Goal: Task Accomplishment & Management: Manage account settings

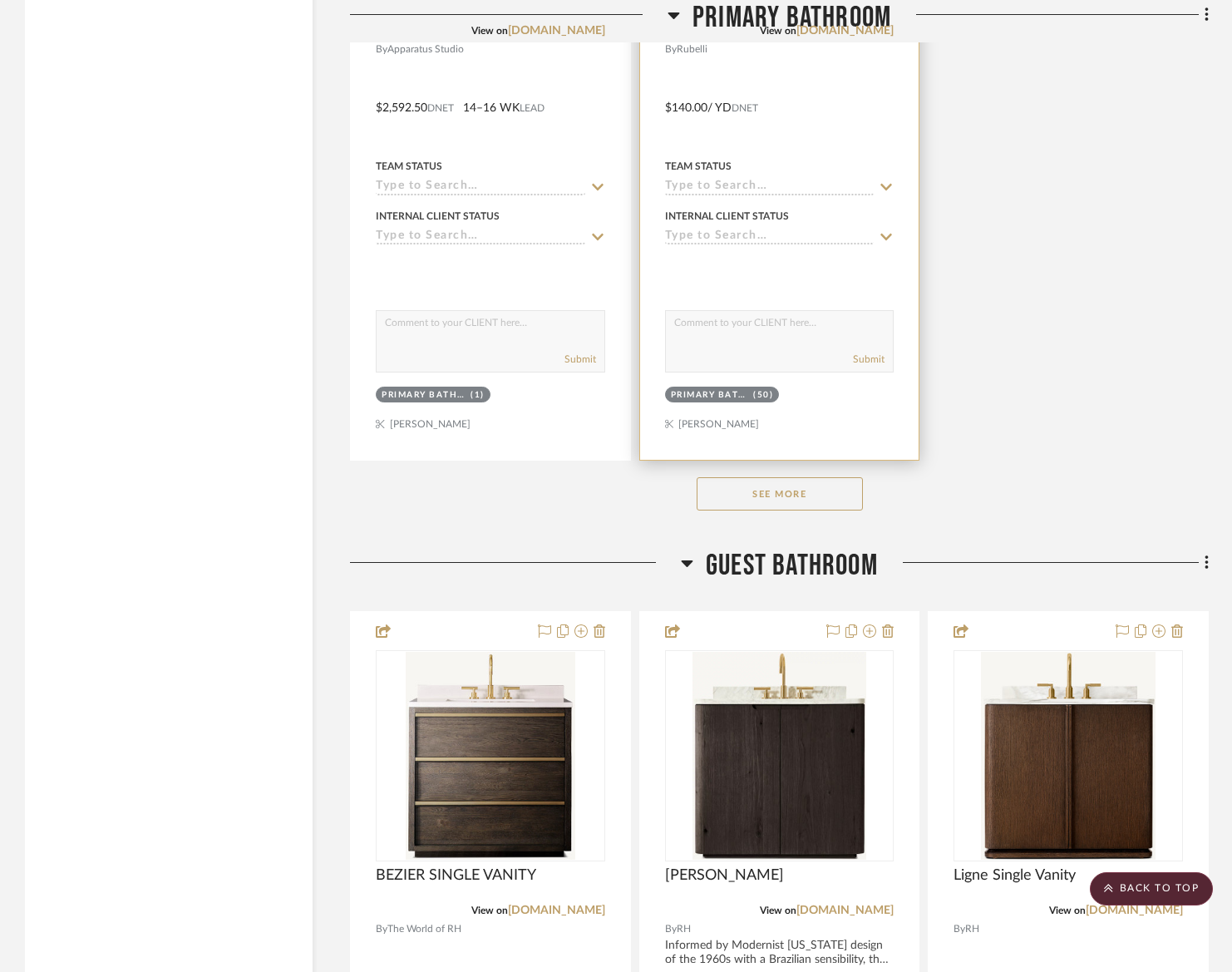
scroll to position [7036, 0]
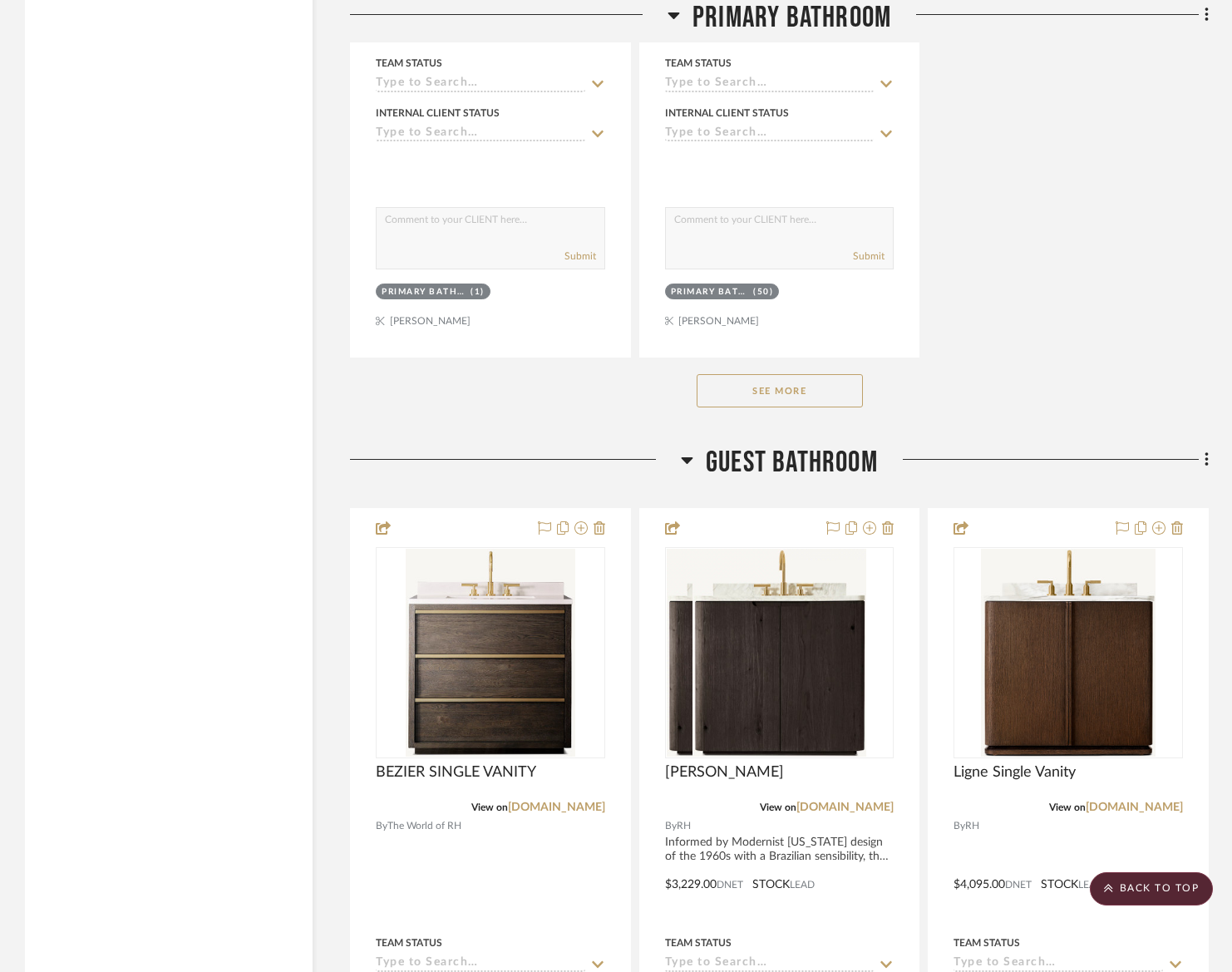
click at [771, 394] on button "See More" at bounding box center [780, 390] width 166 height 33
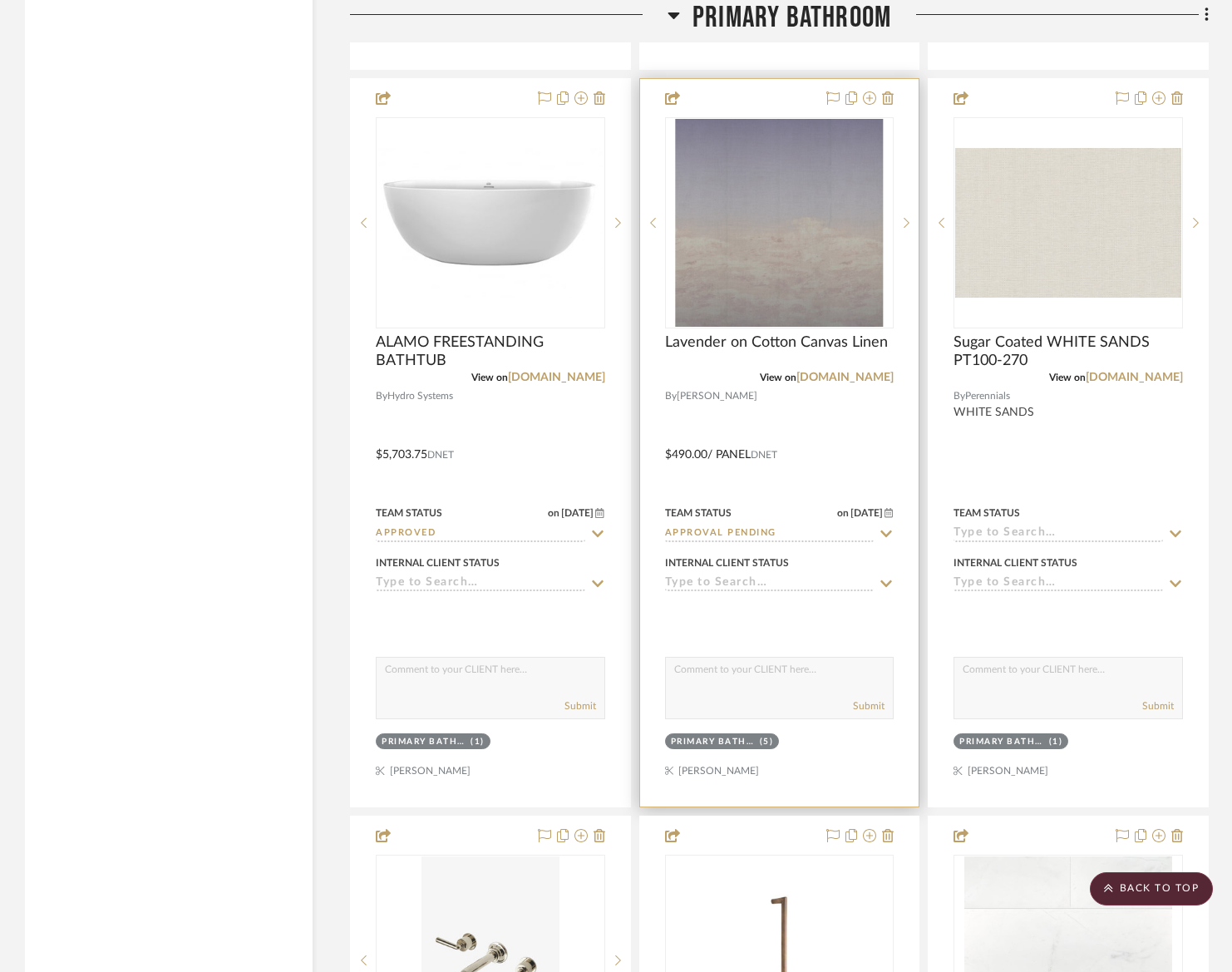
scroll to position [7320, 0]
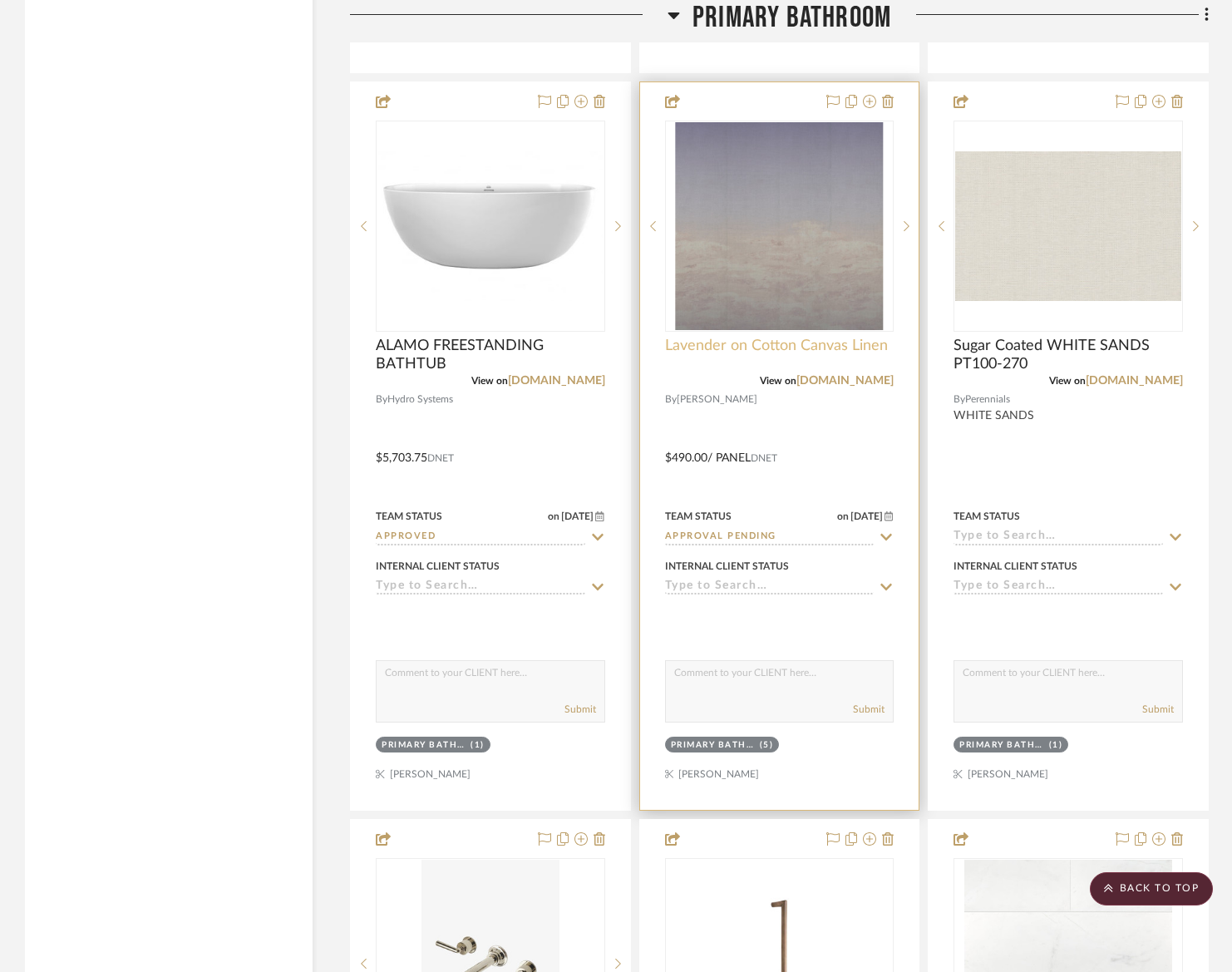
click at [718, 348] on span "Lavender on Cotton Canvas Linen" at bounding box center [776, 346] width 223 height 18
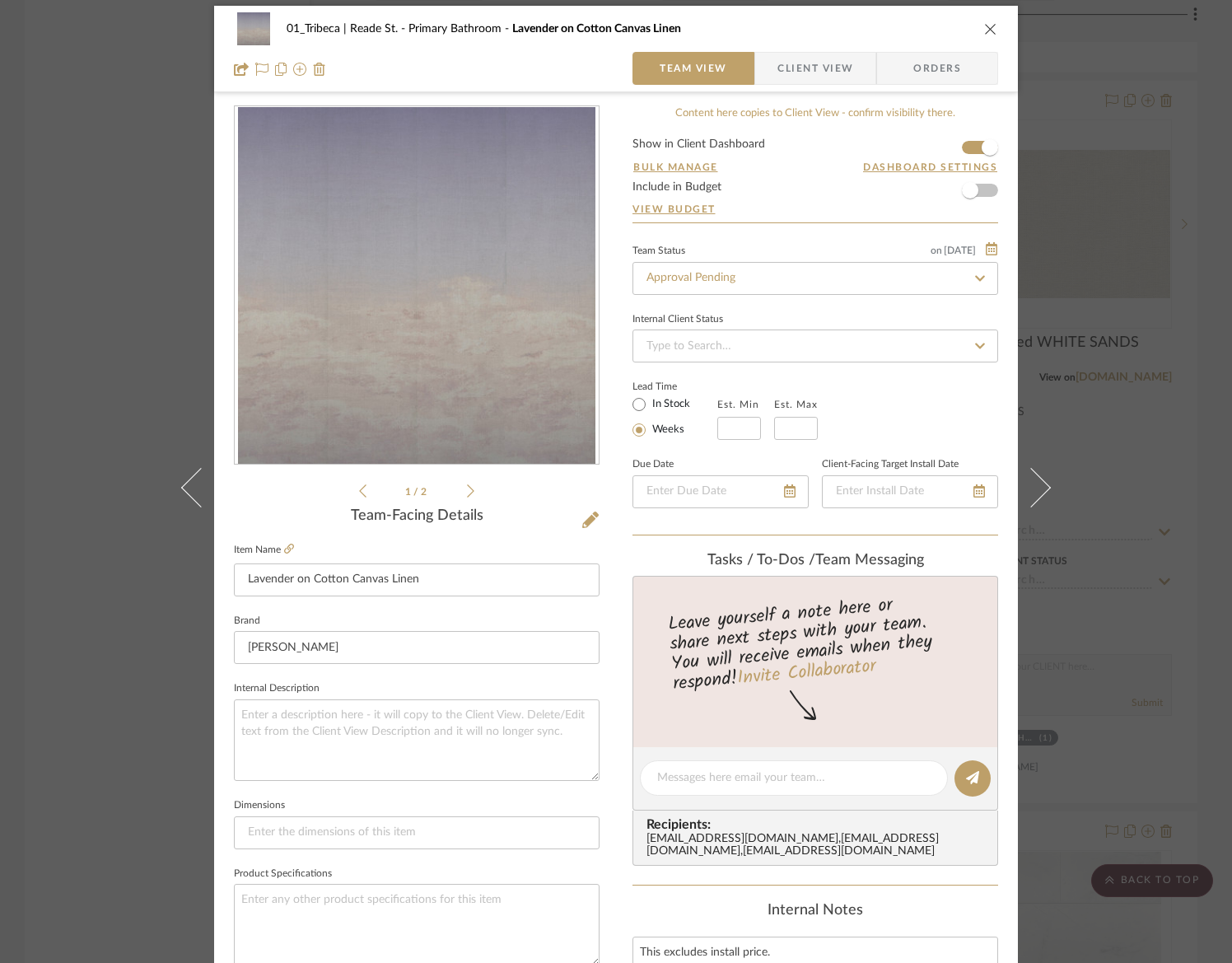
scroll to position [10, 0]
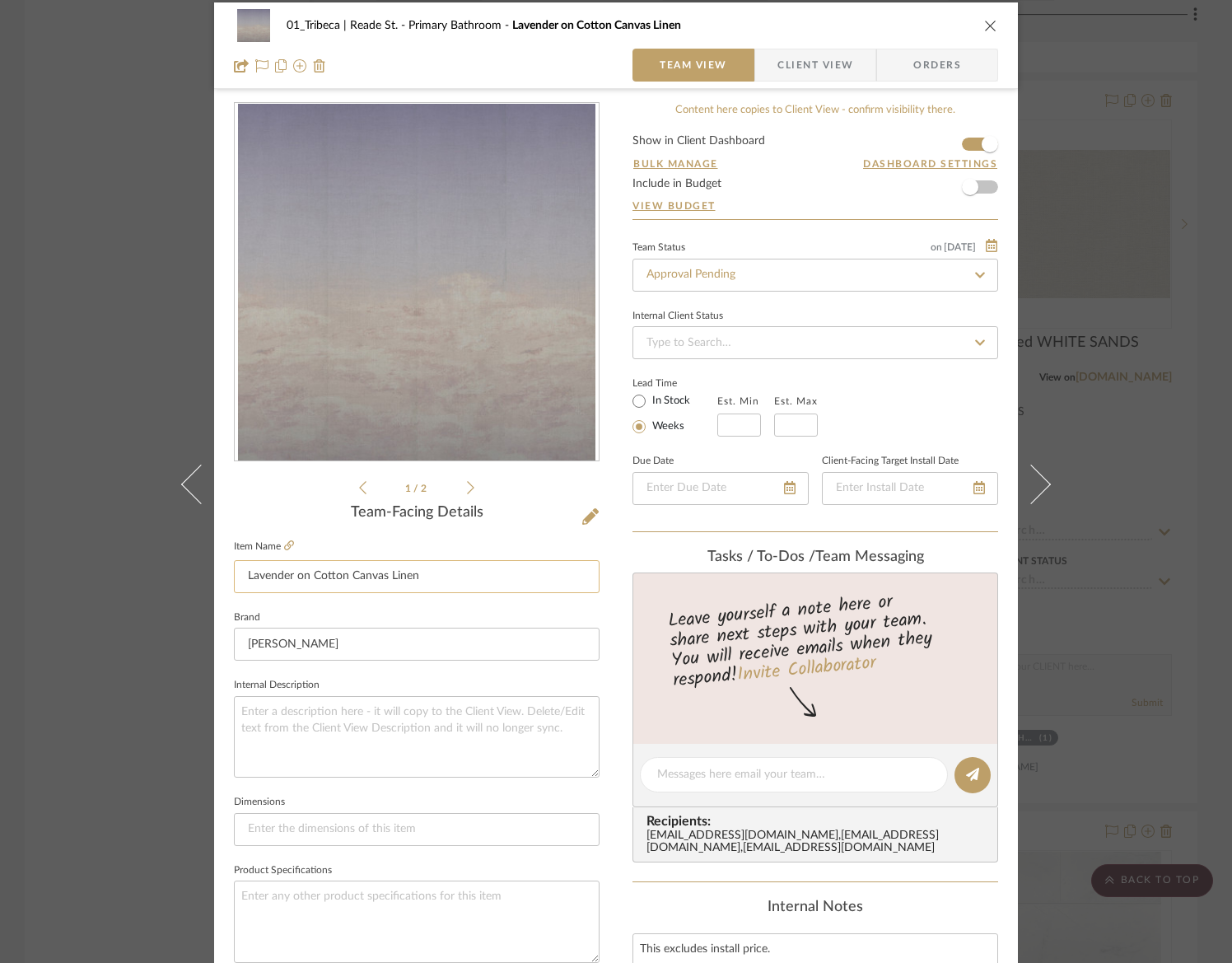
click at [357, 578] on input "Lavender on Cotton Canvas Linen" at bounding box center [417, 576] width 366 height 33
paste input "9673 : Sky"
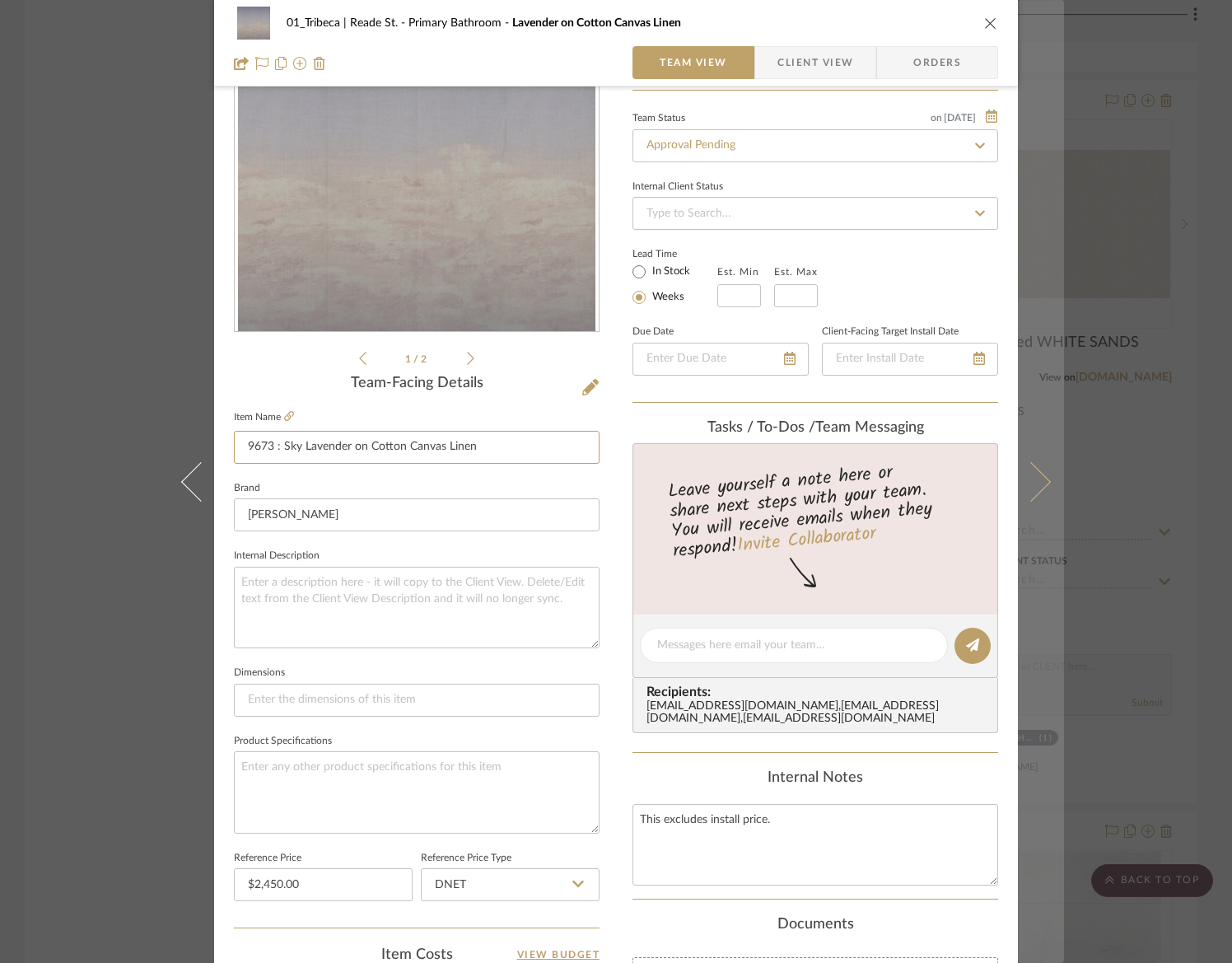
scroll to position [175, 0]
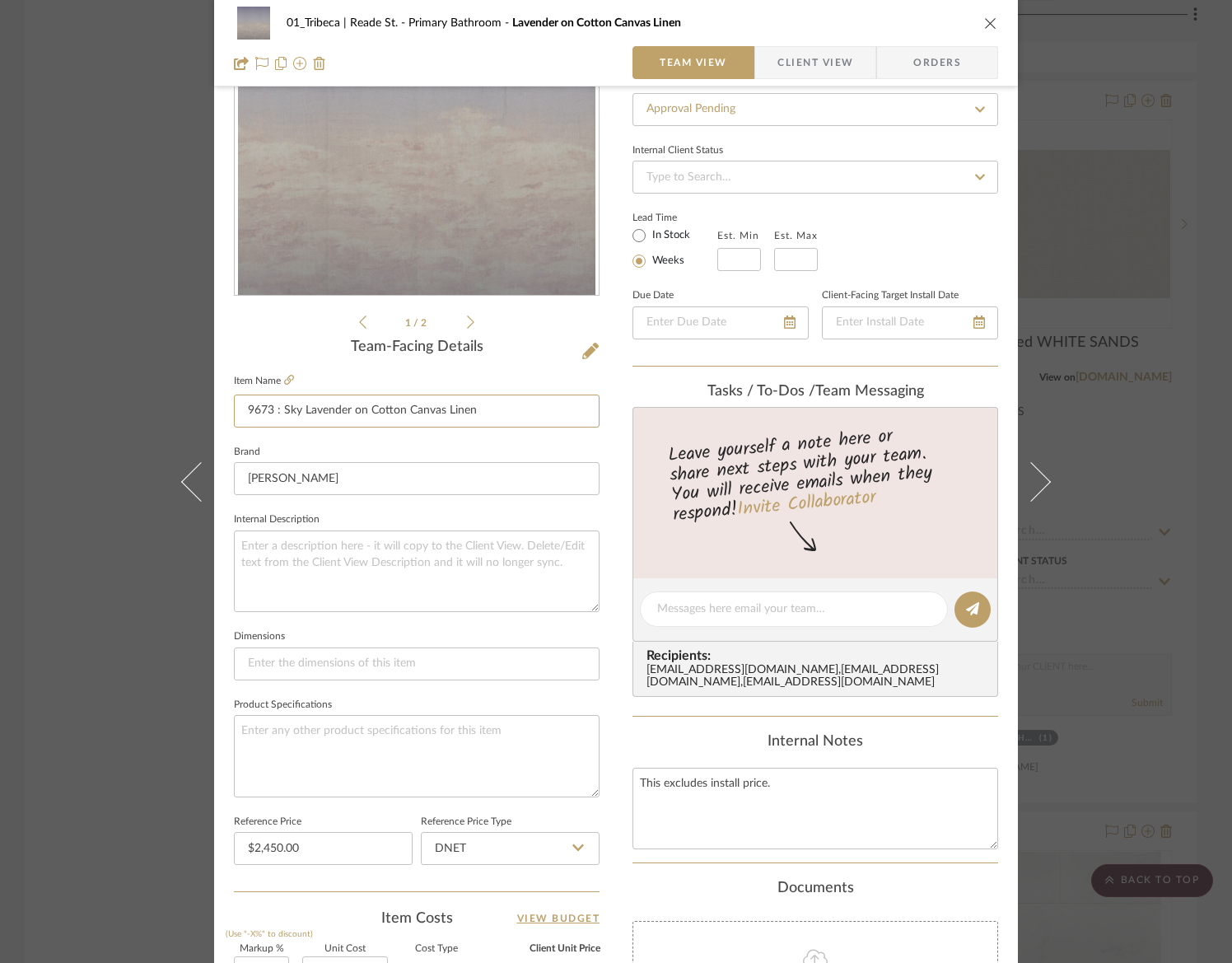
type input "9673 : Sky Lavender on Cotton Canvas Linen"
click at [266, 661] on input at bounding box center [417, 663] width 366 height 33
paste input "W: Trims to 33 in (83.8 cm)"
type input "W: Trims to 33 in (83.8 cm)"
click at [311, 753] on textarea at bounding box center [417, 755] width 366 height 81
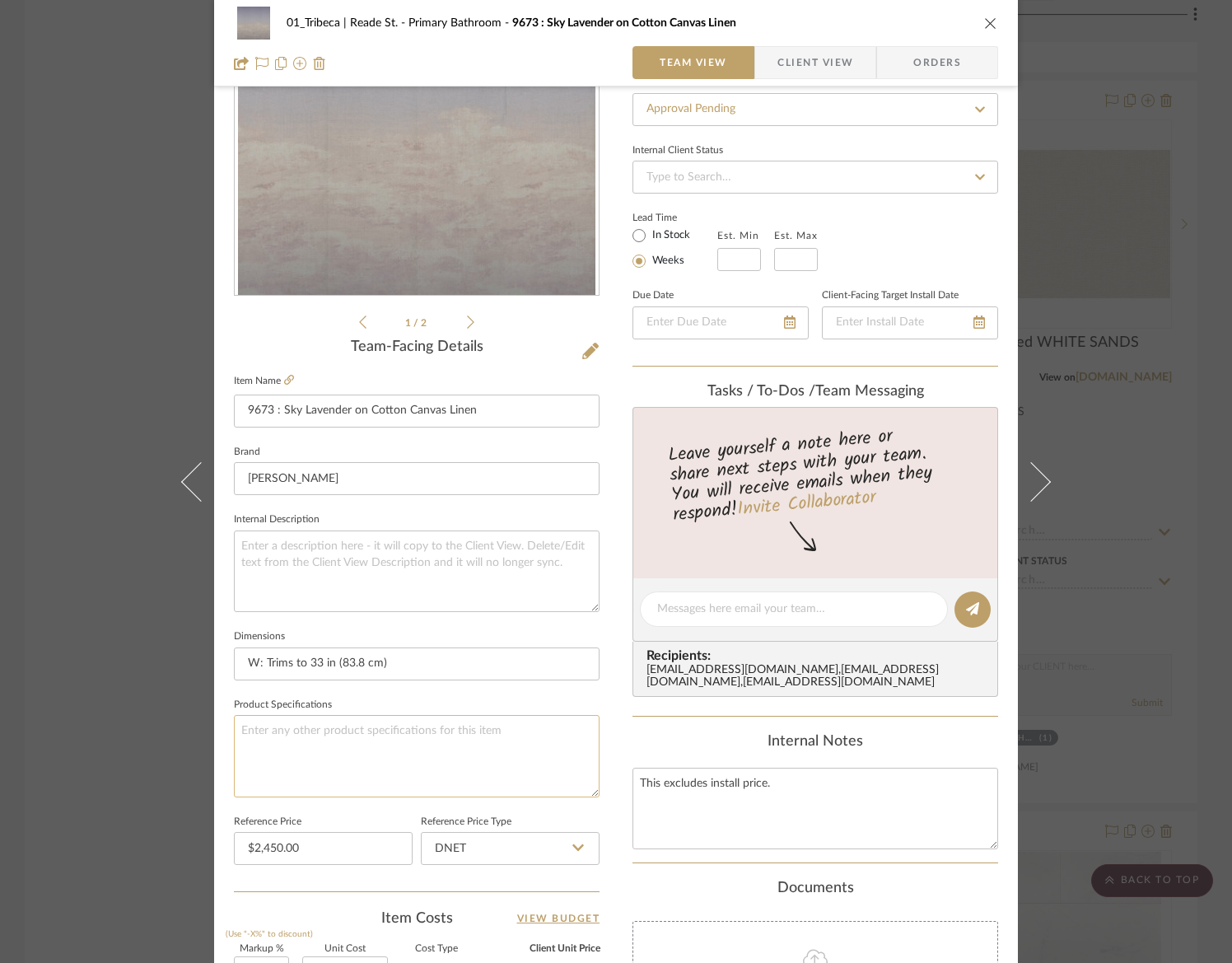
paste textarea "Bolt Size: 11' Panel Minimum Order : 4 panels Order Increments: 1 panels CFA Av…"
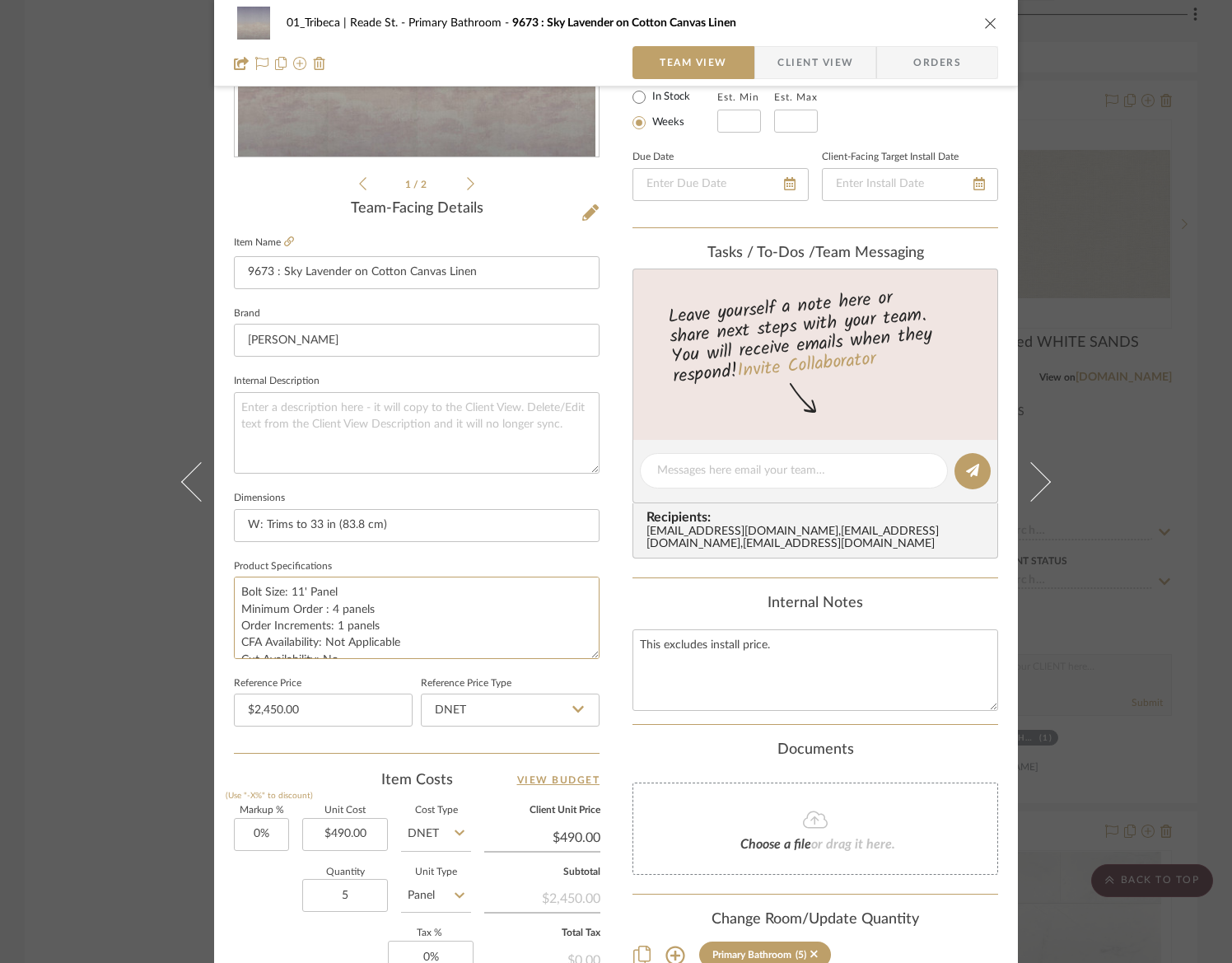
scroll to position [0, 0]
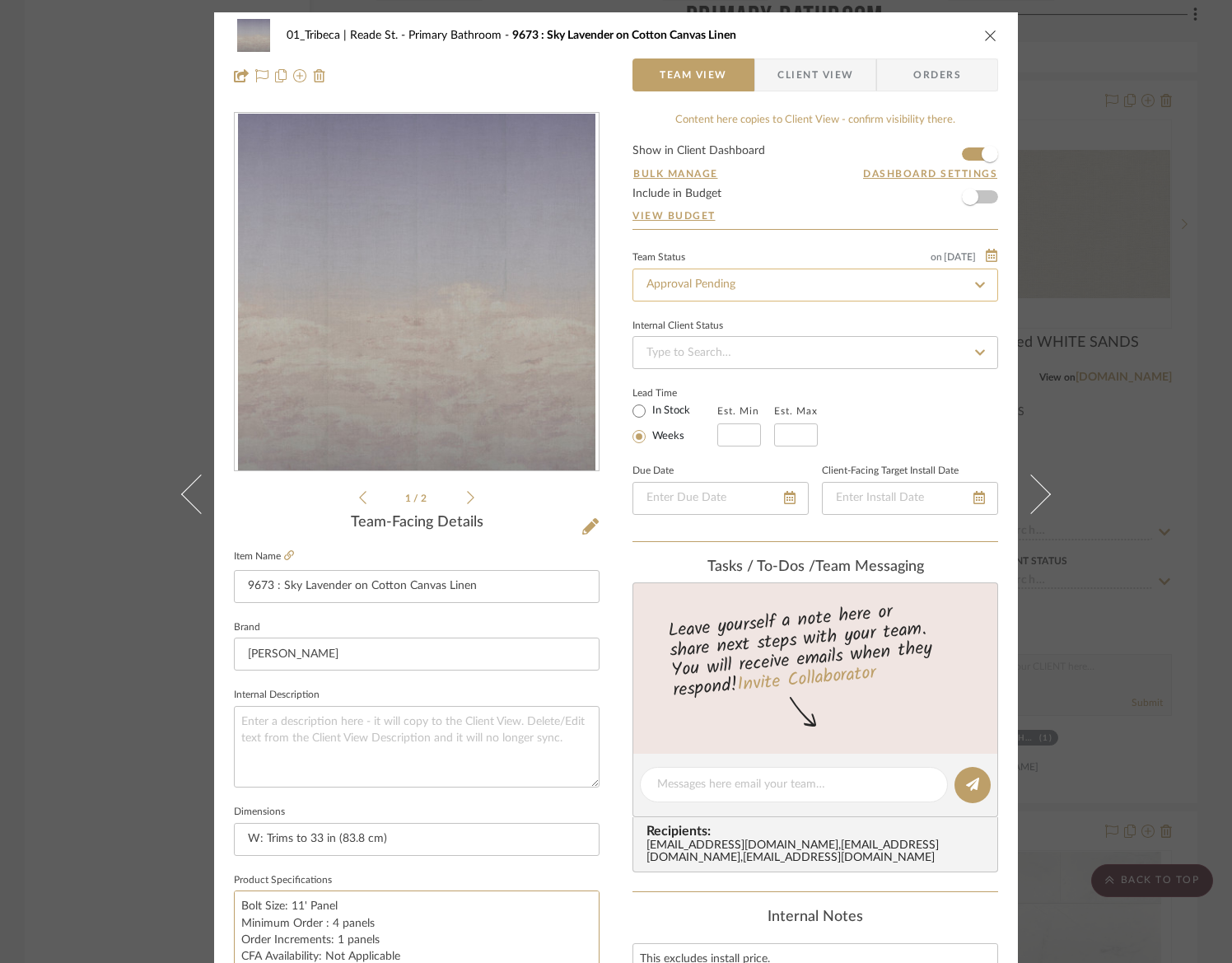
type textarea "Bolt Size: 11' Panel Minimum Order : 4 panels Order Increments: 1 panels CFA Av…"
click at [766, 283] on input "Approval Pending" at bounding box center [814, 284] width 366 height 33
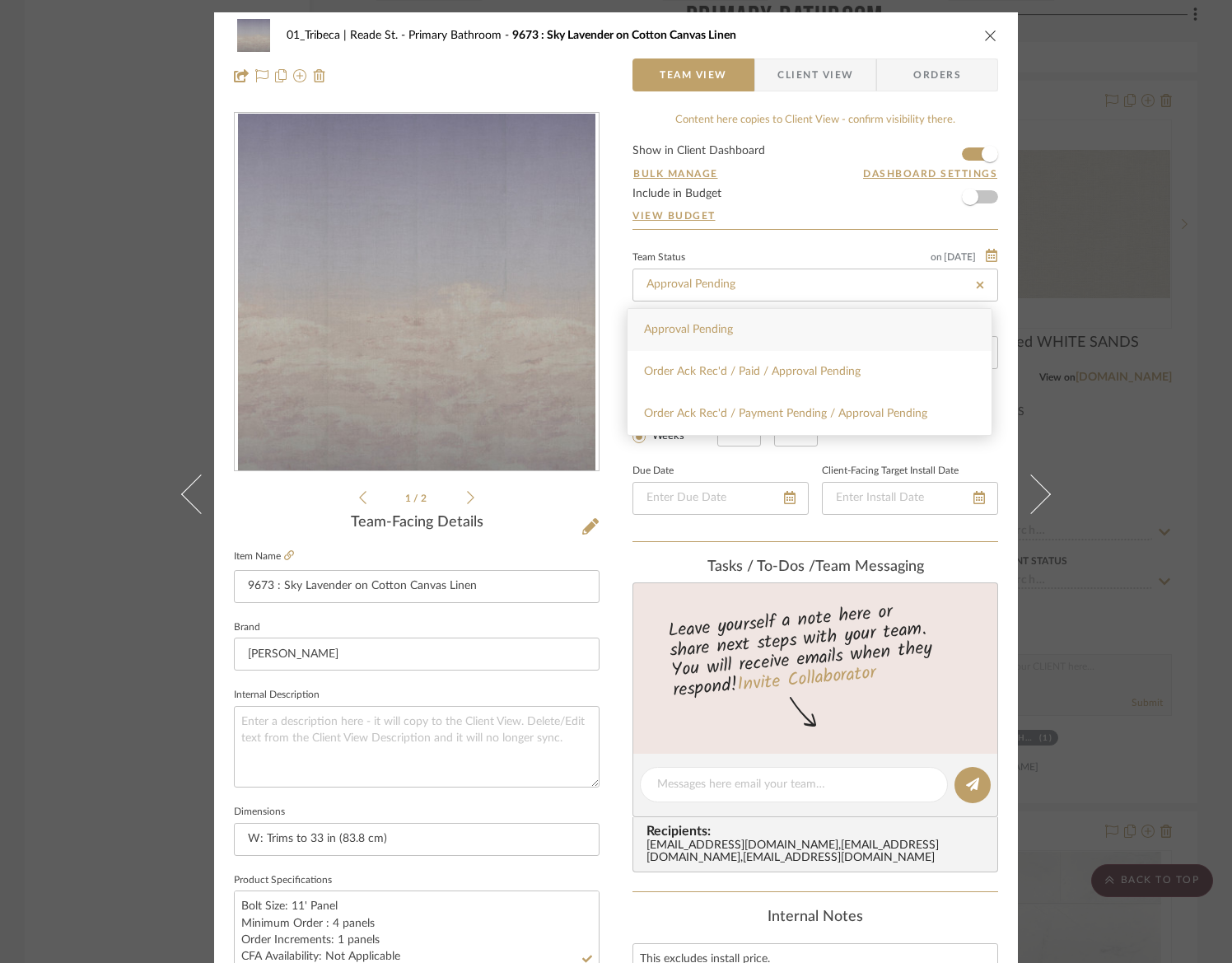
click at [975, 285] on icon at bounding box center [980, 284] width 15 height 12
type input "[DATE]"
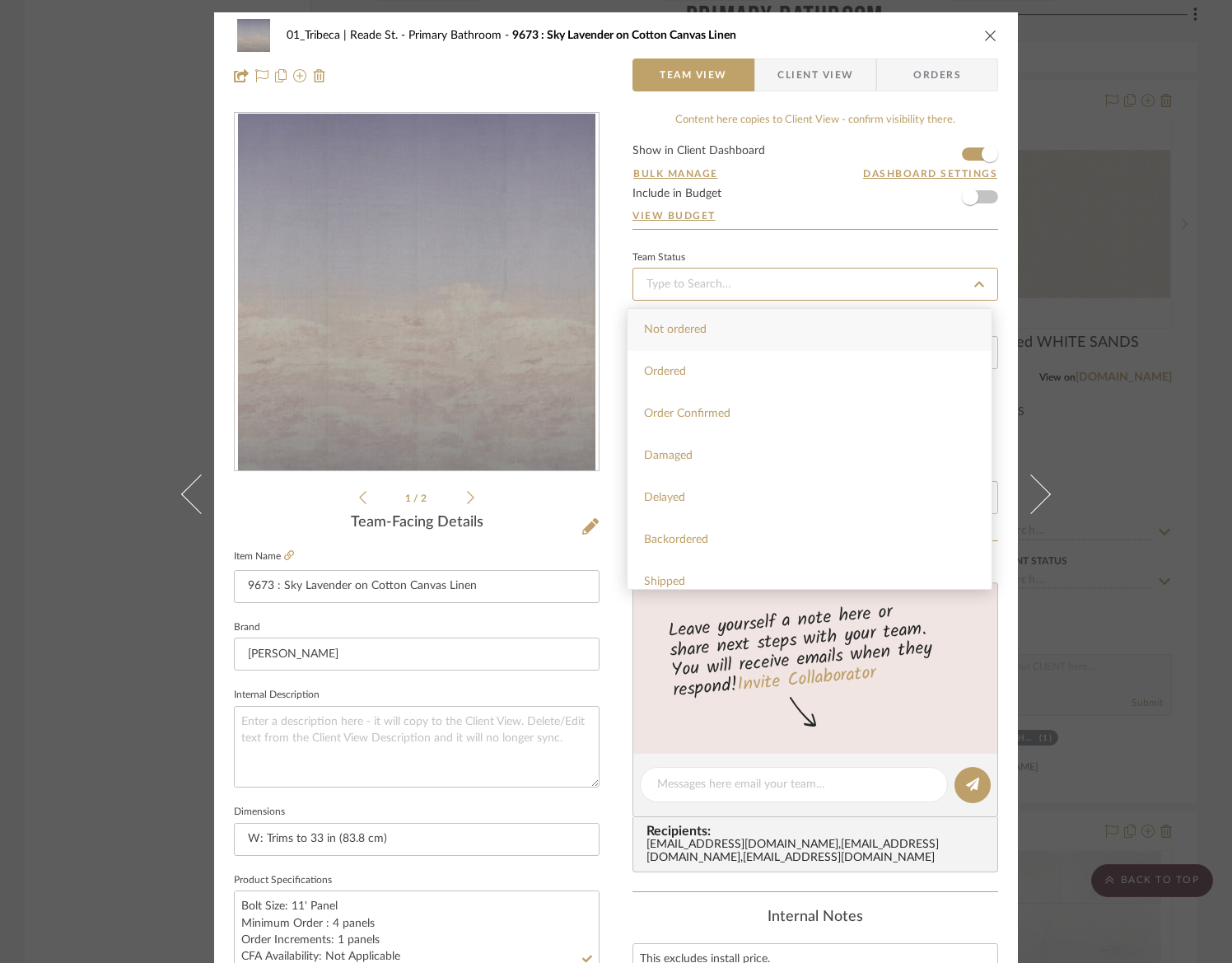
type input "[DATE]"
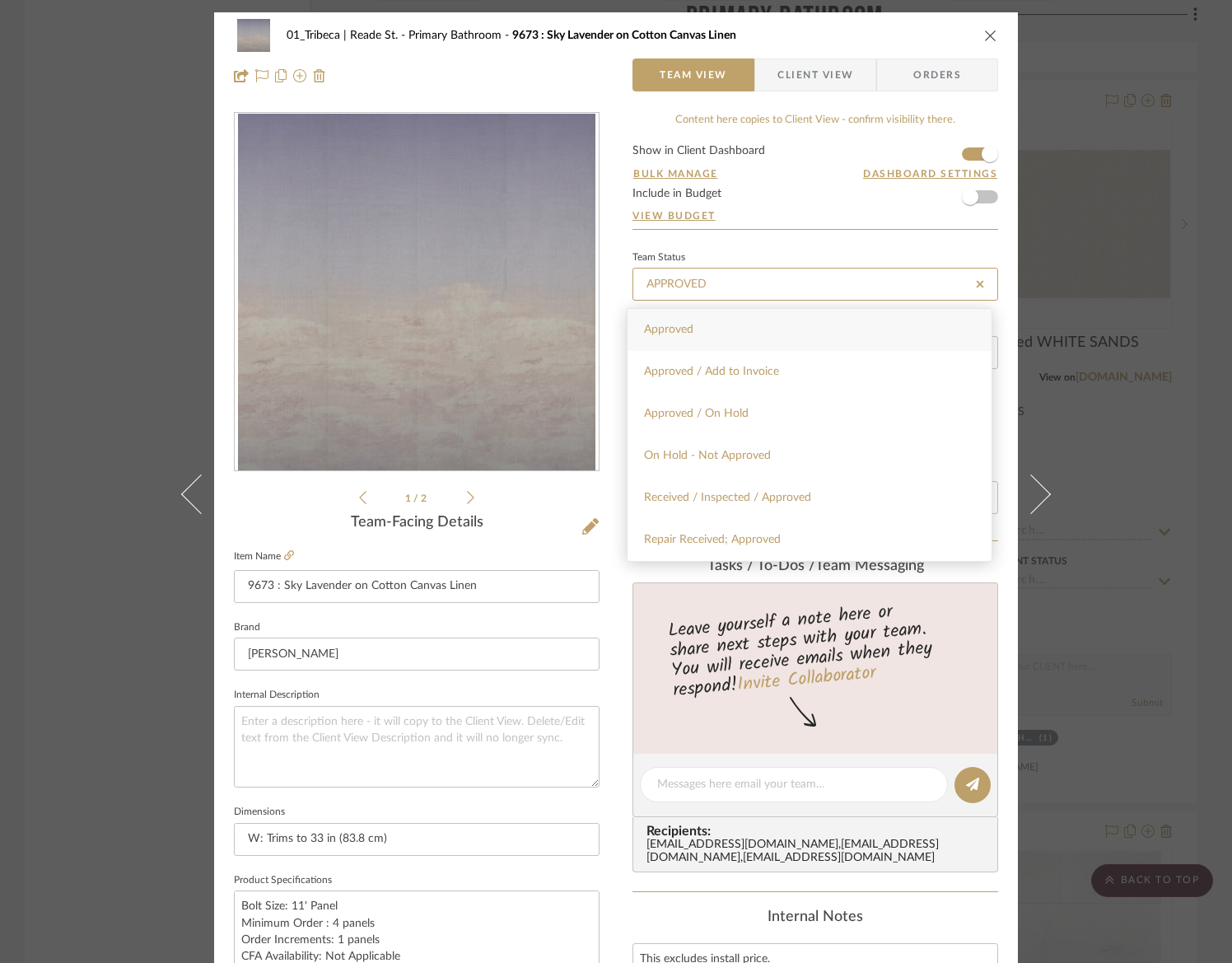
type input "APPROVED"
click at [667, 329] on span "Approved" at bounding box center [668, 329] width 49 height 12
type input "[DATE]"
type input "Approved"
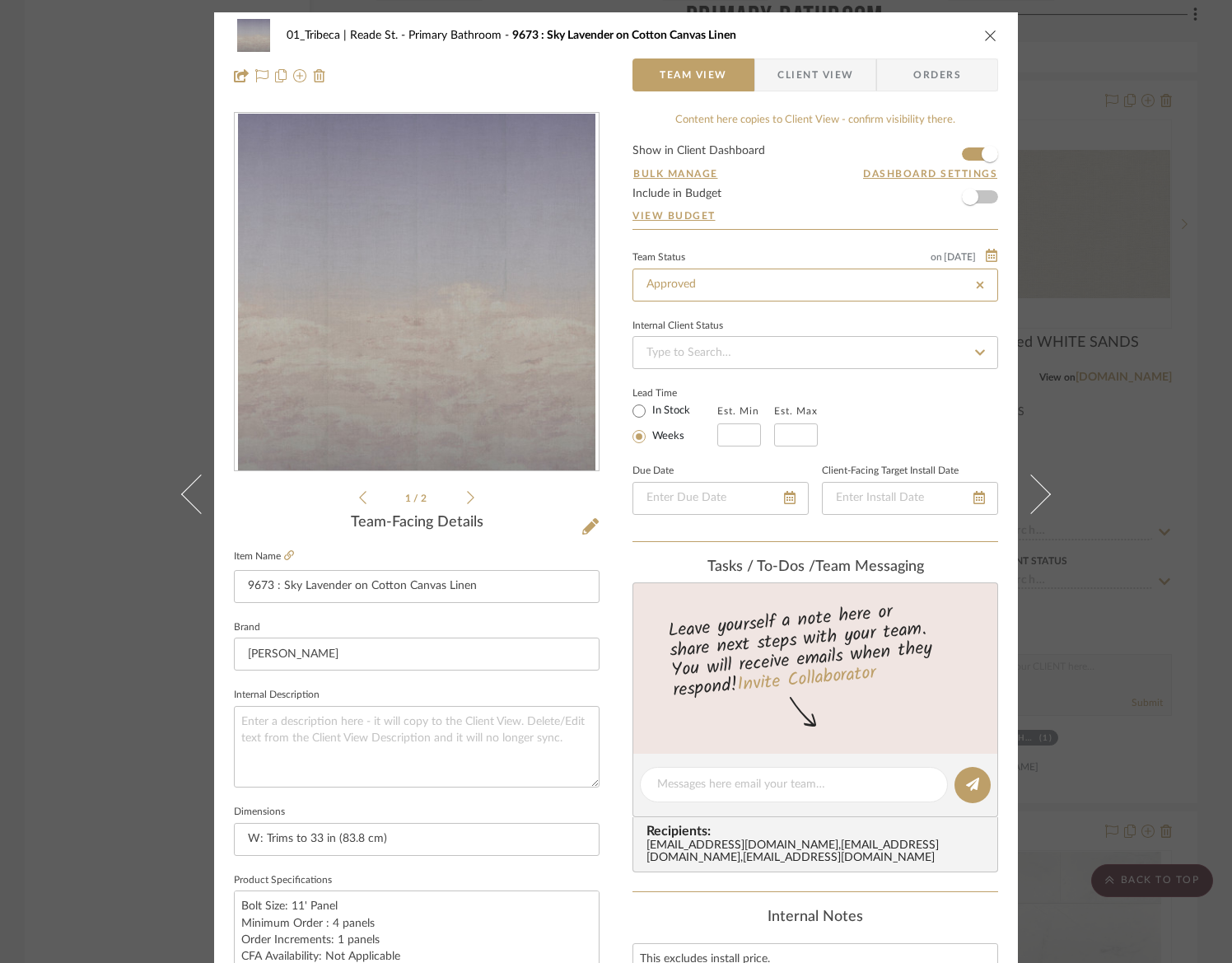
type input "Approved"
click at [984, 30] on icon "close" at bounding box center [991, 35] width 13 height 13
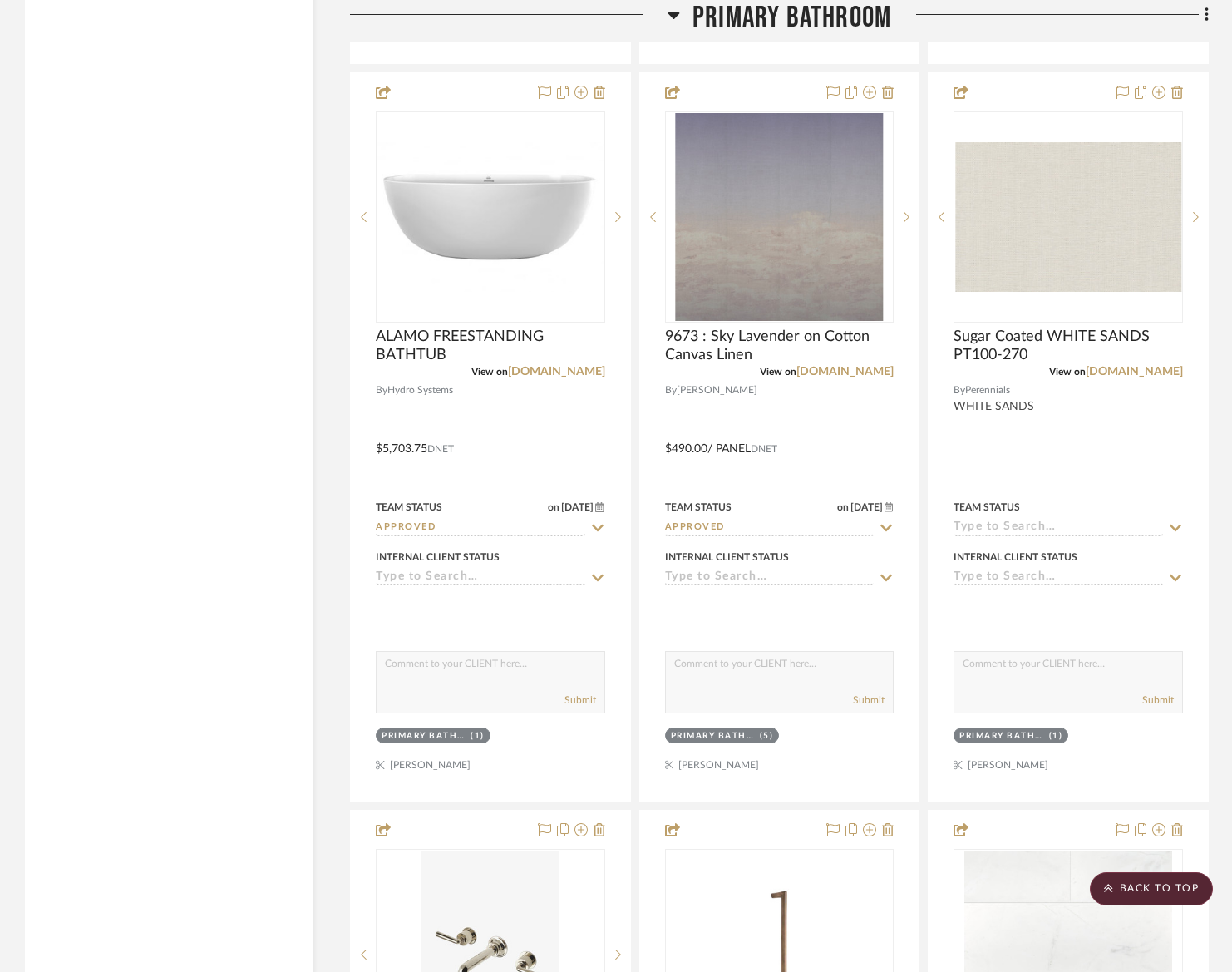
scroll to position [7330, 0]
click at [1125, 255] on div "Filter by keyword, category or name prior to exporting to Excel or Bulk Actions…" at bounding box center [616, 190] width 1232 height 14417
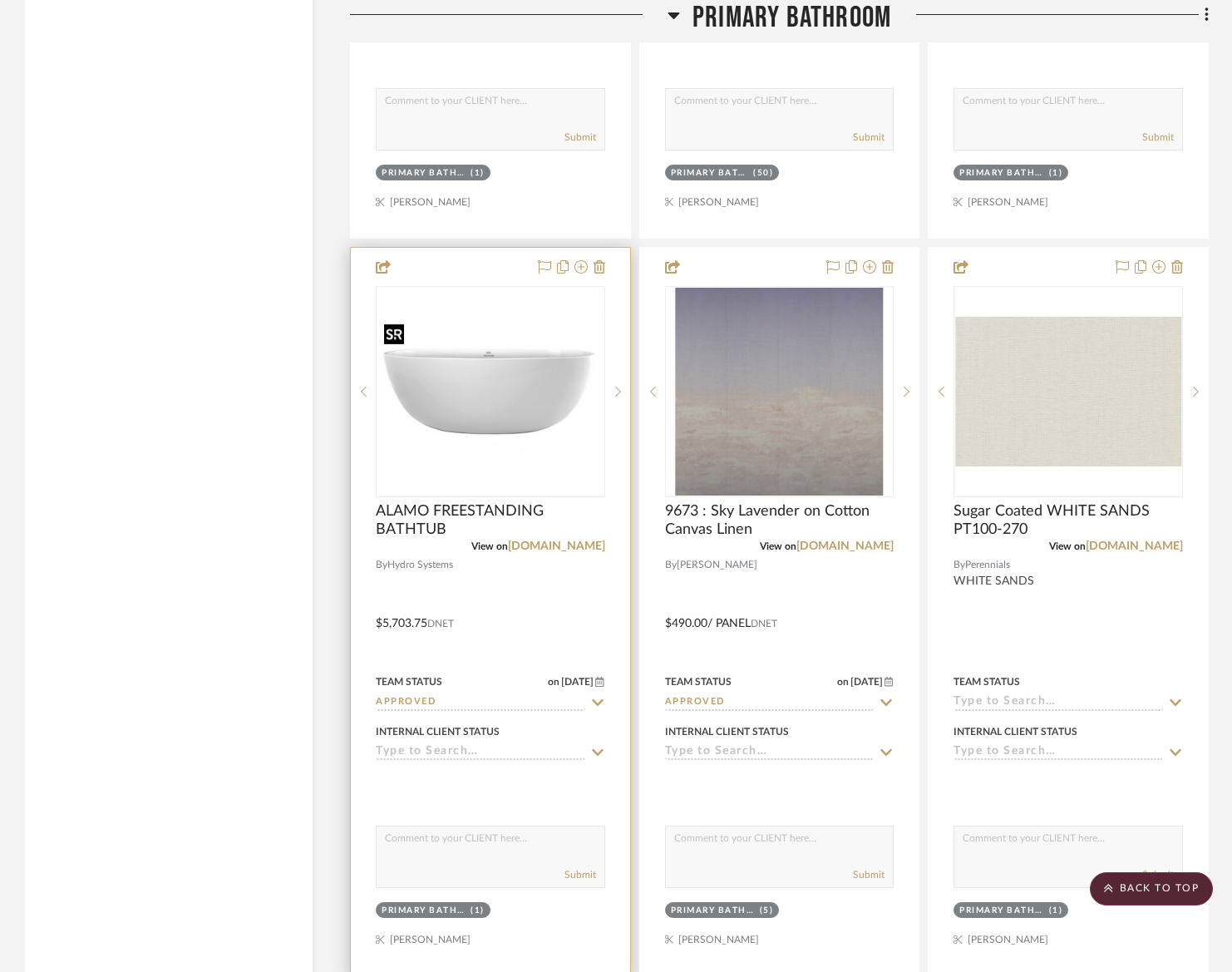
scroll to position [8229, 0]
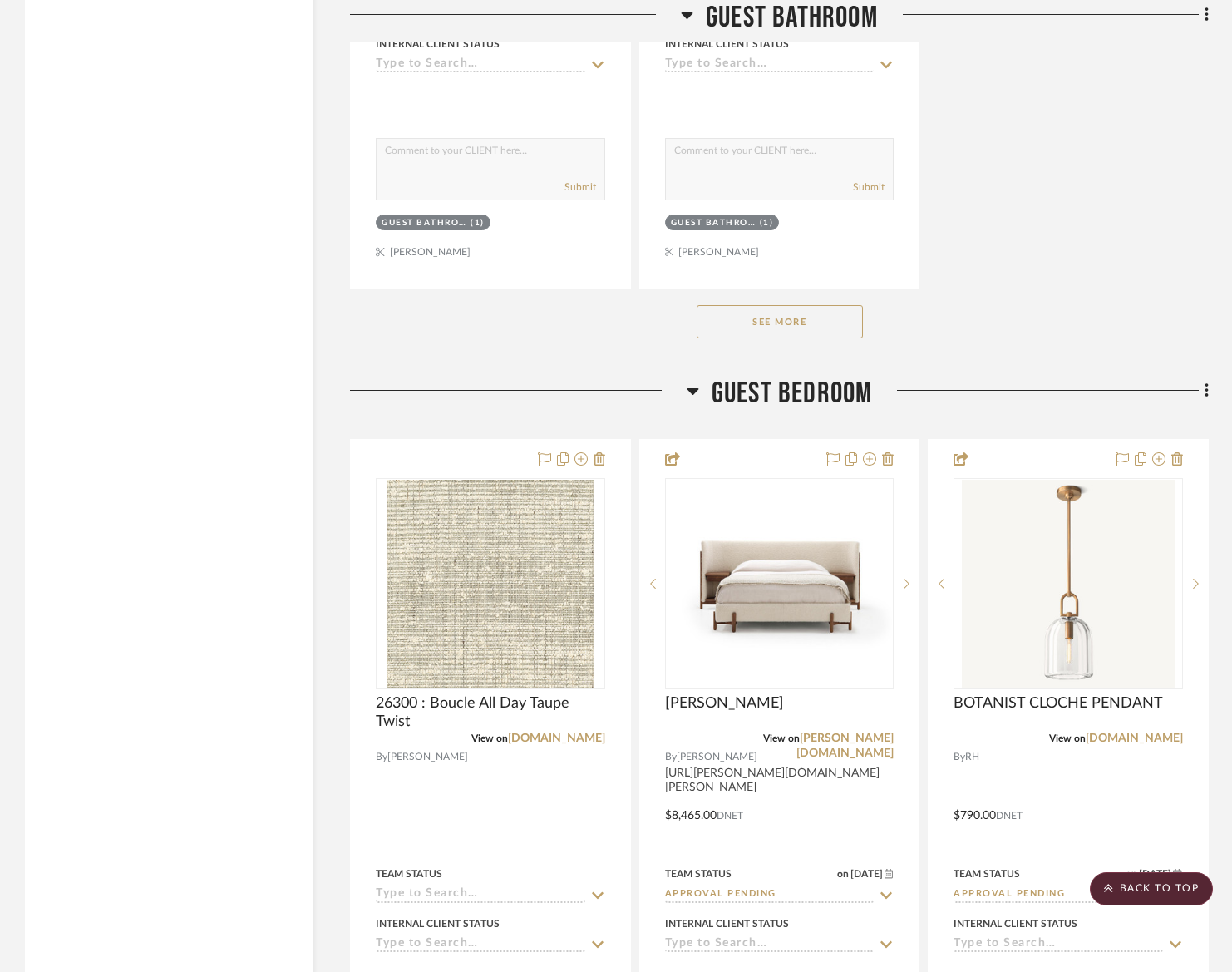
scroll to position [9770, 0]
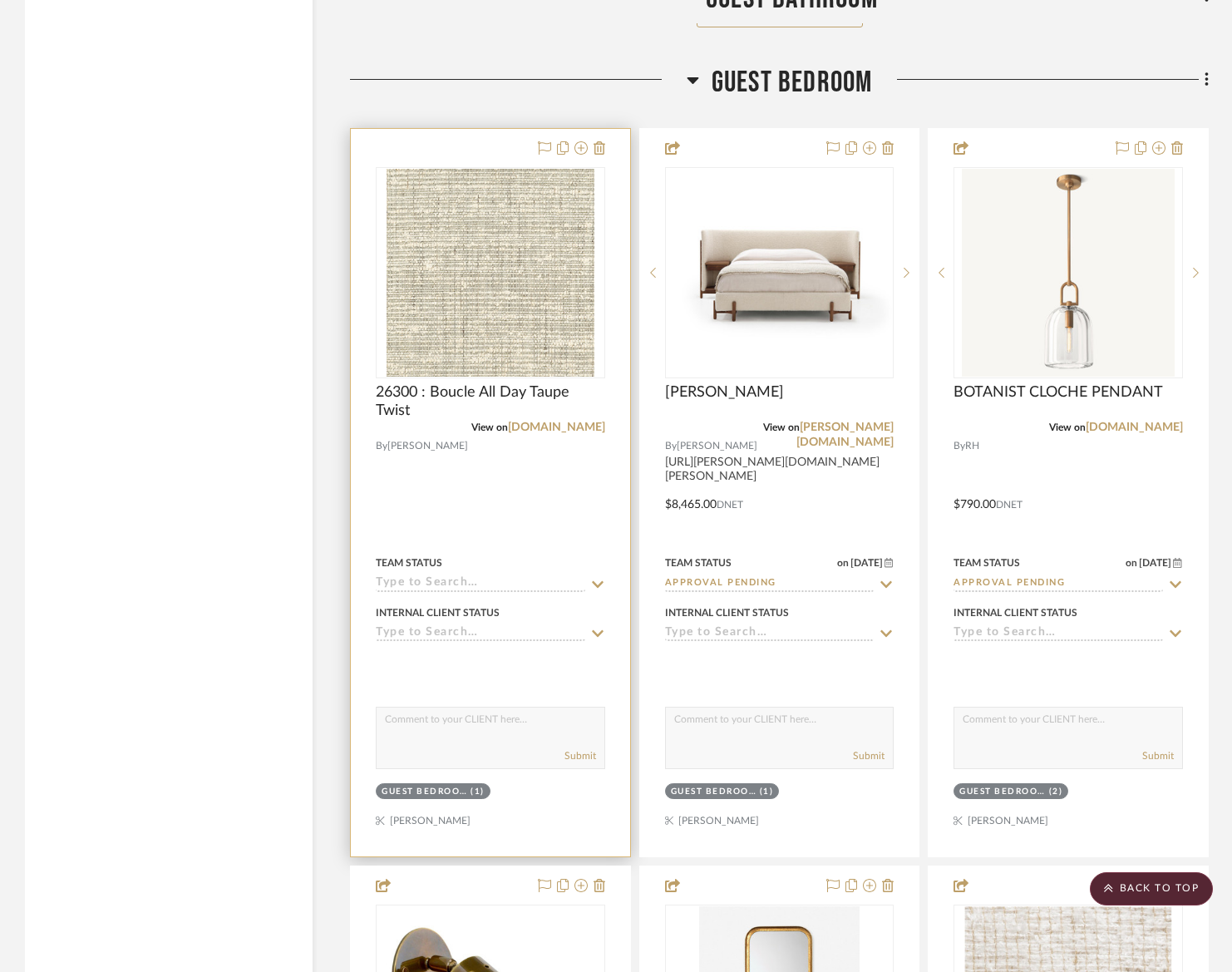
click at [491, 468] on div at bounding box center [490, 493] width 279 height 727
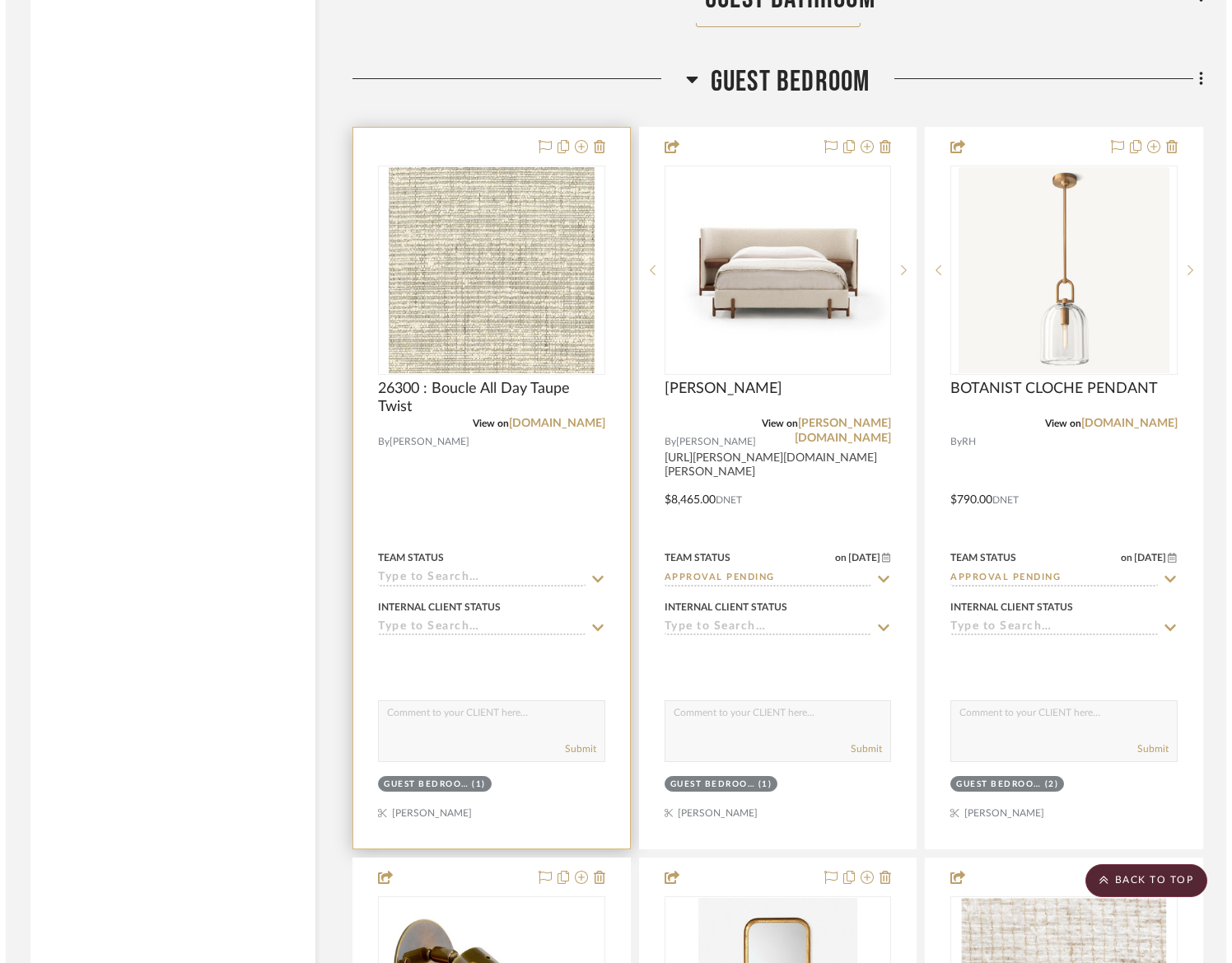
scroll to position [0, 0]
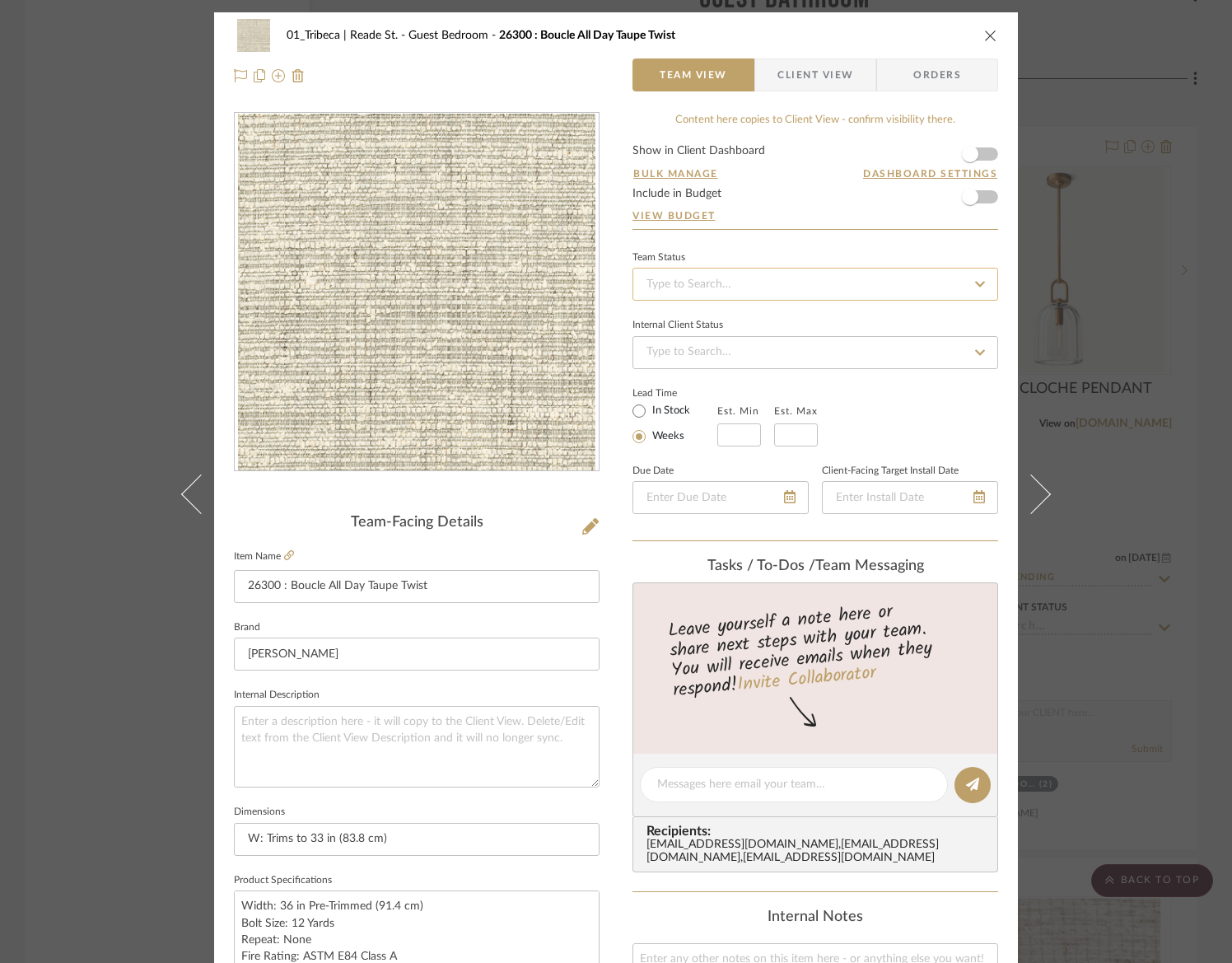
click at [662, 287] on input at bounding box center [814, 283] width 366 height 33
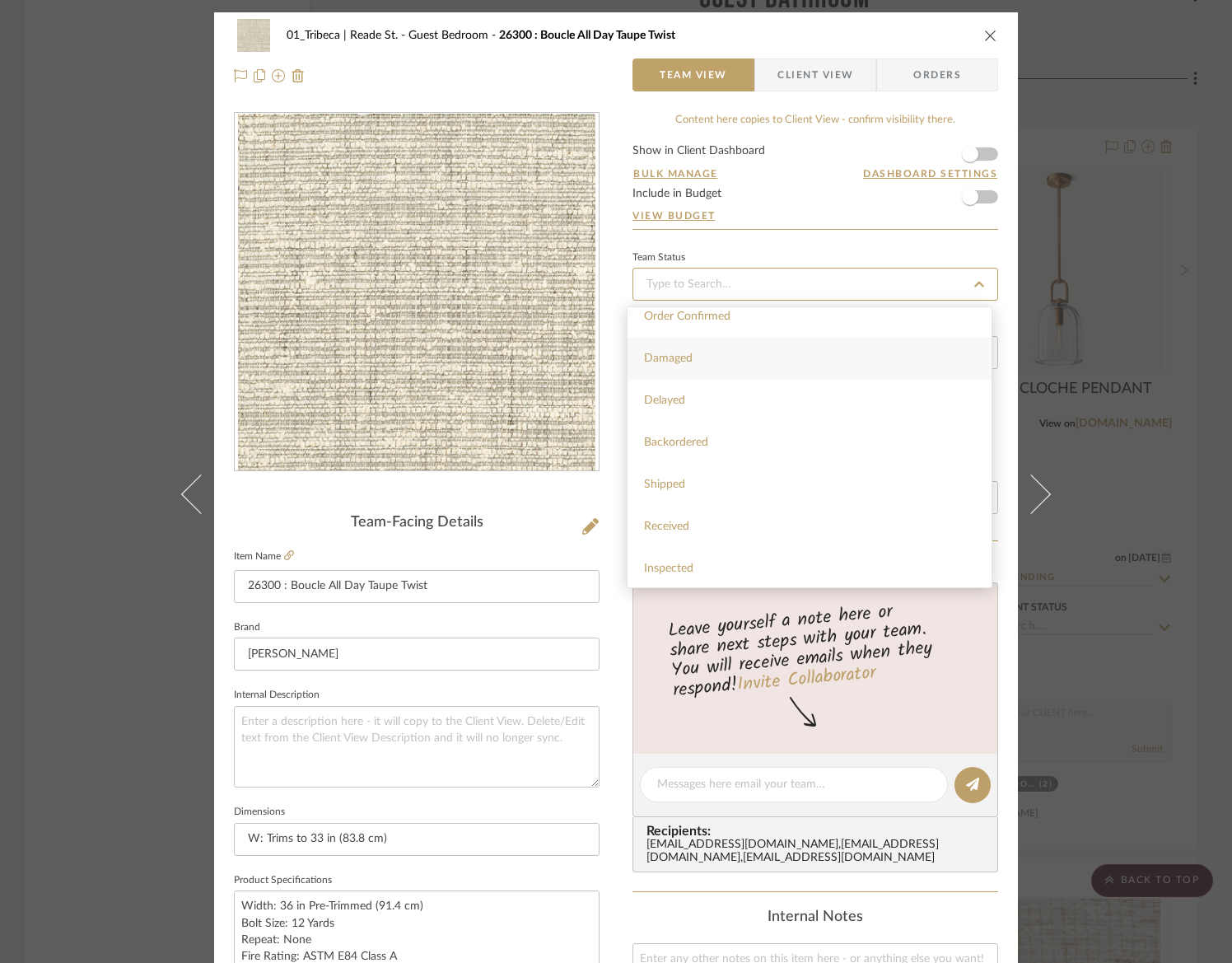
scroll to position [97, 0]
click at [685, 291] on input at bounding box center [814, 283] width 366 height 33
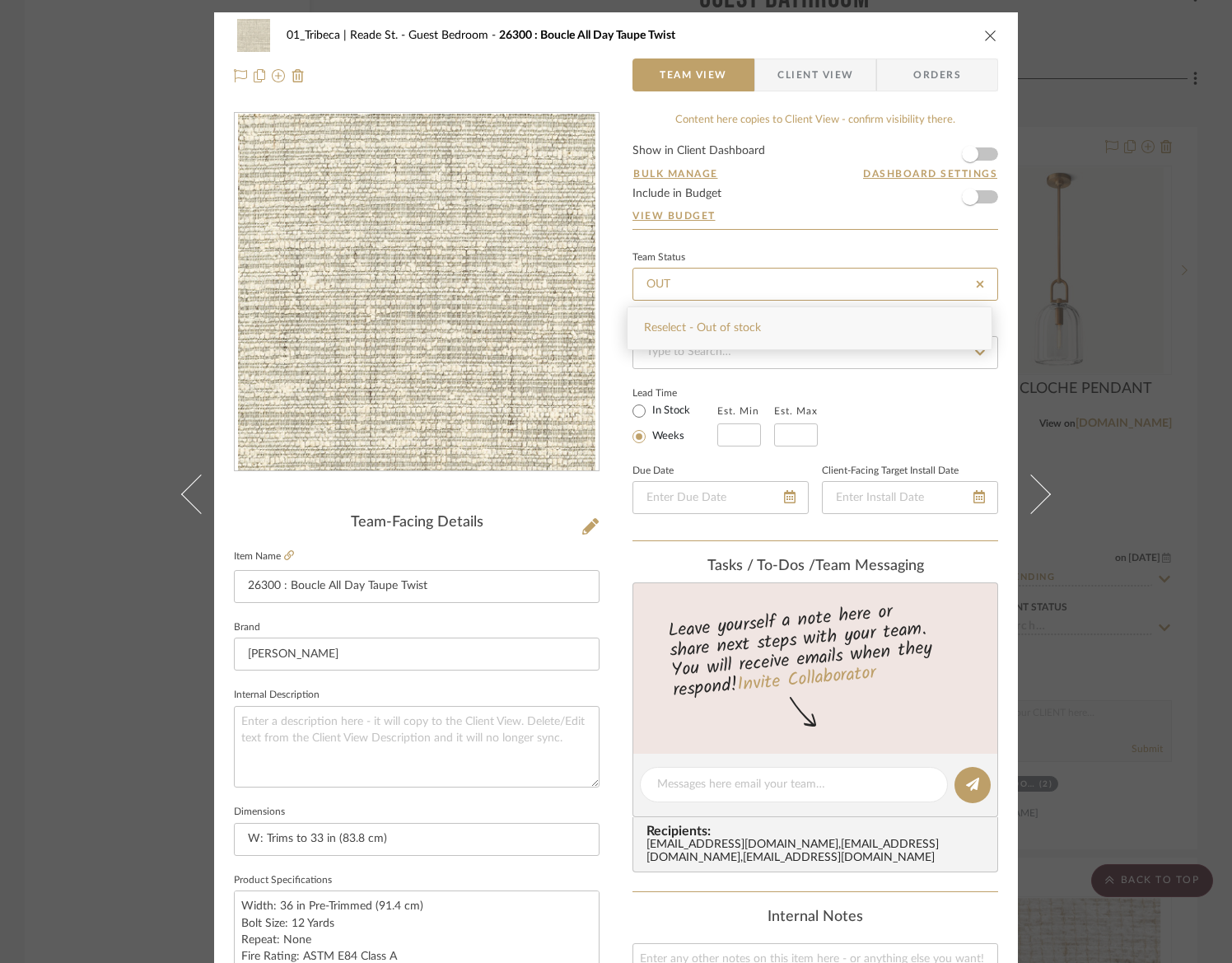
type input "OUT"
click at [715, 330] on span "Reselect - Out of stock" at bounding box center [702, 327] width 117 height 12
type input "[DATE]"
type input "Reselect - Out of stock"
type input "[DATE]"
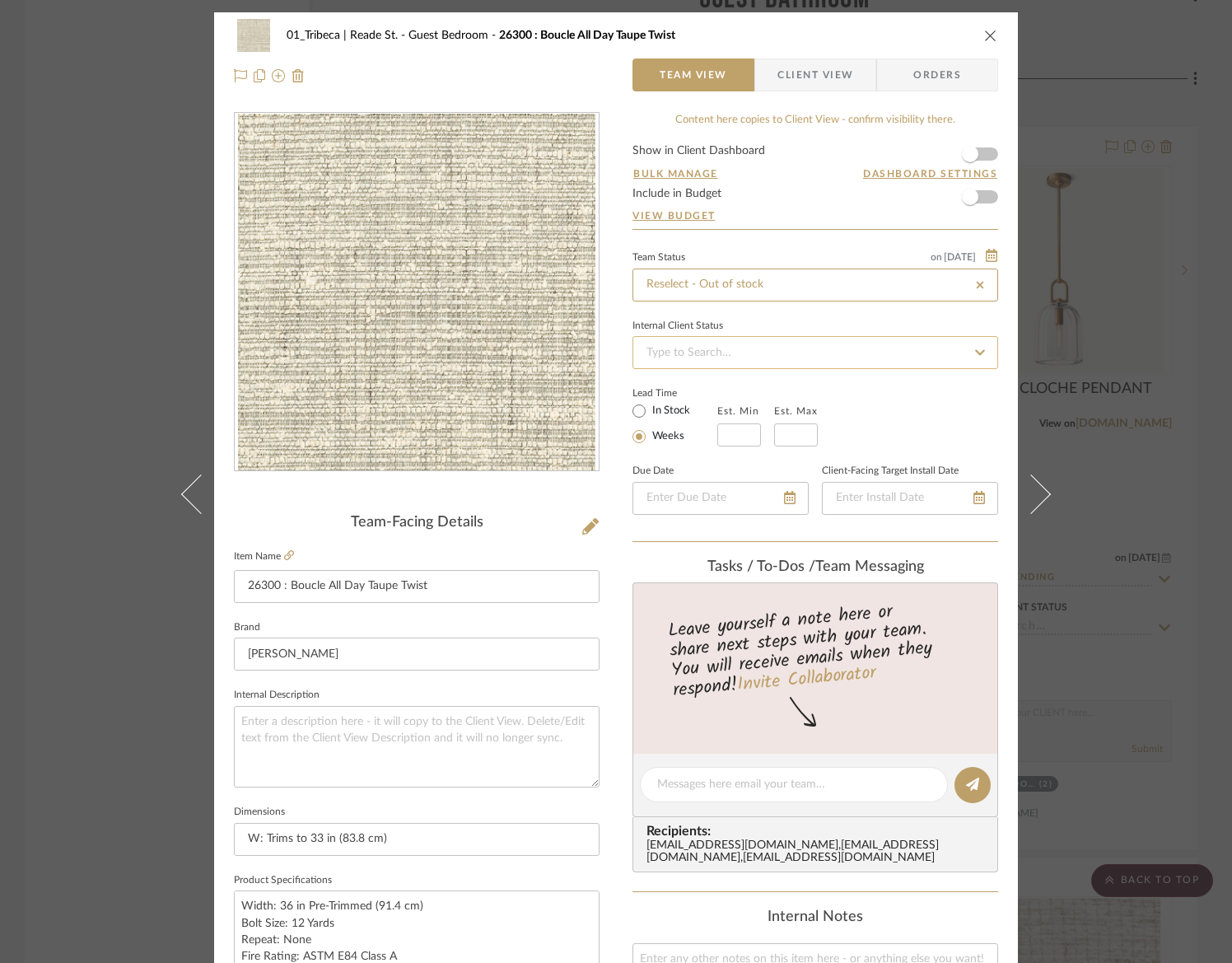
type input "Reselect - Out of stock"
click at [768, 284] on input "Reselect - Out of stock" at bounding box center [814, 284] width 366 height 33
click at [704, 354] on input at bounding box center [814, 352] width 366 height 33
type input "APPROVE"
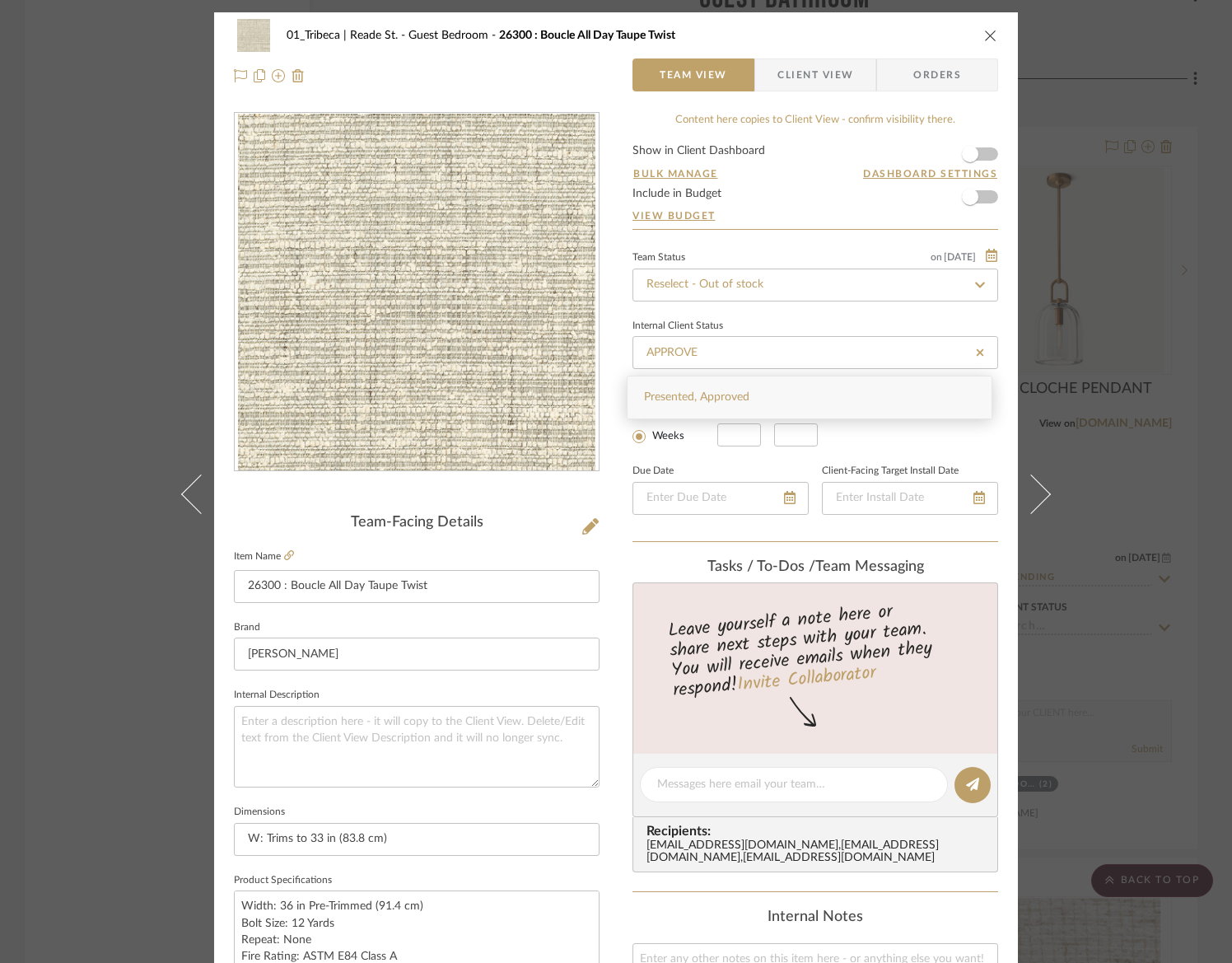
click at [721, 393] on span "Presented, Approved" at bounding box center [696, 396] width 105 height 12
type input "[DATE]"
type input "Presented, Approved"
type input "[DATE]"
type input "Presented, Approved"
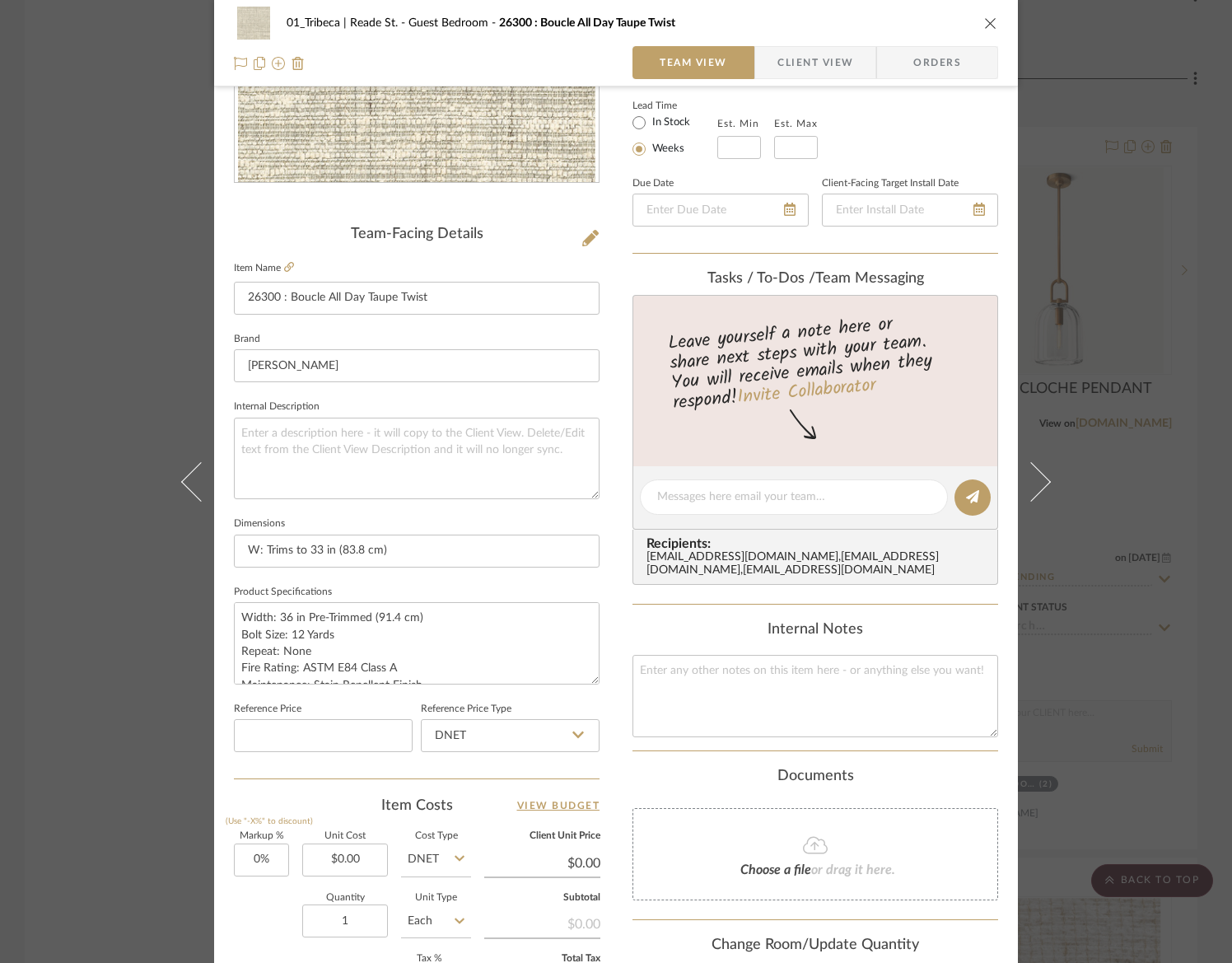
scroll to position [334, 0]
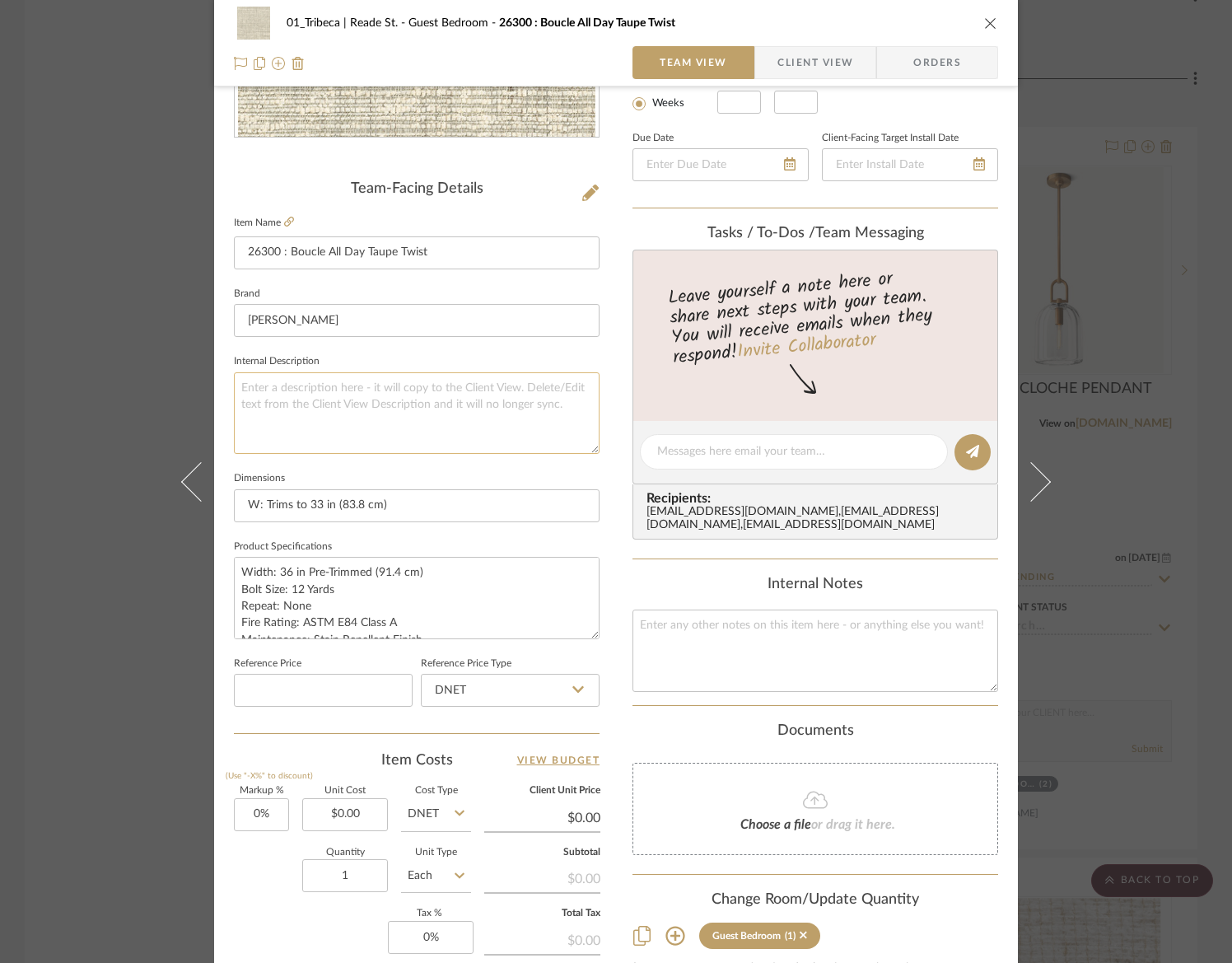
click at [430, 425] on textarea at bounding box center [417, 412] width 366 height 81
click at [717, 459] on textarea at bounding box center [794, 451] width 274 height 17
type textarea "@"
type textarea "a"
type textarea "AC, this item is Out of Stock as of 8/11/25"
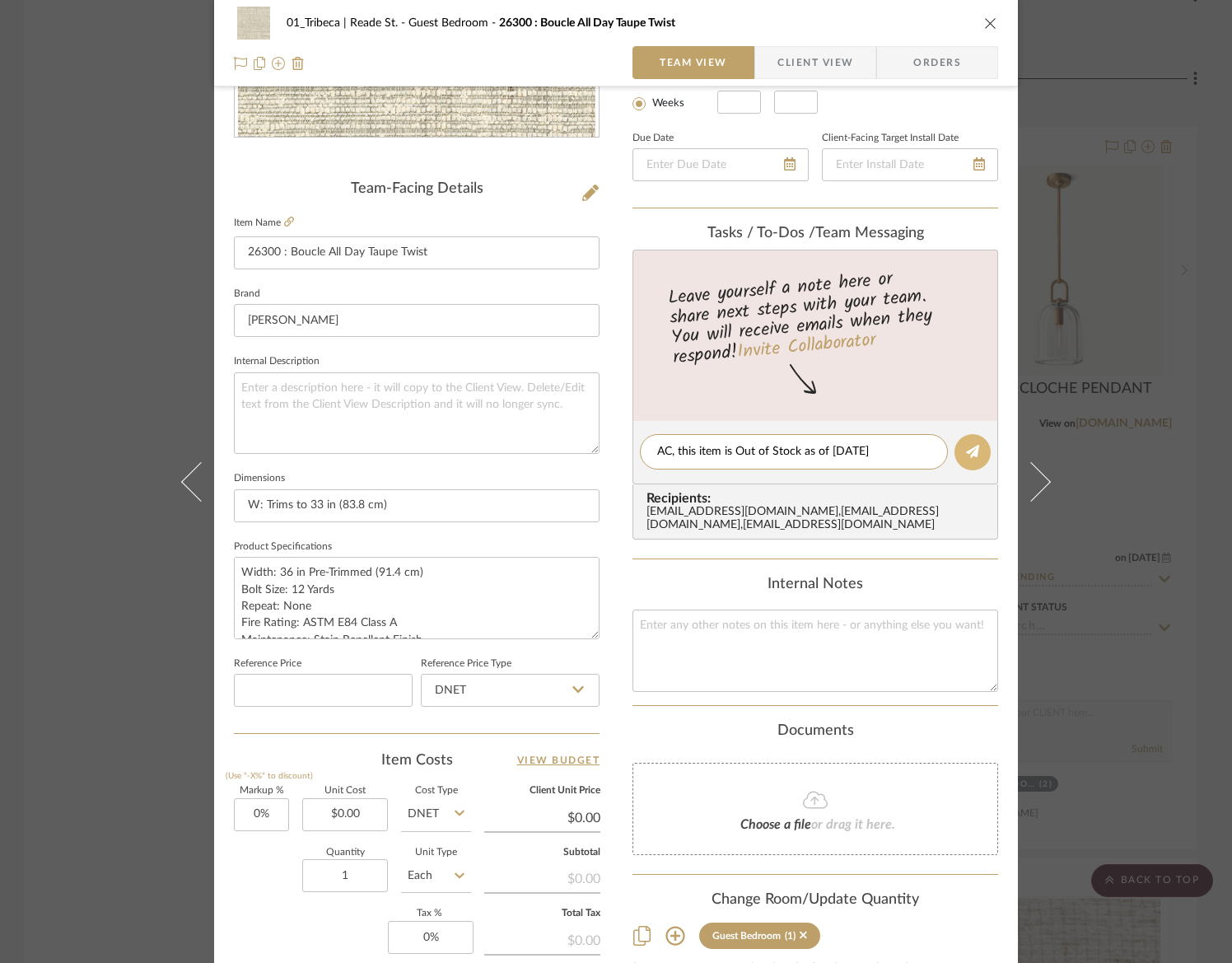
click at [966, 452] on icon at bounding box center [972, 451] width 13 height 13
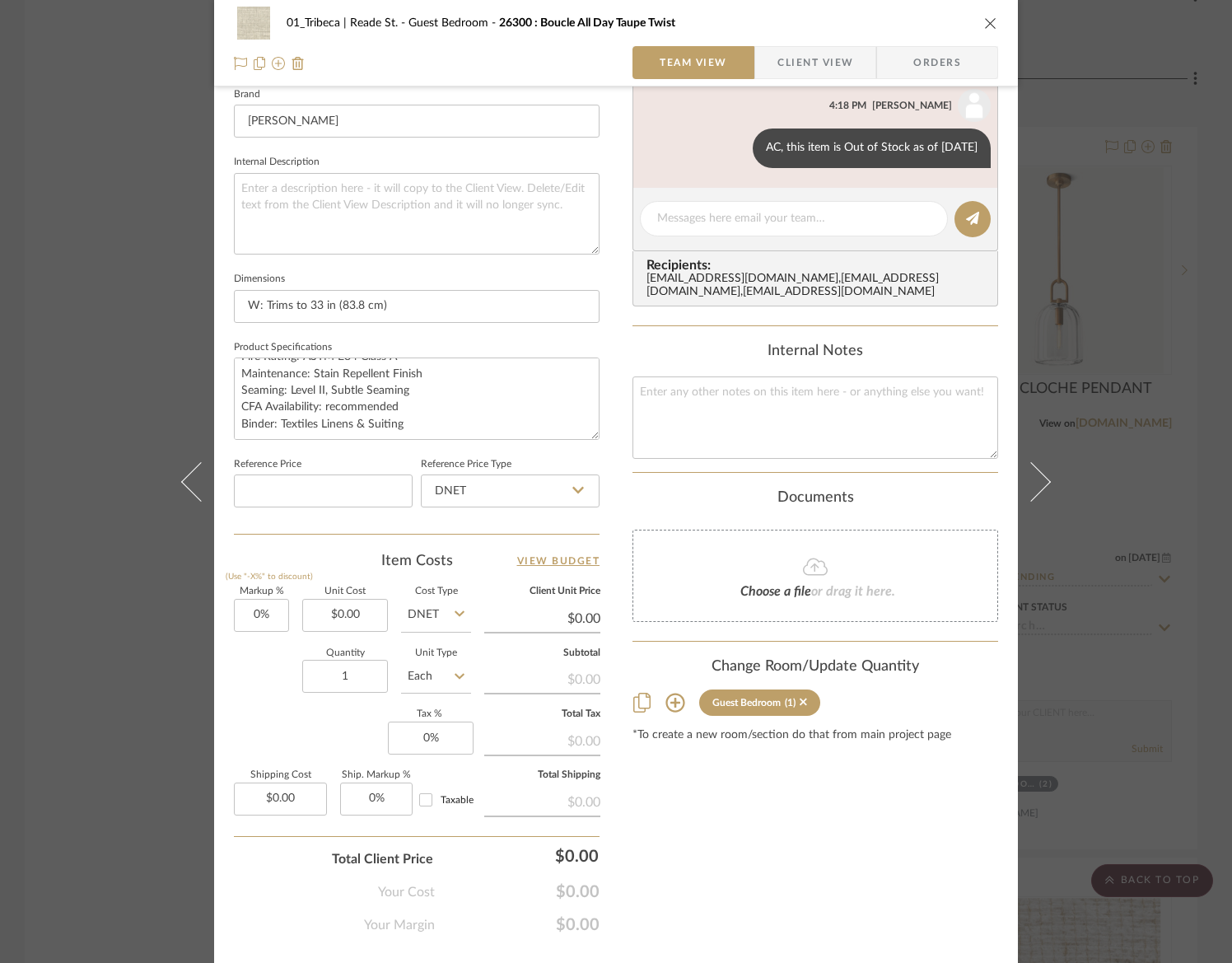
scroll to position [570, 0]
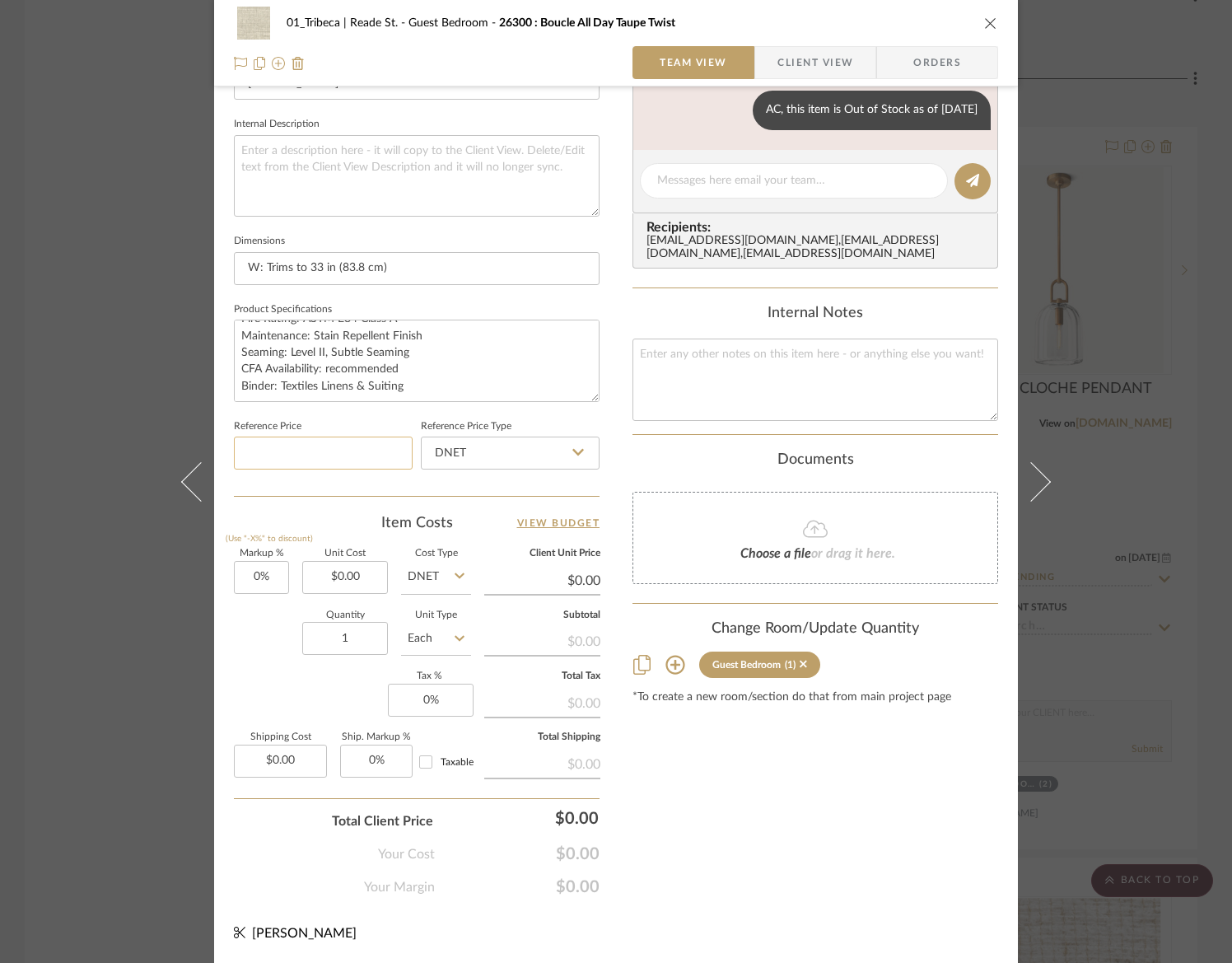
click at [298, 453] on input at bounding box center [324, 452] width 179 height 33
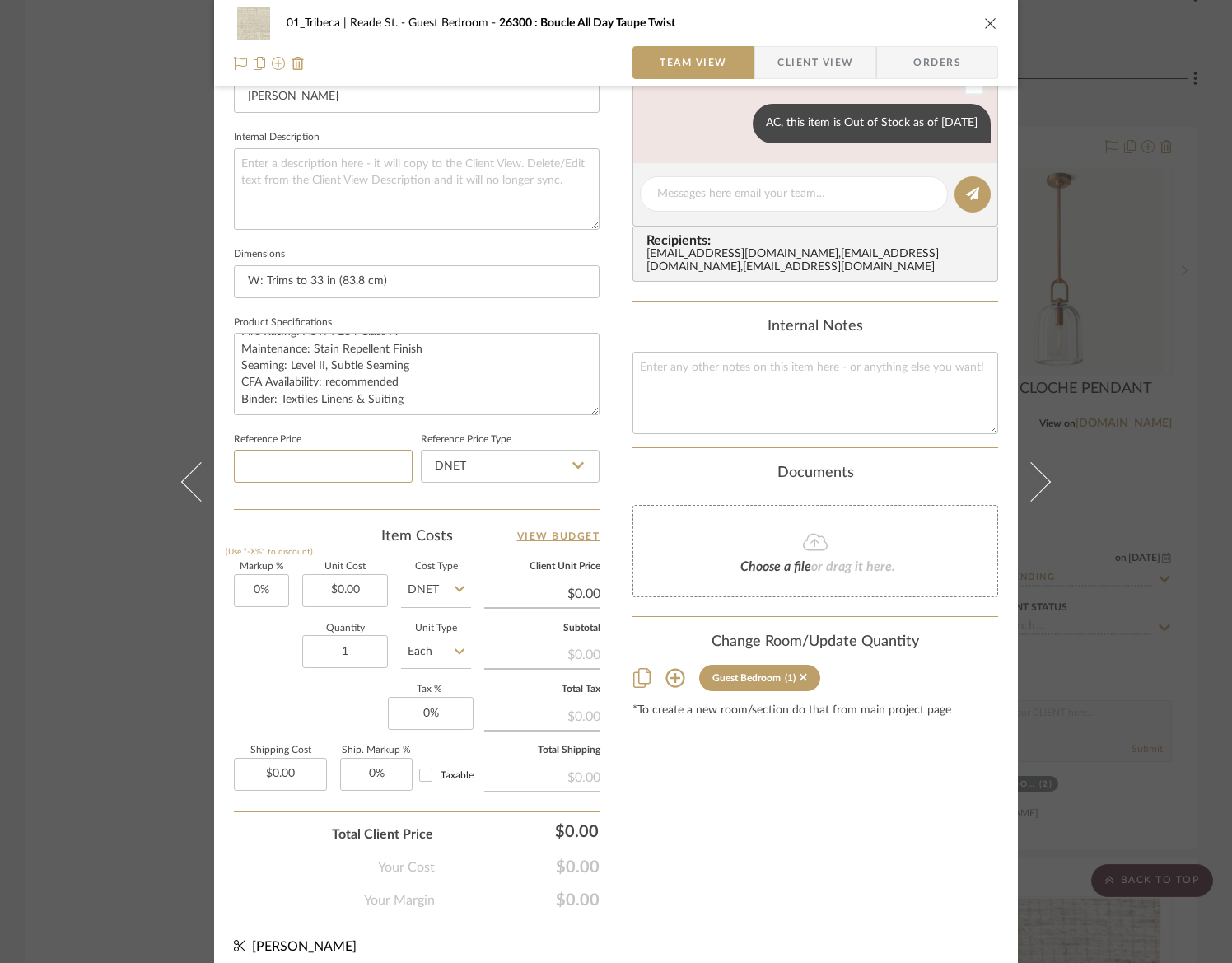
scroll to position [554, 0]
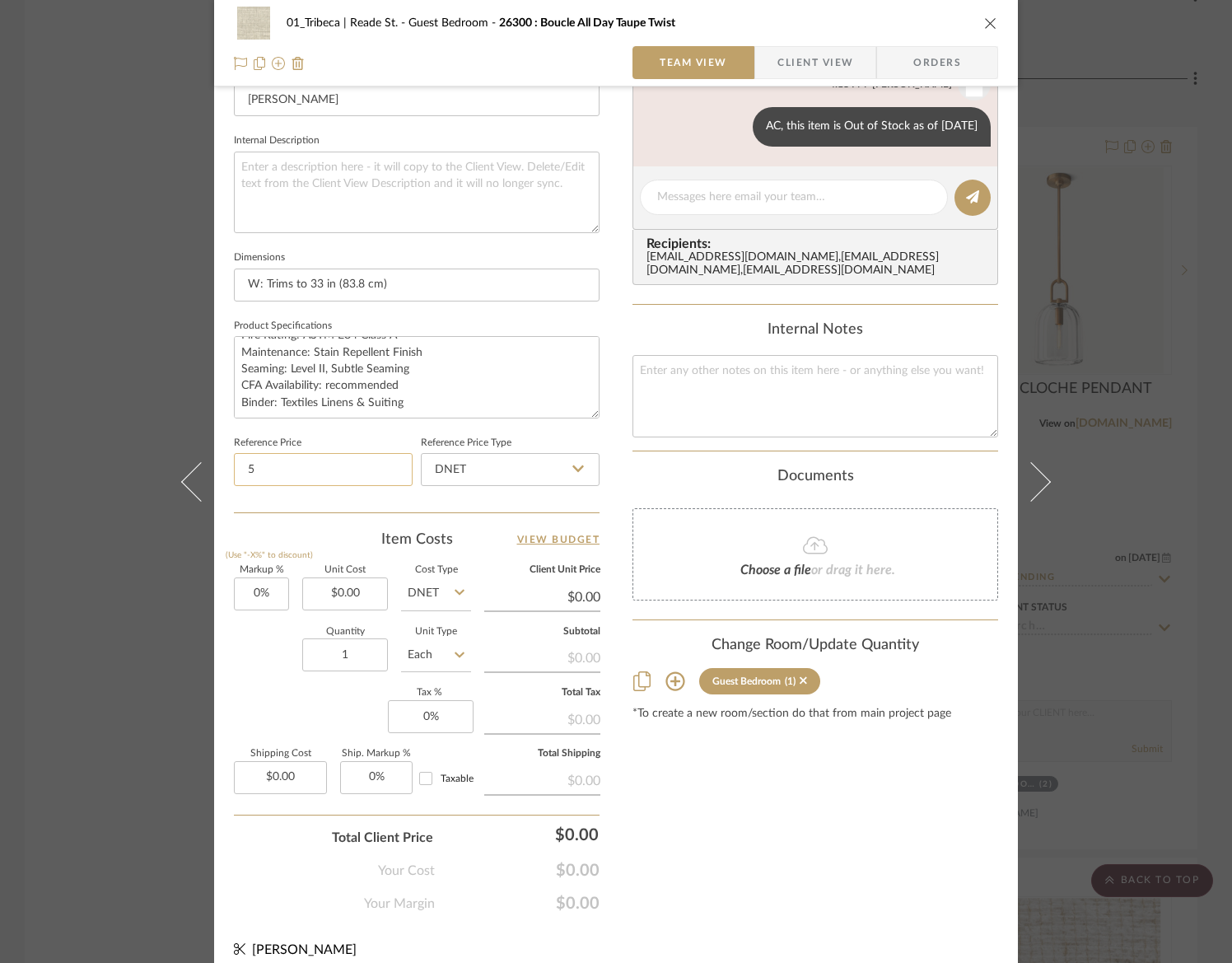
type input "56"
click at [282, 467] on input "56" at bounding box center [324, 469] width 179 height 33
click at [267, 470] on input "56" at bounding box center [324, 469] width 179 height 33
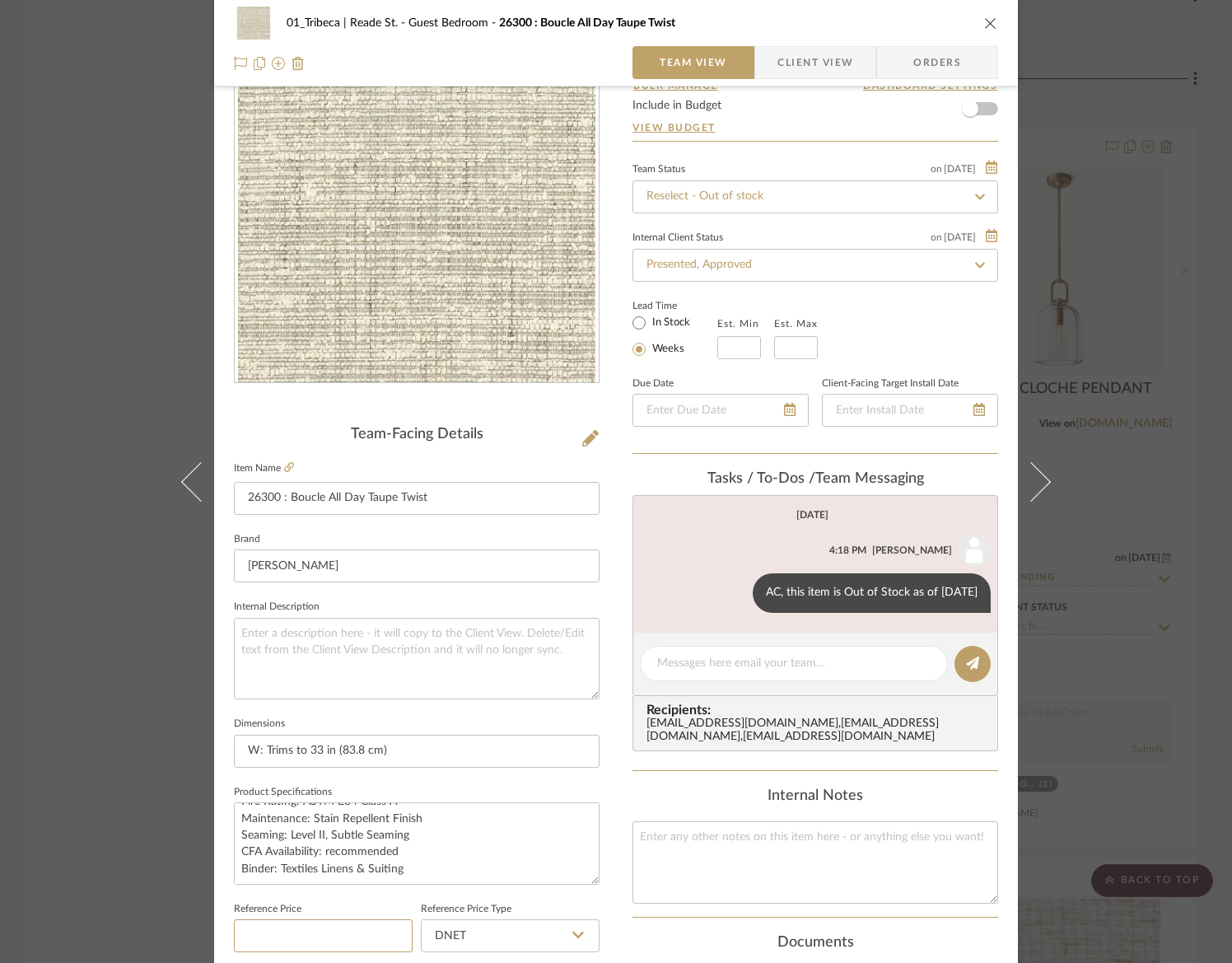
scroll to position [62, 0]
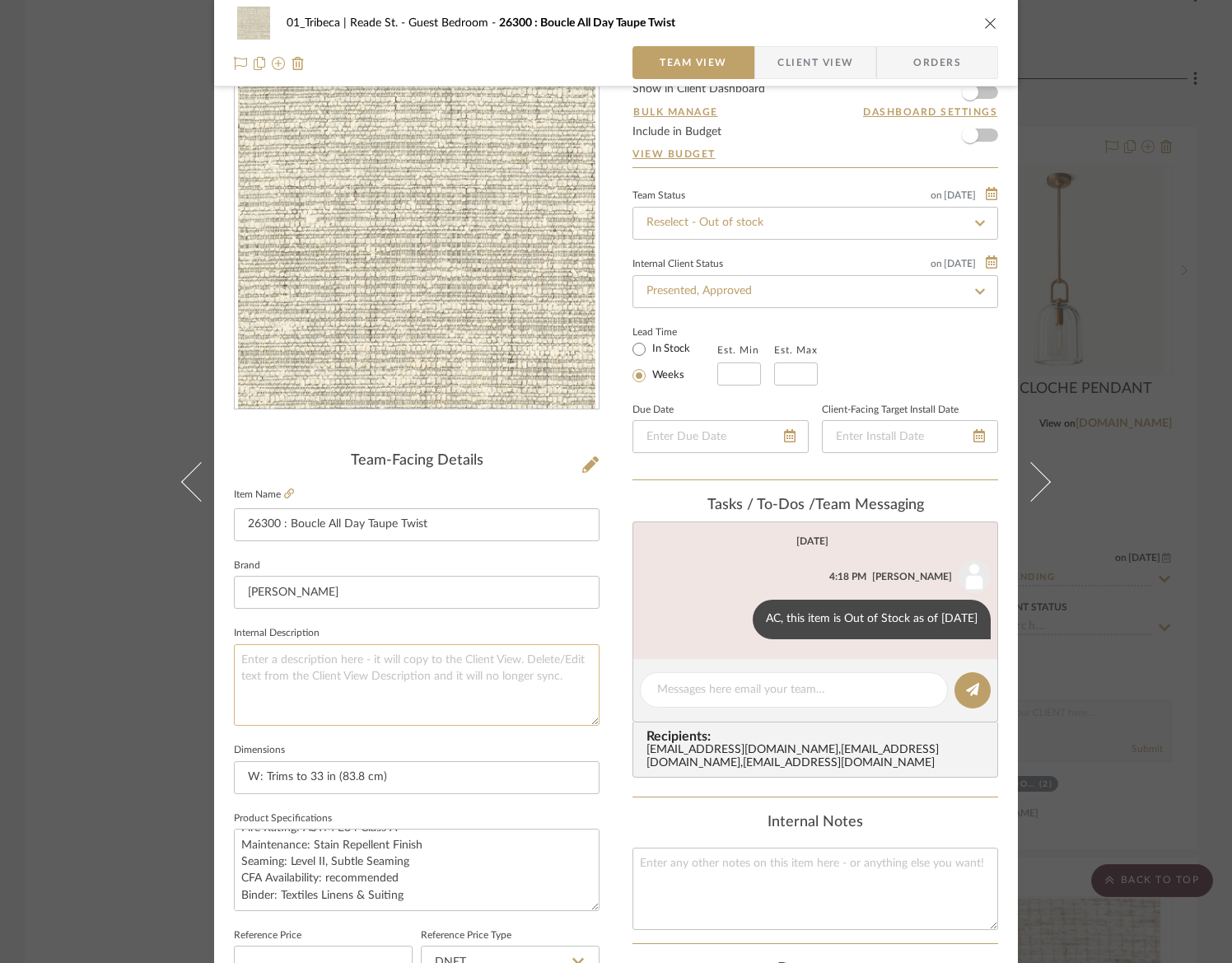
click at [306, 677] on textarea at bounding box center [417, 684] width 366 height 81
type input "$56.00"
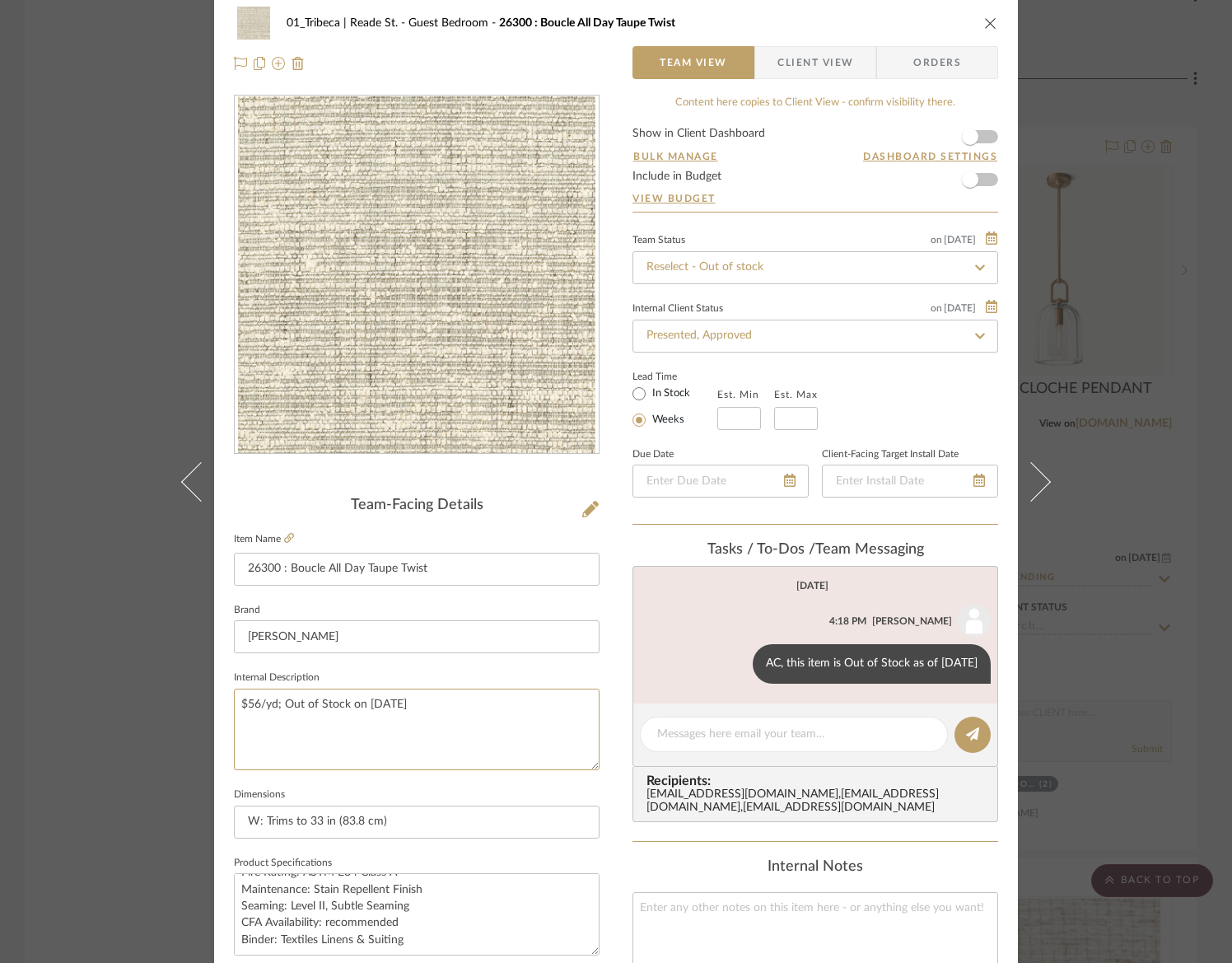
scroll to position [0, 0]
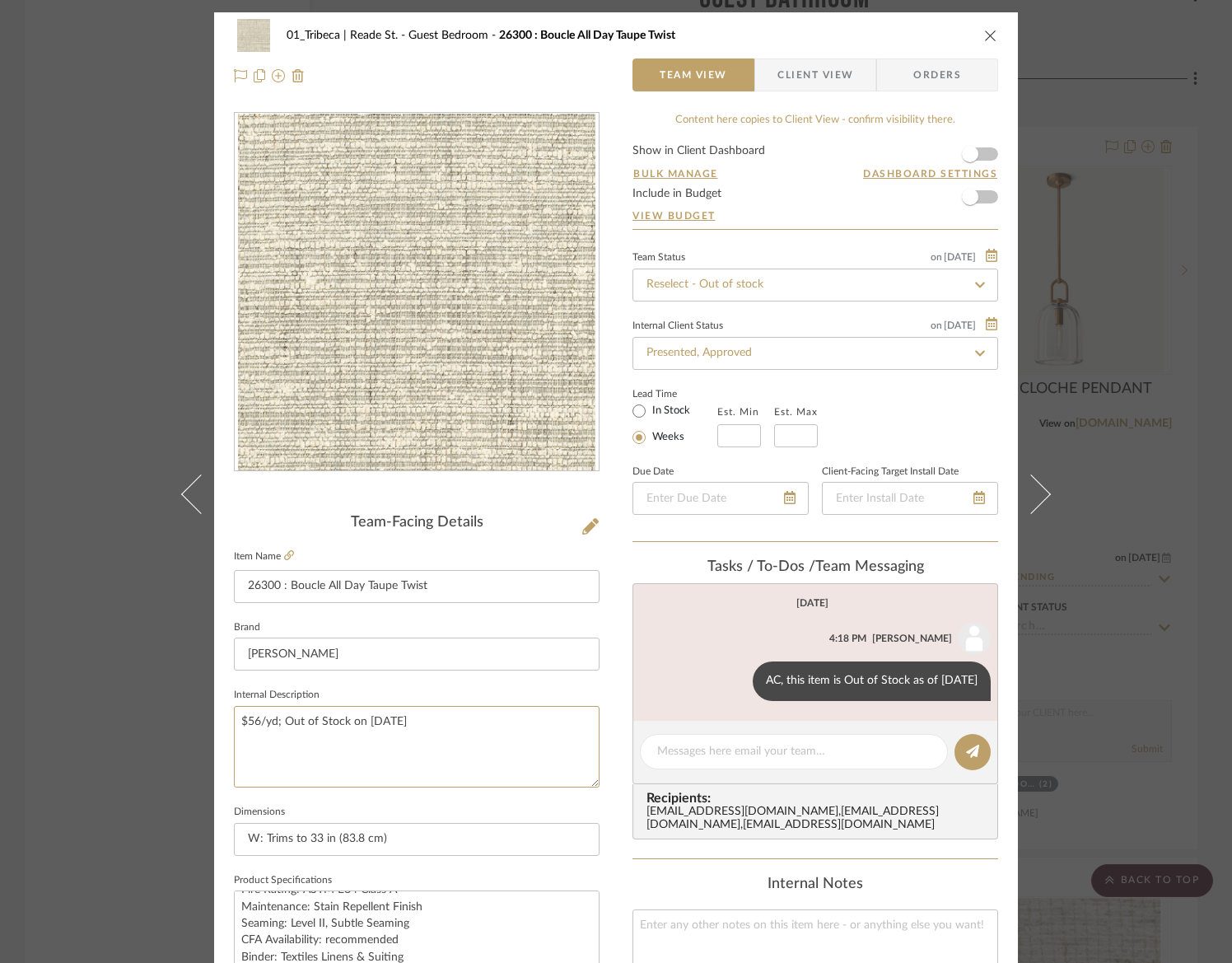
type textarea "$56/yd; Out of Stock on 8/11/25"
click at [99, 503] on div "01_Tribeca | Reade St. Guest Bedroom 26300 : Boucle All Day Taupe Twist Team Vi…" at bounding box center [616, 481] width 1232 height 963
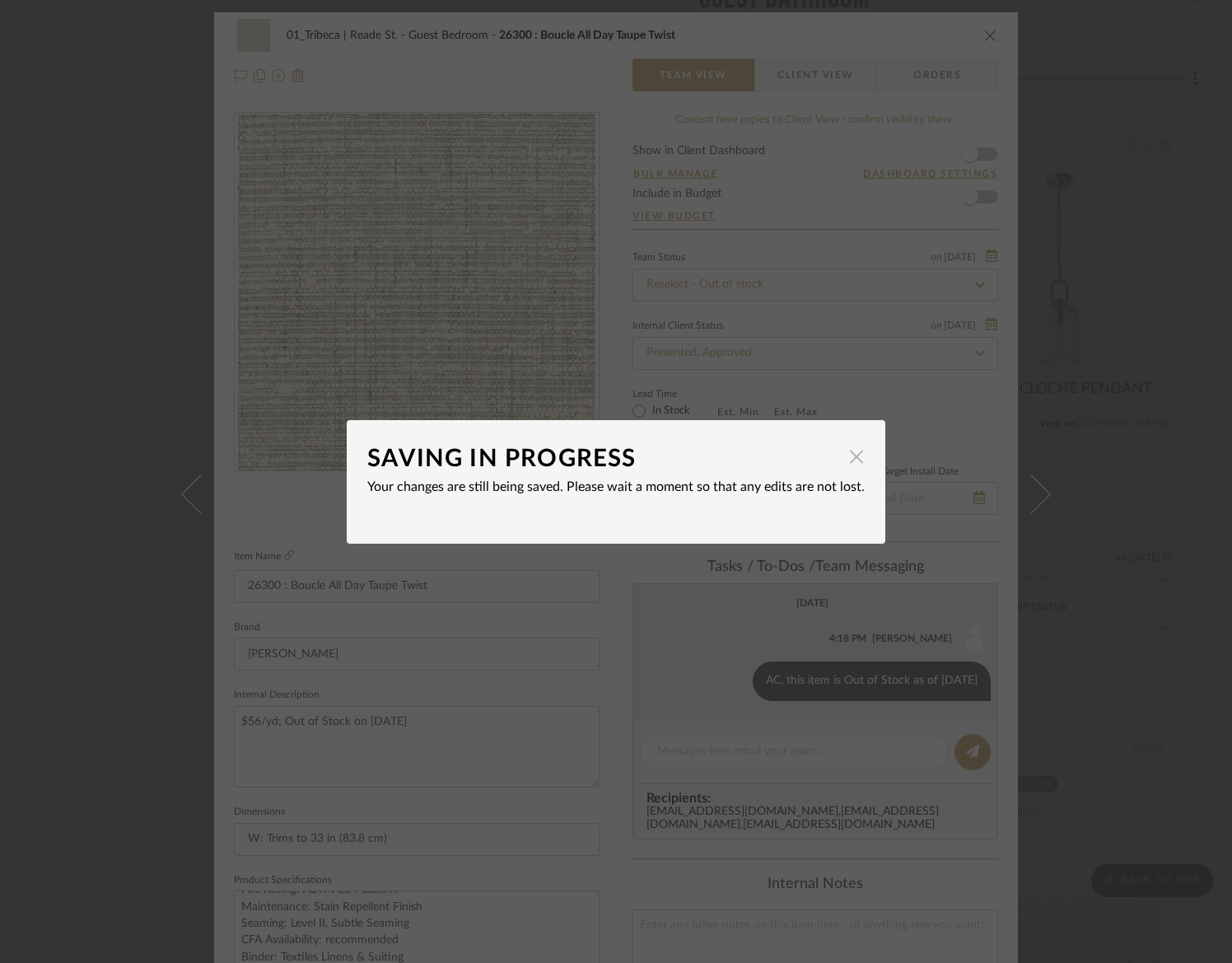
click at [848, 455] on span "button" at bounding box center [856, 457] width 33 height 33
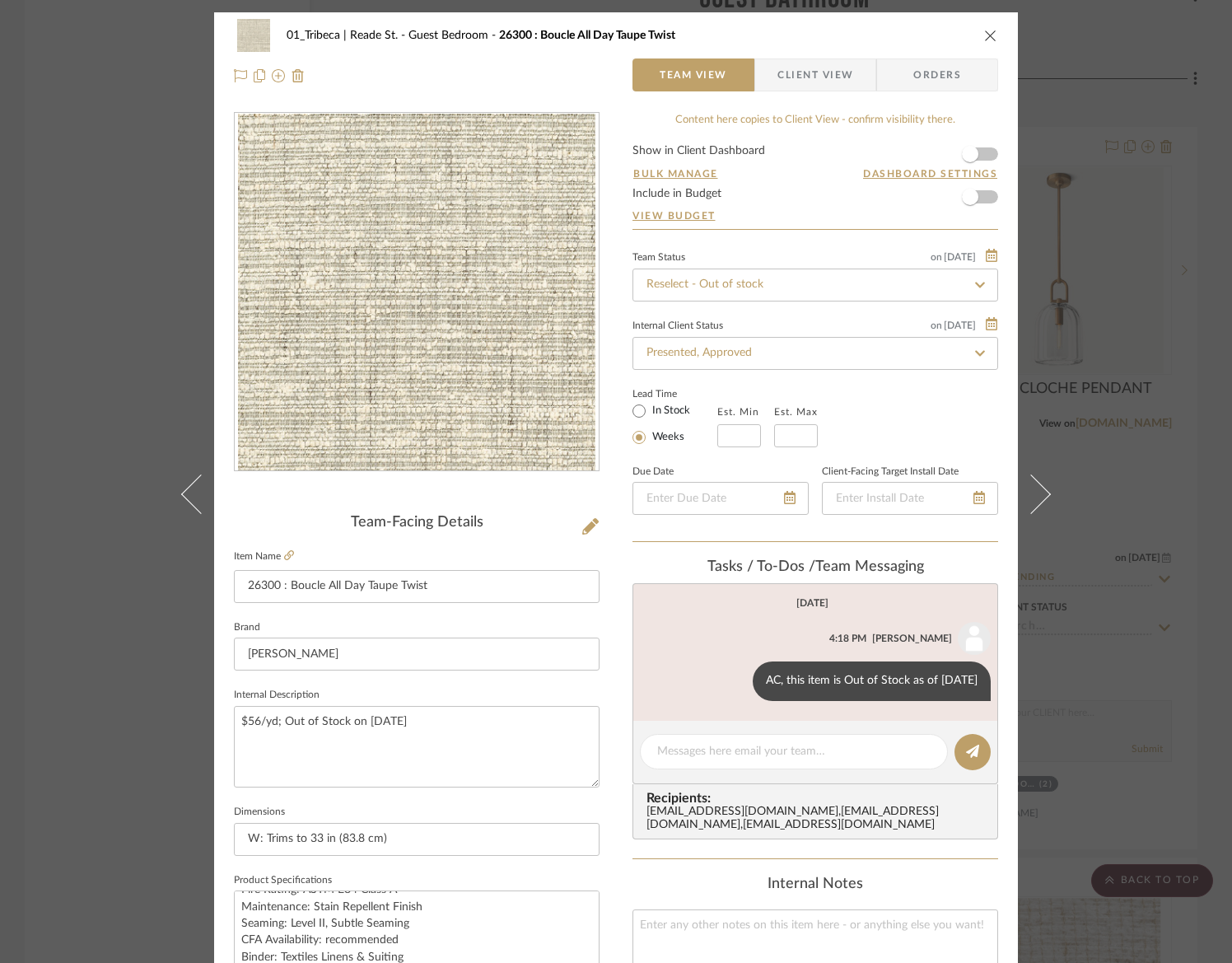
click at [983, 26] on div "01_Tribeca | Reade St. Guest Bedroom 26300 : Boucle All Day Taupe Twist" at bounding box center [616, 35] width 764 height 33
click at [984, 34] on icon "close" at bounding box center [991, 35] width 13 height 13
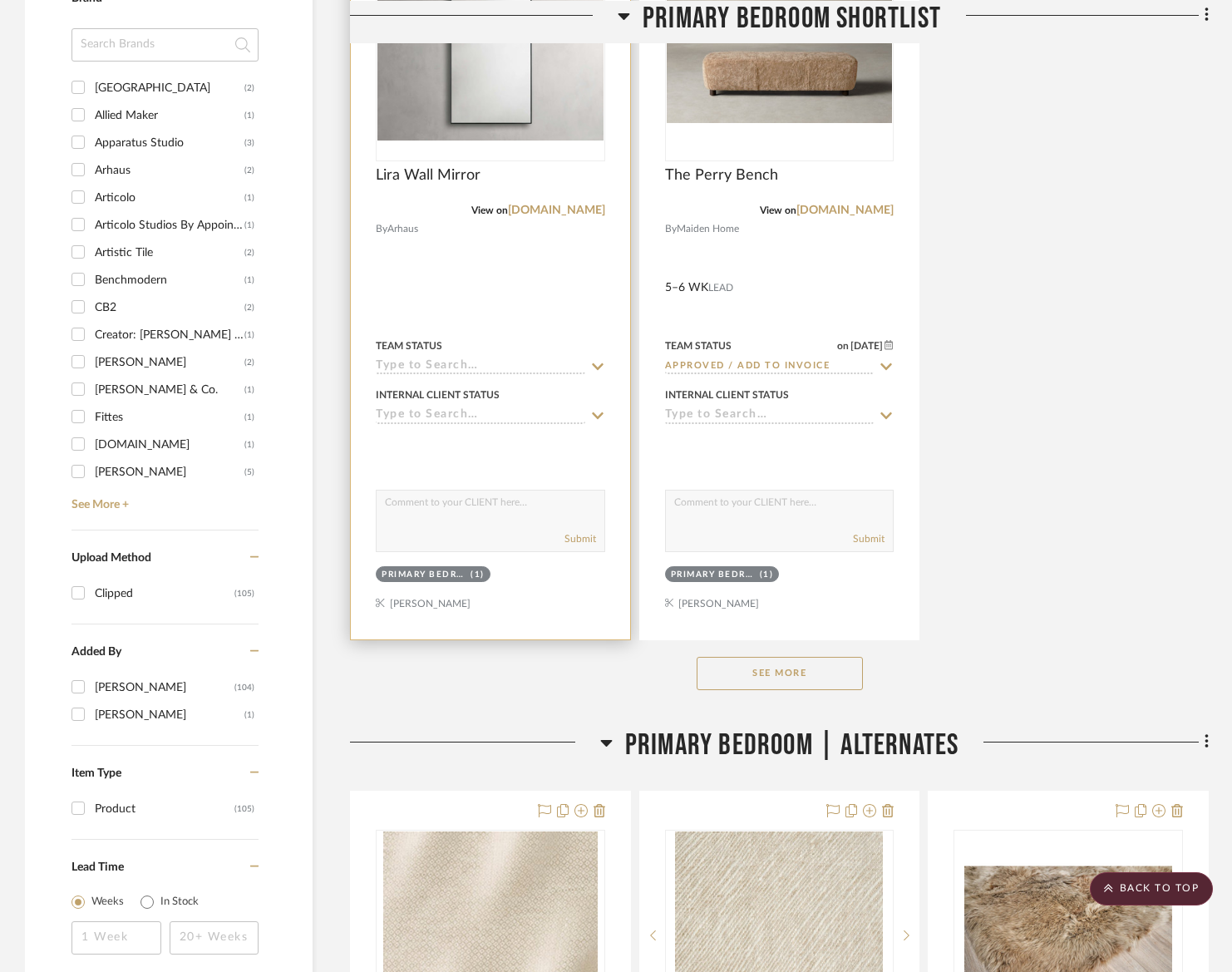
scroll to position [2066, 0]
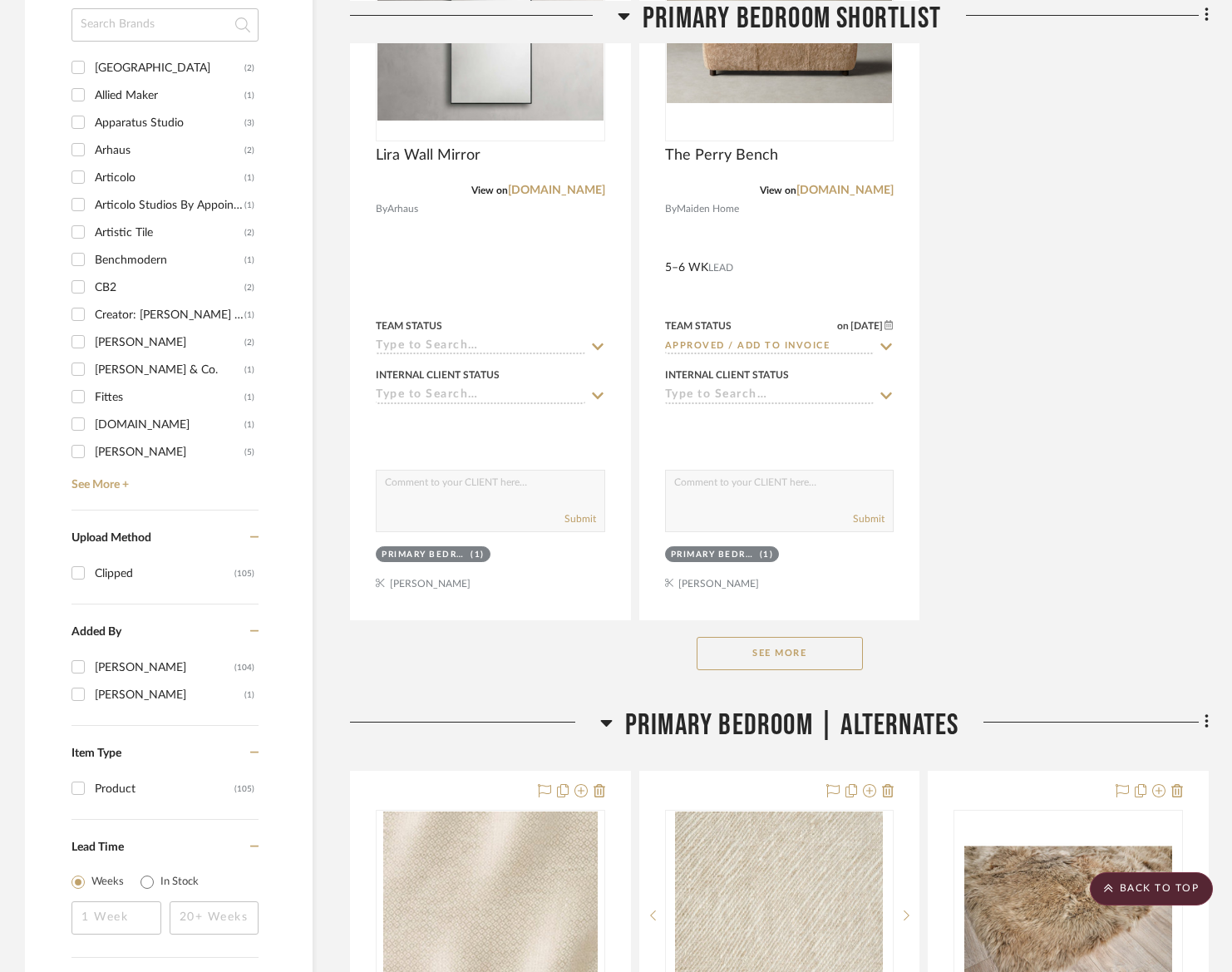
click at [748, 651] on button "See More" at bounding box center [780, 653] width 166 height 33
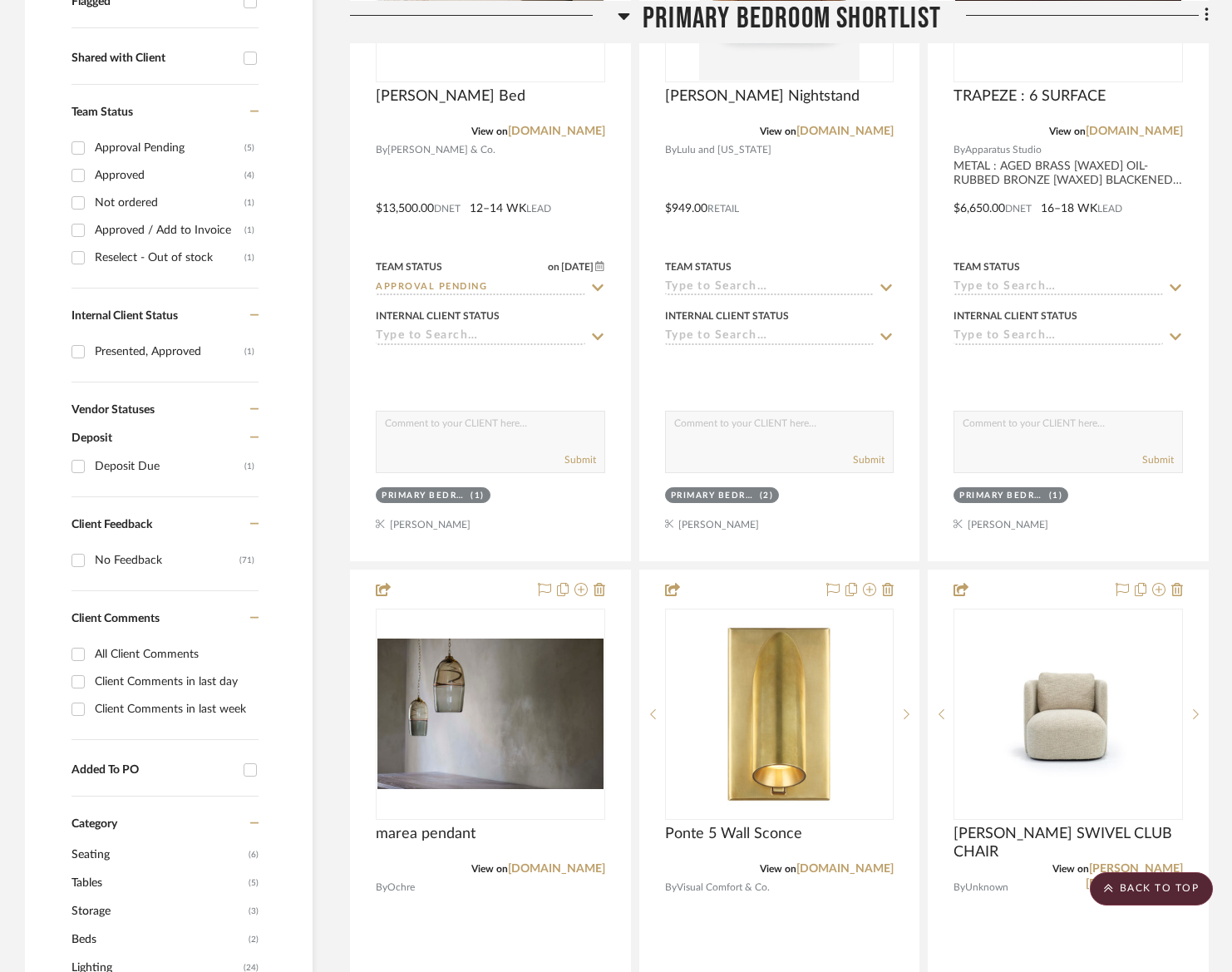
scroll to position [84, 0]
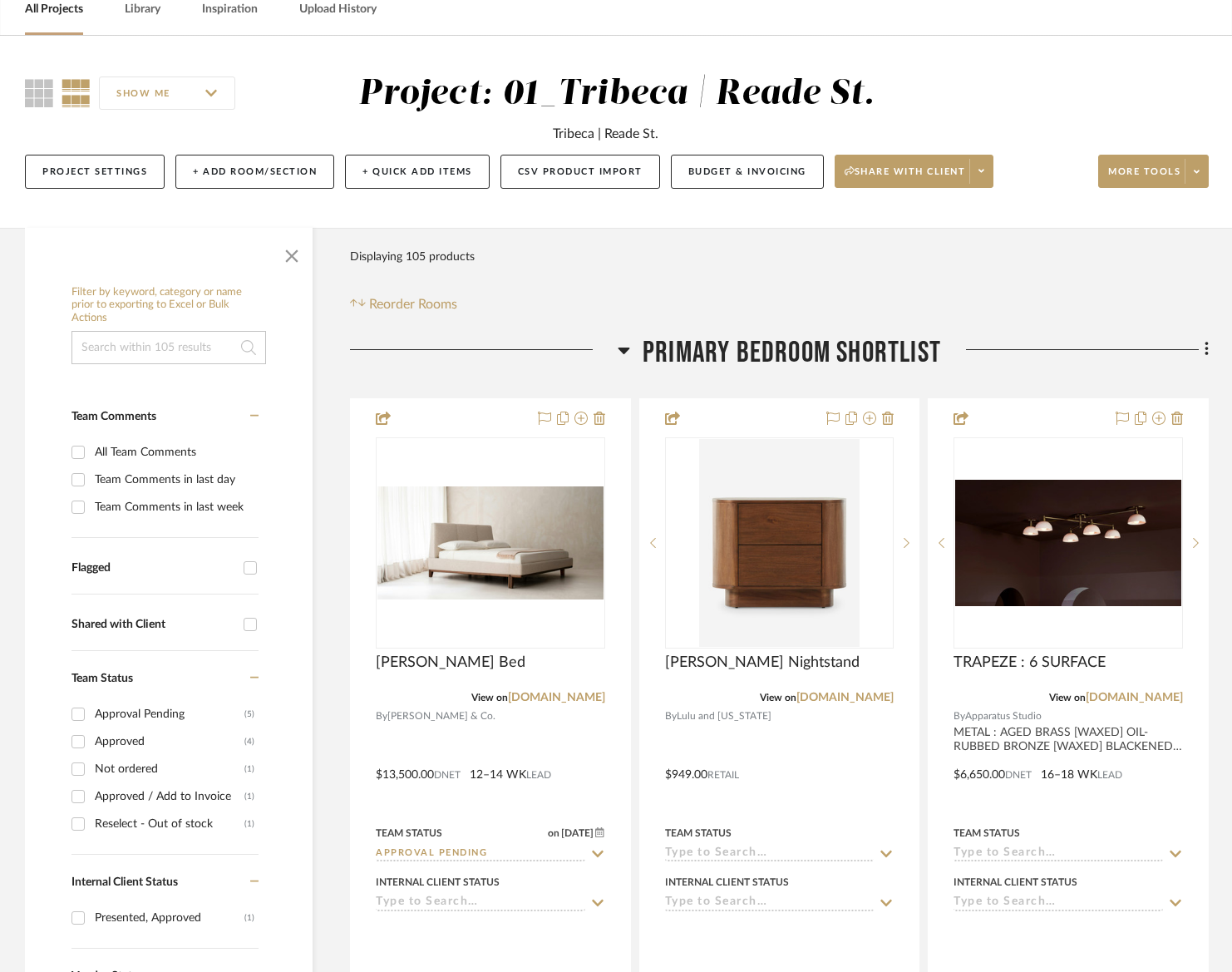
click at [163, 353] on input at bounding box center [169, 347] width 195 height 33
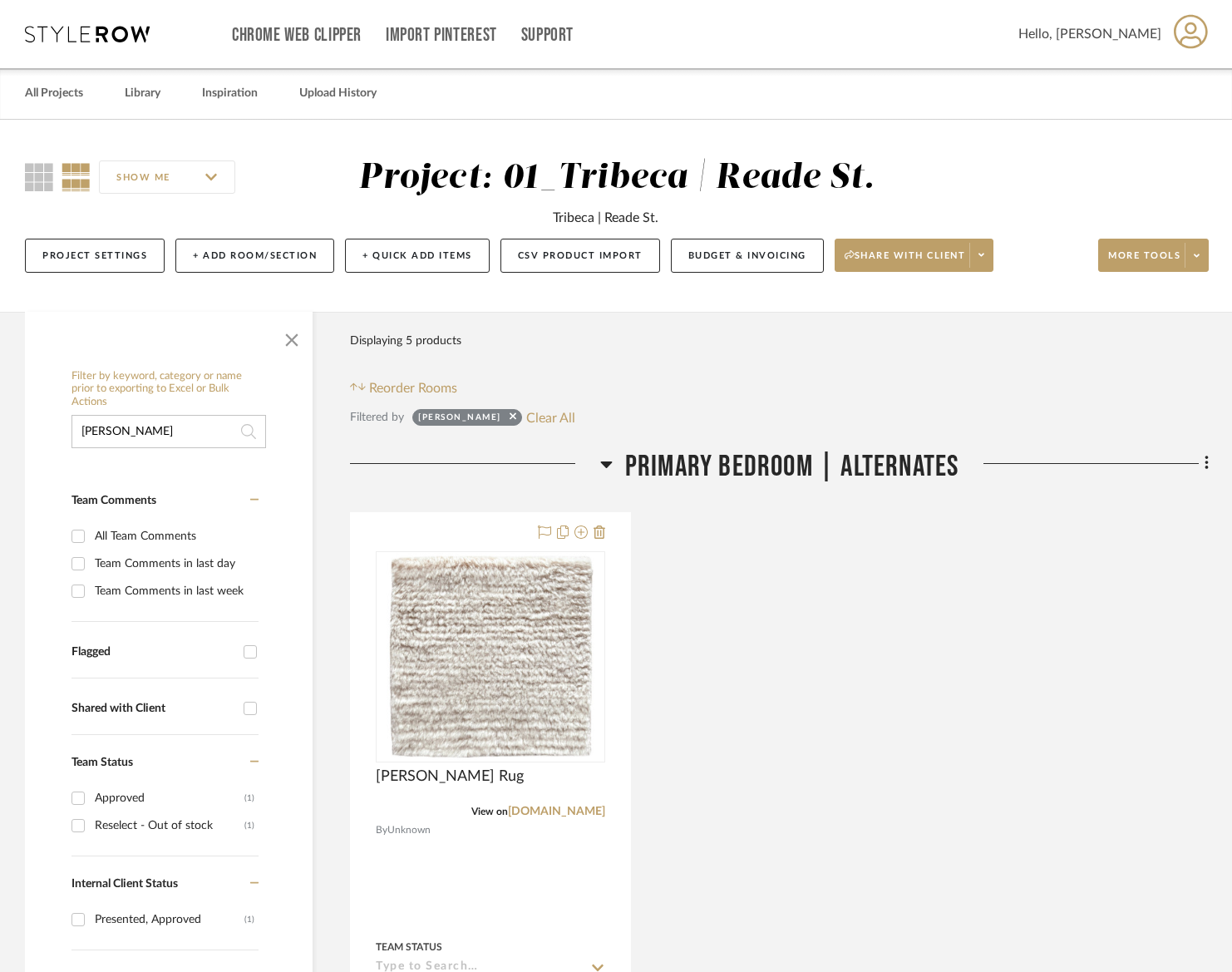
click at [135, 431] on input "phillip" at bounding box center [169, 431] width 195 height 33
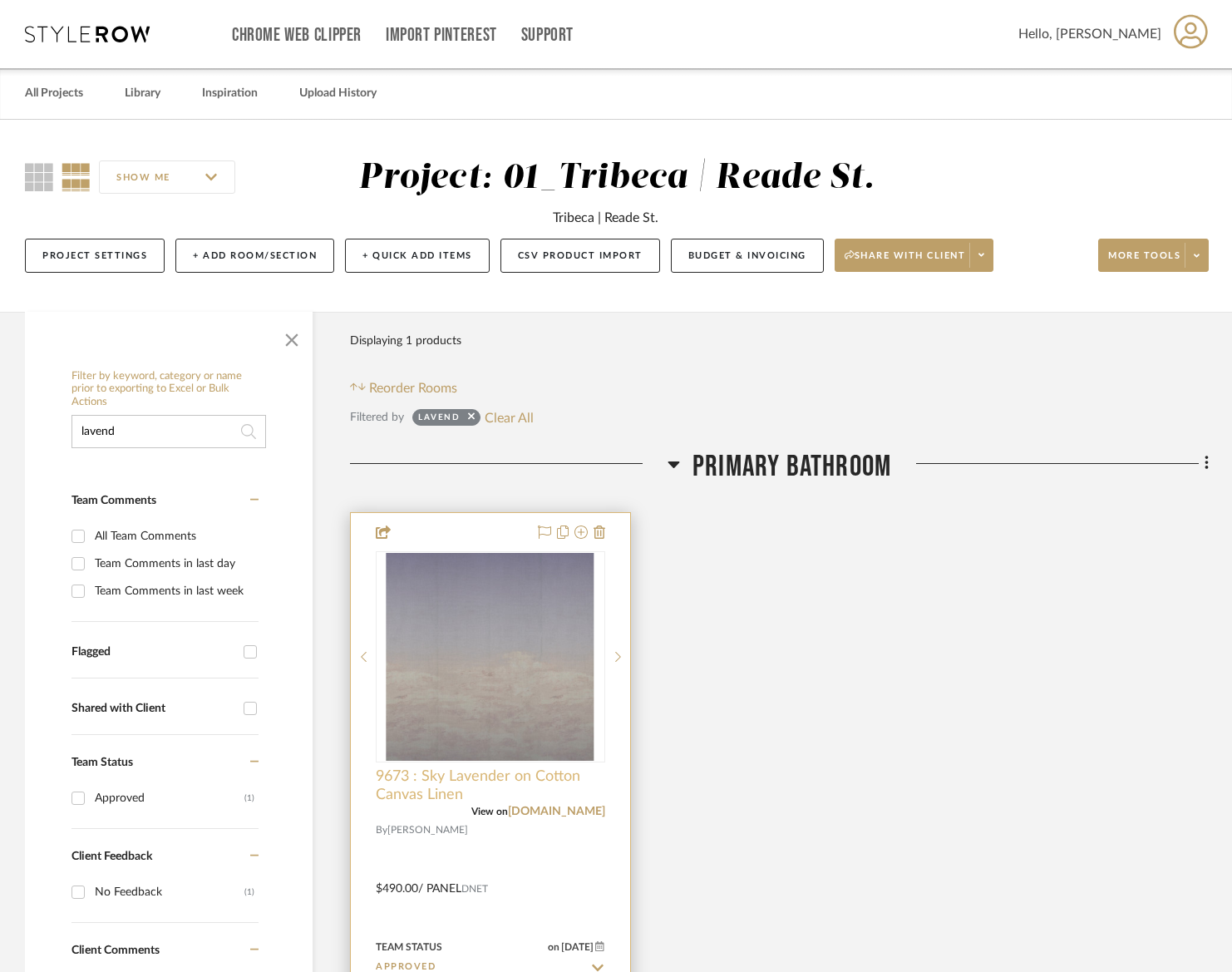
click at [588, 788] on span "9673 : Sky Lavender on Cotton Canvas Linen" at bounding box center [490, 785] width 229 height 37
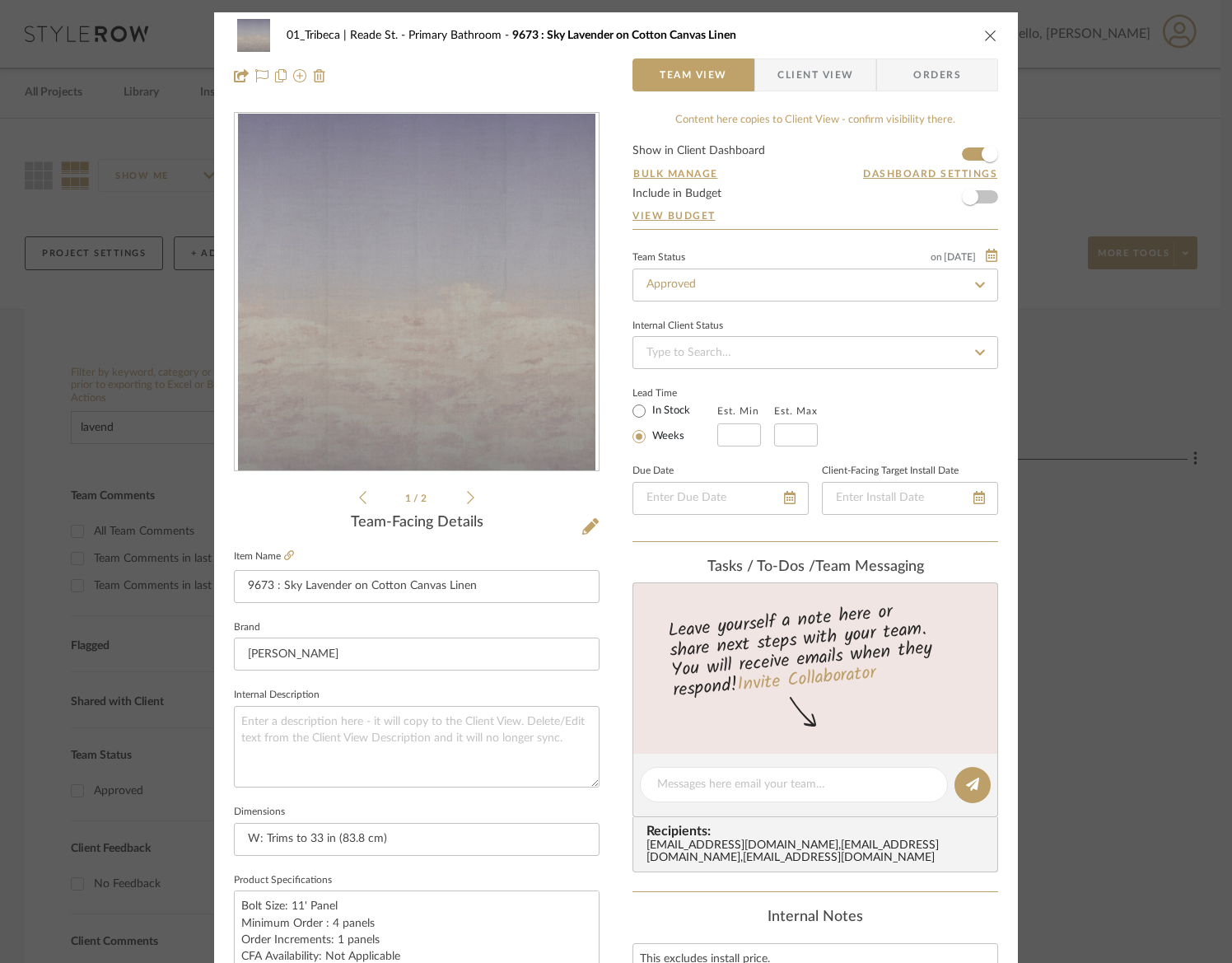
click at [986, 36] on icon "close" at bounding box center [991, 35] width 13 height 13
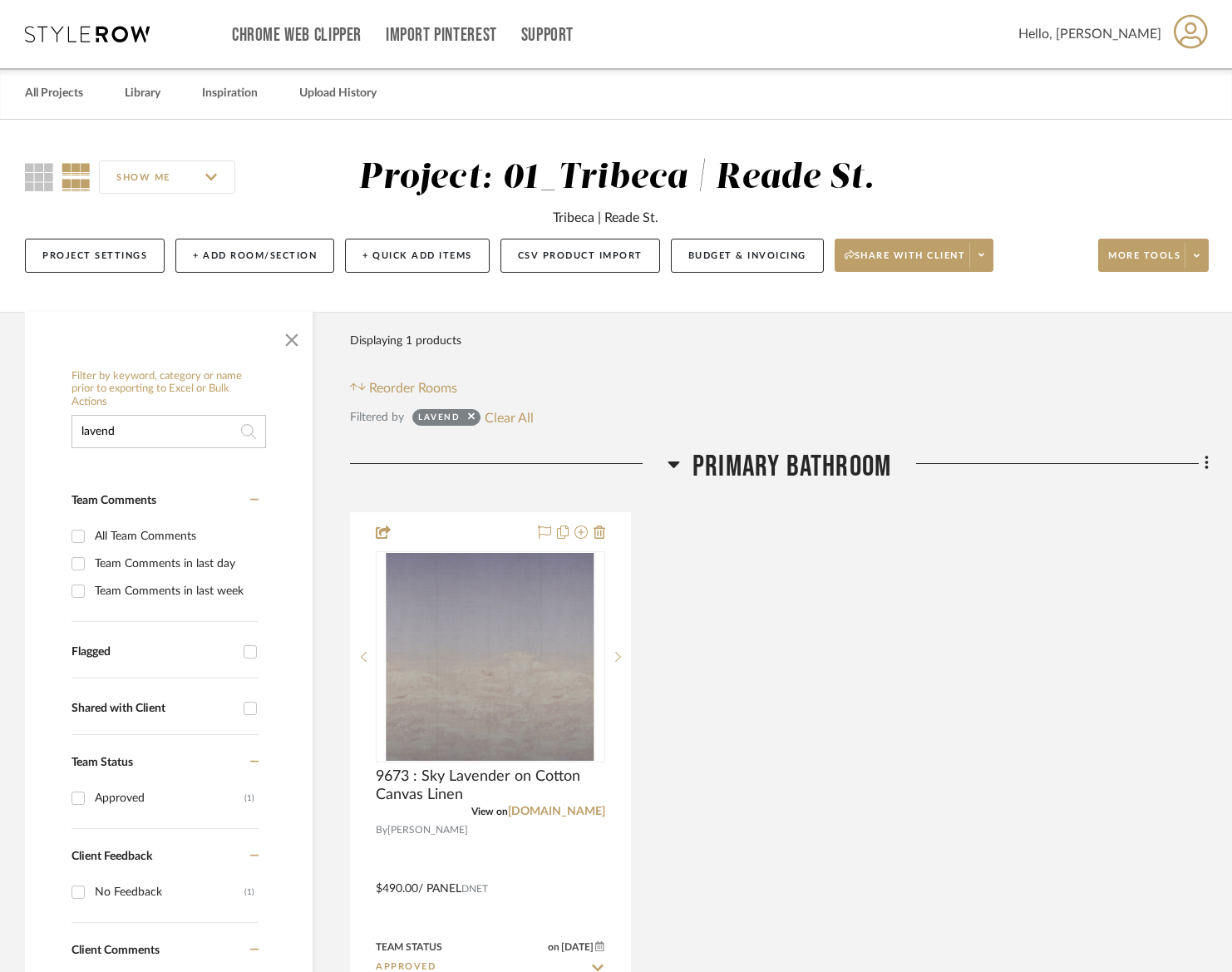
click at [150, 432] on input "lavend" at bounding box center [169, 431] width 195 height 33
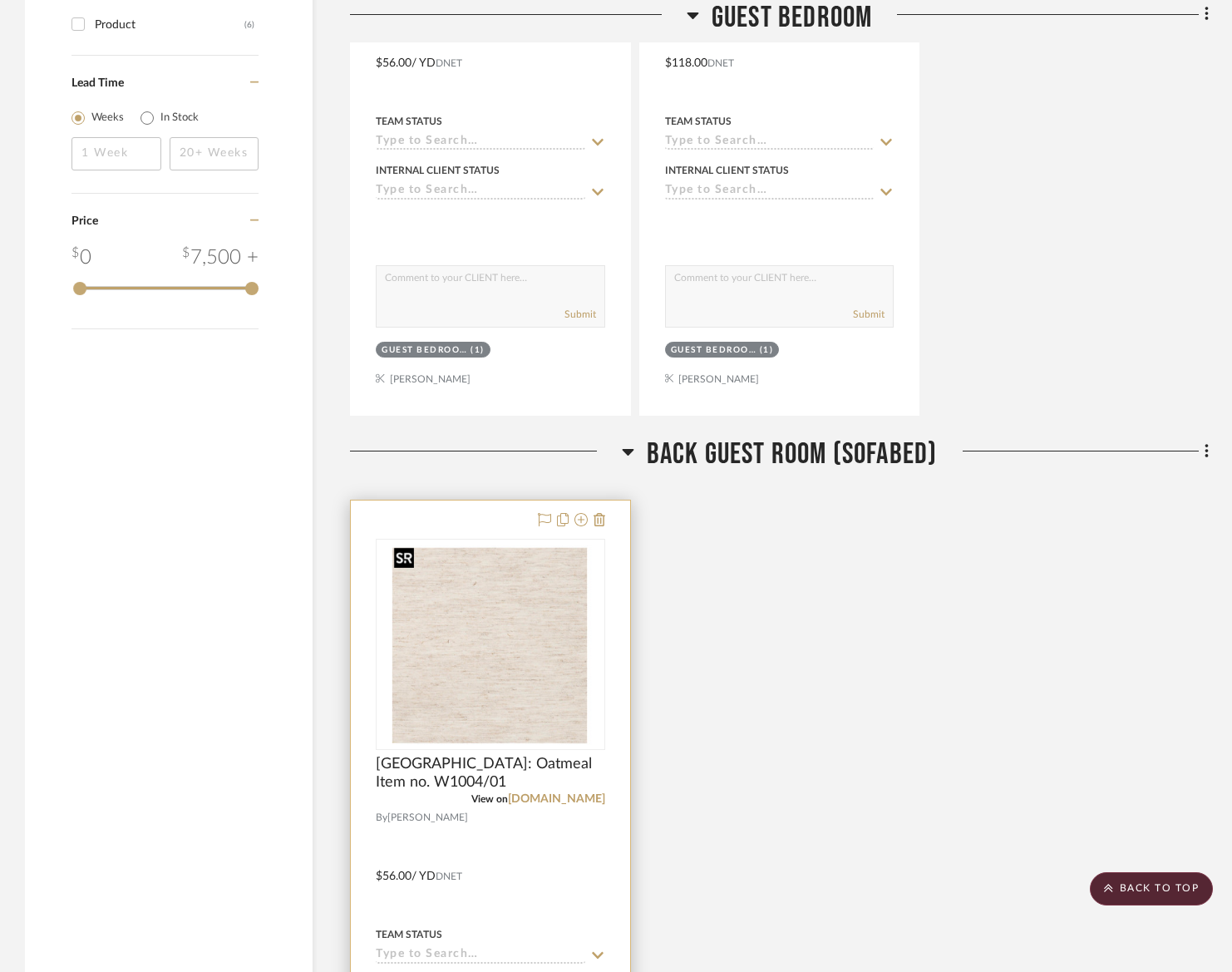
scroll to position [1654, 0]
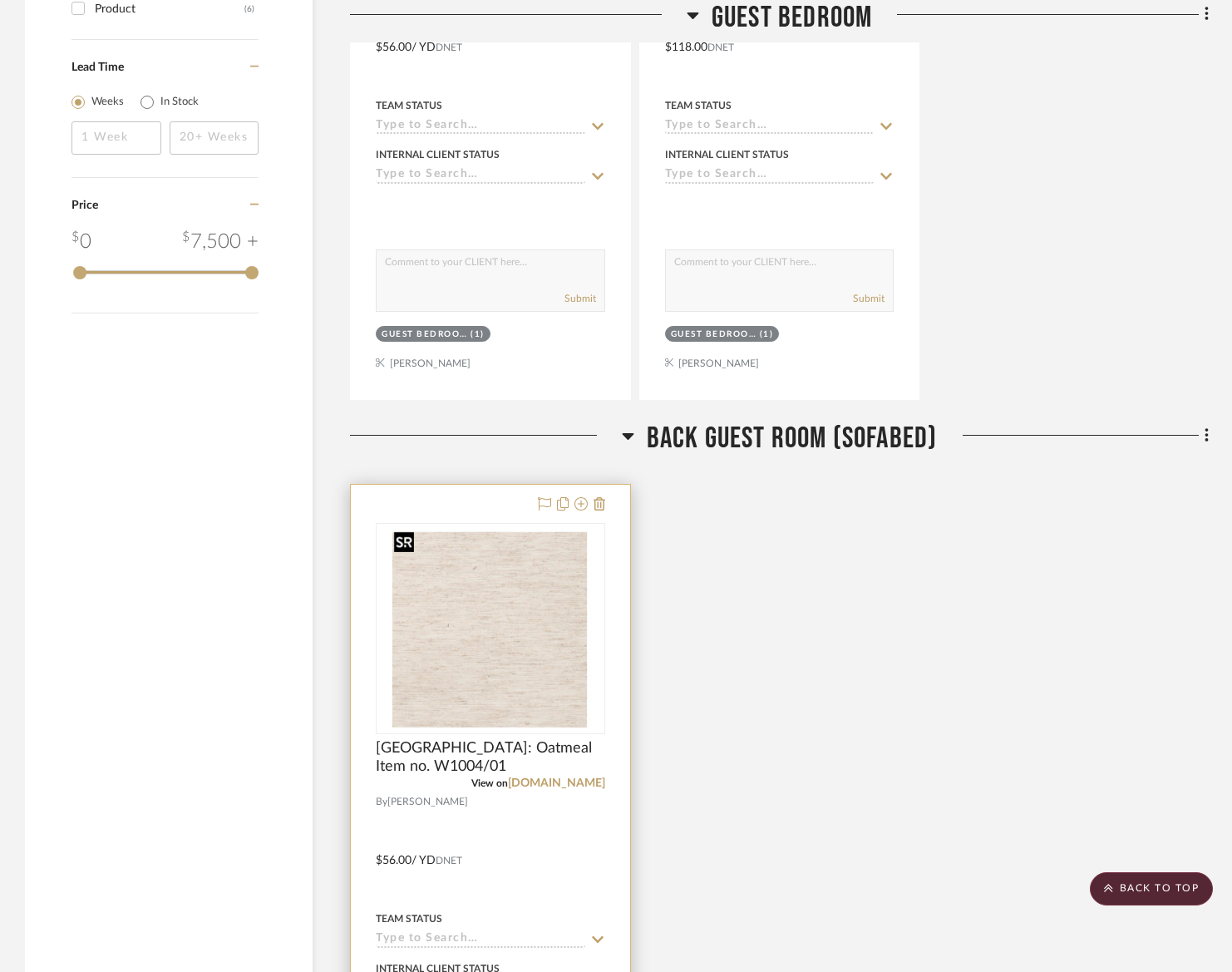
type input "holly"
click at [557, 652] on img "0" at bounding box center [490, 628] width 207 height 208
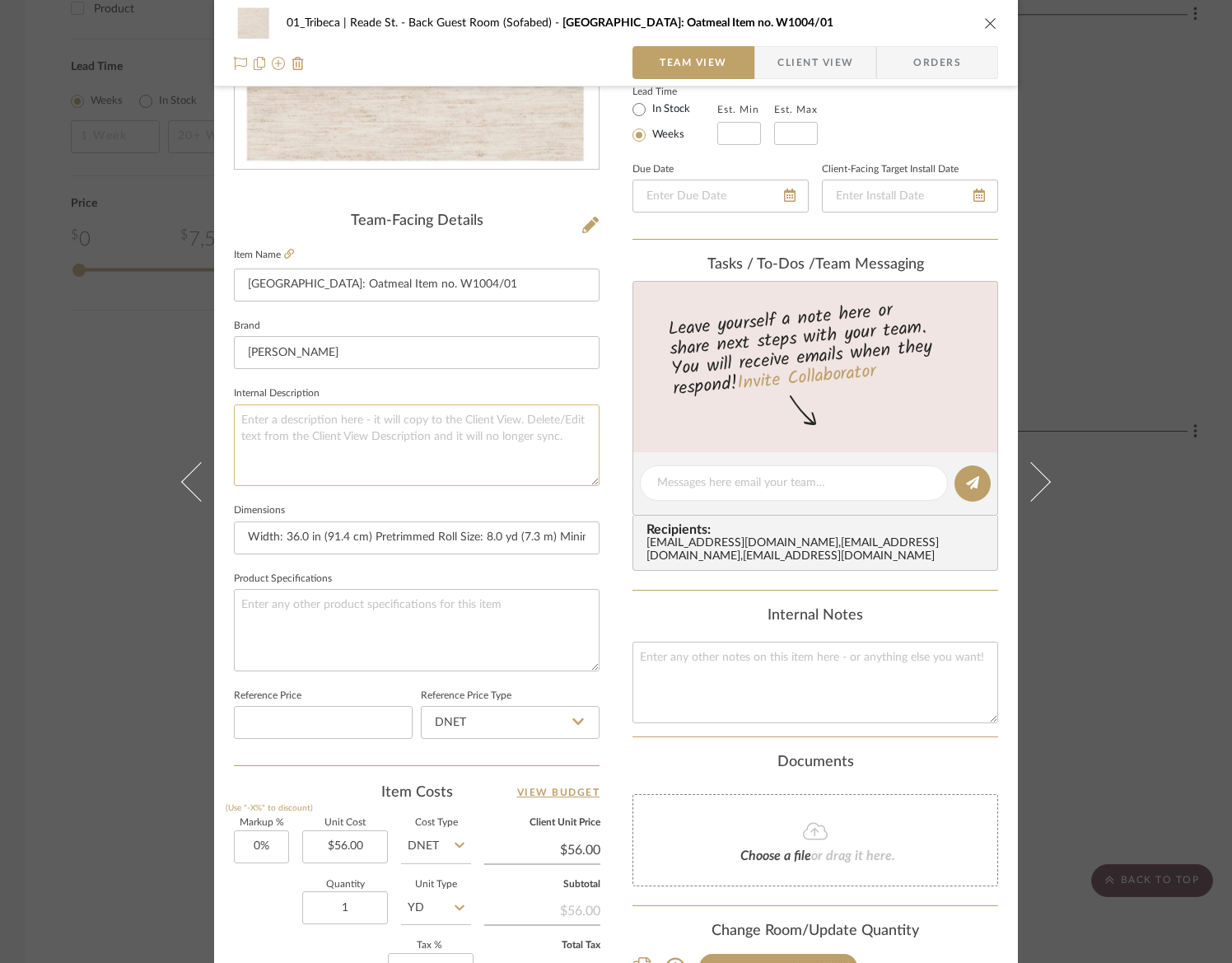
scroll to position [318, 0]
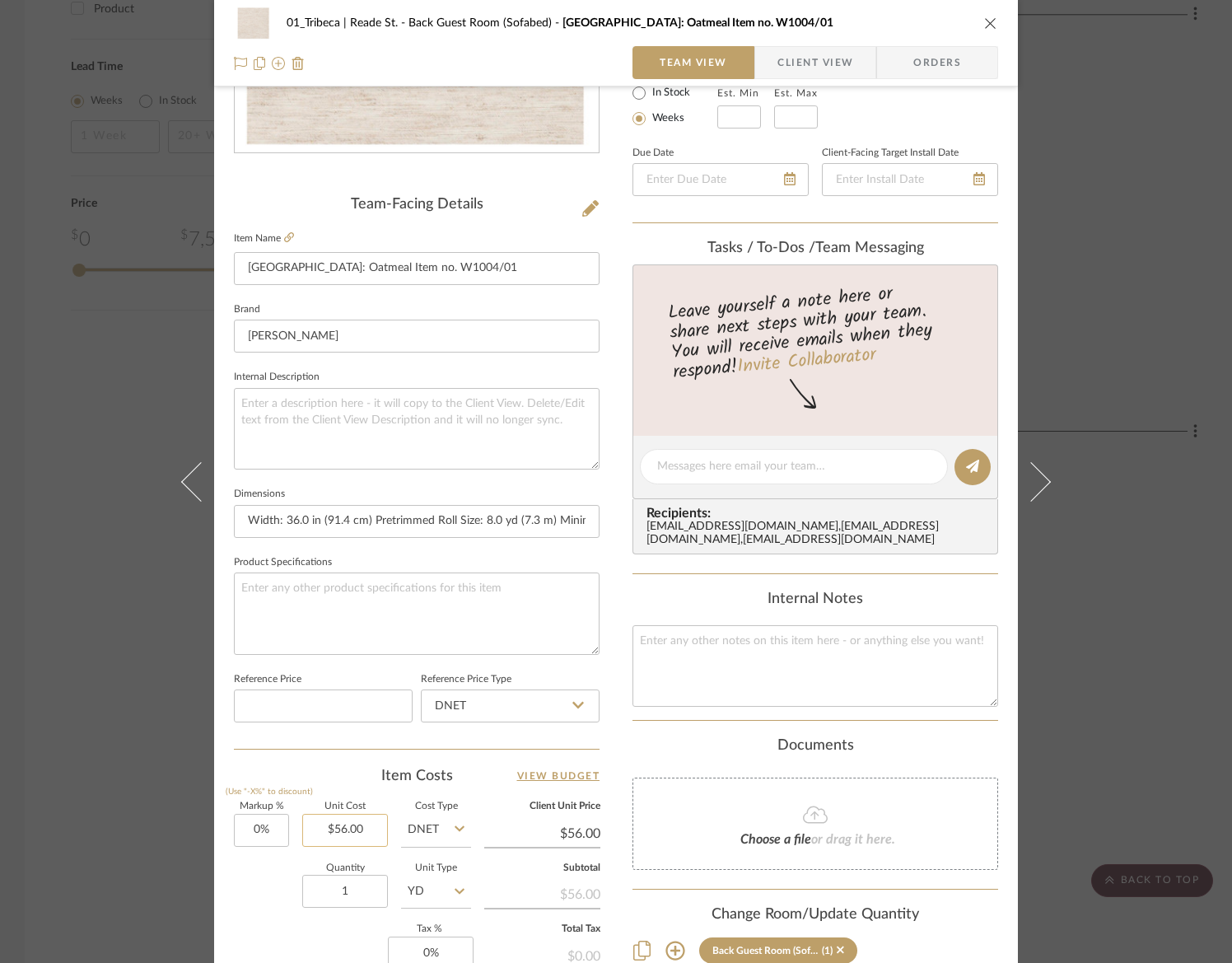
type input "56.00"
click at [335, 826] on input "56.00" at bounding box center [345, 830] width 86 height 33
click at [342, 615] on textarea at bounding box center [417, 612] width 366 height 81
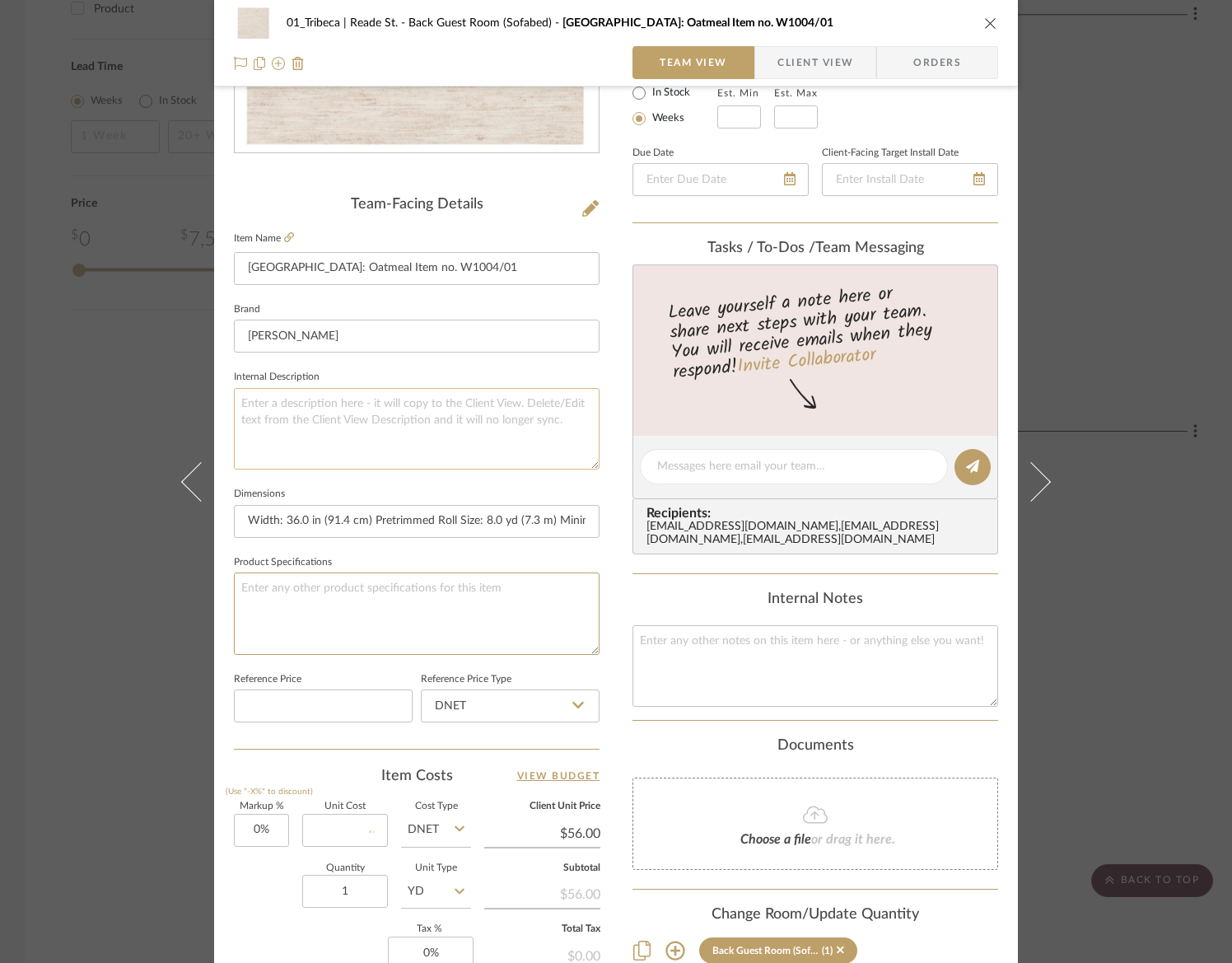
type input "$0.00"
click at [339, 401] on textarea at bounding box center [417, 428] width 366 height 81
click at [278, 404] on textarea "$56.00/YD" at bounding box center [417, 428] width 366 height 81
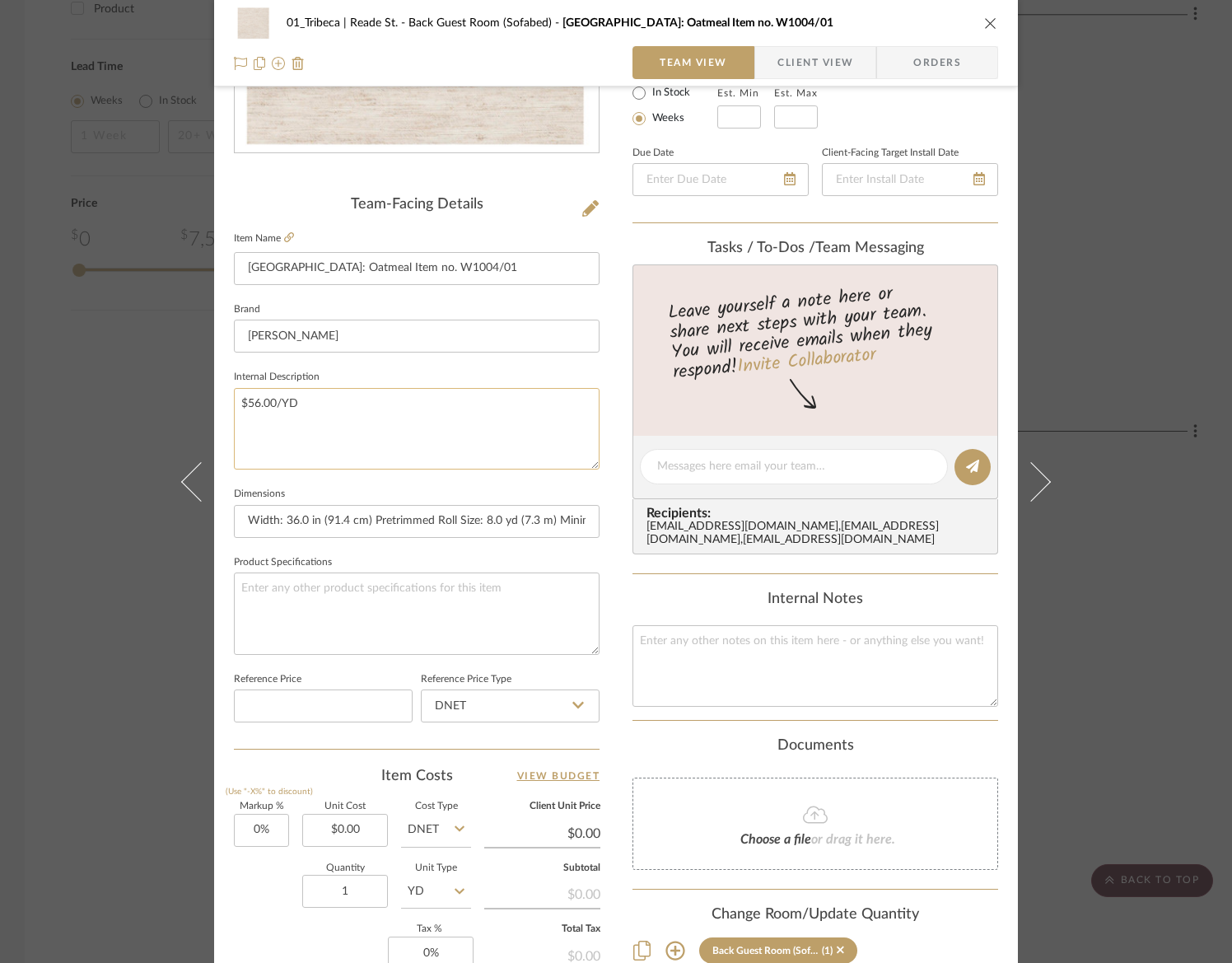
click at [278, 404] on textarea "$56.00/YD" at bounding box center [417, 428] width 366 height 81
type textarea "$56.00/YD"
click at [300, 588] on textarea at bounding box center [417, 612] width 366 height 81
paste textarea "$56.00/YD"
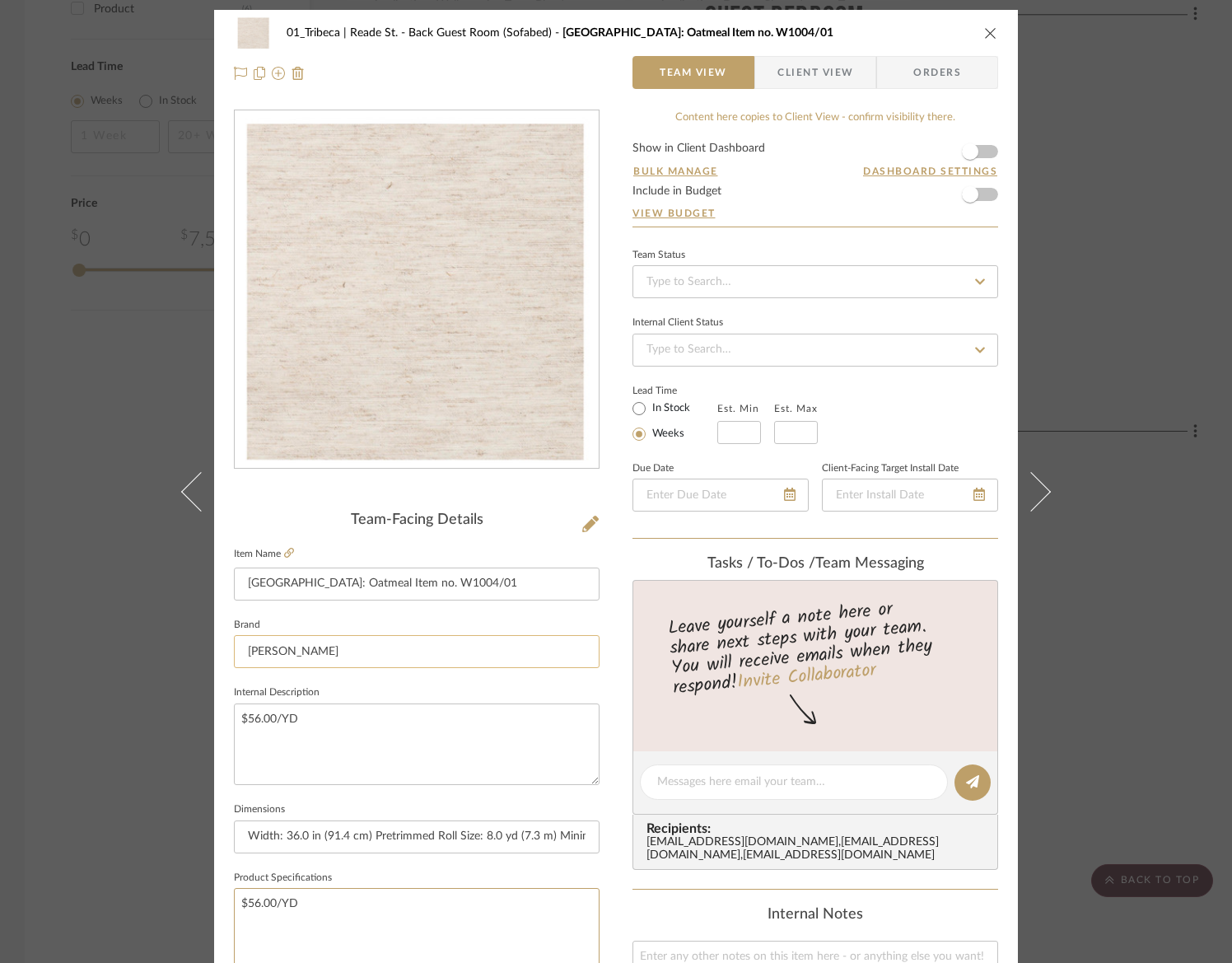
scroll to position [0, 0]
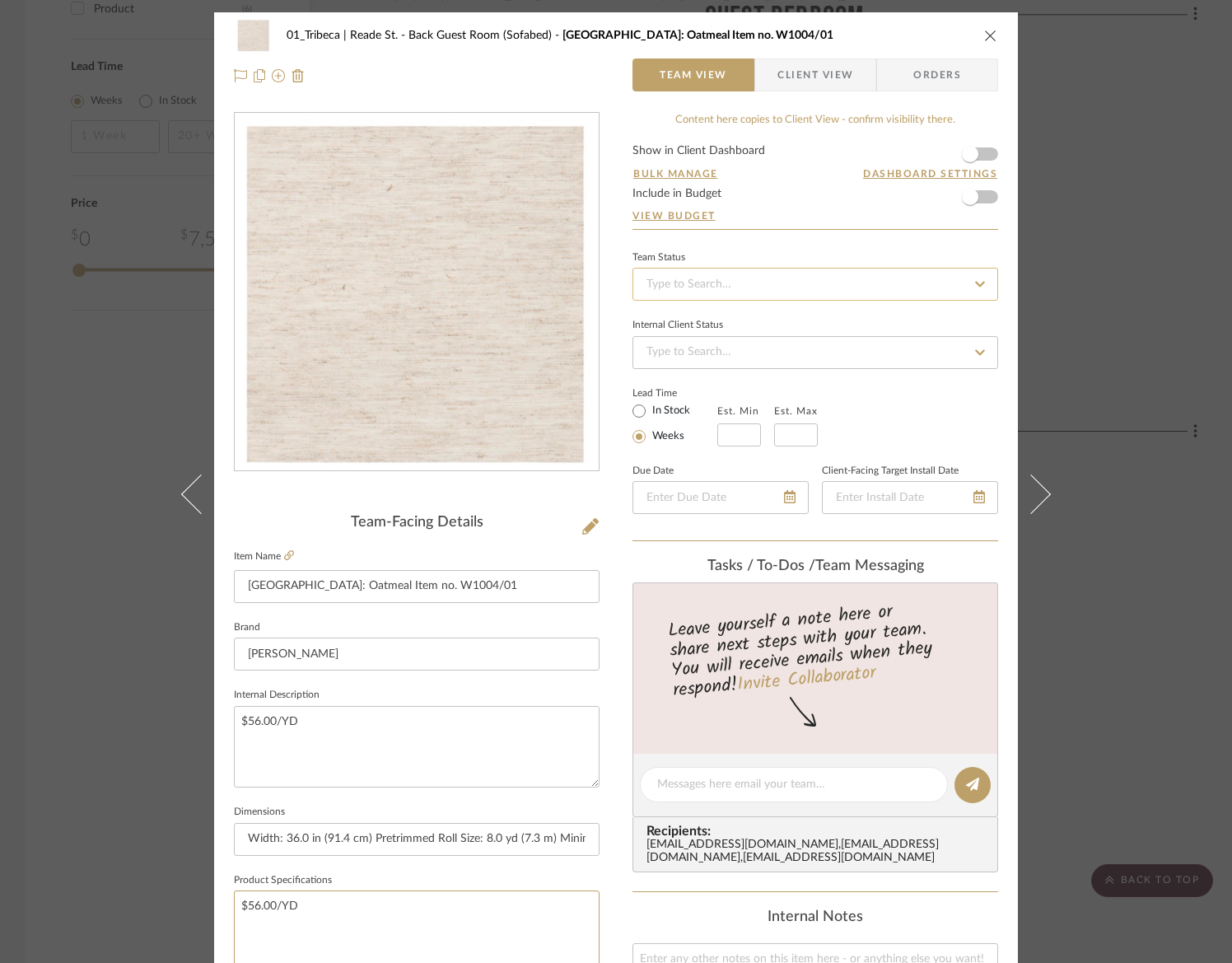
type textarea "$56.00/YD"
click at [676, 286] on input at bounding box center [814, 283] width 366 height 33
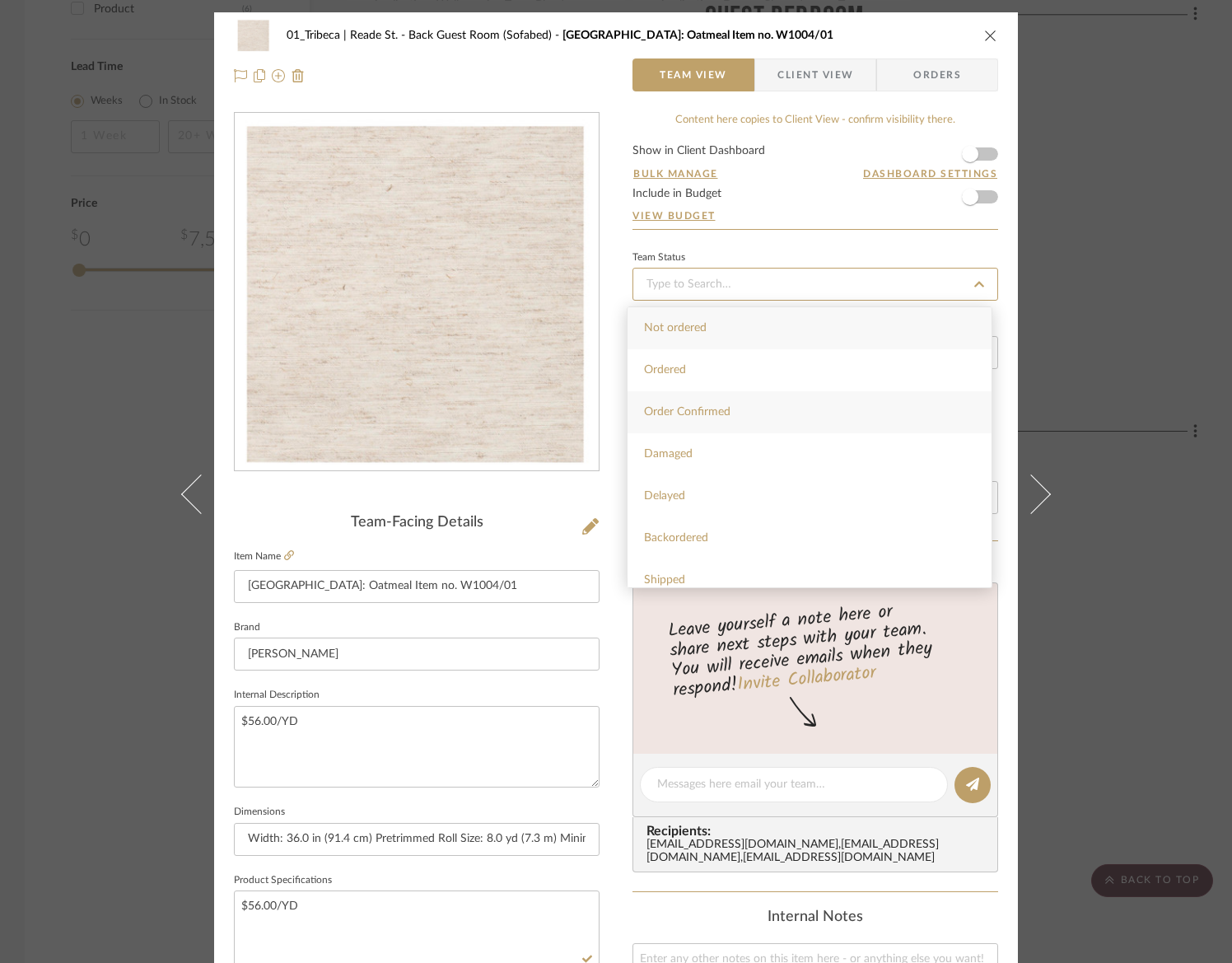
scroll to position [4, 0]
click at [699, 286] on input at bounding box center [814, 283] width 366 height 33
type input "appro"
click at [693, 379] on div "Approved" at bounding box center [809, 370] width 364 height 42
type input "[DATE]"
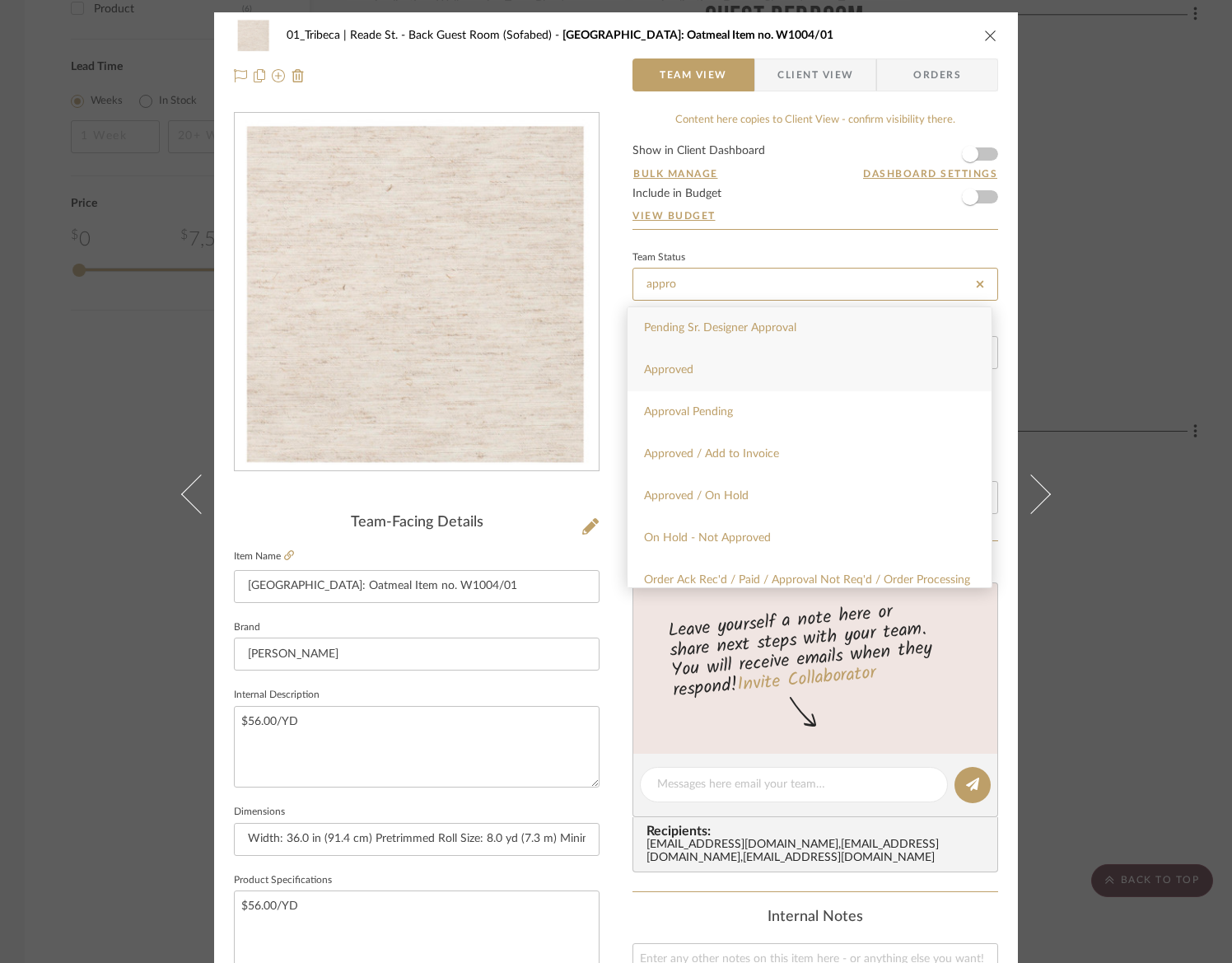
type input "Approved"
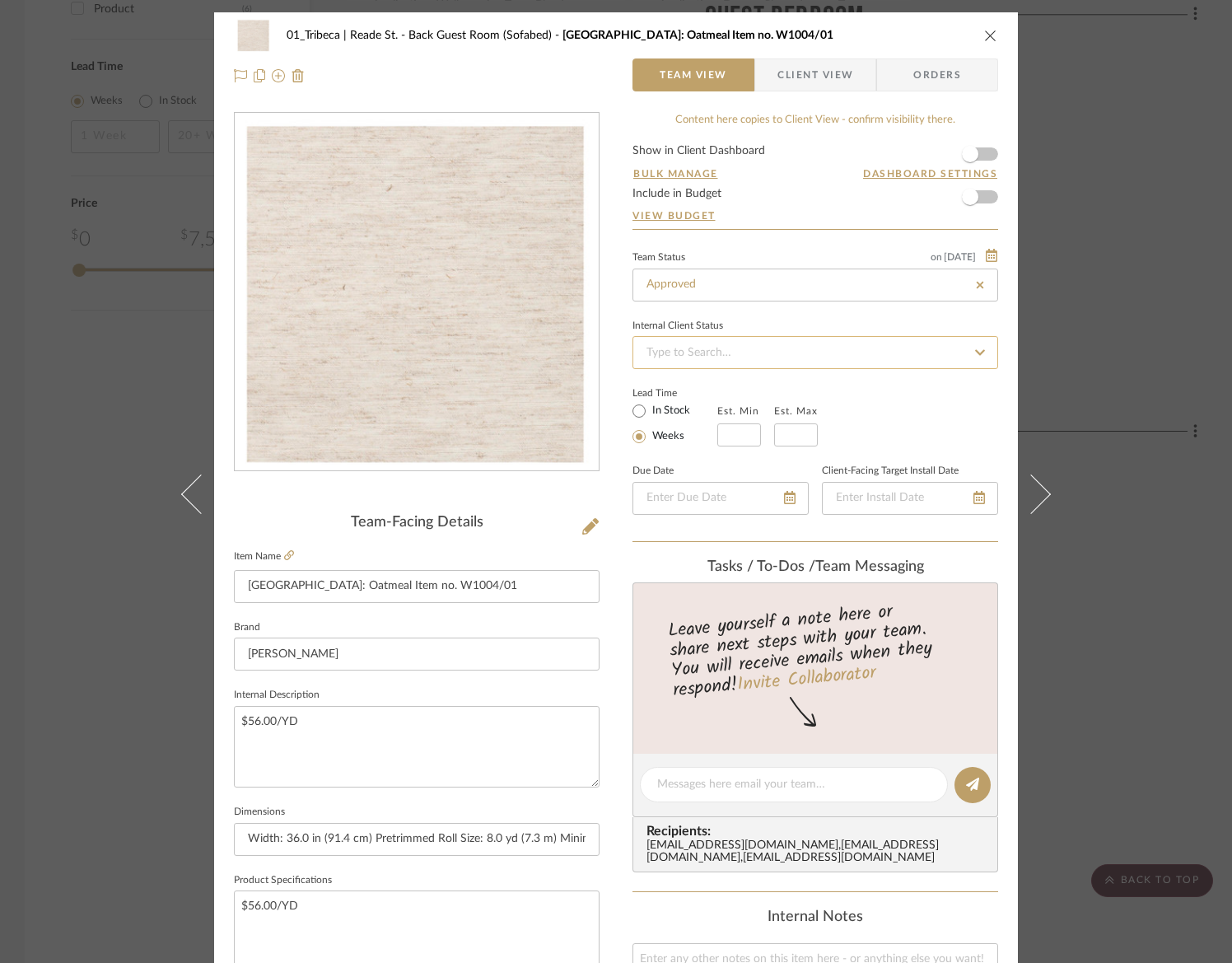
click at [682, 358] on input at bounding box center [814, 352] width 366 height 33
type input "[DATE]"
type input "Approved"
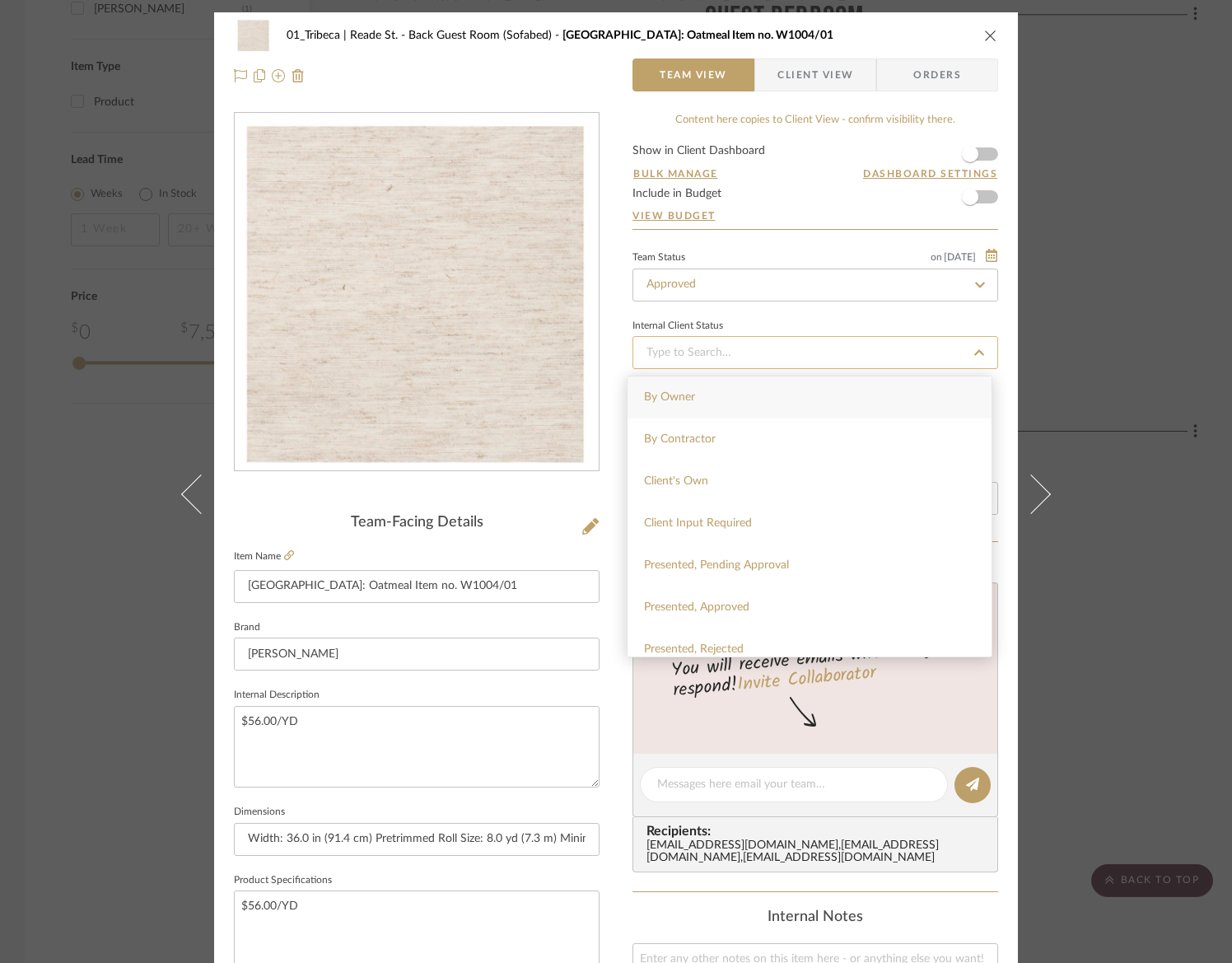
type input "p"
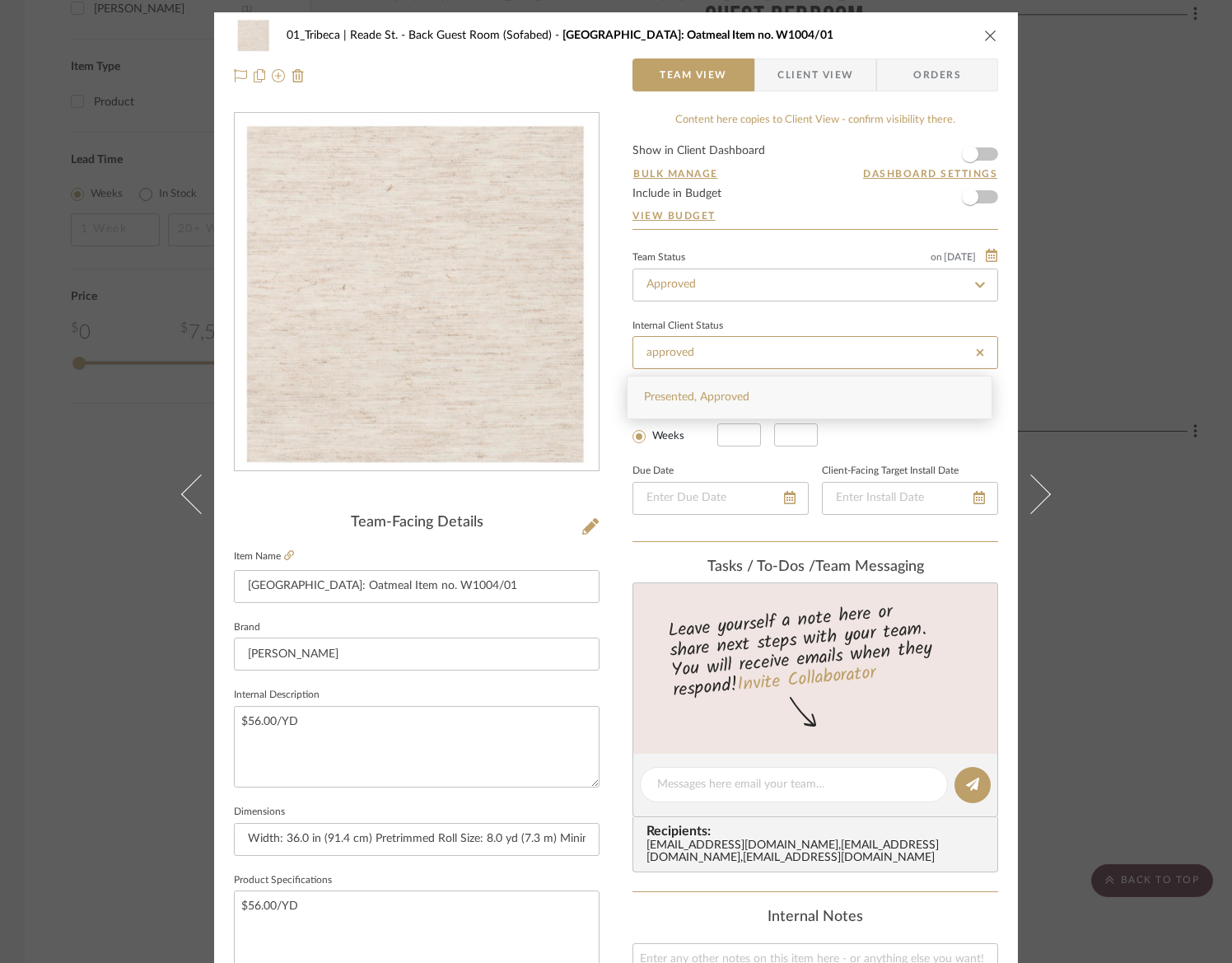
type input "approved"
click at [668, 397] on span "Presented, Approved" at bounding box center [696, 396] width 105 height 12
type input "[DATE]"
type input "Presented, Approved"
type input "[DATE]"
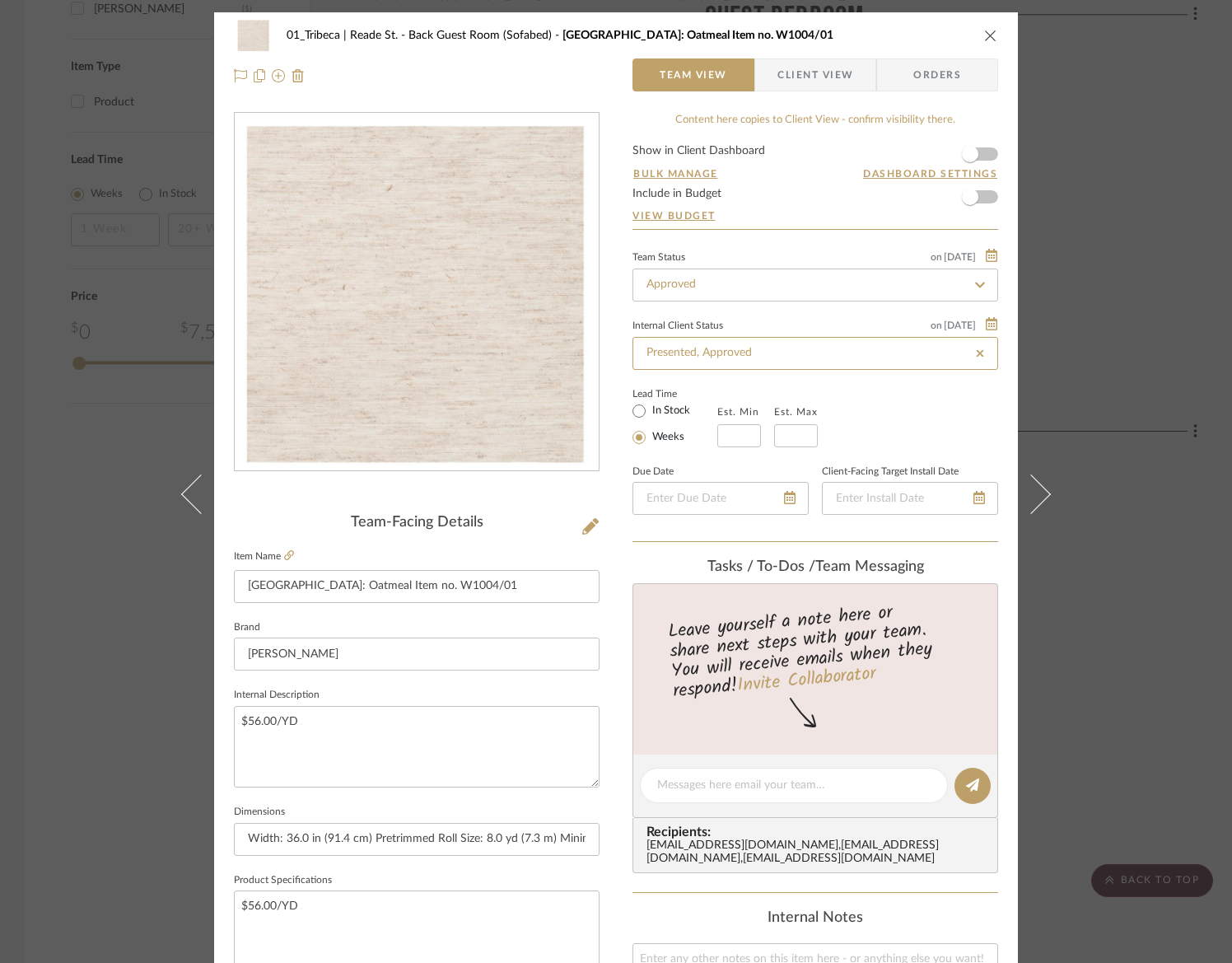
type input "Presented, Approved"
click at [882, 405] on div "Lead Time In Stock Weeks Est. Min Est. Max" at bounding box center [814, 415] width 366 height 64
click at [985, 36] on icon "close" at bounding box center [991, 35] width 13 height 13
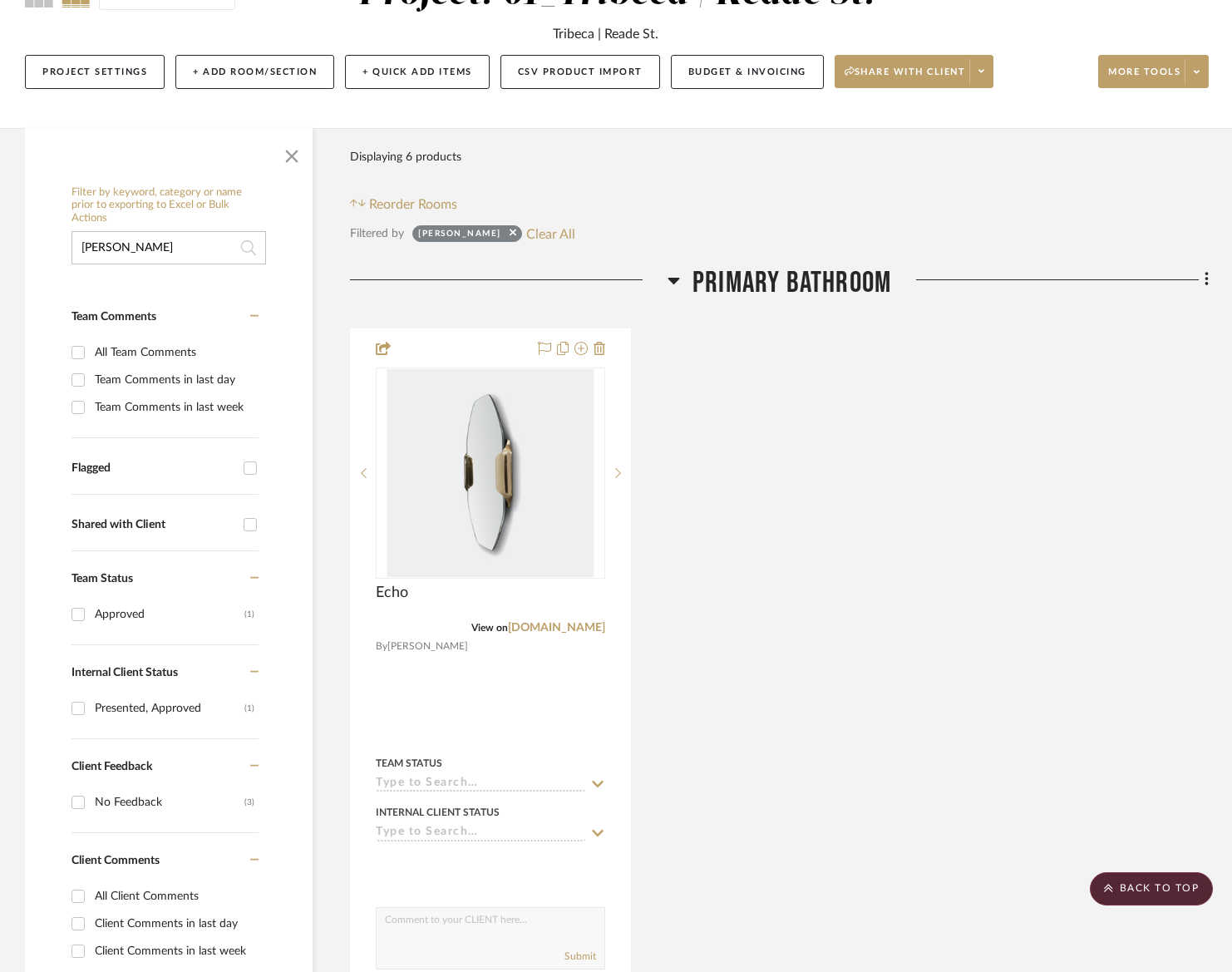
scroll to position [180, 0]
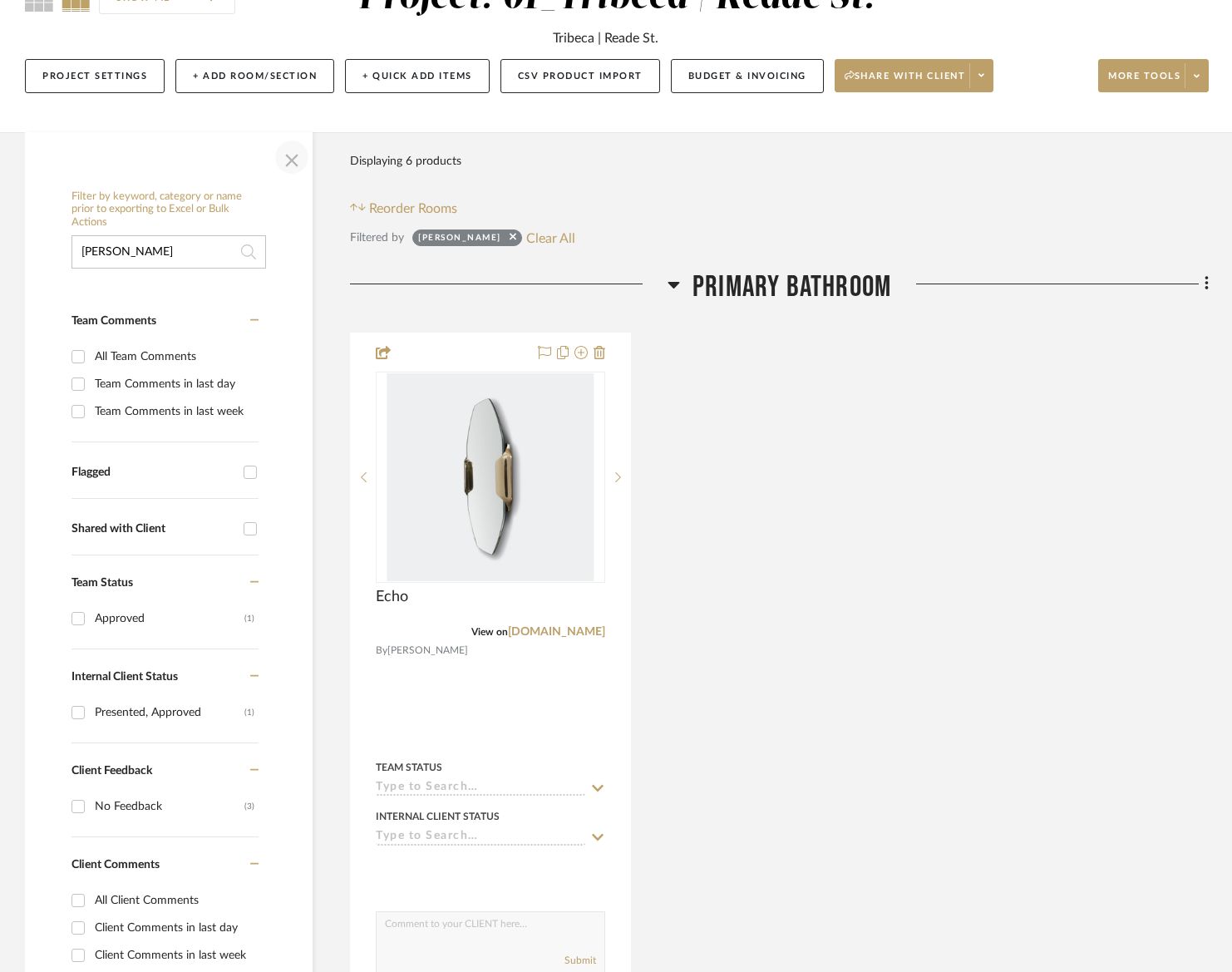
click at [286, 165] on span "button" at bounding box center [292, 157] width 40 height 40
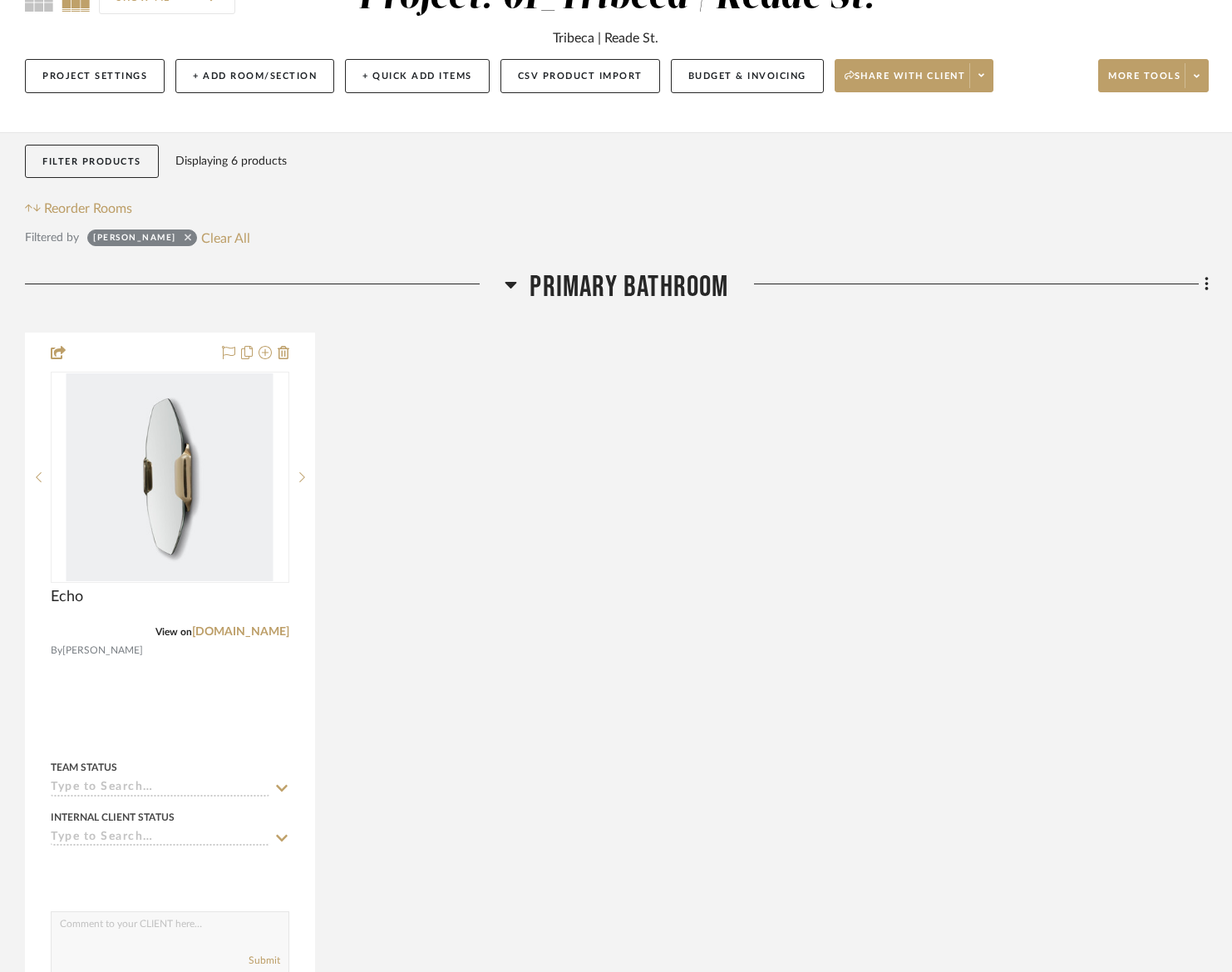
click at [184, 236] on icon at bounding box center [187, 236] width 6 height 6
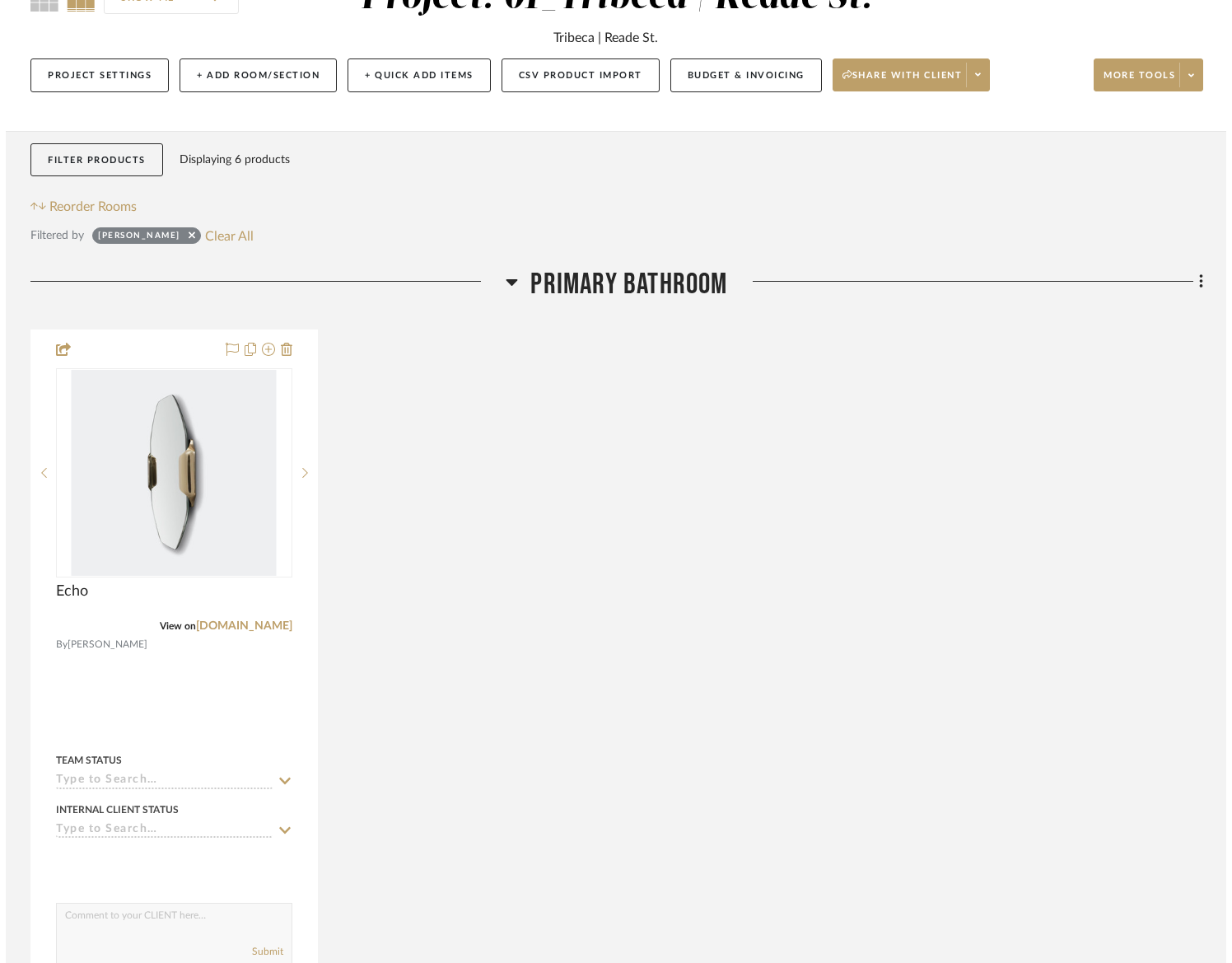
scroll to position [0, 0]
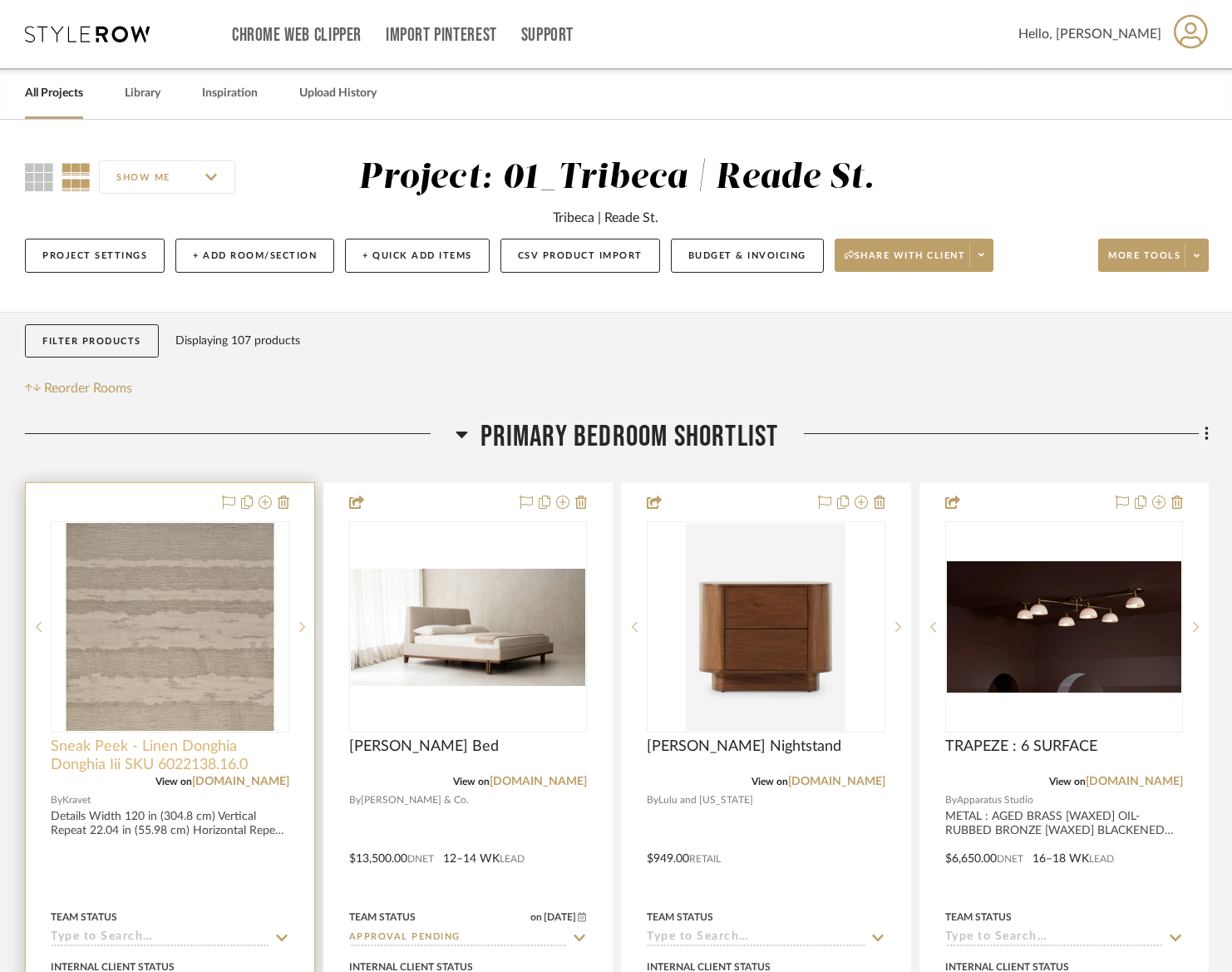
click at [272, 751] on span "Sneak Peek - Linen Donghia Donghia Iii SKU 6022138.16.0" at bounding box center [170, 755] width 238 height 37
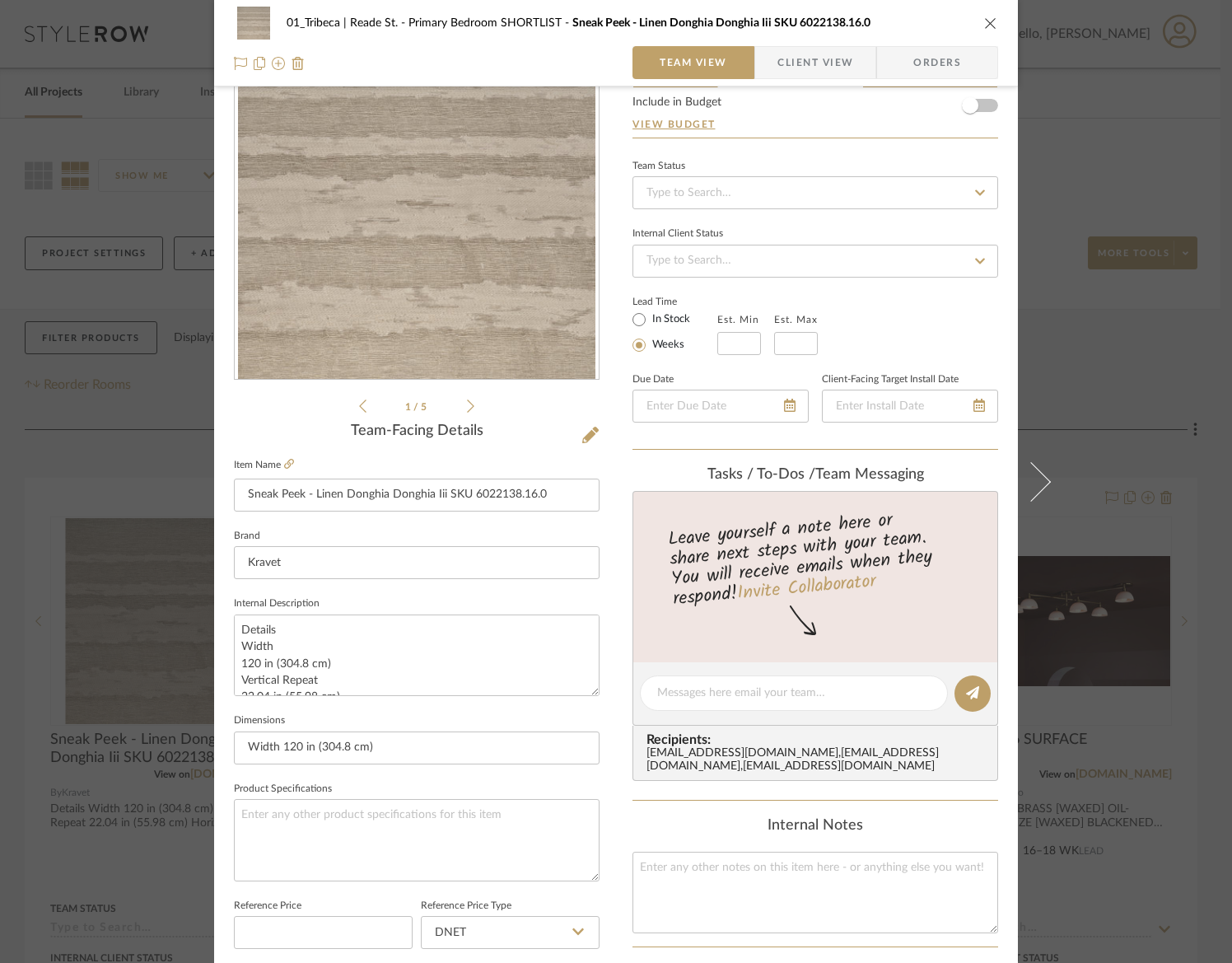
scroll to position [226, 0]
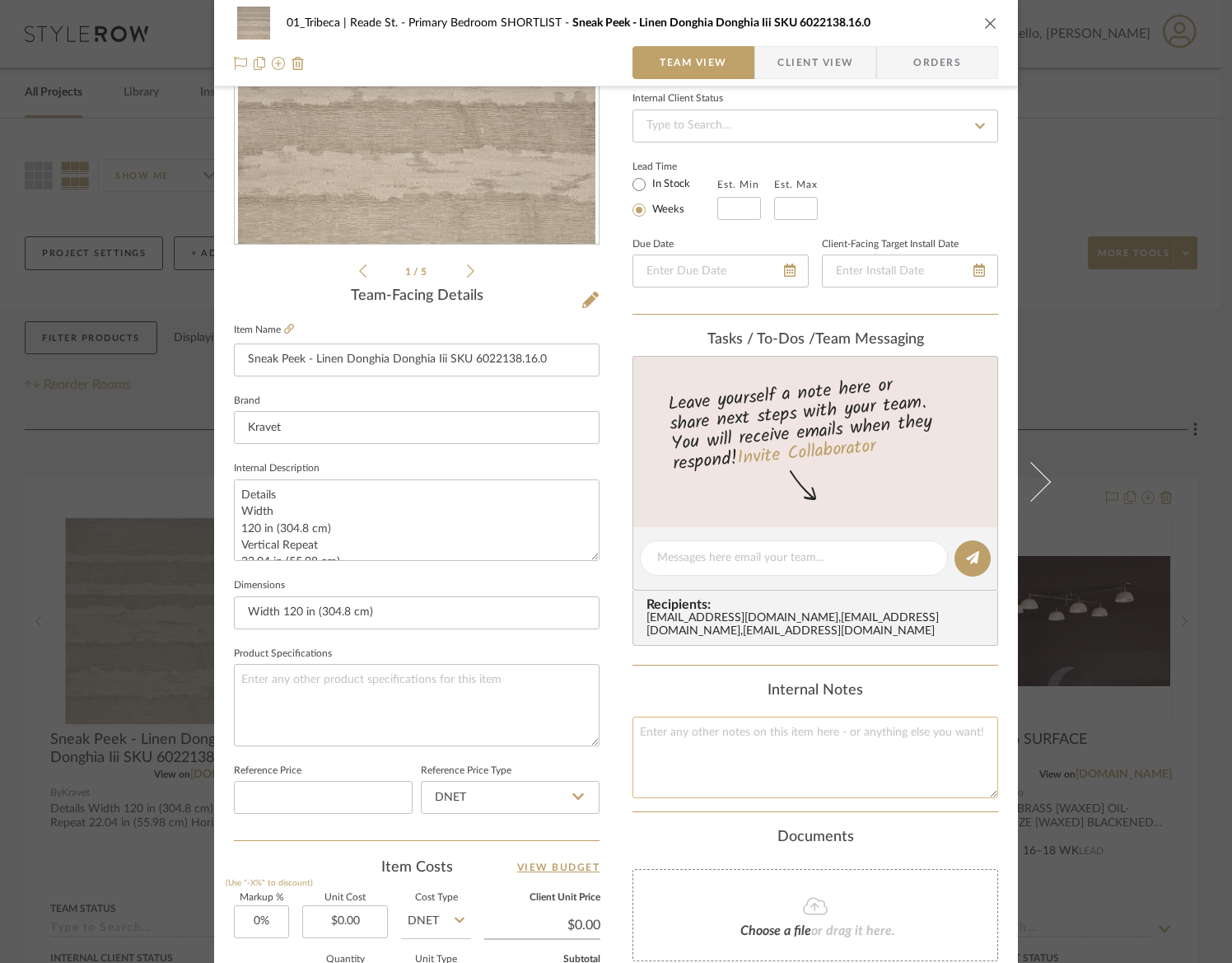
click at [680, 754] on textarea at bounding box center [814, 756] width 366 height 81
click at [385, 704] on textarea at bounding box center [417, 704] width 366 height 81
paste textarea "Drapery, $200.85/yd, Double width; new stock coming 9/12/25"
drag, startPoint x: 280, startPoint y: 684, endPoint x: 216, endPoint y: 686, distance: 64.0
click at [216, 686] on div "01_Tribeca | Reade St. Primary Bedroom SHORTLIST Sneak Peek - Linen Donghia Don…" at bounding box center [615, 546] width 804 height 1521
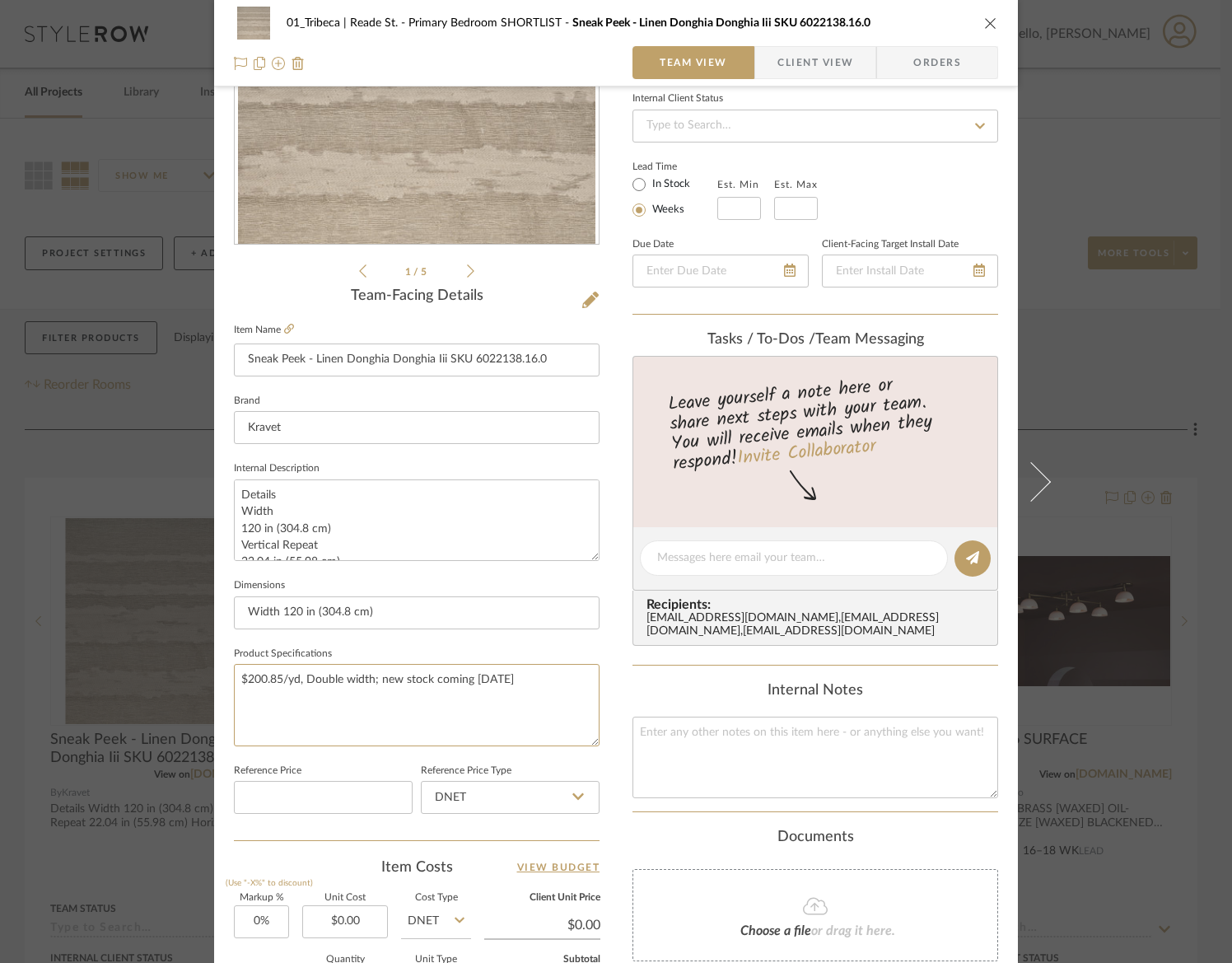
type textarea "$200.85/yd, Double width; new stock coming 9/12/25"
click at [807, 63] on span "Client View" at bounding box center [814, 63] width 76 height 33
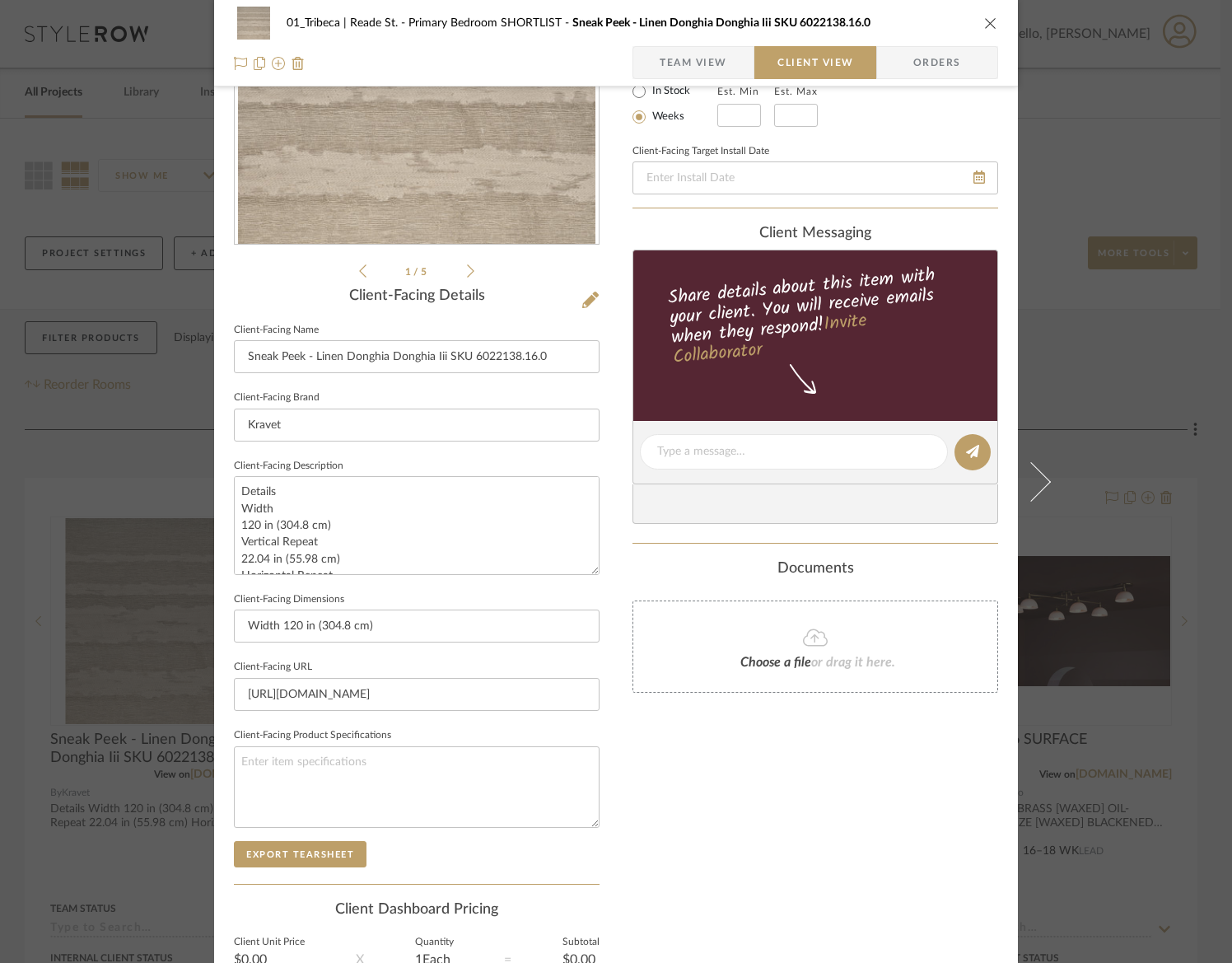
type textarea "$200.85/yd, Double width; new stock coming 9/12/25"
click at [806, 63] on span "Client View" at bounding box center [814, 63] width 76 height 33
click at [709, 63] on span "Team View" at bounding box center [694, 63] width 68 height 33
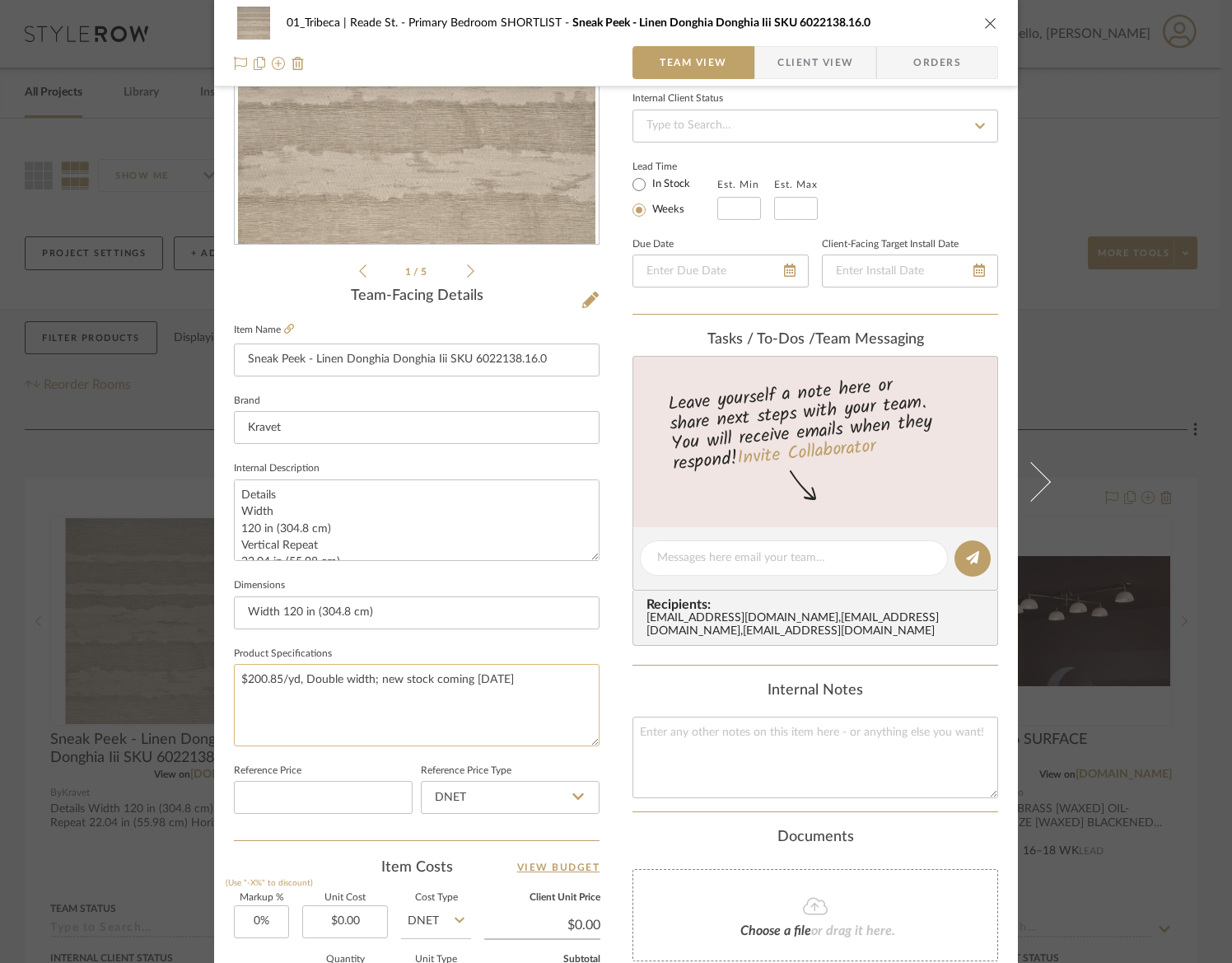
click at [352, 684] on textarea "$200.85/yd, Double width; new stock coming 9/12/25" at bounding box center [417, 704] width 366 height 81
click at [682, 742] on textarea at bounding box center [814, 756] width 366 height 81
paste textarea "$200.85/yd, Double width; new stock coming 9/12/25"
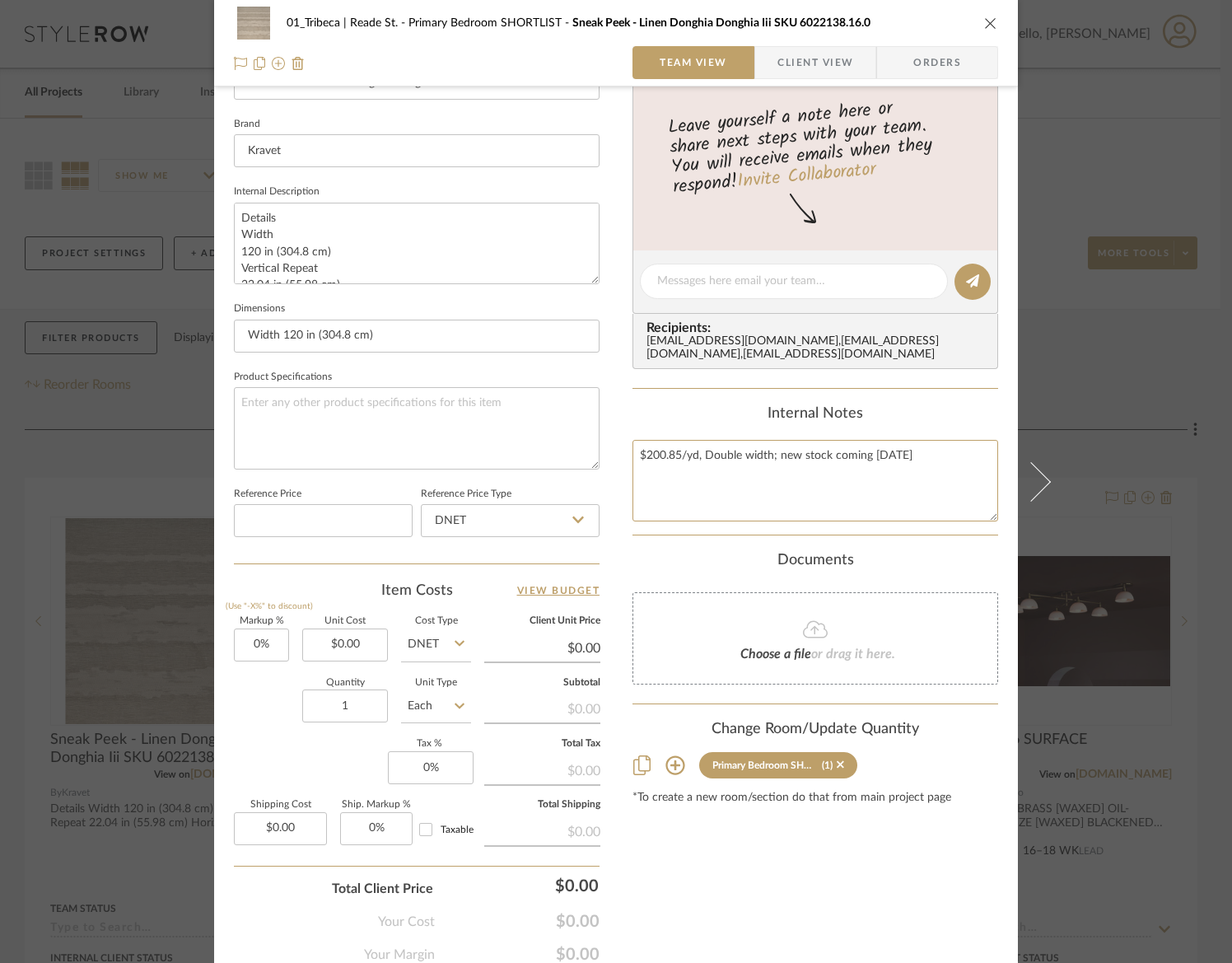
scroll to position [0, 0]
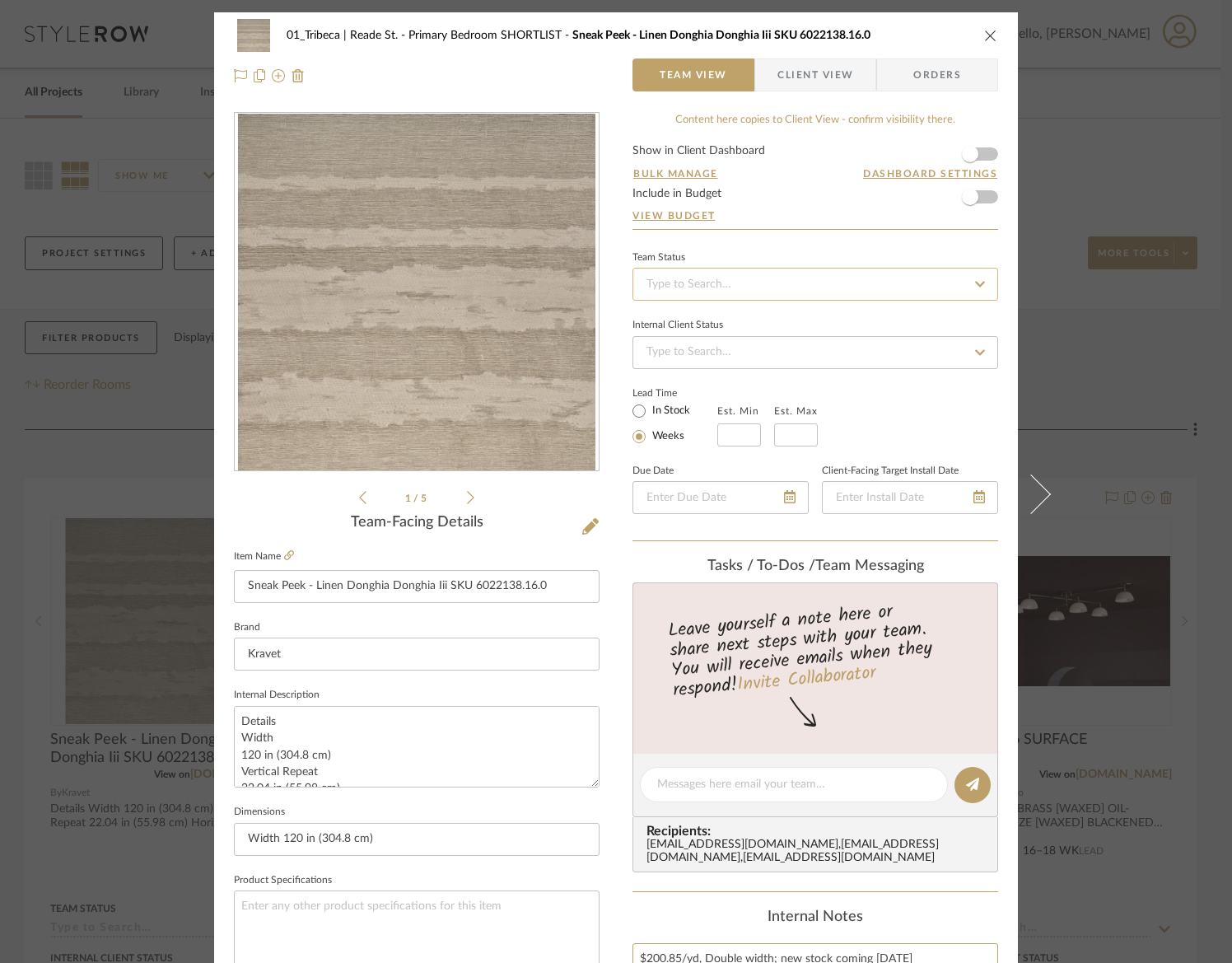
type textarea "$200.85/yd, Double width; new stock coming 9/12/25"
click at [671, 278] on input at bounding box center [814, 283] width 366 height 33
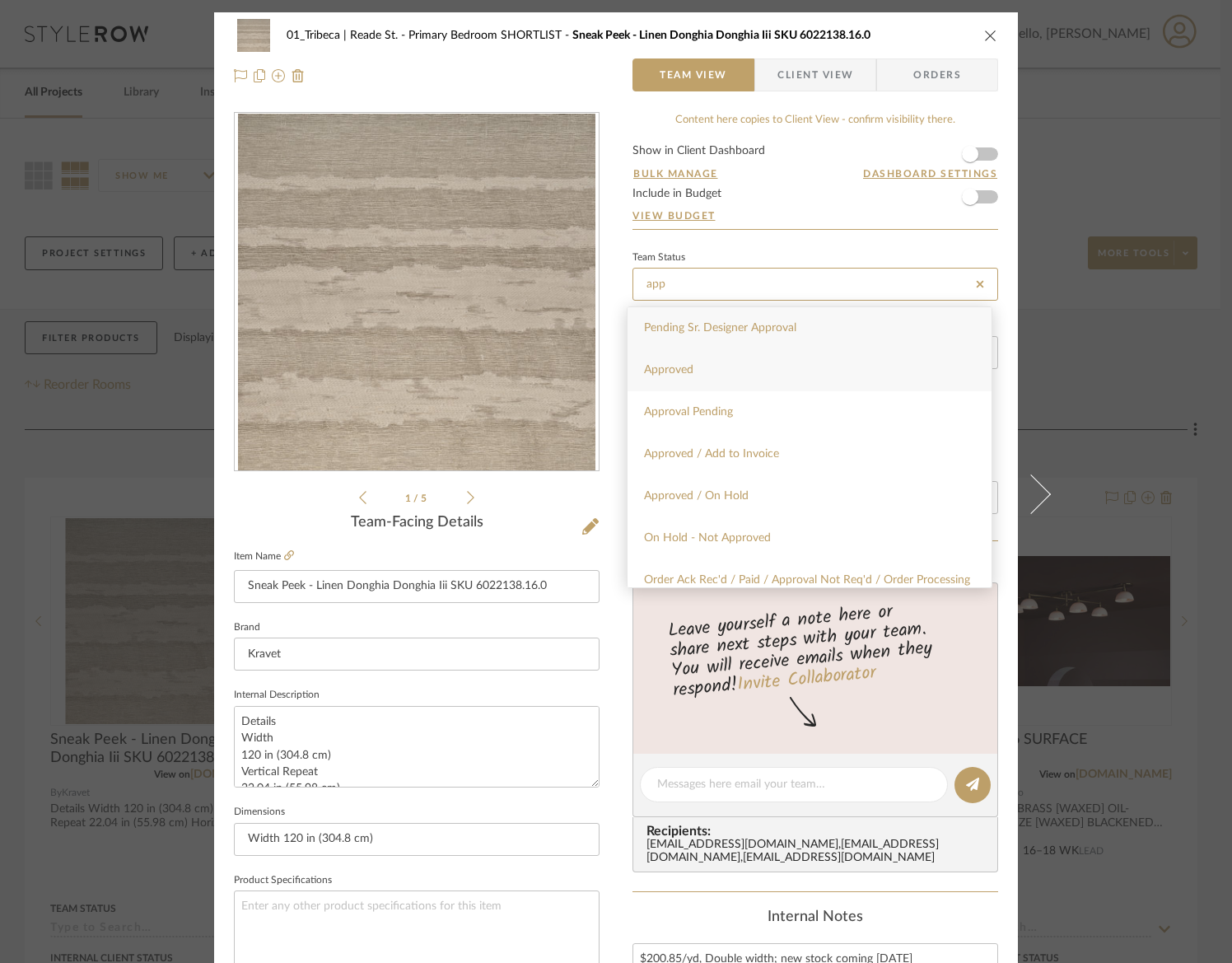
type input "app"
click at [676, 353] on div "Approved" at bounding box center [809, 370] width 364 height 42
type input "[DATE]"
type input "Approved"
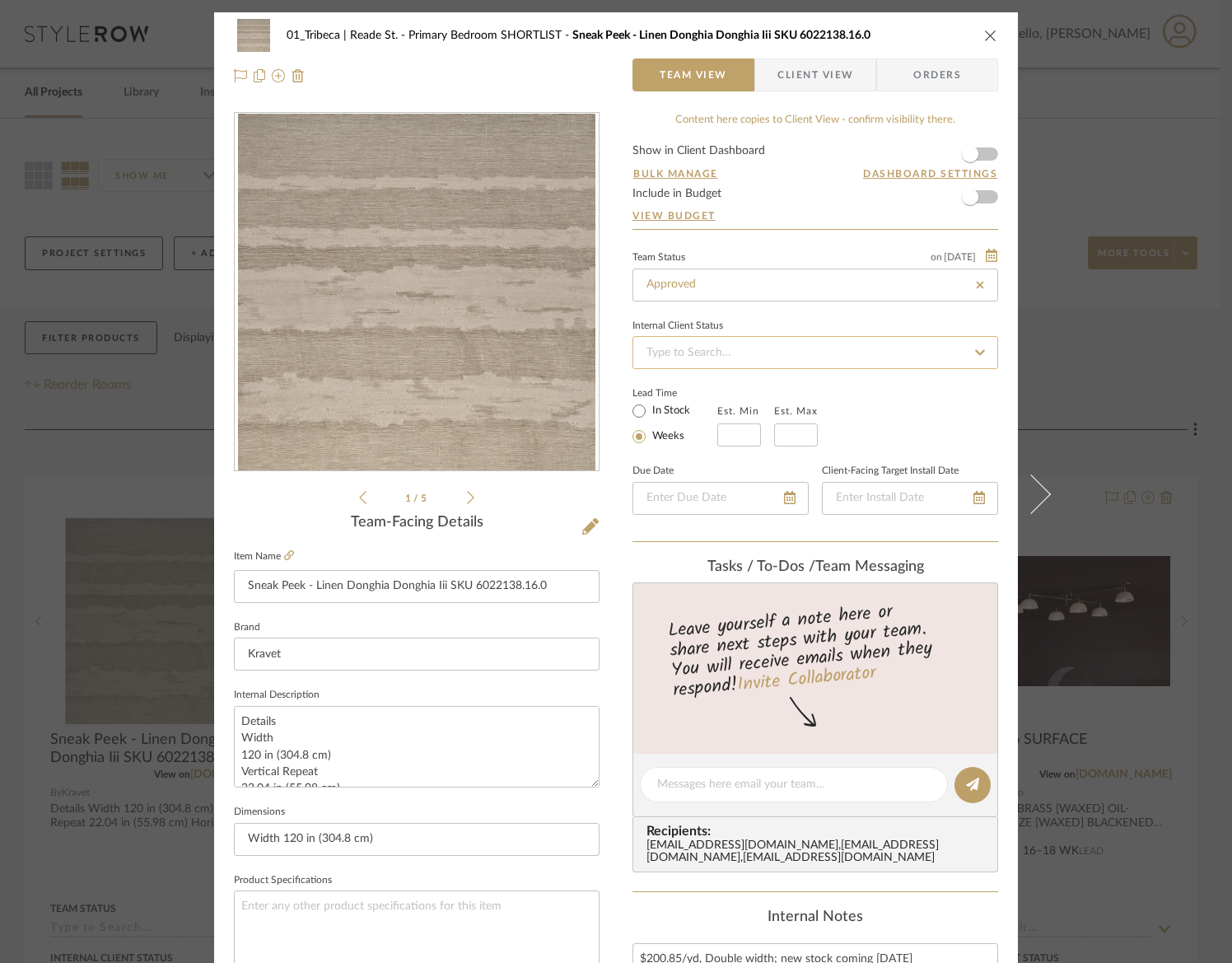
click at [683, 357] on input at bounding box center [814, 352] width 366 height 33
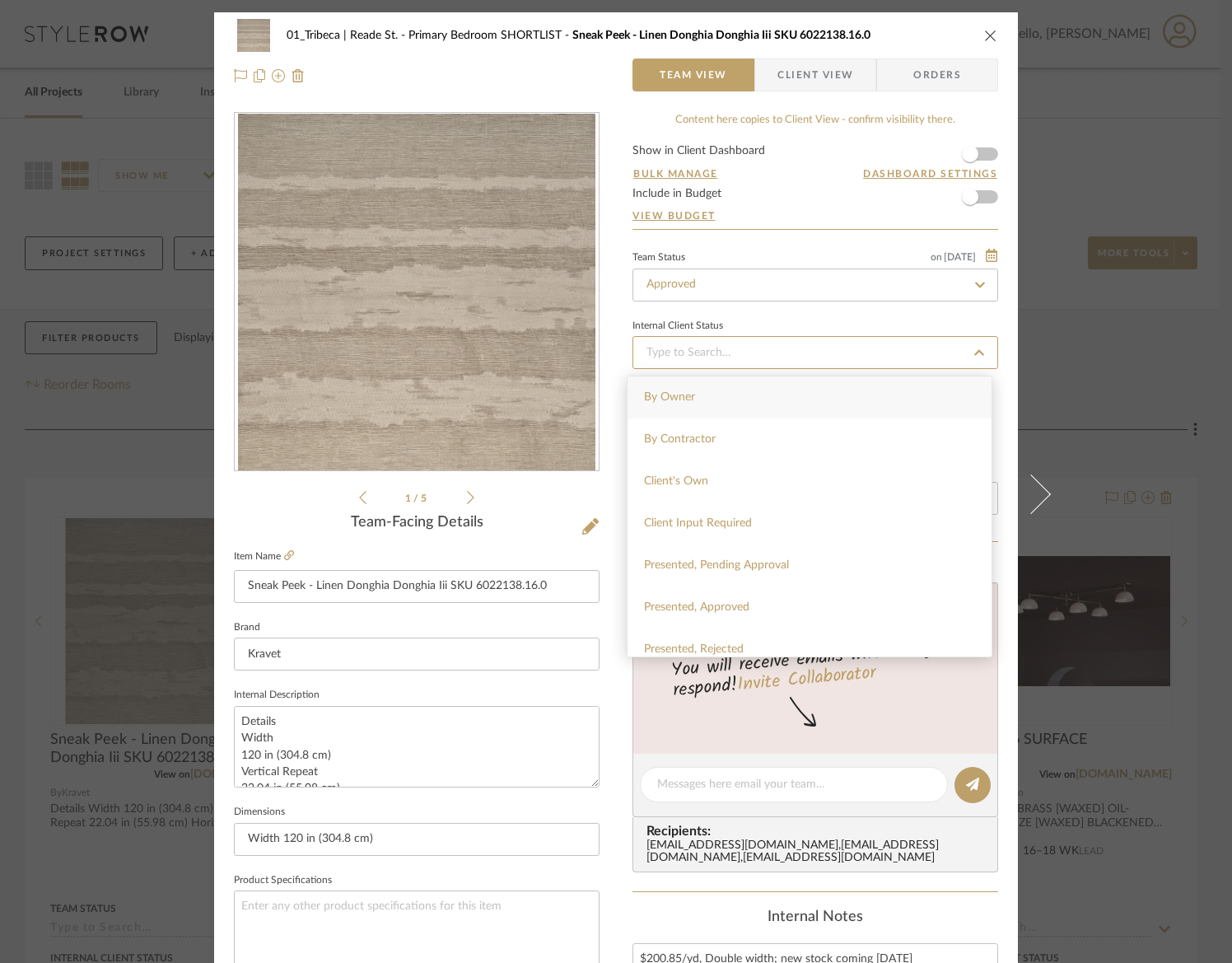
type input "[DATE]"
type input "Approved"
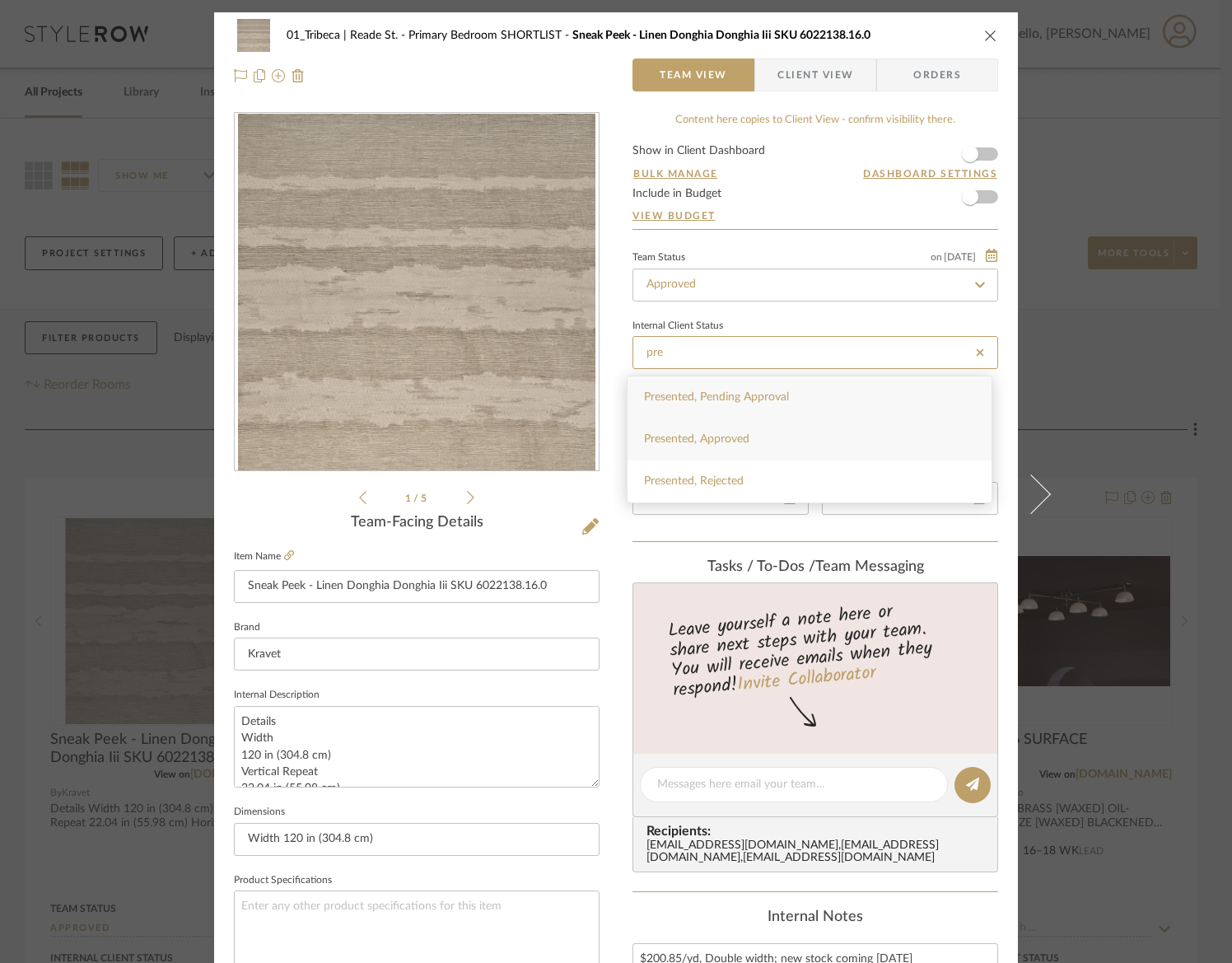
type input "pre"
click at [728, 439] on span "Presented, Approved" at bounding box center [696, 438] width 105 height 12
type input "[DATE]"
type input "Presented, Approved"
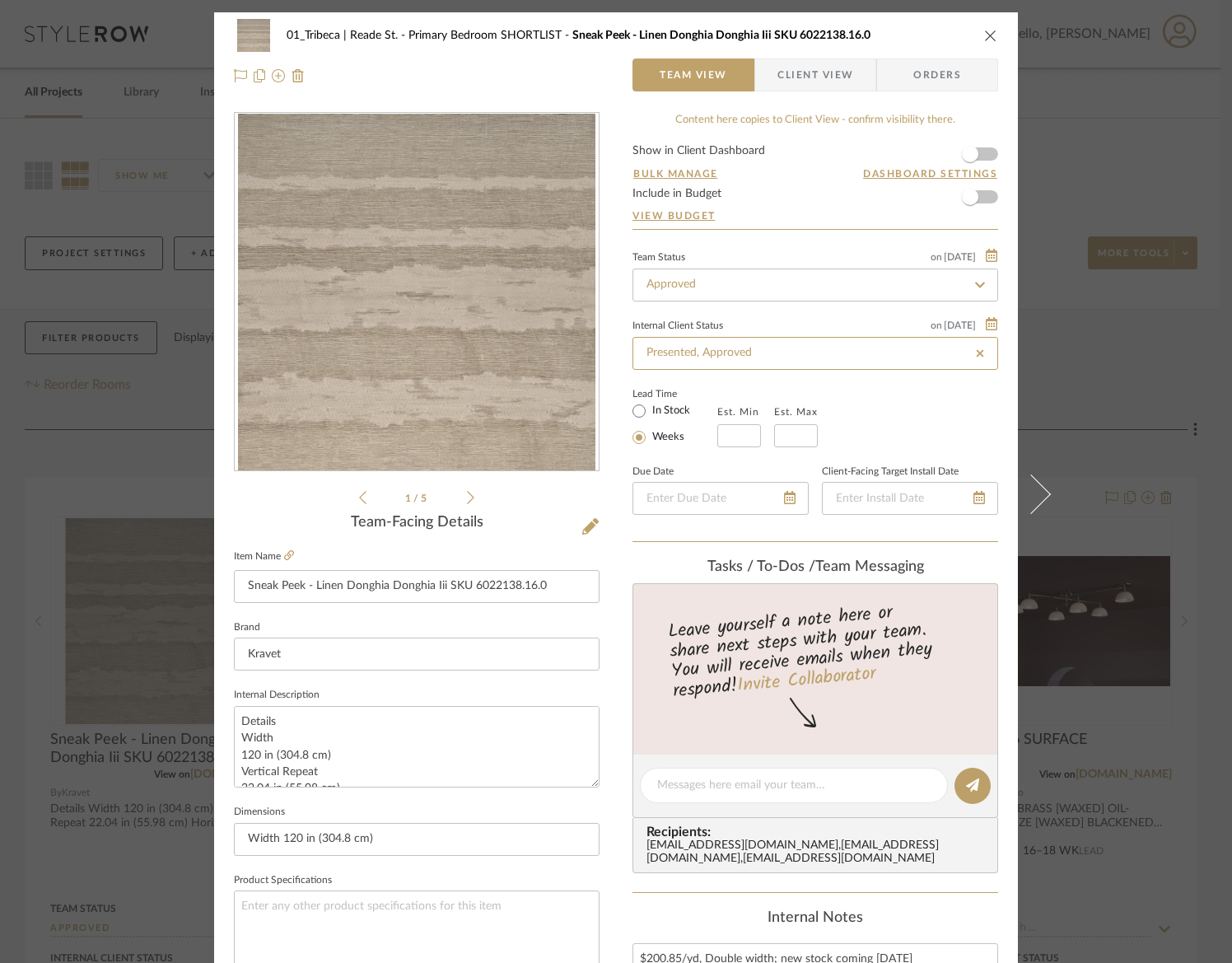
type input "[DATE]"
type input "Presented, Approved"
click at [887, 402] on div "Lead Time In Stock Weeks Est. Min Est. Max" at bounding box center [814, 415] width 366 height 64
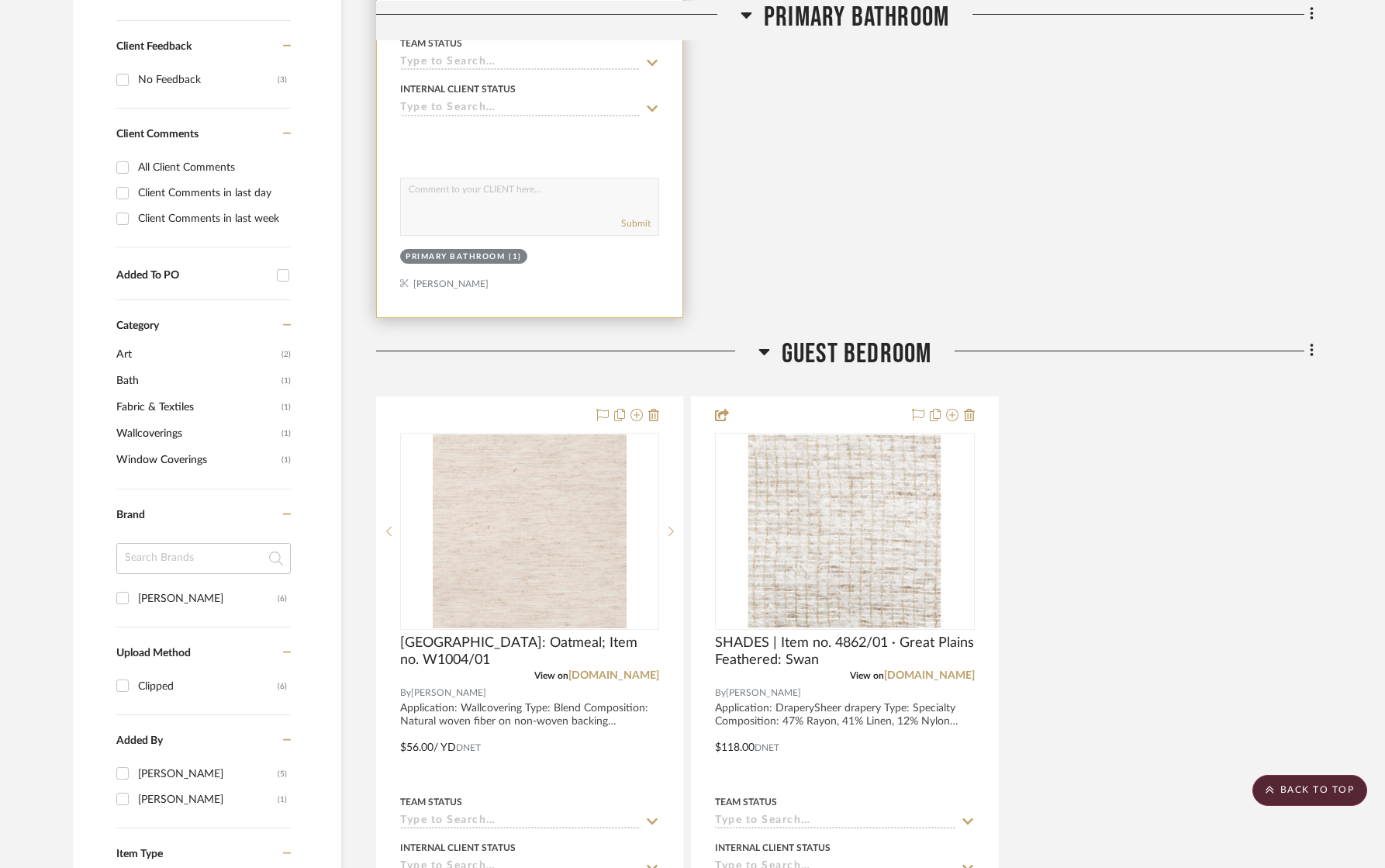
scroll to position [893, 0]
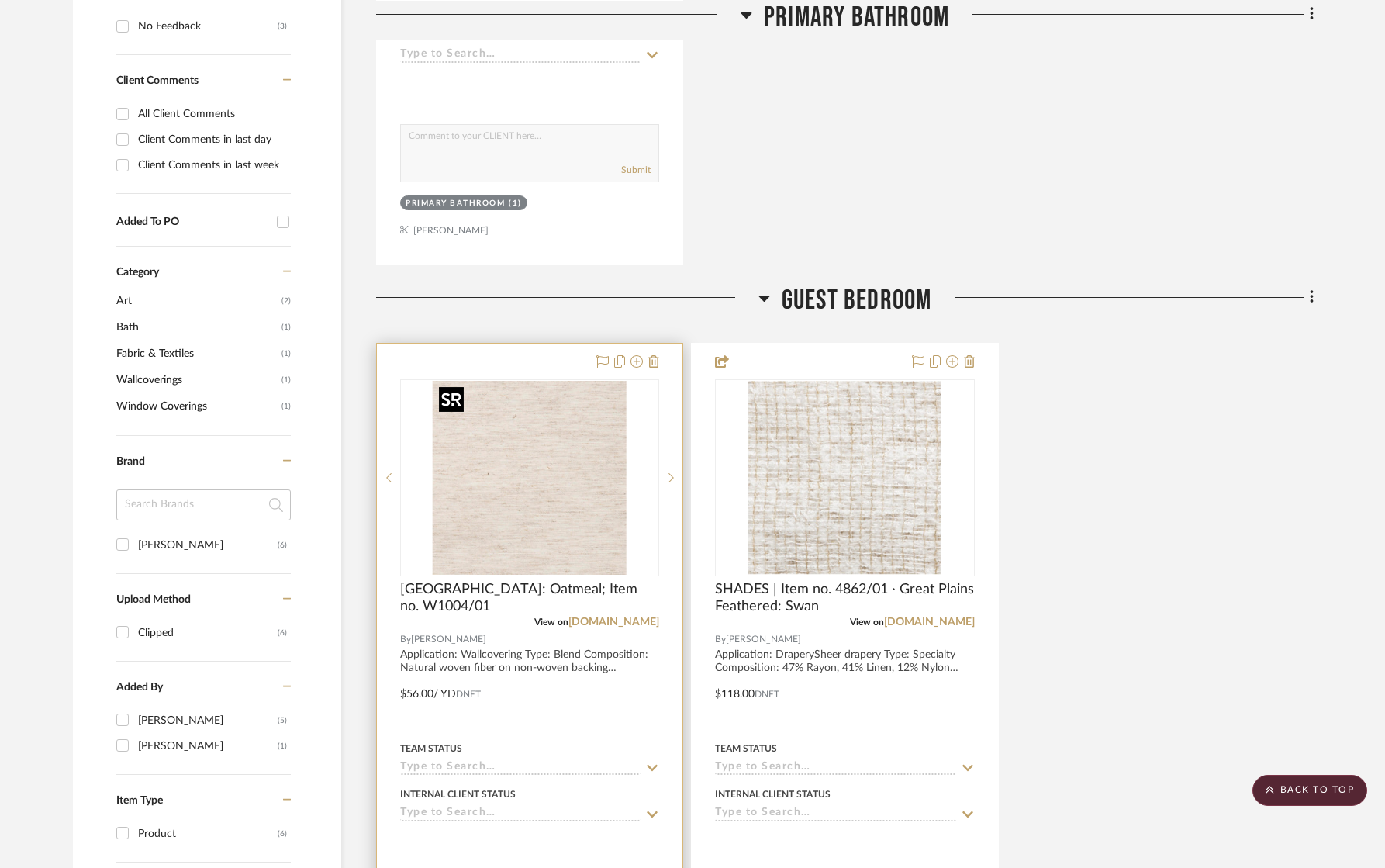
click at [492, 519] on img "0" at bounding box center [530, 477] width 194 height 194
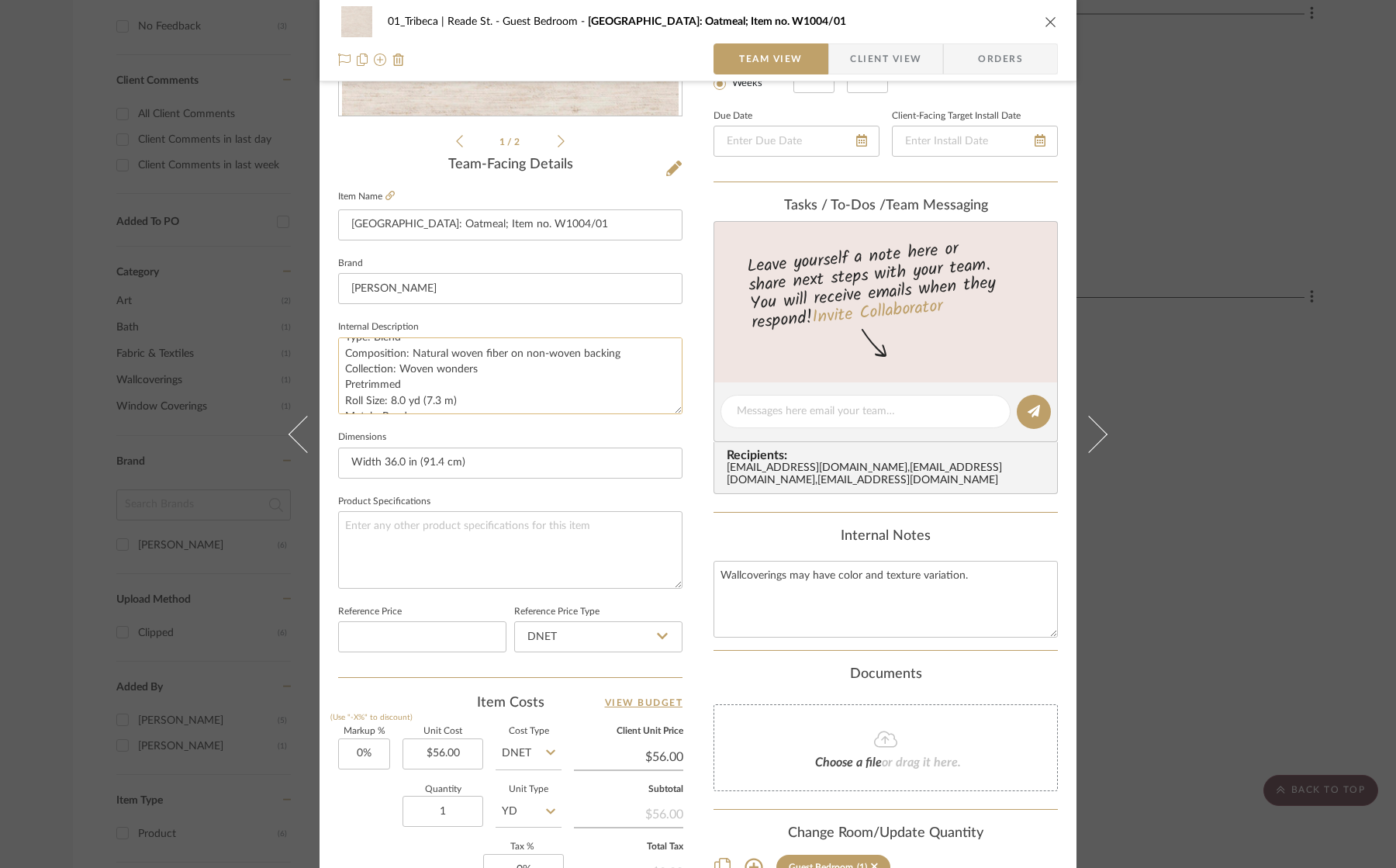
scroll to position [14, 0]
click at [748, 614] on textarea "Wallcoverings may have color and texture variation." at bounding box center [885, 599] width 344 height 77
click at [717, 578] on textarea "Wallcoverings may have color and texture variation." at bounding box center [885, 599] width 344 height 77
paste textarea "$54/yd"
drag, startPoint x: 754, startPoint y: 578, endPoint x: 1027, endPoint y: 598, distance: 273.7
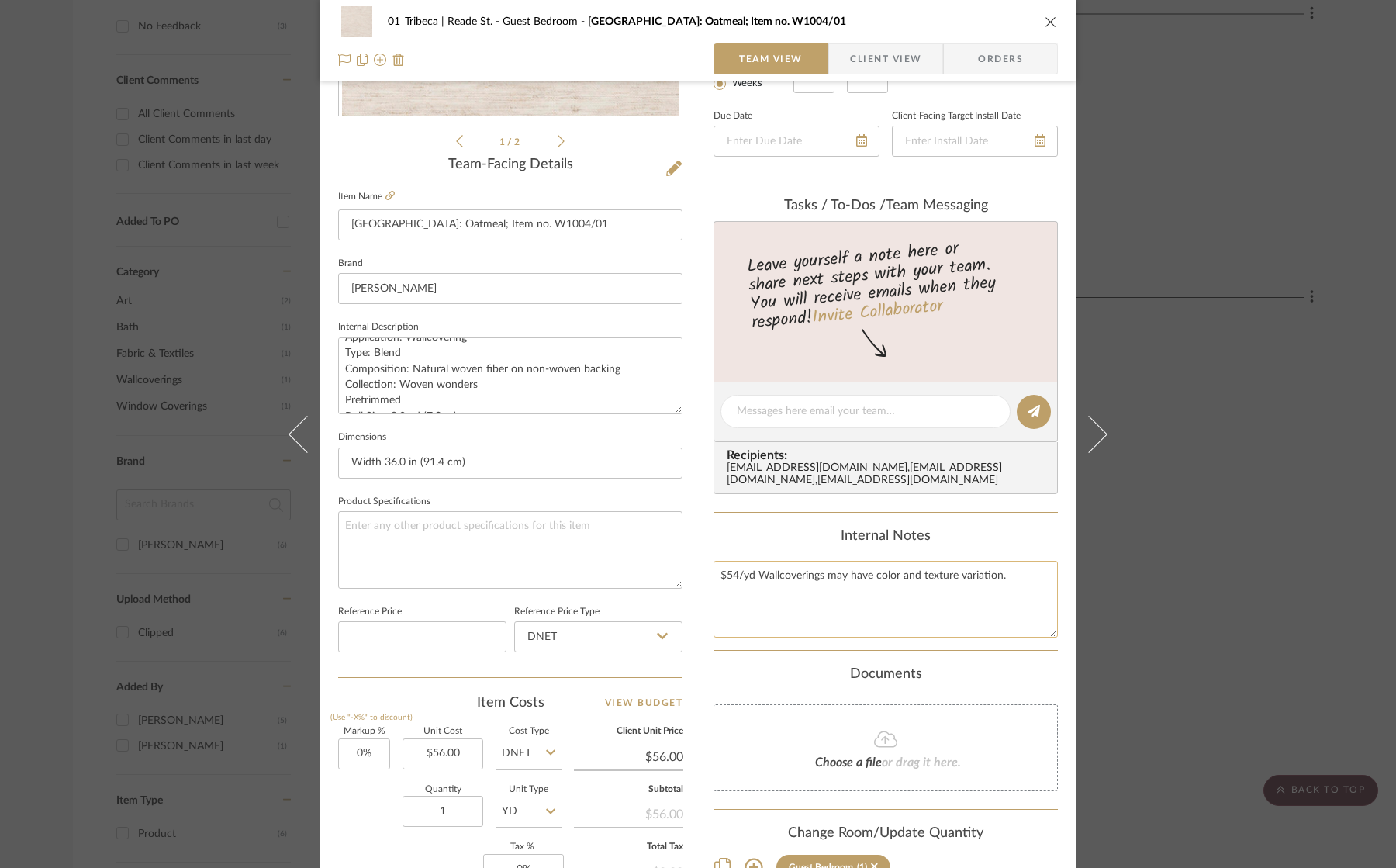
click at [1027, 598] on textarea "$54/yd Wallcoverings may have color and texture variation." at bounding box center [885, 599] width 344 height 77
type textarea "$54/yd"
click at [437, 525] on textarea at bounding box center [510, 549] width 344 height 77
paste textarea "Wallcoverings may have color and texture variation."
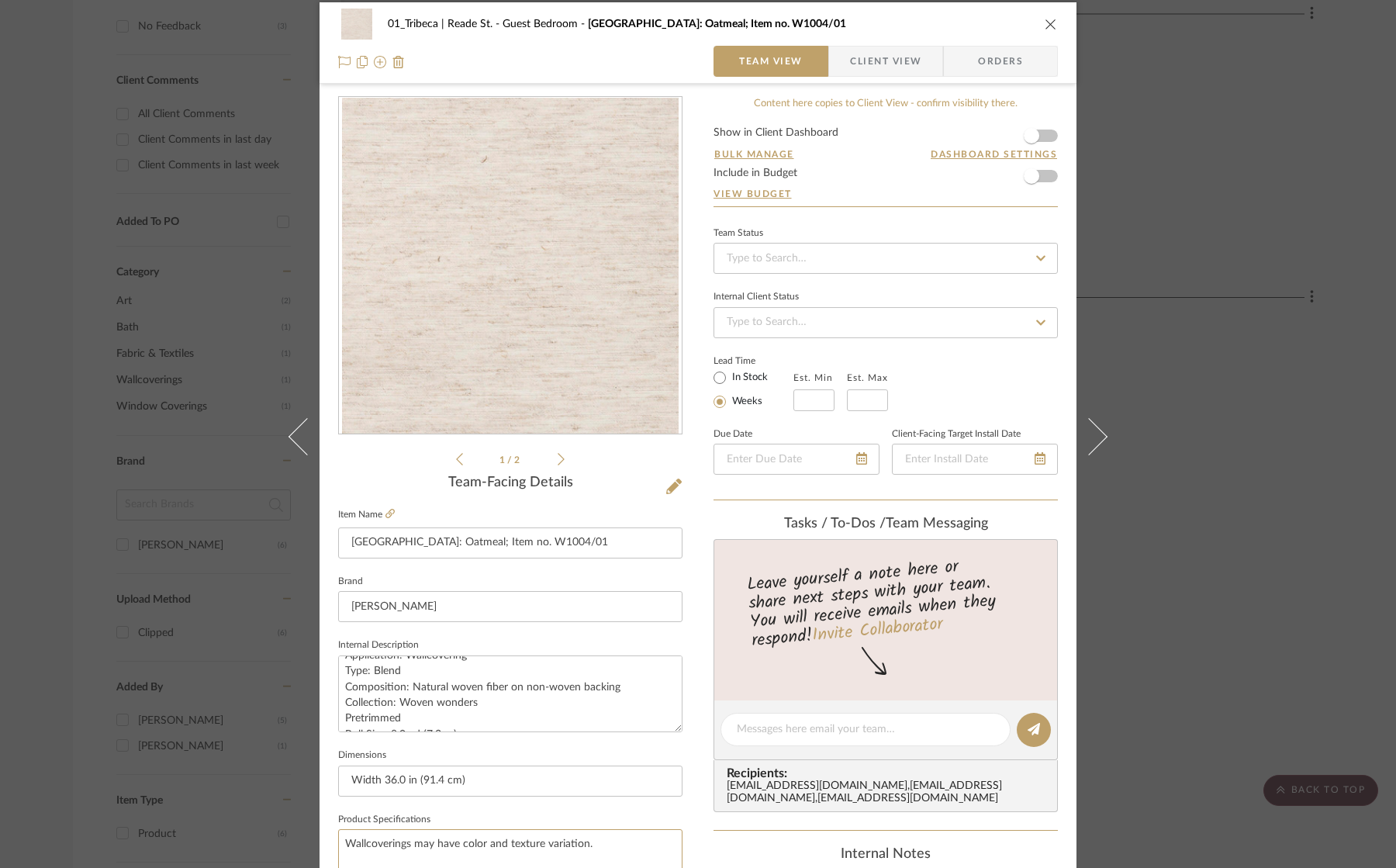
scroll to position [0, 0]
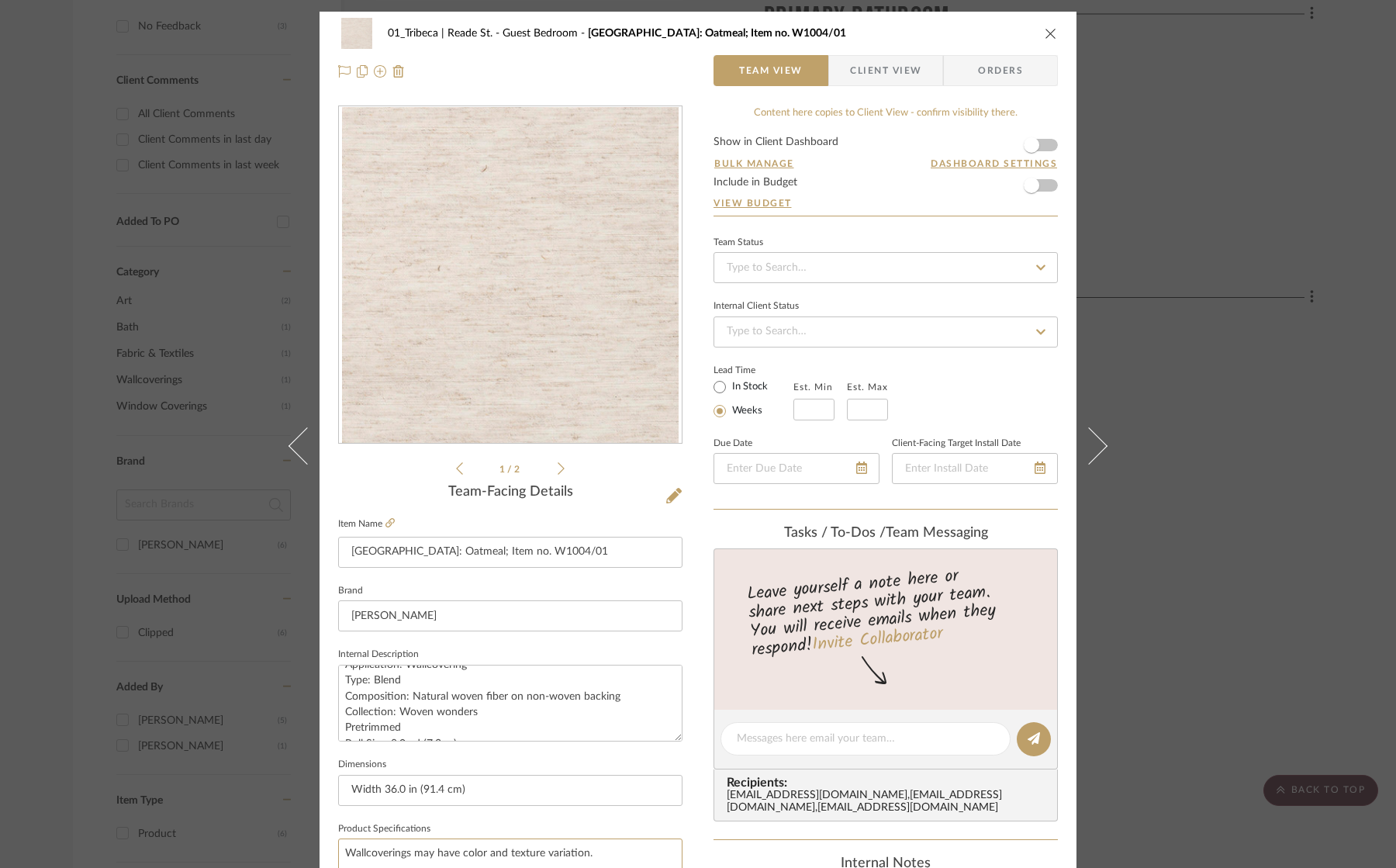
type textarea "Wallcoverings may have color and texture variation."
click at [1047, 32] on icon "close" at bounding box center [1051, 33] width 13 height 13
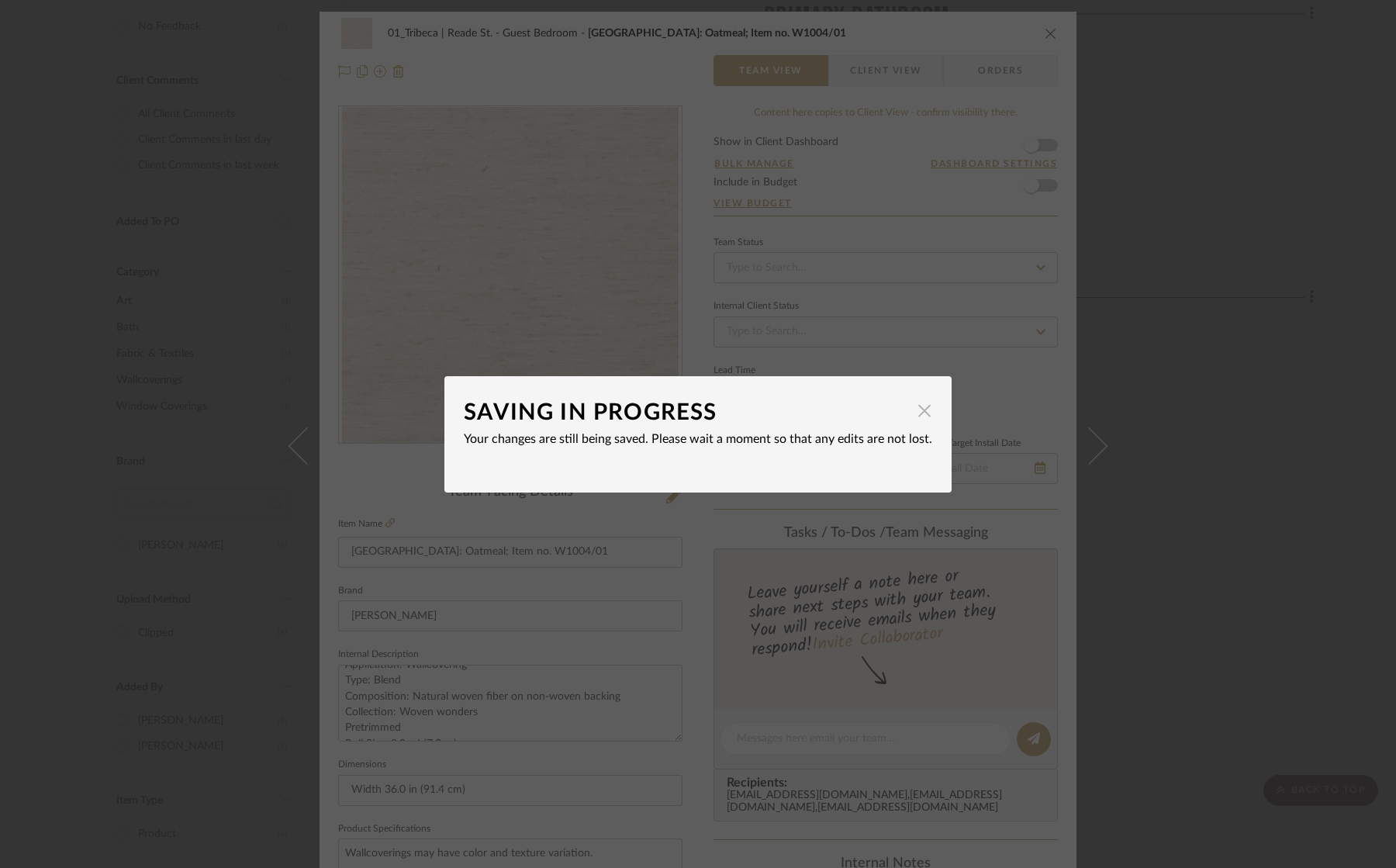
click at [914, 415] on span "button" at bounding box center [924, 411] width 31 height 31
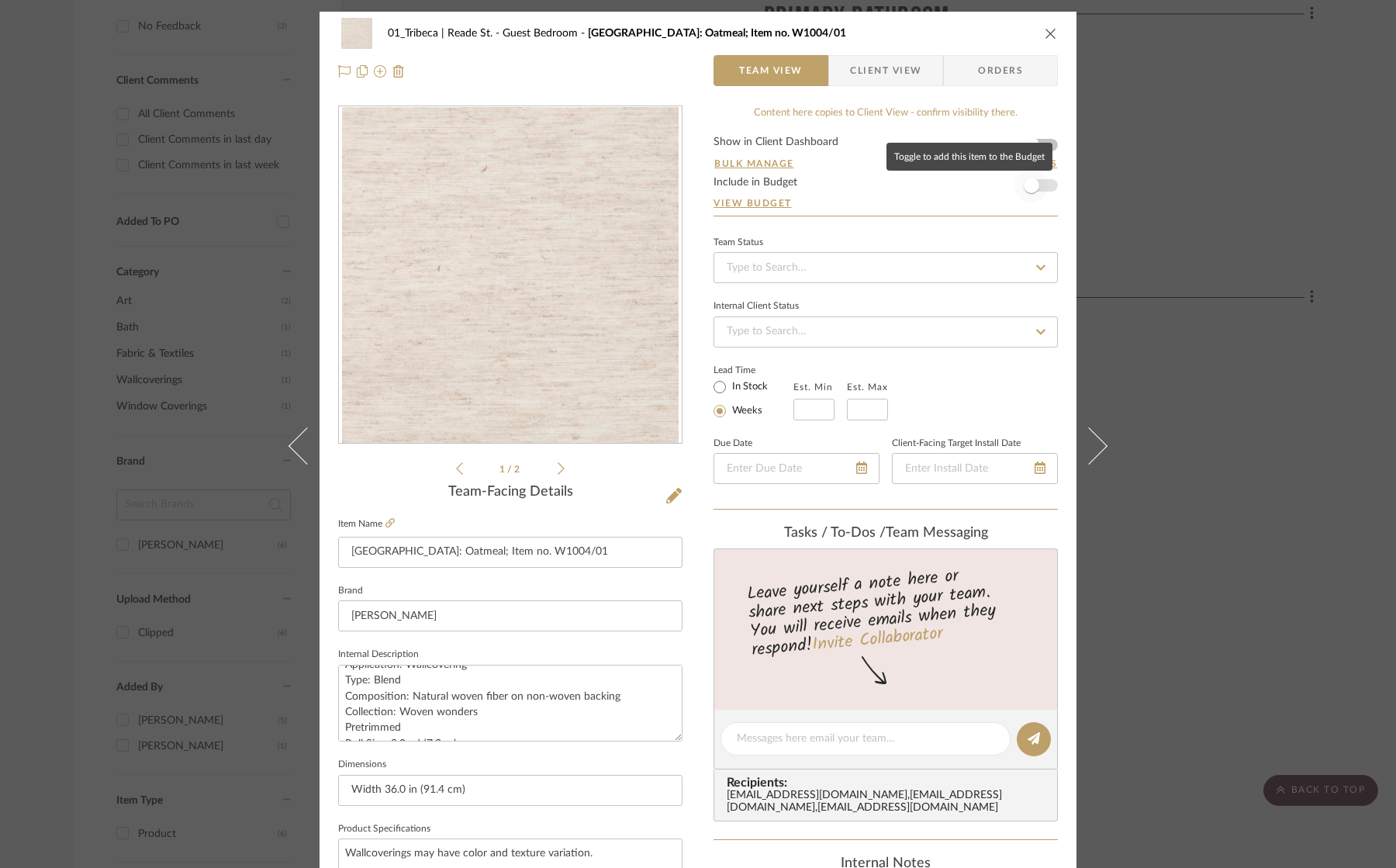
click at [1033, 187] on span "button" at bounding box center [1031, 185] width 15 height 15
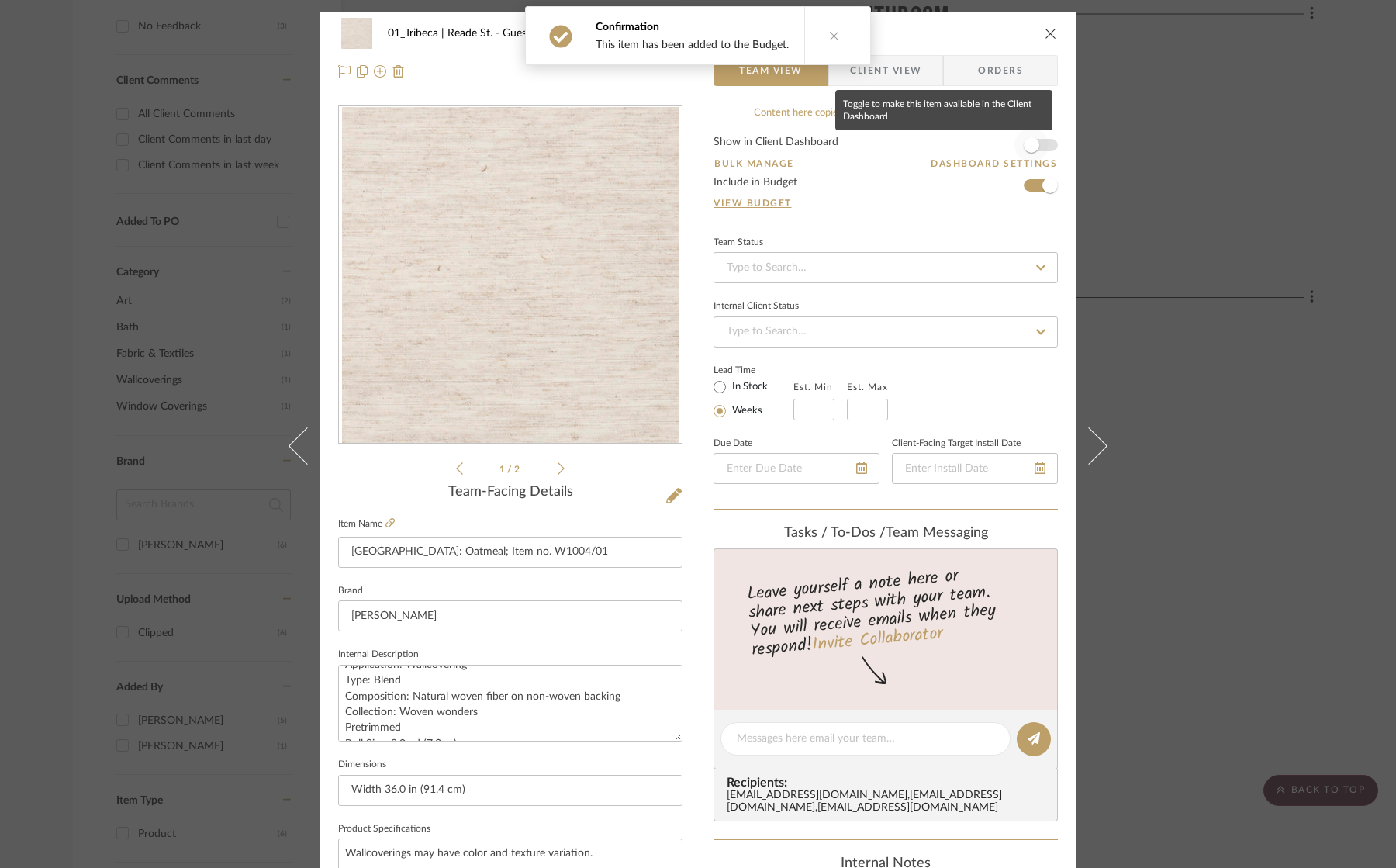
click at [1038, 147] on span "button" at bounding box center [1031, 145] width 35 height 35
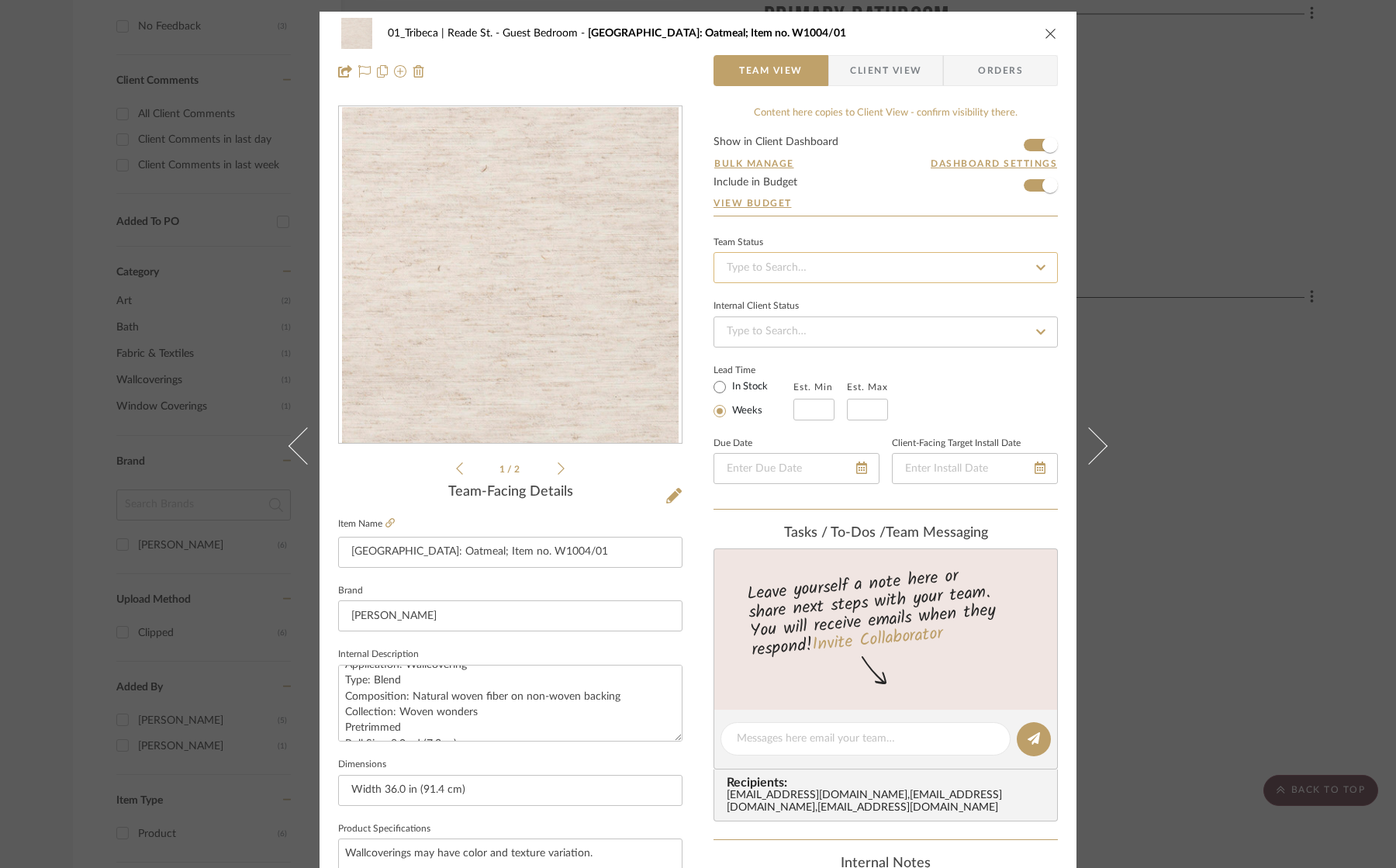
click at [818, 257] on input at bounding box center [885, 267] width 344 height 31
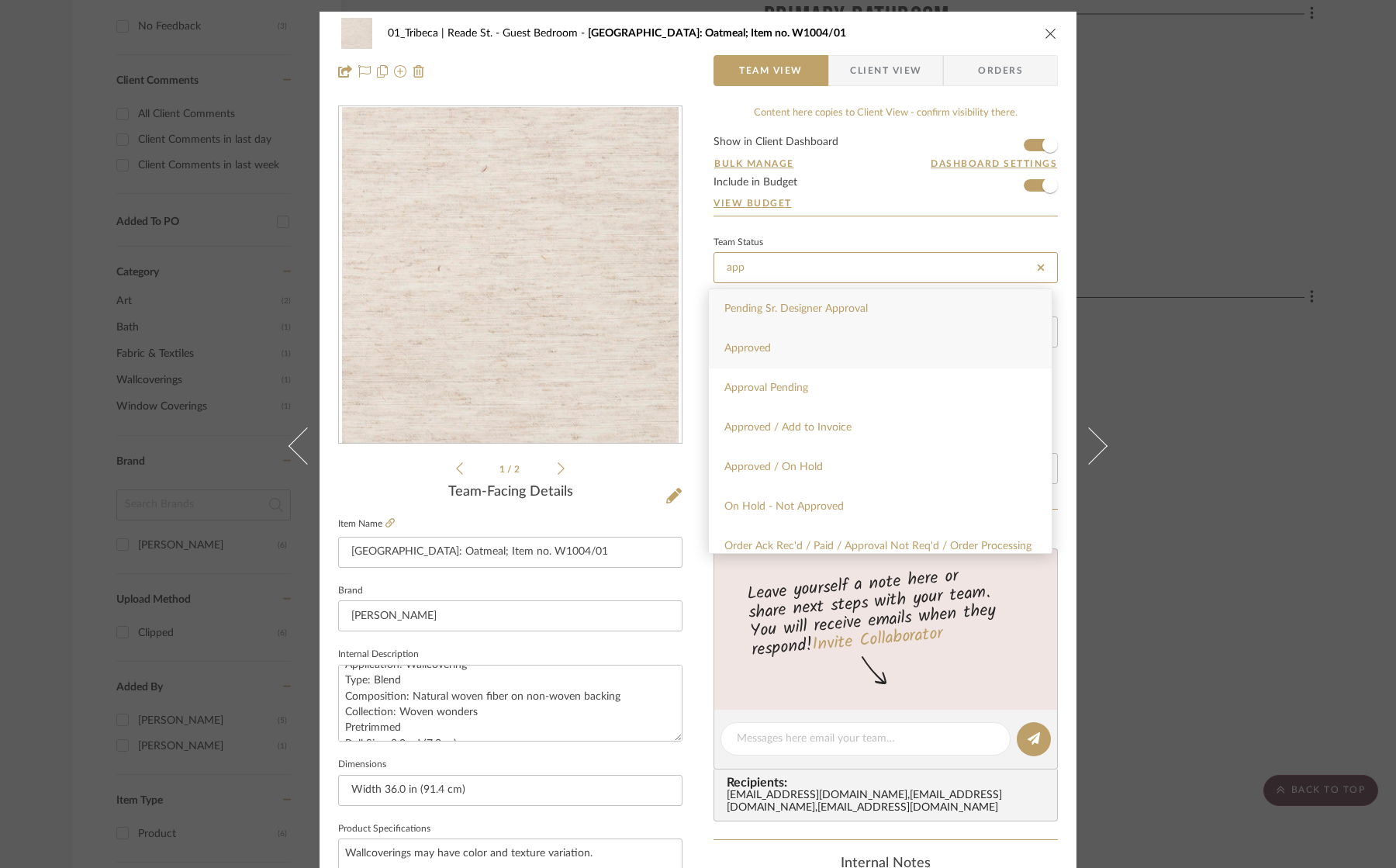
type input "app"
click at [770, 351] on span "Approved" at bounding box center [747, 348] width 46 height 11
type input "[DATE]"
type input "Approved"
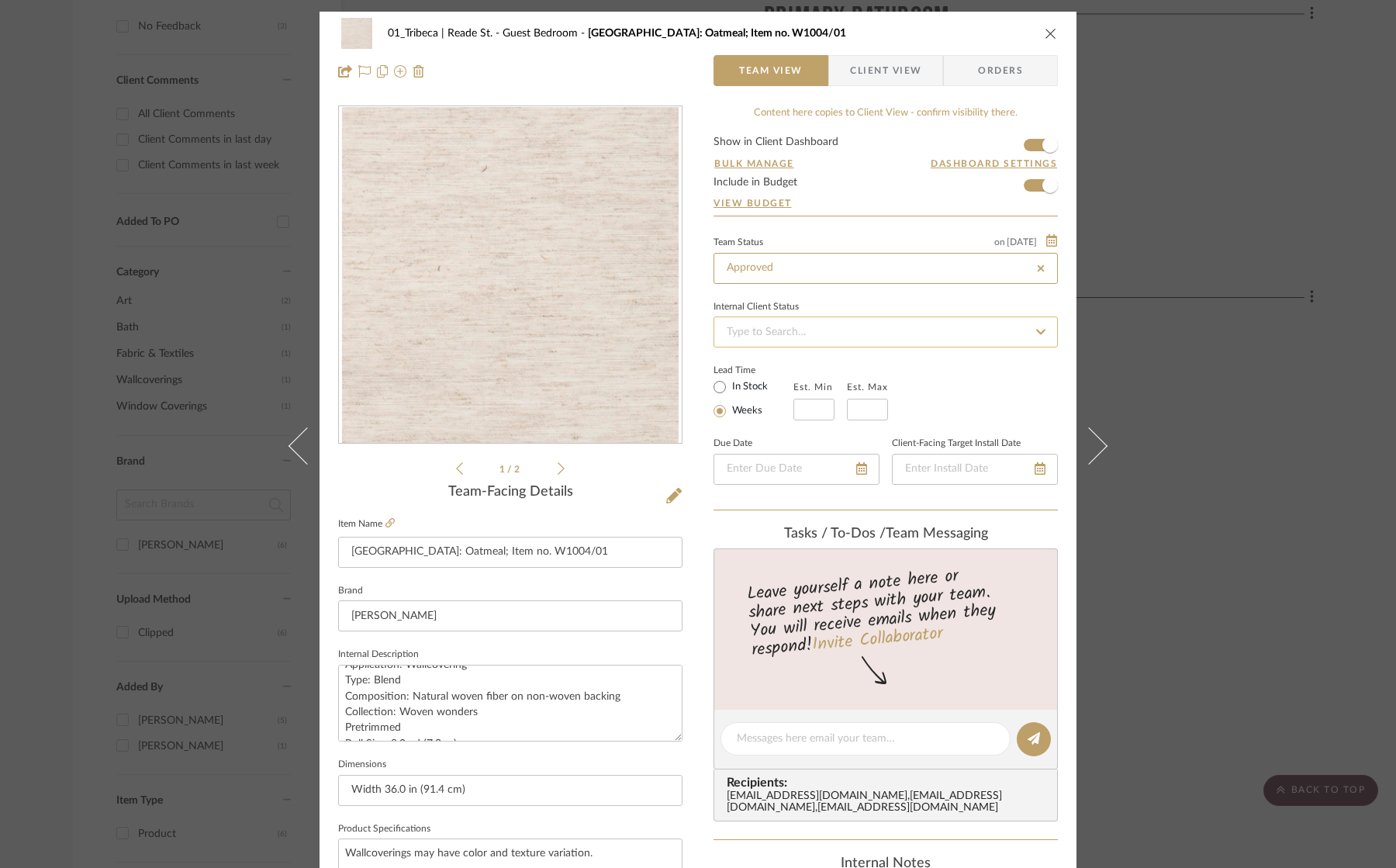
type input "[DATE]"
type input "Approved"
click at [775, 335] on input at bounding box center [885, 332] width 344 height 31
type input "prese"
click at [800, 407] on span "Presented, Approved" at bounding box center [774, 413] width 99 height 11
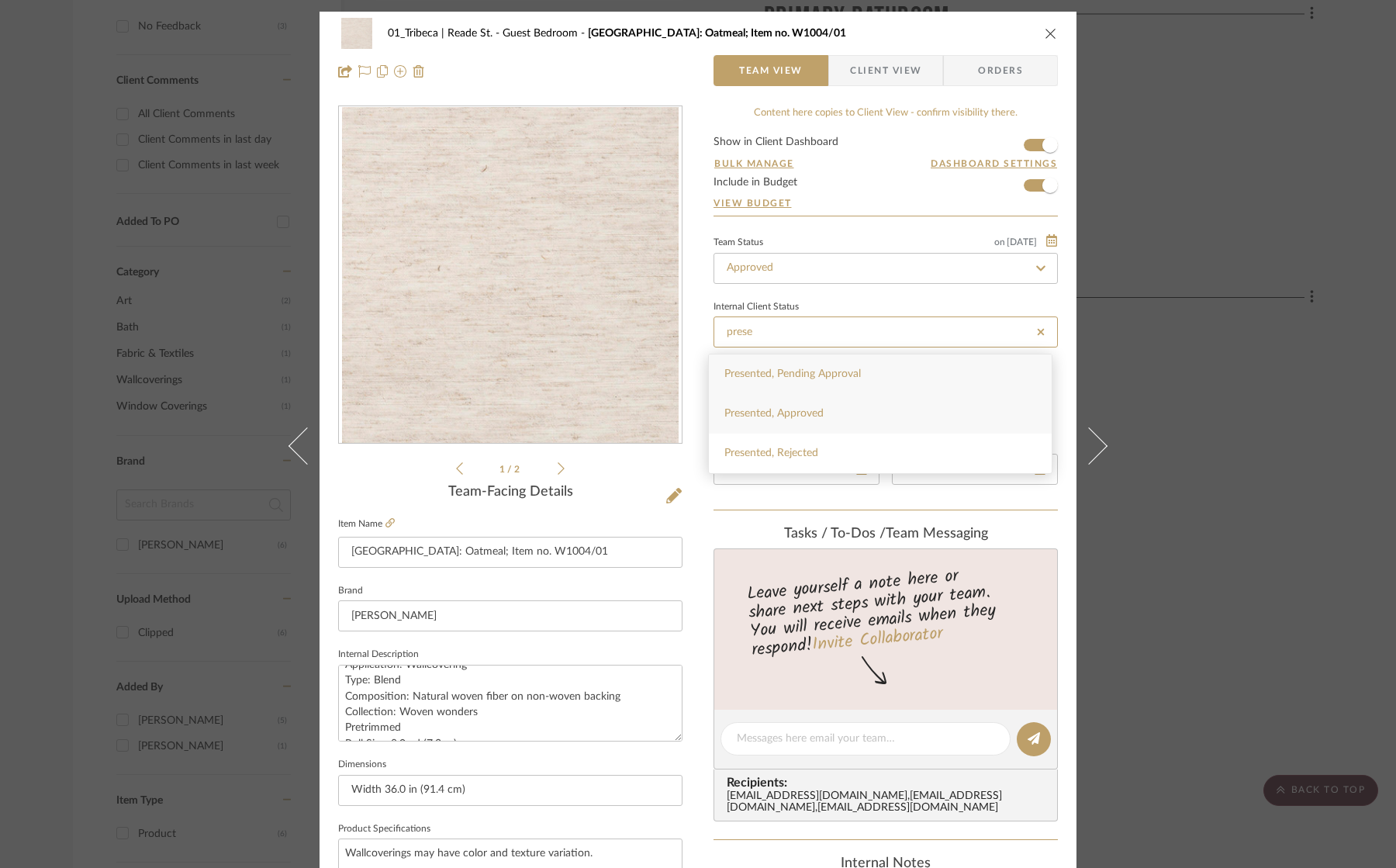
type input "[DATE]"
type input "Presented, Approved"
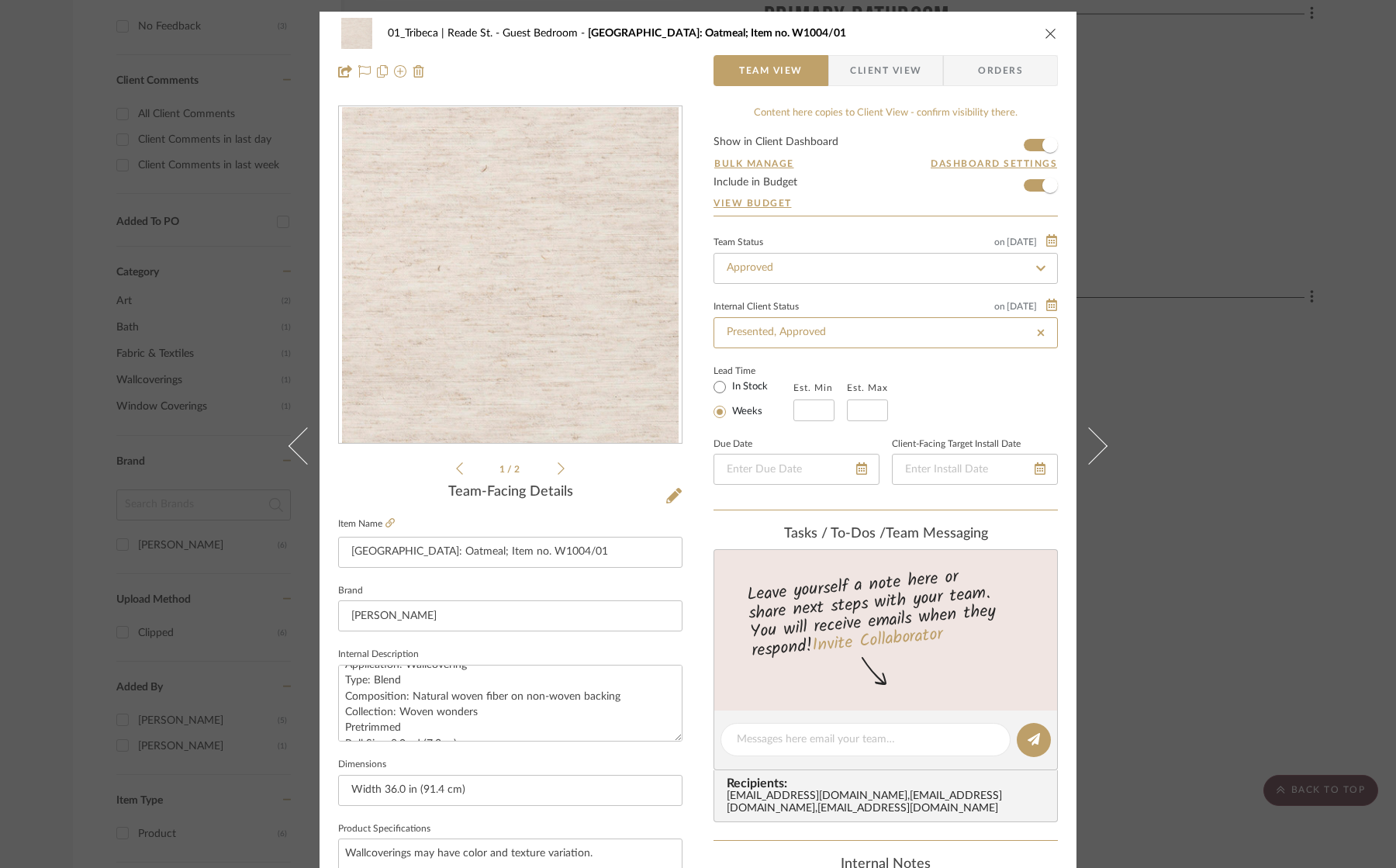
type input "[DATE]"
type input "Presented, Approved"
click at [1045, 29] on icon "close" at bounding box center [1051, 33] width 13 height 13
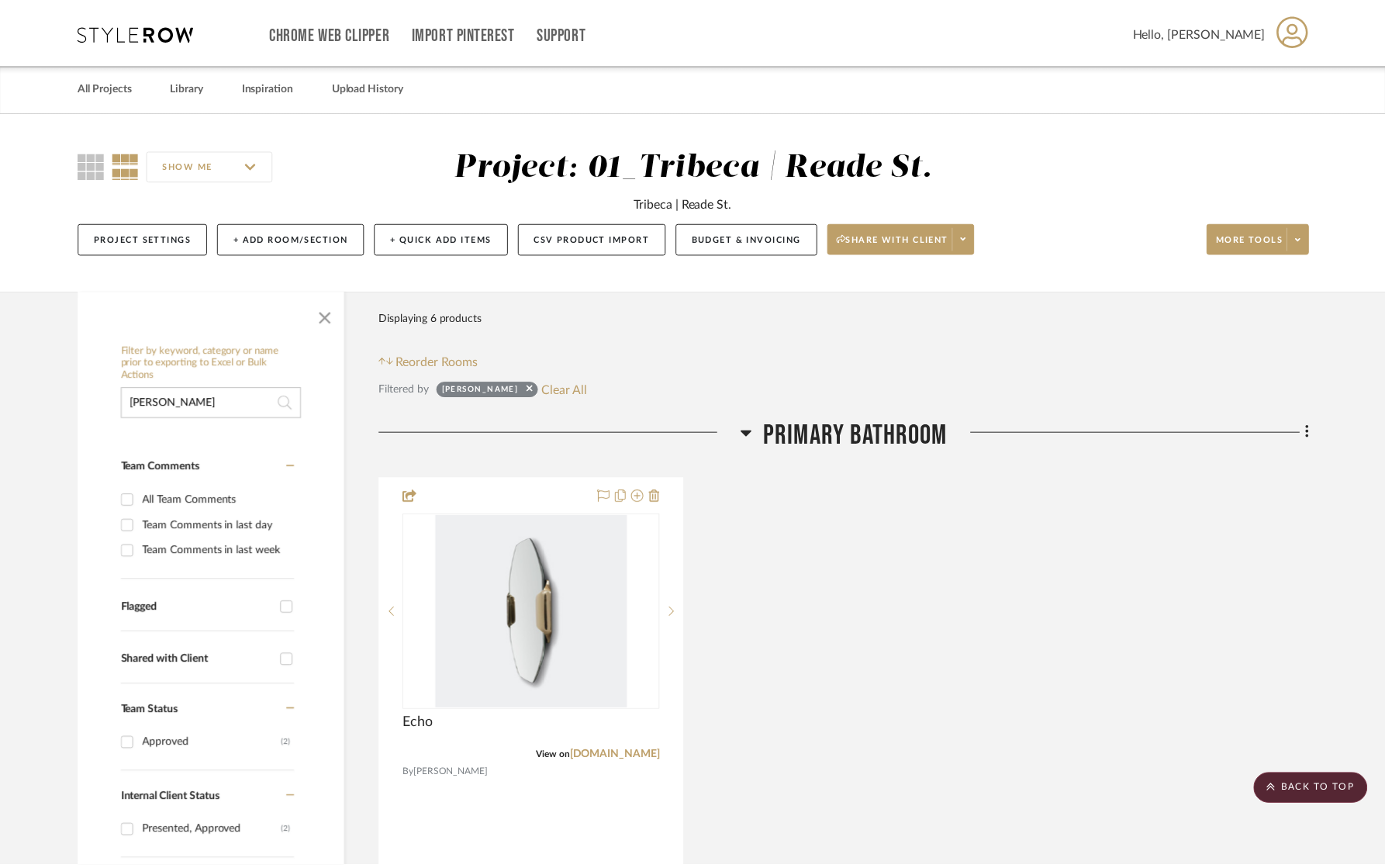
scroll to position [893, 0]
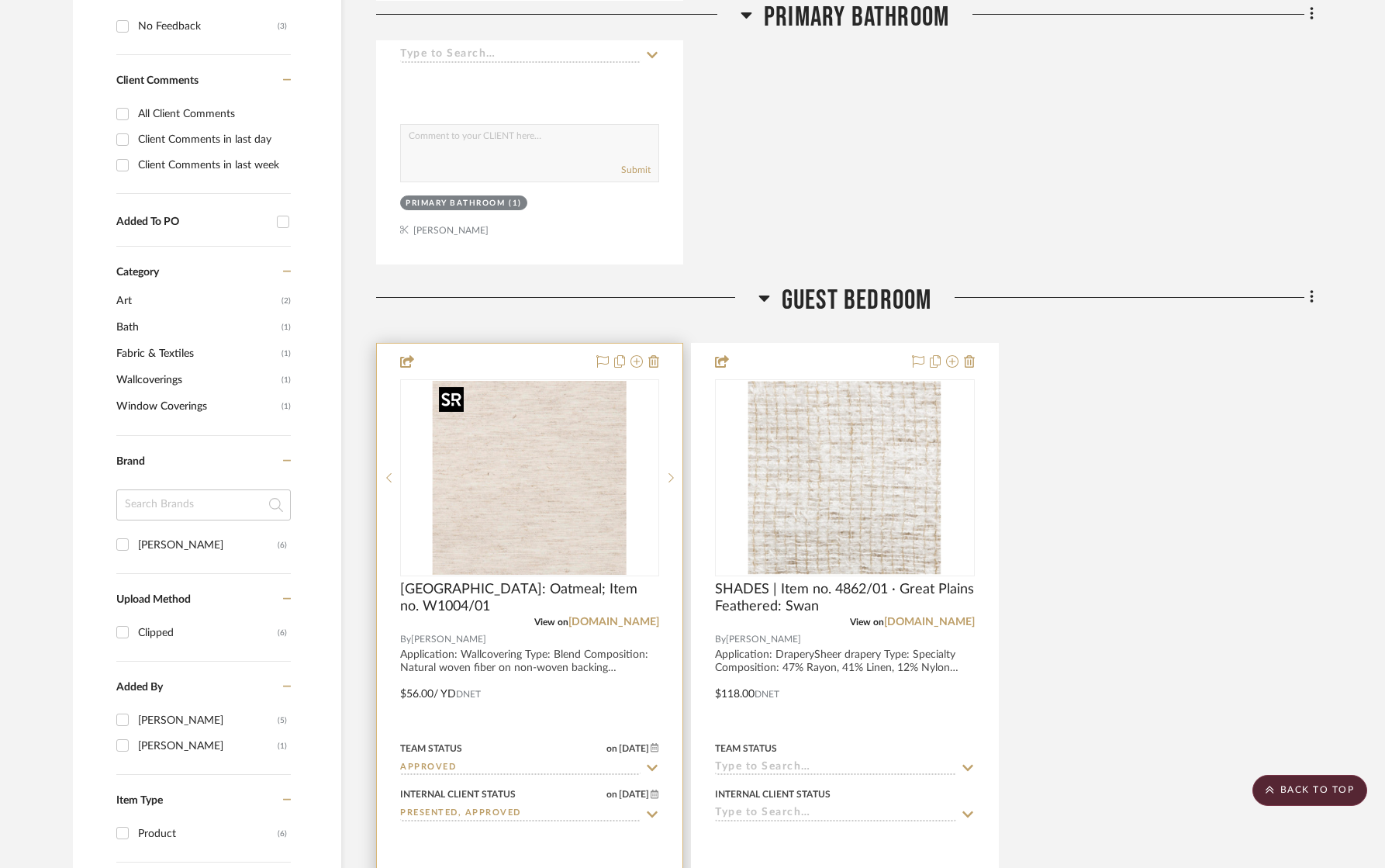
click at [519, 519] on img "0" at bounding box center [530, 477] width 194 height 194
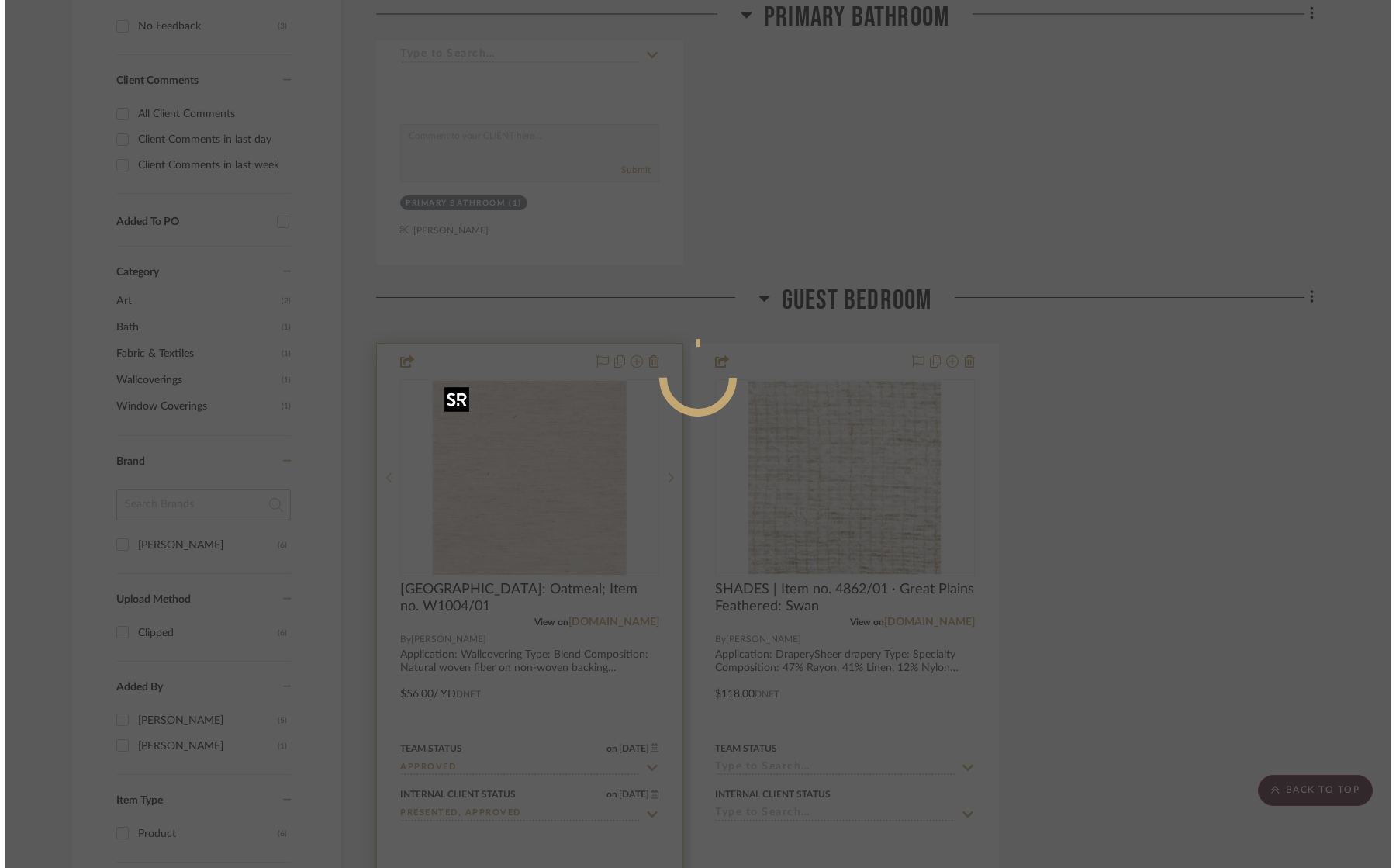
scroll to position [0, 0]
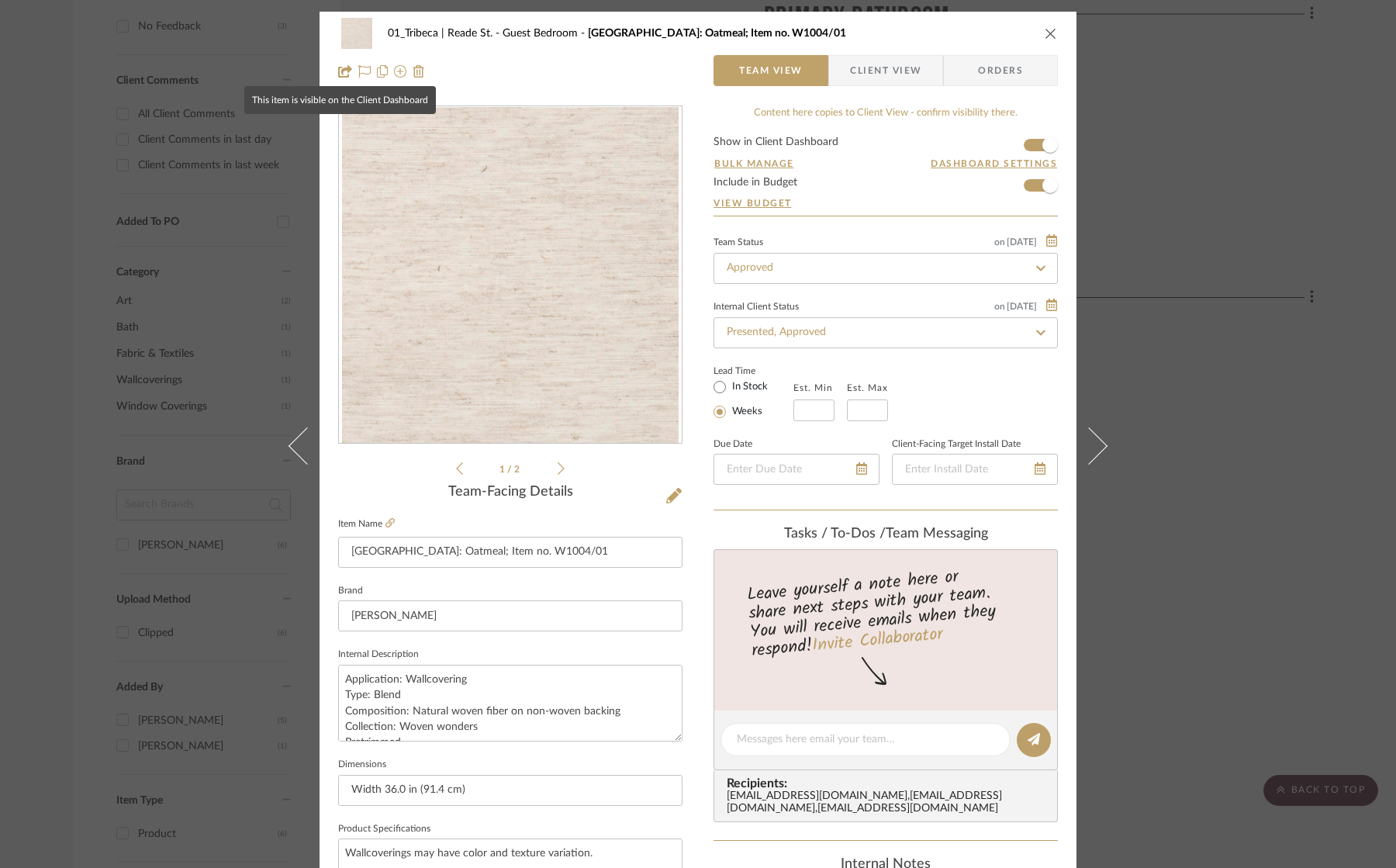
click at [339, 72] on icon at bounding box center [345, 71] width 14 height 13
click at [338, 71] on icon at bounding box center [345, 71] width 14 height 13
click at [395, 69] on icon at bounding box center [400, 71] width 13 height 13
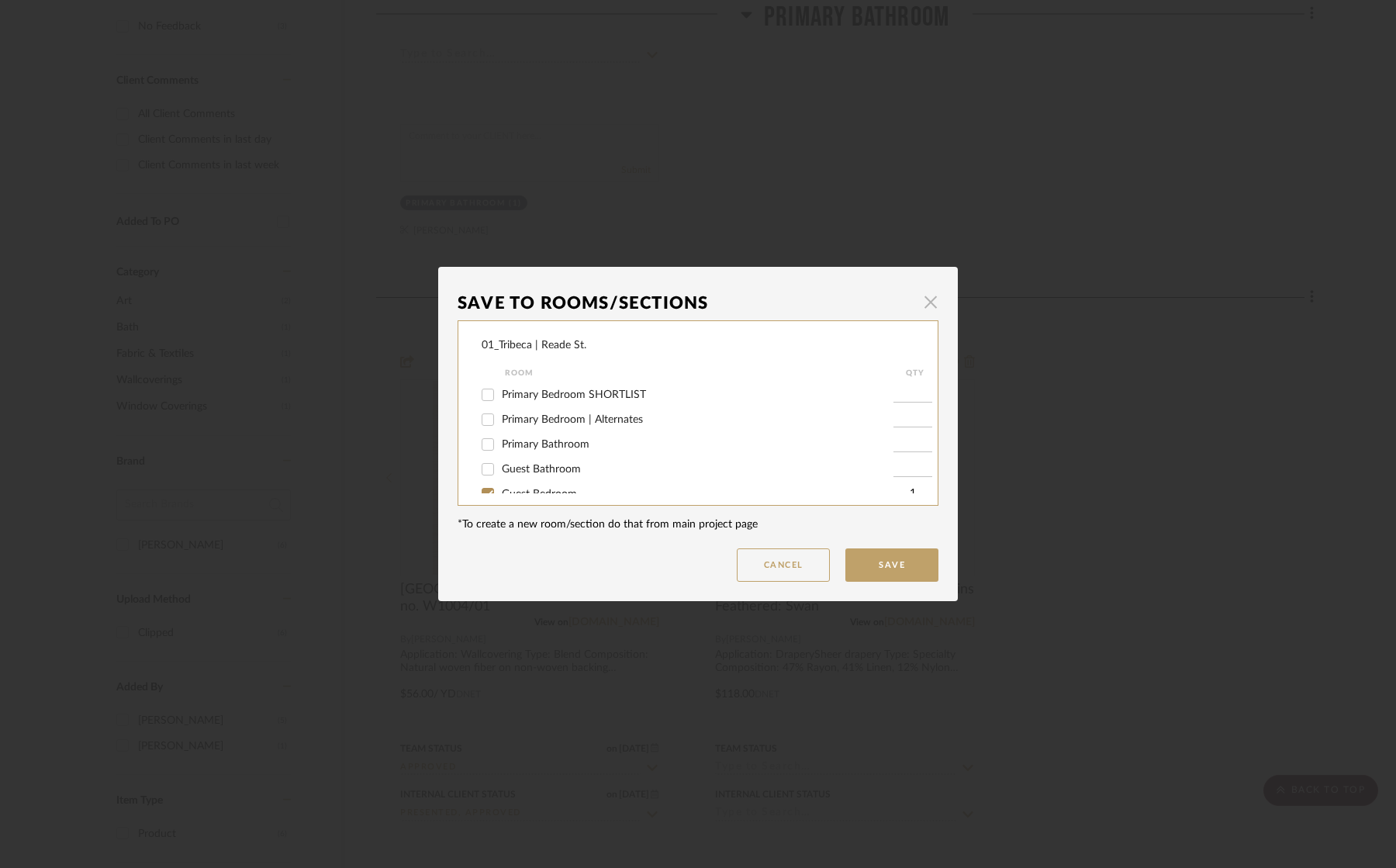
click at [925, 300] on span "button" at bounding box center [930, 301] width 31 height 31
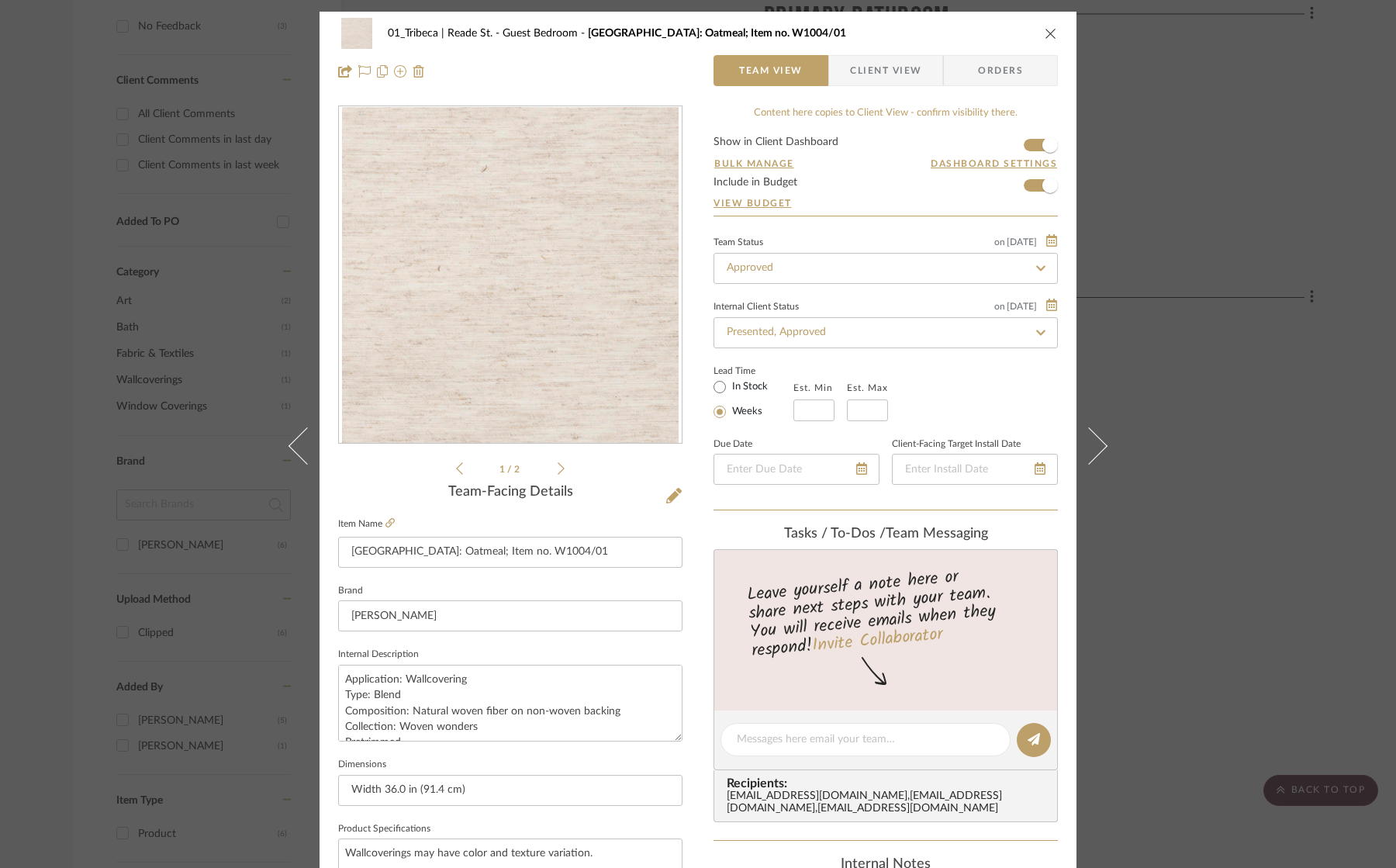
click at [1045, 35] on icon "close" at bounding box center [1051, 33] width 13 height 13
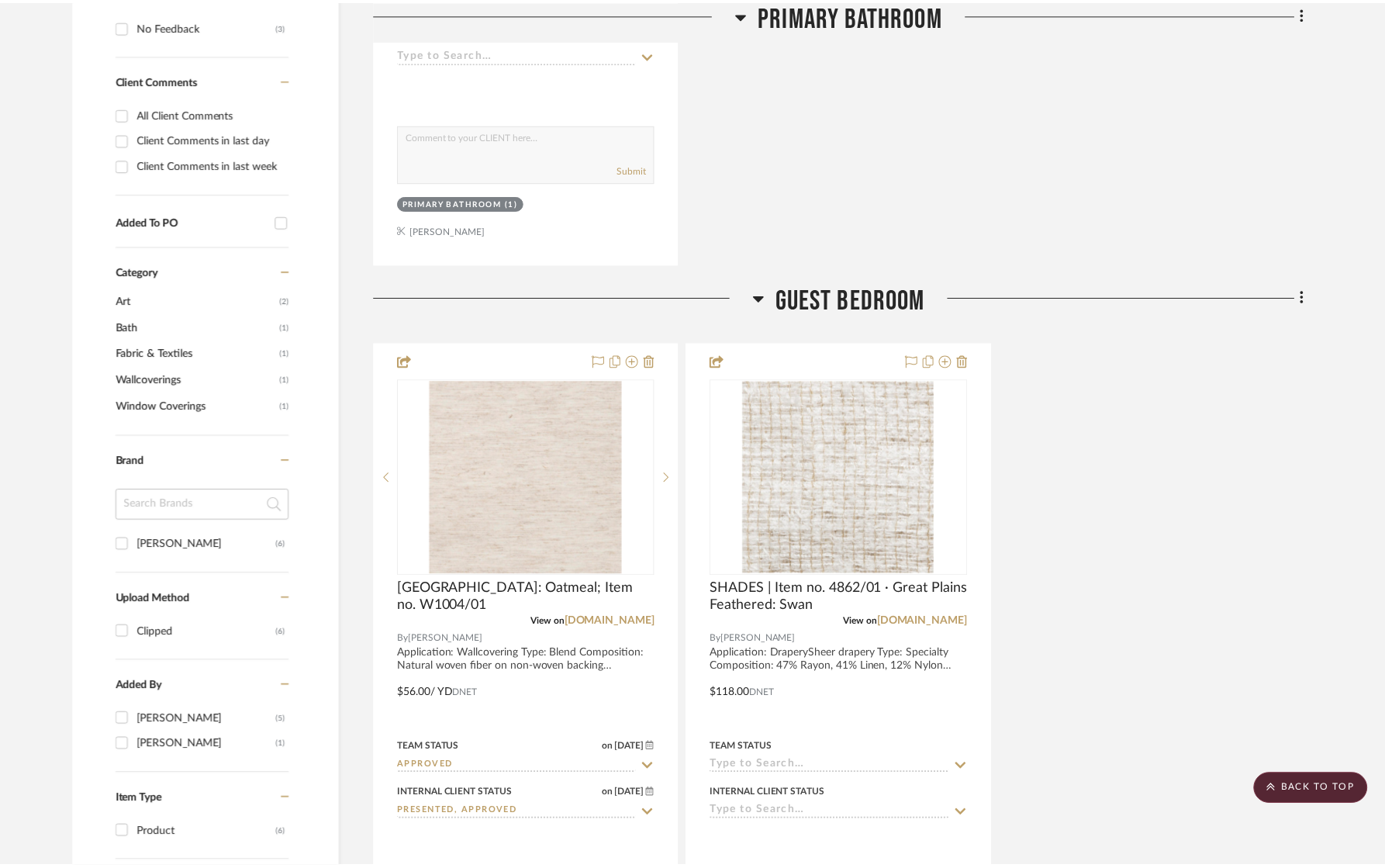
scroll to position [893, 0]
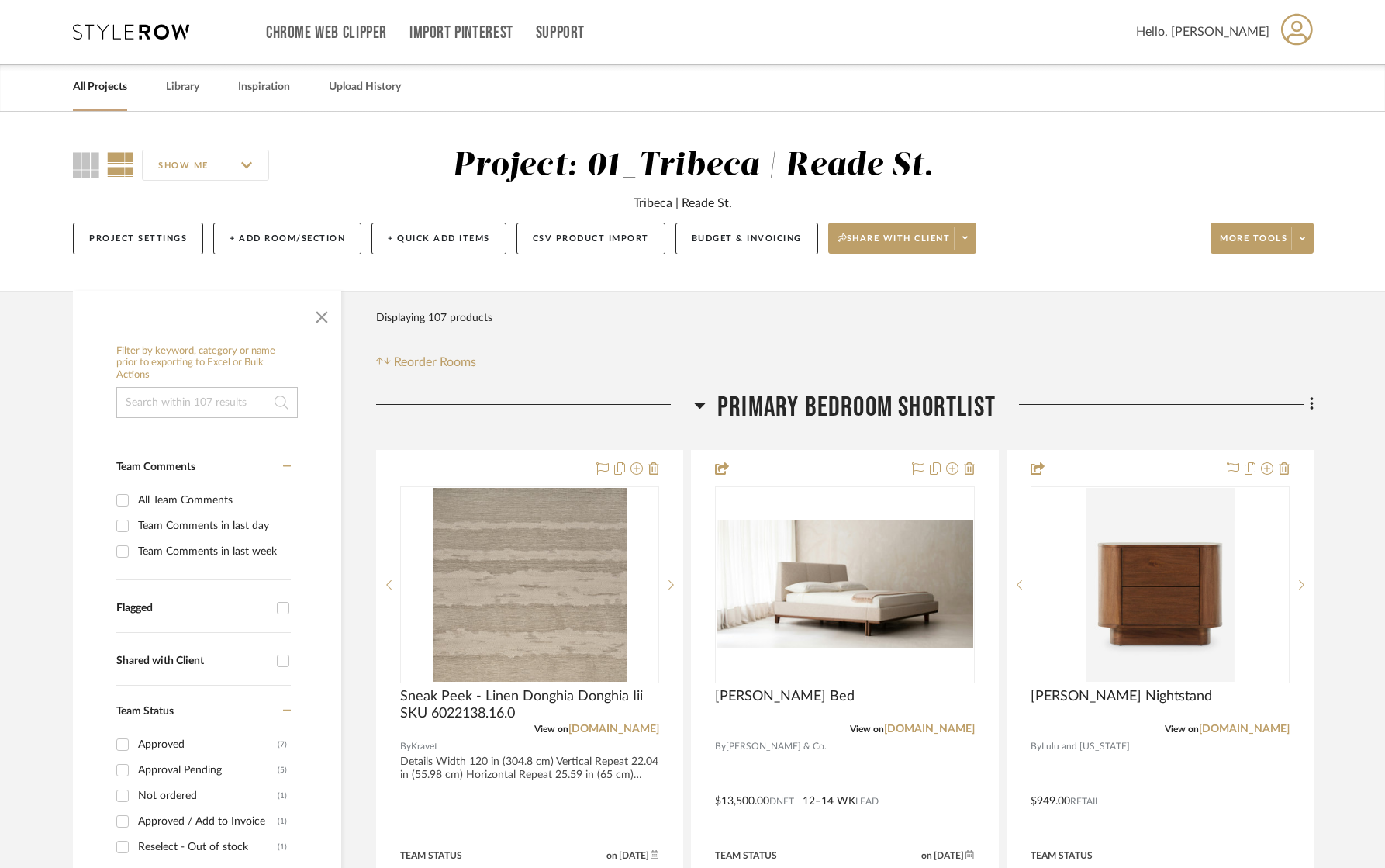
click at [184, 397] on input at bounding box center [207, 402] width 182 height 31
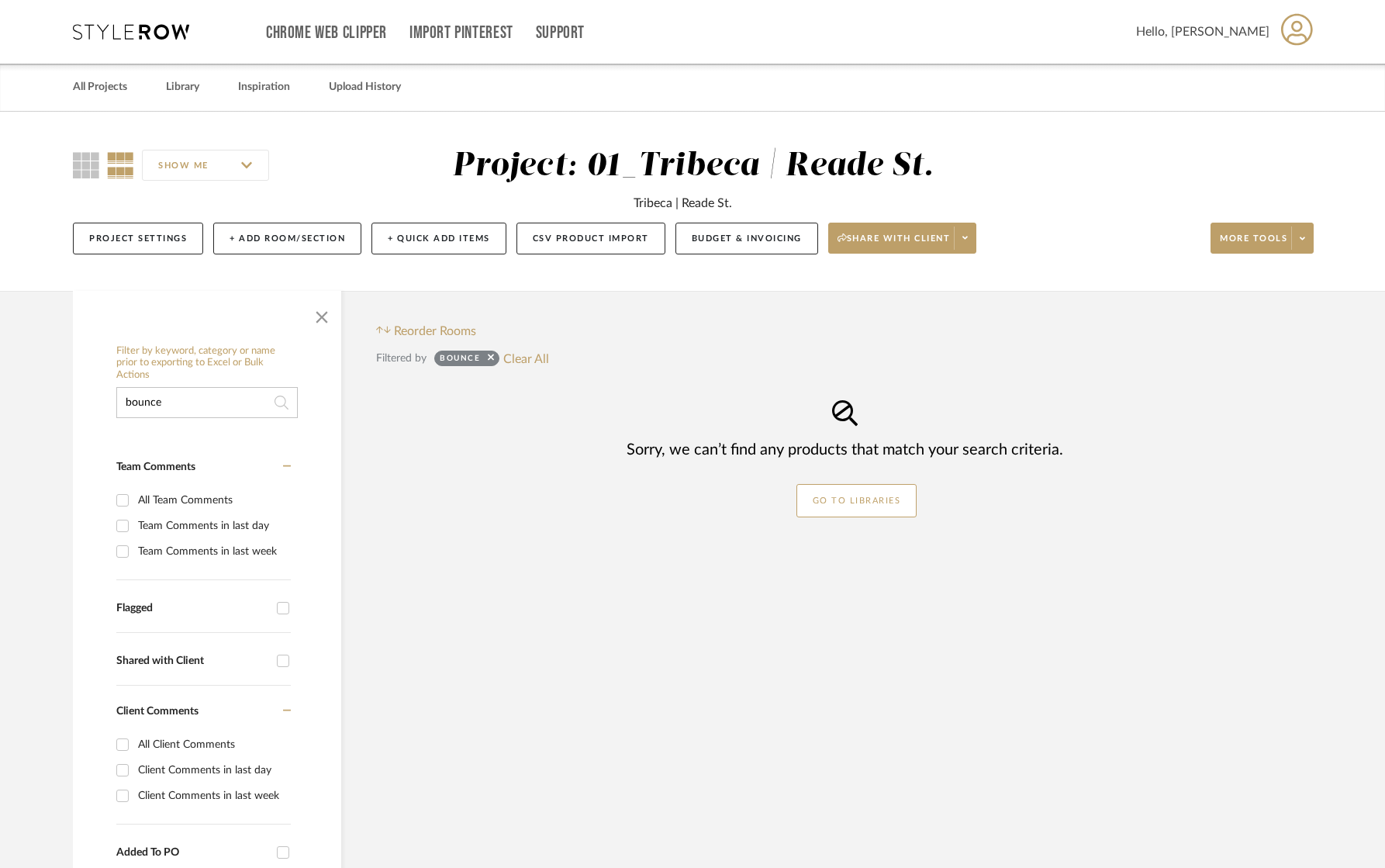
click at [162, 405] on input "bounce" at bounding box center [207, 402] width 182 height 31
click at [219, 406] on input "bounce" at bounding box center [207, 402] width 182 height 31
type input "twist"
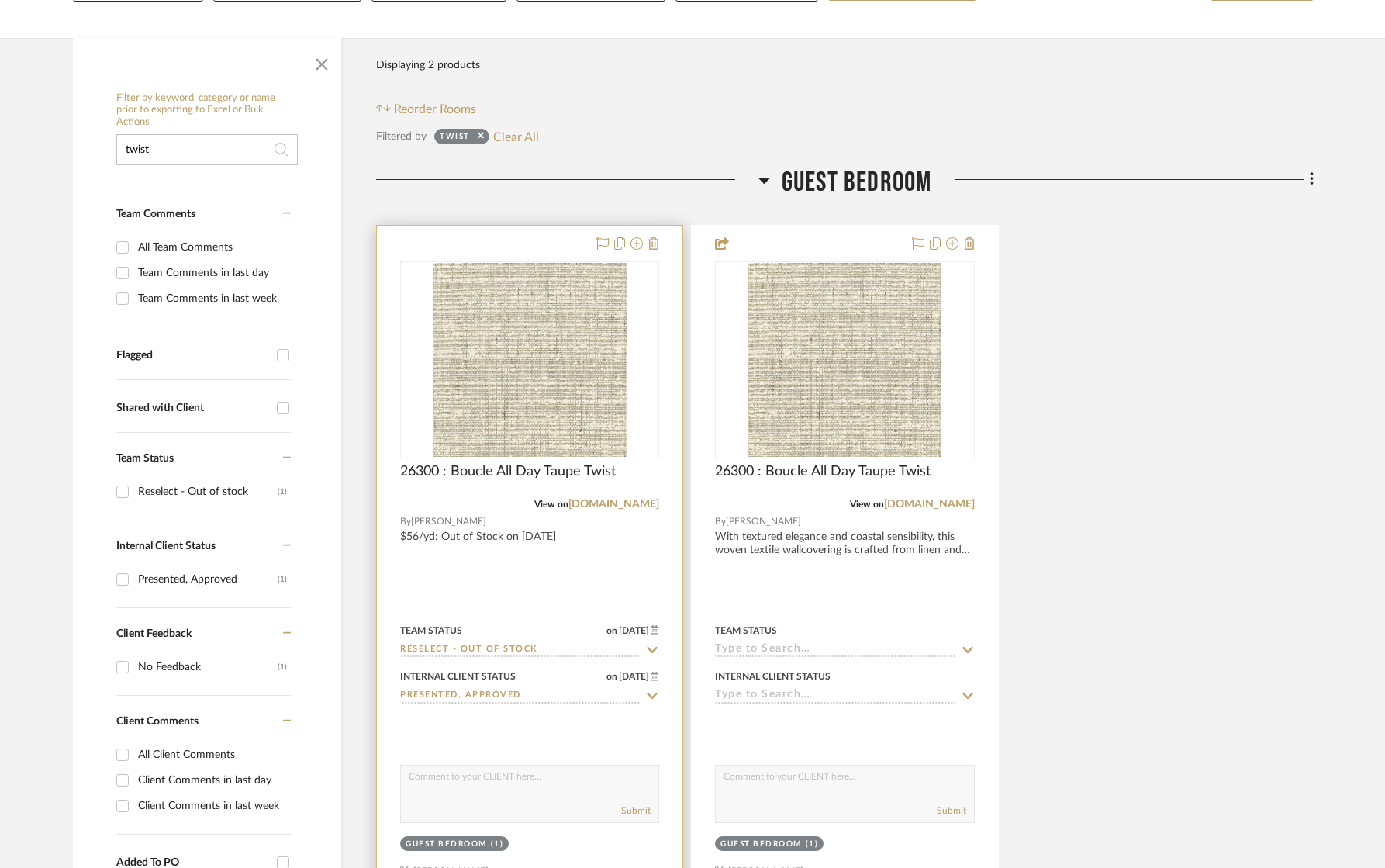
scroll to position [253, 0]
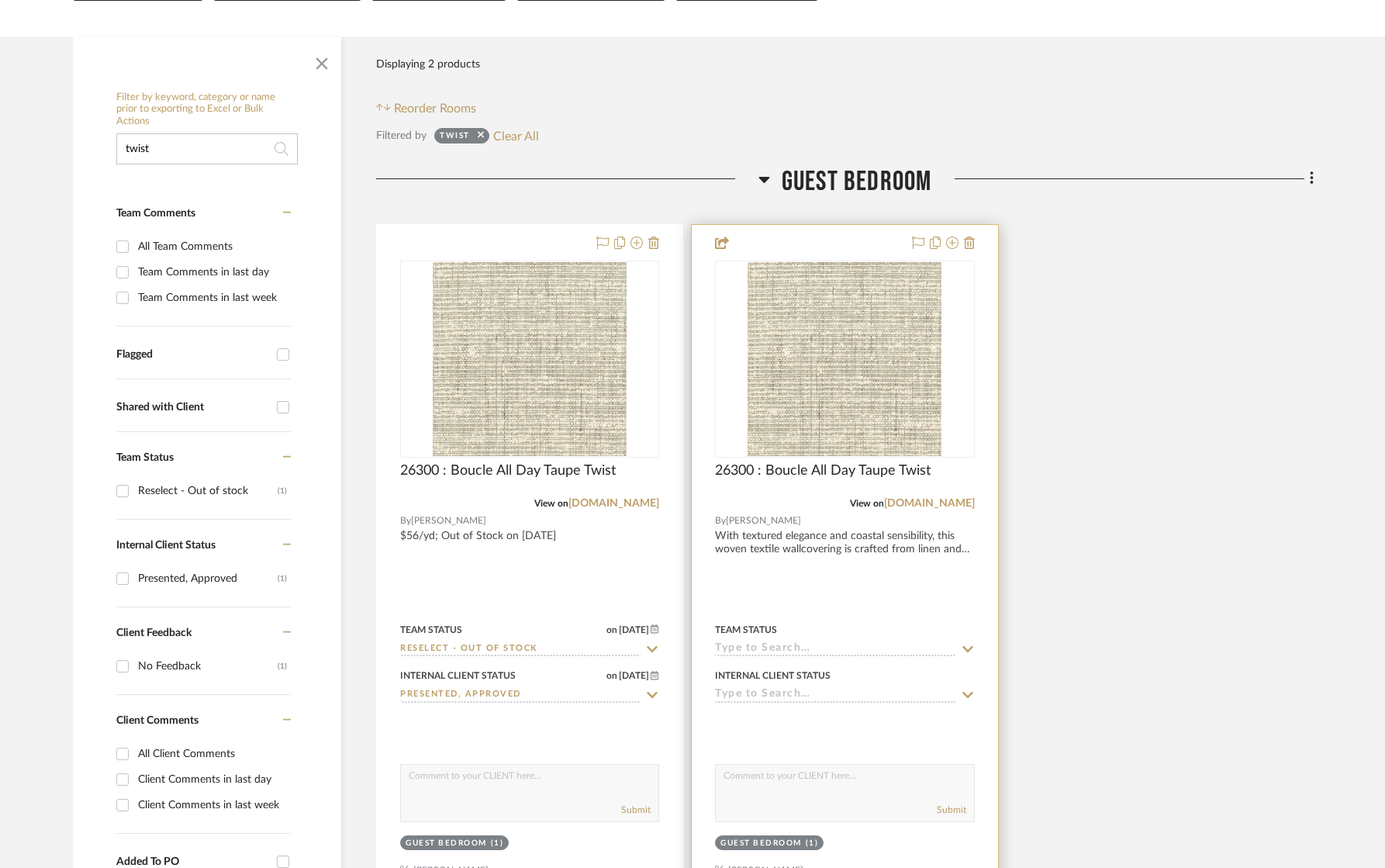
click at [769, 567] on div at bounding box center [844, 564] width 306 height 679
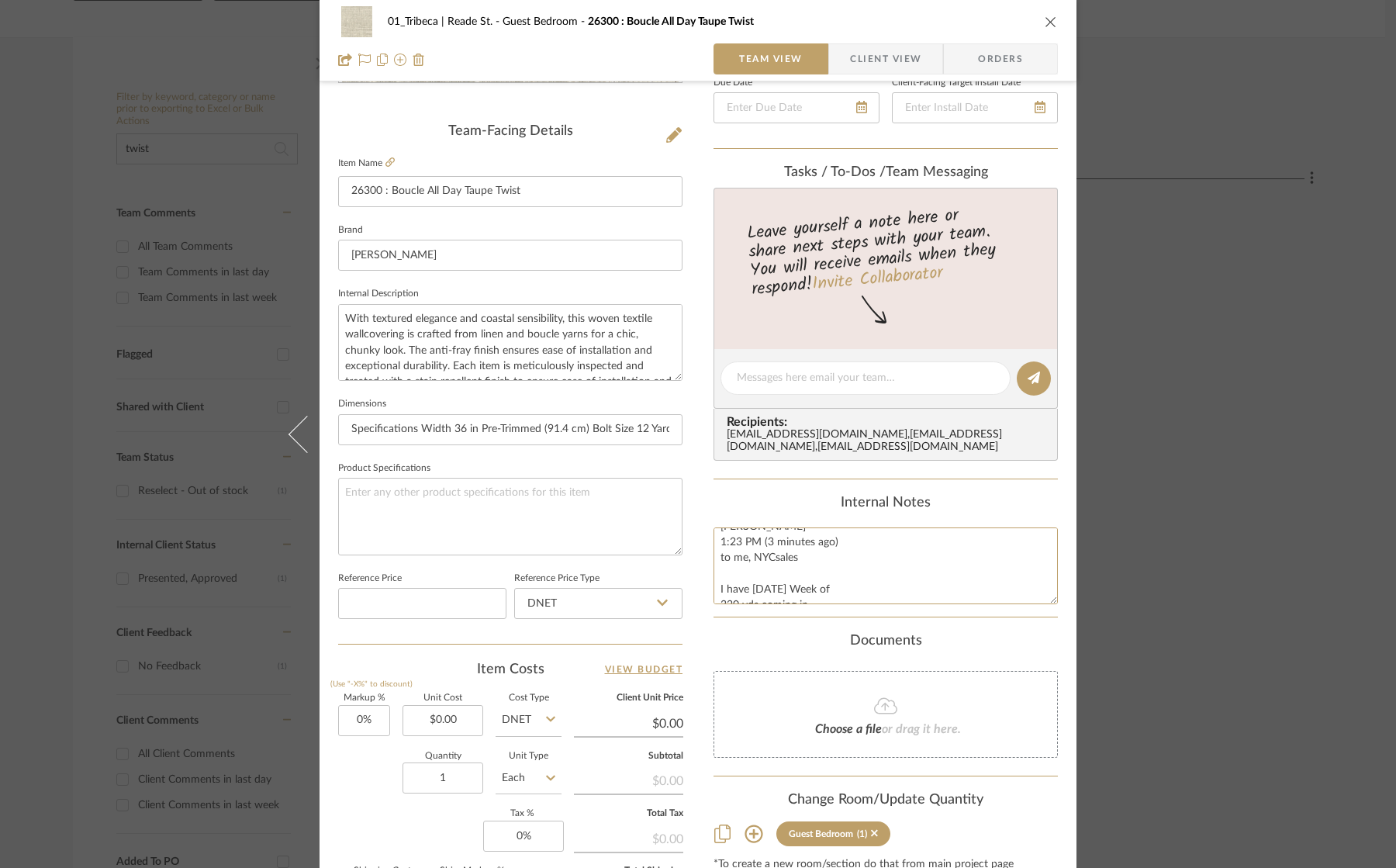
scroll to position [0, 0]
drag, startPoint x: 949, startPoint y: 592, endPoint x: 692, endPoint y: 521, distance: 266.6
click at [692, 521] on div "01_Tribeca | Reade St. Guest Bedroom 26300 : Boucle All Day Taupe Twist Team Vi…" at bounding box center [697, 367] width 757 height 1432
click at [1047, 19] on icon "close" at bounding box center [1051, 21] width 13 height 13
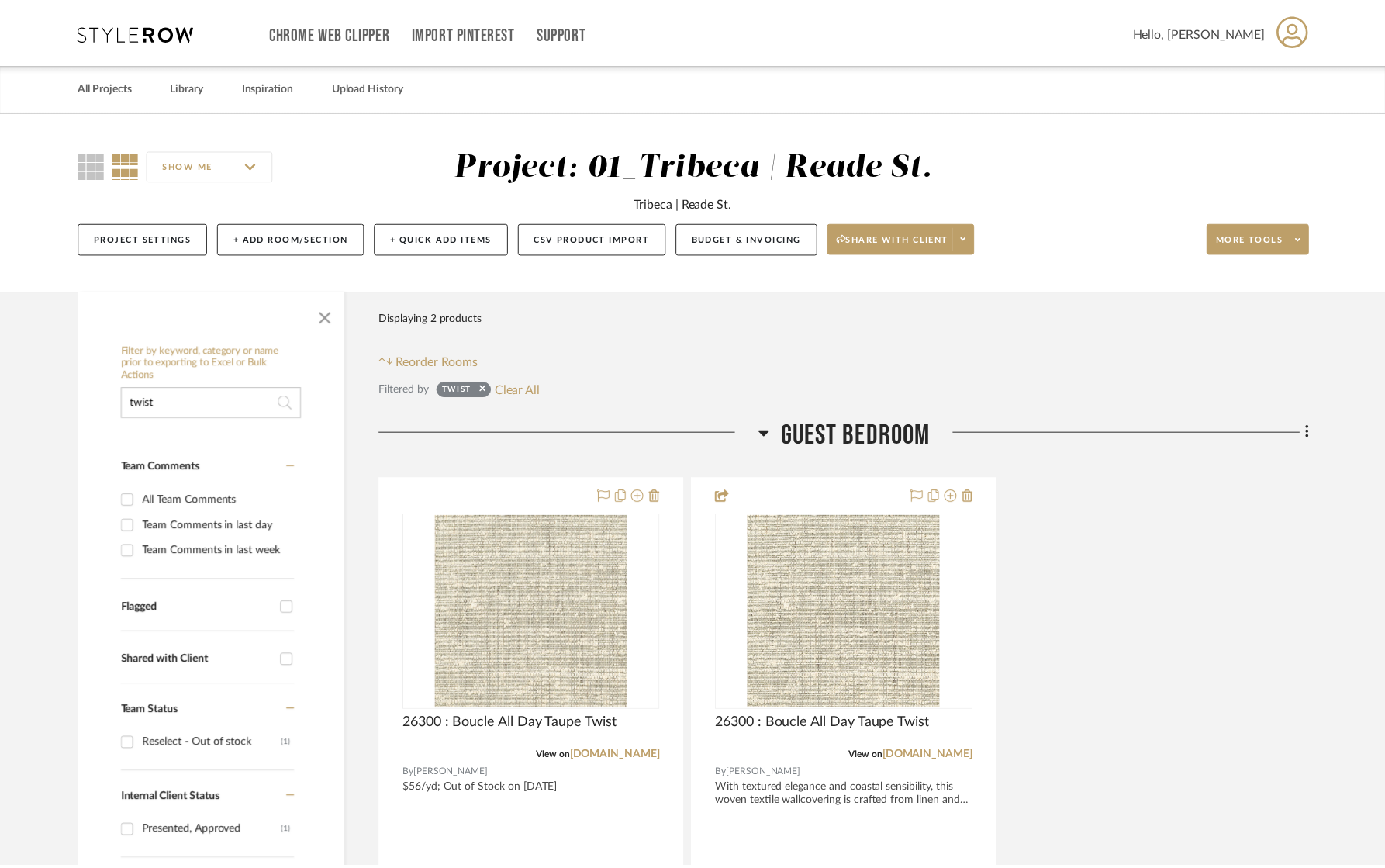
scroll to position [253, 0]
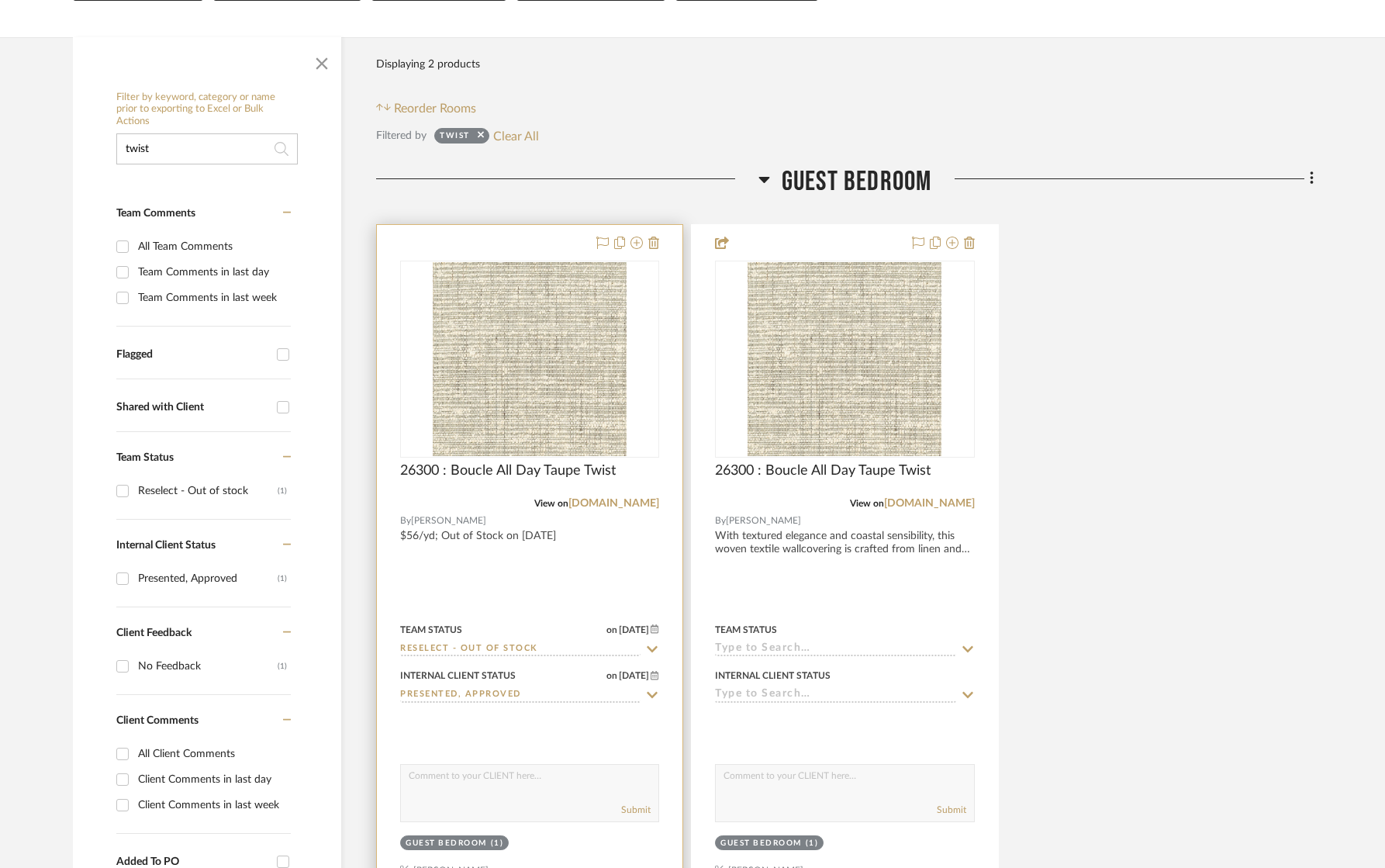
click at [547, 562] on div at bounding box center [530, 564] width 306 height 679
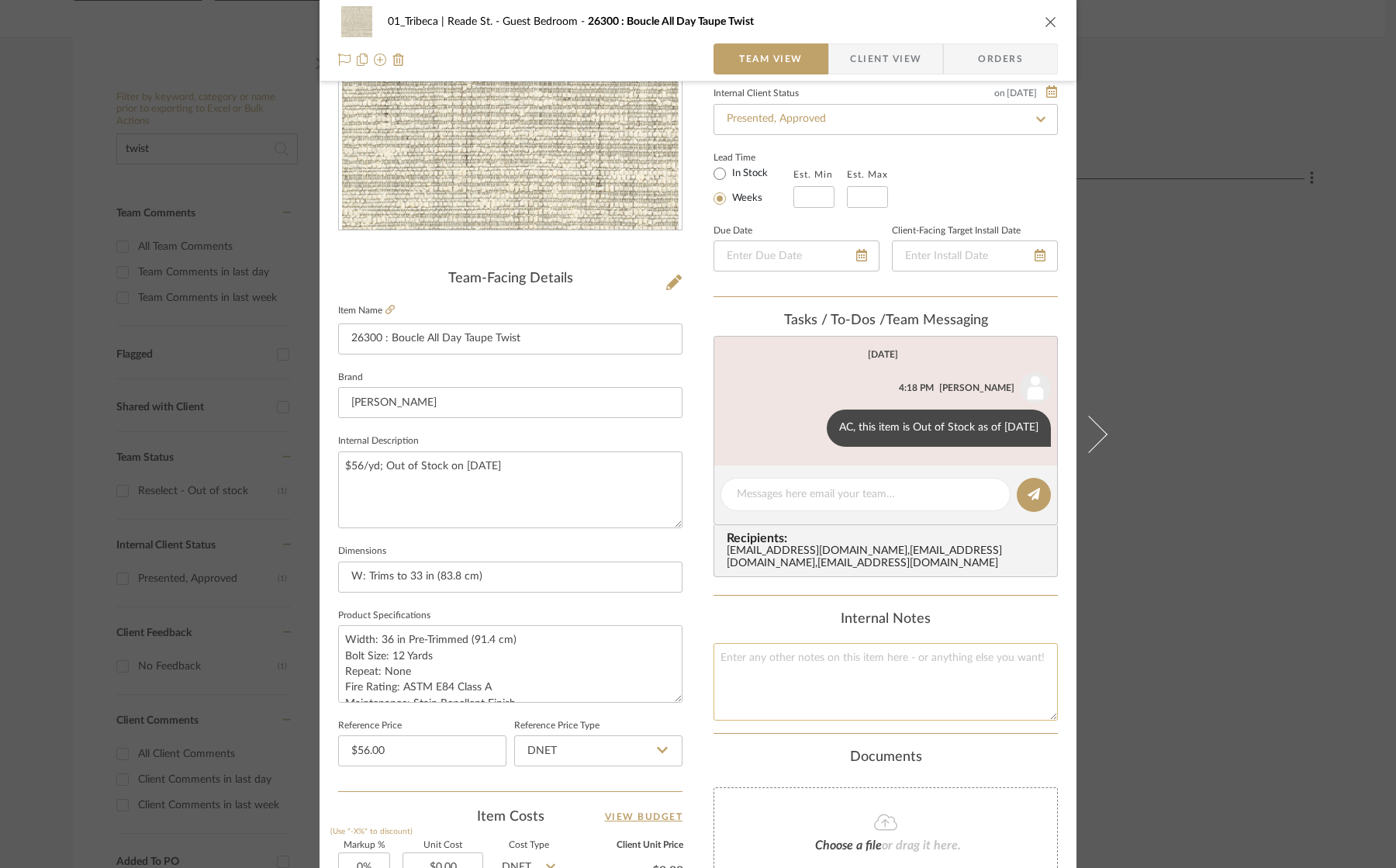
scroll to position [233, 0]
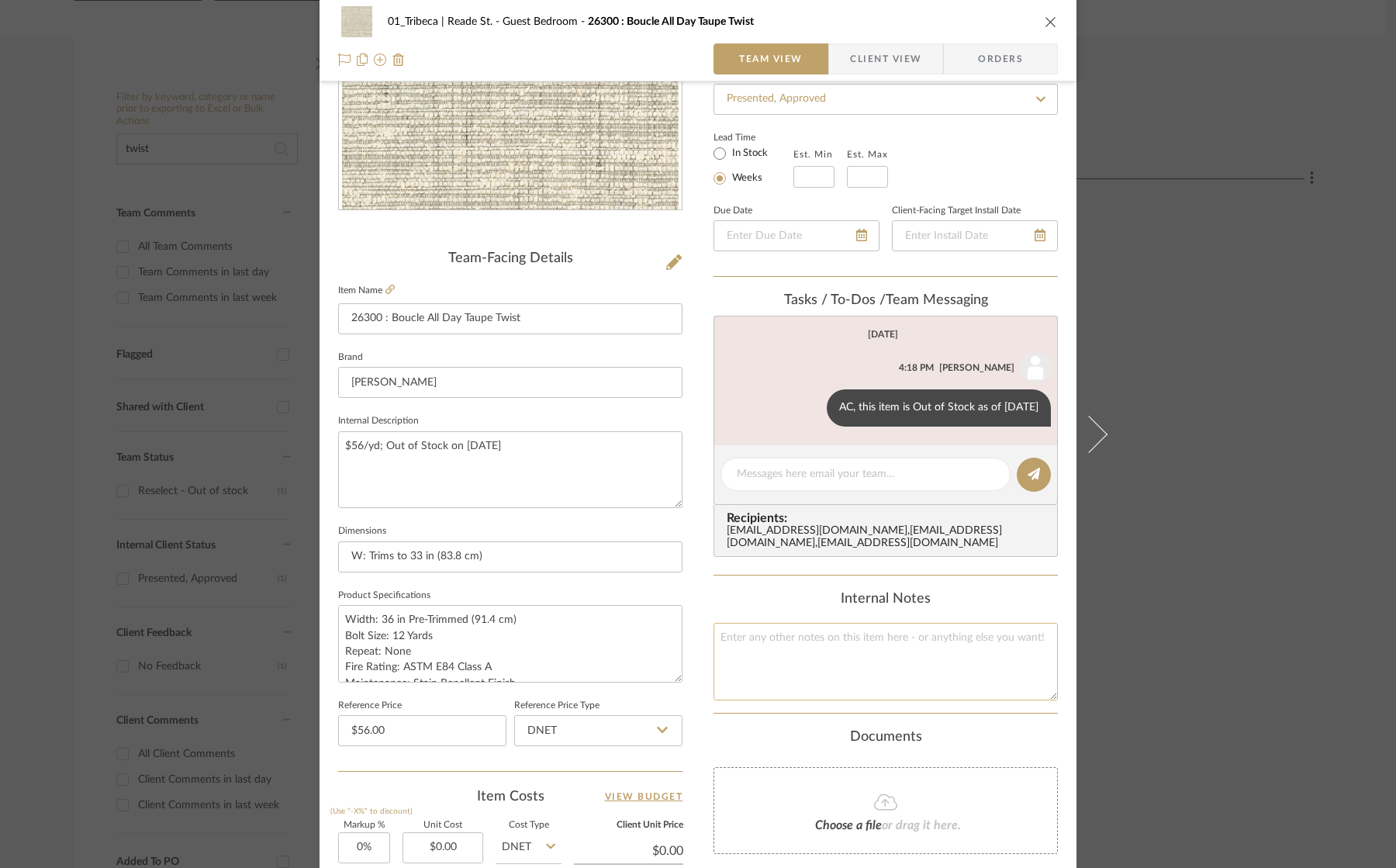
click at [794, 673] on textarea at bounding box center [885, 661] width 344 height 77
paste textarea "[PERSON_NAME] 1:23 PM (3 minutes ago) to me, NYCsales I have [DATE] Week of 320…"
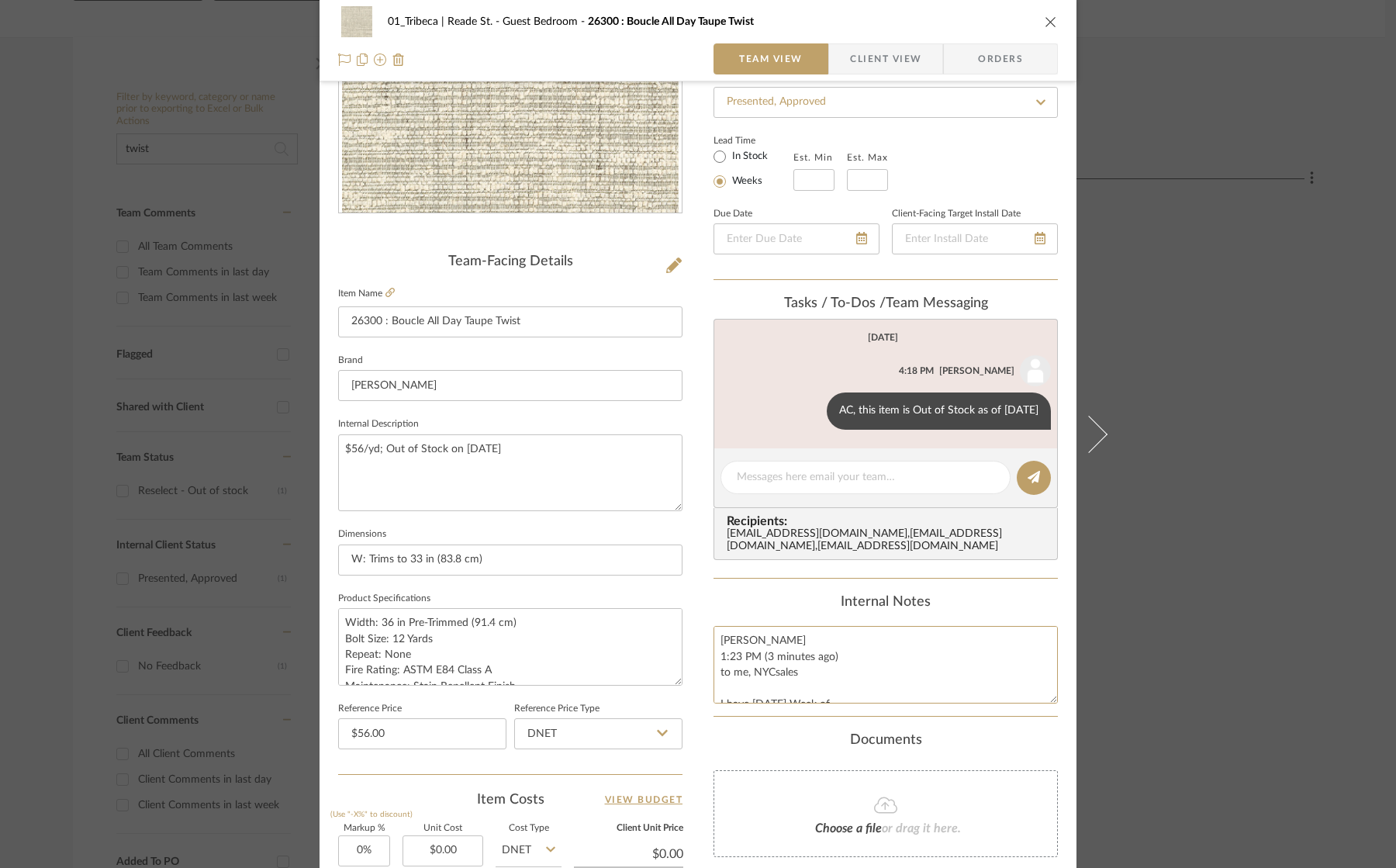
scroll to position [227, 0]
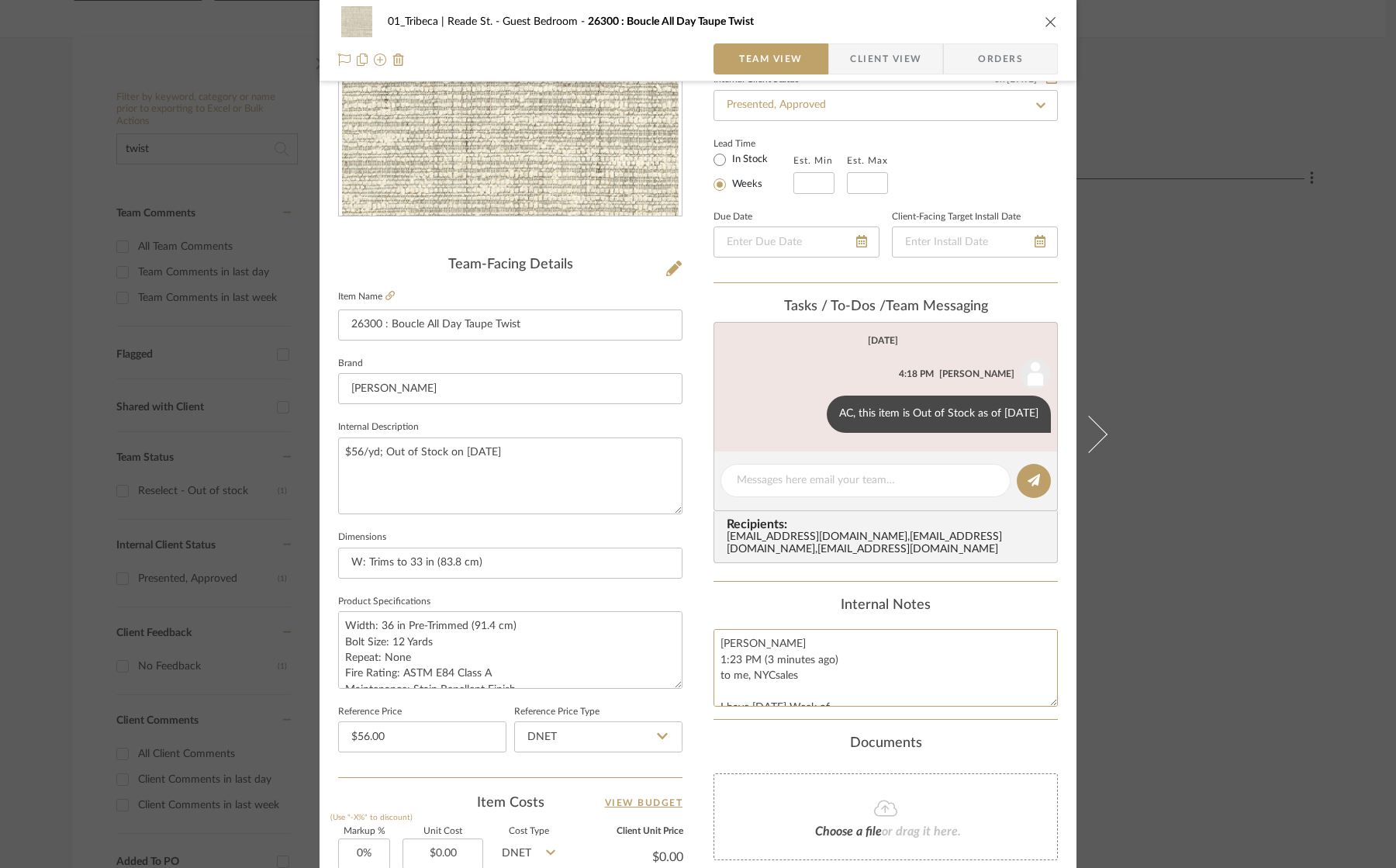
type textarea "[PERSON_NAME] 1:23 PM (3 minutes ago) to me, NYCsales I have [DATE] Week of 320…"
click at [1045, 19] on icon "close" at bounding box center [1051, 21] width 13 height 13
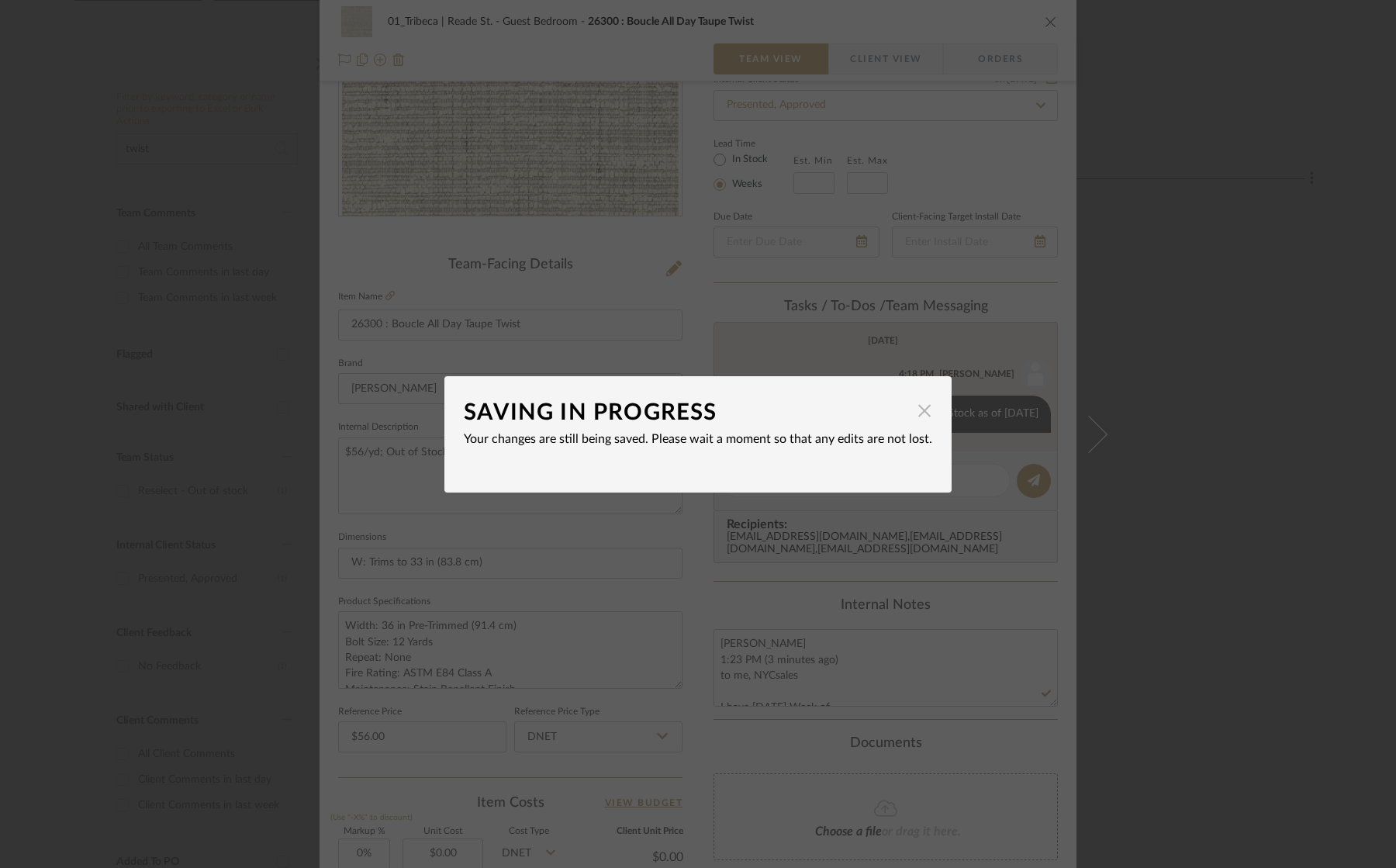
click at [917, 414] on span "button" at bounding box center [924, 411] width 31 height 31
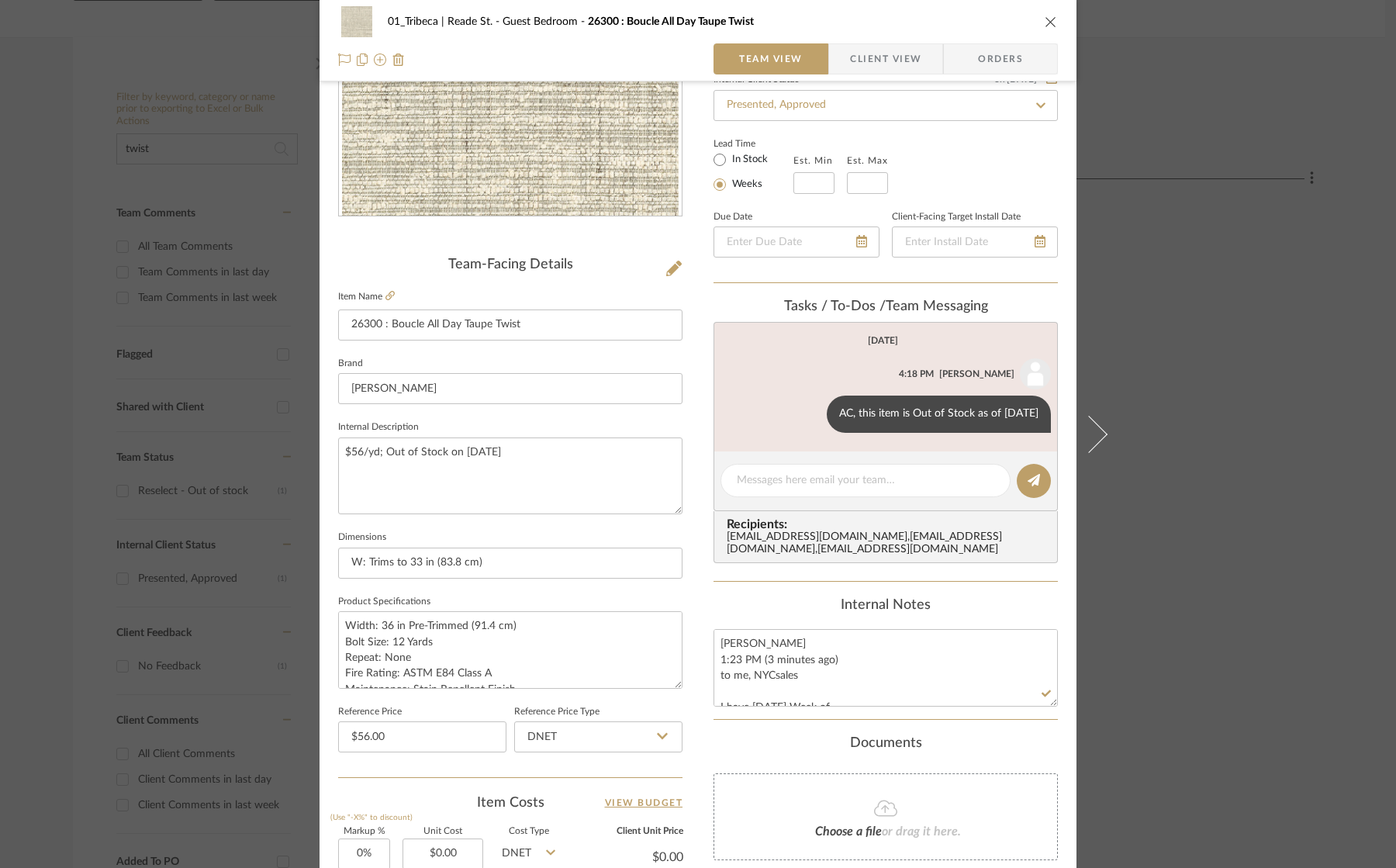
click at [689, 405] on div "01_Tribeca | Reade St. Guest Bedroom 26300 : Boucle All Day Taupe Twist Team Vi…" at bounding box center [697, 500] width 757 height 1432
click at [1045, 20] on icon "close" at bounding box center [1051, 21] width 13 height 13
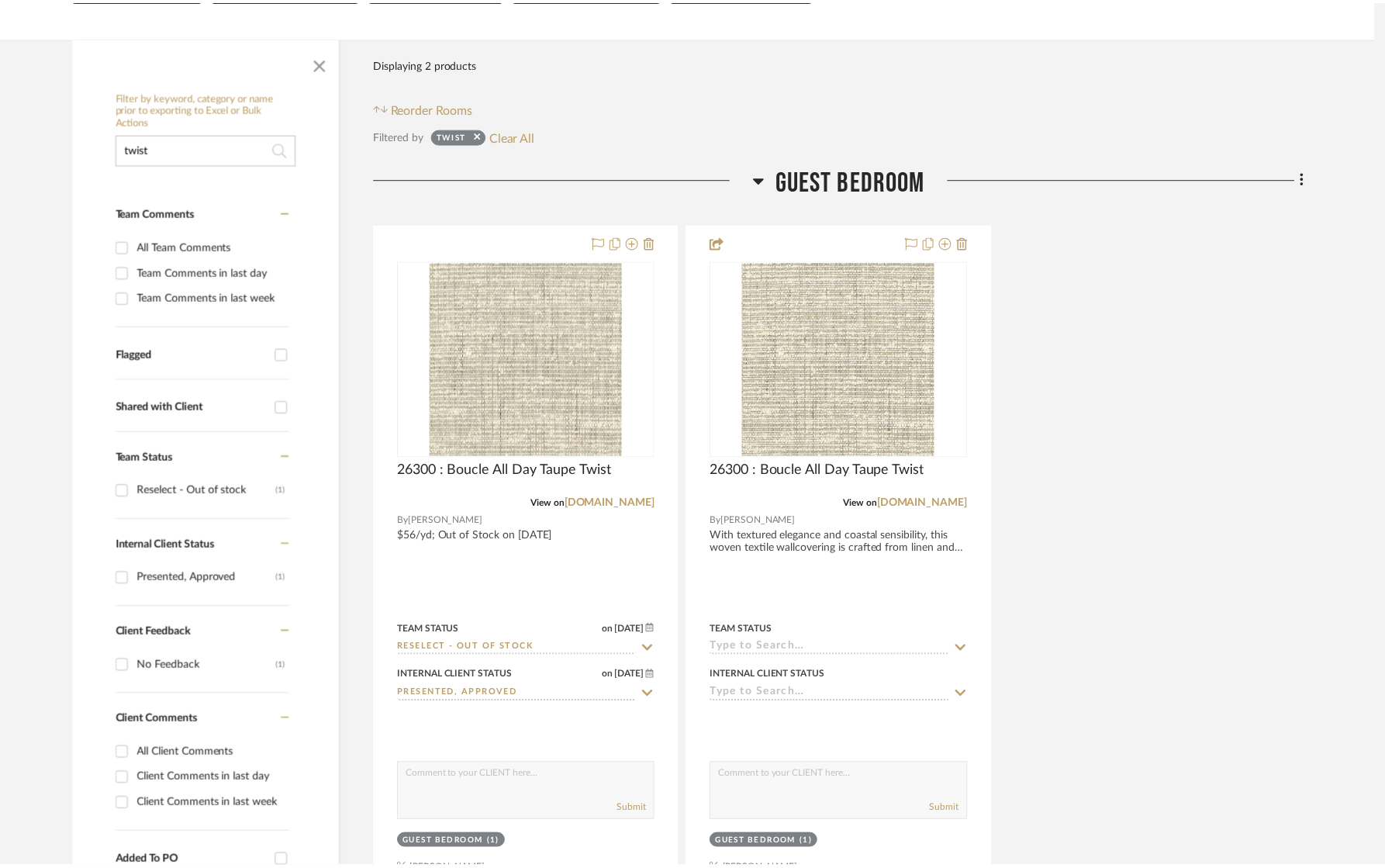
scroll to position [253, 0]
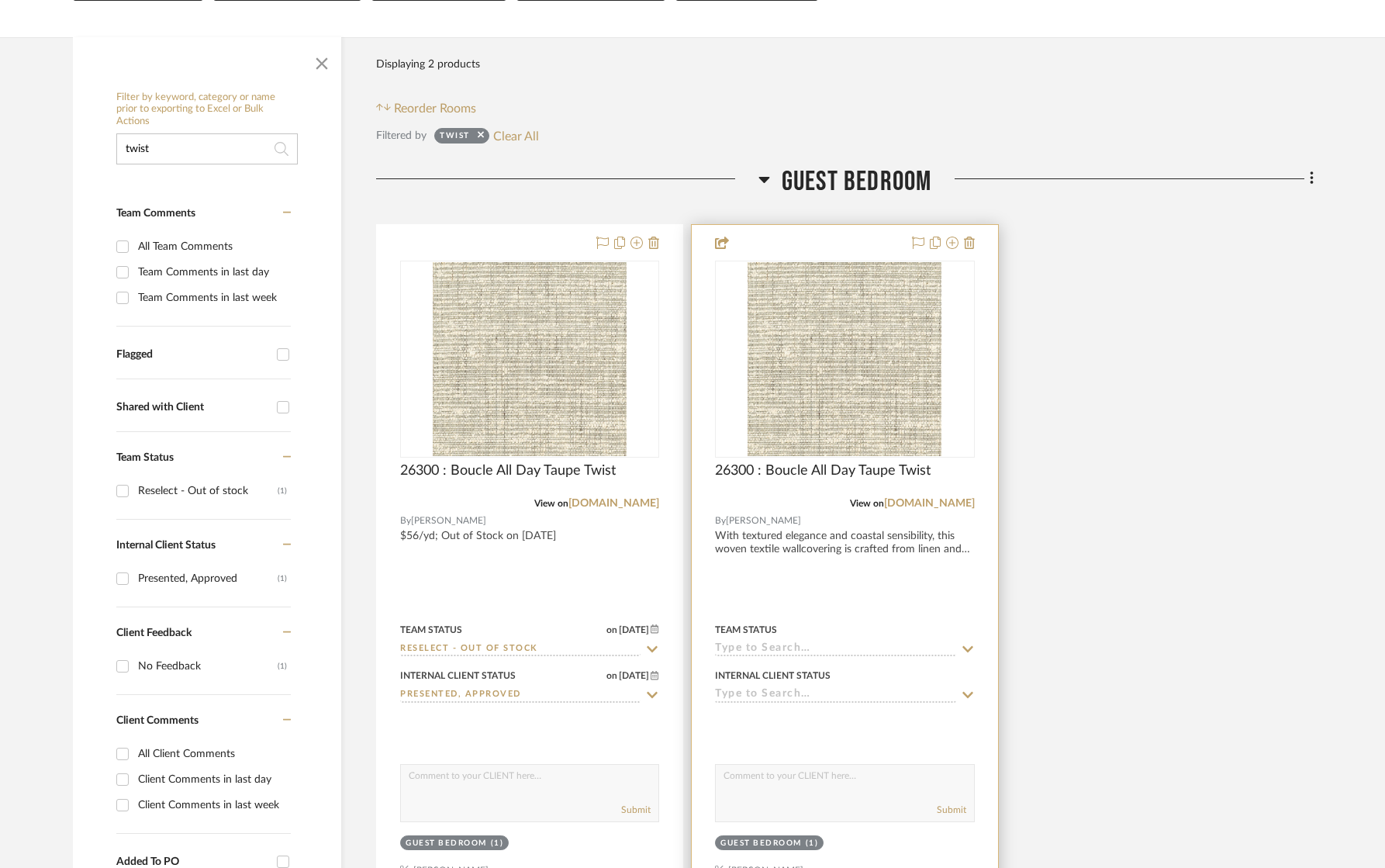
click at [800, 499] on div "View on [DOMAIN_NAME]" at bounding box center [844, 503] width 259 height 14
click at [800, 509] on div "View on [DOMAIN_NAME]" at bounding box center [844, 503] width 259 height 14
click at [726, 381] on div "0" at bounding box center [844, 359] width 258 height 195
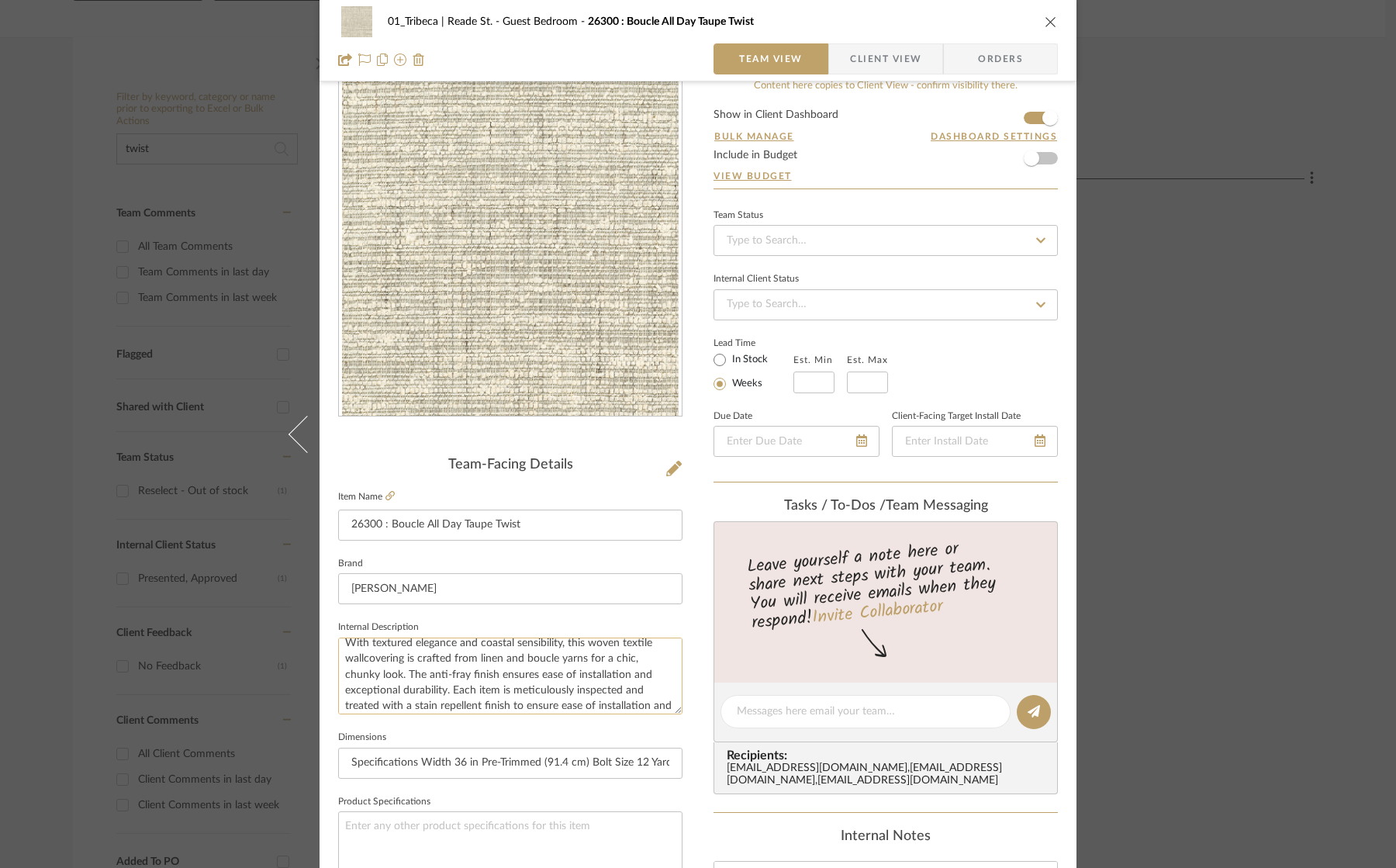
scroll to position [32, 0]
click at [490, 699] on textarea "With textured elegance and coastal sensibility, this woven textile wallcovering…" at bounding box center [510, 675] width 344 height 77
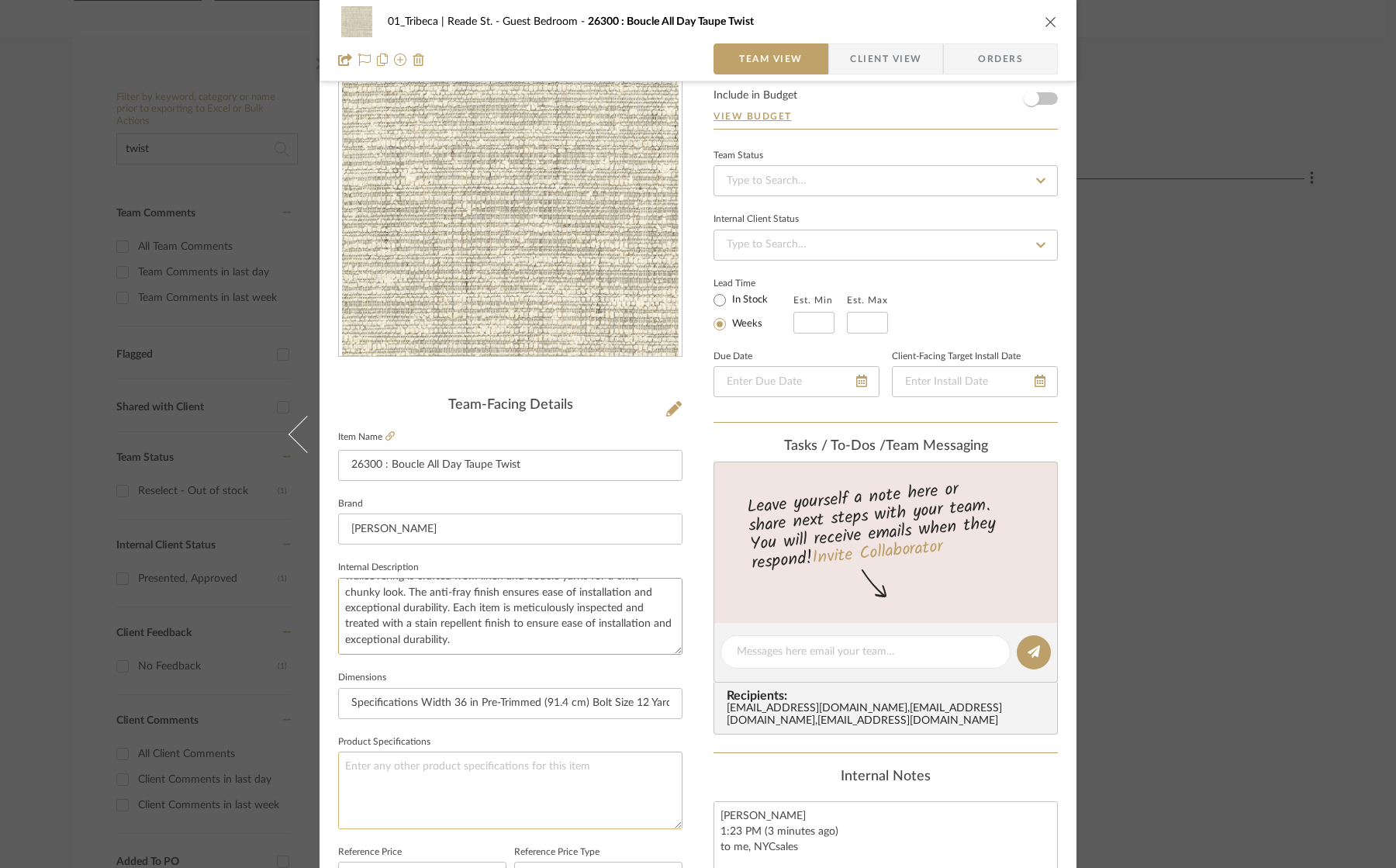
scroll to position [106, 0]
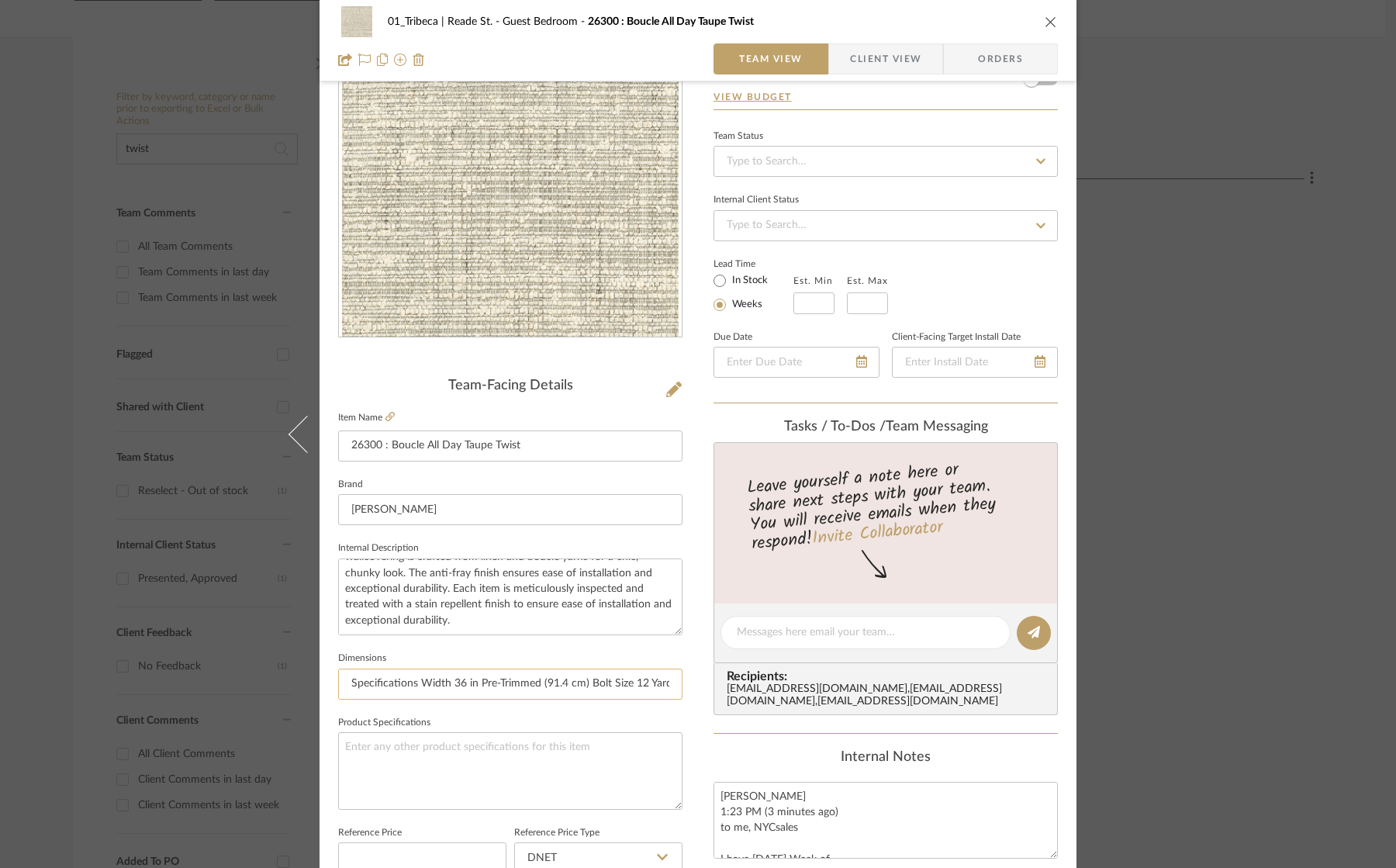
click at [492, 682] on input "Specifications Width 36 in Pre-Trimmed (91.4 cm) Bolt Size 12 Yards Repeat None…" at bounding box center [510, 684] width 344 height 31
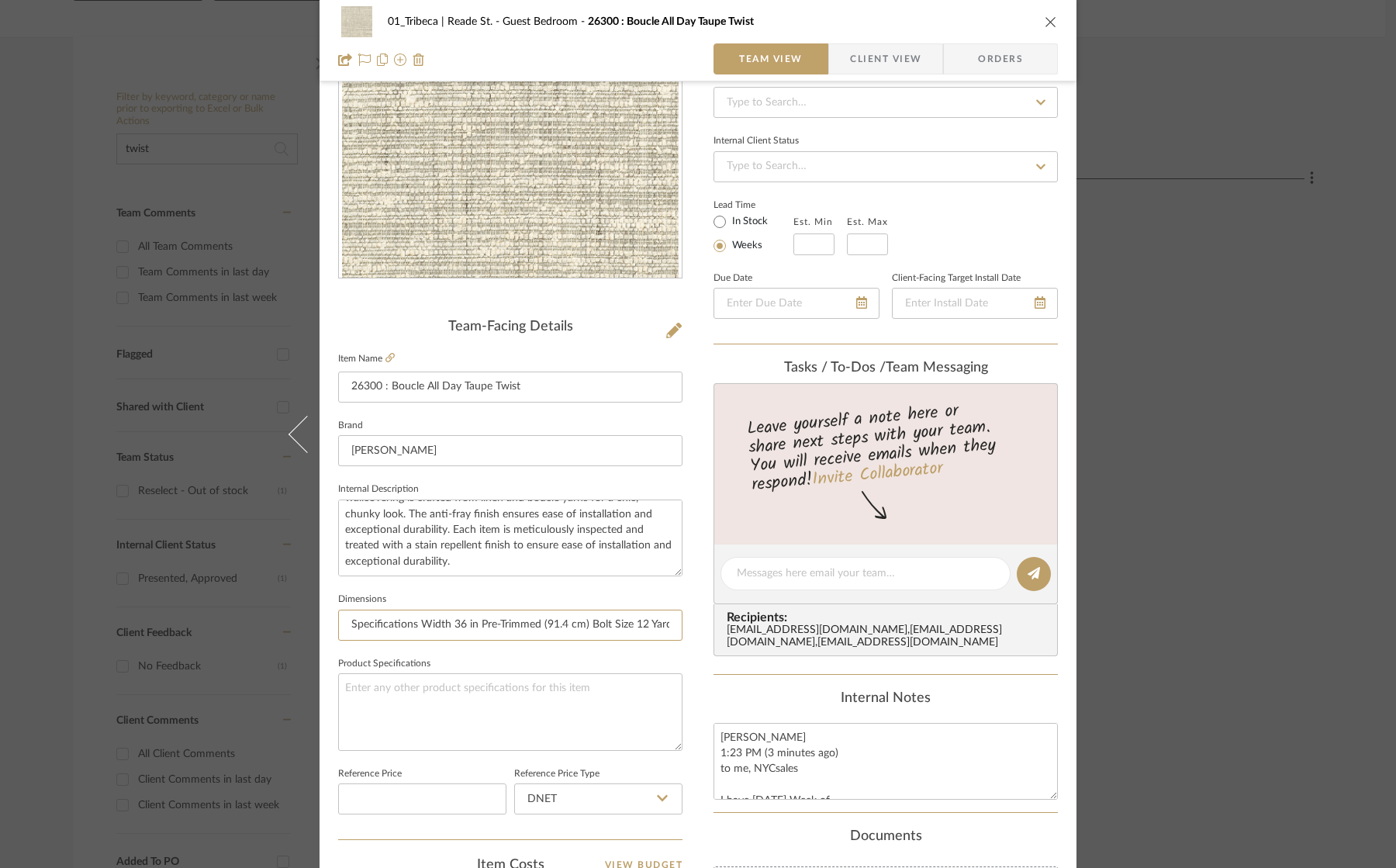
scroll to position [88, 0]
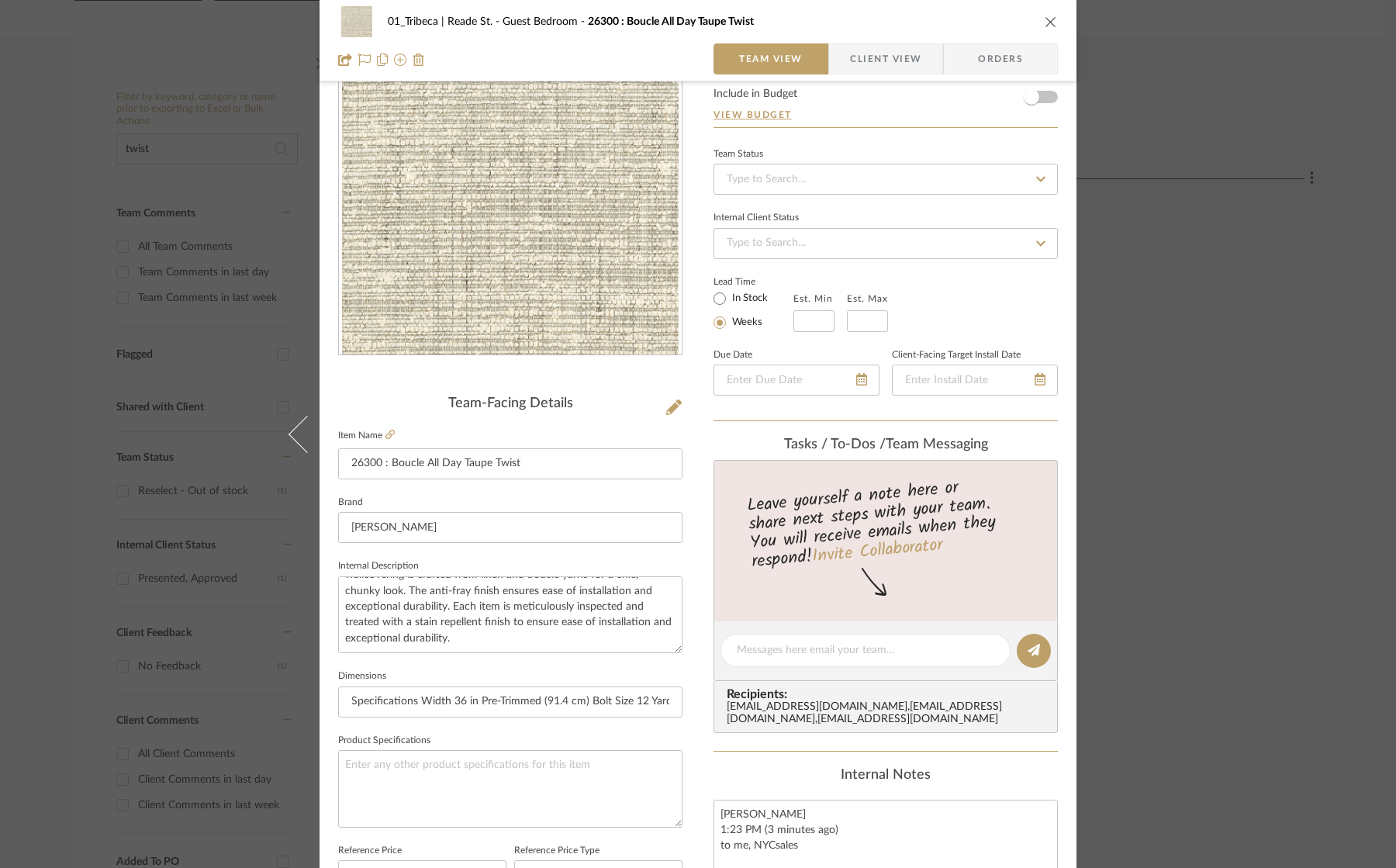
click at [1045, 22] on icon "close" at bounding box center [1051, 21] width 13 height 13
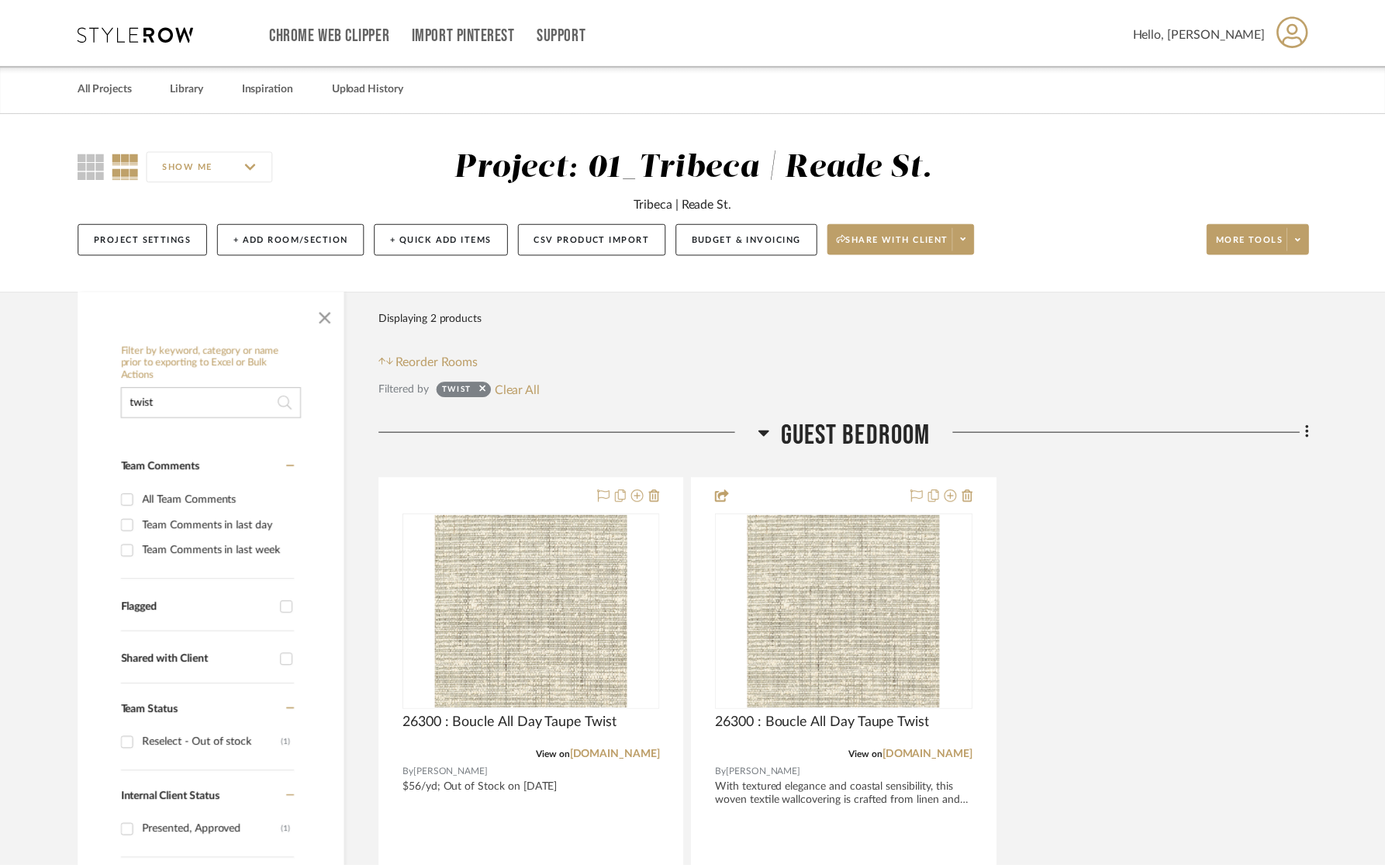
scroll to position [253, 0]
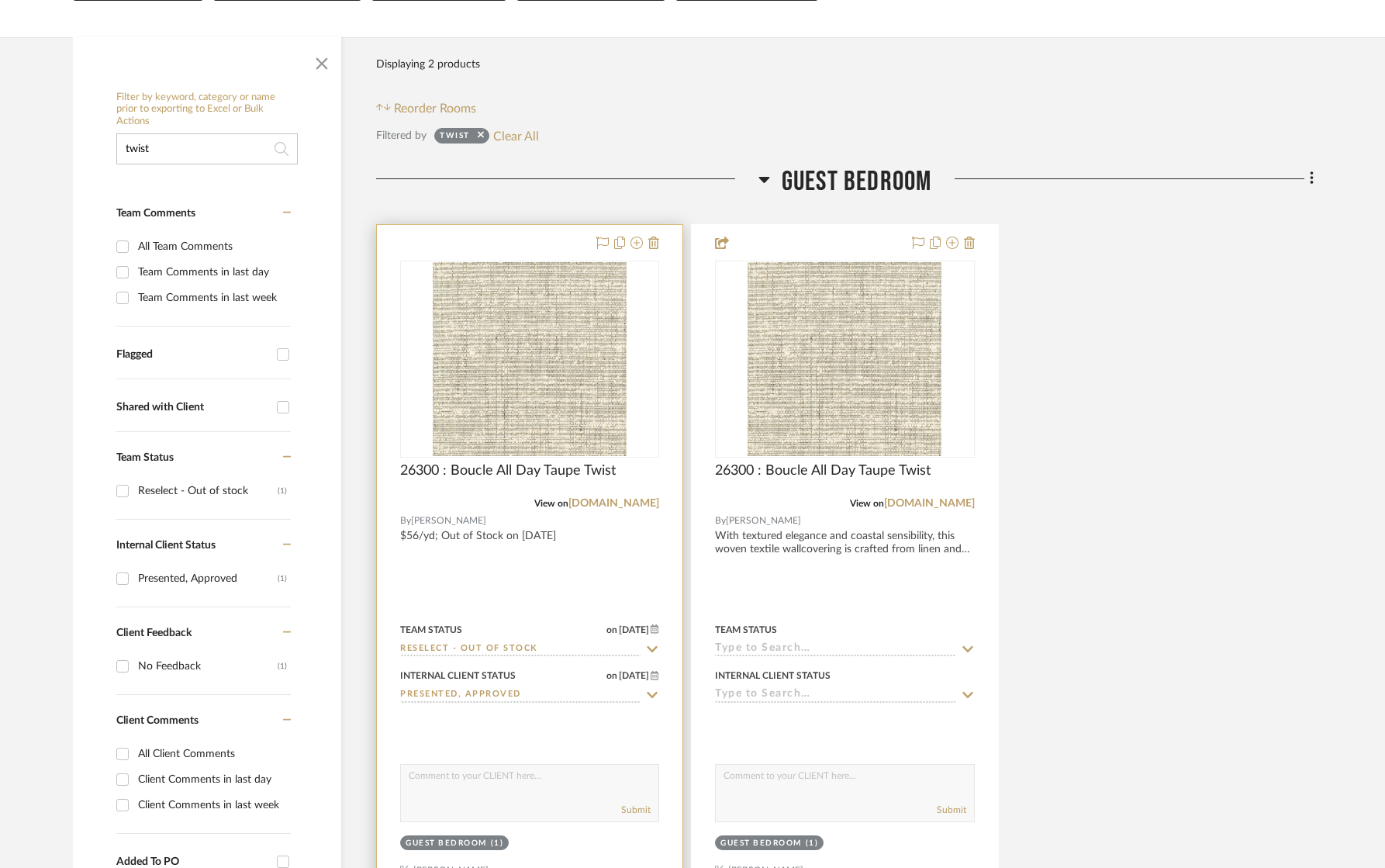
click at [560, 558] on div at bounding box center [530, 564] width 306 height 679
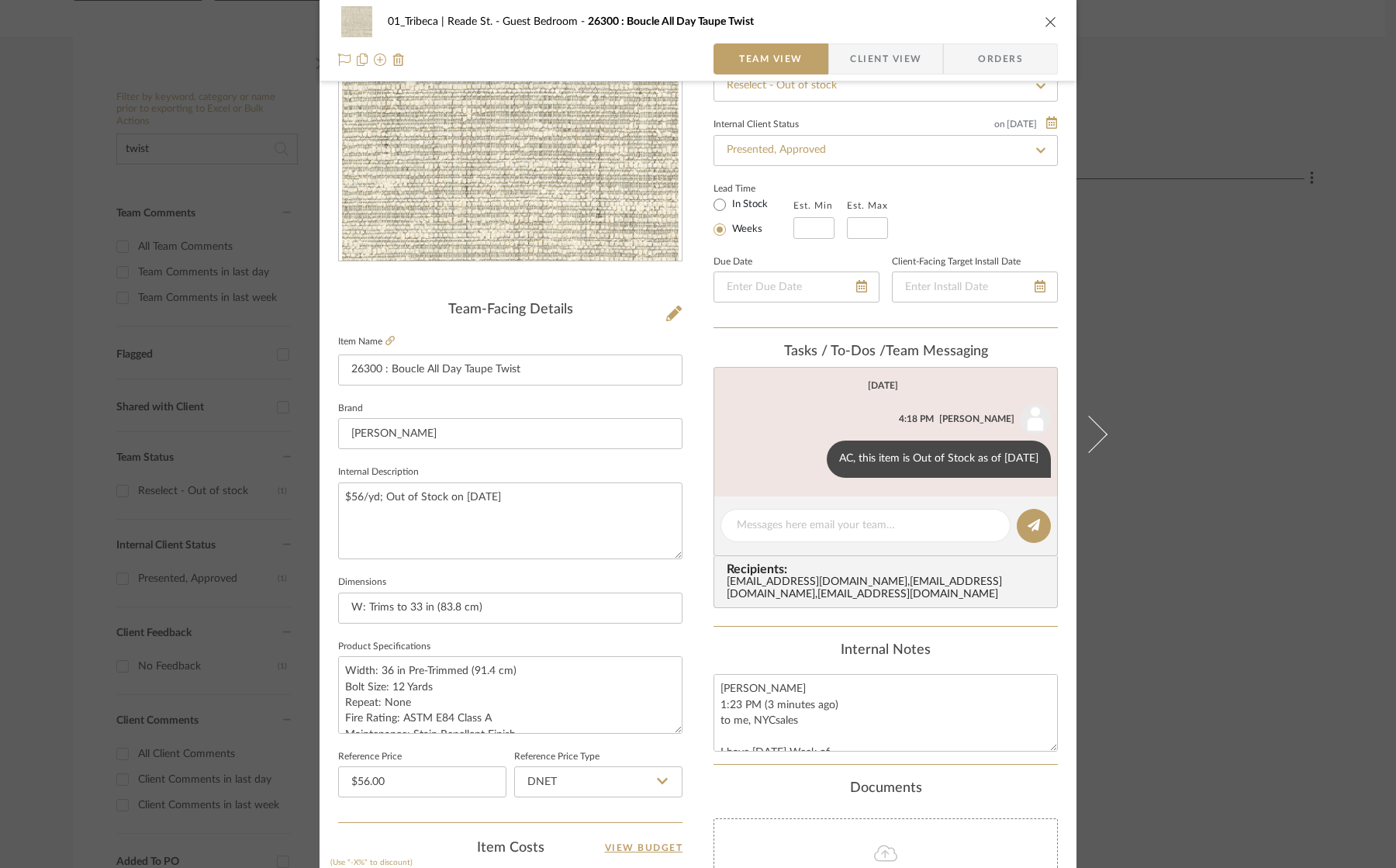
scroll to position [185, 0]
click at [429, 604] on input "W: Trims to 33 in (83.8 cm)" at bounding box center [510, 604] width 344 height 31
paste input "Specifications Width 36 in Pre-Trimmed (91.4 cm) Bolt Size 12 Yards Repeat None…"
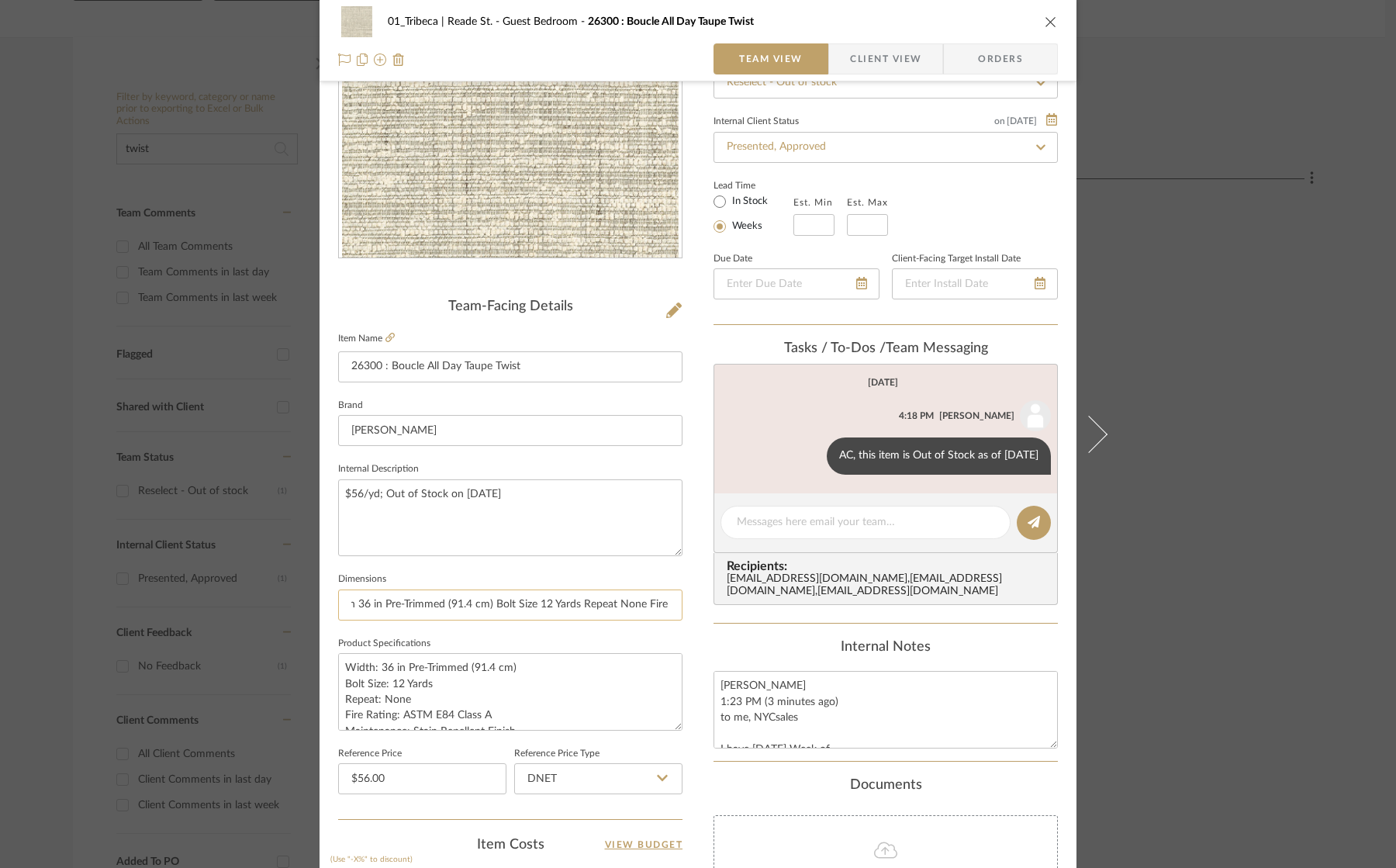
scroll to position [0, 149]
drag, startPoint x: 440, startPoint y: 608, endPoint x: 523, endPoint y: 609, distance: 83.0
click at [523, 609] on input "Specifications Width 36 in Pre-Trimmed (91.4 cm) Bolt Size 12 Yards Repeat None…" at bounding box center [510, 604] width 344 height 31
click at [525, 604] on input "Specifications Width 36 in Pre-Trimmed (91.4 cm) Bolt Size 12 Yards Repeat None…" at bounding box center [510, 604] width 344 height 31
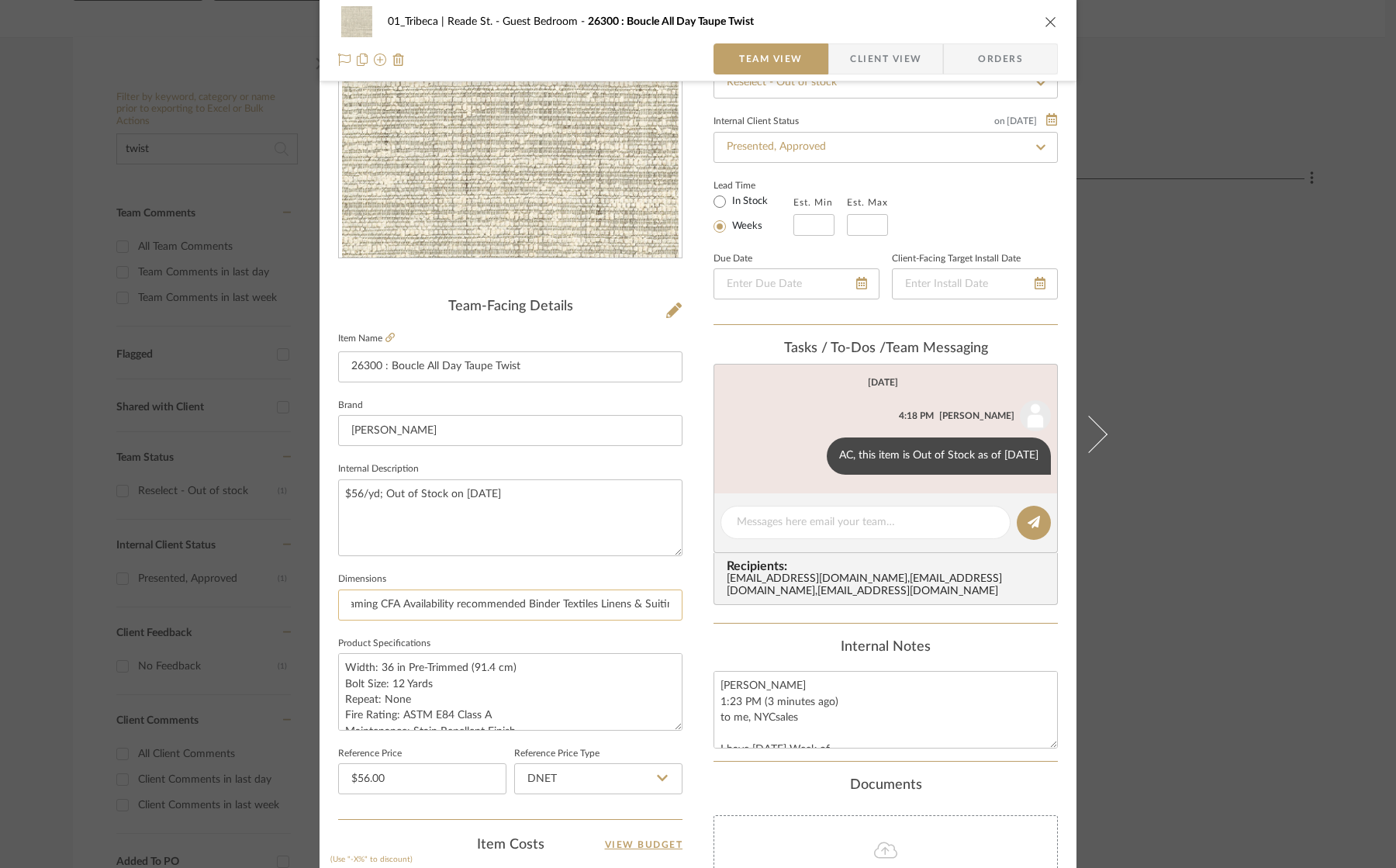
drag, startPoint x: 523, startPoint y: 604, endPoint x: 675, endPoint y: 604, distance: 152.0
click at [675, 604] on input "Specifications Width 36 in Pre-Trimmed (91.4 cm) Bolt Size 12 Yards Repeat None…" at bounding box center [510, 604] width 344 height 31
type input "Specifications Width 36 in Pre-Trimmed (91.4 cm) Bolt Size 12 Yards Repeat None…"
click at [509, 672] on textarea "Width: 36 in Pre-Trimmed (91.4 cm) Bolt Size: 12 Yards Repeat: None Fire Rating…" at bounding box center [510, 690] width 344 height 77
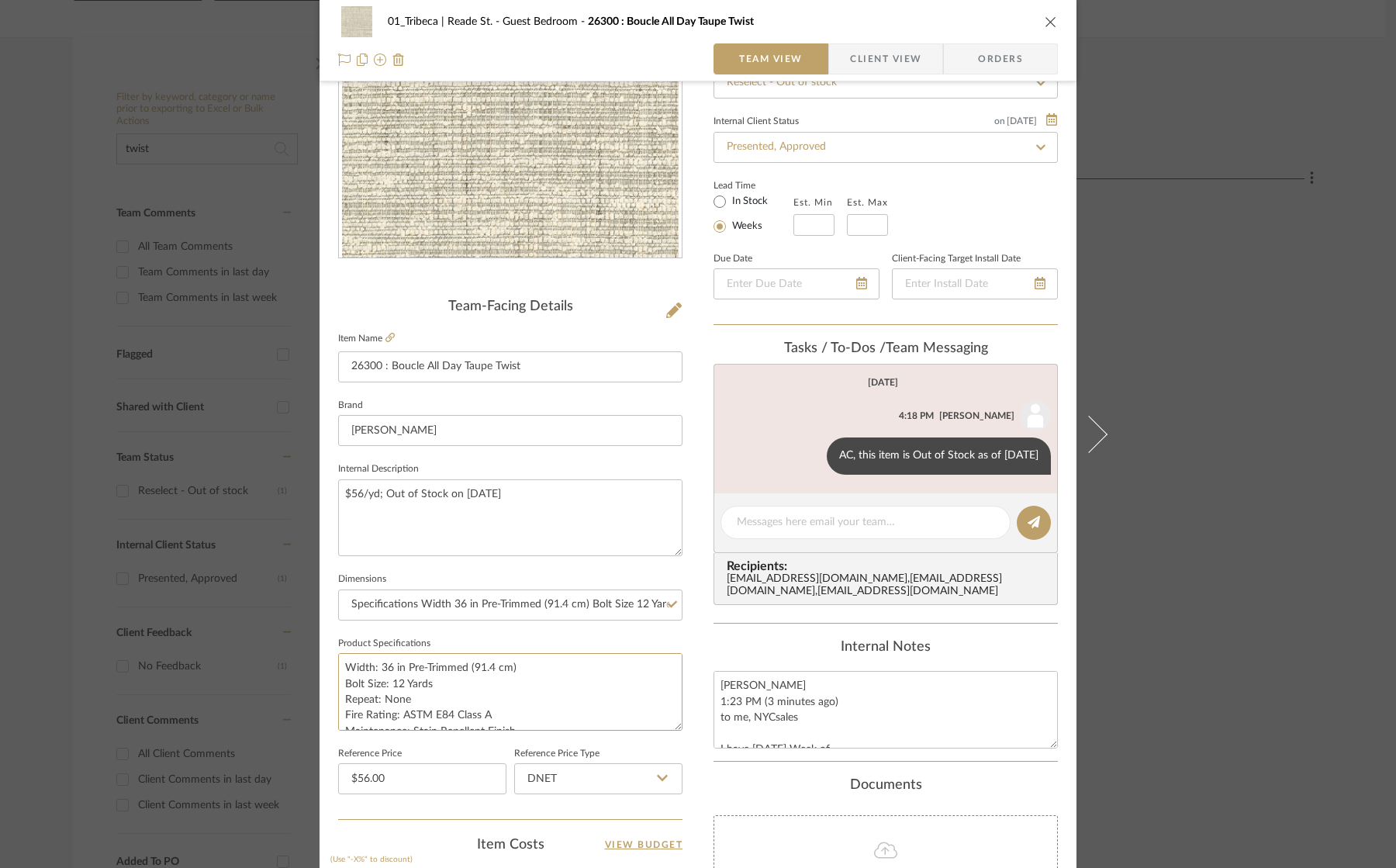
drag, startPoint x: 518, startPoint y: 665, endPoint x: 327, endPoint y: 667, distance: 191.0
click at [328, 667] on div "01_Tribeca | Reade St. Guest Bedroom 26300 : Boucle All Day Taupe Twist Team Vi…" at bounding box center [697, 542] width 757 height 1432
type textarea "Bolt Size: 12 Yards Repeat: None Fire Rating: ASTM E84 Class A Maintenance: Sta…"
click at [392, 610] on input "Specifications Width 36 in Pre-Trimmed (91.4 cm) Bolt Size 12 Yards Repeat None…" at bounding box center [510, 604] width 344 height 31
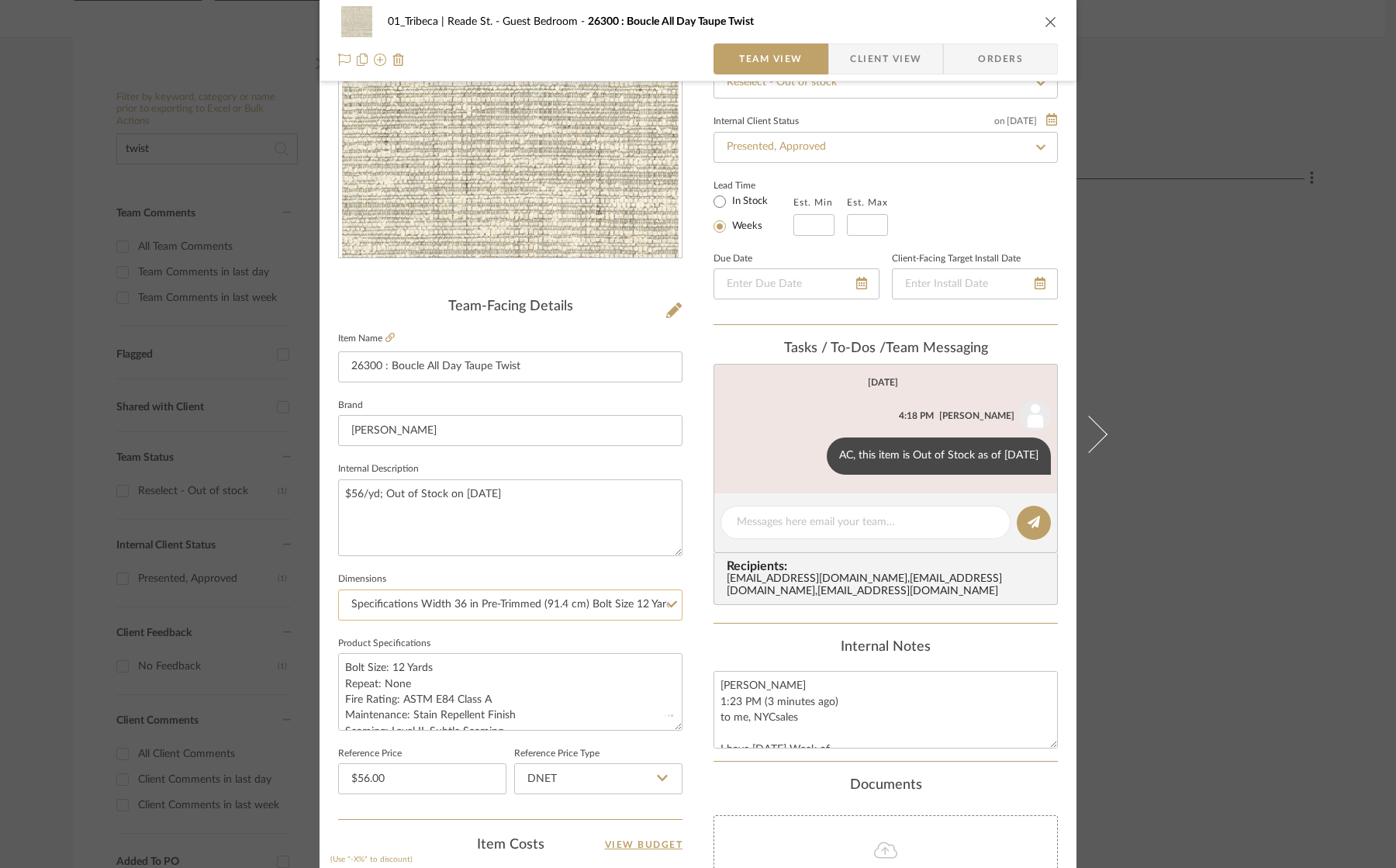
click at [392, 610] on input "Specifications Width 36 in Pre-Trimmed (91.4 cm) Bolt Size 12 Yards Repeat None…" at bounding box center [510, 604] width 344 height 31
paste input "Width: 36 in Pre-Trimmed (91.4 cm)"
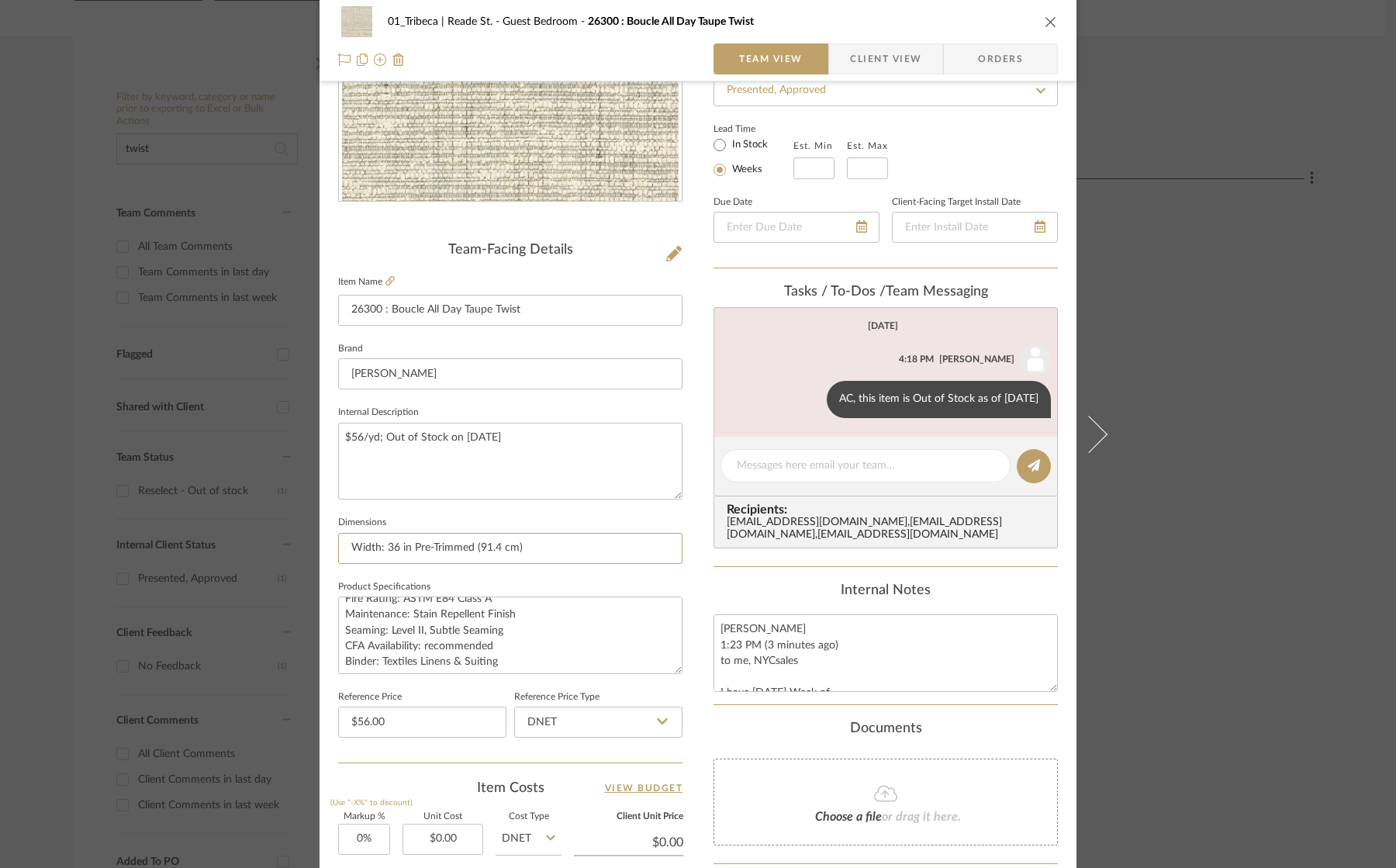
scroll to position [229, 0]
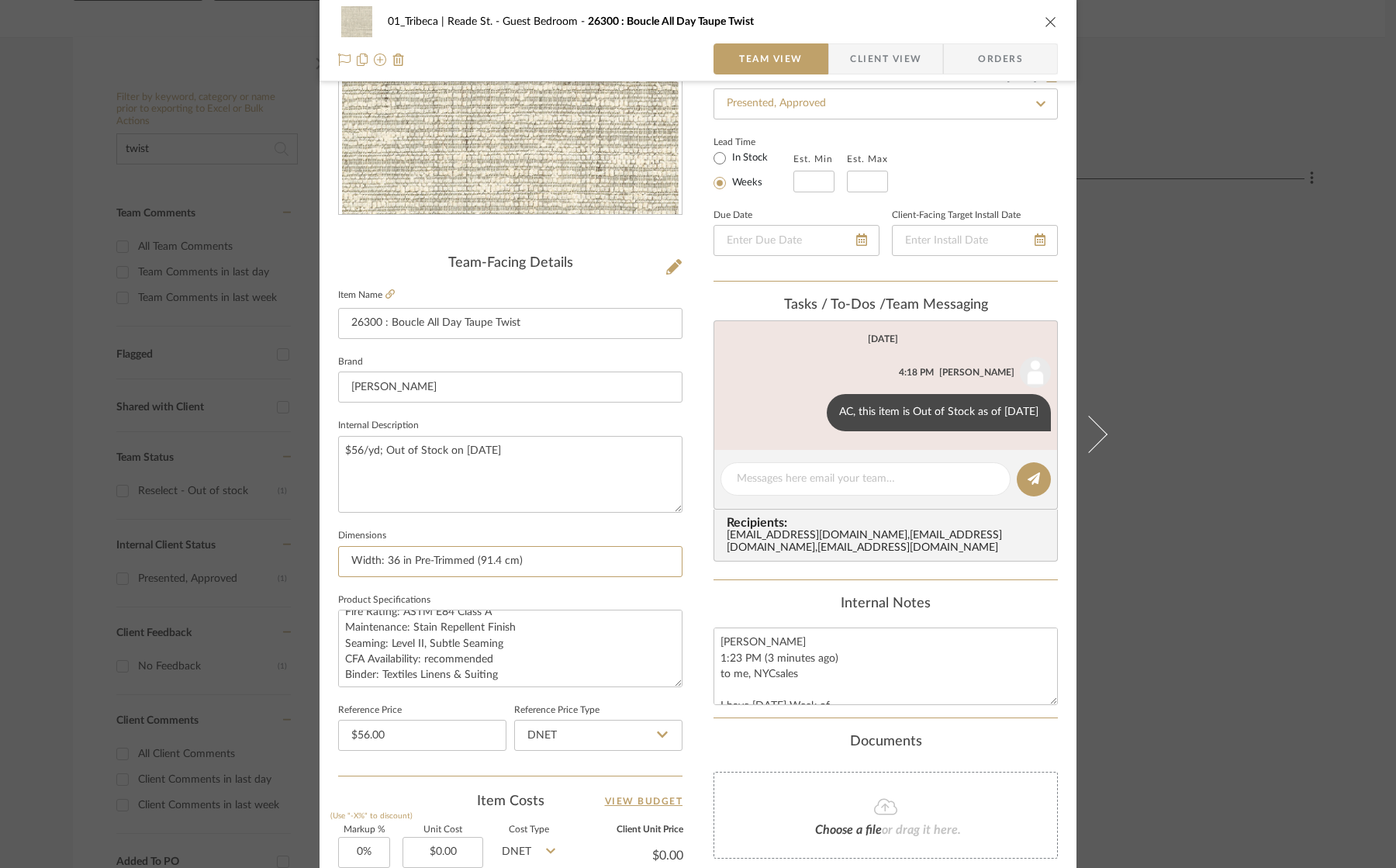
type input "Width: 36 in Pre-Trimmed (91.4 cm)"
click at [897, 61] on span "Client View" at bounding box center [885, 59] width 72 height 31
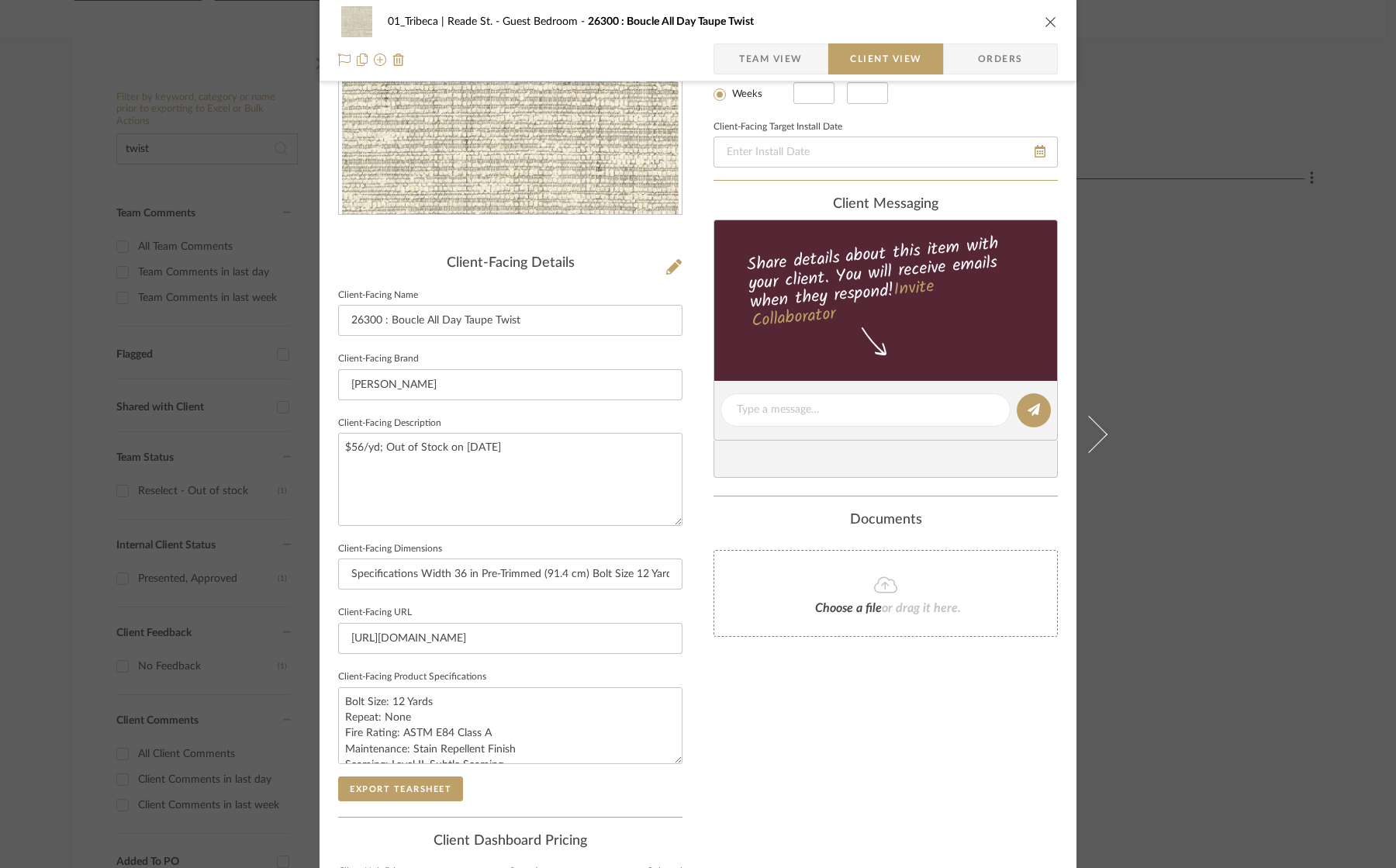
type input "Width: 36 in Pre-Trimmed (91.4 cm)"
click at [781, 55] on span "Team View" at bounding box center [771, 59] width 64 height 31
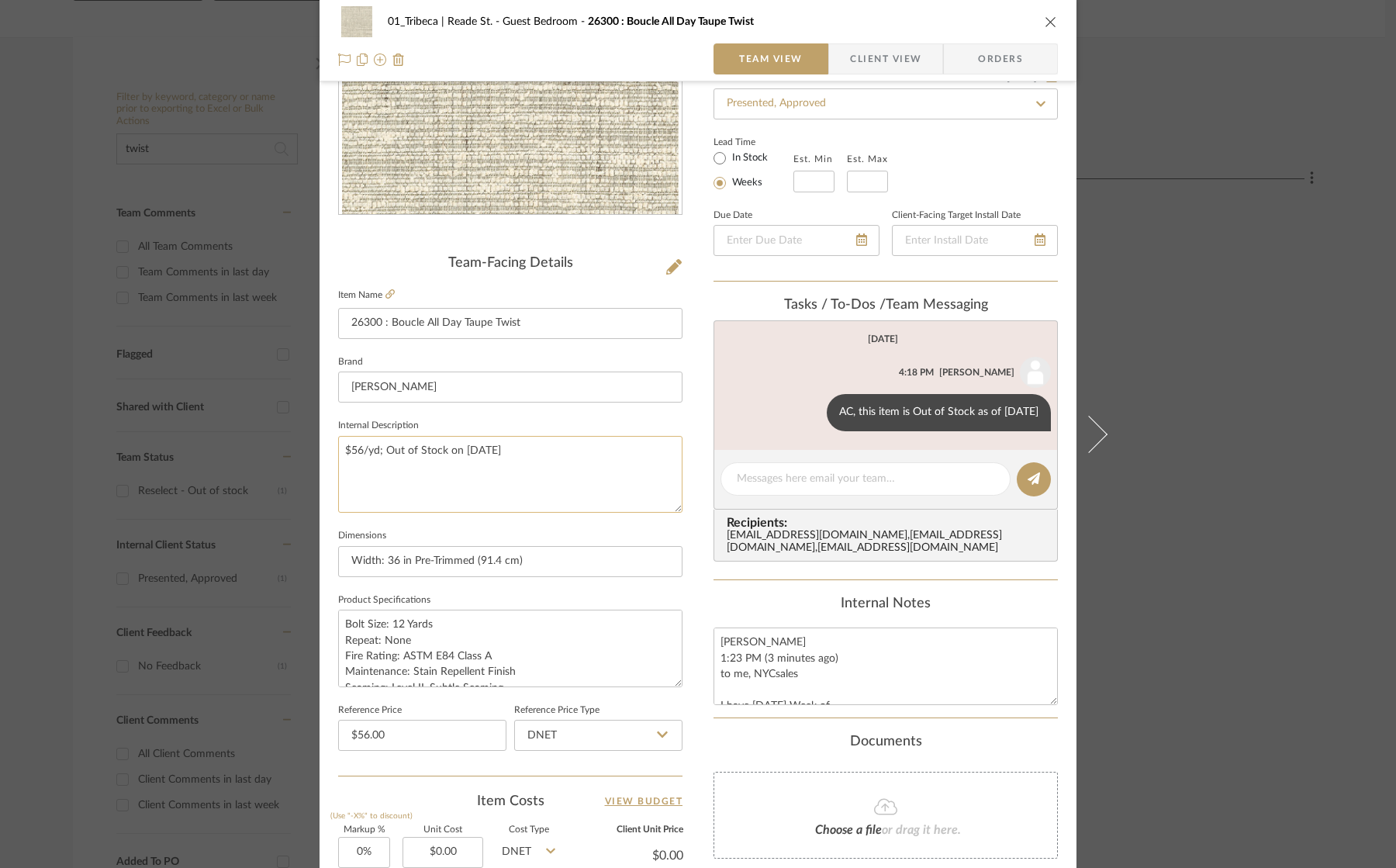
click at [429, 450] on textarea "$56/yd; Out of Stock on 8/11/25" at bounding box center [510, 474] width 344 height 77
click at [733, 649] on textarea "Ranae Ahrens 1:23 PM (3 minutes ago) to me, NYCsales I have Oct 12 Week of 320 …" at bounding box center [885, 665] width 344 height 77
click at [717, 644] on textarea "Ranae Ahrens 1:23 PM (3 minutes ago) to me, NYCsales I have Oct 12 Week of 320 …" at bounding box center [885, 665] width 344 height 77
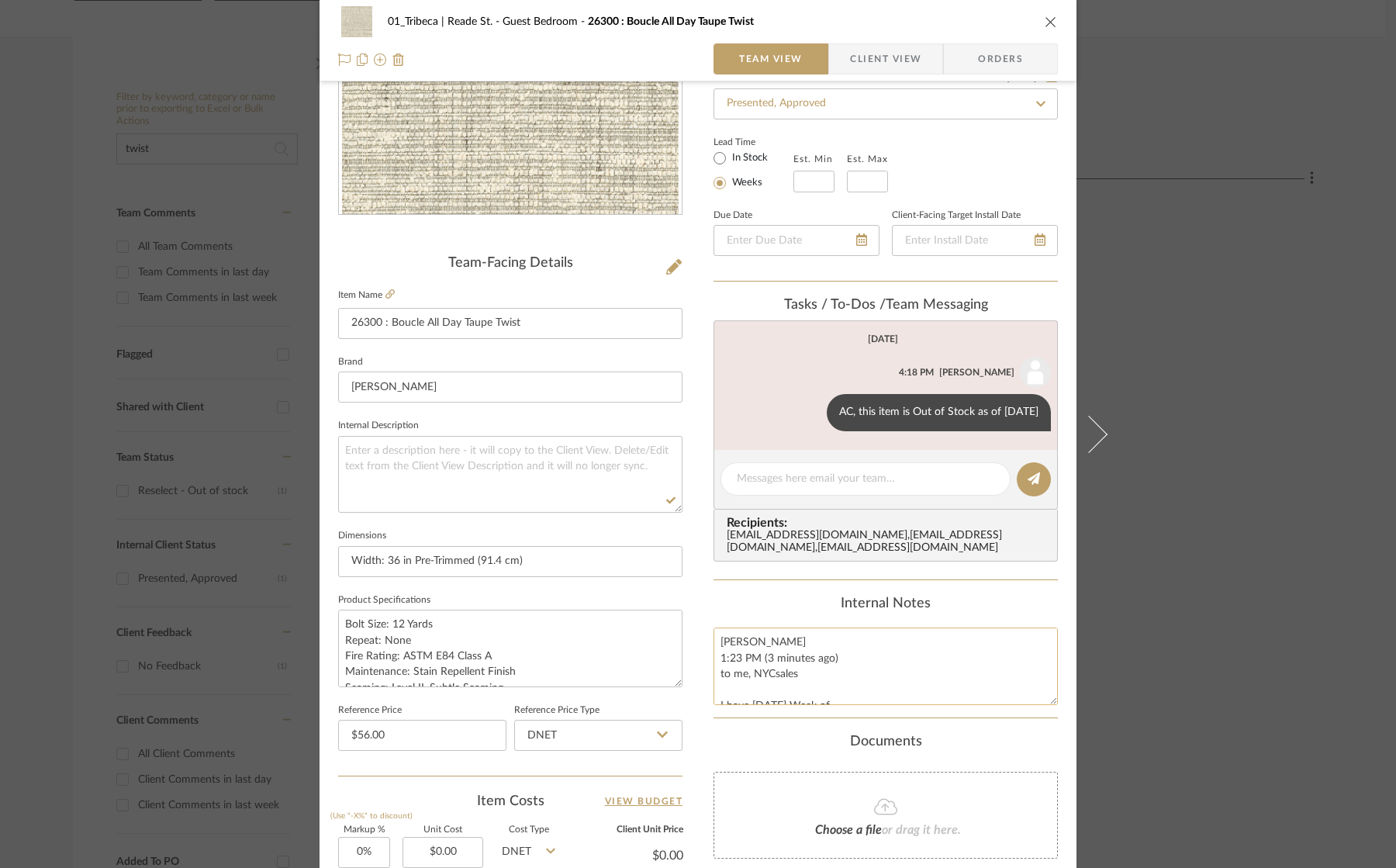
paste textarea "$56/yd; Out of Stock on 8/11/25"
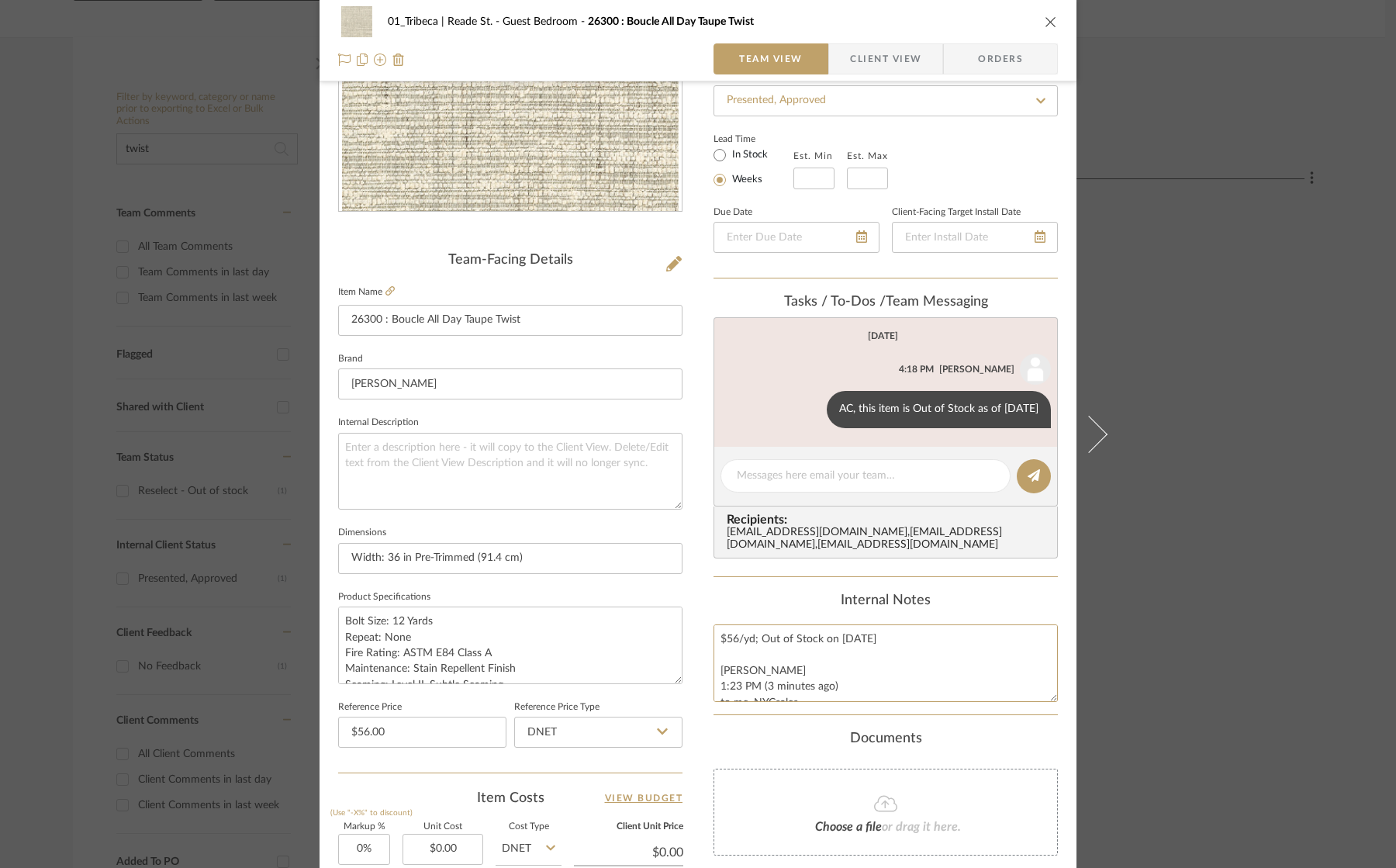
type textarea "$56/yd; Out of Stock on 8/11/25 Ranae Ahrens 1:23 PM (3 minutes ago) to me, NYC…"
click at [1045, 19] on icon "close" at bounding box center [1051, 21] width 13 height 13
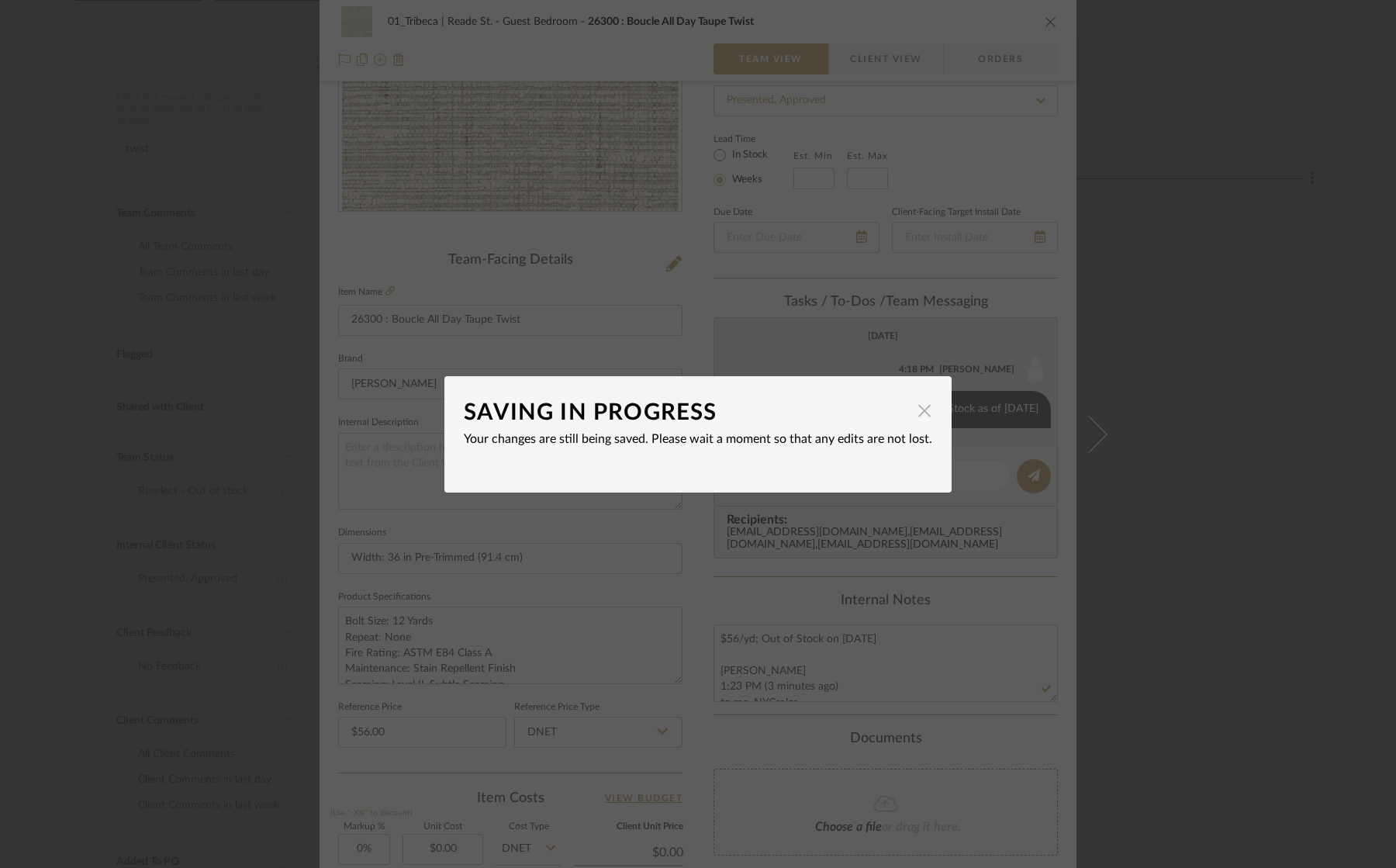
click at [918, 410] on span "button" at bounding box center [924, 411] width 31 height 31
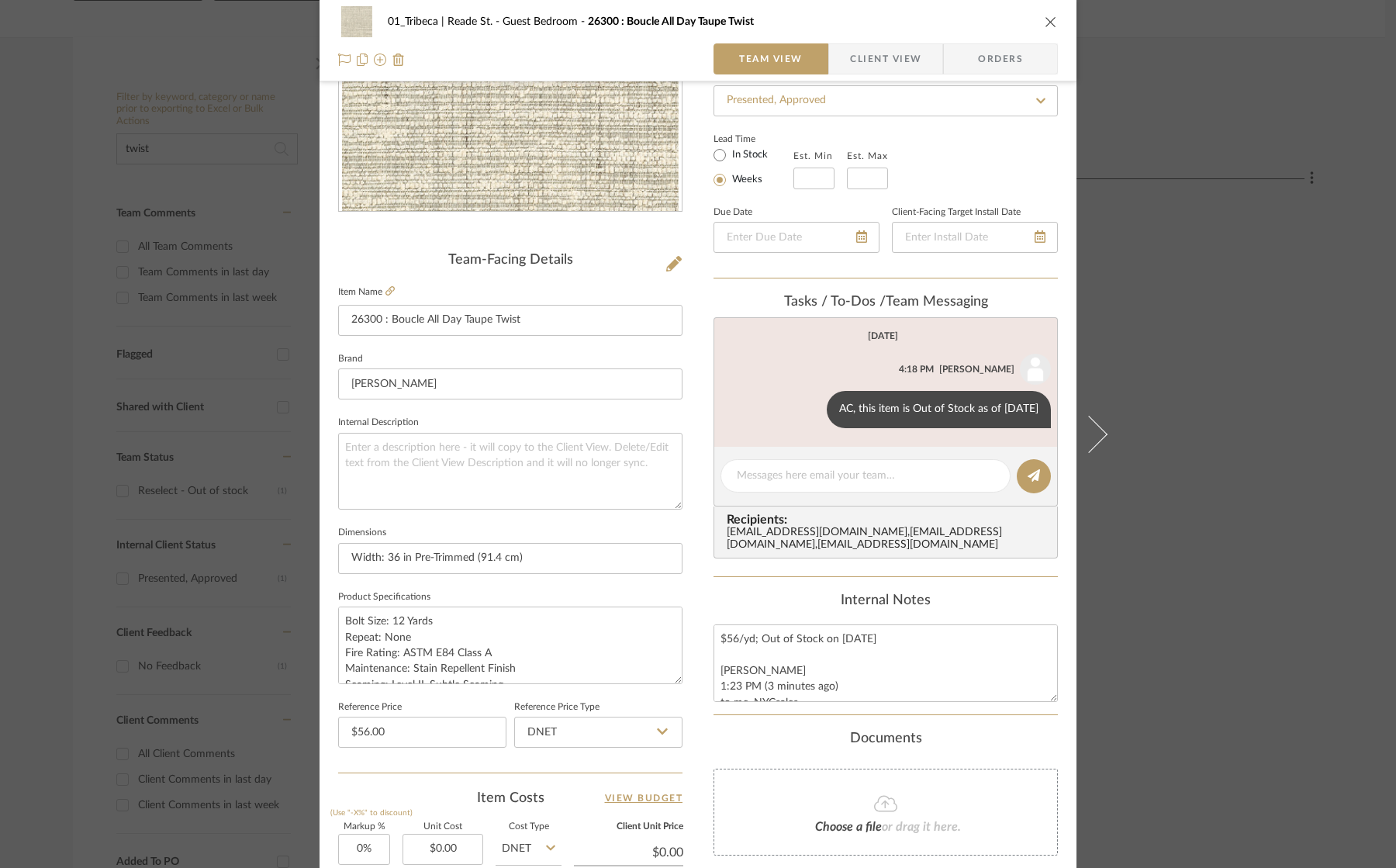
click at [1045, 19] on icon "close" at bounding box center [1051, 21] width 13 height 13
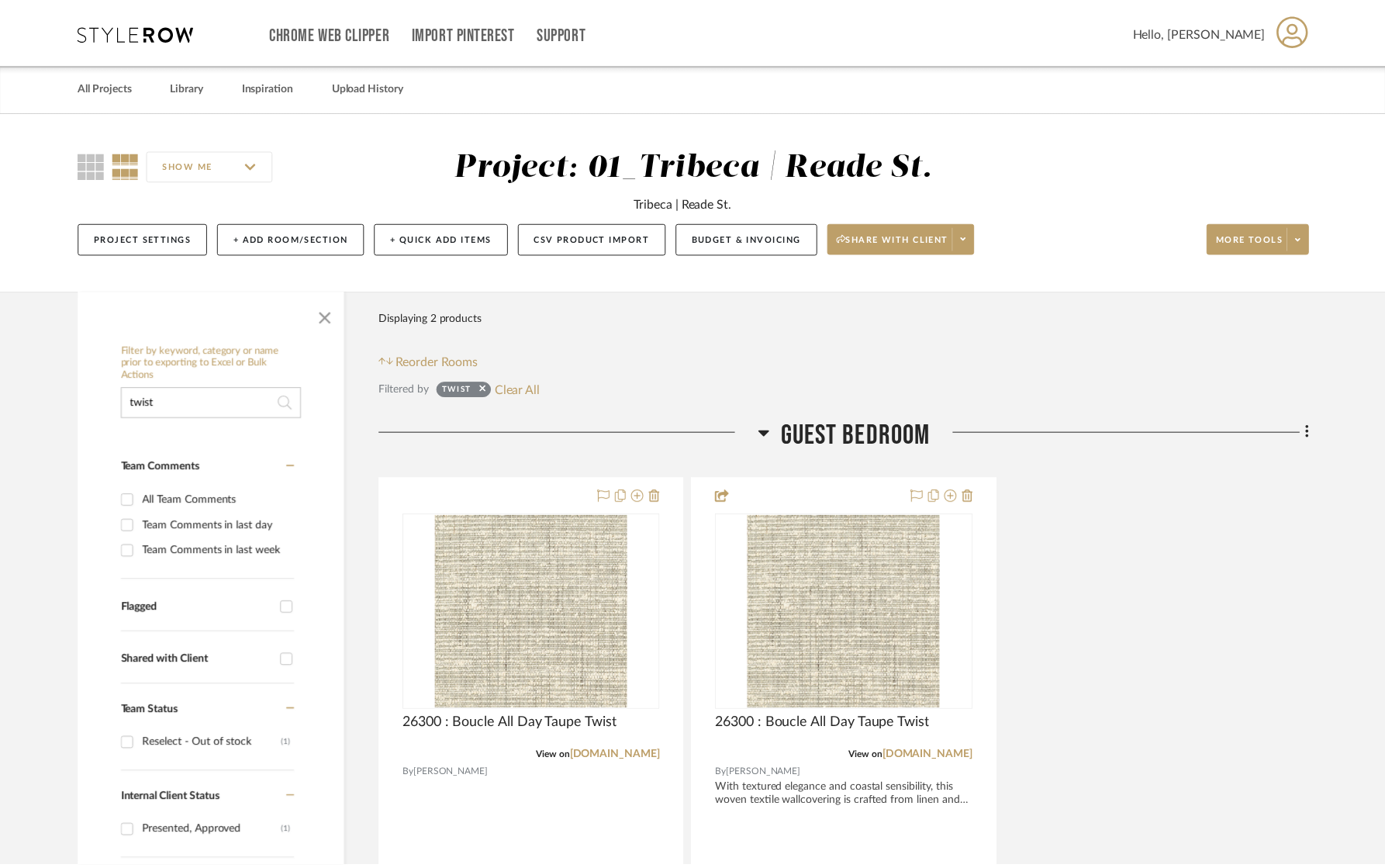
scroll to position [253, 0]
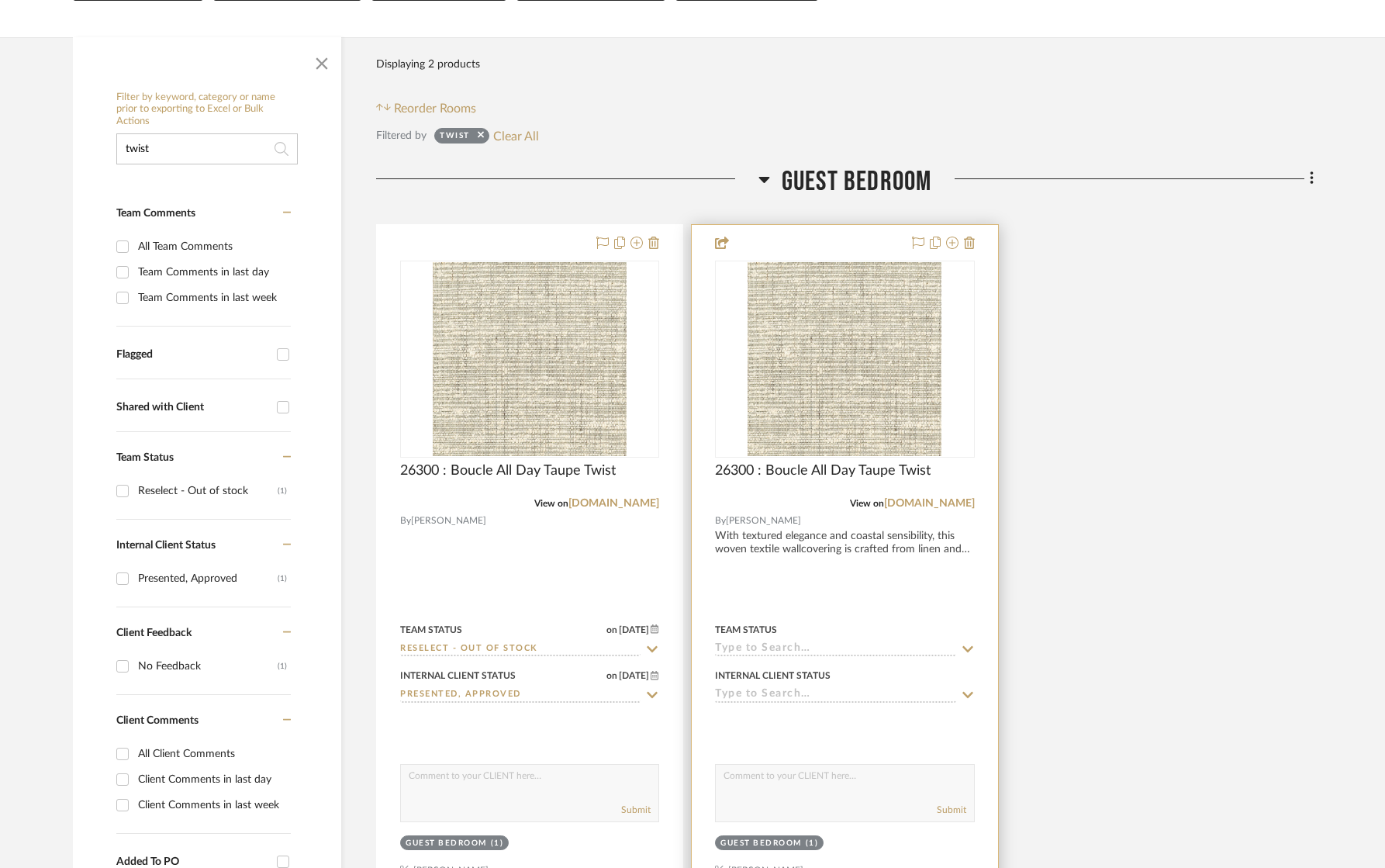
click at [795, 493] on div "26300 : Boucle All Day Taupe Twist" at bounding box center [844, 479] width 259 height 35
click at [802, 408] on img "0" at bounding box center [844, 359] width 194 height 194
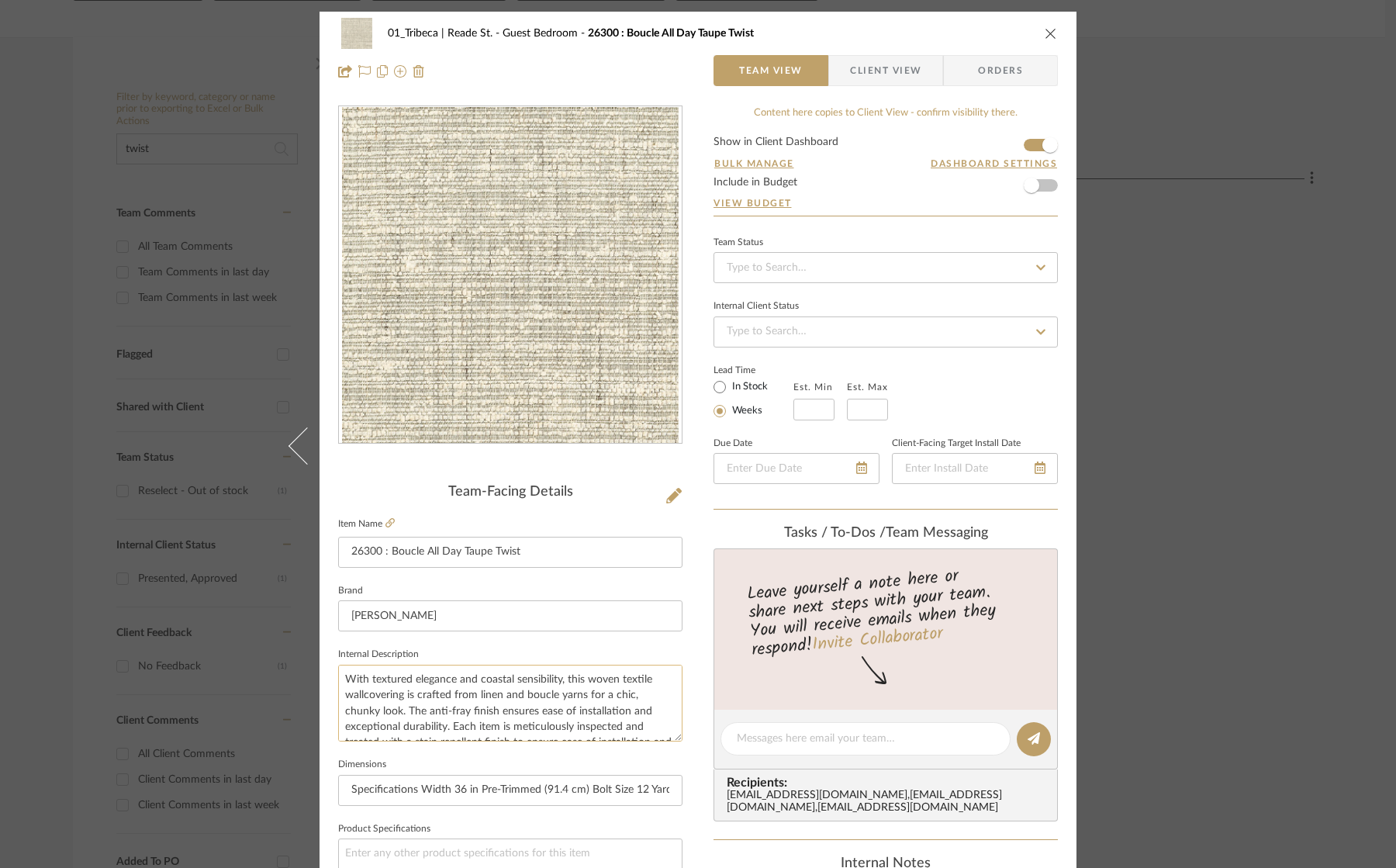
click at [385, 701] on textarea "With textured elegance and coastal sensibility, this woven textile wallcovering…" at bounding box center [510, 702] width 344 height 77
click at [1046, 34] on icon "close" at bounding box center [1051, 33] width 13 height 13
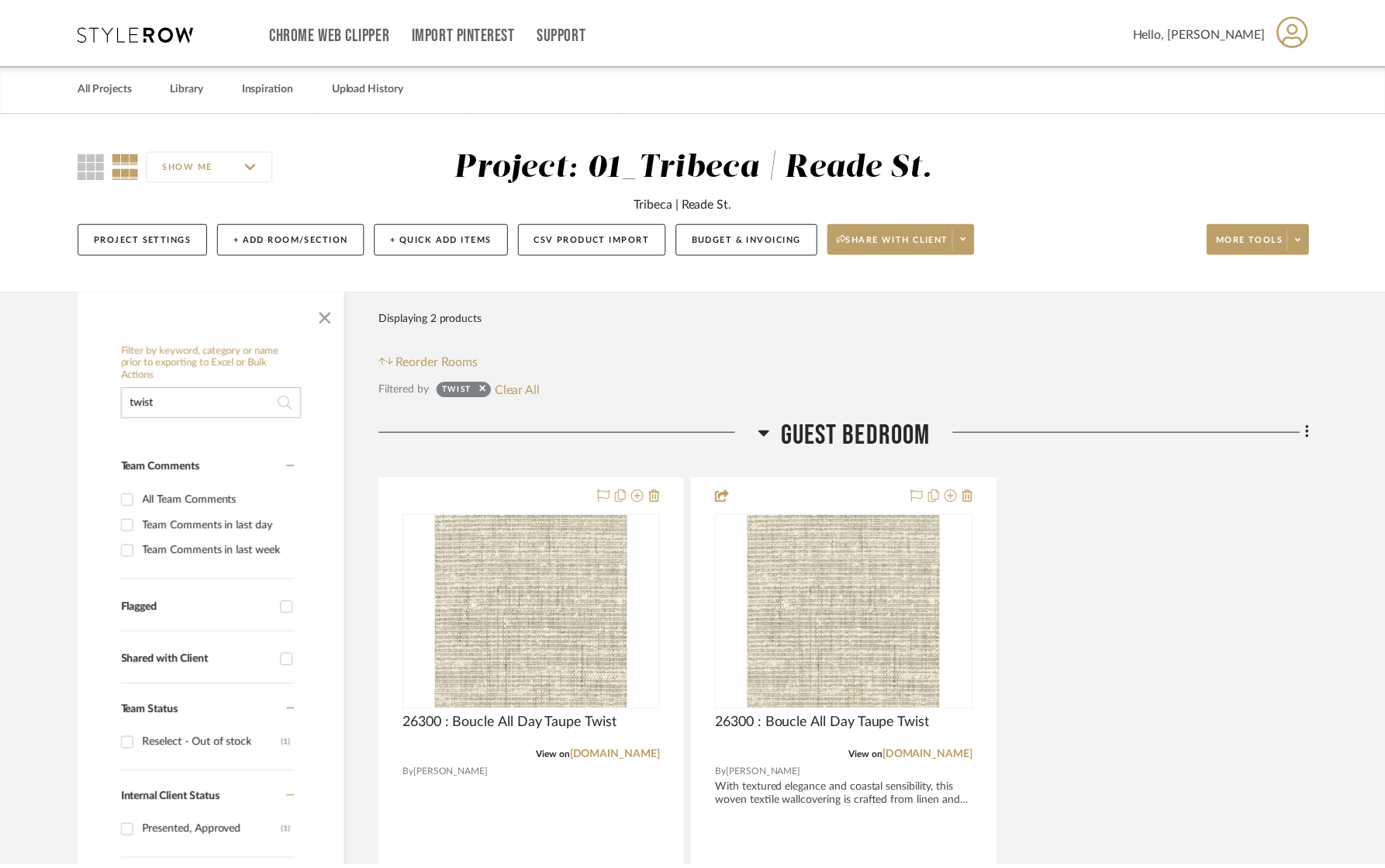
scroll to position [253, 0]
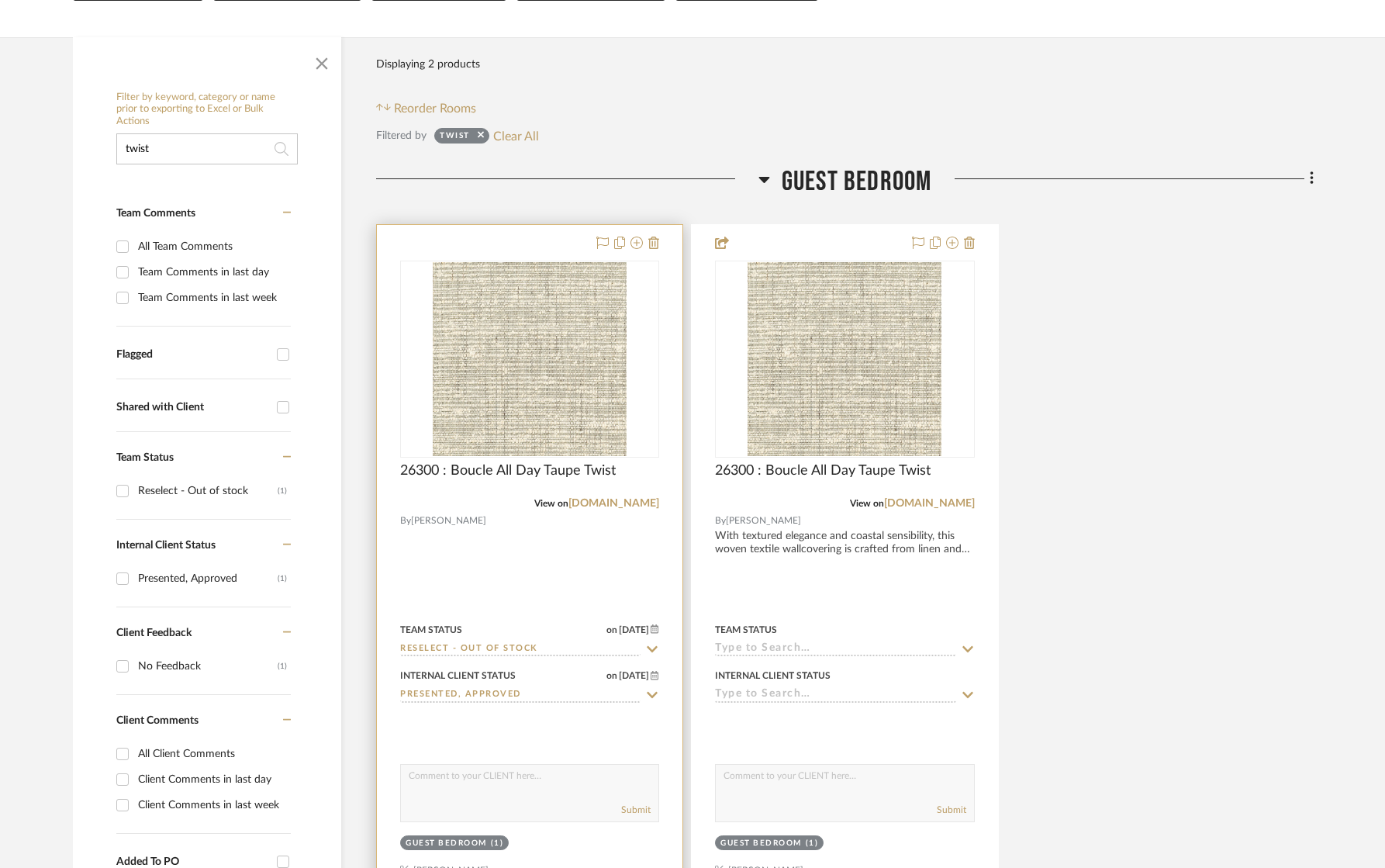
click at [485, 556] on div at bounding box center [530, 564] width 306 height 679
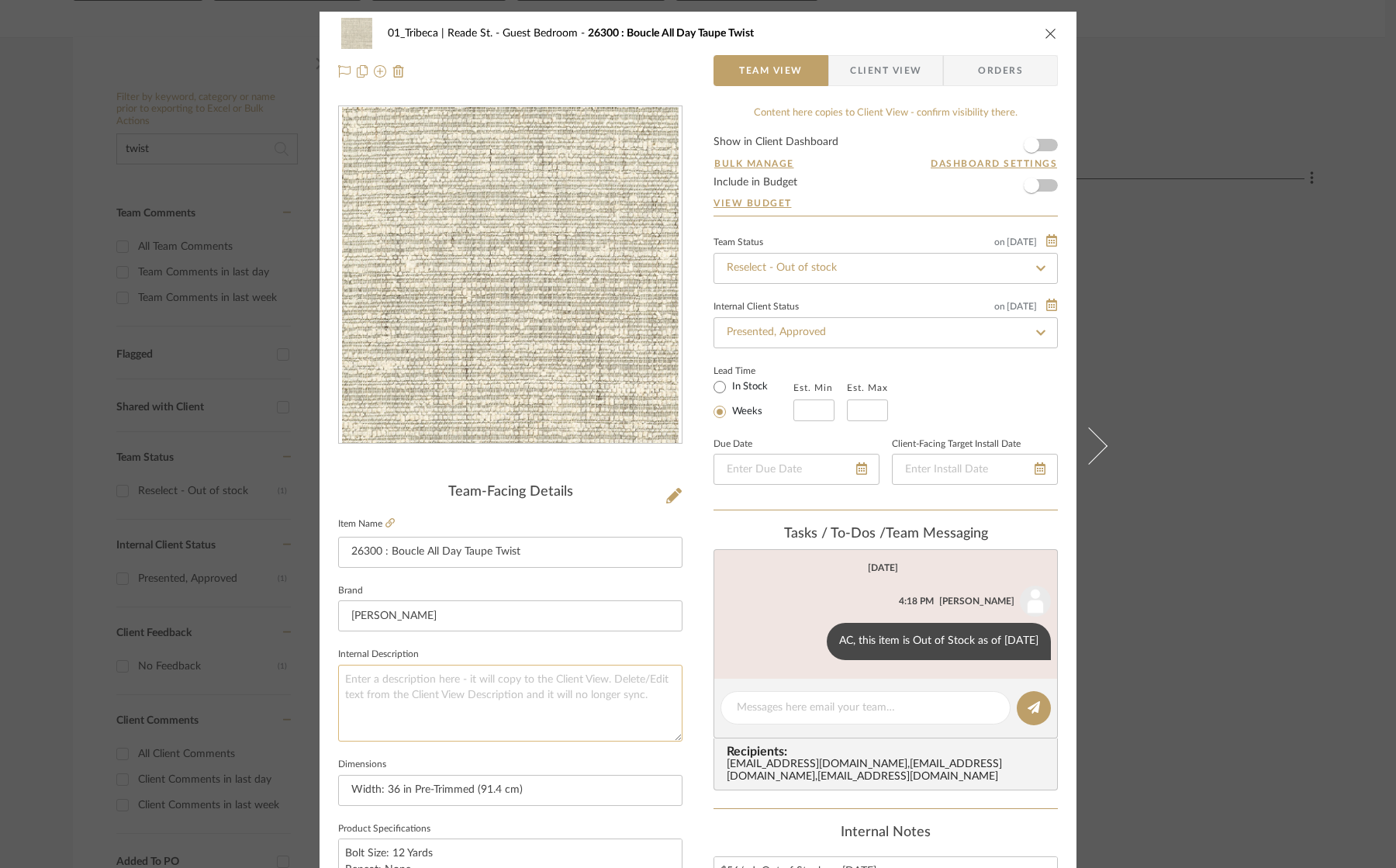
click at [441, 692] on textarea at bounding box center [510, 702] width 344 height 77
paste textarea "With textured elegance and coastal sensibility, this woven textile wallcovering…"
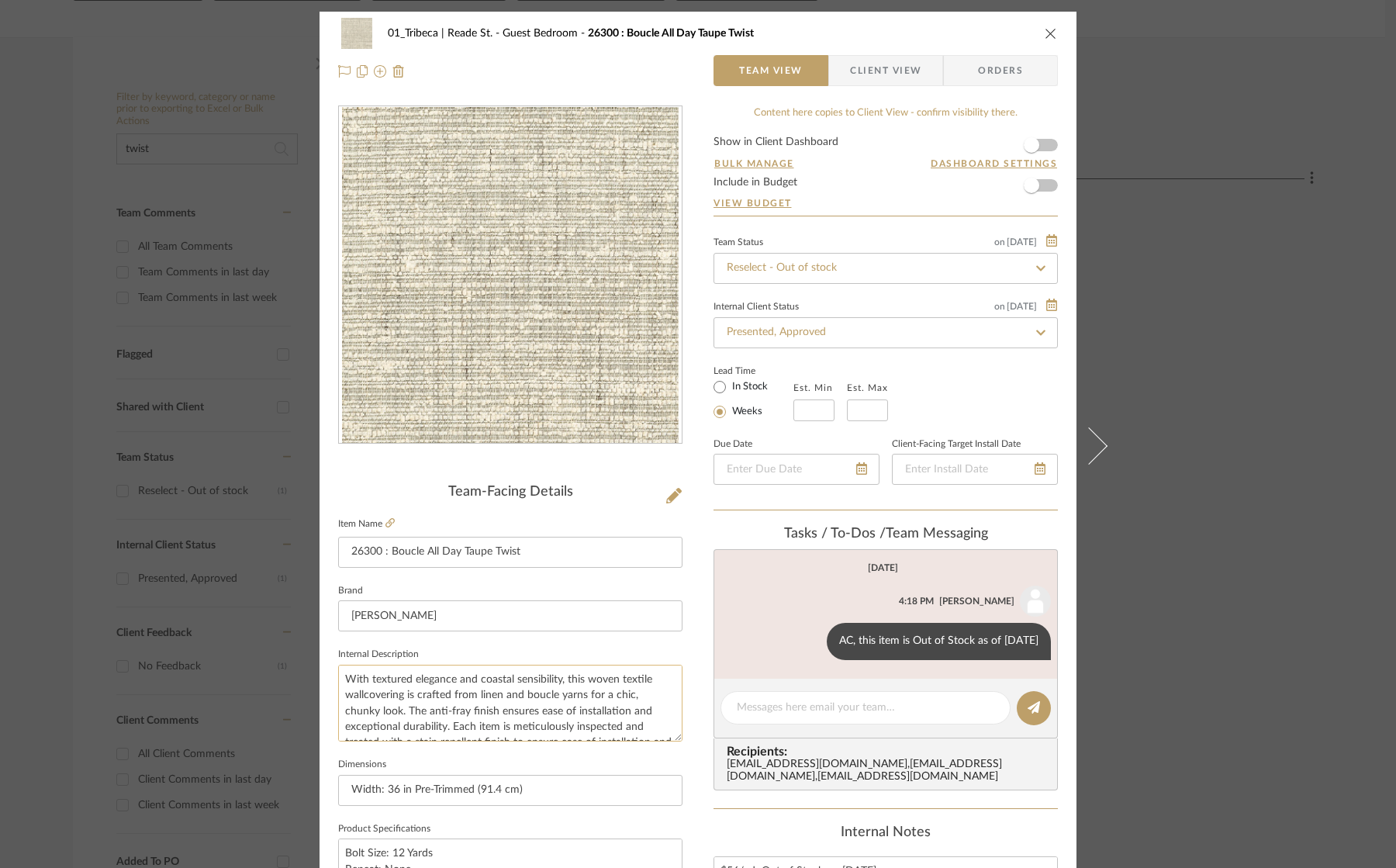
scroll to position [24, 0]
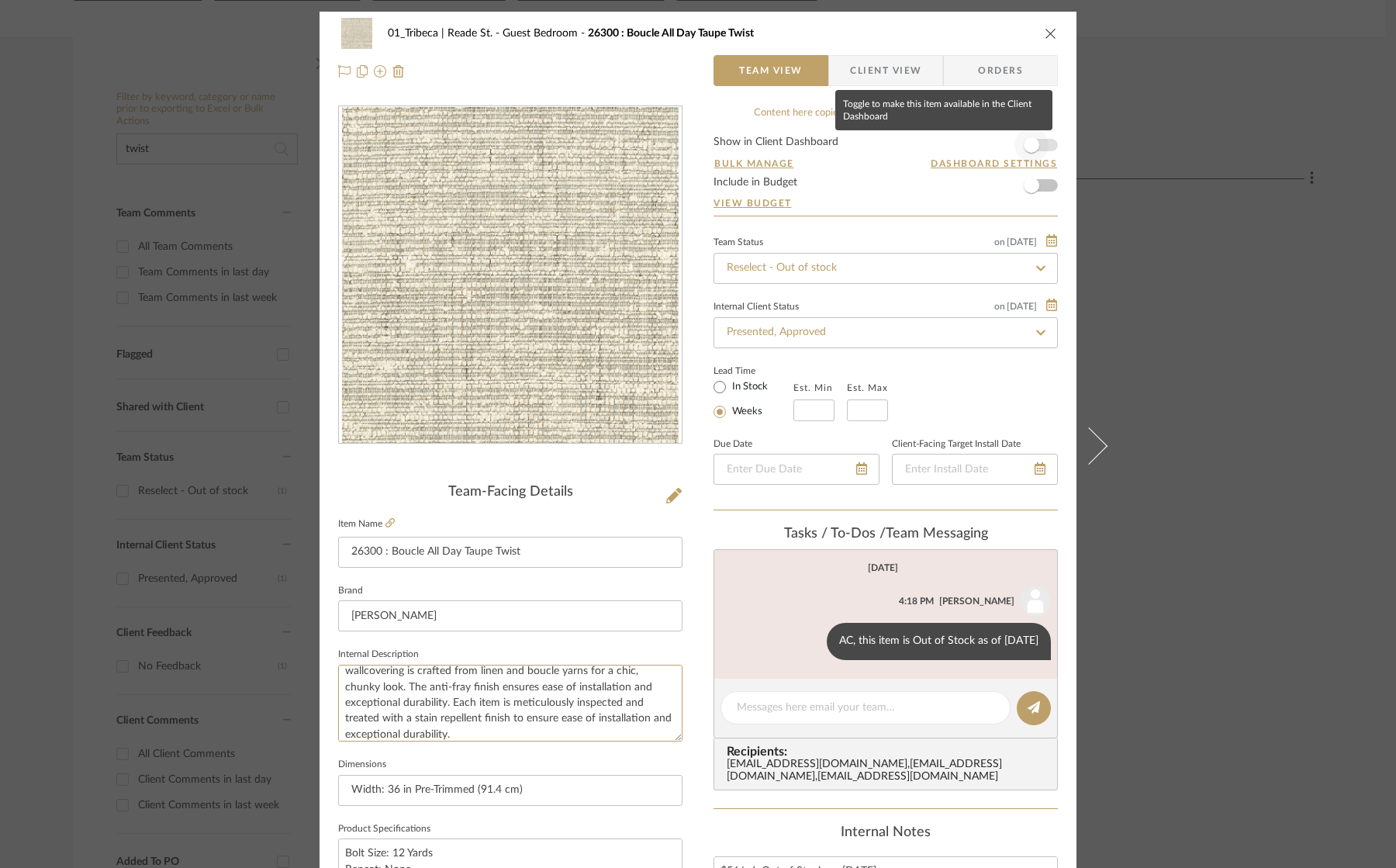
type textarea "With textured elegance and coastal sensibility, this woven textile wallcovering…"
click at [1036, 139] on span "button" at bounding box center [1031, 145] width 35 height 35
click at [1046, 184] on form "Show in Client Dashboard Bulk Manage Dashboard Settings Include in Budget View …" at bounding box center [885, 176] width 344 height 79
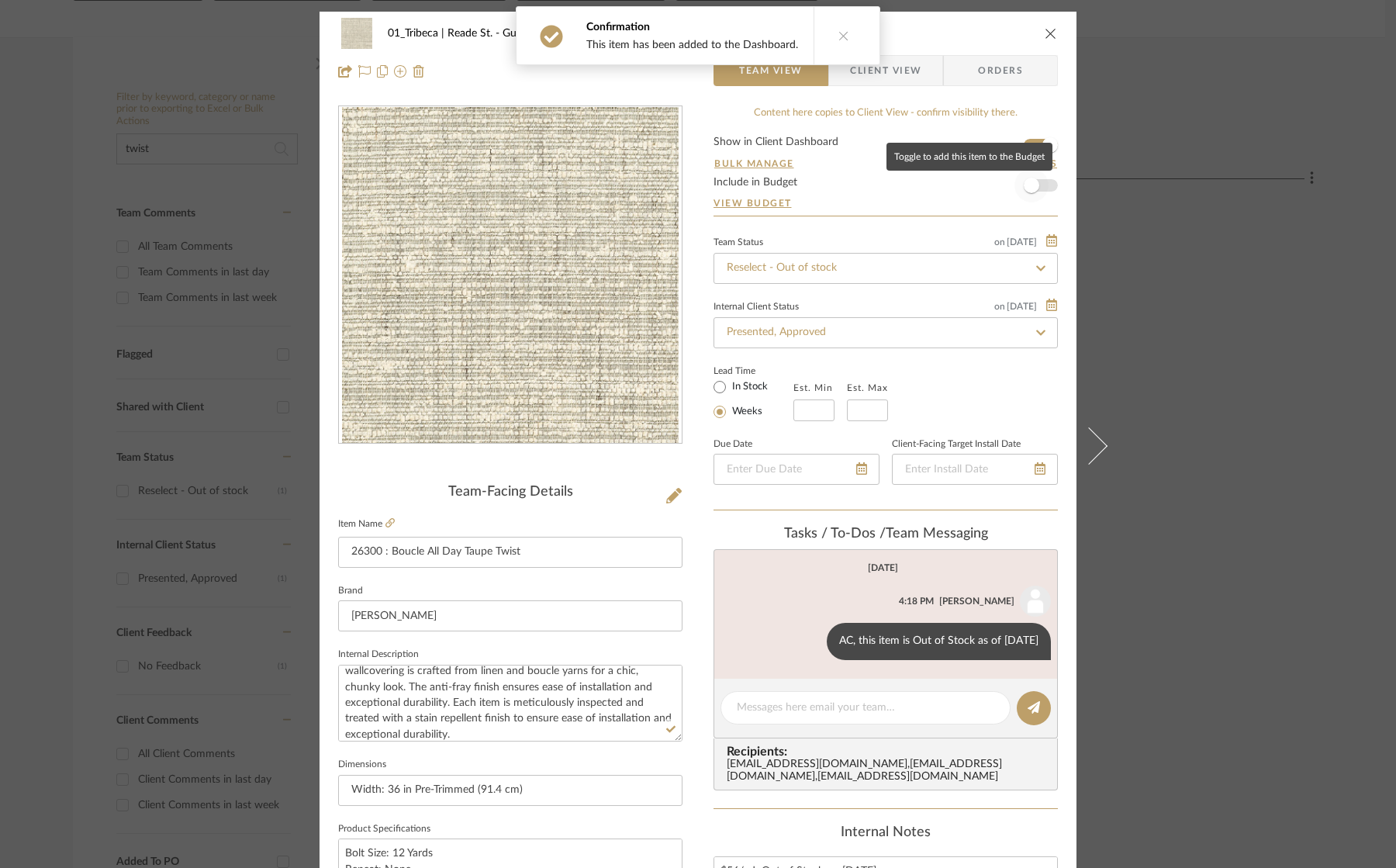
click at [1035, 184] on span "button" at bounding box center [1031, 185] width 35 height 35
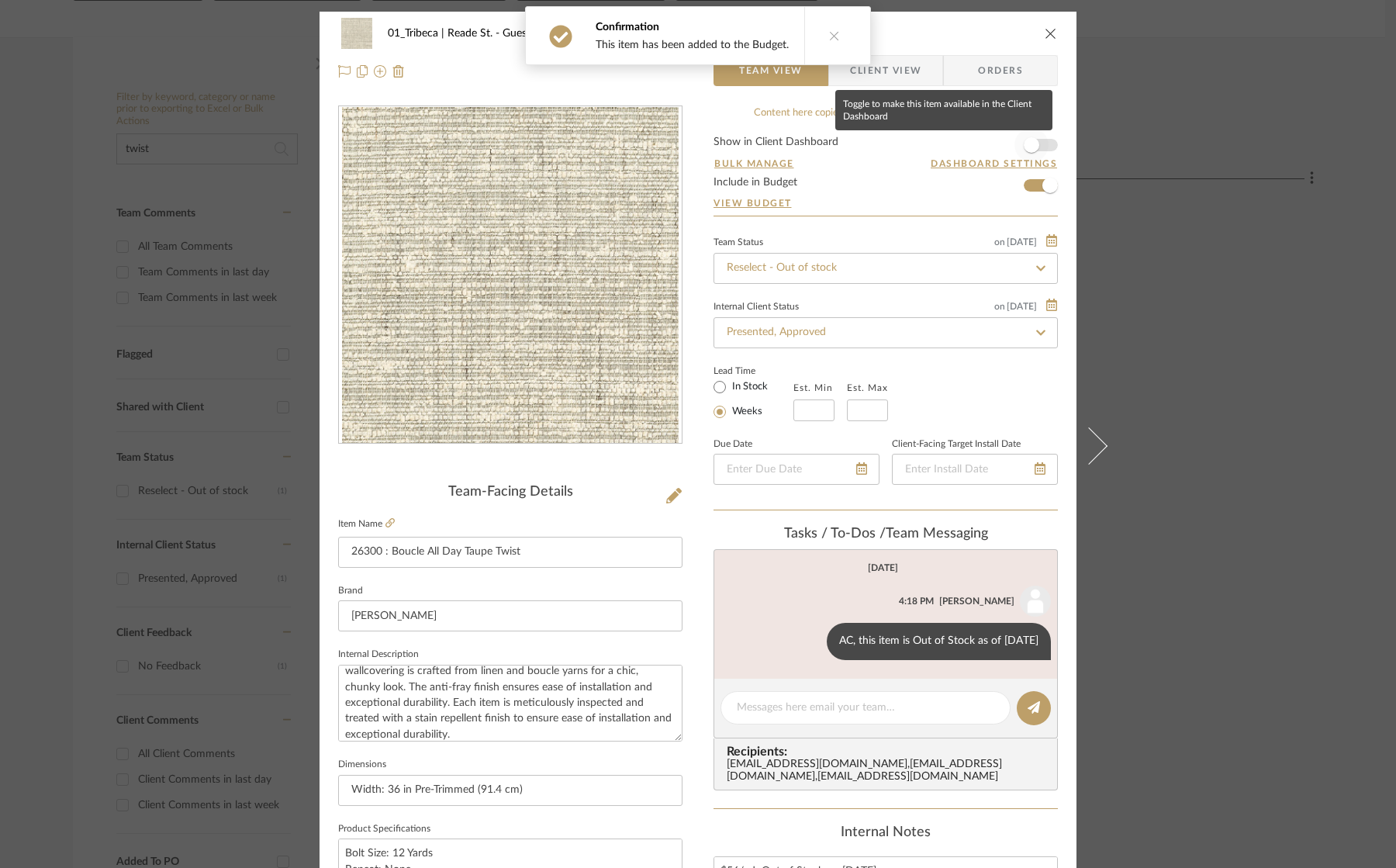
click at [1038, 142] on span "button" at bounding box center [1031, 145] width 35 height 35
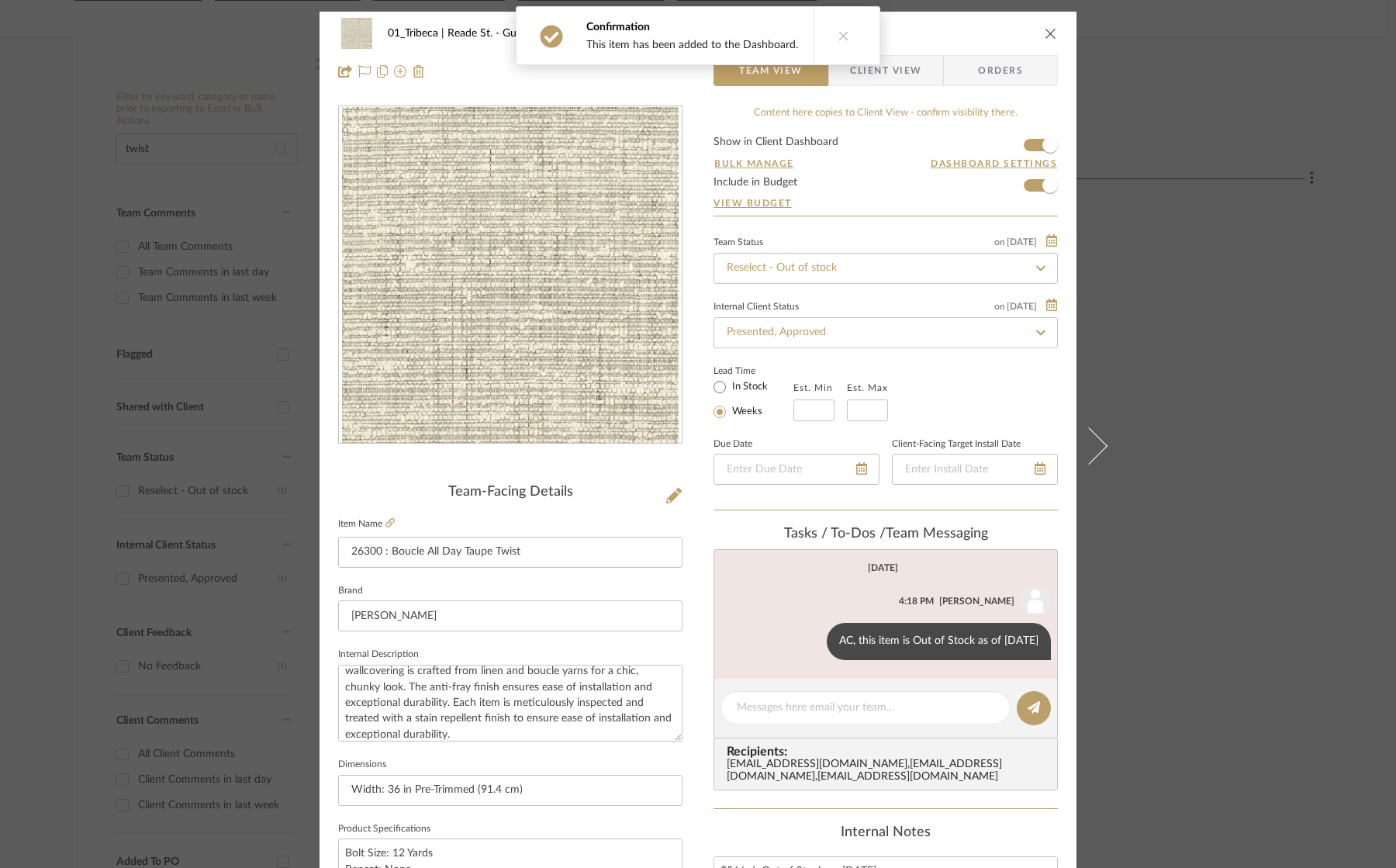
click at [1045, 28] on icon "close" at bounding box center [1051, 33] width 13 height 13
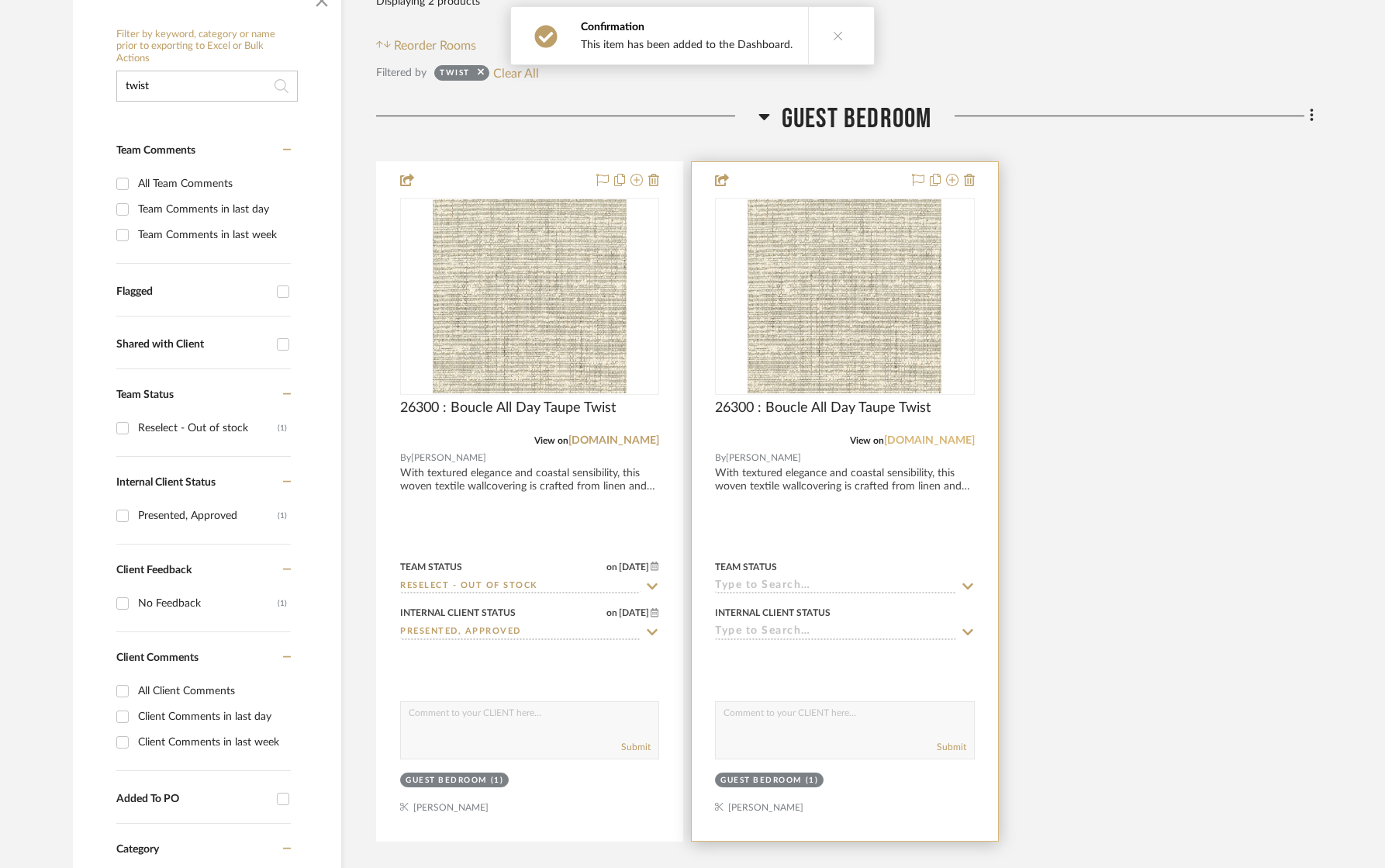
scroll to position [317, 0]
click at [969, 174] on icon at bounding box center [969, 178] width 11 height 13
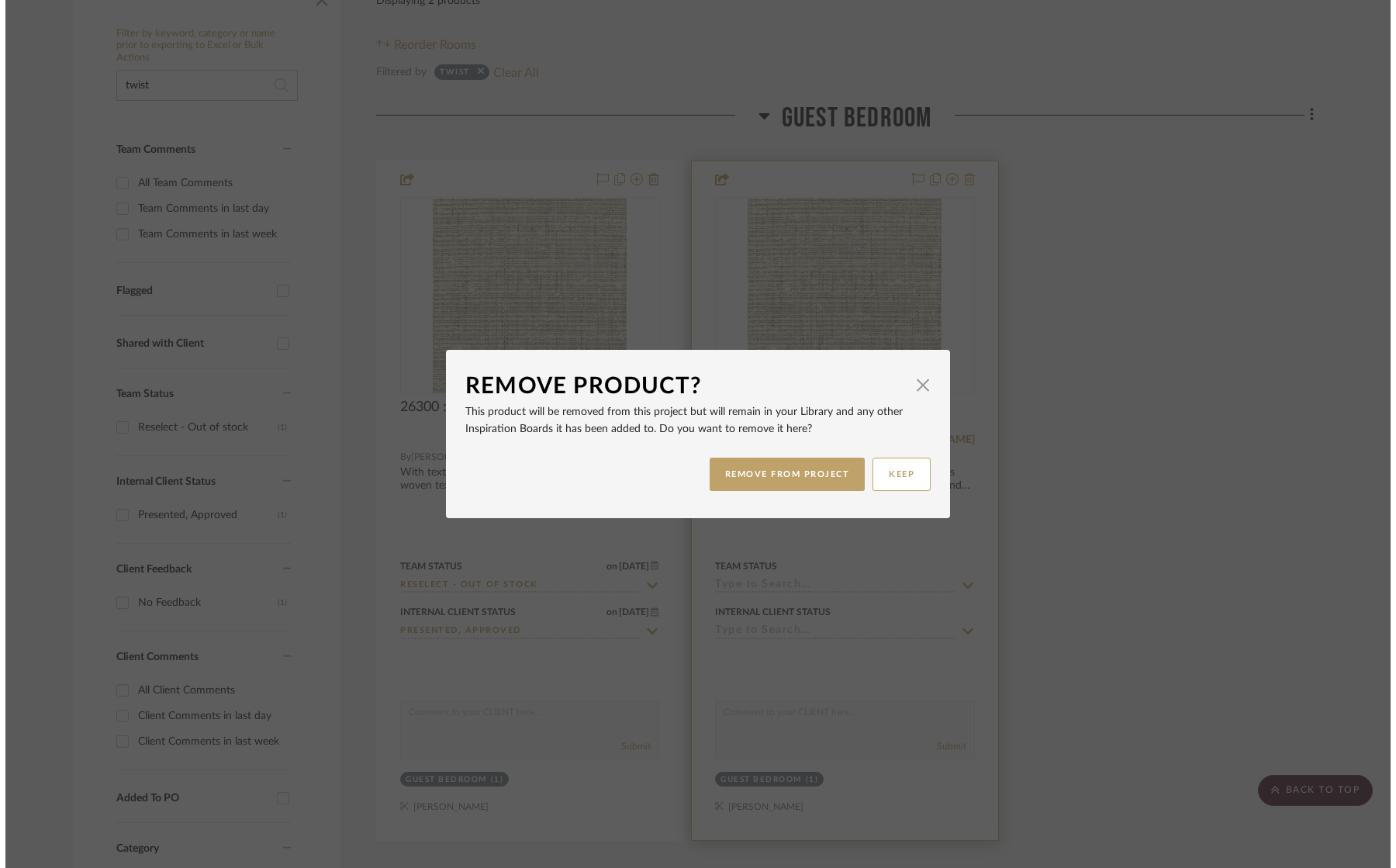
scroll to position [0, 0]
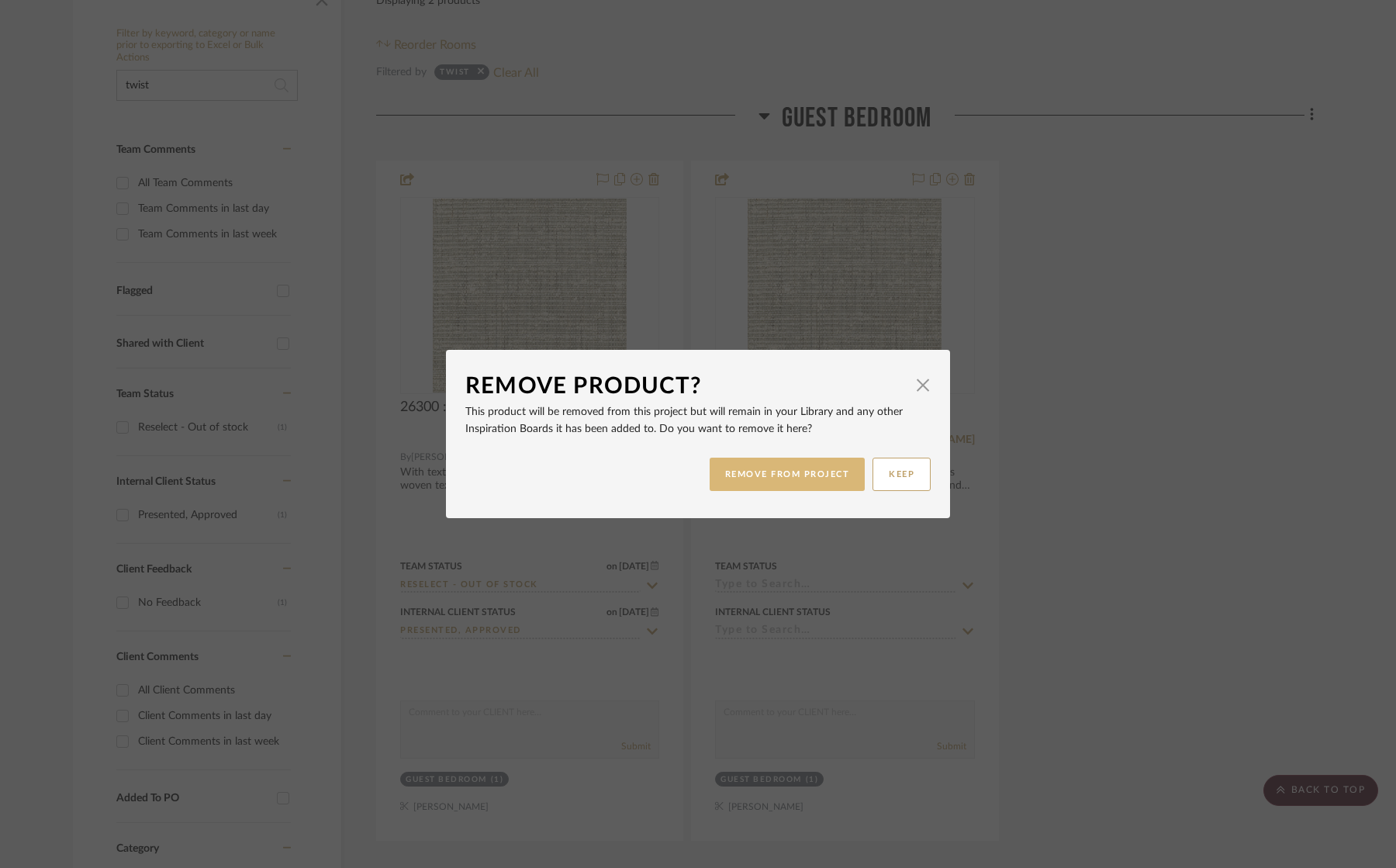
click at [775, 477] on button "REMOVE FROM PROJECT" at bounding box center [787, 474] width 156 height 34
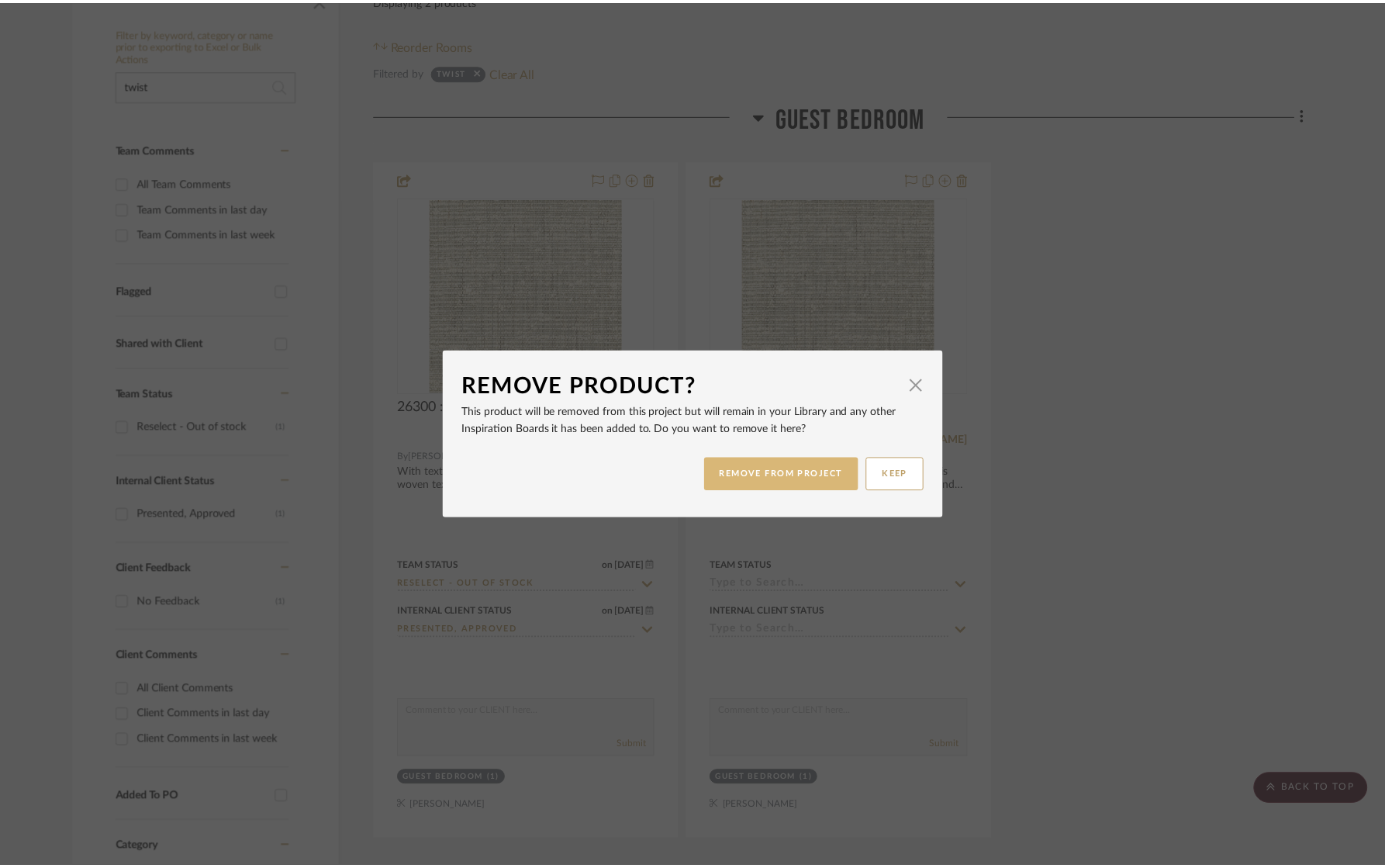
scroll to position [317, 0]
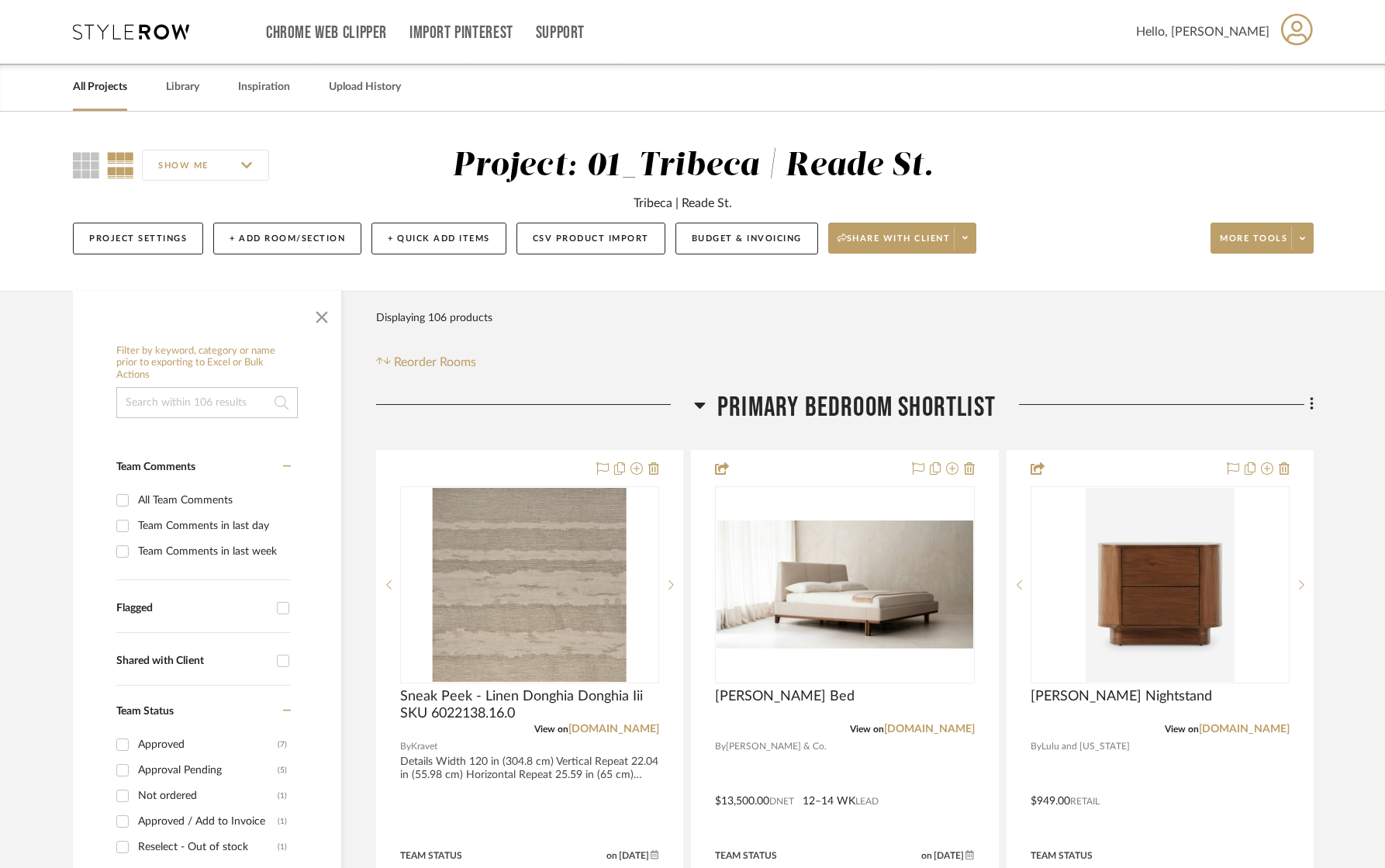
click at [201, 402] on input at bounding box center [207, 402] width 182 height 31
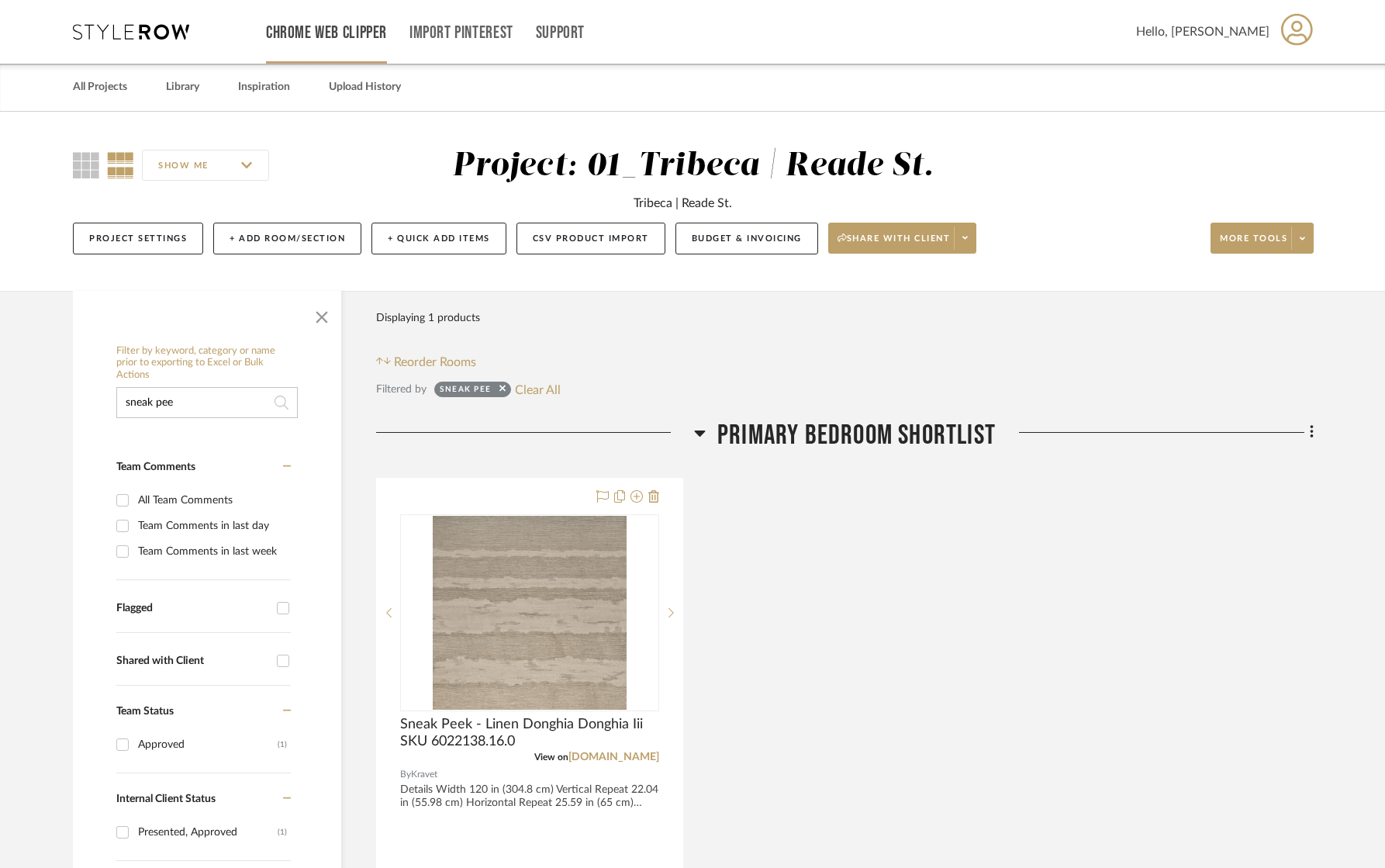
type input "sneak pee"
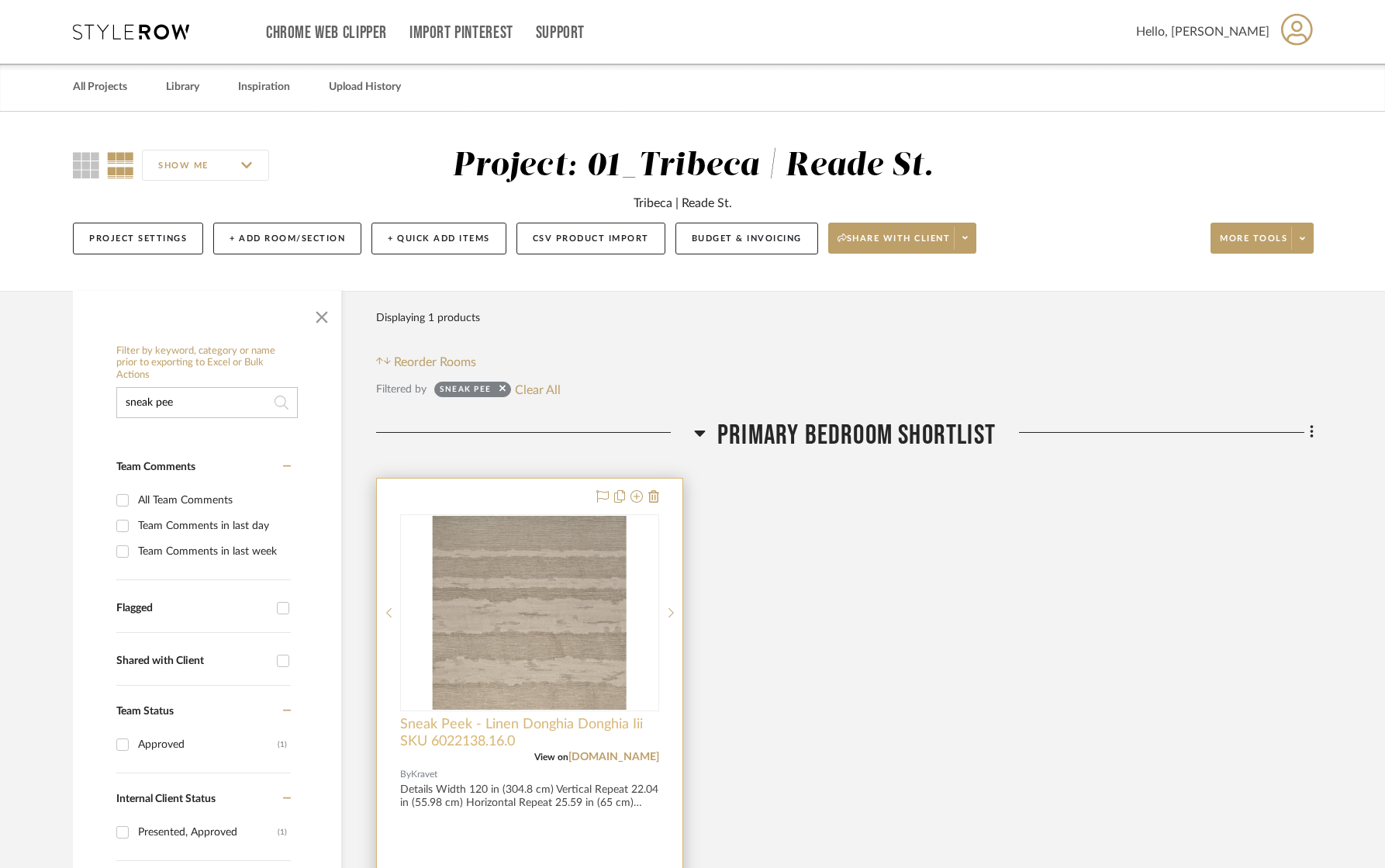
click at [516, 748] on span "Sneak Peek - Linen Donghia Donghia Iii SKU 6022138.16.0" at bounding box center [530, 732] width 259 height 35
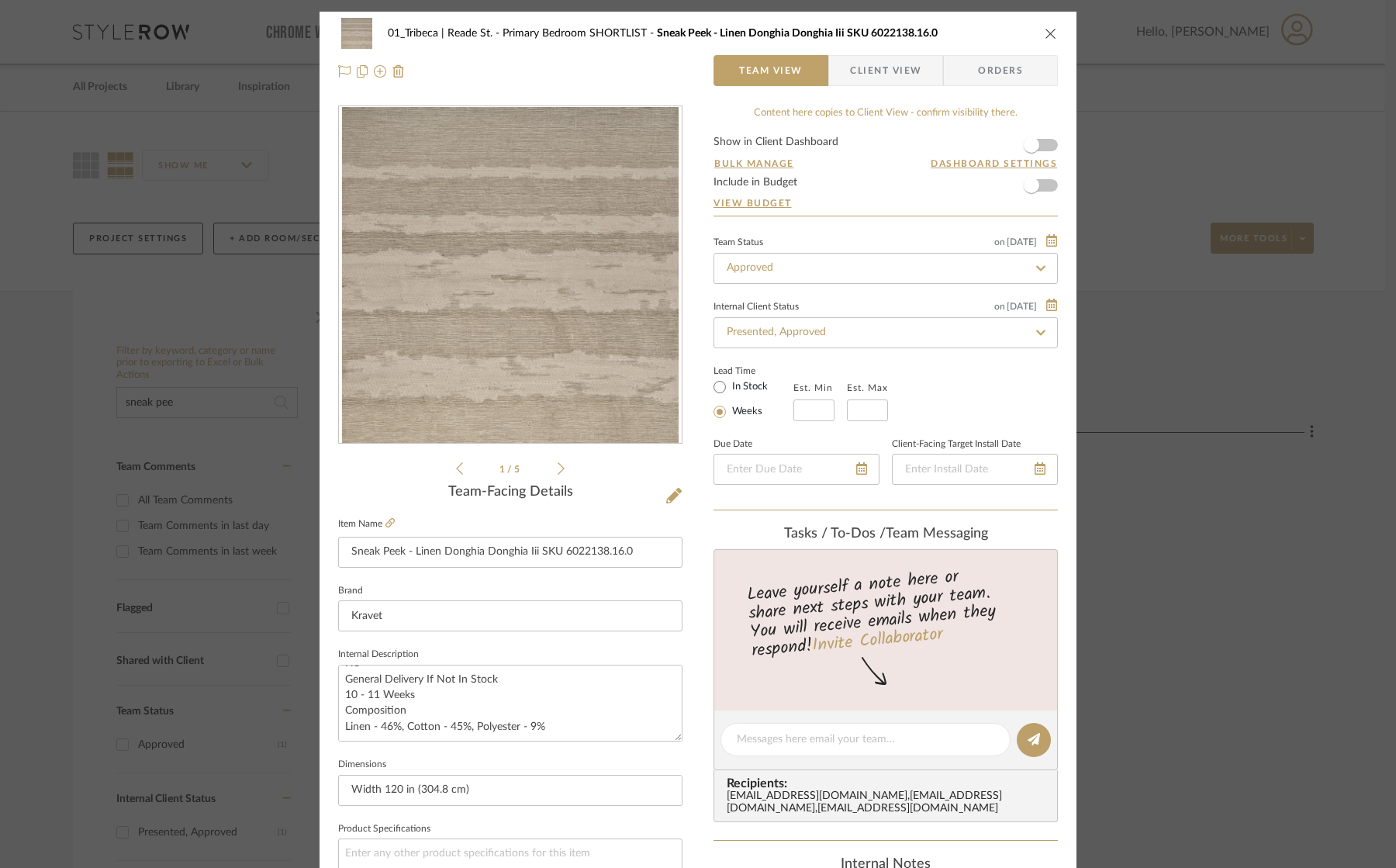
click at [1047, 32] on icon "close" at bounding box center [1051, 33] width 13 height 13
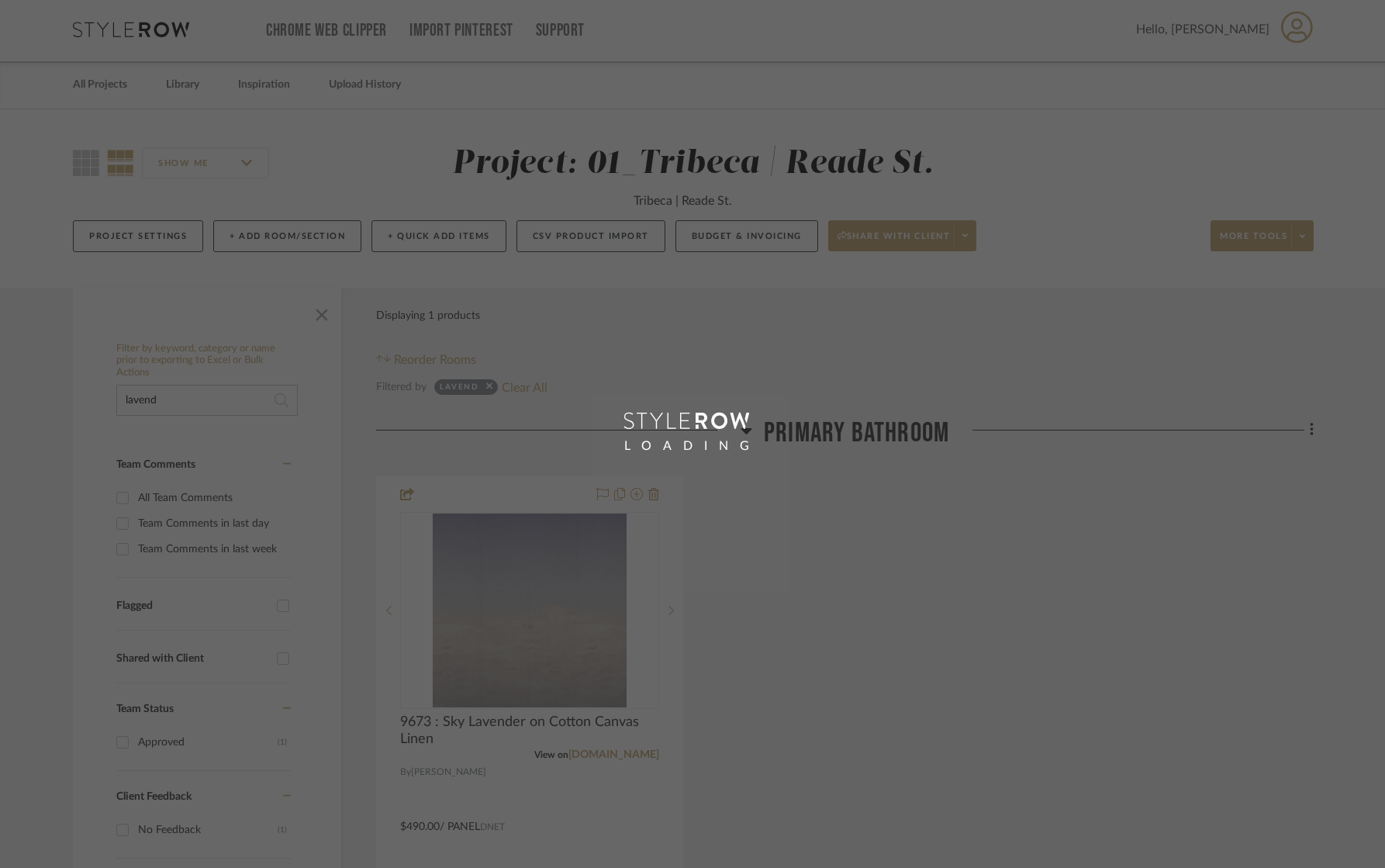
scroll to position [3, 0]
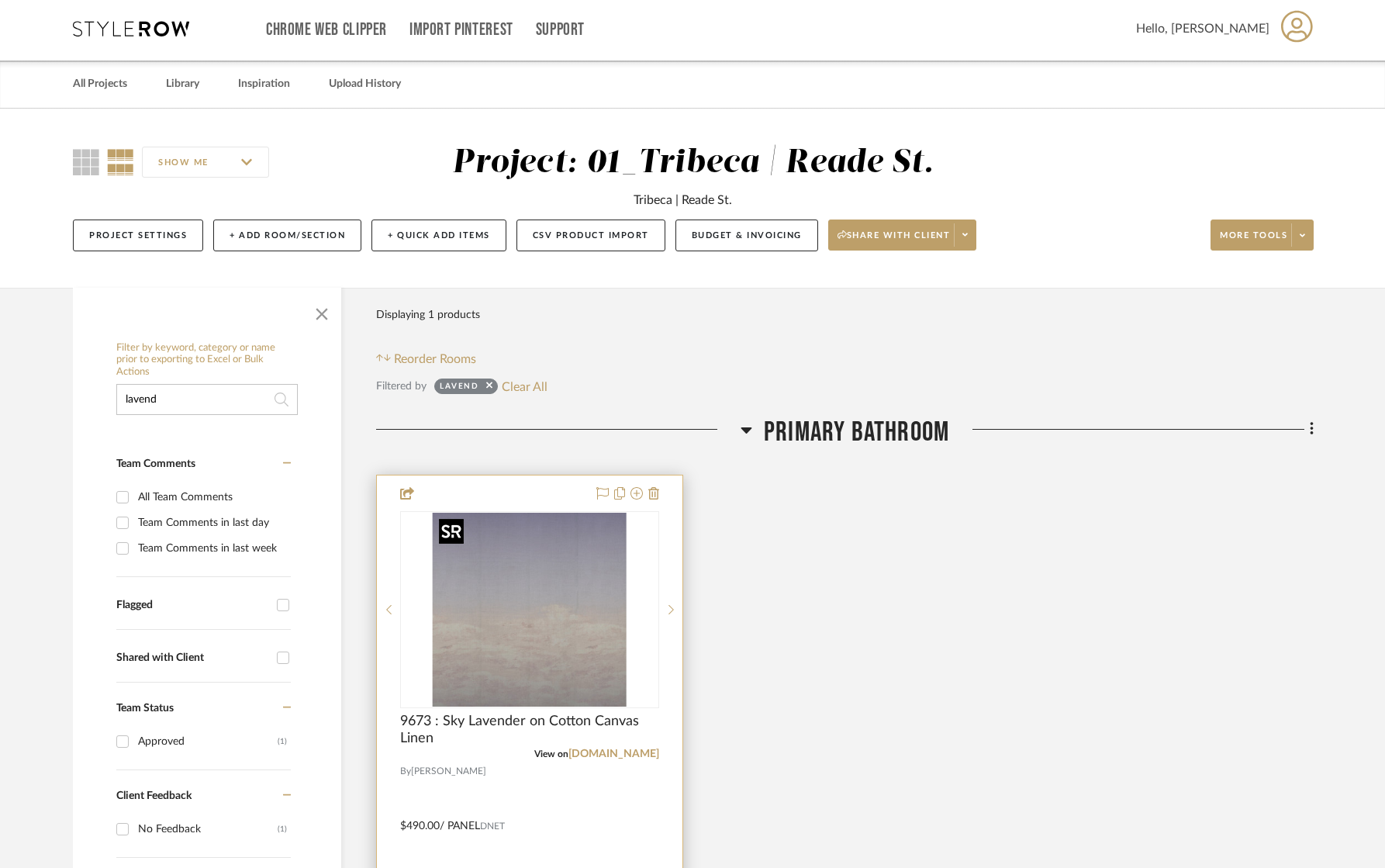
click at [0, 0] on img at bounding box center [0, 0] width 0 height 0
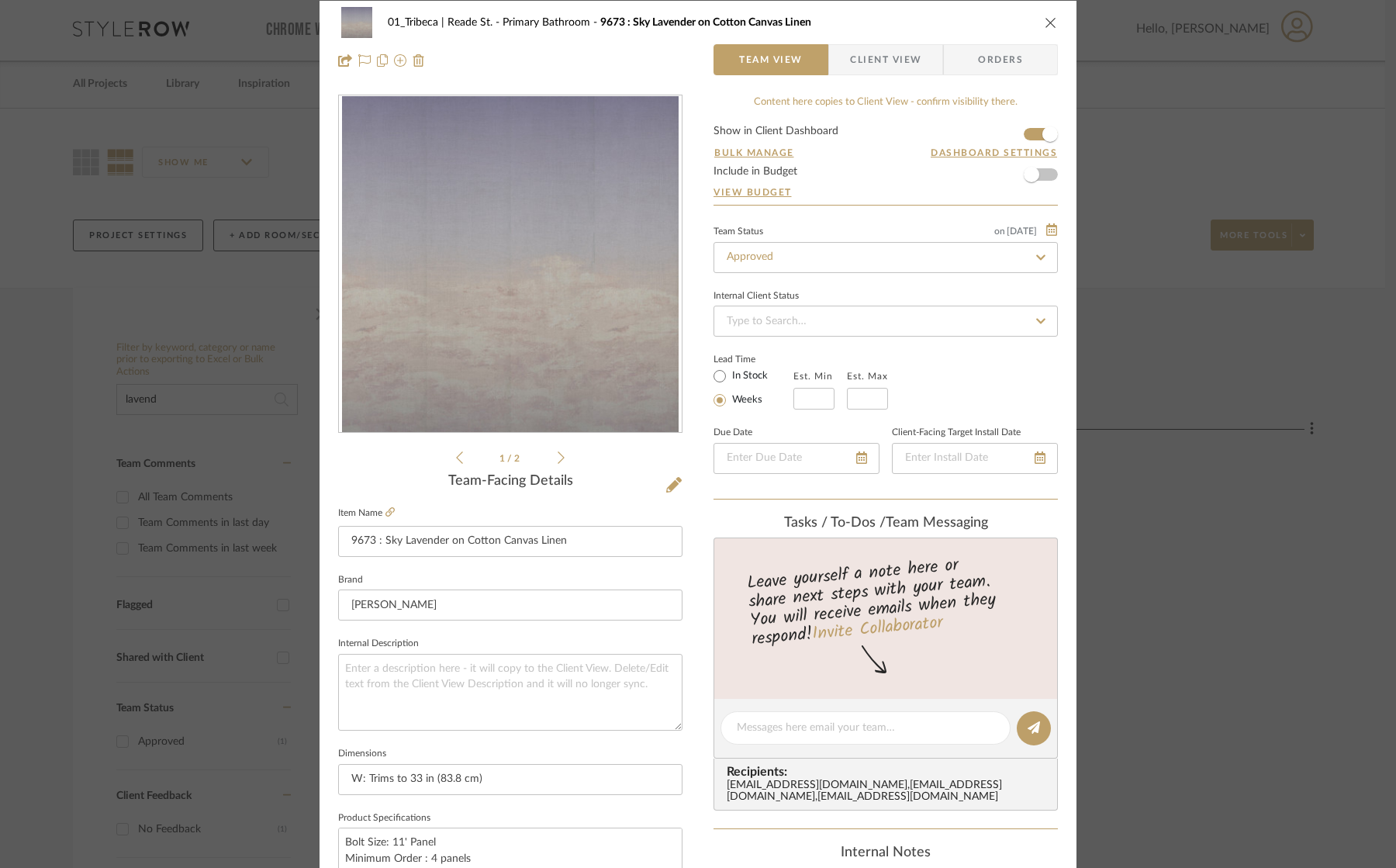
scroll to position [0, 0]
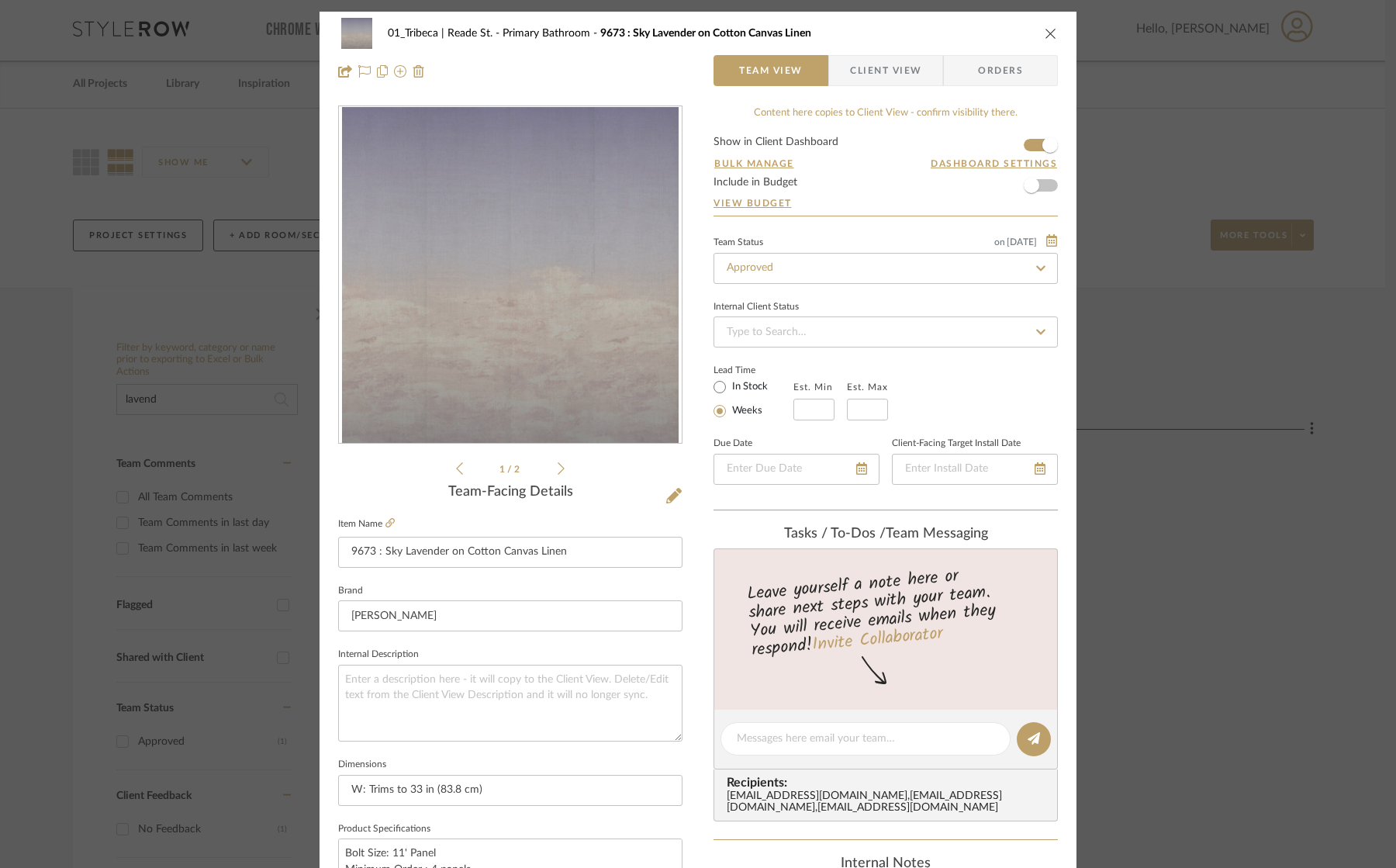
click at [1046, 32] on icon "close" at bounding box center [1051, 33] width 13 height 13
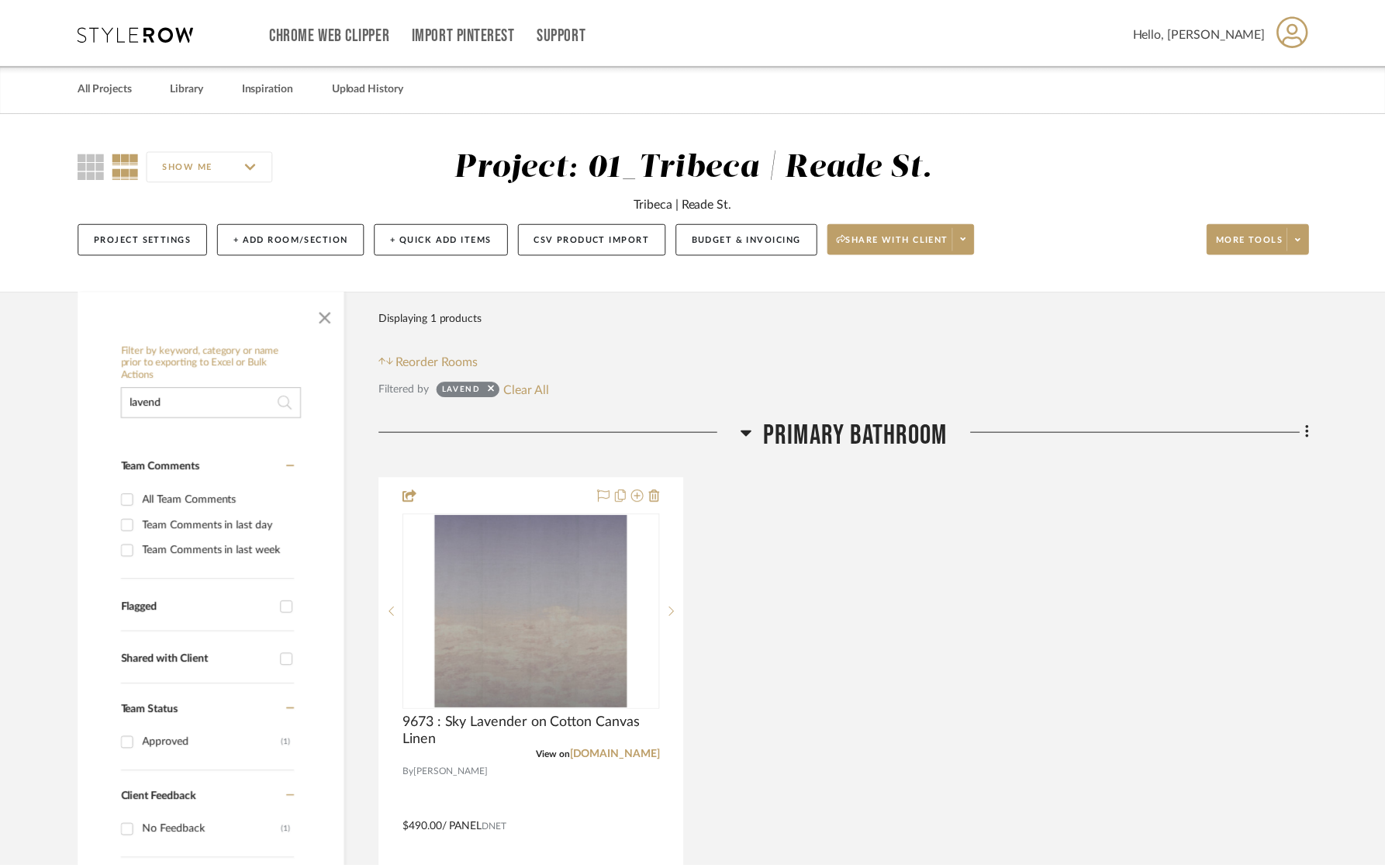
scroll to position [3, 0]
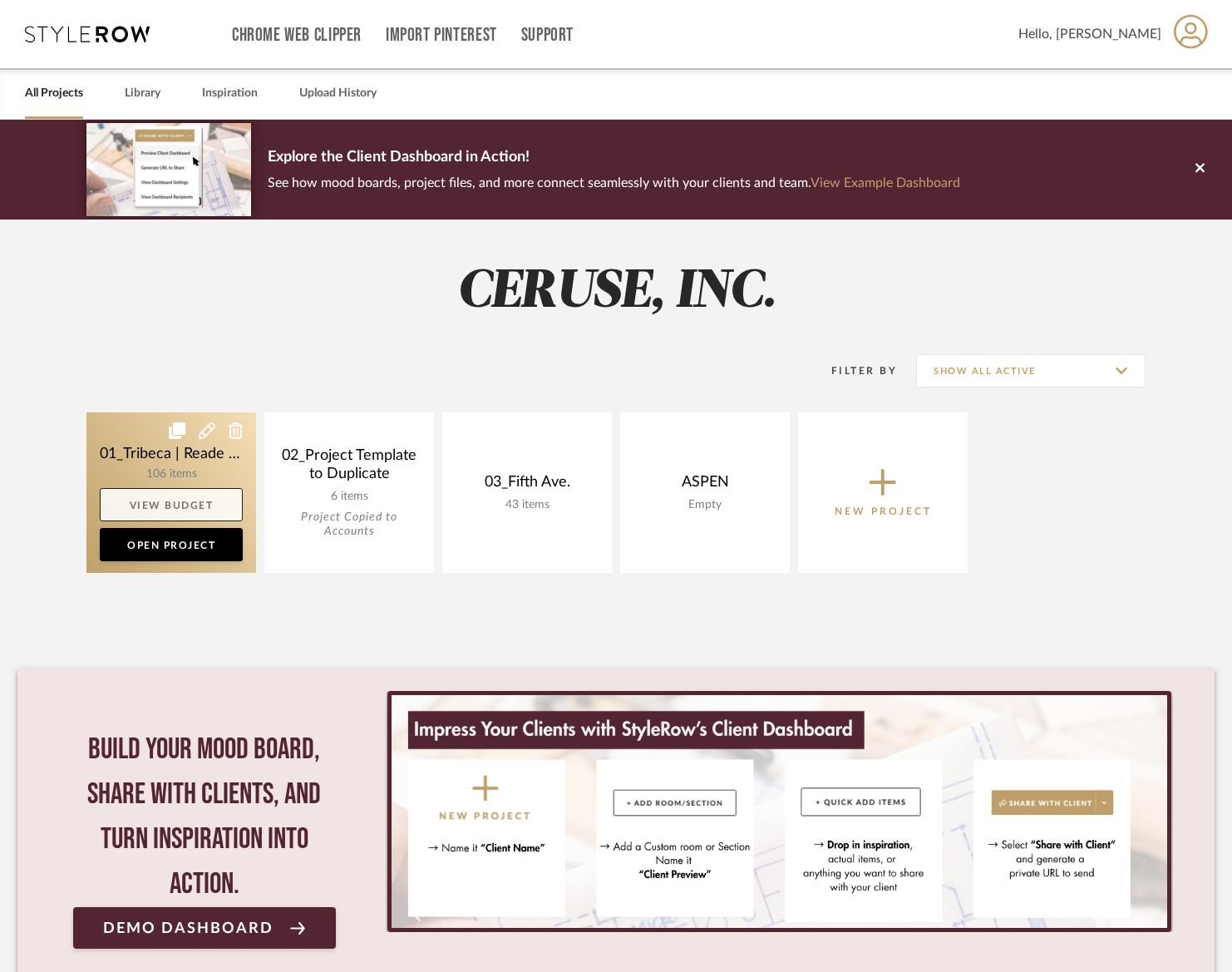
click at [174, 493] on link "View Budget" at bounding box center [171, 505] width 143 height 33
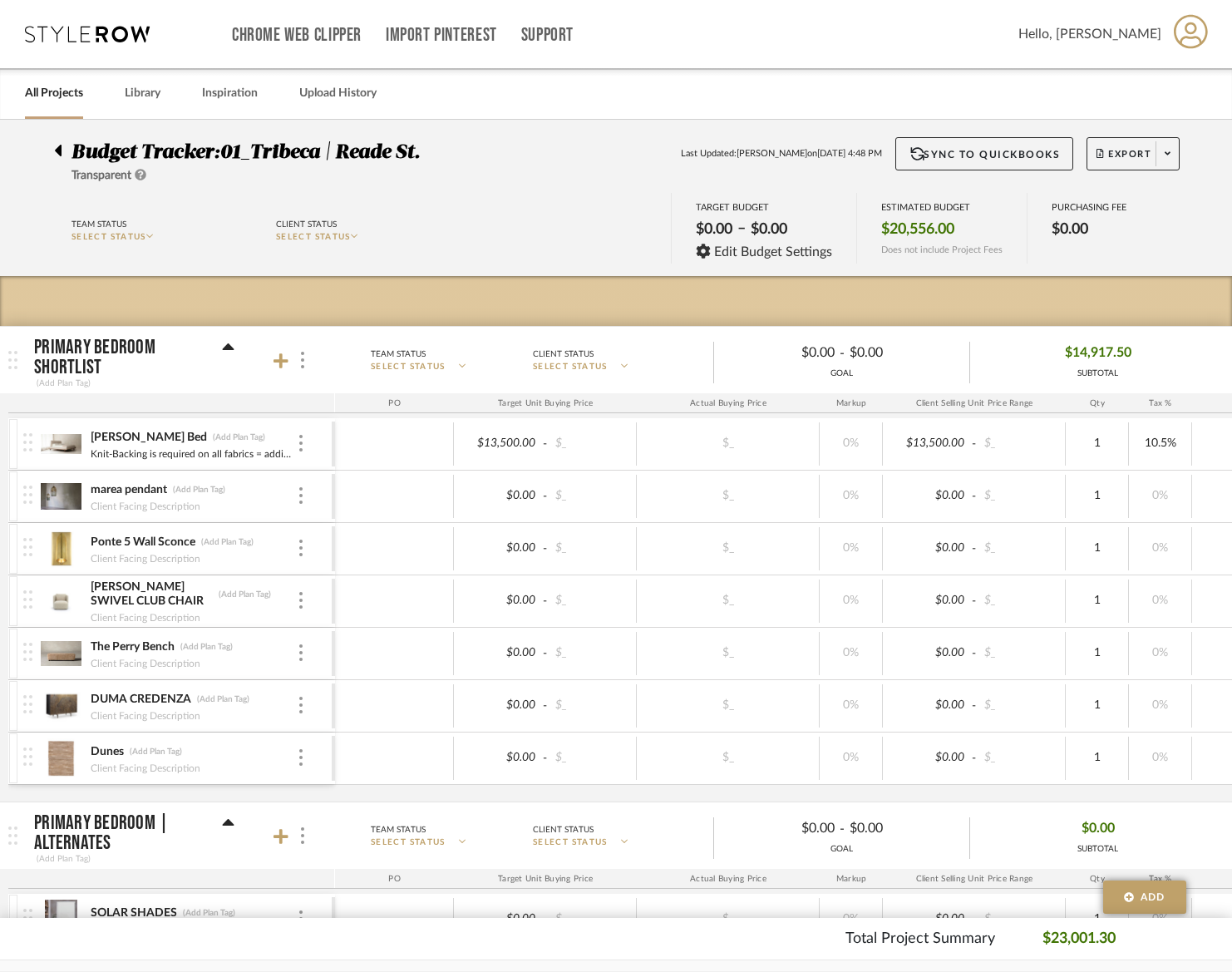
click at [54, 150] on icon at bounding box center [58, 151] width 7 height 20
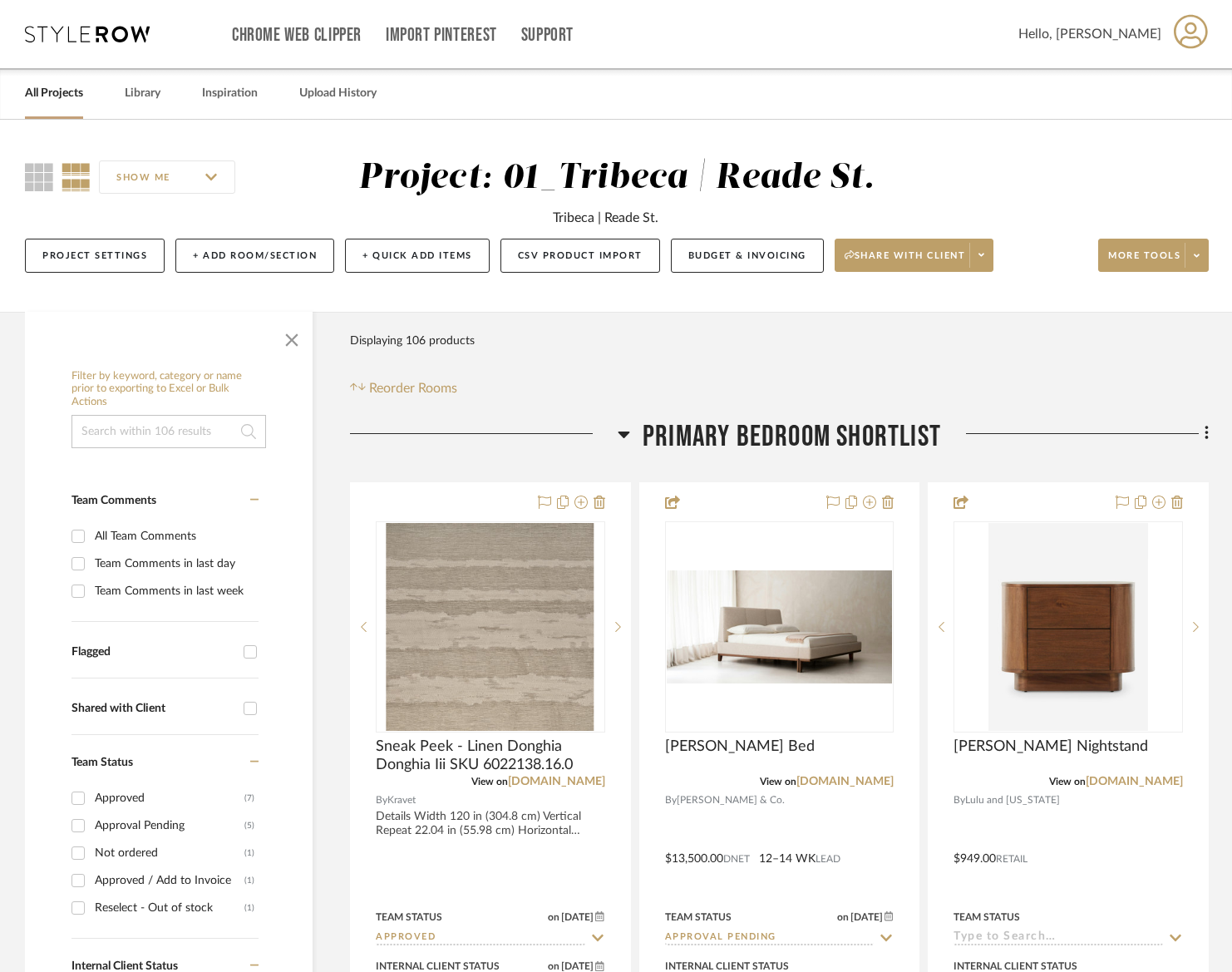
click at [150, 432] on input at bounding box center [169, 431] width 195 height 33
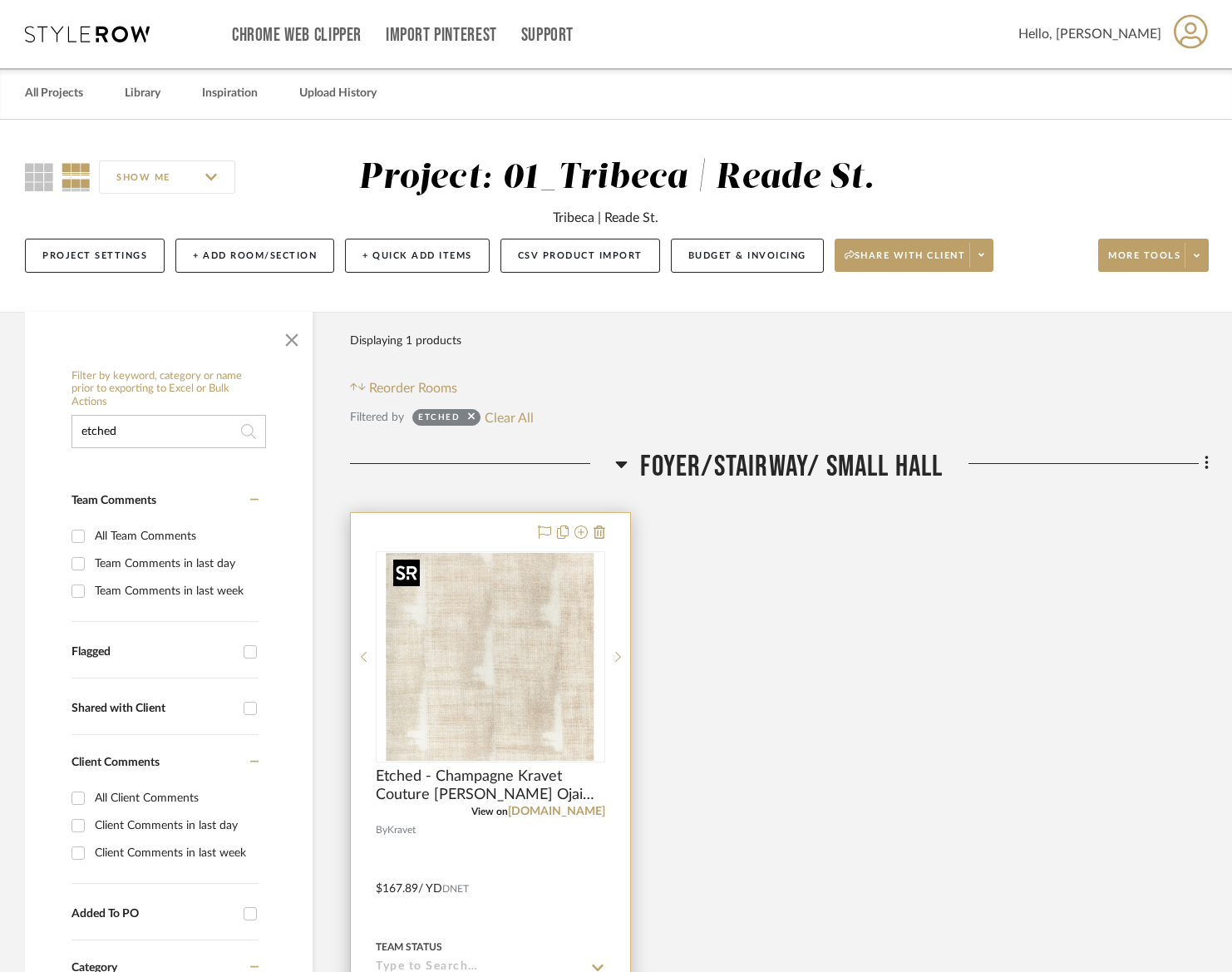
type input "etched"
click at [0, 0] on img at bounding box center [0, 0] width 0 height 0
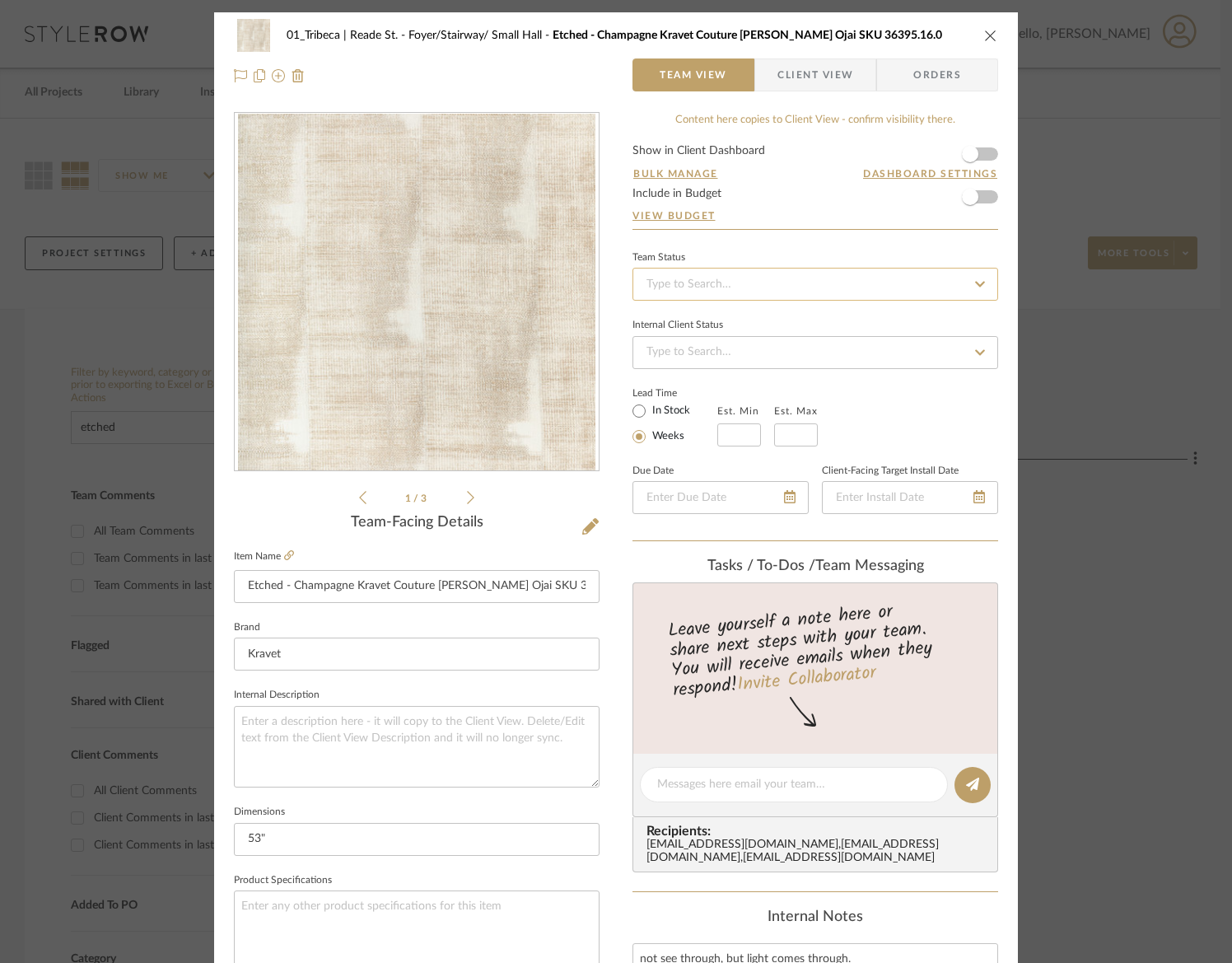
click at [734, 279] on input at bounding box center [814, 283] width 366 height 33
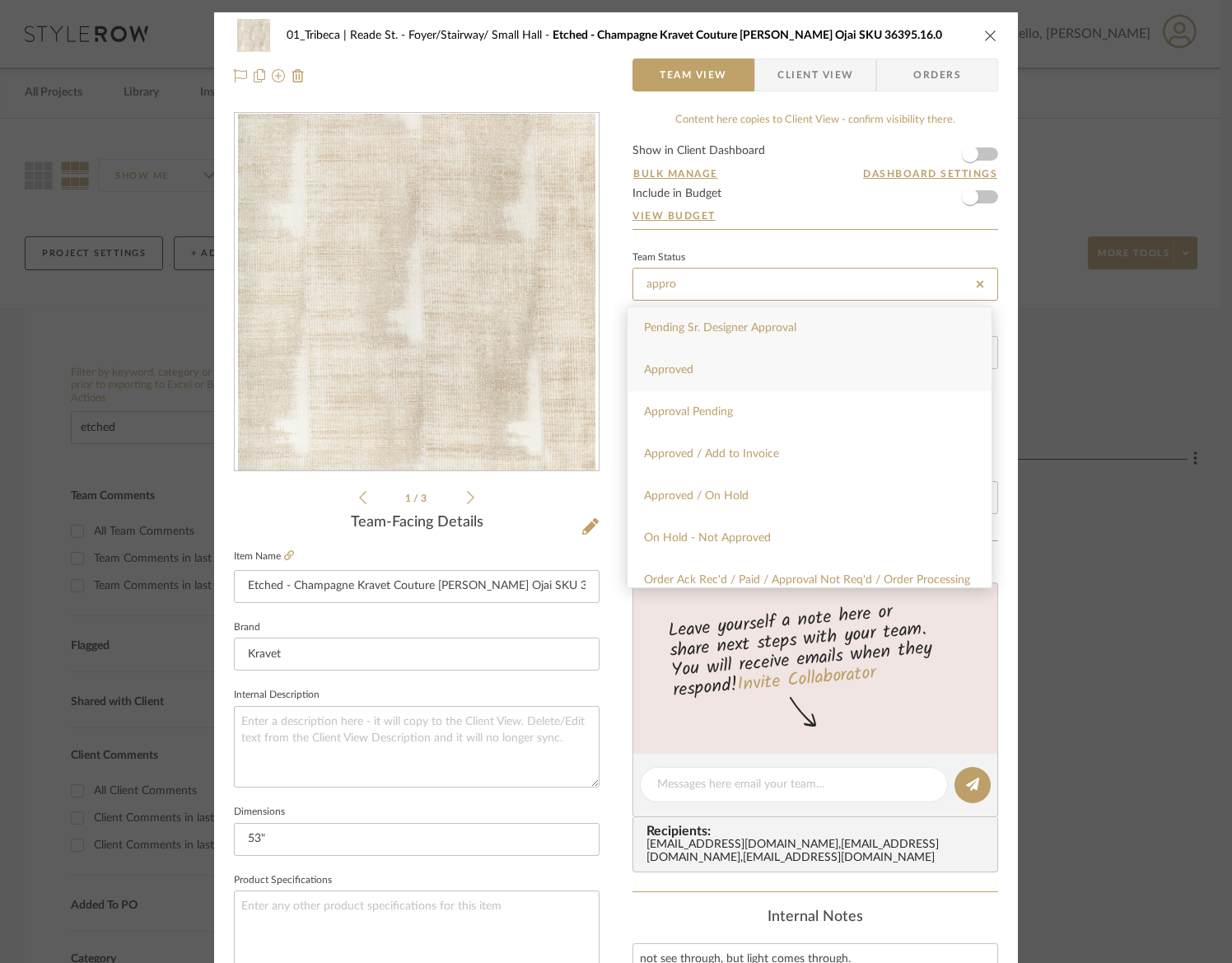
type input "appro"
click at [702, 367] on div "Approved" at bounding box center [809, 370] width 364 height 42
type input "[DATE]"
type input "Approved"
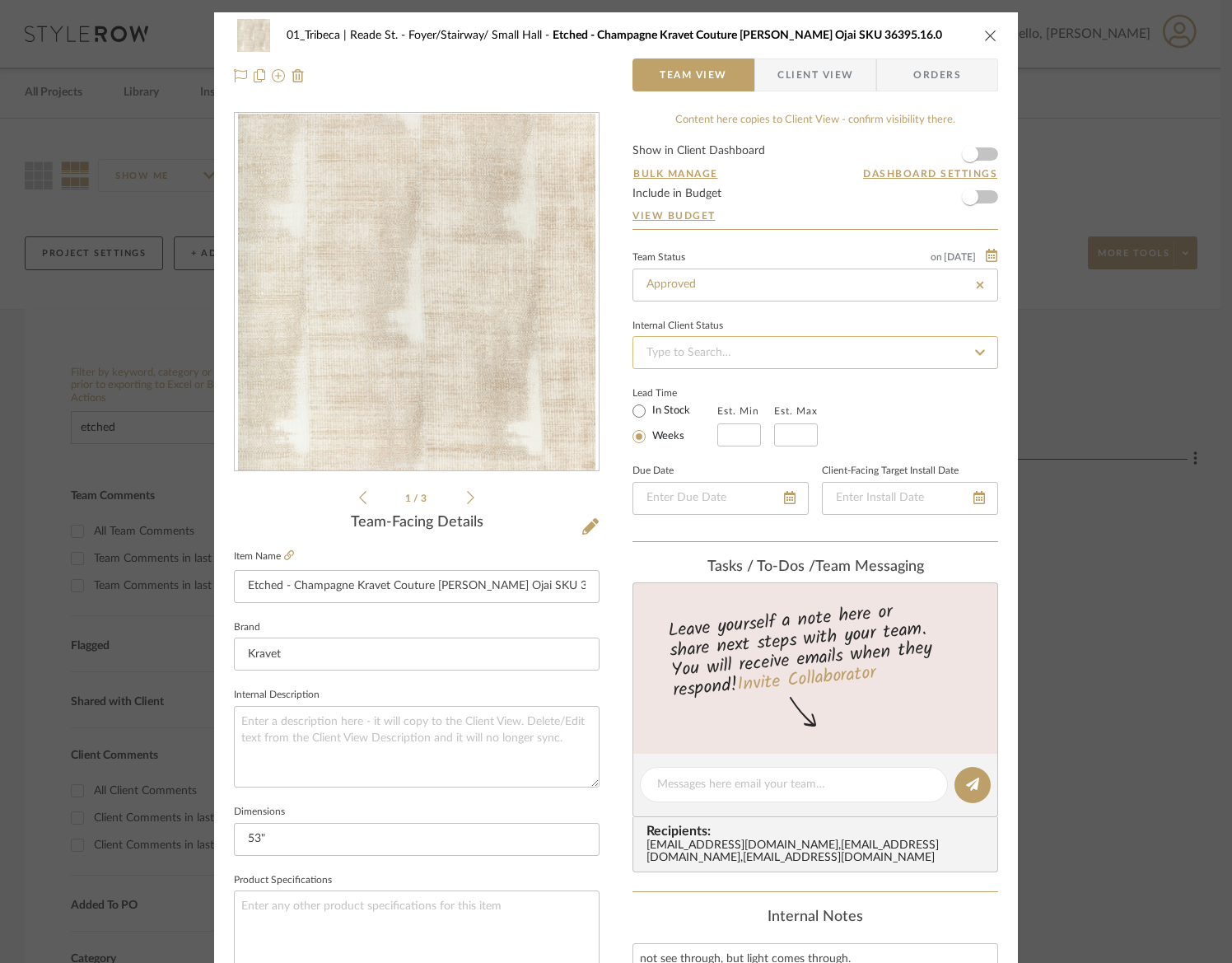
type input "[DATE]"
type input "Approved"
click at [696, 355] on input at bounding box center [814, 352] width 366 height 33
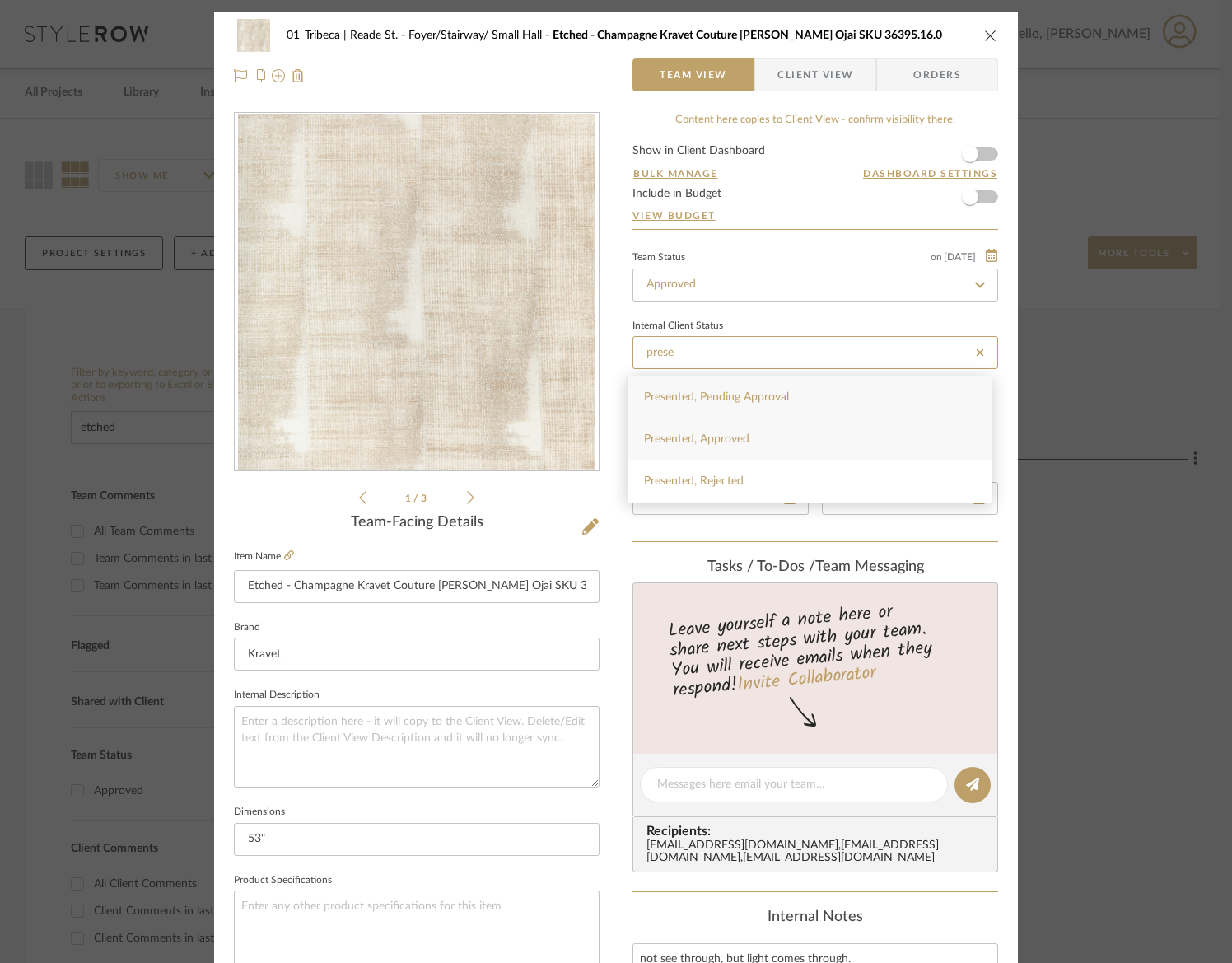
type input "prese"
click at [725, 429] on div "Presented, Approved" at bounding box center [809, 439] width 364 height 42
type input "[DATE]"
type input "Presented, Approved"
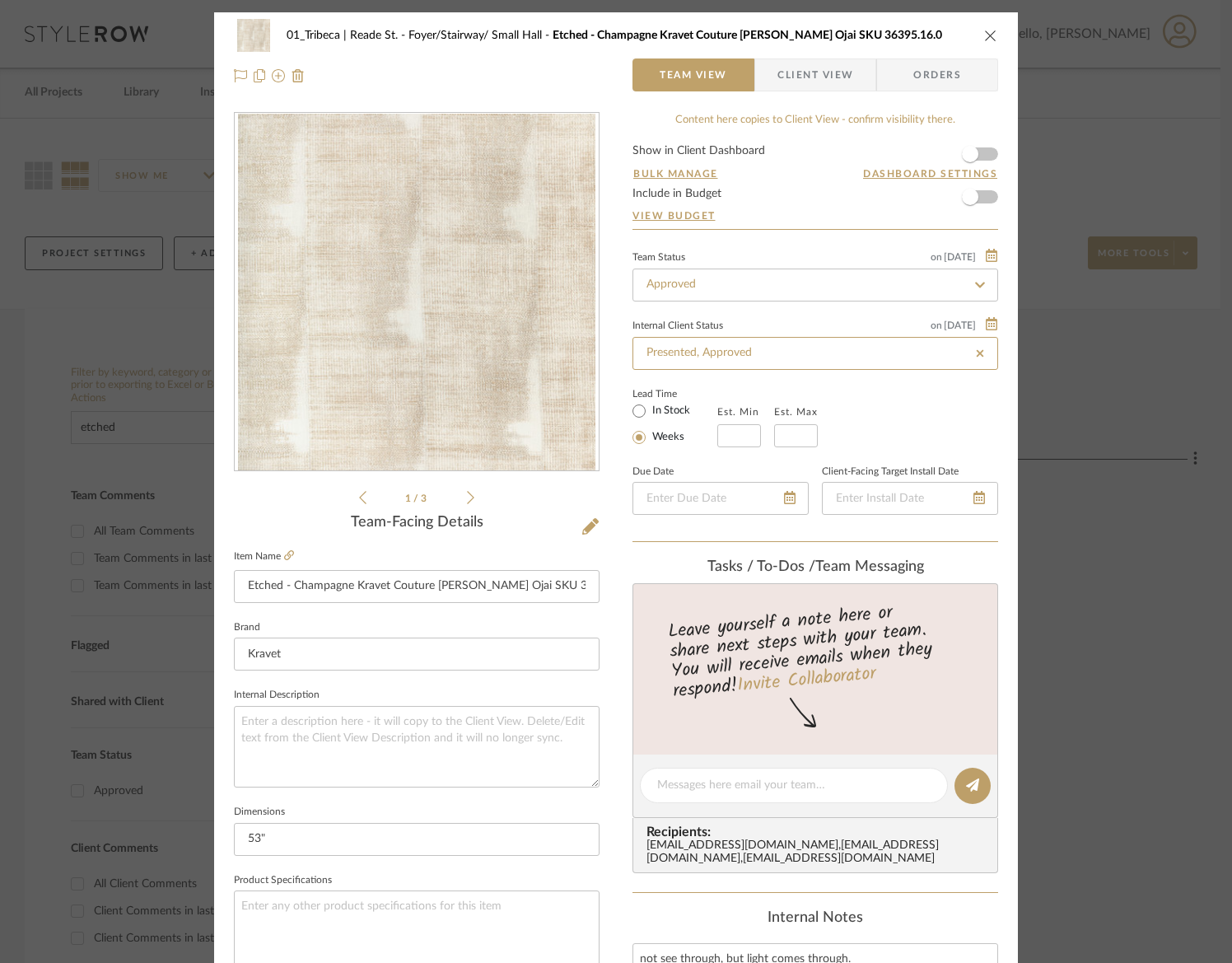
type input "[DATE]"
type input "Presented, Approved"
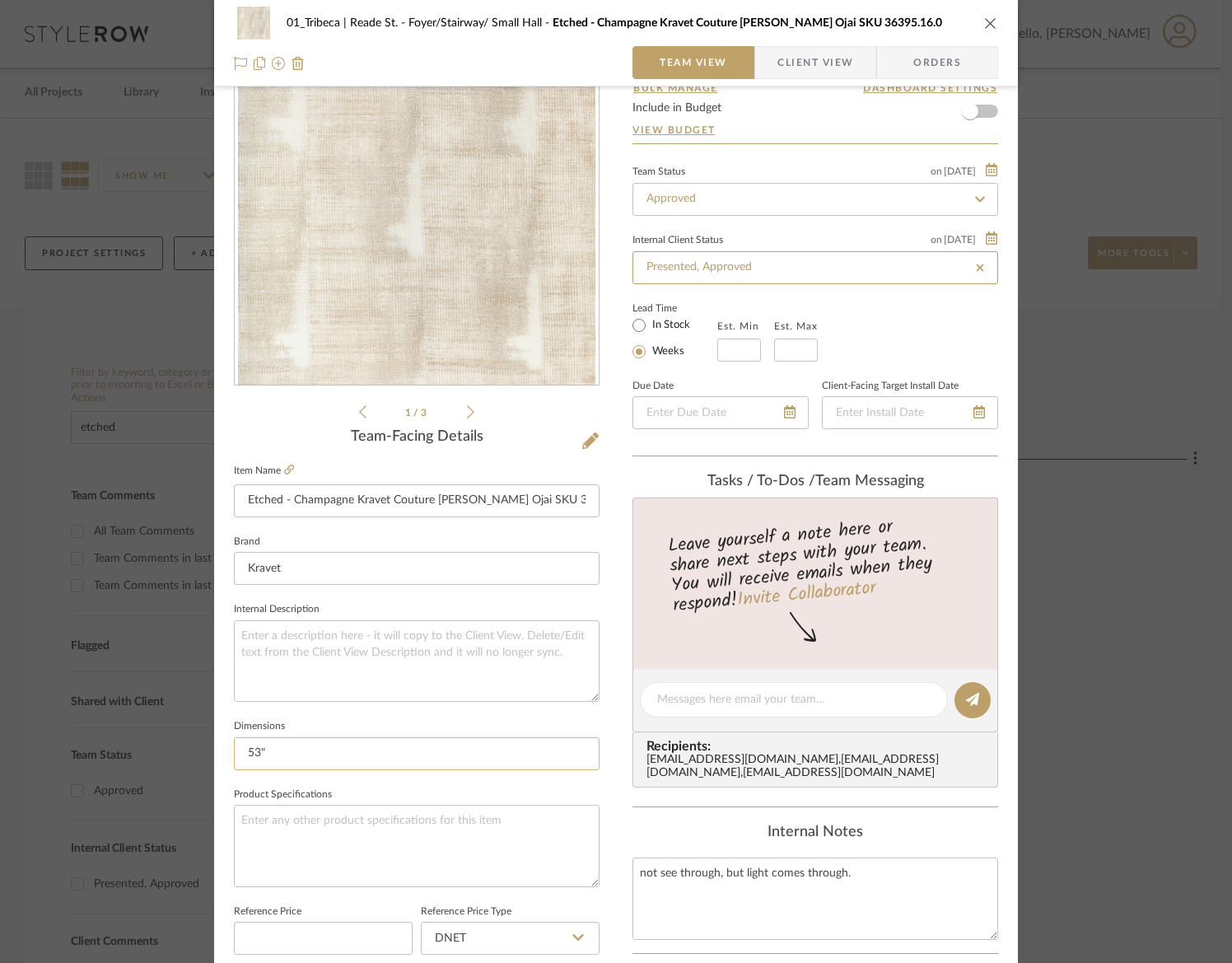
scroll to position [97, 0]
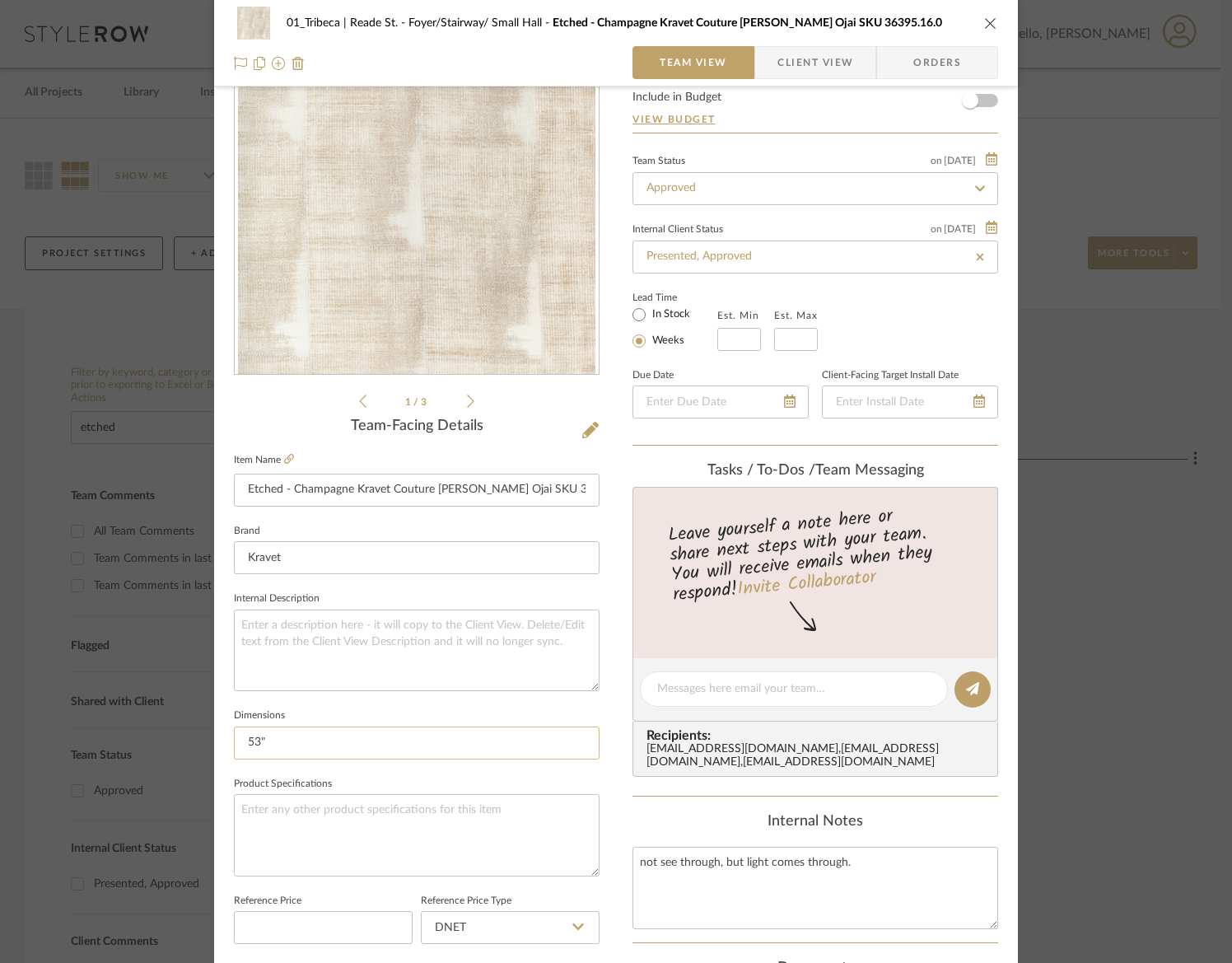
click at [287, 747] on input "53"" at bounding box center [417, 742] width 366 height 33
paste input "Details Width 53.14 in (134.98 cm) Vertical Repeat 12.4 in (31.5 cm) Horizontal…"
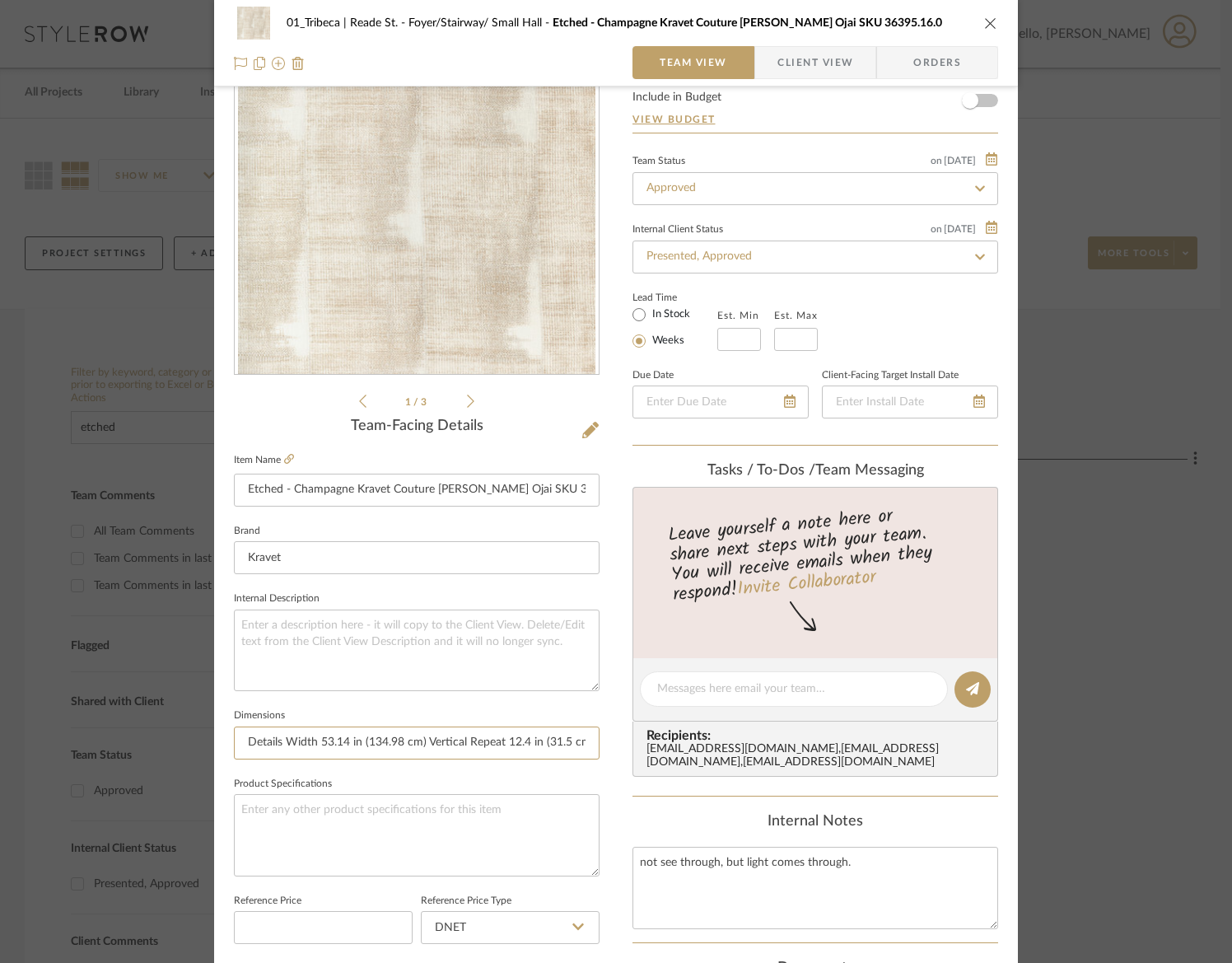
drag, startPoint x: 310, startPoint y: 738, endPoint x: 214, endPoint y: 742, distance: 96.1
click at [214, 742] on div "01_Tribeca | Reade St. Foyer/Stairway/ Small Hall Etched - Champagne Kravet Cou…" at bounding box center [615, 676] width 804 height 1521
type input "Details Width 53.14 in (134.98 cm) Vertical Repeat 12.4 in (31.5 cm) Horizontal…"
click at [299, 843] on textarea at bounding box center [417, 834] width 366 height 81
paste textarea "Designer Barbara Barry Collection Ojai Type Linen Country of Manufacture Made I…"
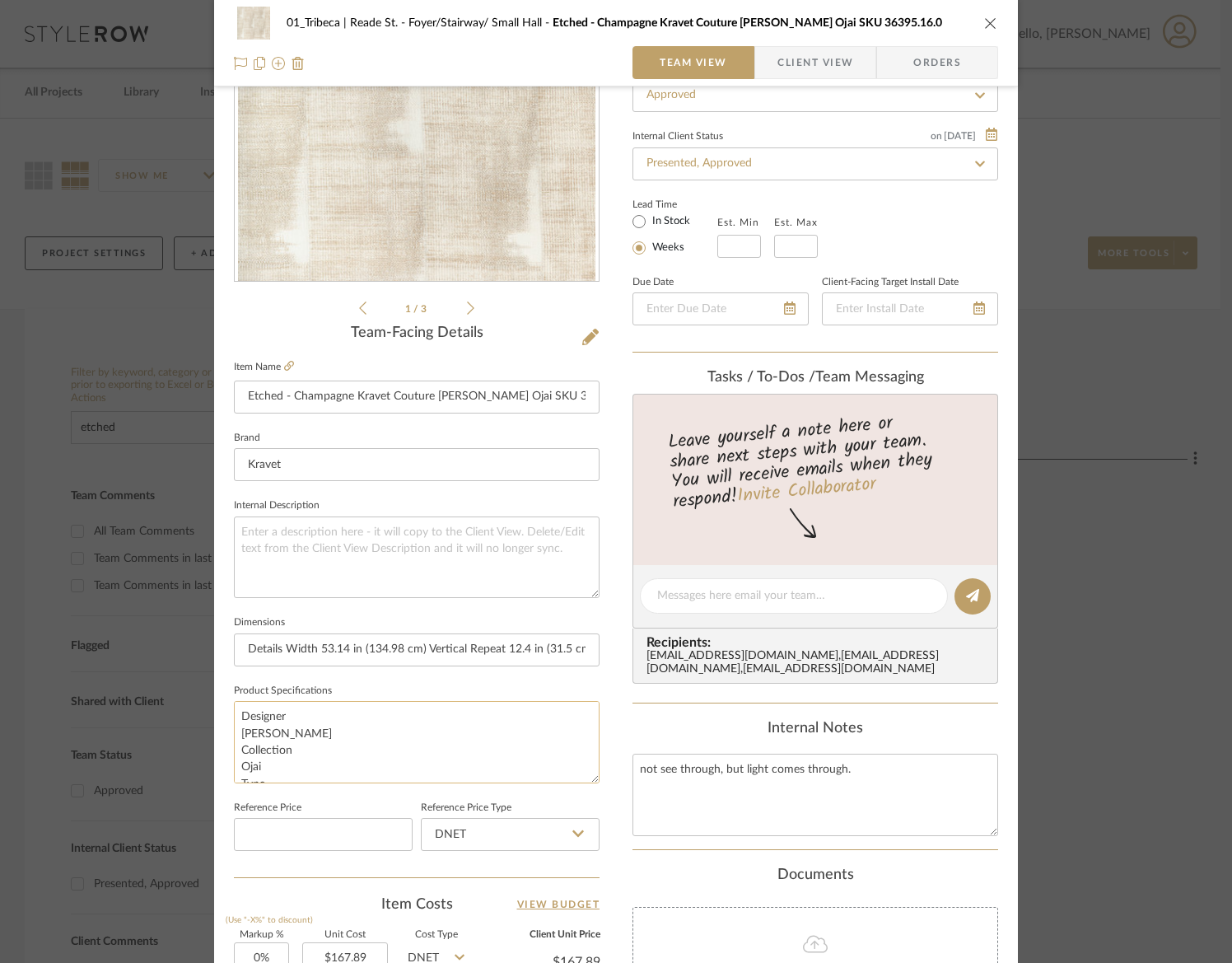
drag, startPoint x: 266, startPoint y: 766, endPoint x: 274, endPoint y: 746, distance: 21.5
click at [226, 685] on div "01_Tribeca | Reade St. Foyer/Stairway/ Small Hall Etched - Champagne Kravet Cou…" at bounding box center [615, 583] width 804 height 1521
click at [285, 716] on textarea "Designer Barbara Barry Collection Ojai Type Linen Country of Manufacture Made I…" at bounding box center [417, 741] width 366 height 81
click at [309, 733] on textarea "Designer: Barbara Barry Collection Ojai Type Linen Country of Manufacture Made …" at bounding box center [417, 741] width 366 height 81
click at [263, 748] on textarea "Designer: Barbara Barry Collection: Ojai Type Linen Country of Manufacture Made…" at bounding box center [417, 741] width 366 height 81
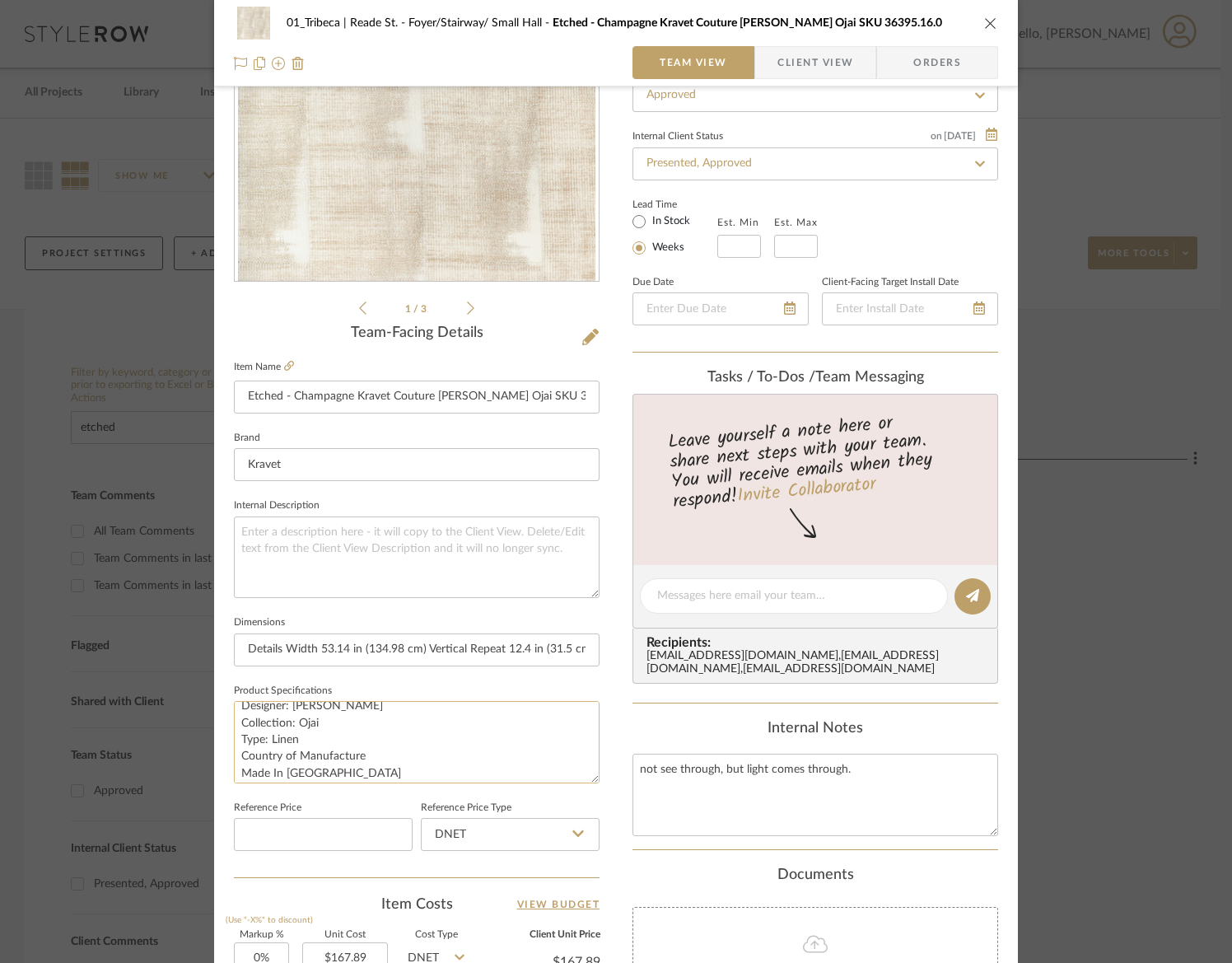
scroll to position [25, 0]
click at [375, 746] on textarea "Designer: Barbara Barry Collection: Ojai Type: Linen Country of Manufacture Mad…" at bounding box center [417, 741] width 366 height 81
drag, startPoint x: 274, startPoint y: 754, endPoint x: 229, endPoint y: 746, distance: 45.7
click at [234, 746] on textarea "Designer: Barbara Barry Collection: Ojai Type: Linen Country of Manufacture Mad…" at bounding box center [417, 741] width 366 height 81
click at [373, 741] on textarea "Designer: Barbara Barry Collection: Ojai Type: Linen Country of Manufacture Mad…" at bounding box center [417, 741] width 366 height 81
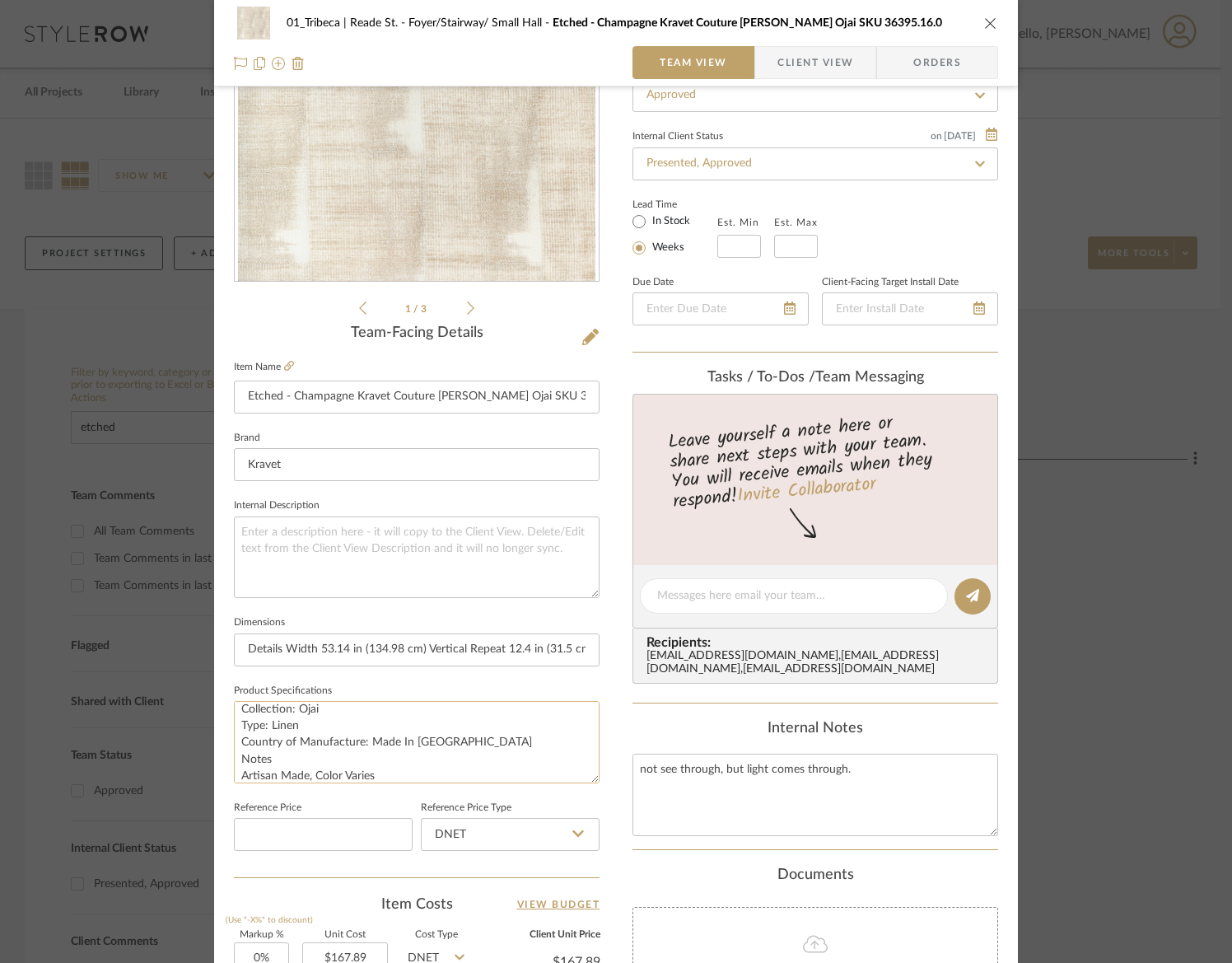
click at [298, 757] on textarea "Designer: Barbara Barry Collection: Ojai Type: Linen Country of Manufacture: Ma…" at bounding box center [417, 741] width 366 height 81
click at [298, 744] on textarea "Designer: Barbara Barry Collection: Ojai Type: Linen Country of Manufacture: Ma…" at bounding box center [417, 741] width 366 height 81
click at [411, 748] on textarea "Designer: Barbara Barry Collection: Ojai Type: Linen Country of Manufacture: Ma…" at bounding box center [417, 741] width 366 height 81
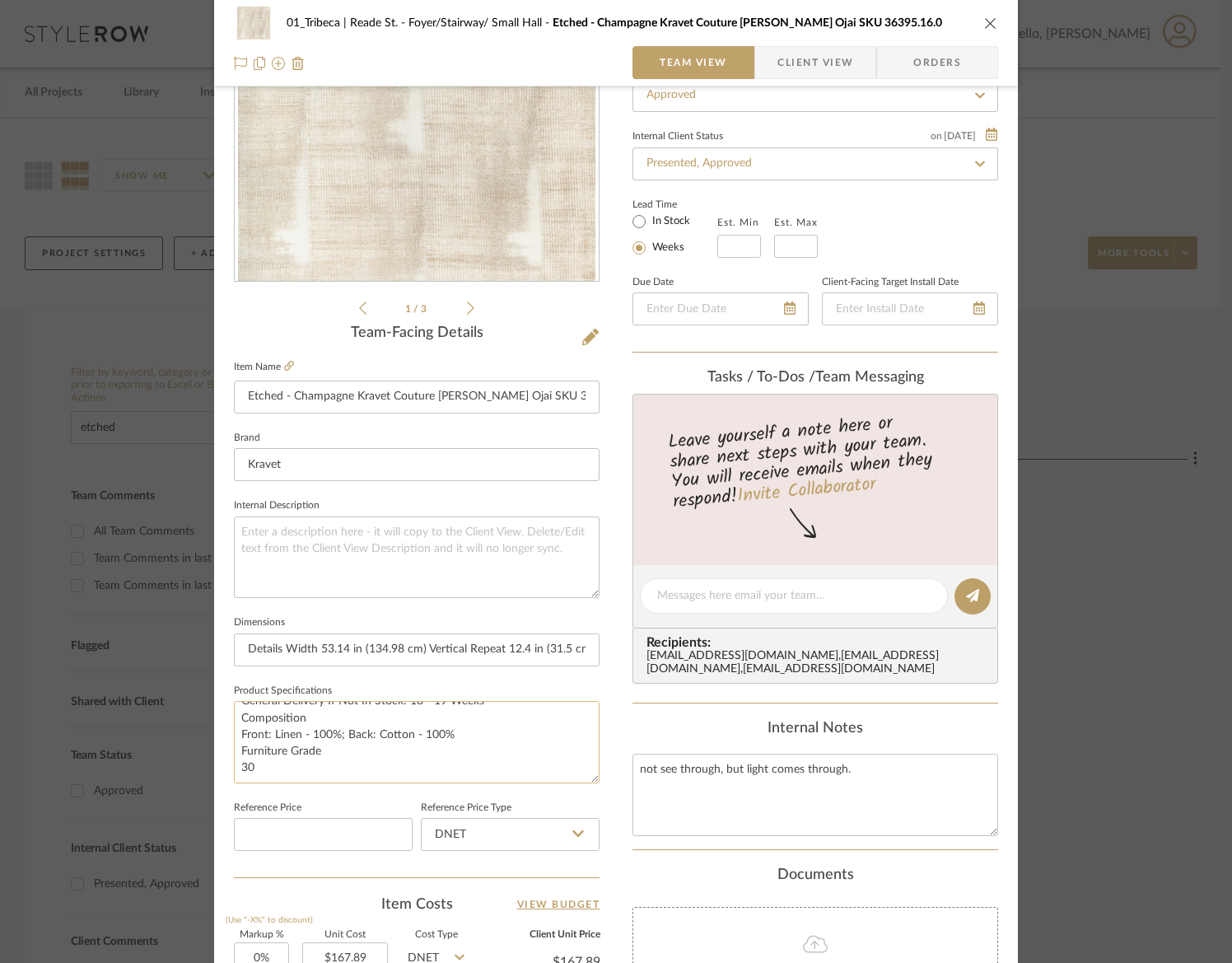
scroll to position [117, 0]
click at [315, 718] on textarea "Designer: Barbara Barry Collection: Ojai Type: Linen Country of Manufacture: Ma…" at bounding box center [417, 741] width 366 height 81
type textarea "Designer: Barbara Barry Collection: Ojai Type: Linen Country of Manufacture: Ma…"
click at [322, 751] on textarea "Designer: Barbara Barry Collection: Ojai Type: Linen Country of Manufacture: Ma…" at bounding box center [417, 741] width 366 height 81
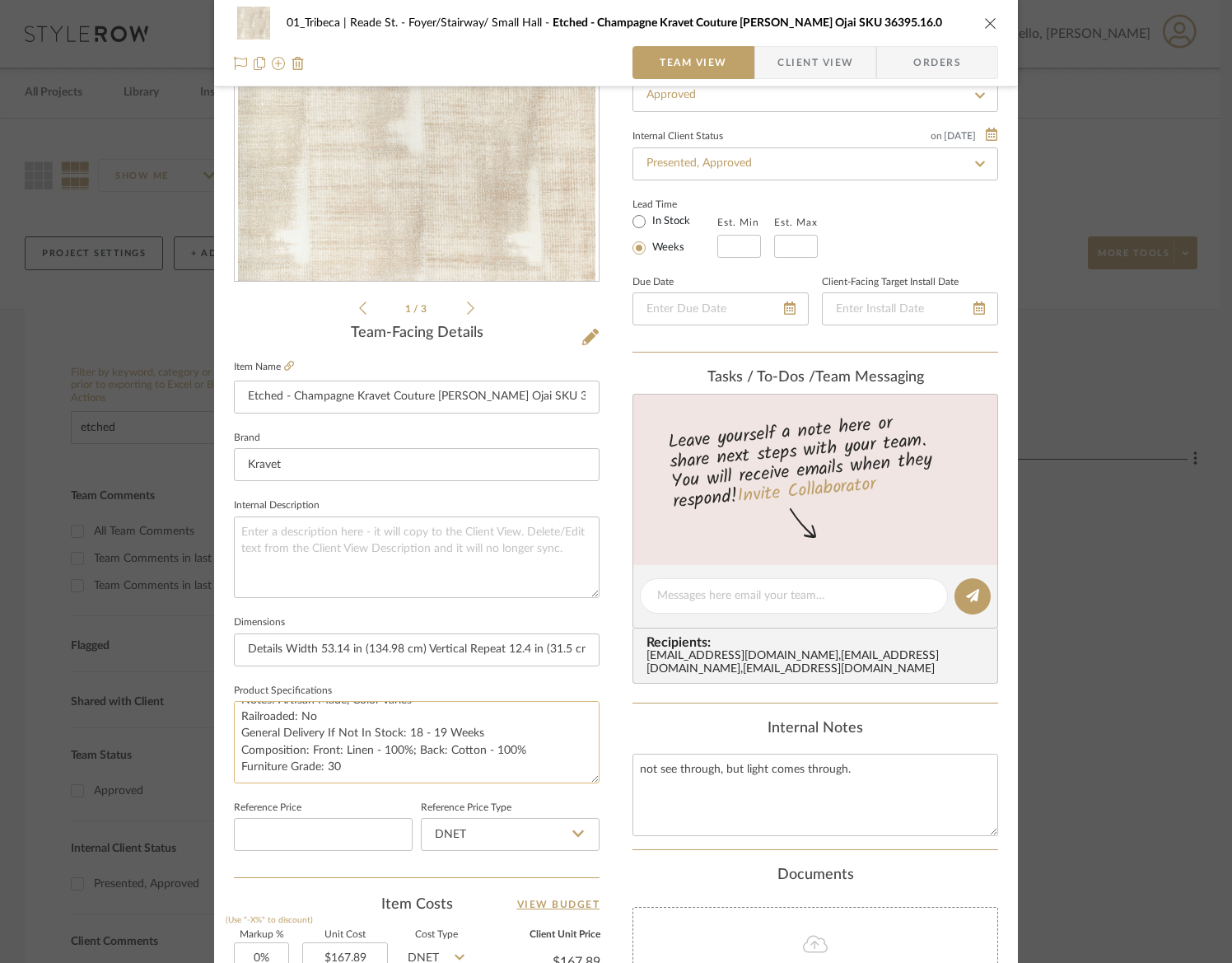
scroll to position [83, 0]
type textarea "Designer: Barbara Barry Collection: Ojai Type: Linen Country of Manufacture: Ma…"
click at [288, 829] on input at bounding box center [324, 834] width 179 height 33
type input "$167.38"
click at [346, 806] on fieldset "Reference Price $167.38" at bounding box center [324, 824] width 179 height 55
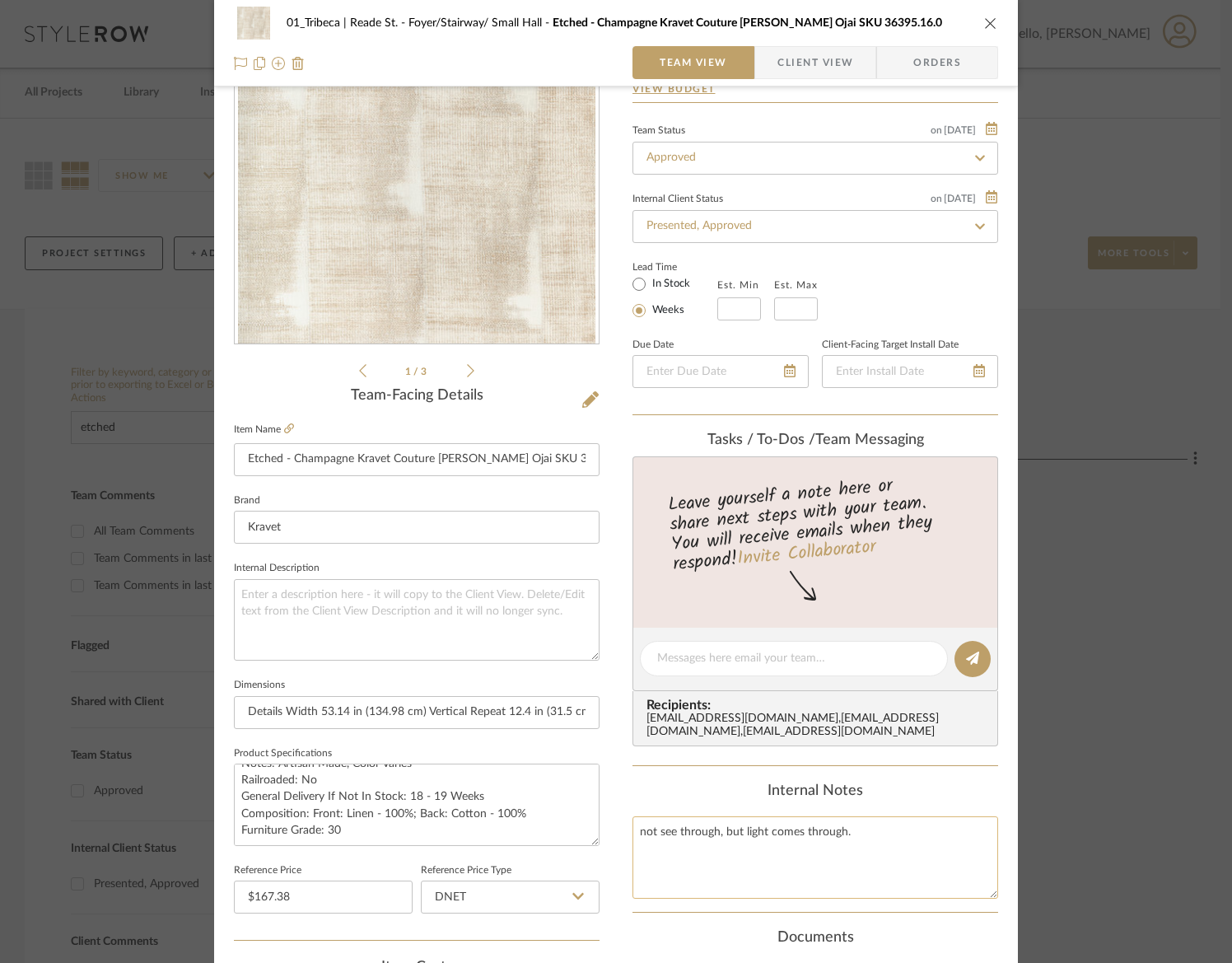
scroll to position [204, 0]
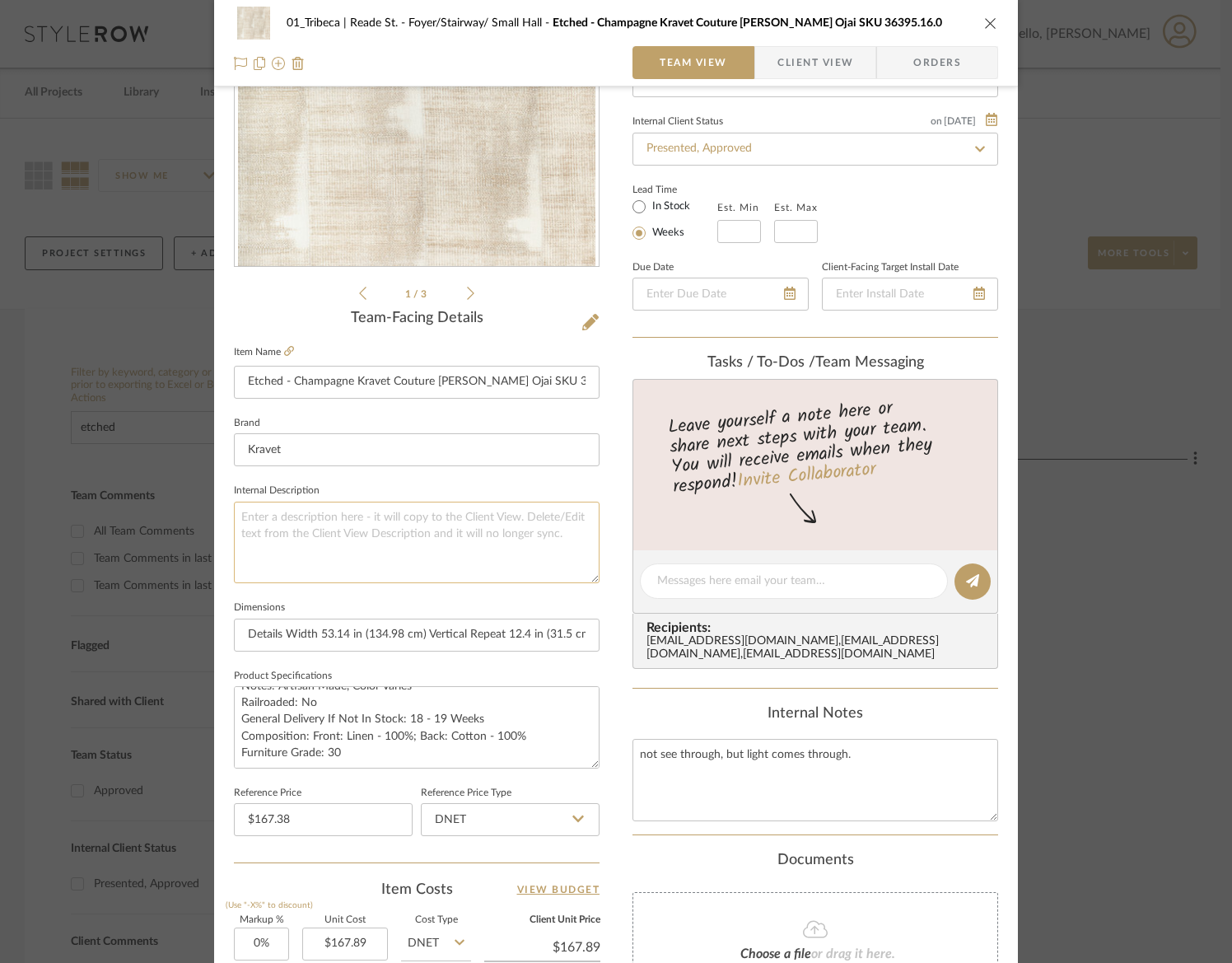
click at [297, 546] on textarea at bounding box center [417, 542] width 366 height 81
type textarea "Low stock"
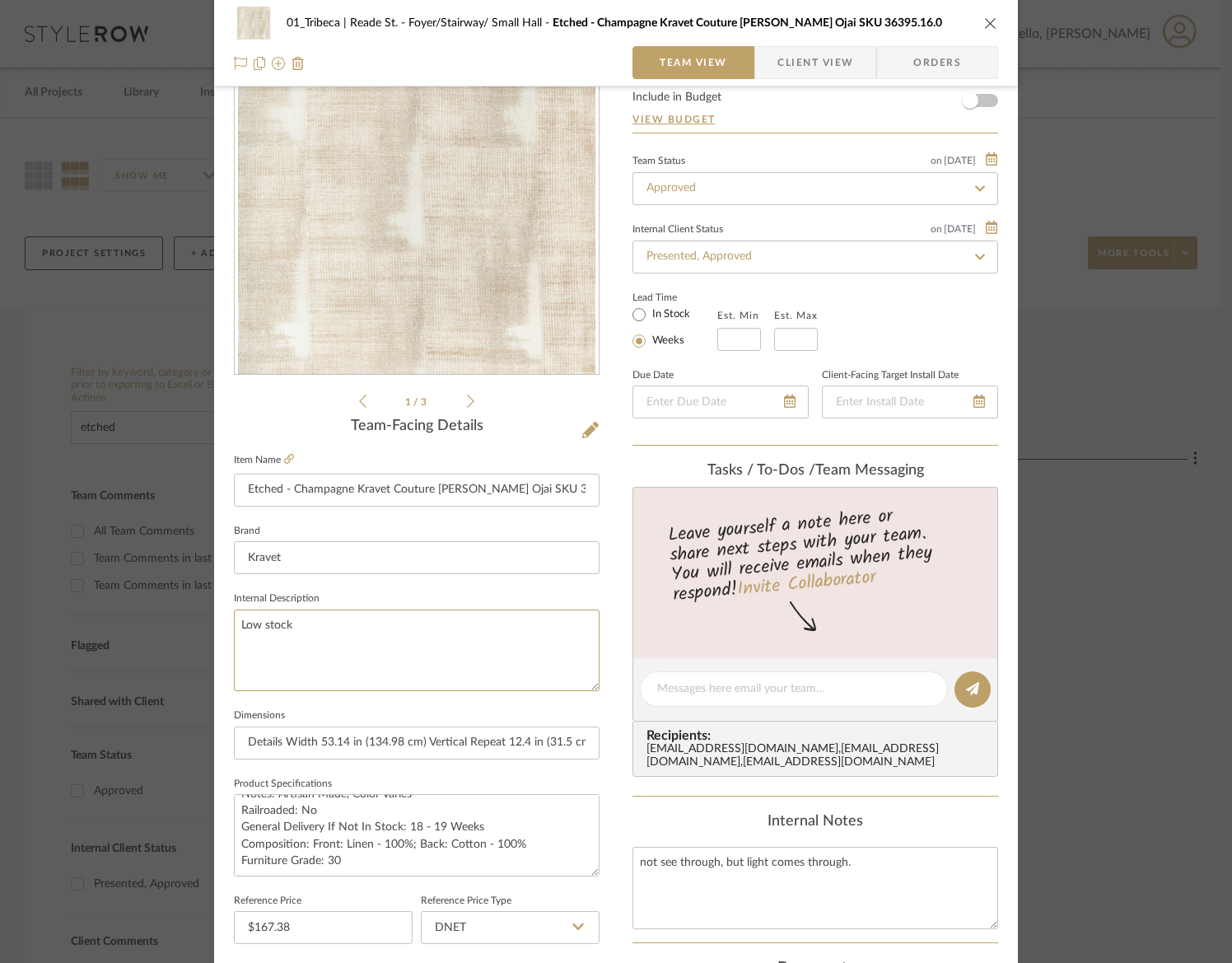
scroll to position [0, 0]
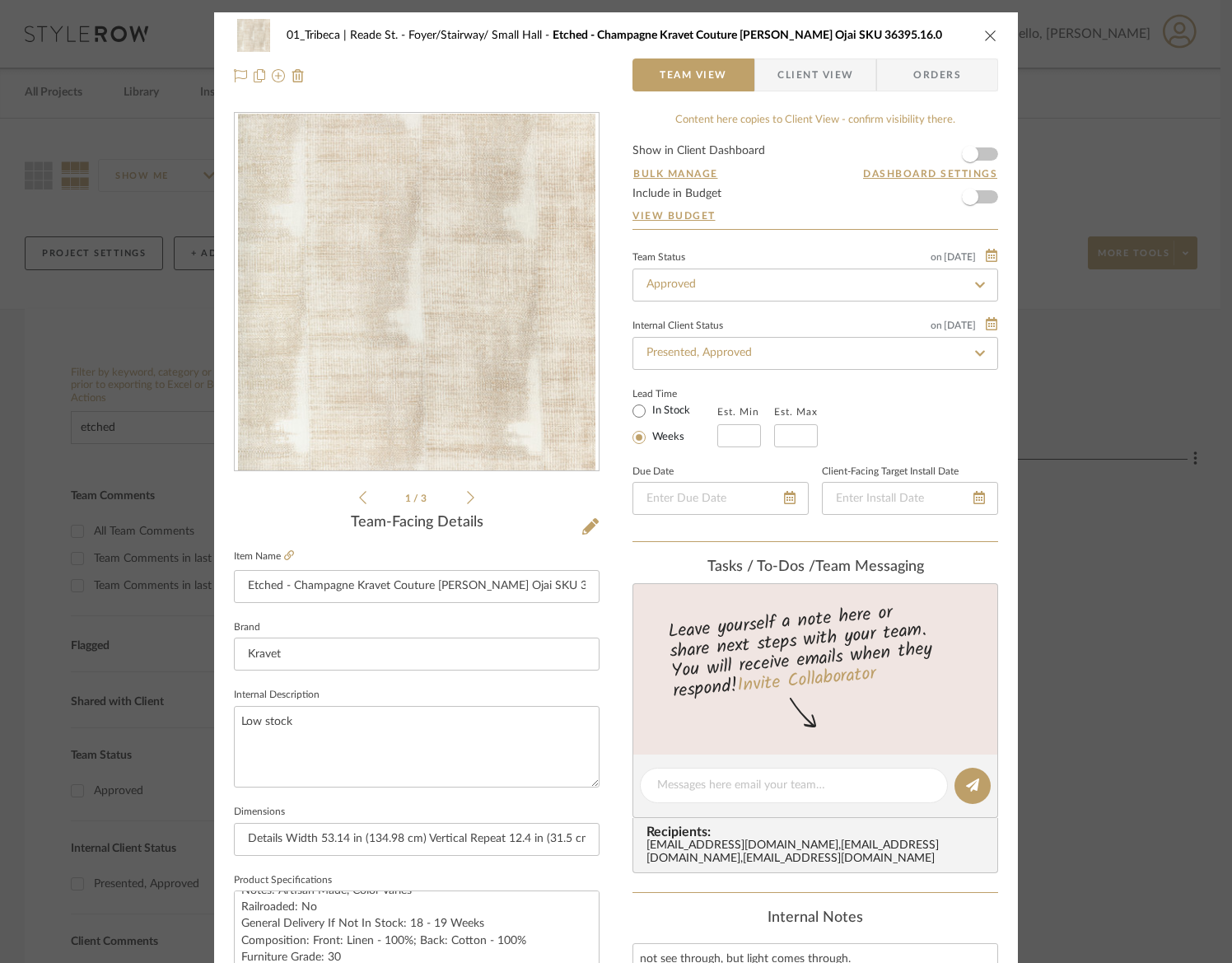
click at [536, 89] on div at bounding box center [417, 74] width 366 height 33
click at [984, 36] on icon "close" at bounding box center [991, 35] width 13 height 13
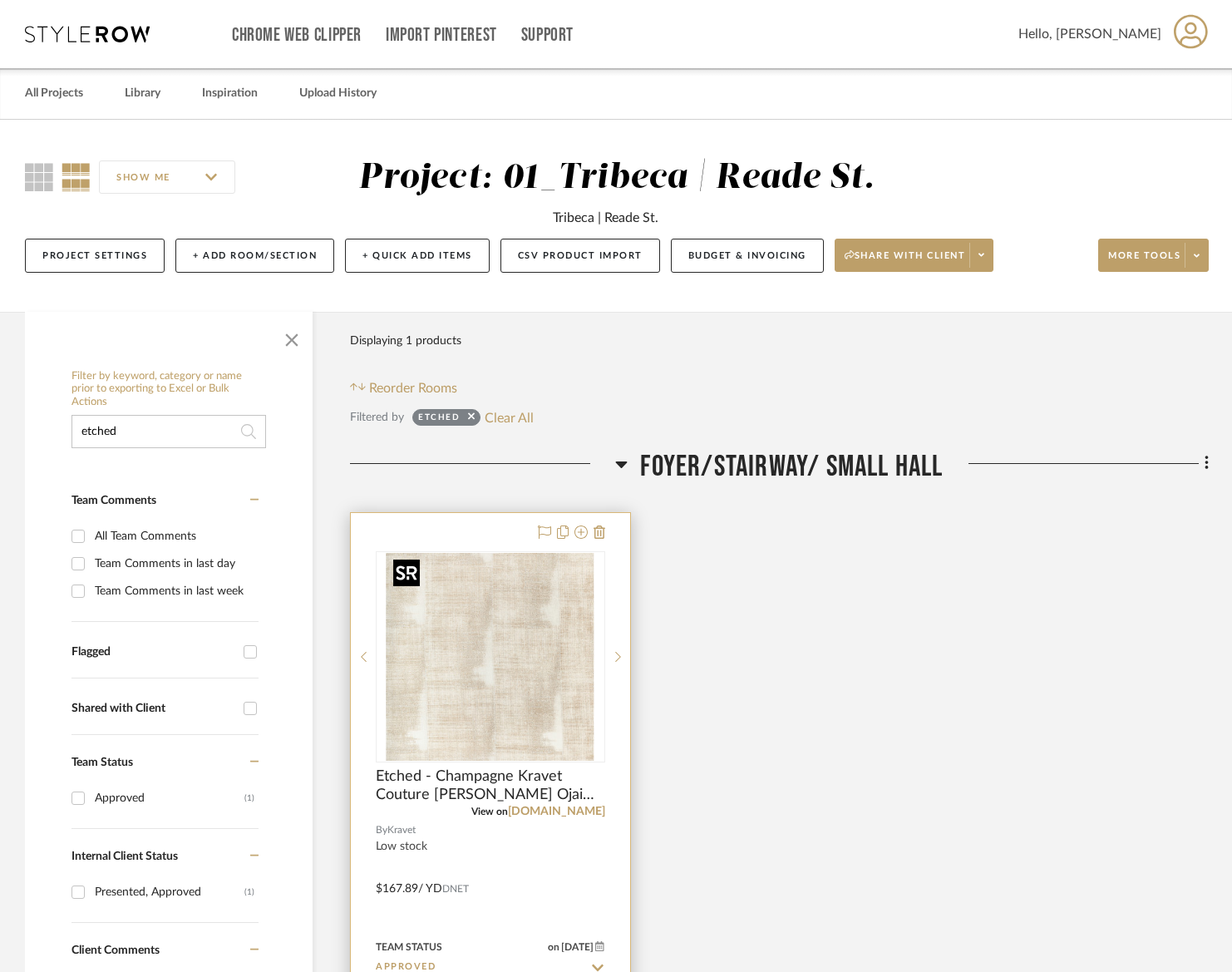
click at [498, 677] on img "0" at bounding box center [490, 656] width 208 height 208
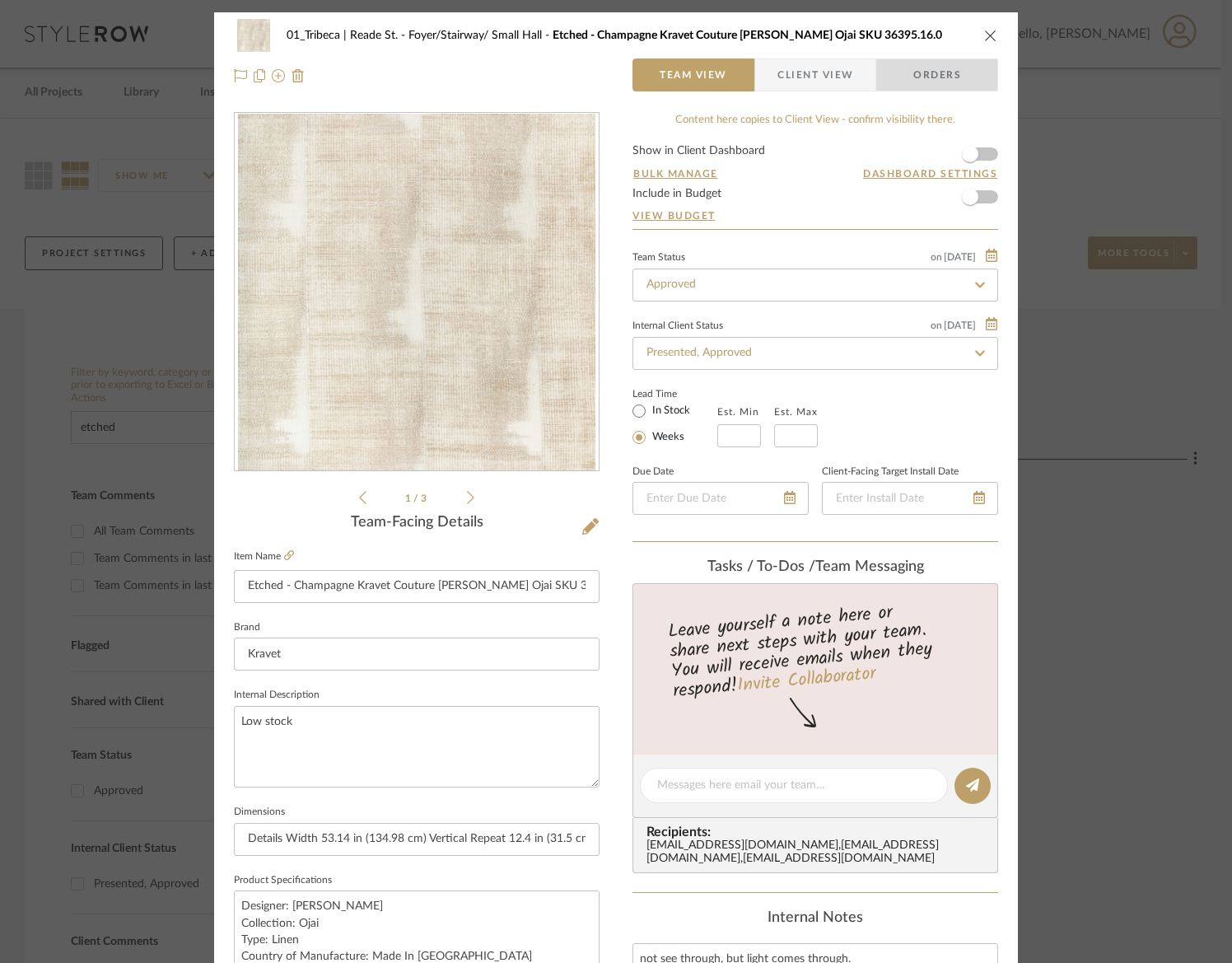
click at [950, 73] on span "Orders" at bounding box center [937, 74] width 84 height 33
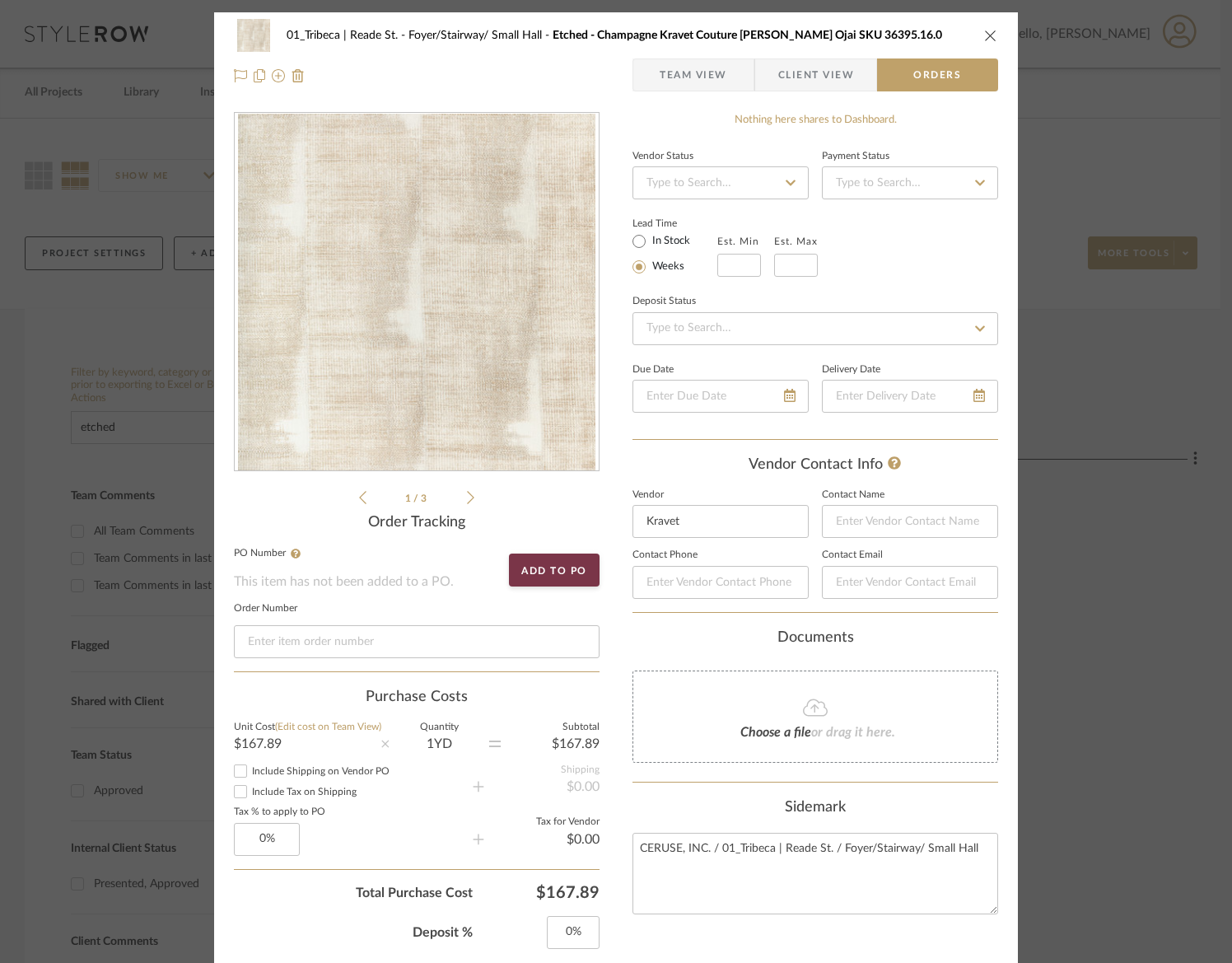
click at [675, 74] on span "Team View" at bounding box center [694, 74] width 68 height 33
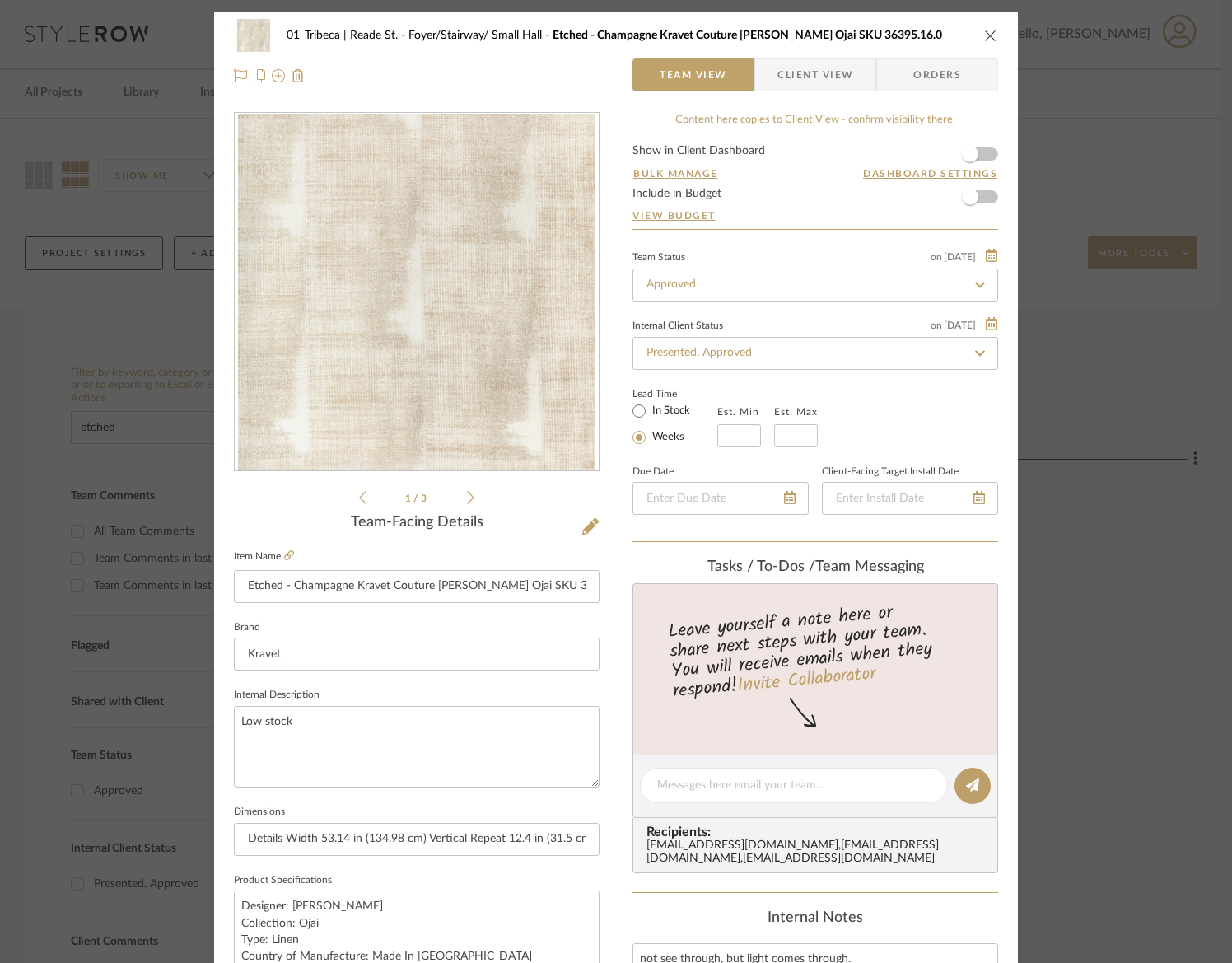
click at [467, 498] on icon at bounding box center [470, 497] width 7 height 15
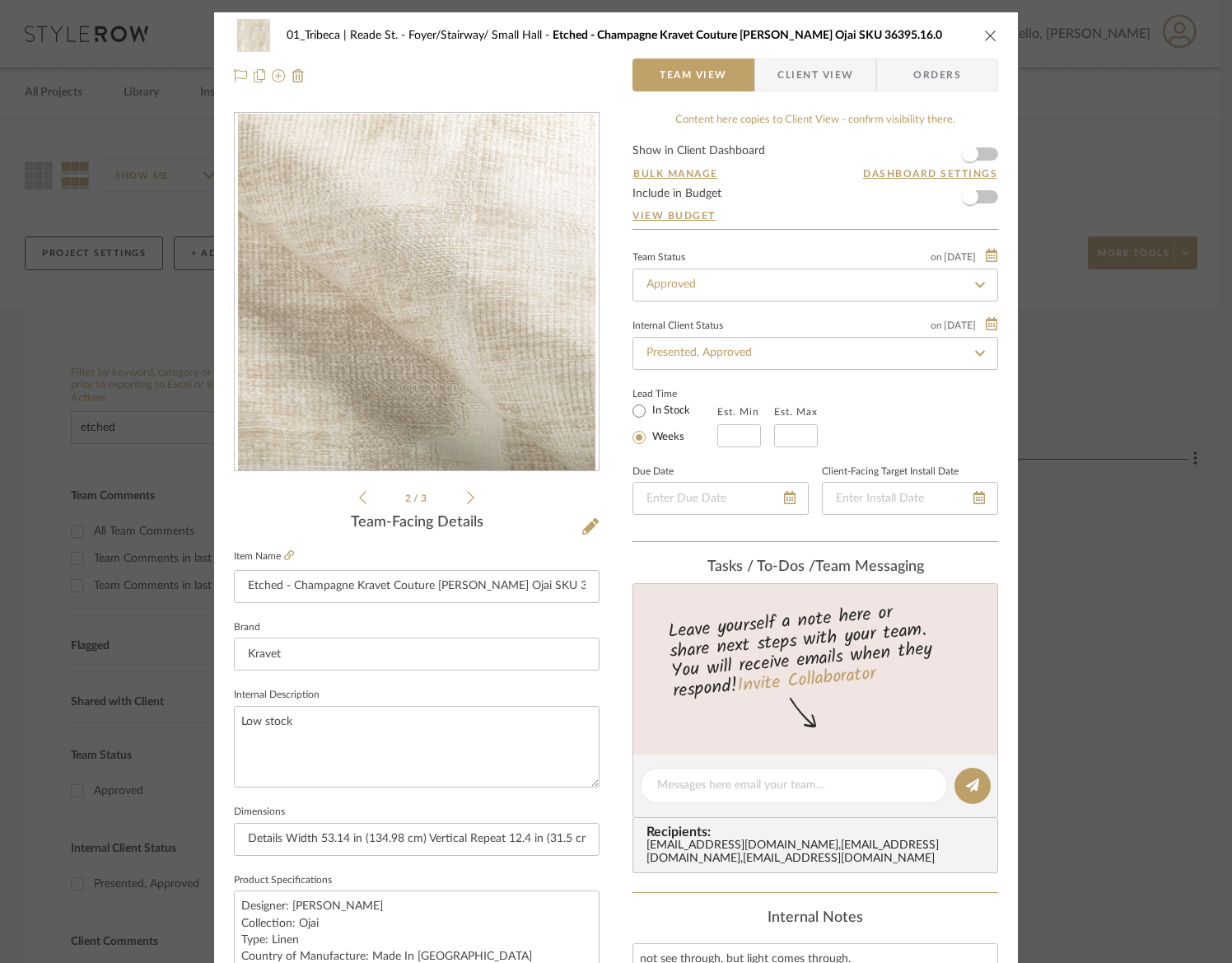
click at [467, 498] on icon at bounding box center [470, 497] width 7 height 15
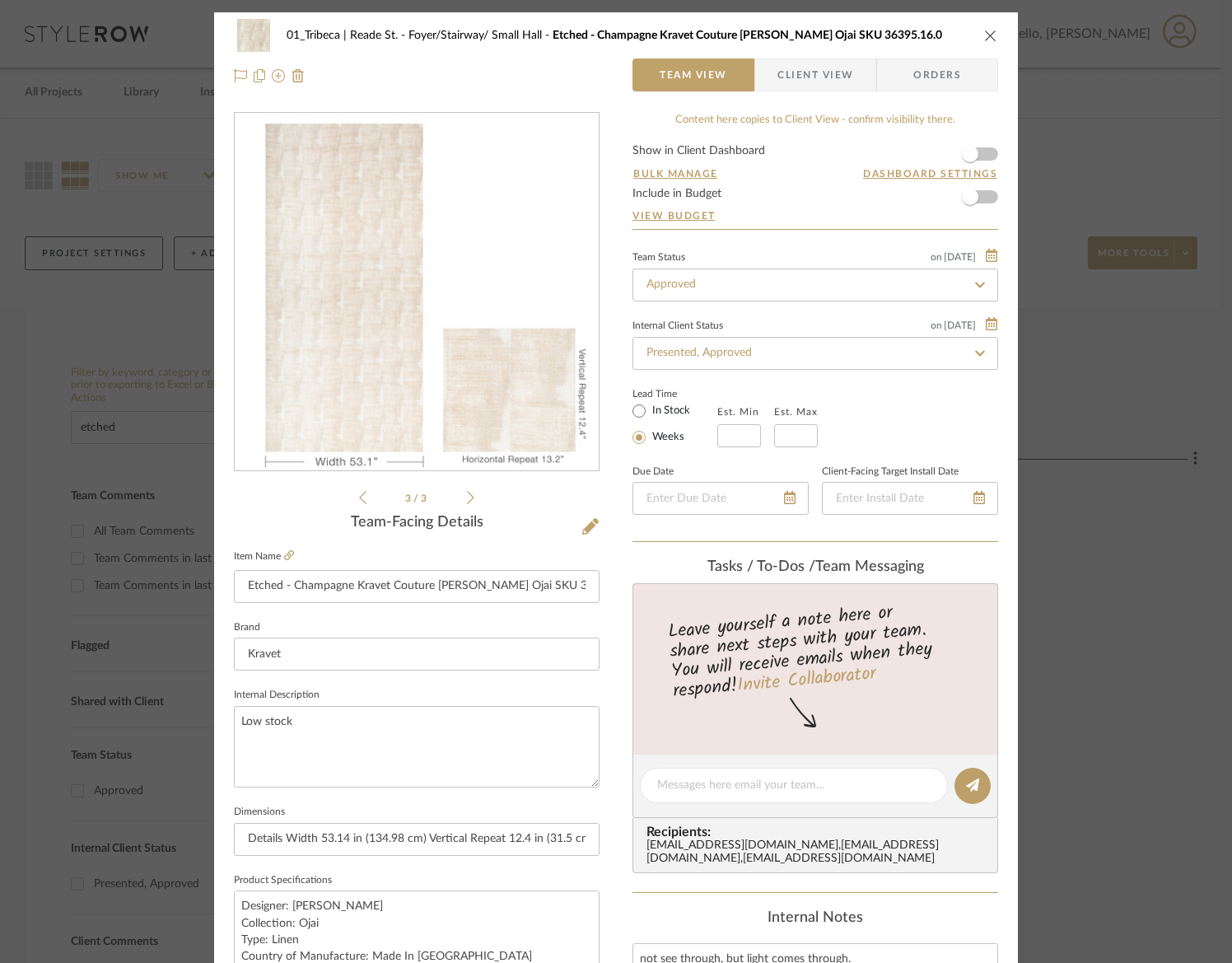
click at [367, 499] on li "3 / 3" at bounding box center [417, 497] width 100 height 20
click at [359, 497] on icon at bounding box center [363, 497] width 7 height 13
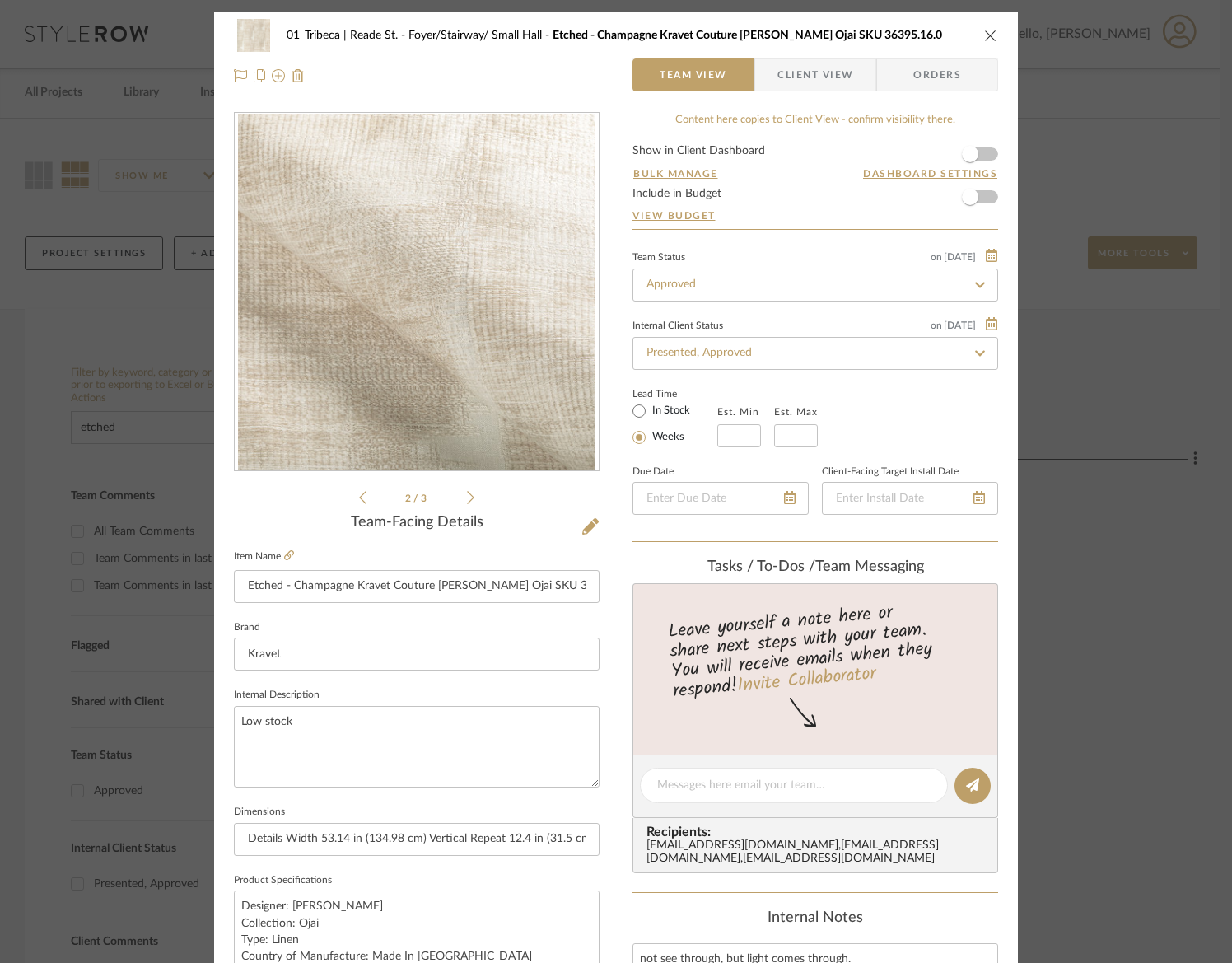
click at [359, 497] on icon at bounding box center [363, 497] width 7 height 13
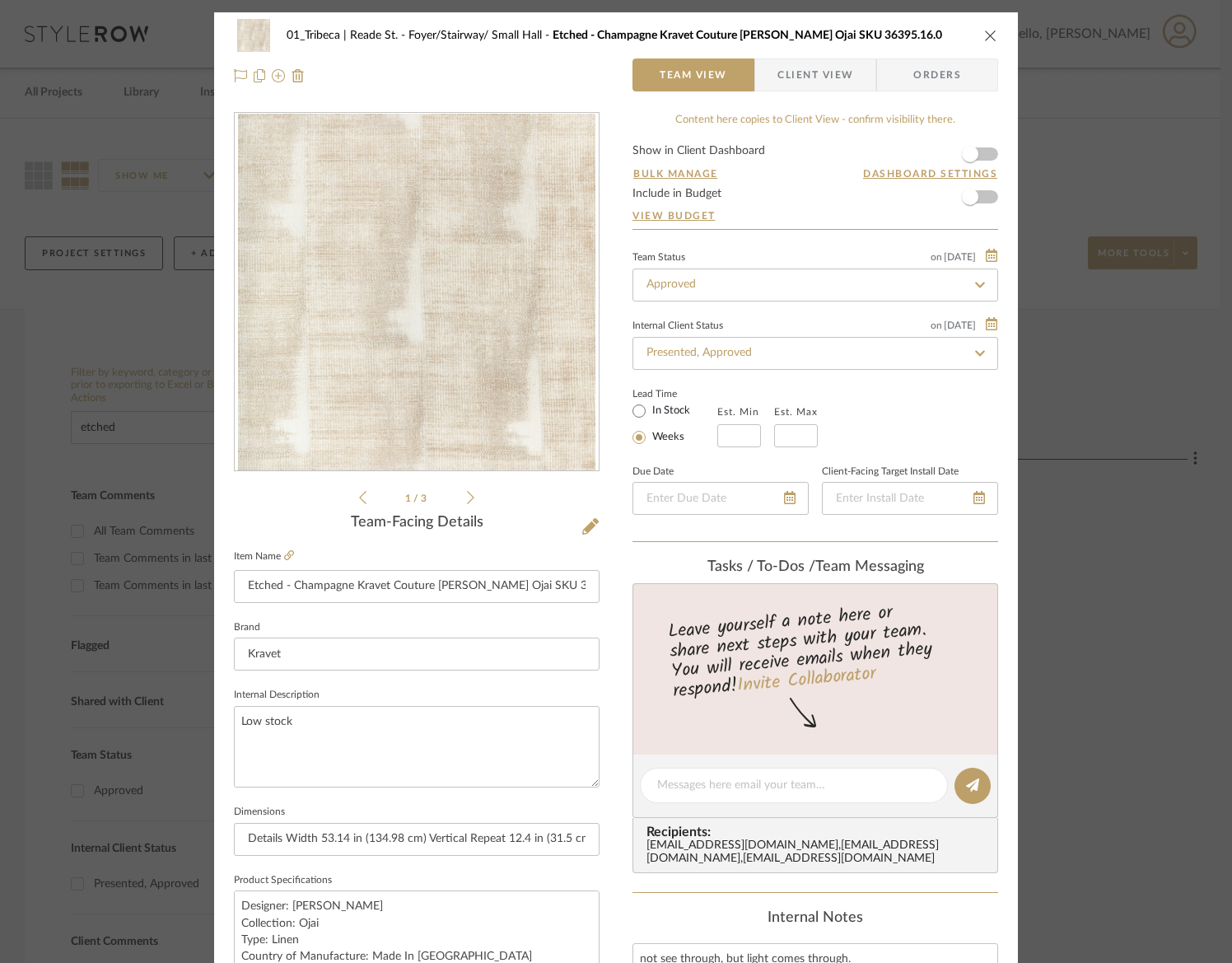
click at [359, 497] on icon at bounding box center [363, 497] width 7 height 13
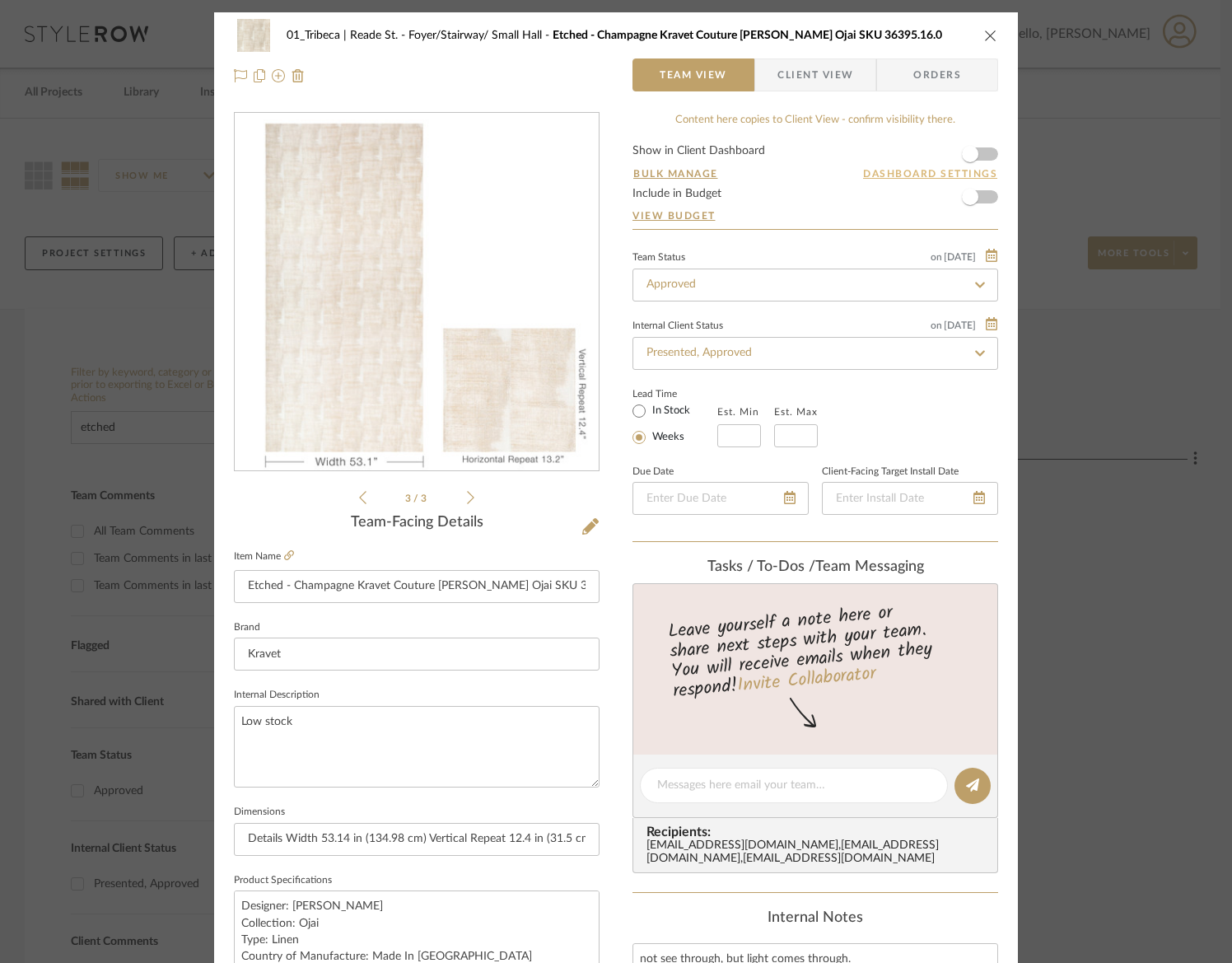
click at [890, 173] on button "Dashboard Settings" at bounding box center [930, 173] width 136 height 15
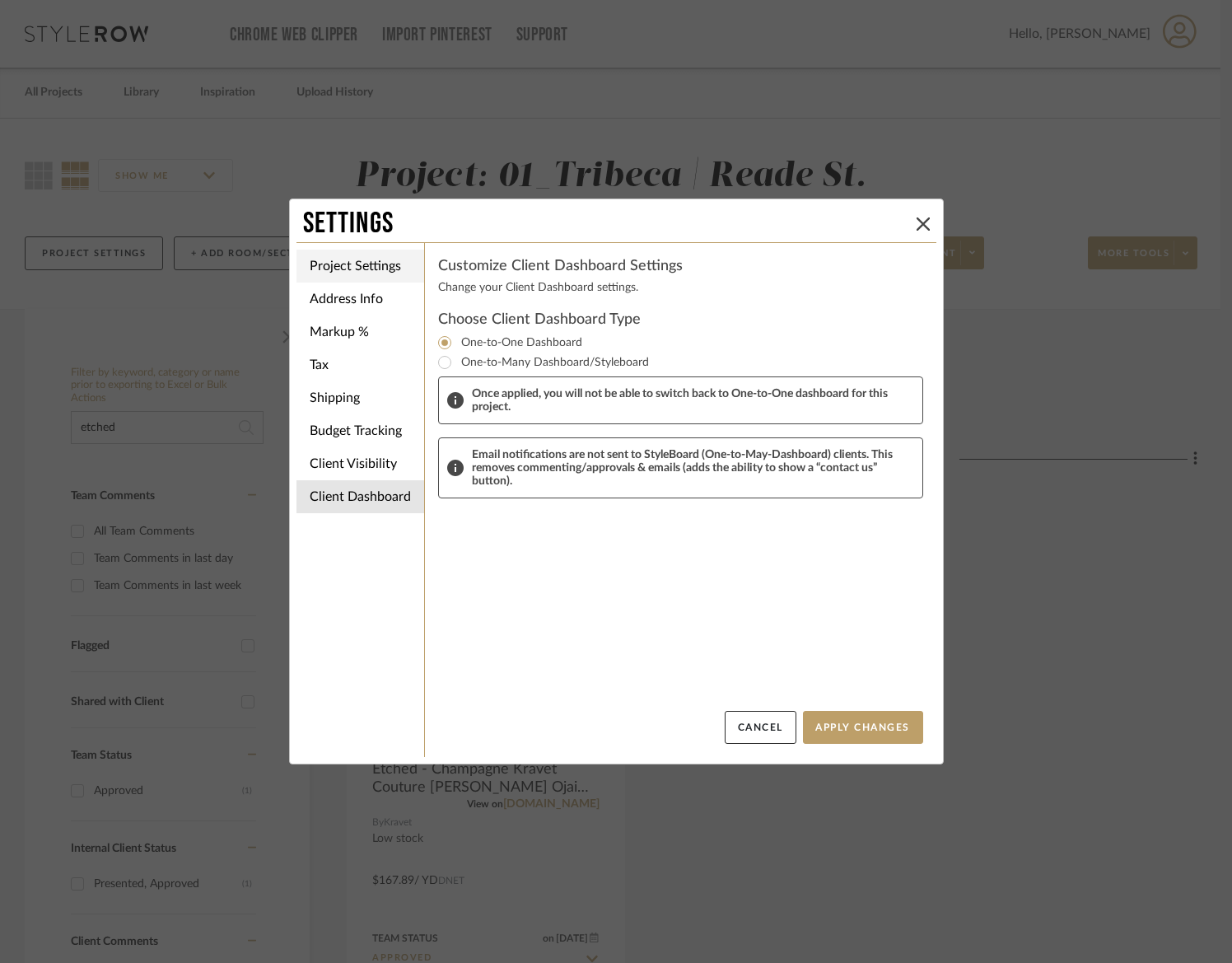
click at [366, 266] on li "Project Settings" at bounding box center [360, 266] width 128 height 33
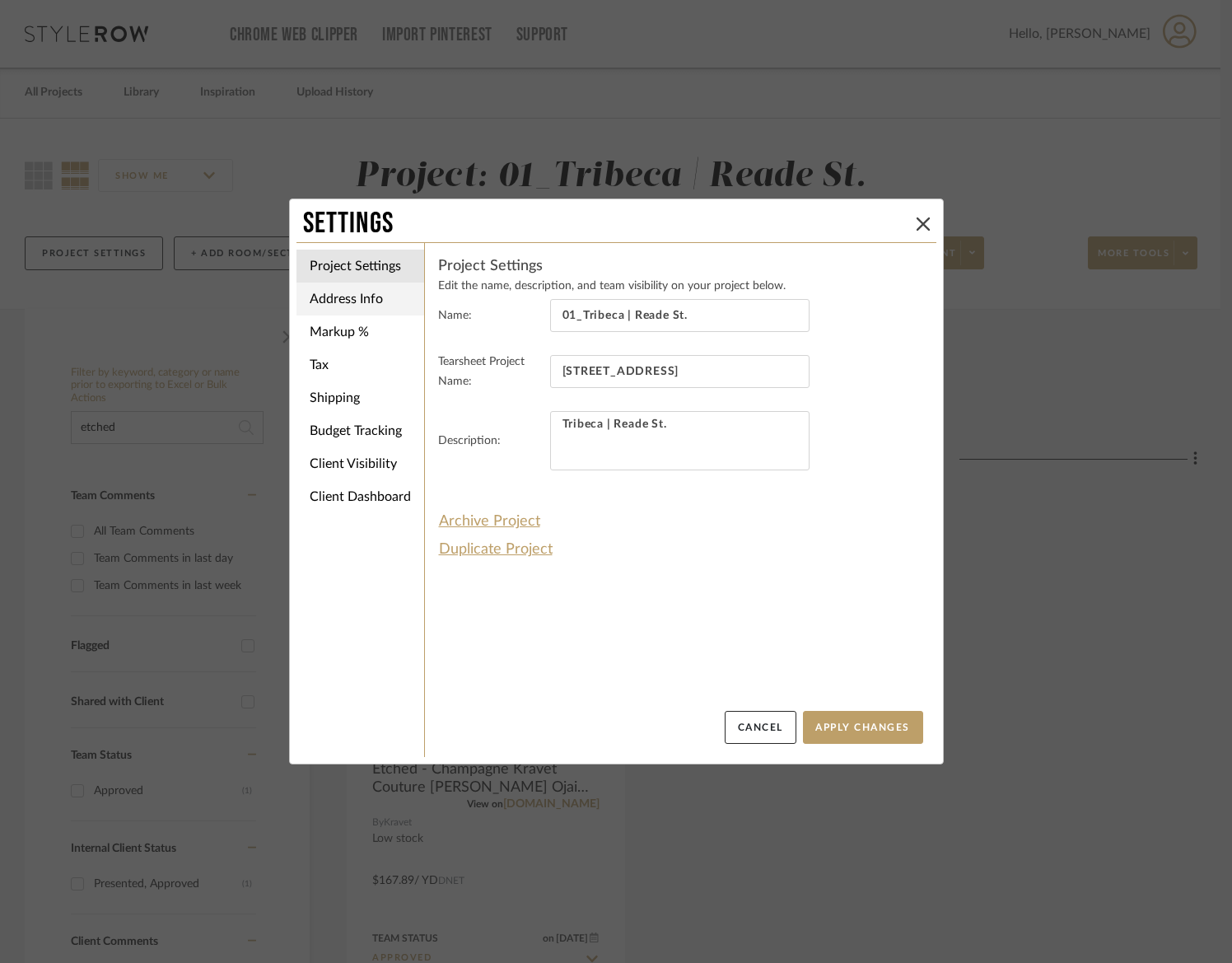
click at [331, 296] on li "Address Info" at bounding box center [360, 299] width 128 height 33
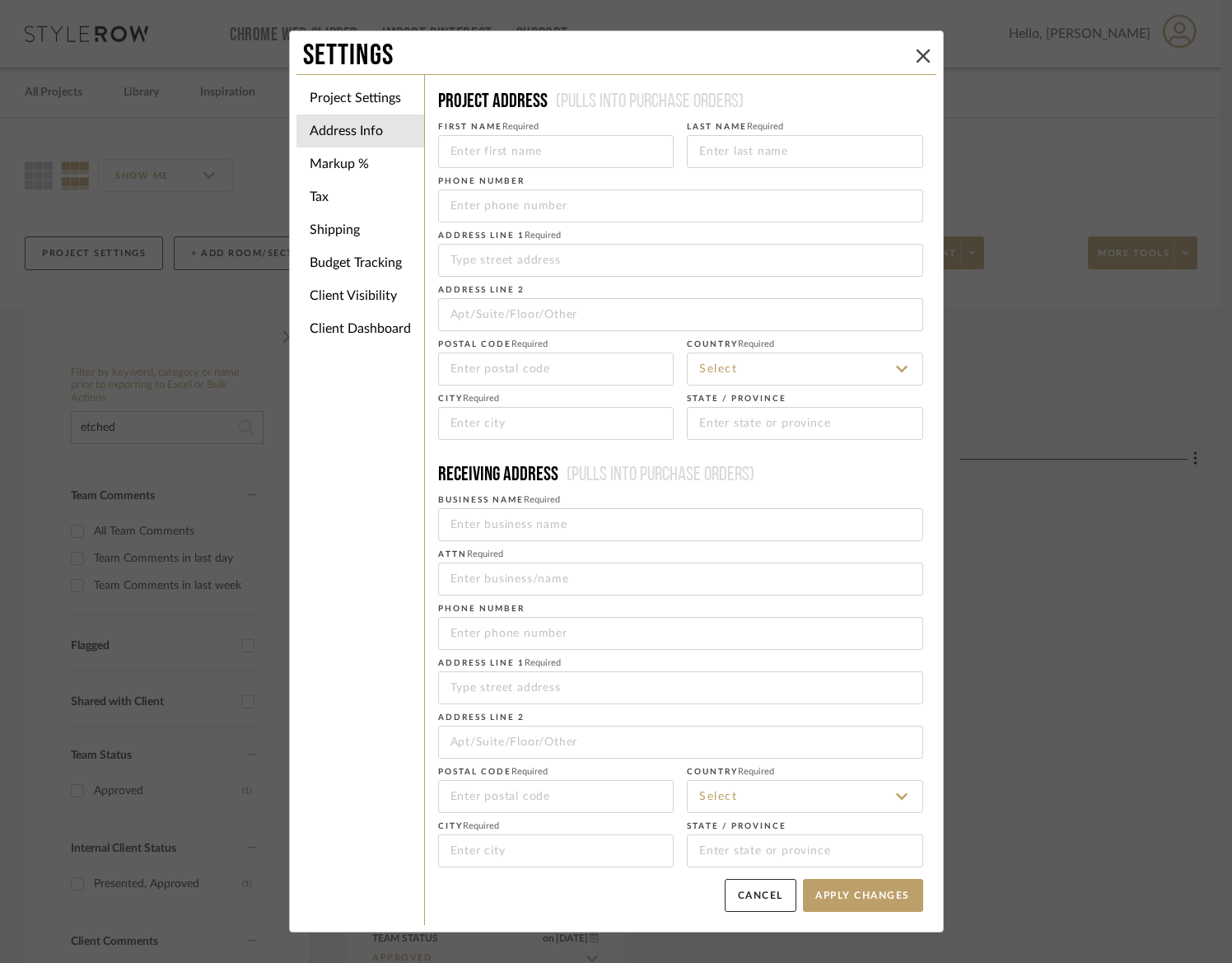
click at [902, 60] on div "Settings" at bounding box center [606, 55] width 607 height 37
click at [339, 97] on li "Project Settings" at bounding box center [360, 97] width 128 height 33
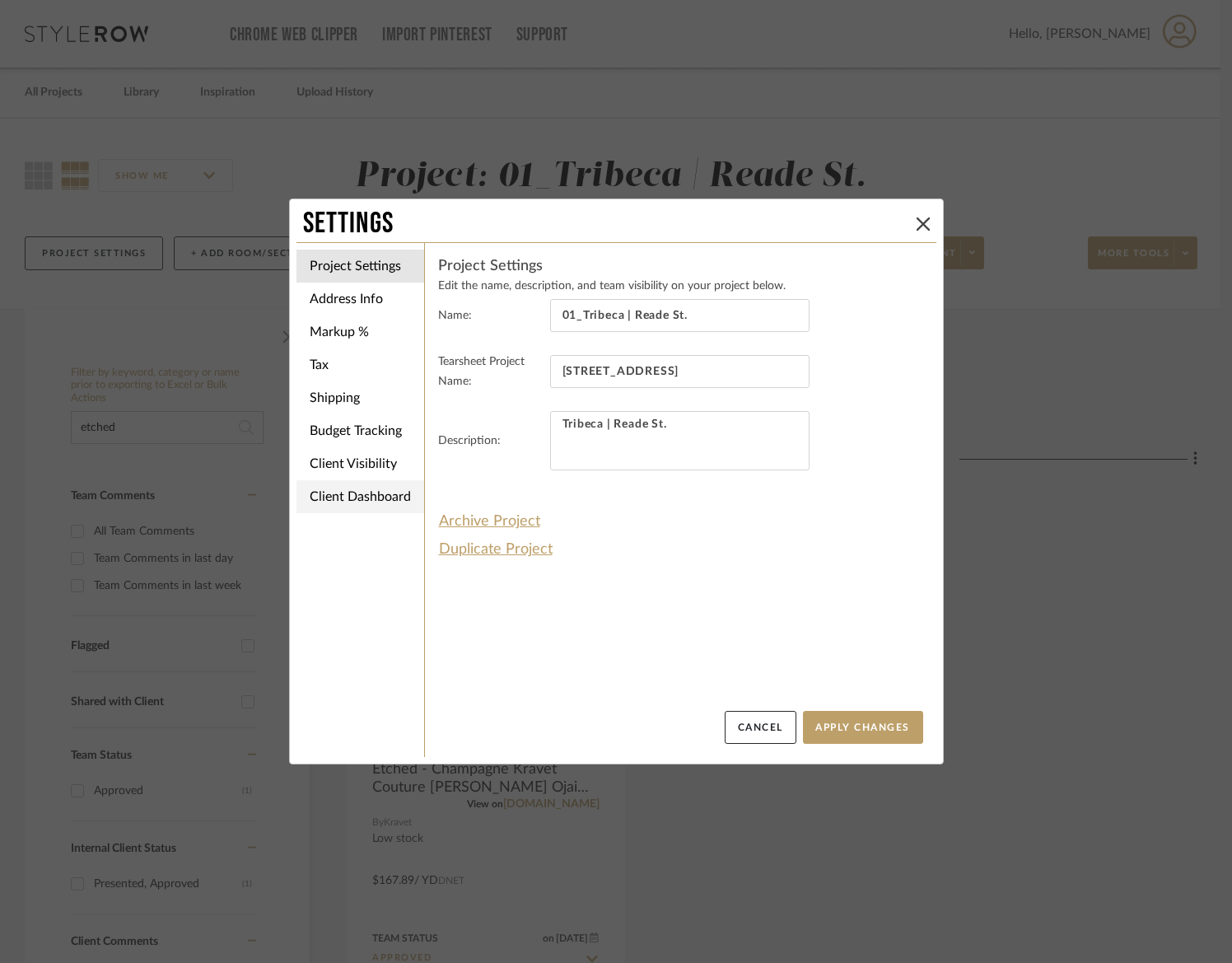
click at [335, 499] on li "Client Dashboard" at bounding box center [360, 496] width 128 height 33
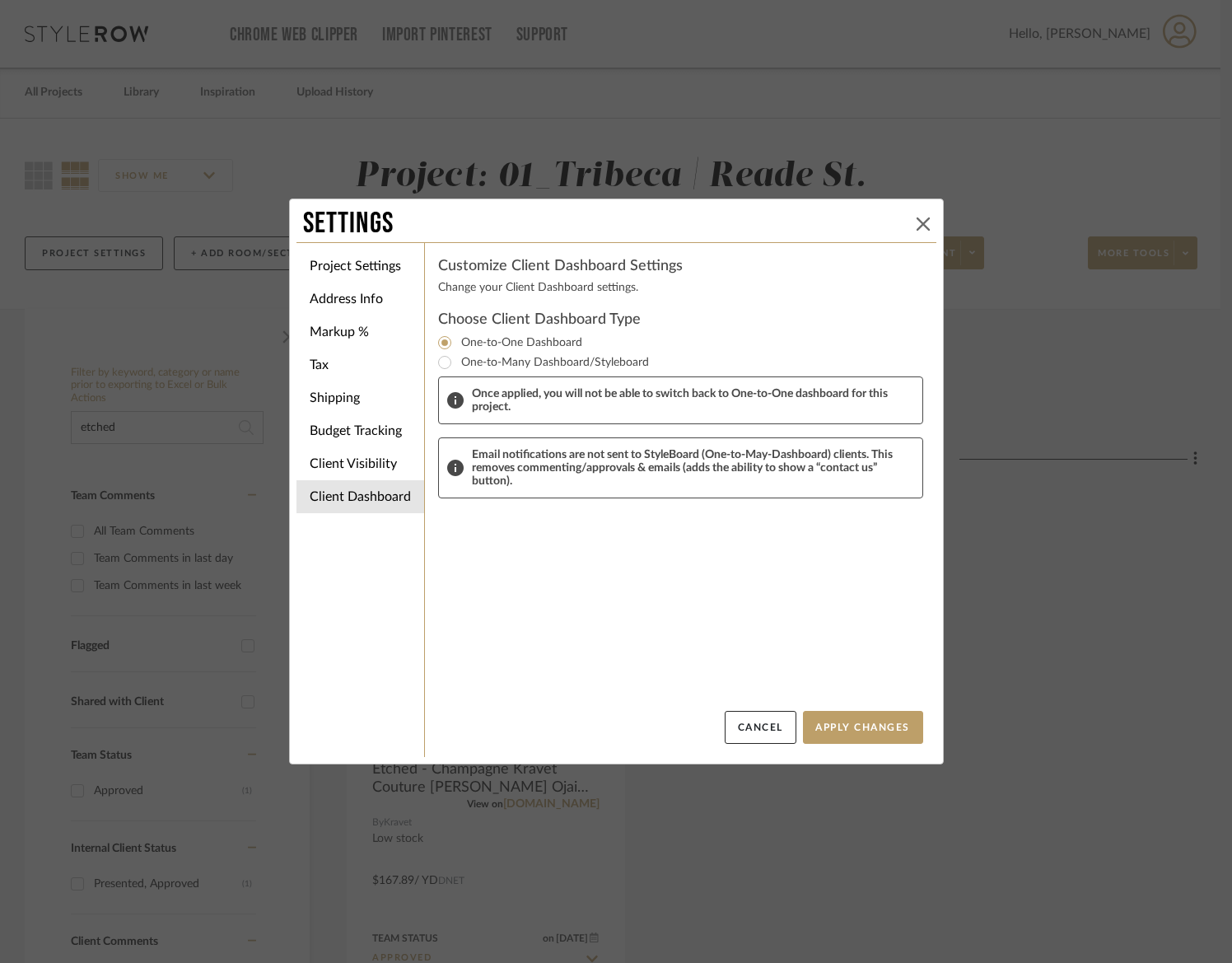
click at [916, 220] on icon at bounding box center [923, 224] width 13 height 13
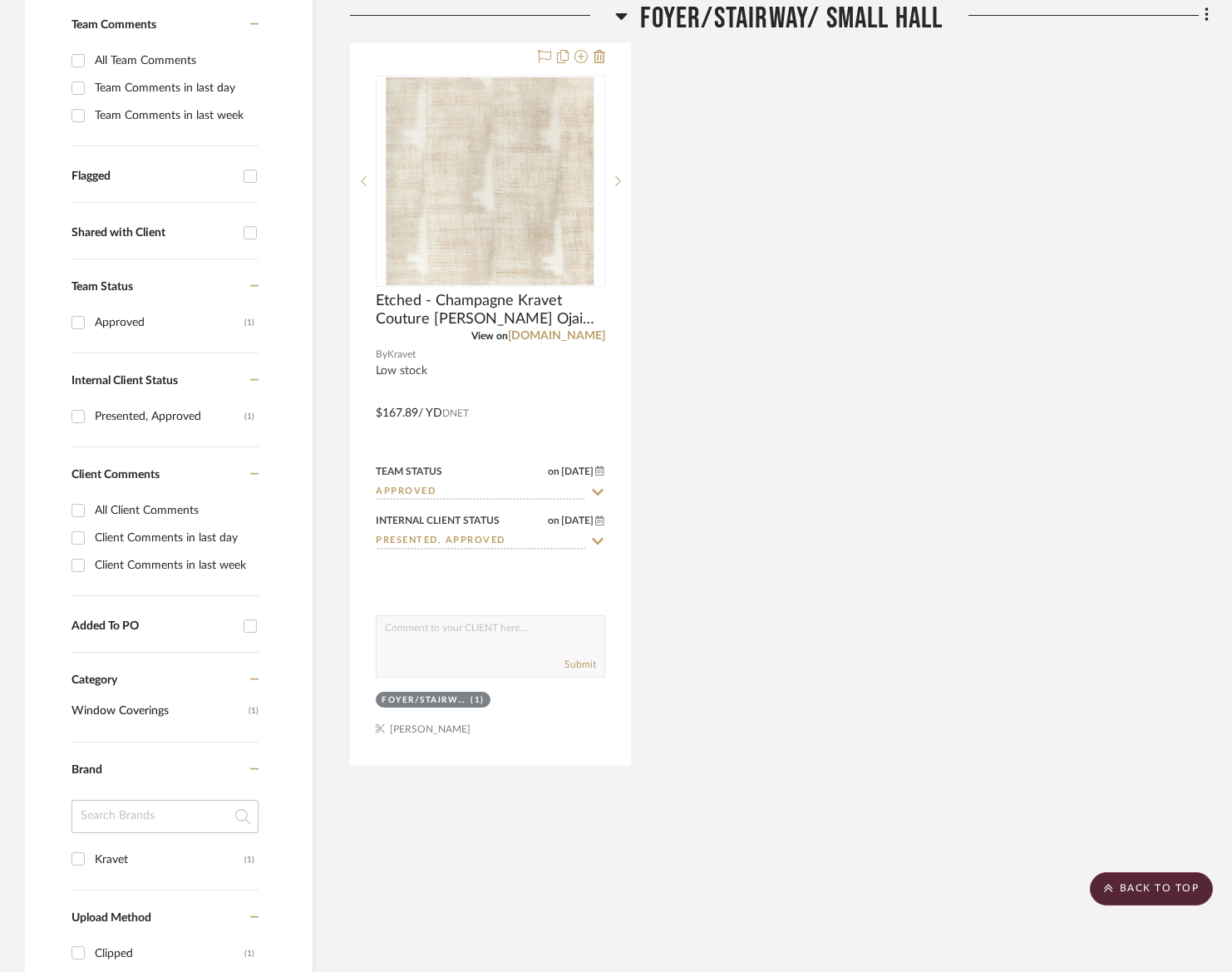
scroll to position [483, 0]
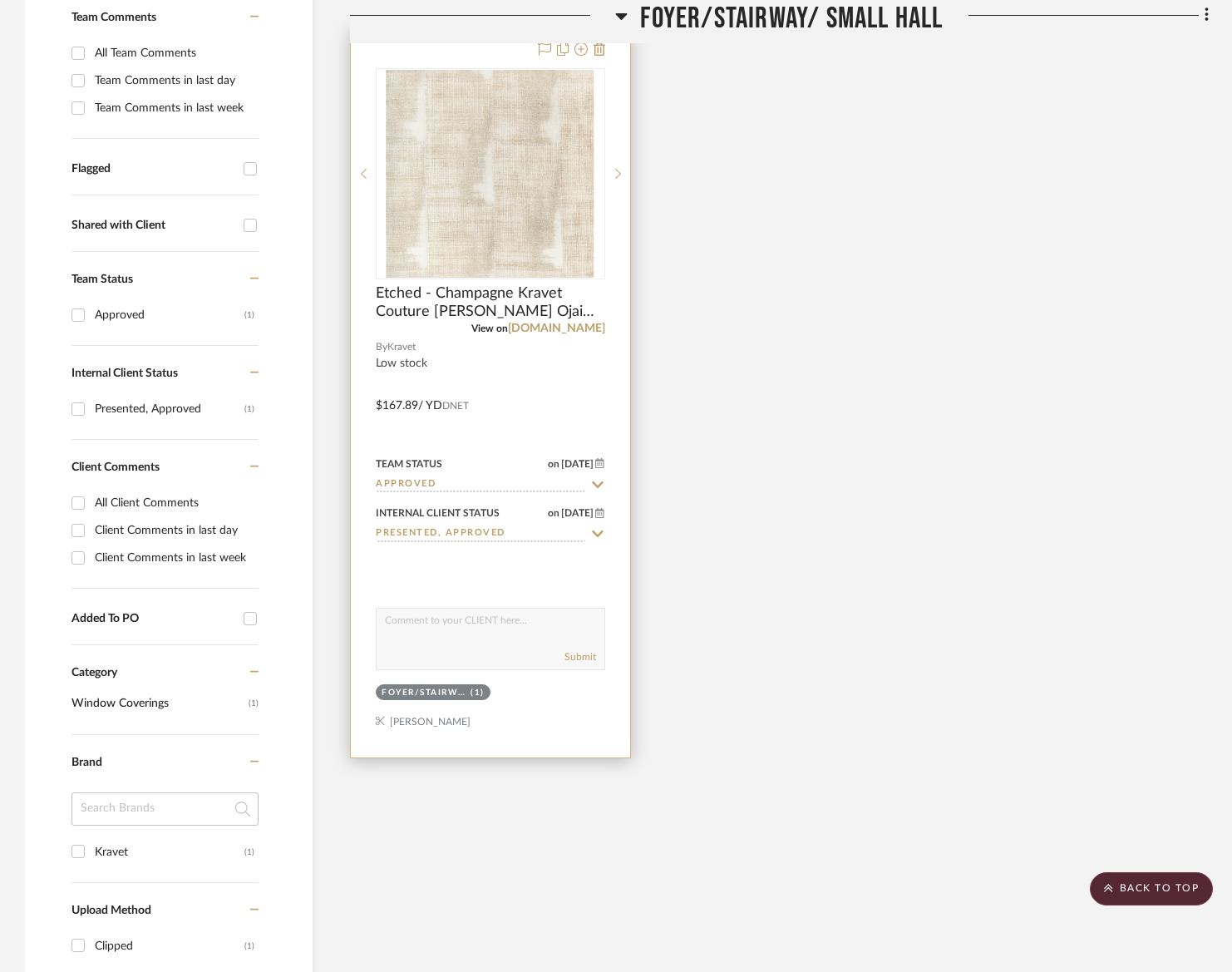
click at [536, 707] on div at bounding box center [490, 393] width 279 height 727
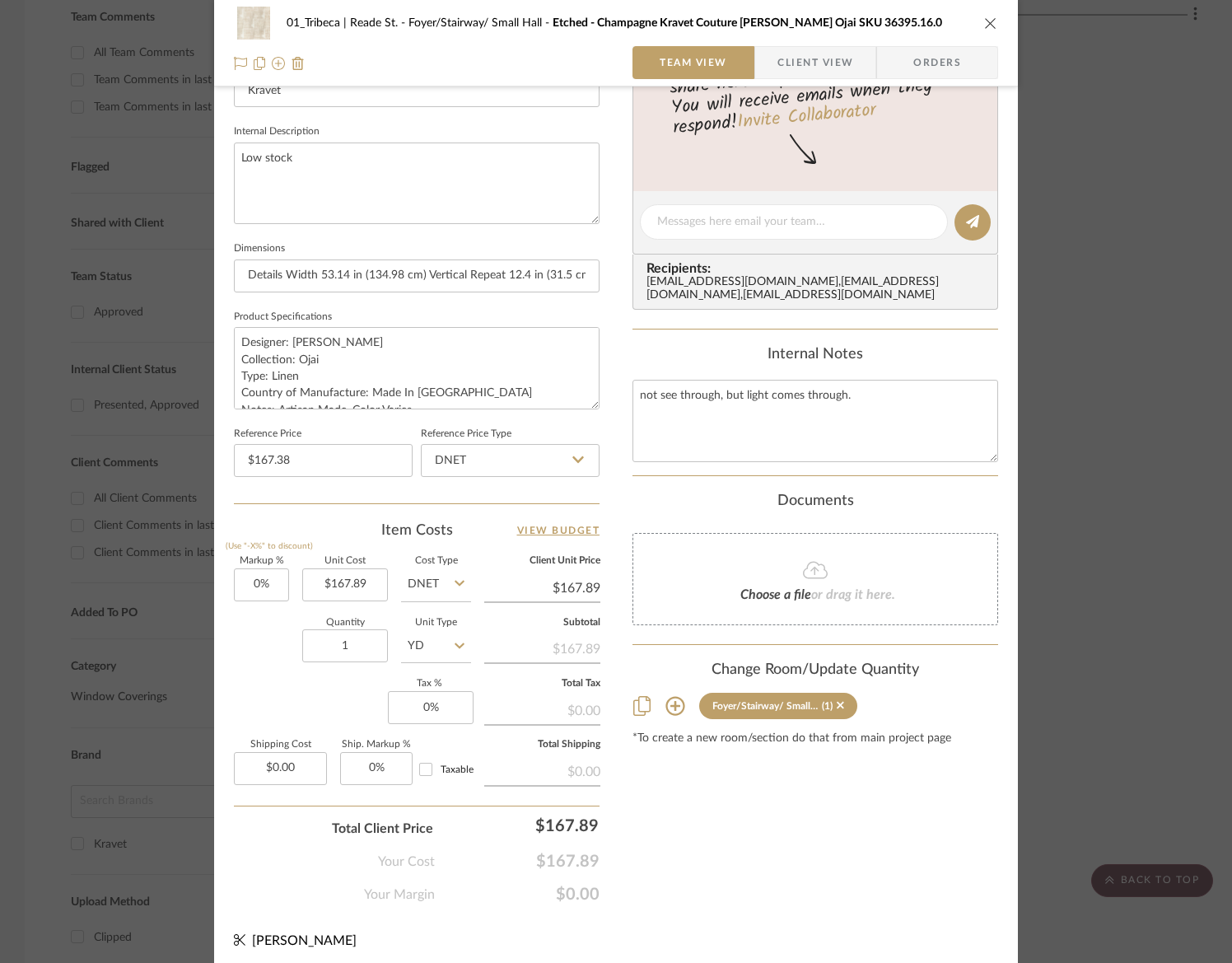
scroll to position [570, 0]
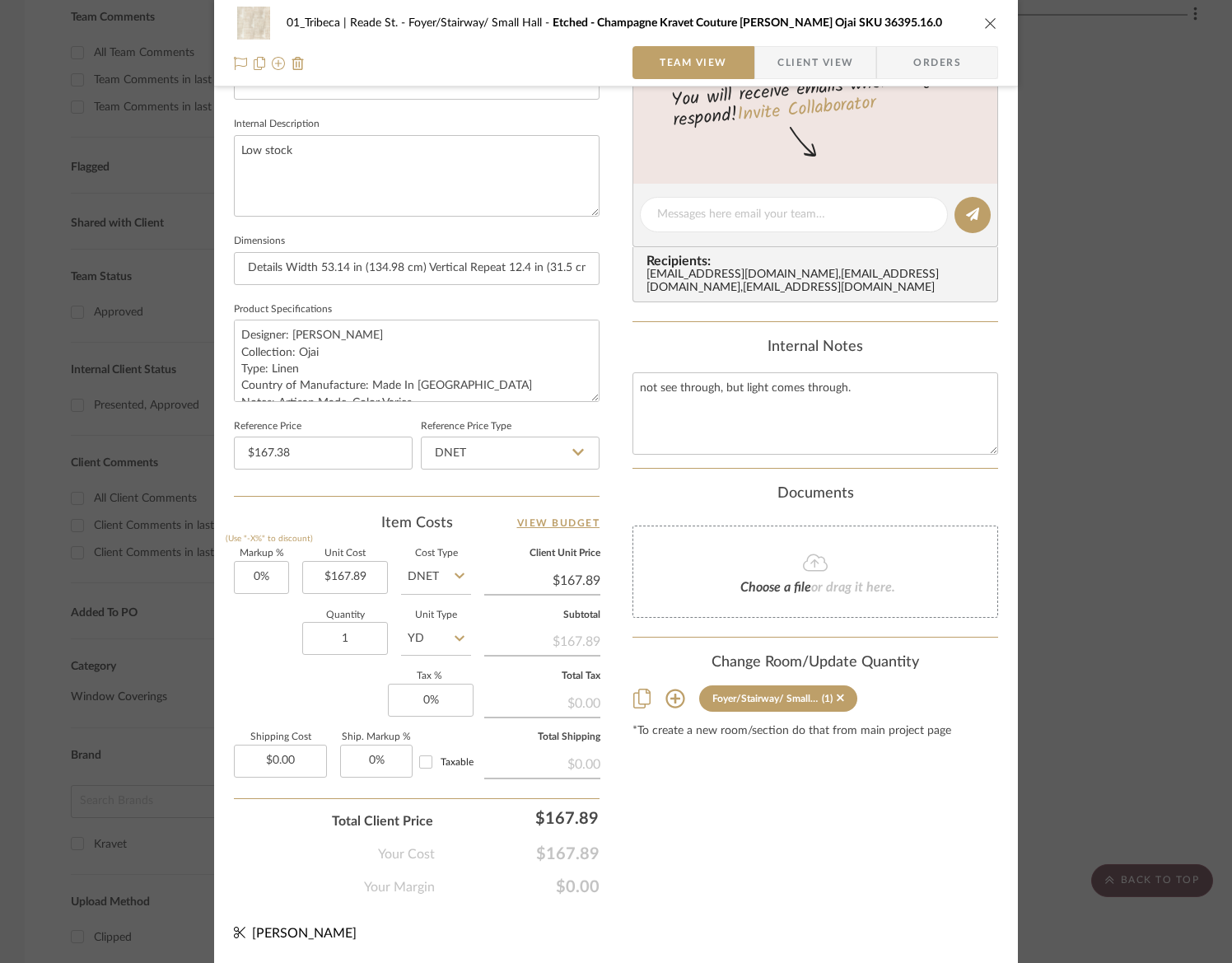
click at [670, 703] on icon at bounding box center [674, 698] width 19 height 19
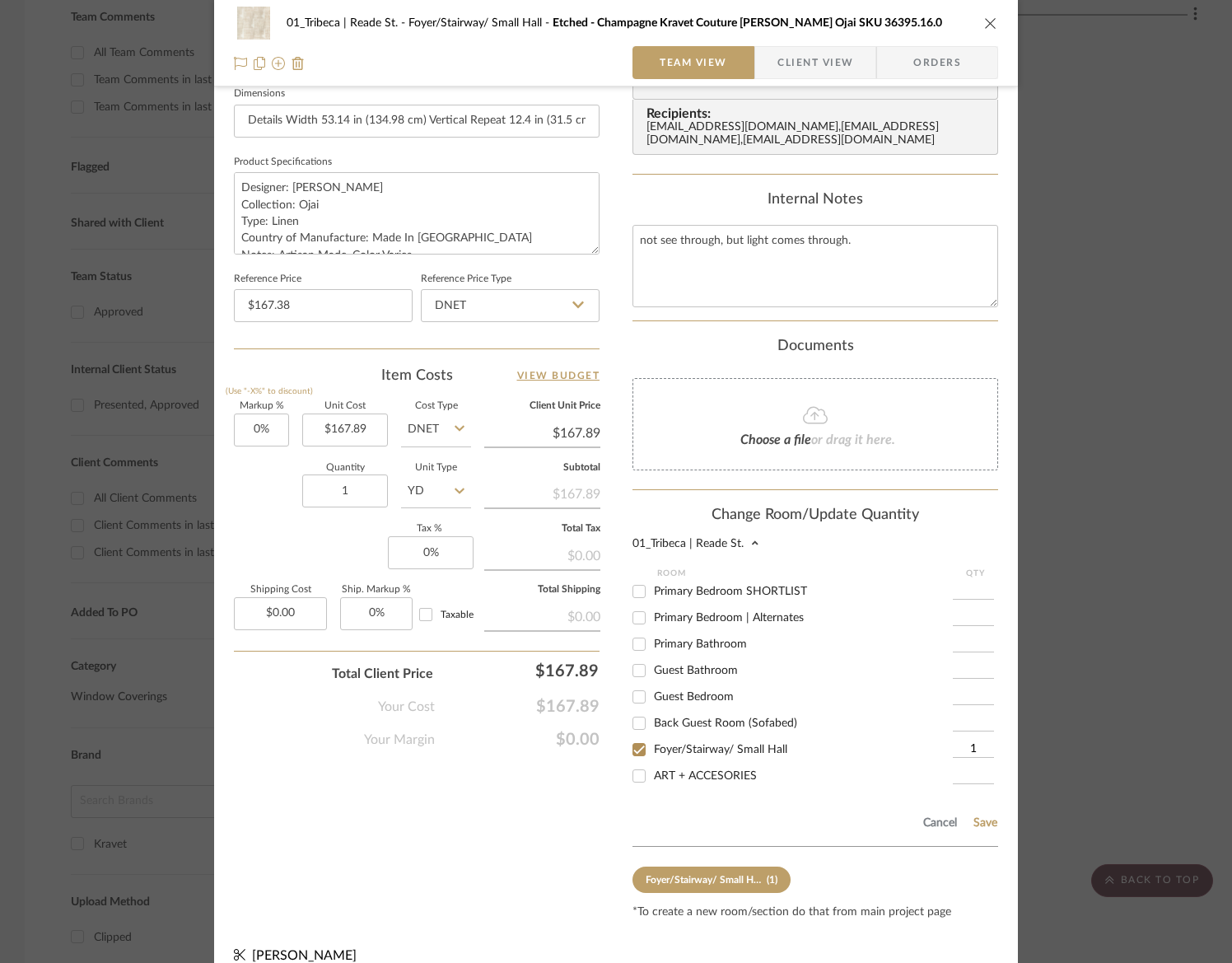
scroll to position [746, 0]
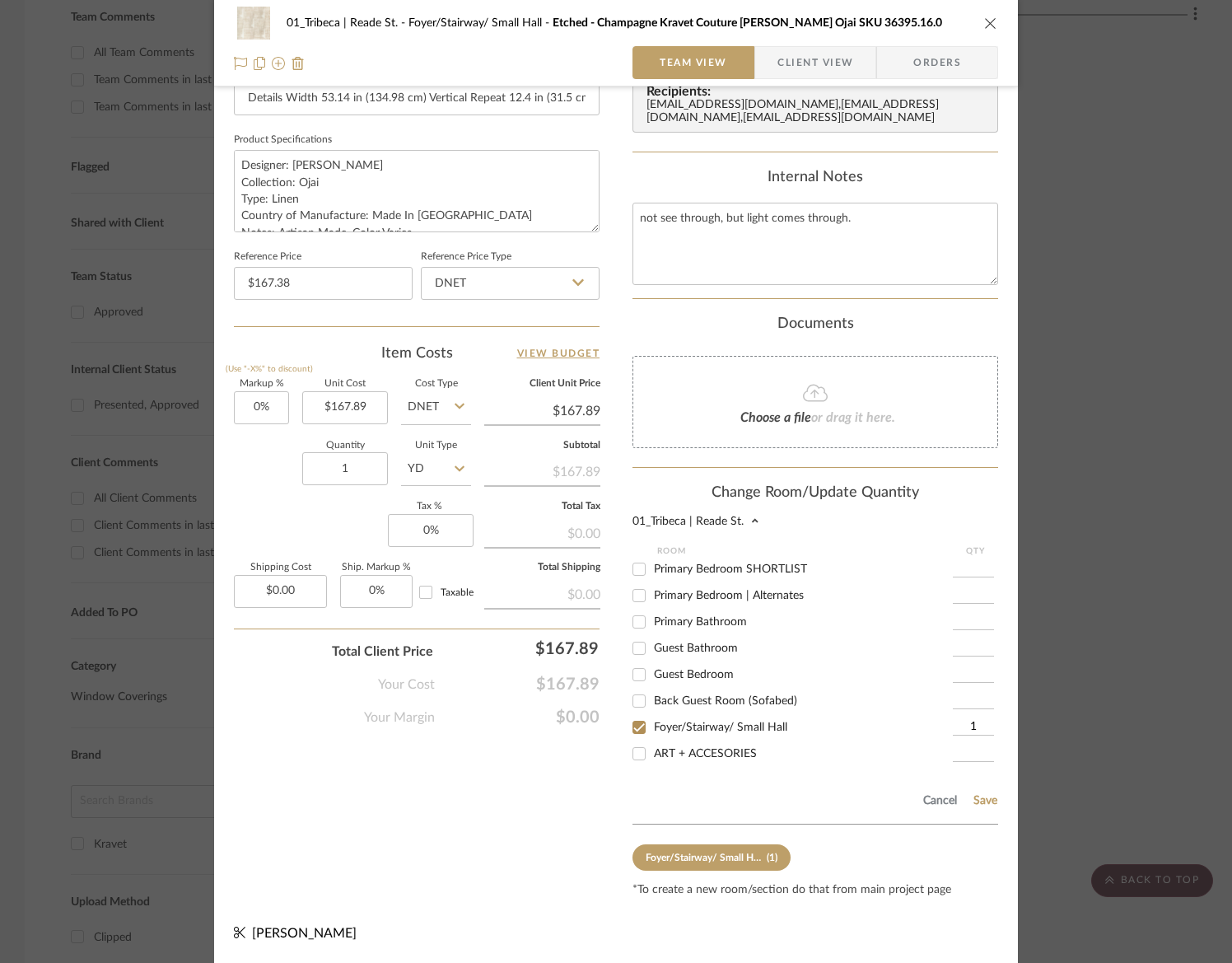
click at [531, 827] on div "1 / 3 Team-Facing Details Item Name Etched - Champagne Kravet Couture Barbara B…" at bounding box center [417, 134] width 366 height 1525
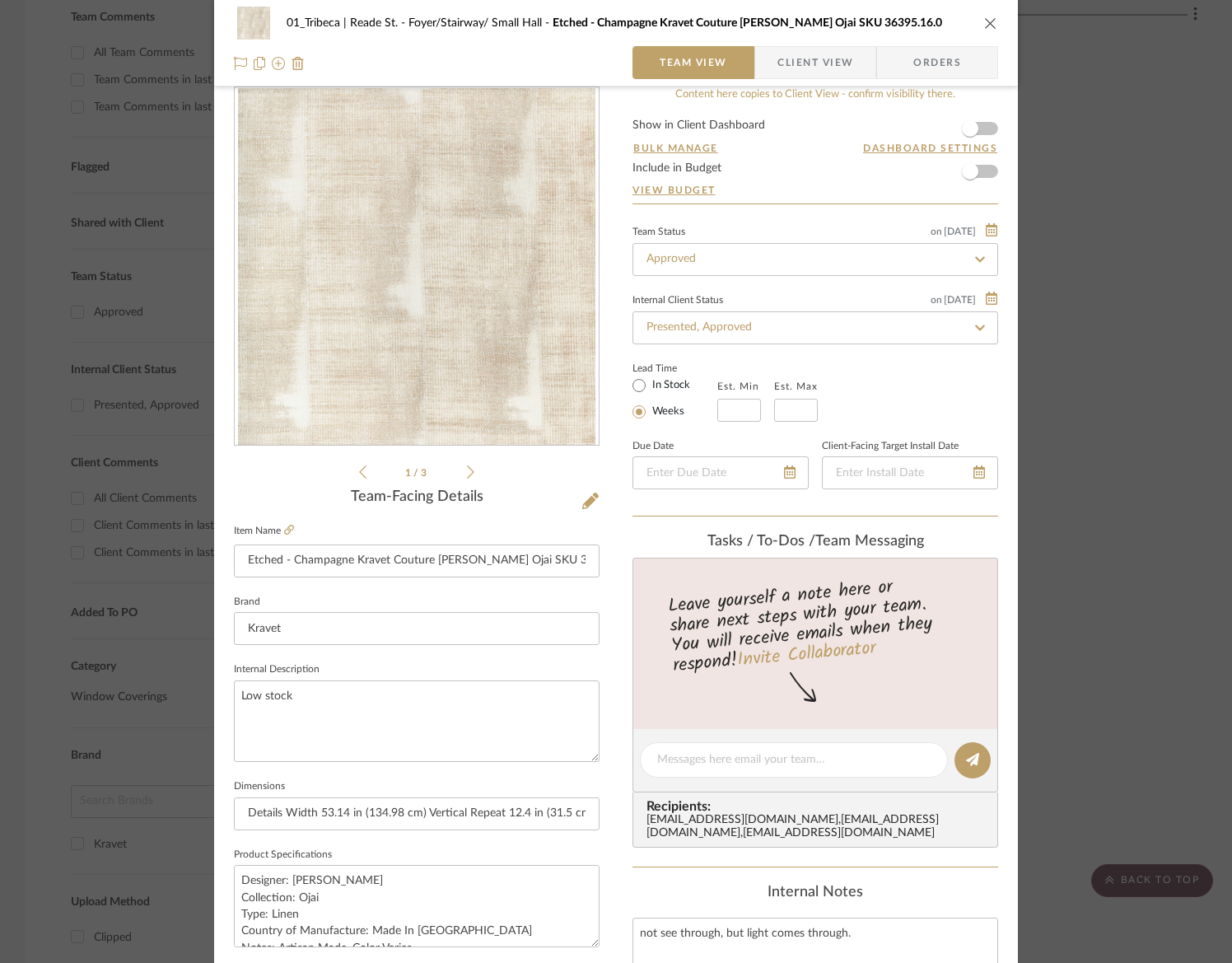
scroll to position [0, 0]
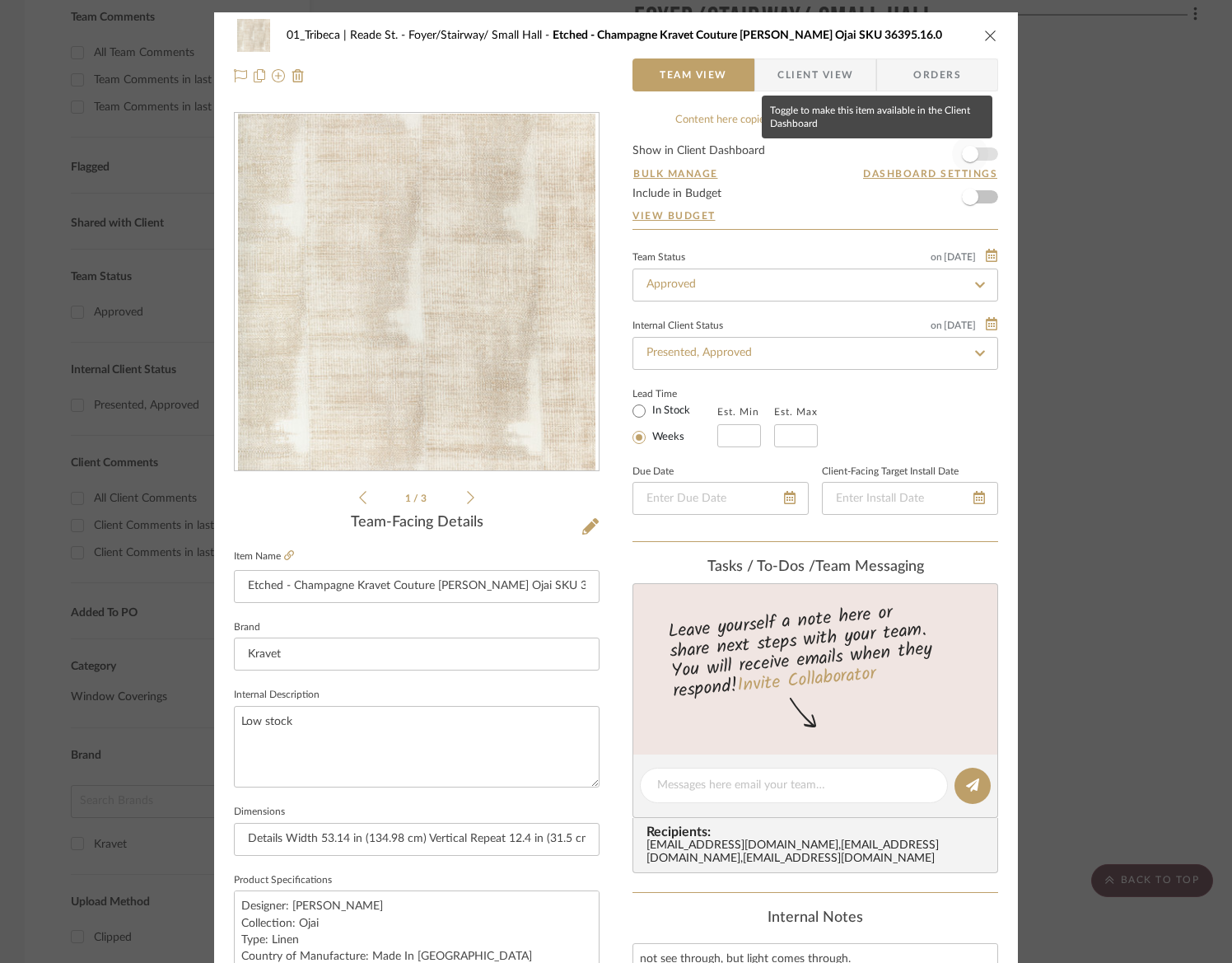
click at [975, 153] on span "button" at bounding box center [970, 154] width 37 height 37
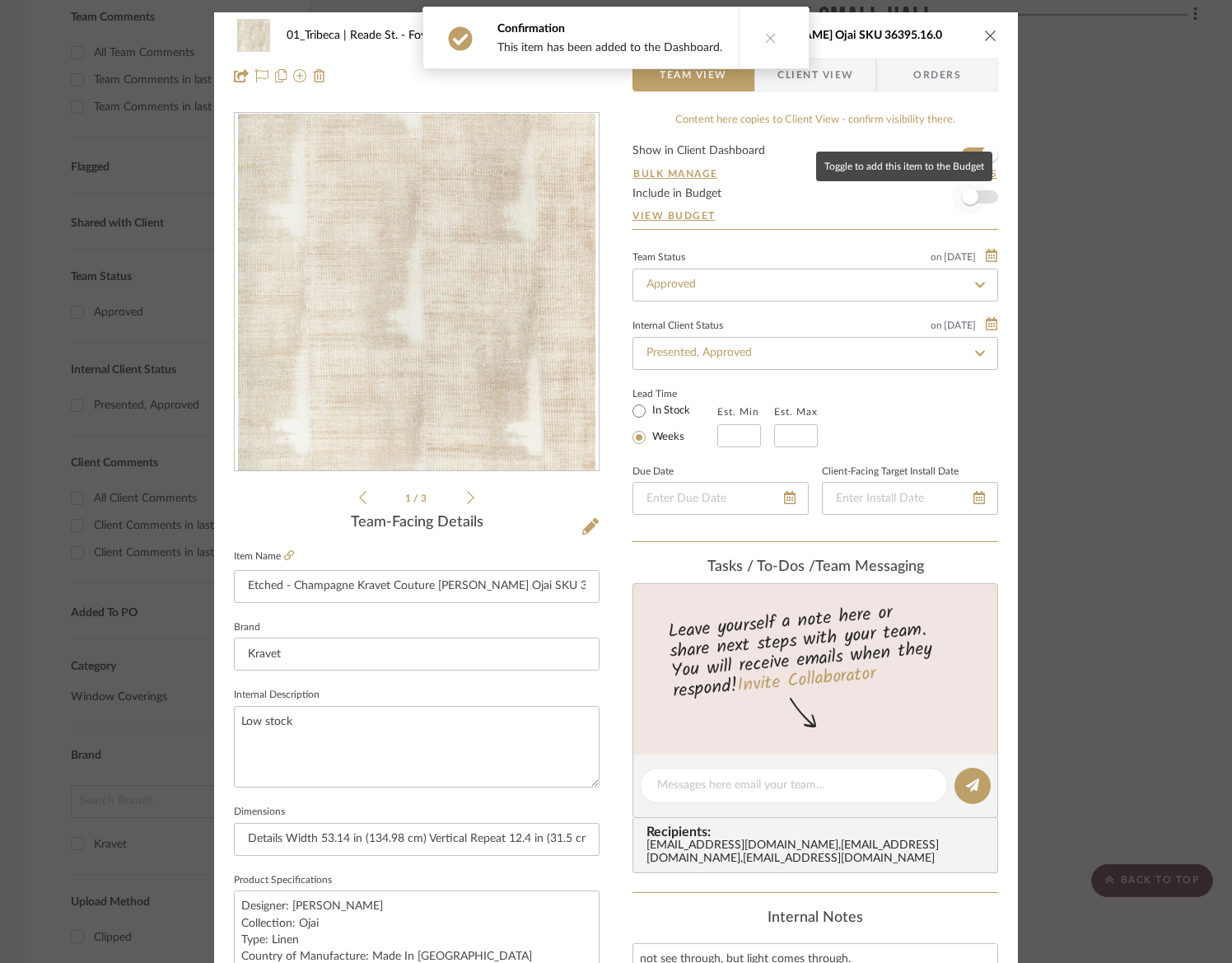
click at [973, 200] on span "button" at bounding box center [970, 197] width 37 height 37
click at [985, 33] on icon "close" at bounding box center [991, 35] width 13 height 13
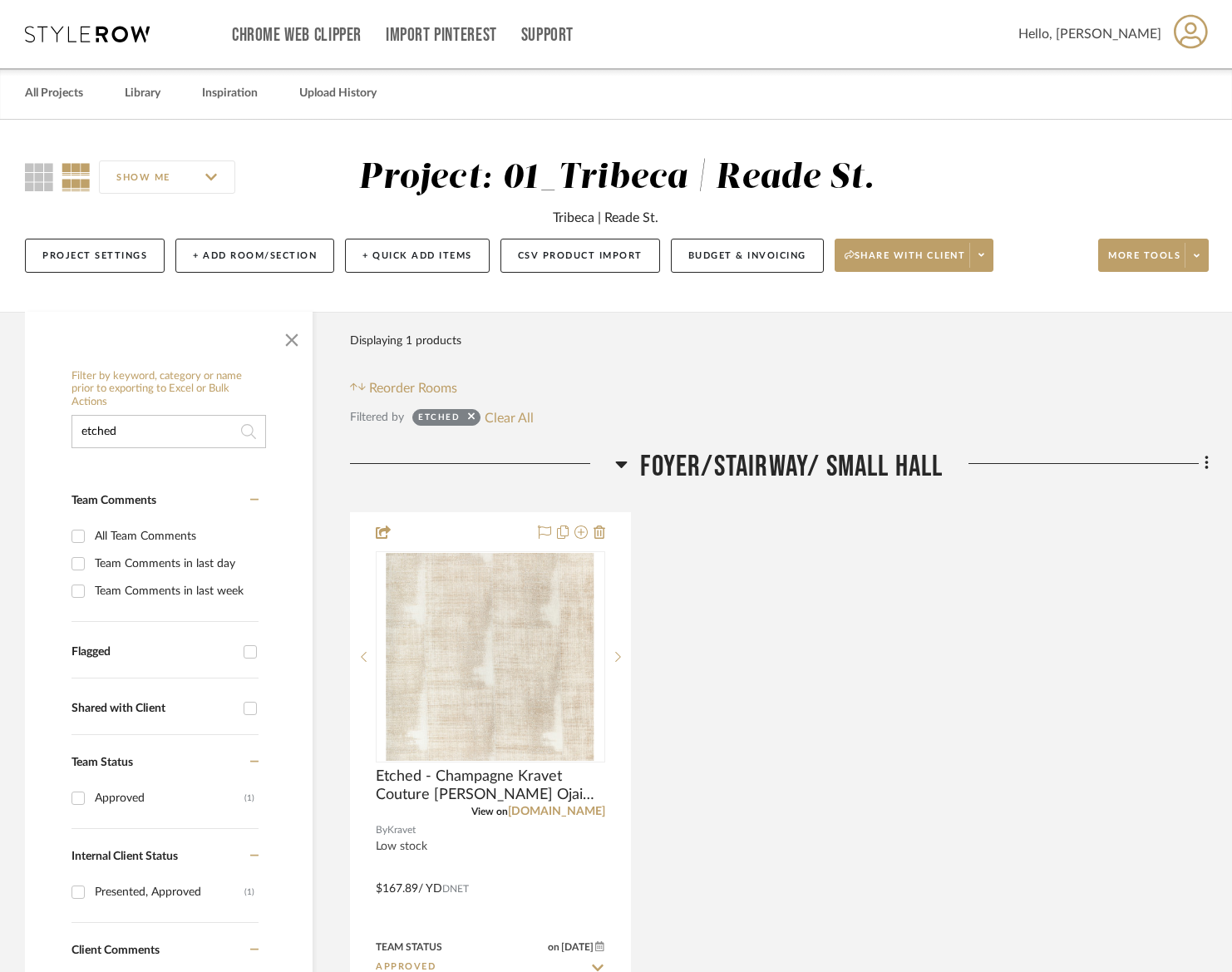
click at [142, 430] on input "etched" at bounding box center [169, 431] width 195 height 33
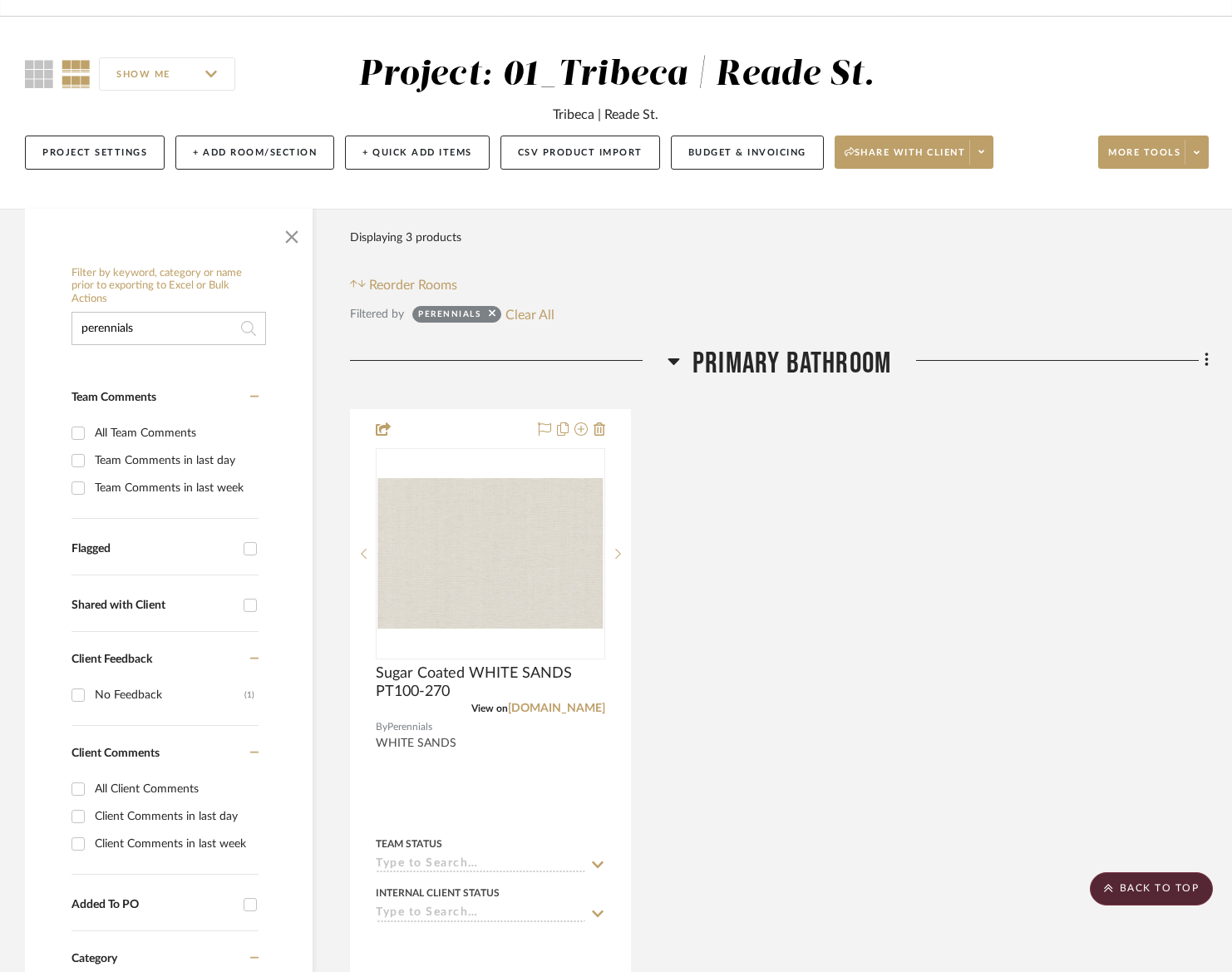
scroll to position [33, 0]
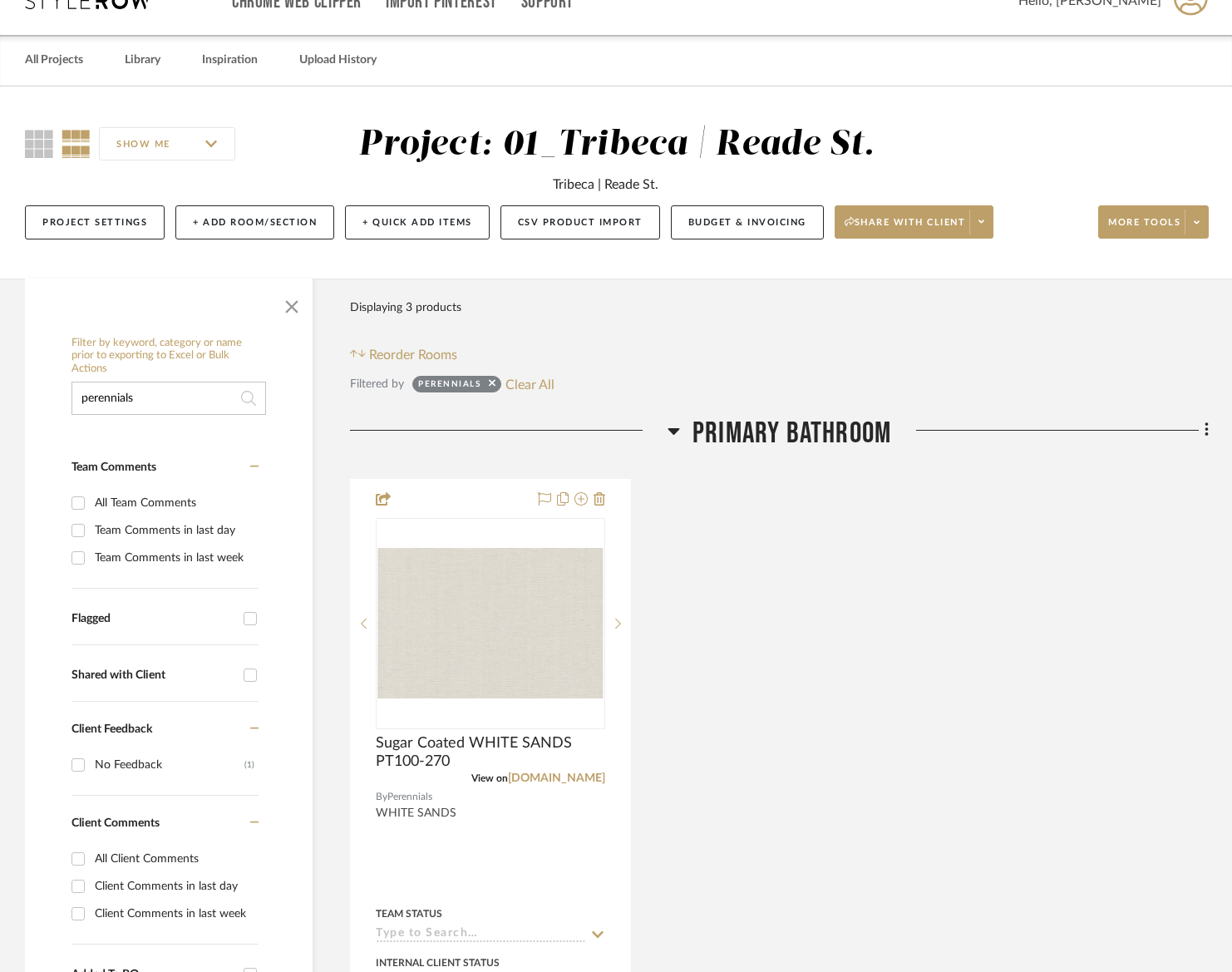
click at [163, 405] on input "perennials" at bounding box center [169, 398] width 195 height 33
type input "plushy"
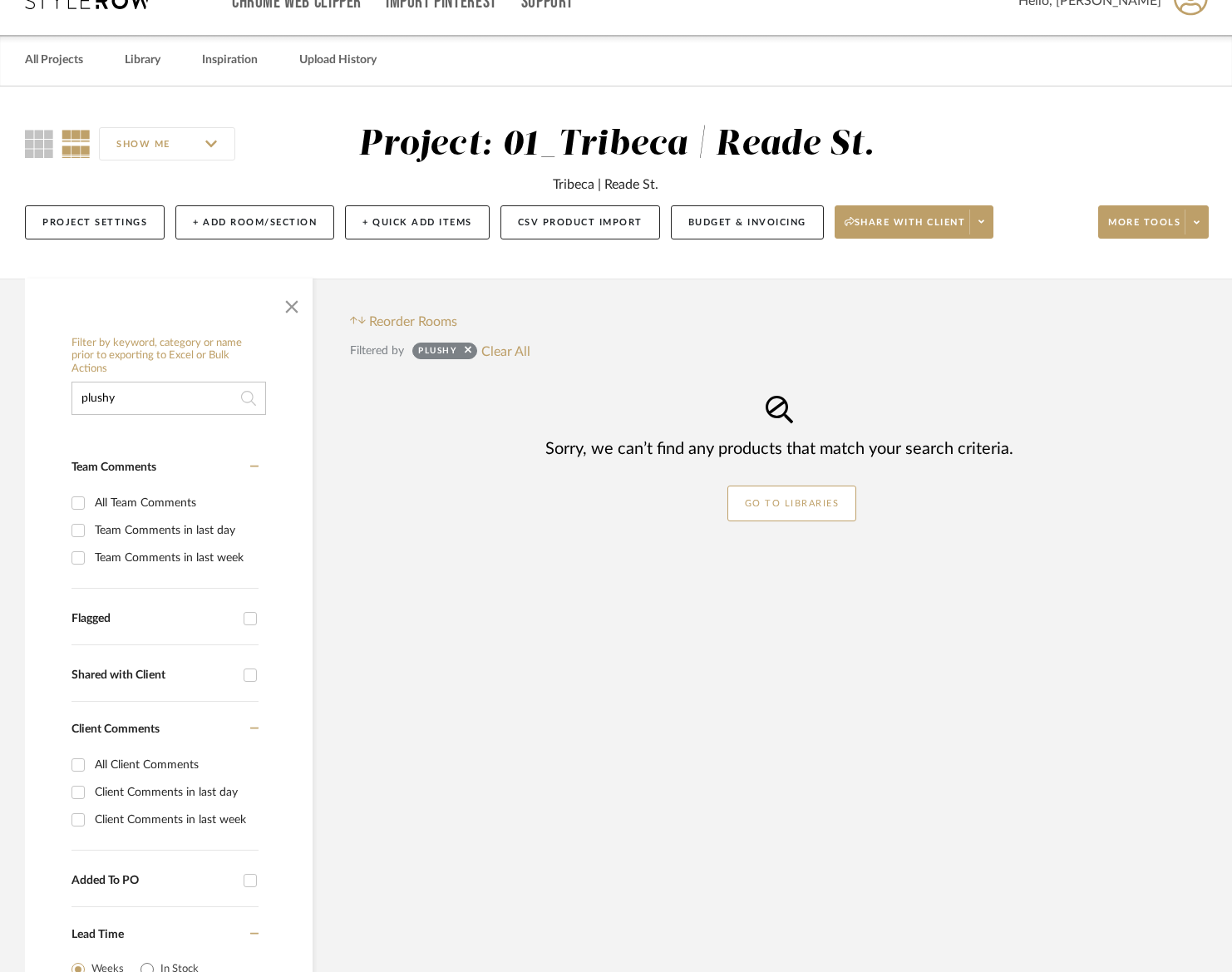
click at [132, 404] on input "plushy" at bounding box center [169, 398] width 195 height 33
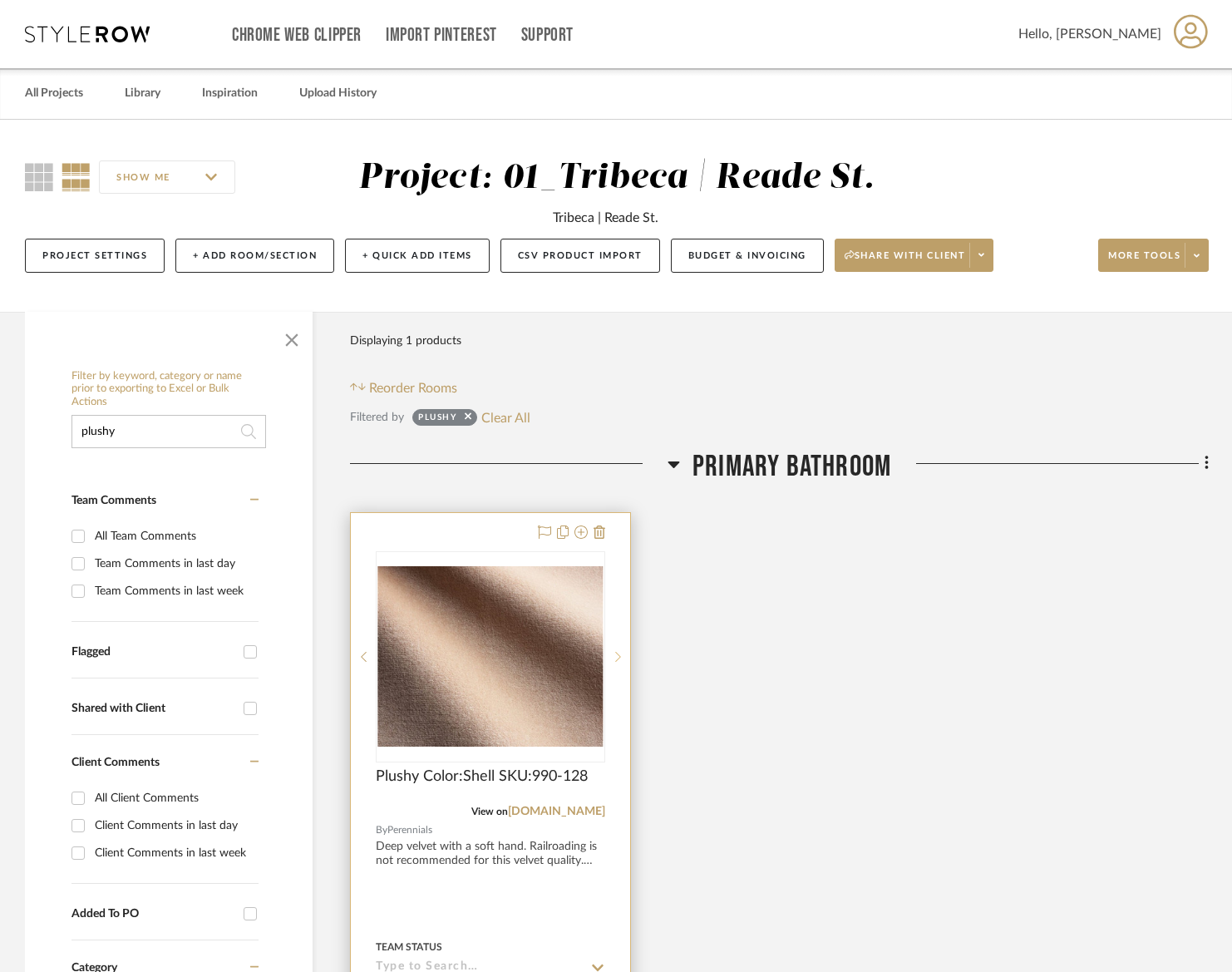
click at [610, 750] on div at bounding box center [617, 657] width 25 height 211
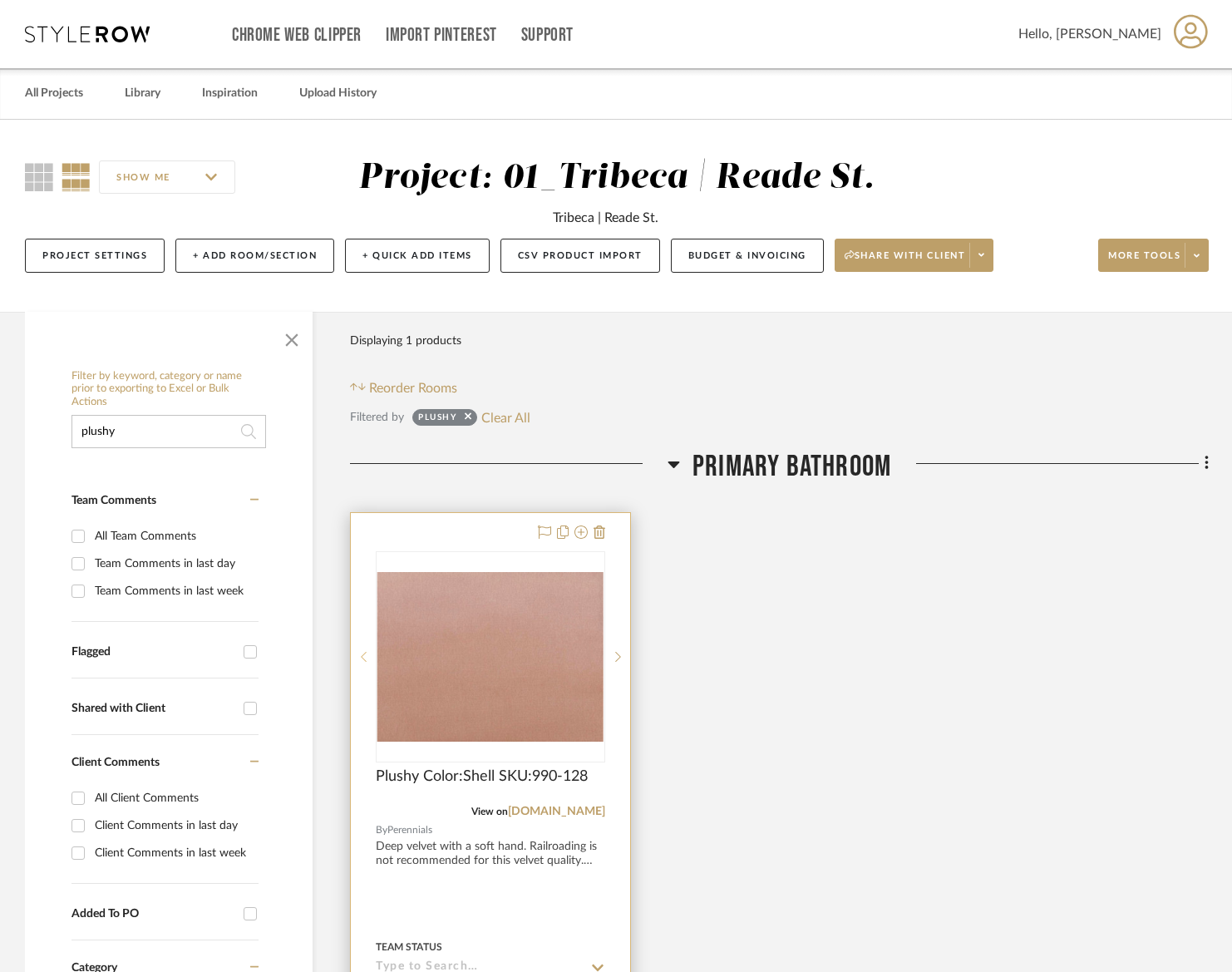
click at [362, 651] on icon at bounding box center [364, 656] width 5 height 12
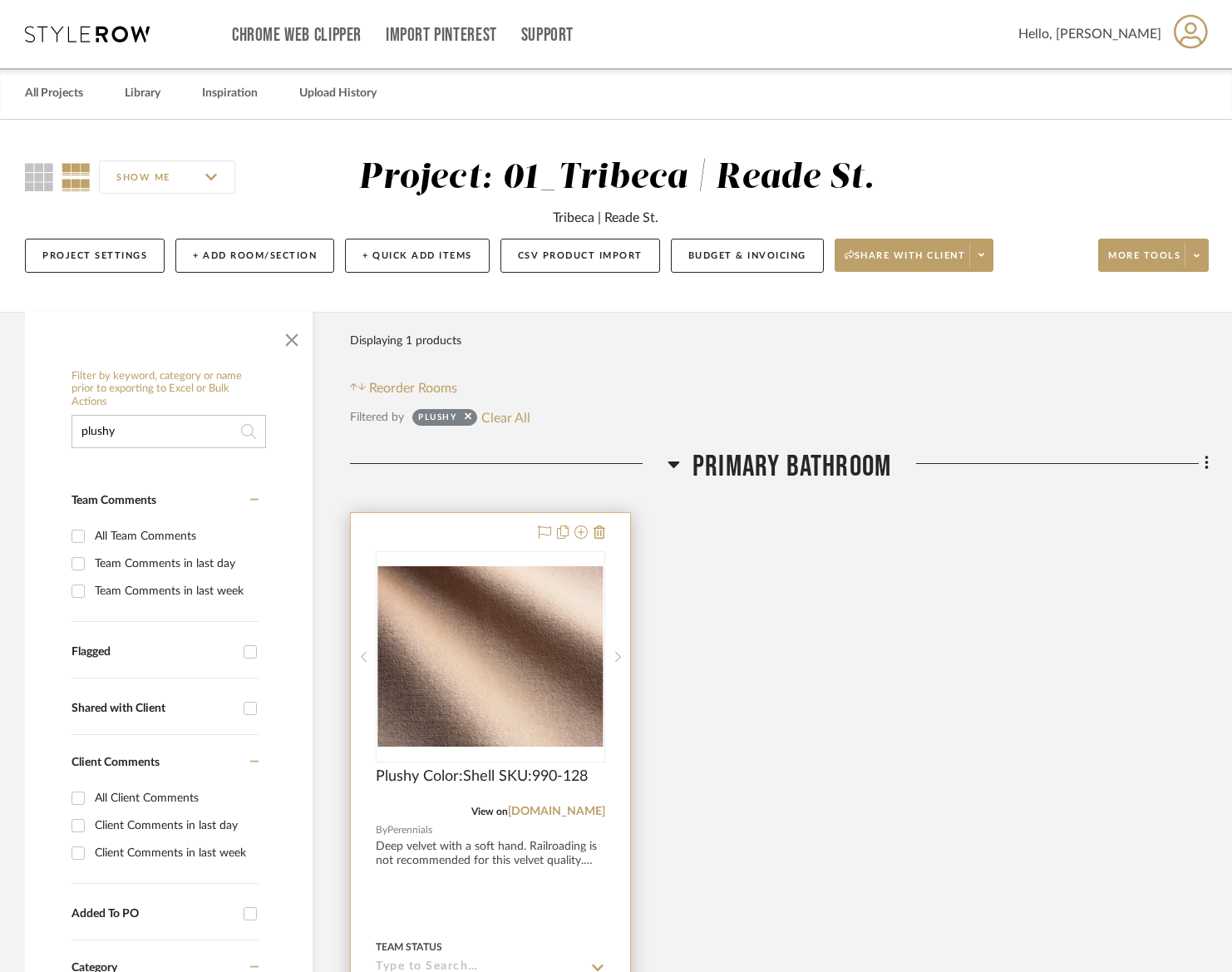
click at [601, 789] on div "Plushy Color:Shell SKU:990-128" at bounding box center [490, 785] width 229 height 37
click at [400, 811] on div "View on [DOMAIN_NAME]" at bounding box center [490, 811] width 229 height 15
click at [396, 846] on div at bounding box center [490, 876] width 279 height 727
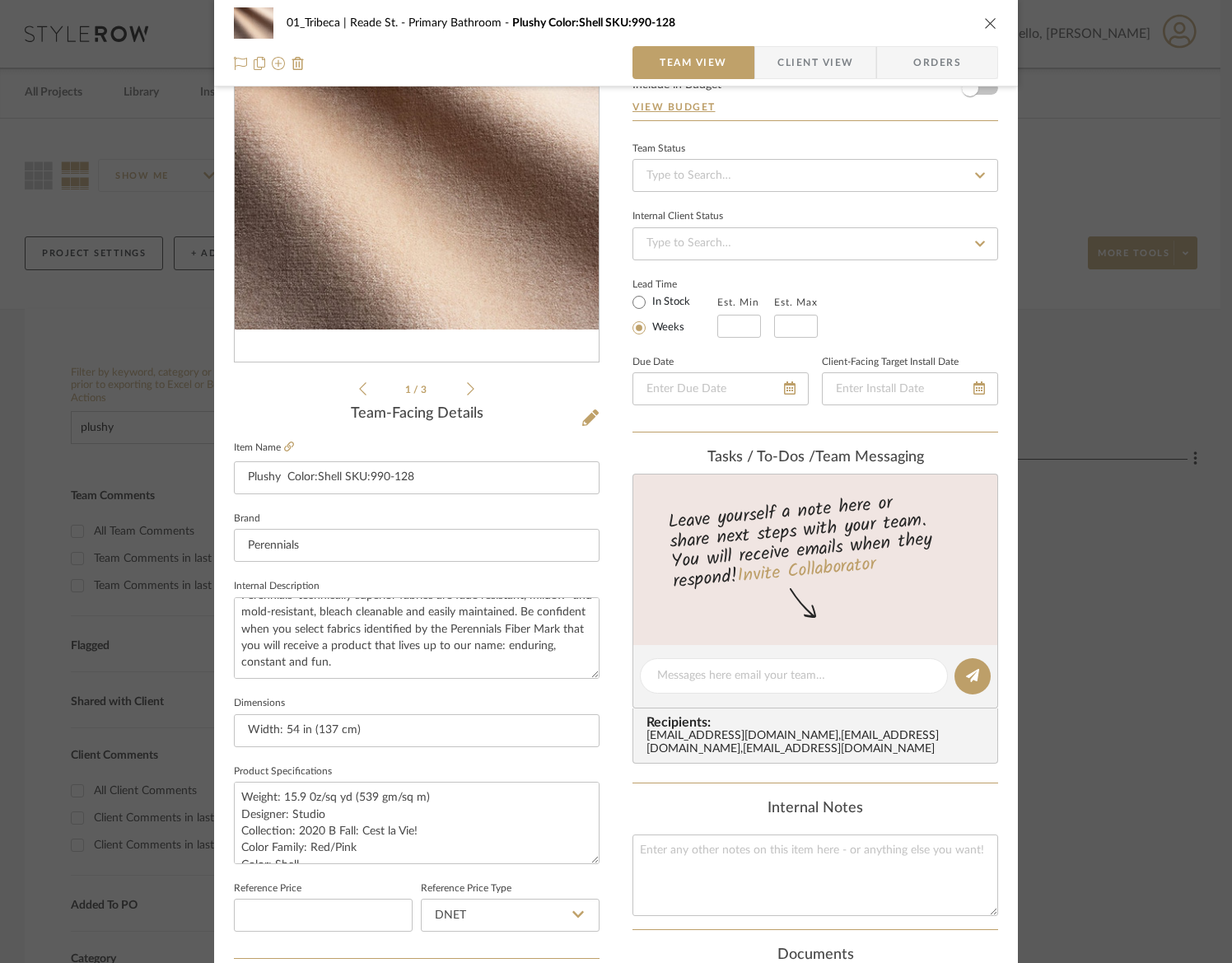
scroll to position [192, 0]
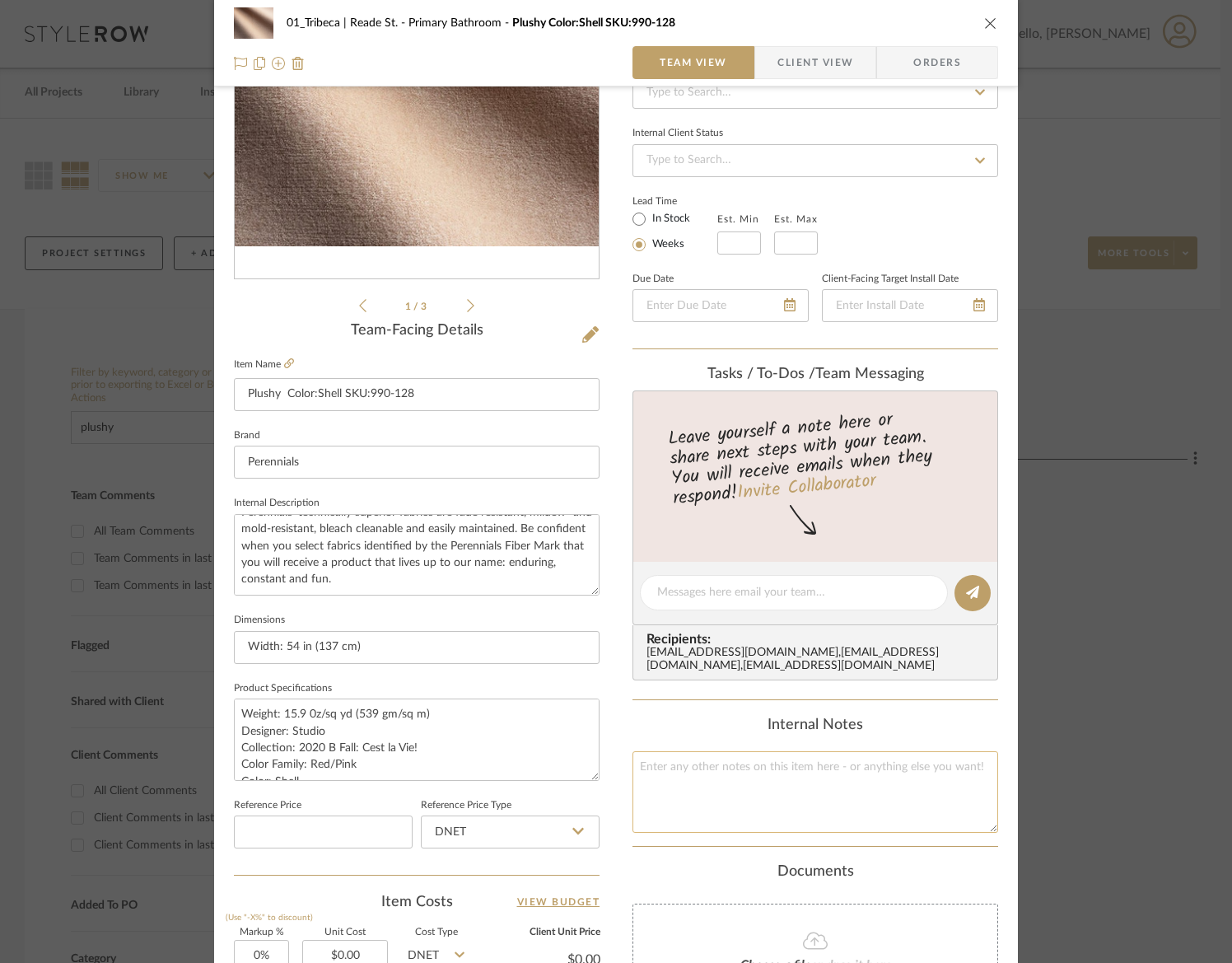
click at [722, 786] on textarea at bounding box center [814, 791] width 366 height 81
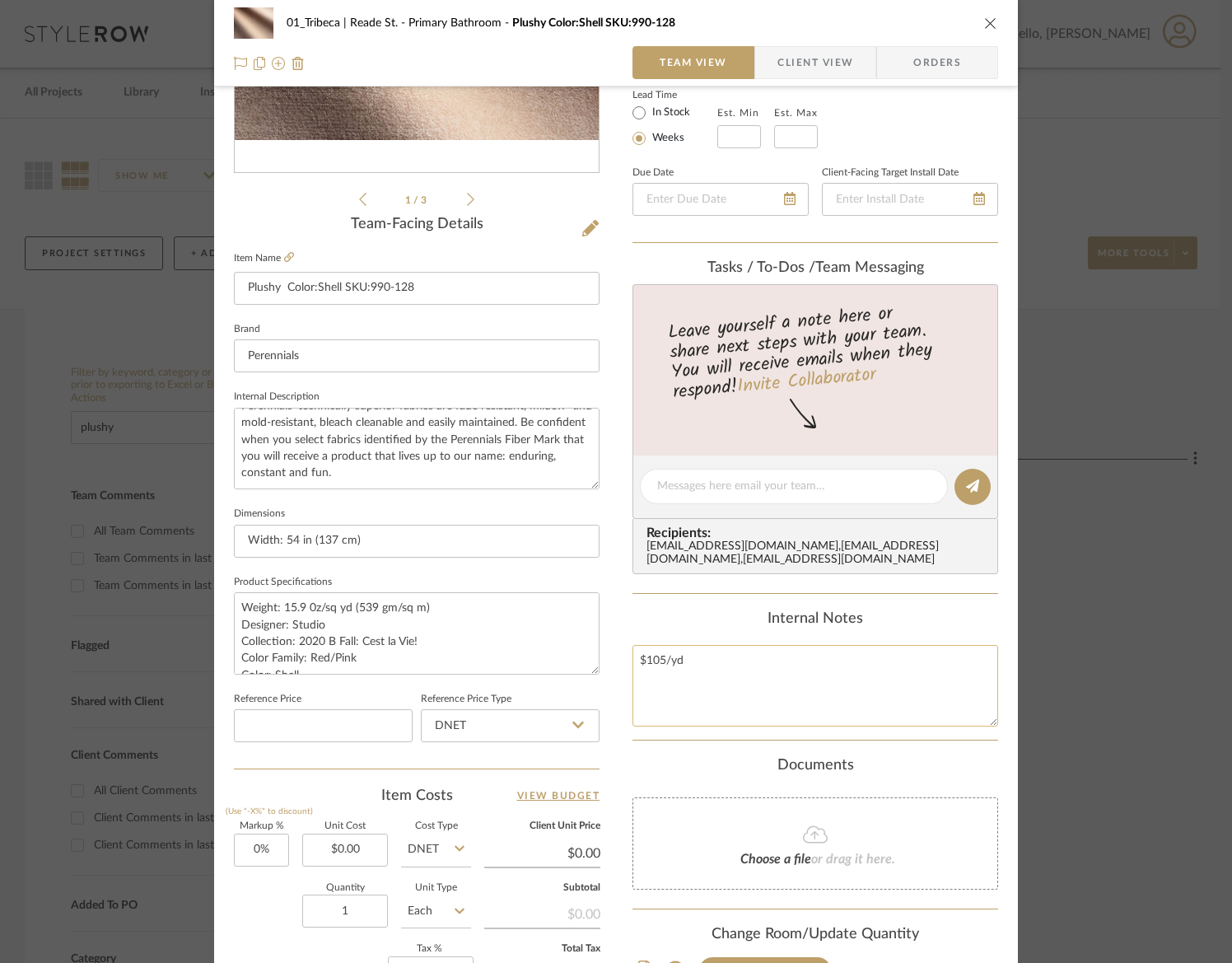
scroll to position [301, 0]
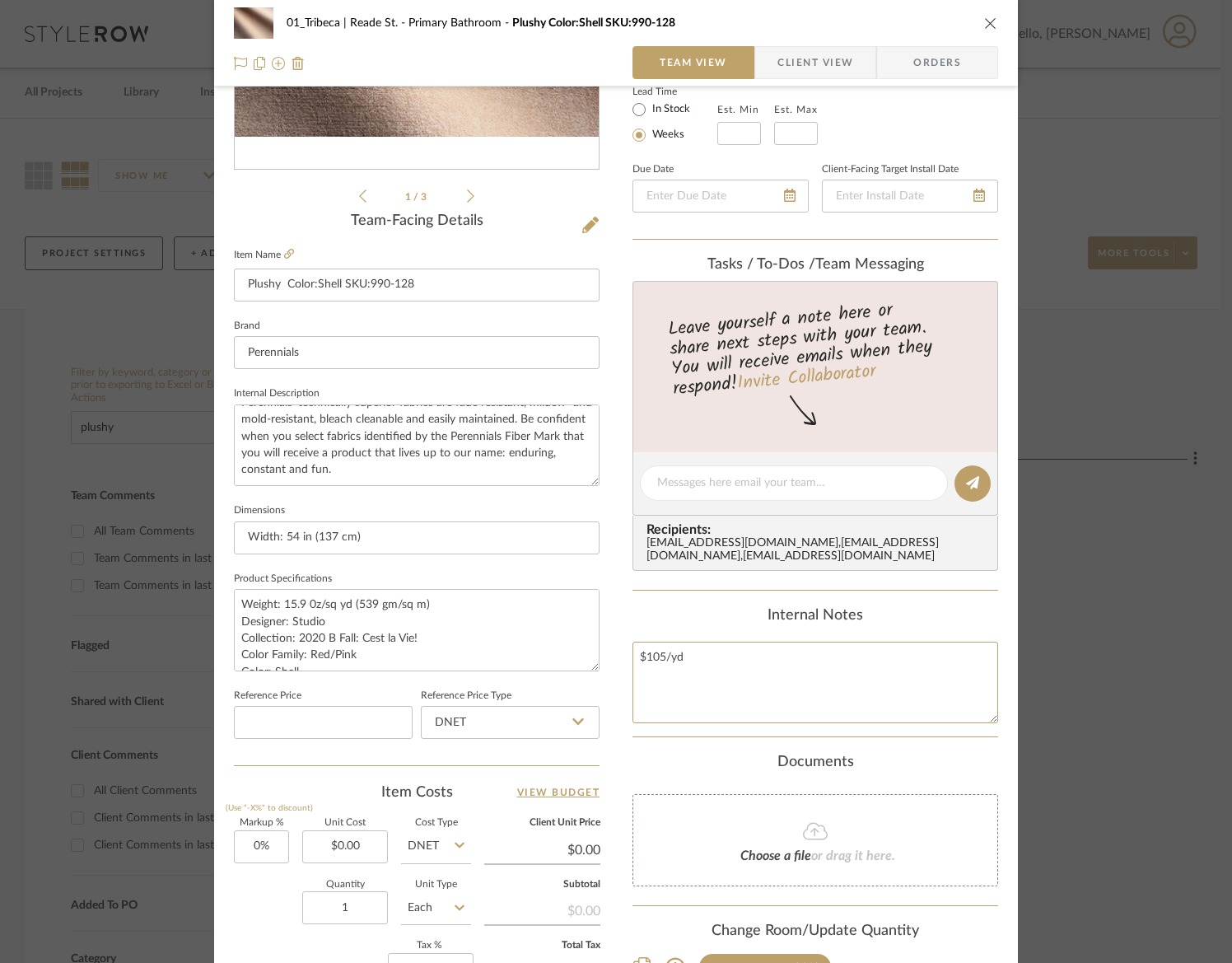
type textarea "$105/yd"
click at [682, 663] on textarea "$105/yd" at bounding box center [814, 681] width 366 height 81
click at [694, 660] on textarea "$105/yd" at bounding box center [814, 681] width 366 height 81
paste textarea "Plushy (990-108), Stool, $105/yd, Performance fabric; cleanable; low stock; alt…"
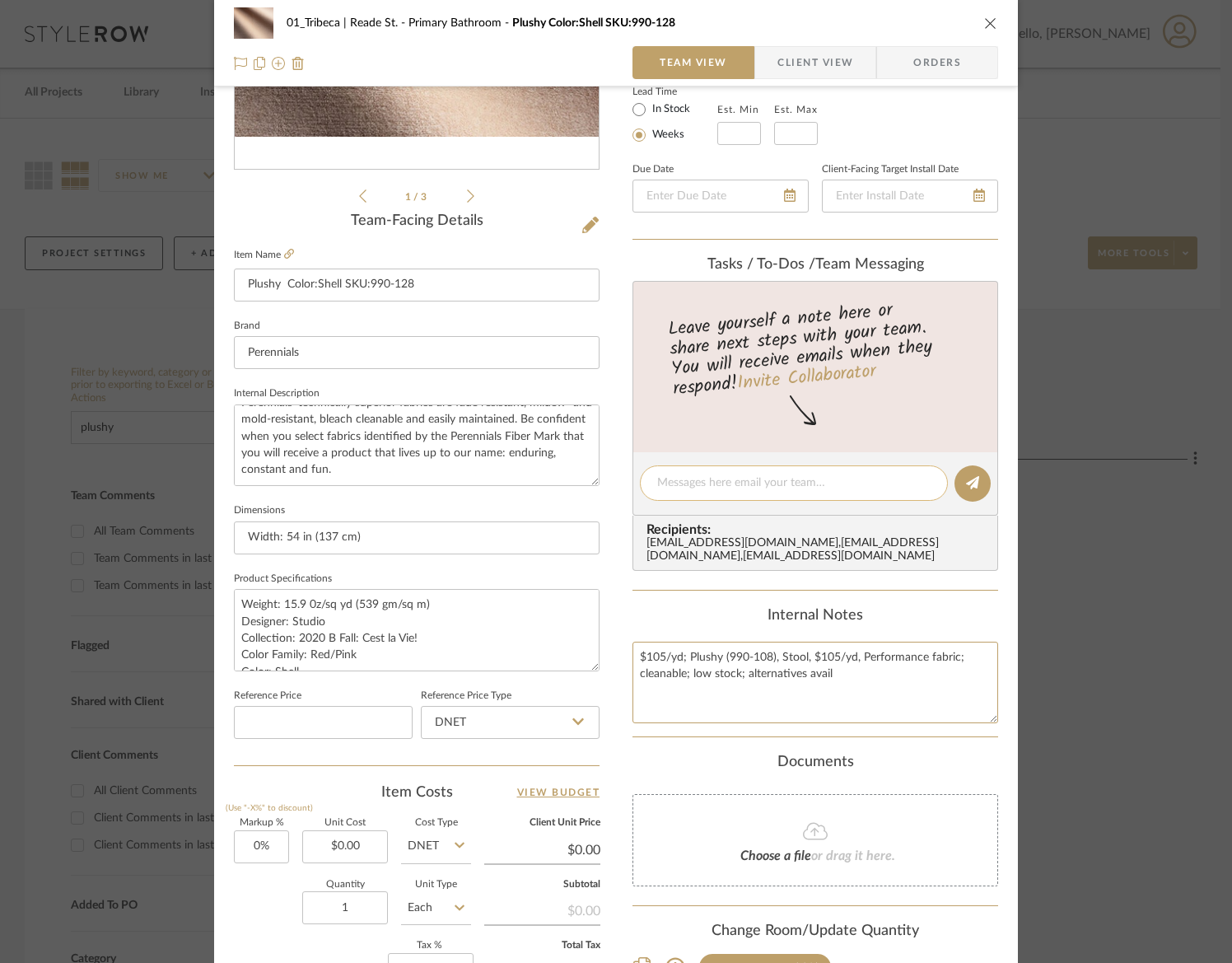
type textarea "$105/yd; Plushy (990-108), Stool, $105/yd, Performance fabric; cleanable; low s…"
click at [752, 485] on textarea at bounding box center [794, 482] width 274 height 17
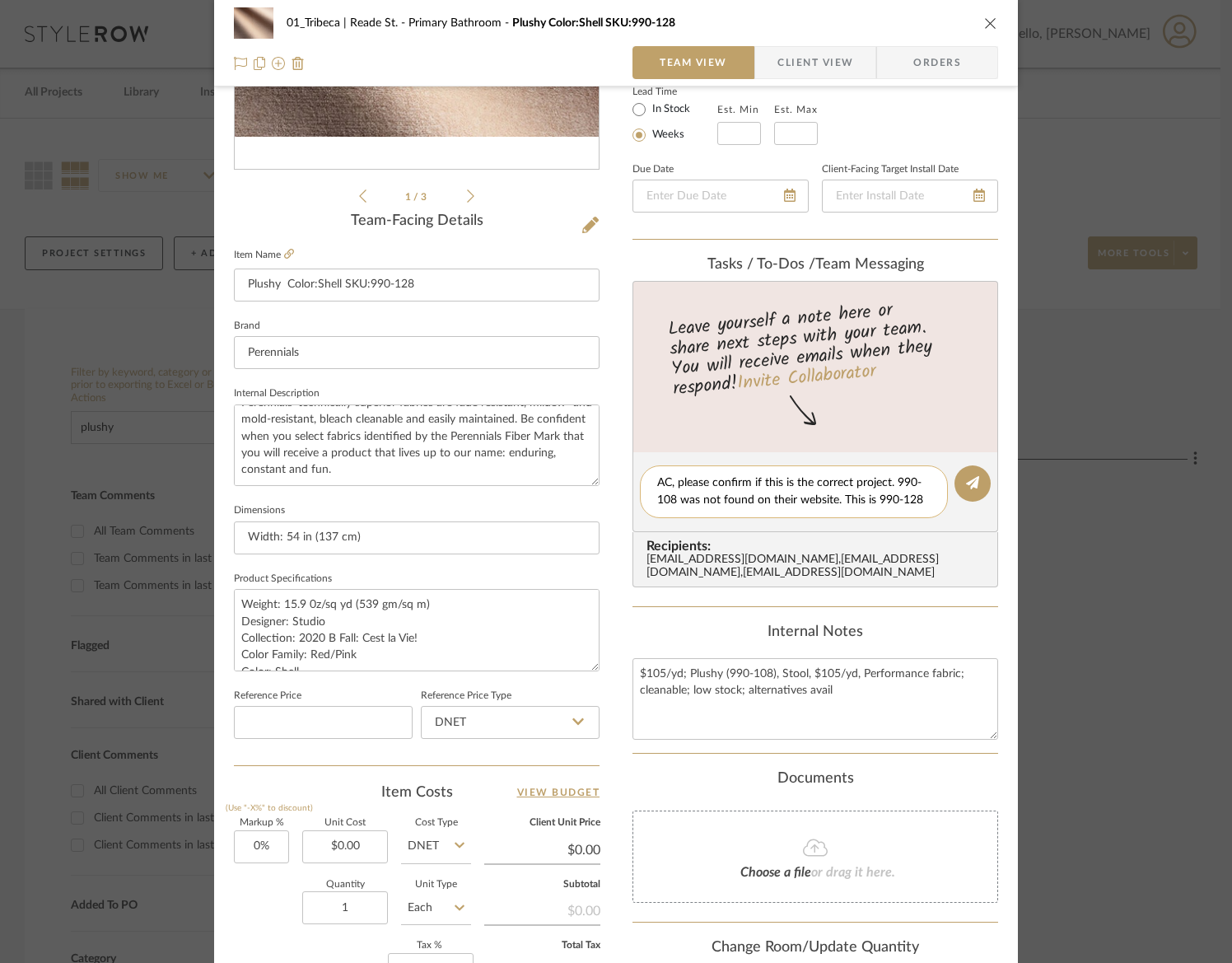
click at [891, 483] on textarea "AC, please confirm if this is the correct project. 990-108 was not found on the…" at bounding box center [794, 491] width 274 height 35
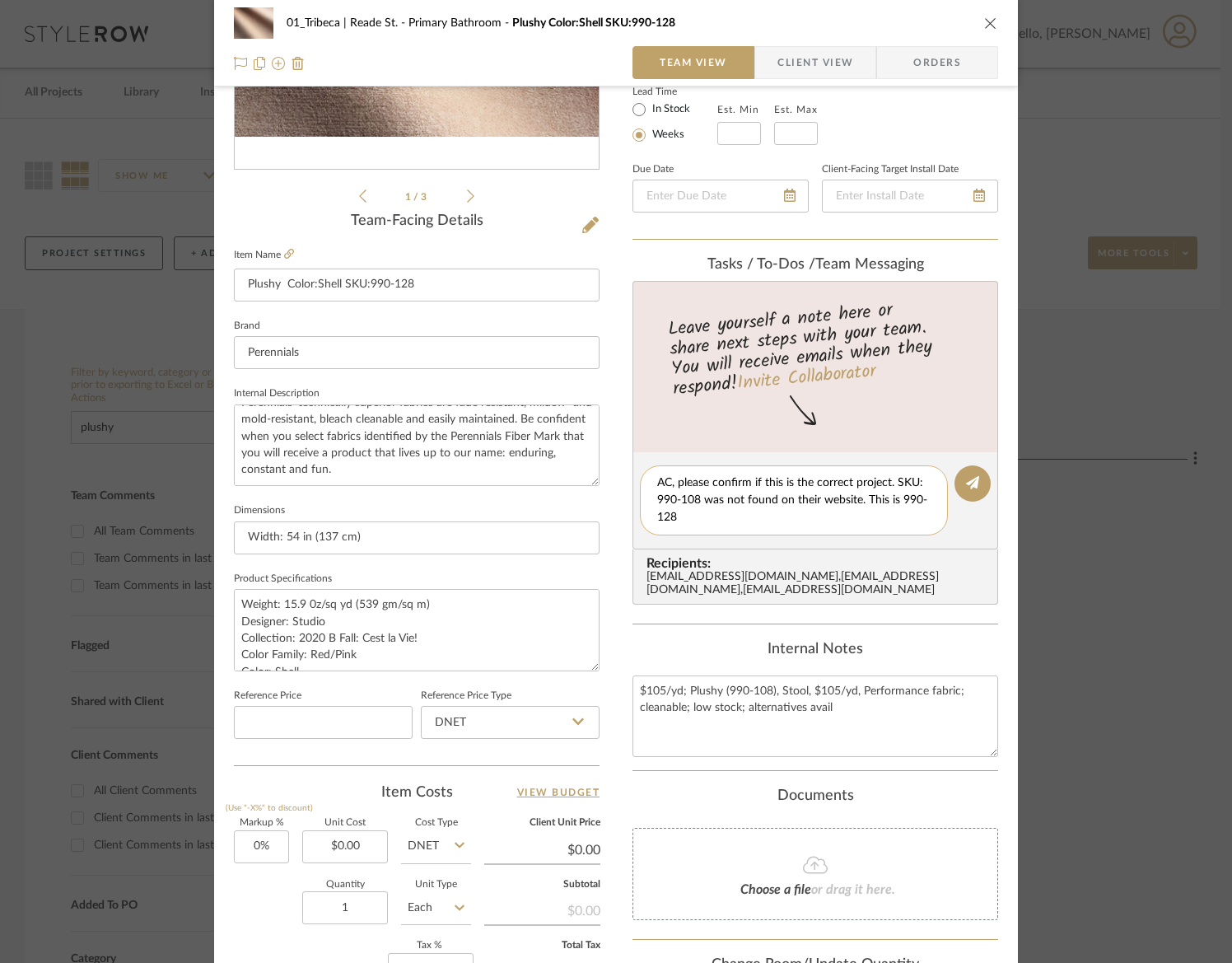
click at [716, 522] on textarea "AC, please confirm if this is the correct project. SKU: 990-108 was not found o…" at bounding box center [794, 500] width 274 height 52
type textarea "AC, please confirm if this is the correct project. SKU: 990-108 was not found o…"
click at [955, 483] on button at bounding box center [972, 483] width 37 height 37
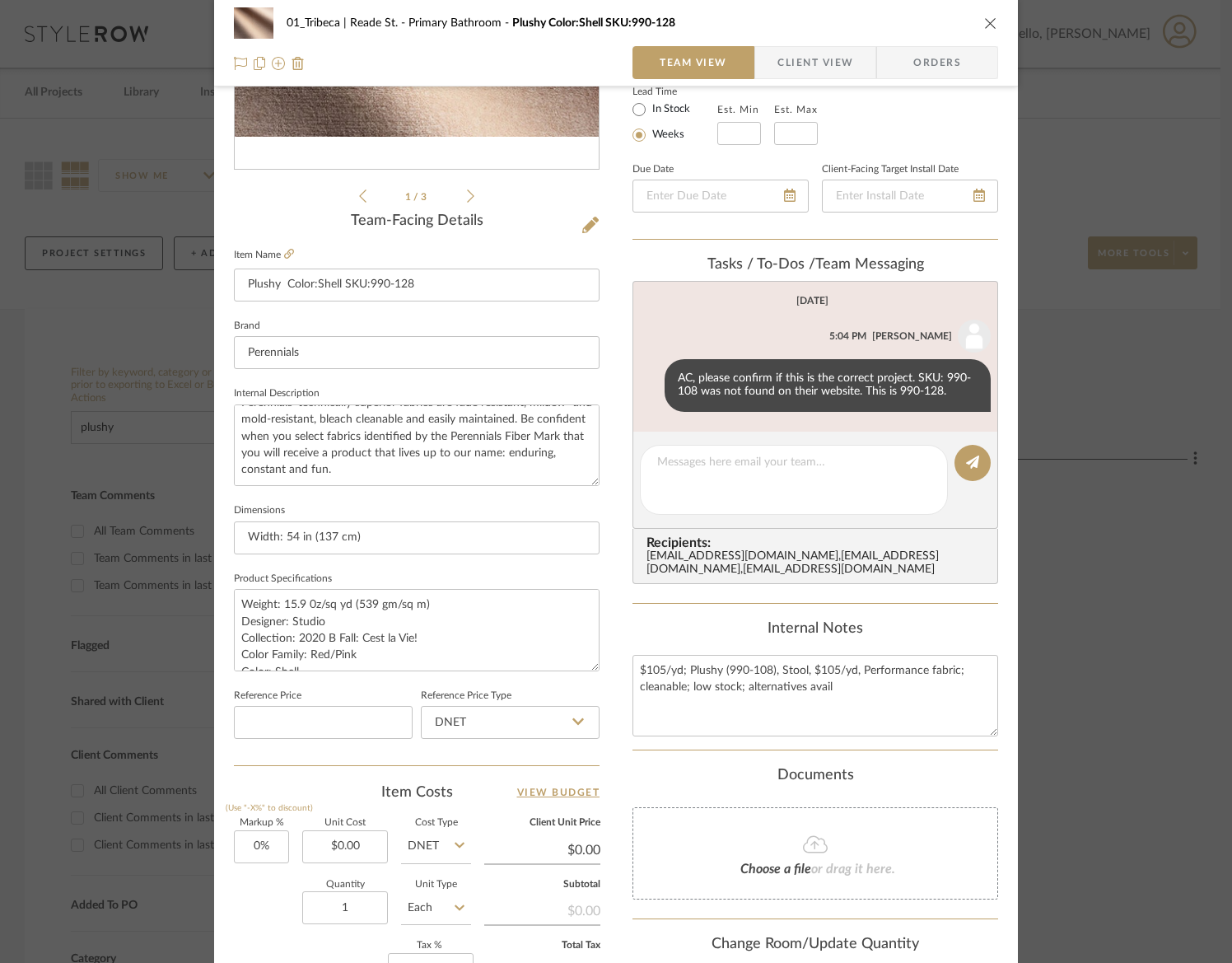
click at [990, 15] on div "01_Tribeca | Reade St. Primary Bathroom Plushy Color:Shell SKU:990-128" at bounding box center [616, 22] width 764 height 33
click at [810, 63] on span "Client View" at bounding box center [814, 63] width 76 height 33
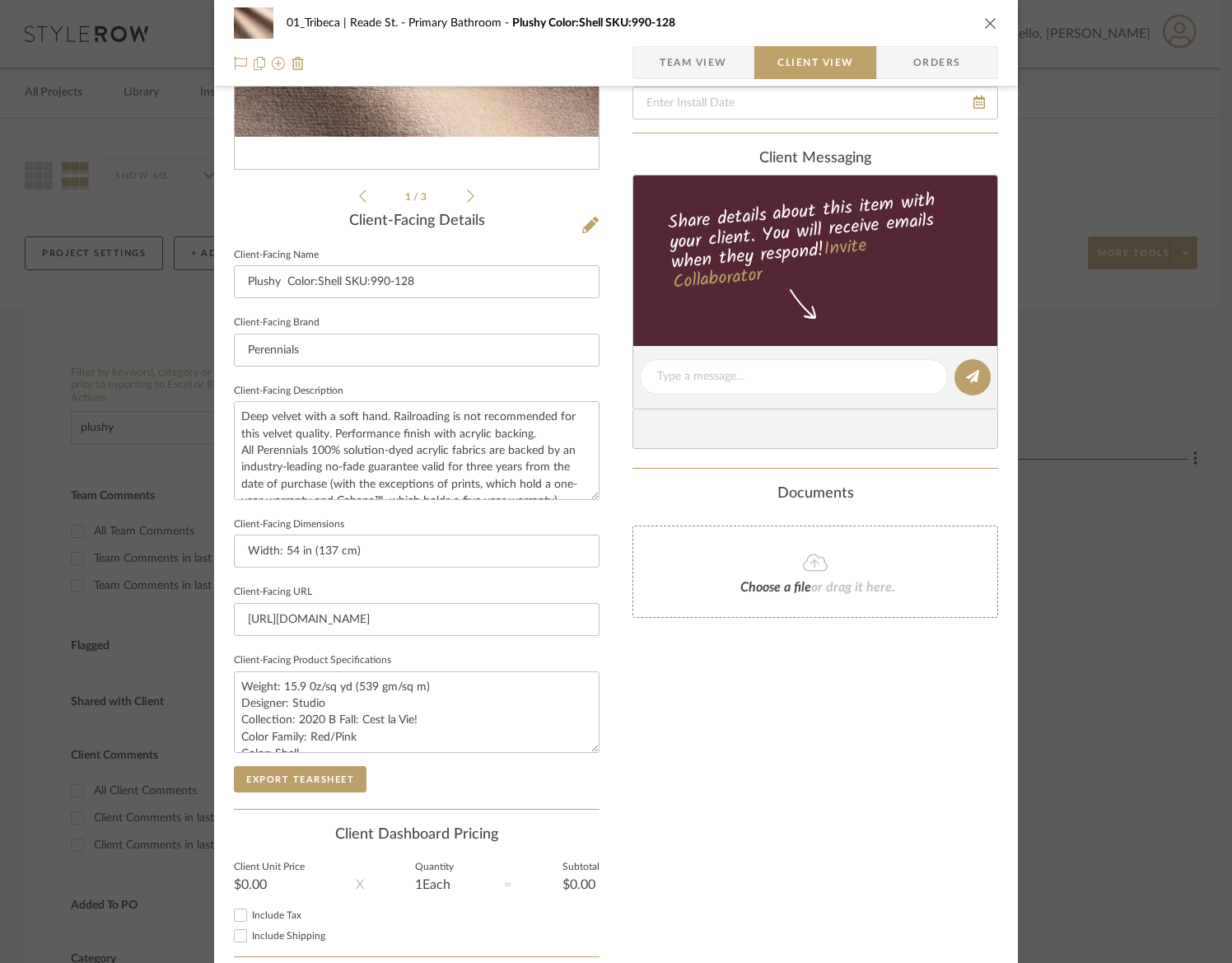
click at [689, 59] on span "Team View" at bounding box center [694, 63] width 68 height 33
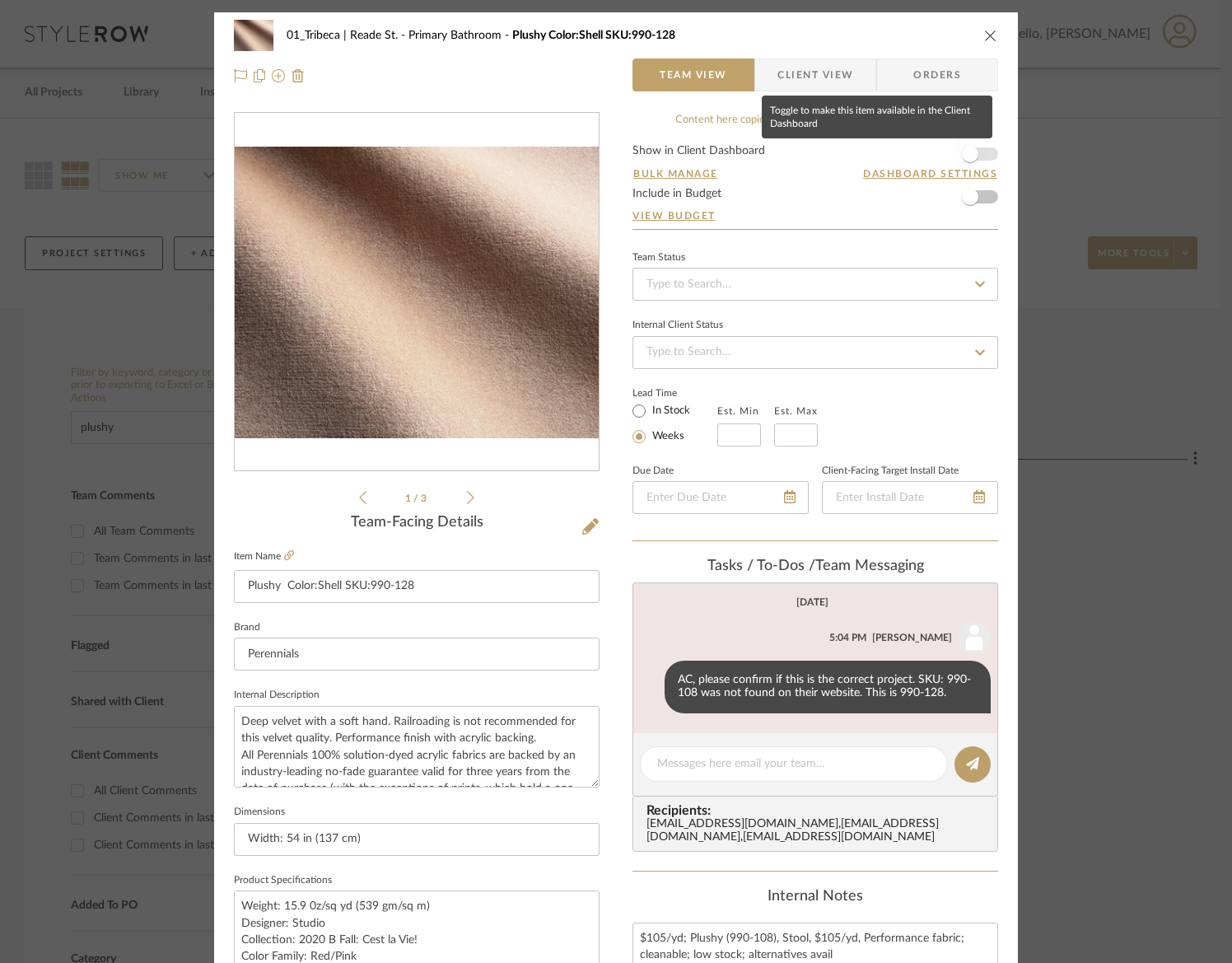
click at [970, 154] on span "button" at bounding box center [970, 154] width 16 height 16
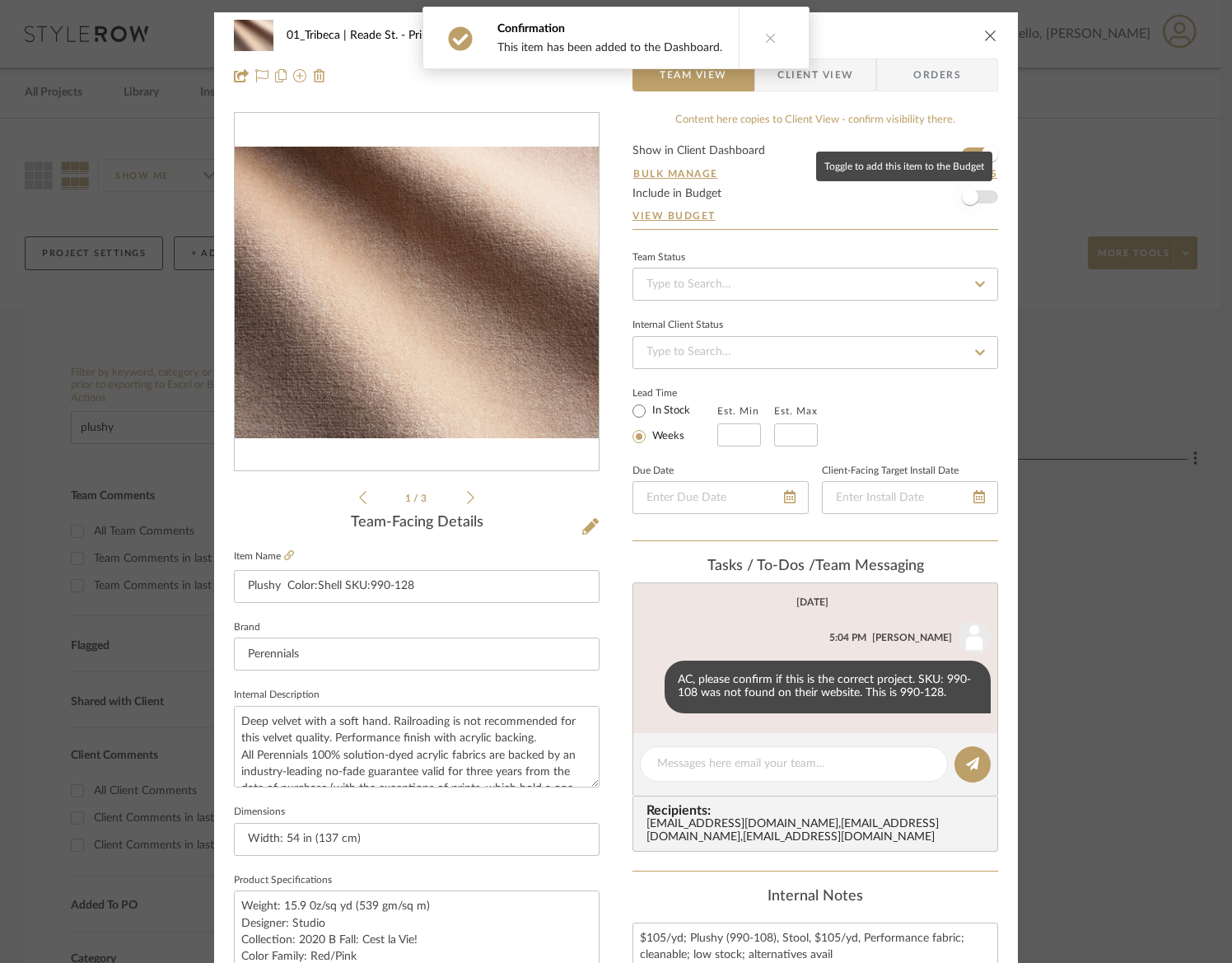
click at [977, 199] on span "button" at bounding box center [970, 197] width 37 height 37
click at [736, 292] on input at bounding box center [814, 283] width 366 height 33
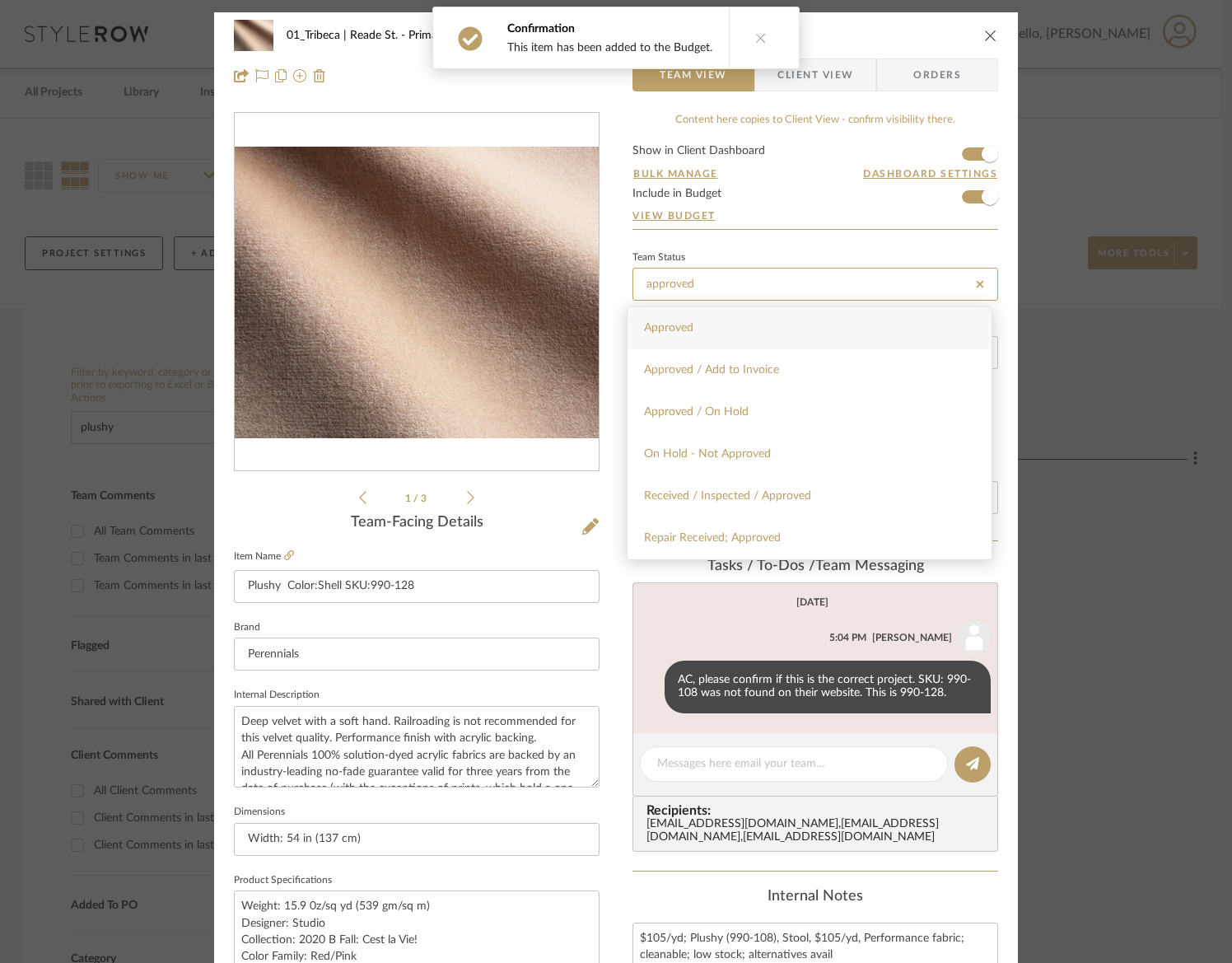
type input "approved"
click at [696, 328] on div "Approved" at bounding box center [809, 328] width 364 height 42
type input "[DATE]"
type input "Approved"
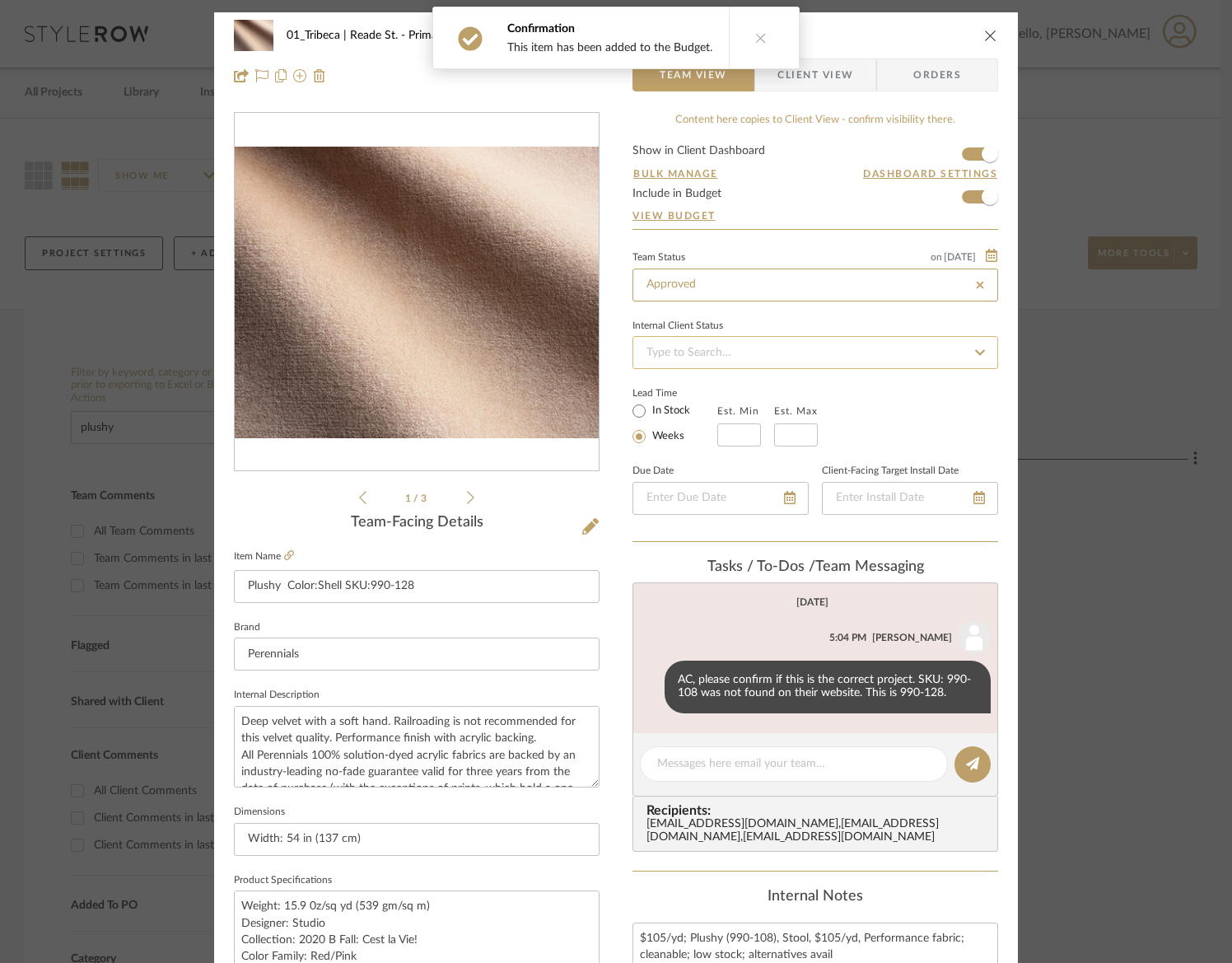
type input "[DATE]"
type input "Approved"
click at [691, 348] on input at bounding box center [814, 352] width 366 height 33
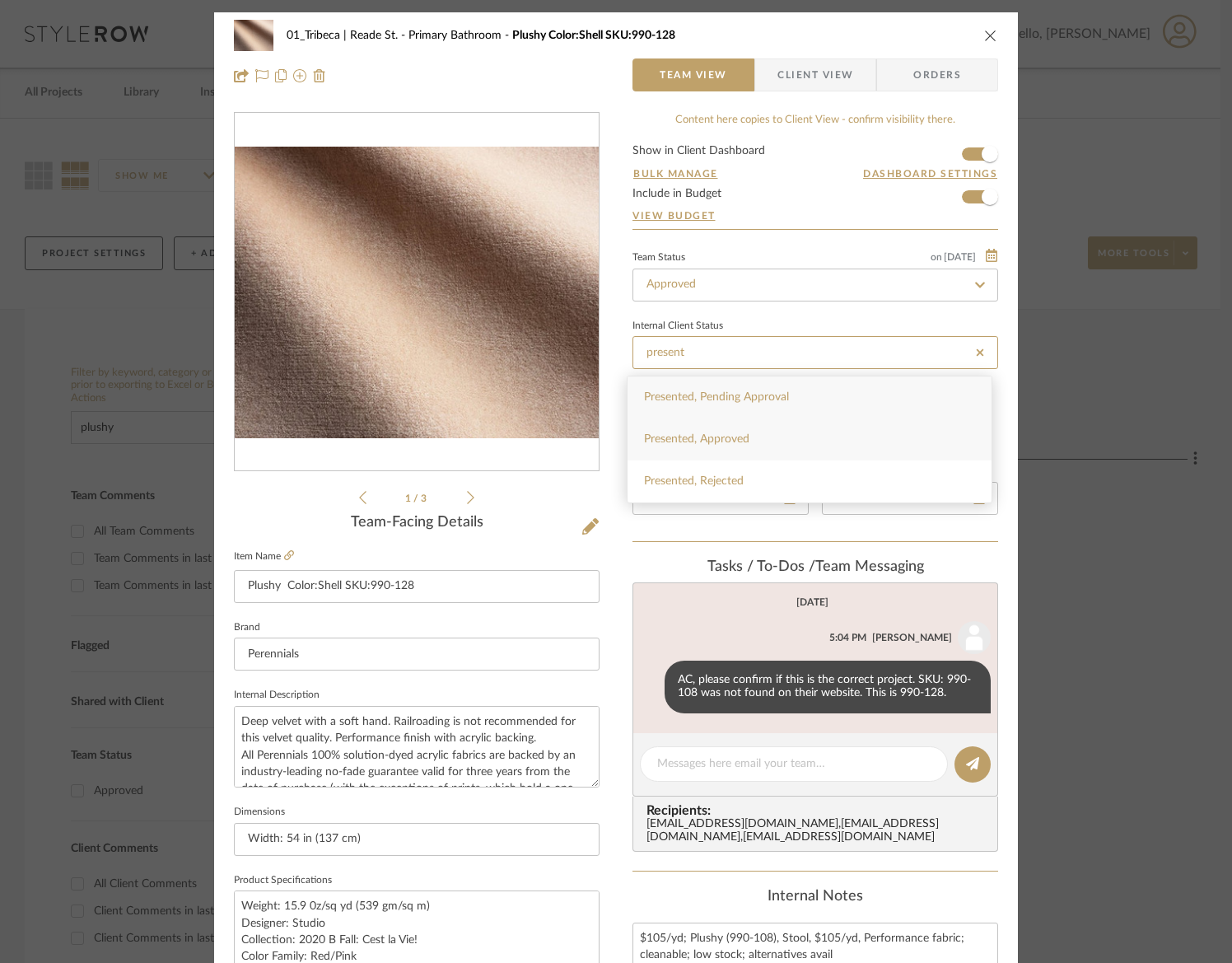
type input "present"
click at [711, 428] on div "Presented, Approved" at bounding box center [809, 439] width 364 height 42
type input "[DATE]"
type input "Presented, Approved"
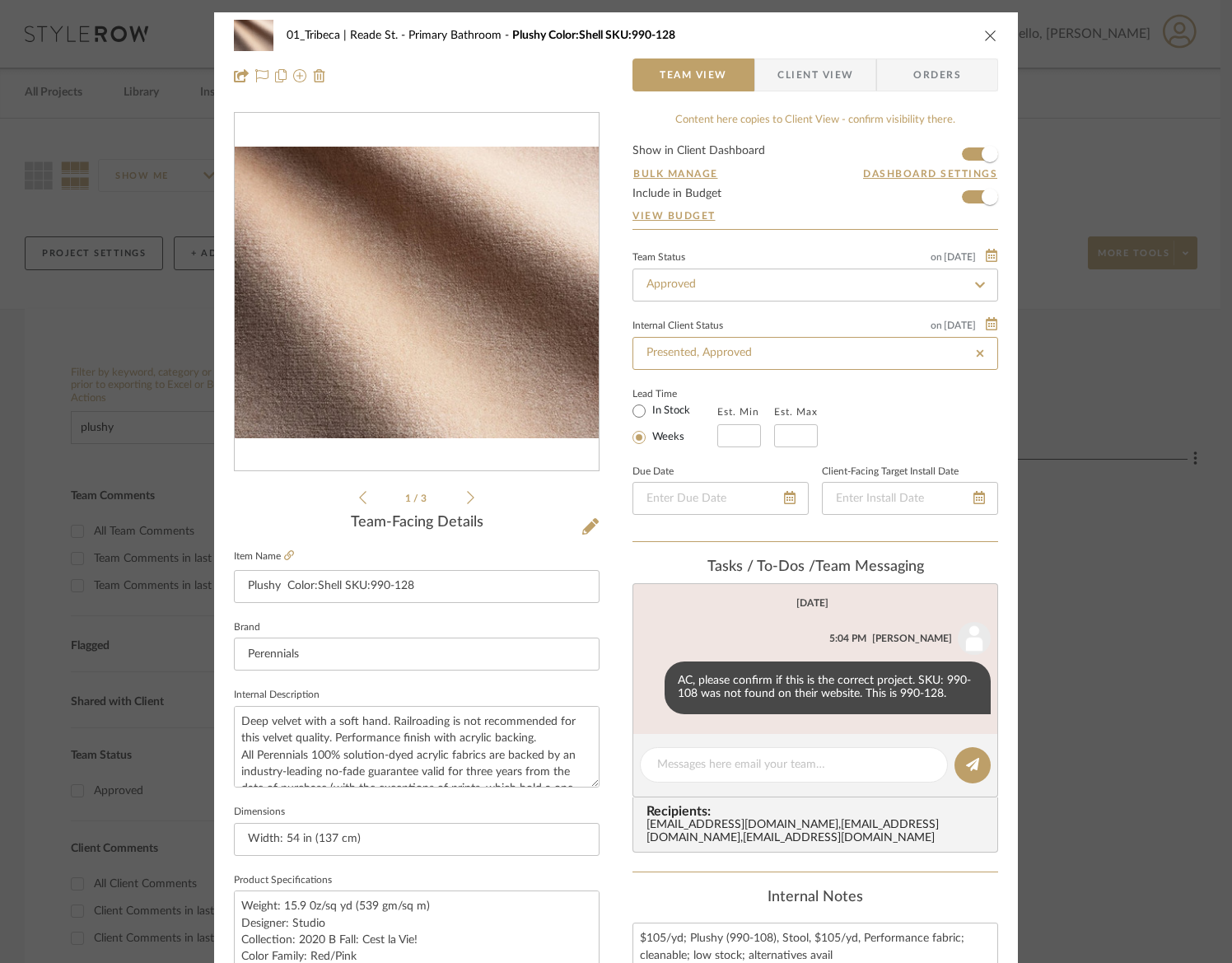
type input "[DATE]"
type input "Presented, Approved"
click at [984, 32] on icon "close" at bounding box center [991, 35] width 13 height 13
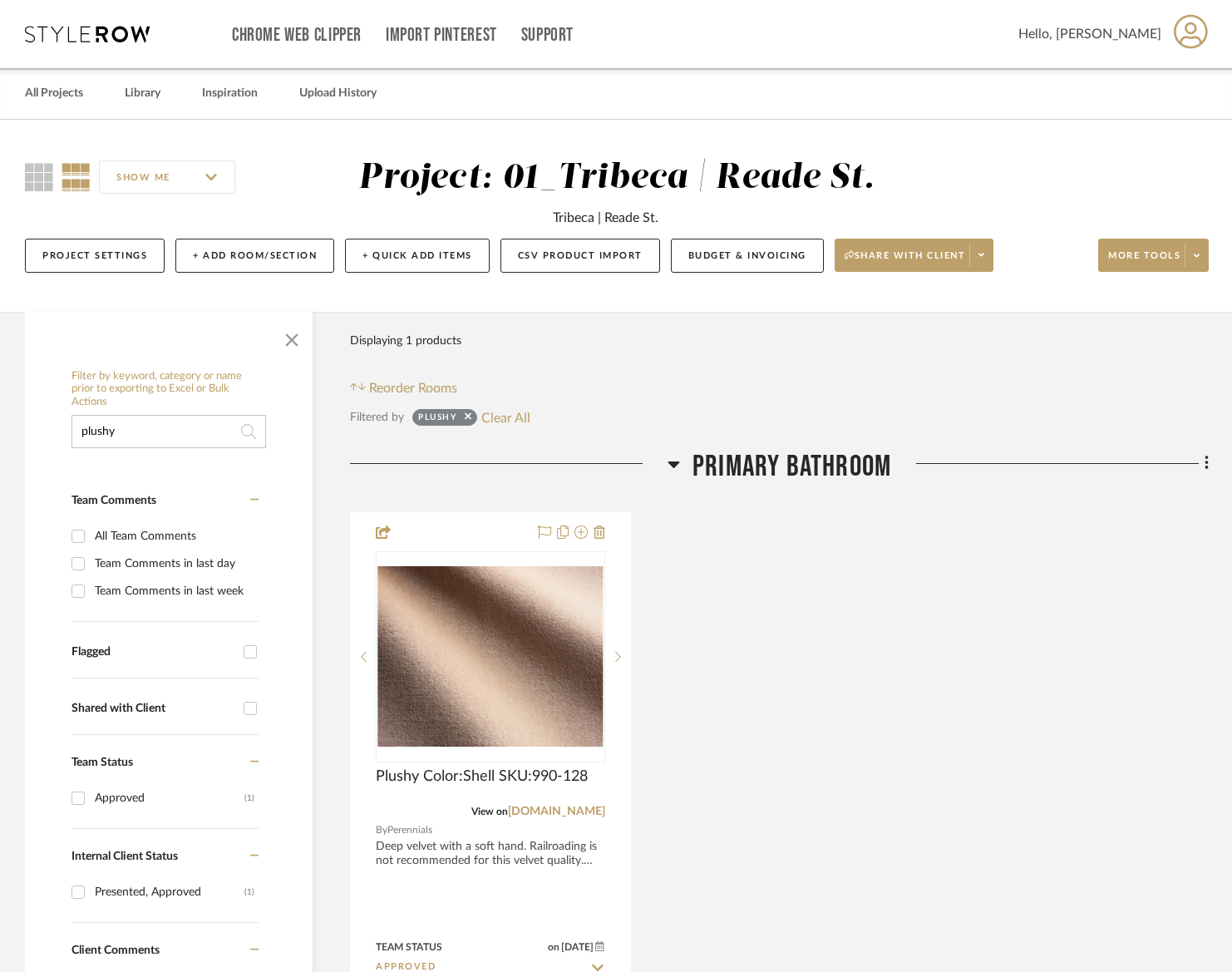
click at [135, 427] on input "plushy" at bounding box center [169, 431] width 195 height 33
paste input "Dedar Milano"
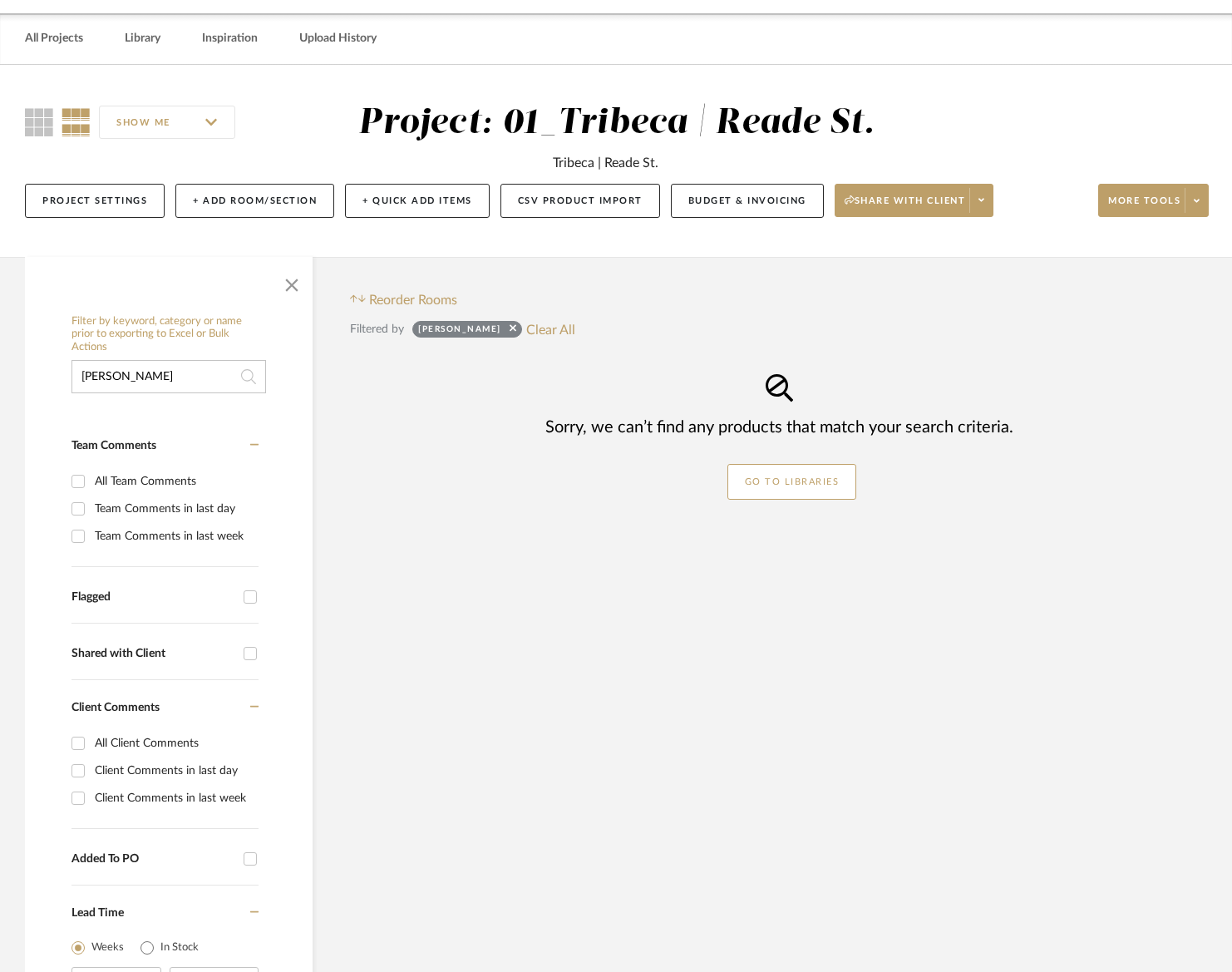
scroll to position [71, 0]
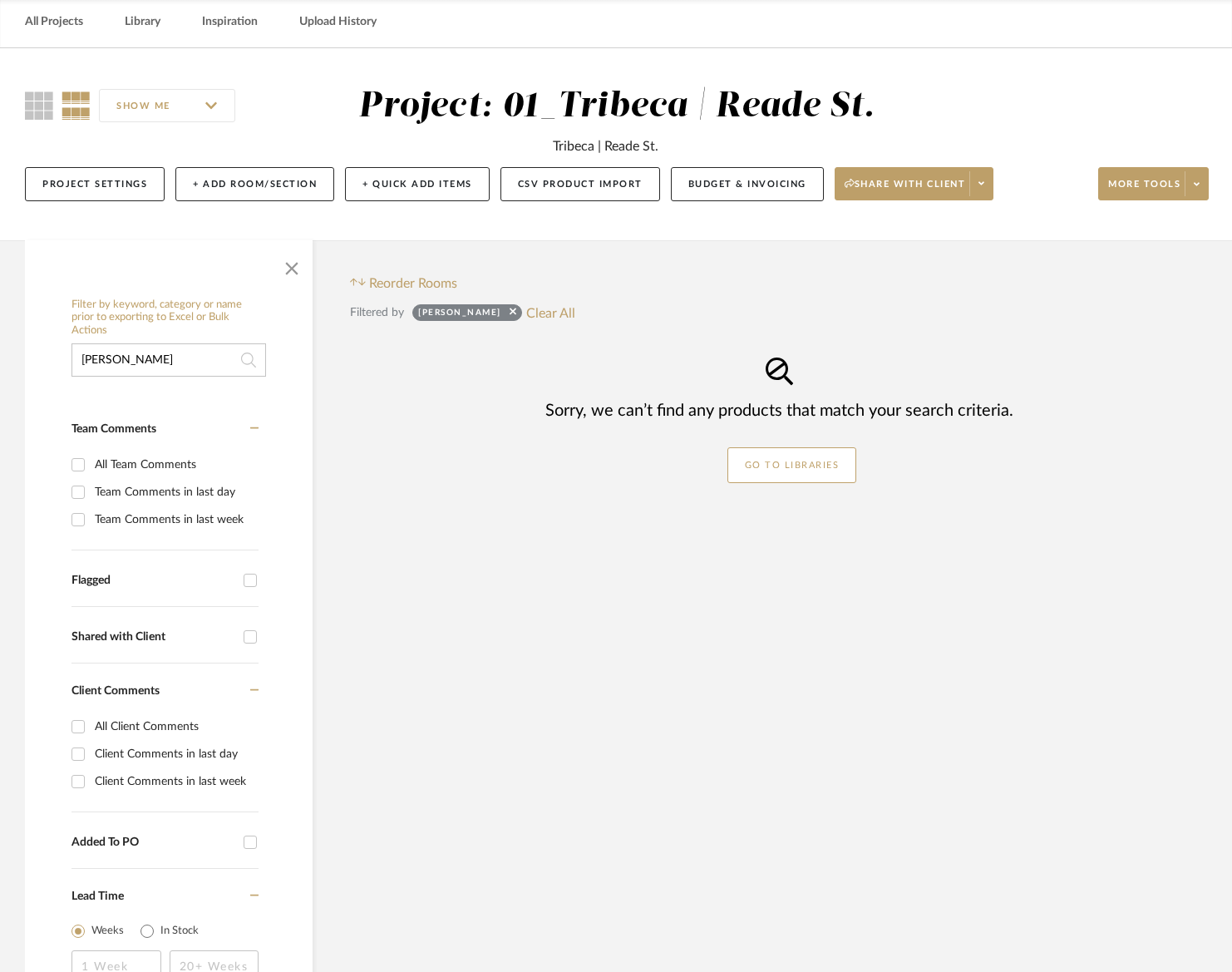
click at [192, 356] on input "Dedar Milano" at bounding box center [169, 359] width 195 height 33
paste input "Belsuede, Ostrica"
drag, startPoint x: 136, startPoint y: 362, endPoint x: 38, endPoint y: 353, distance: 98.4
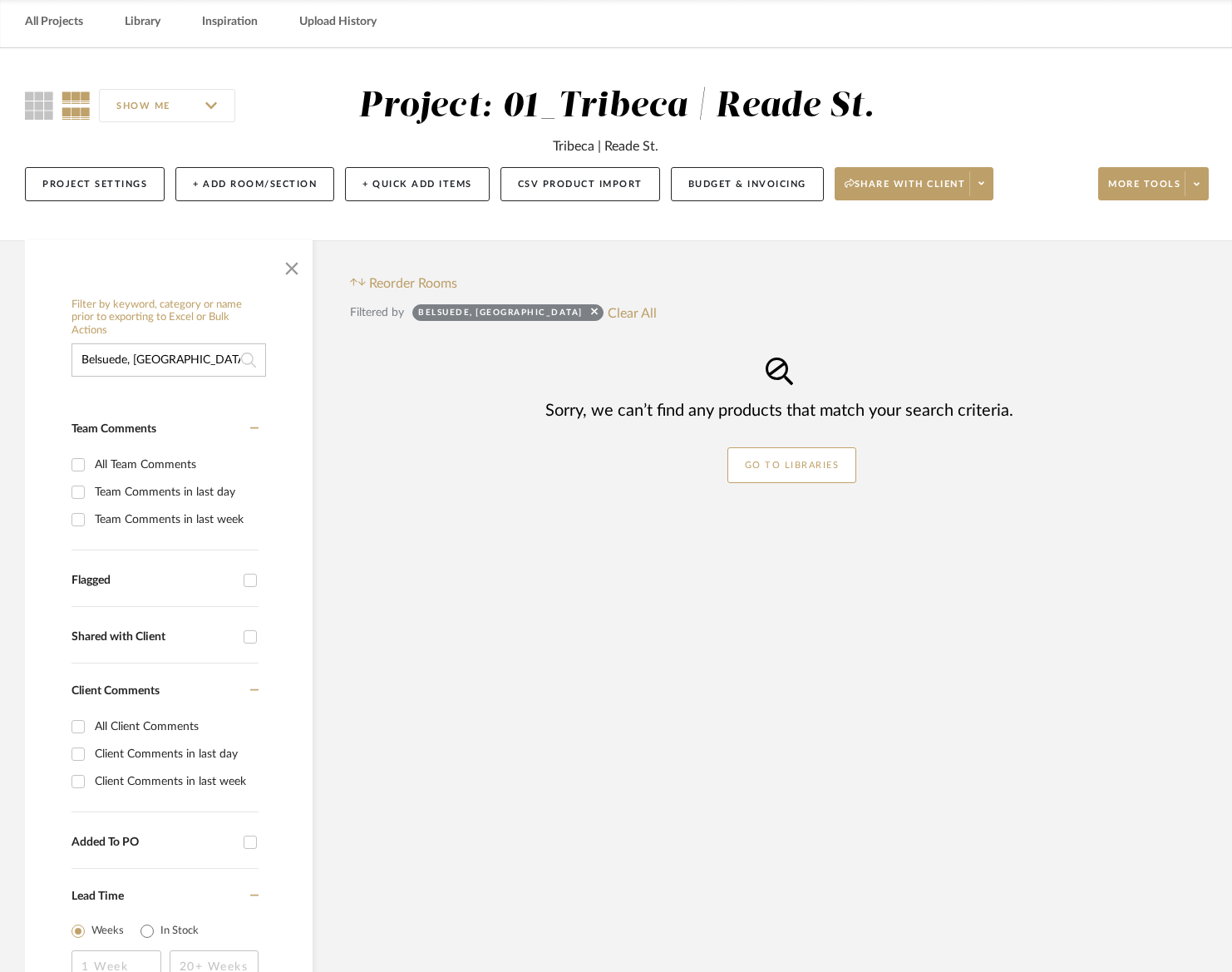
click at [38, 353] on div "Filter by keyword, category or name prior to exporting to Excel or Bulk Actions…" at bounding box center [169, 716] width 288 height 853
click at [131, 356] on input "Ostrica" at bounding box center [169, 359] width 195 height 33
click at [164, 364] on input "Belsuede, Ostrica" at bounding box center [169, 359] width 195 height 33
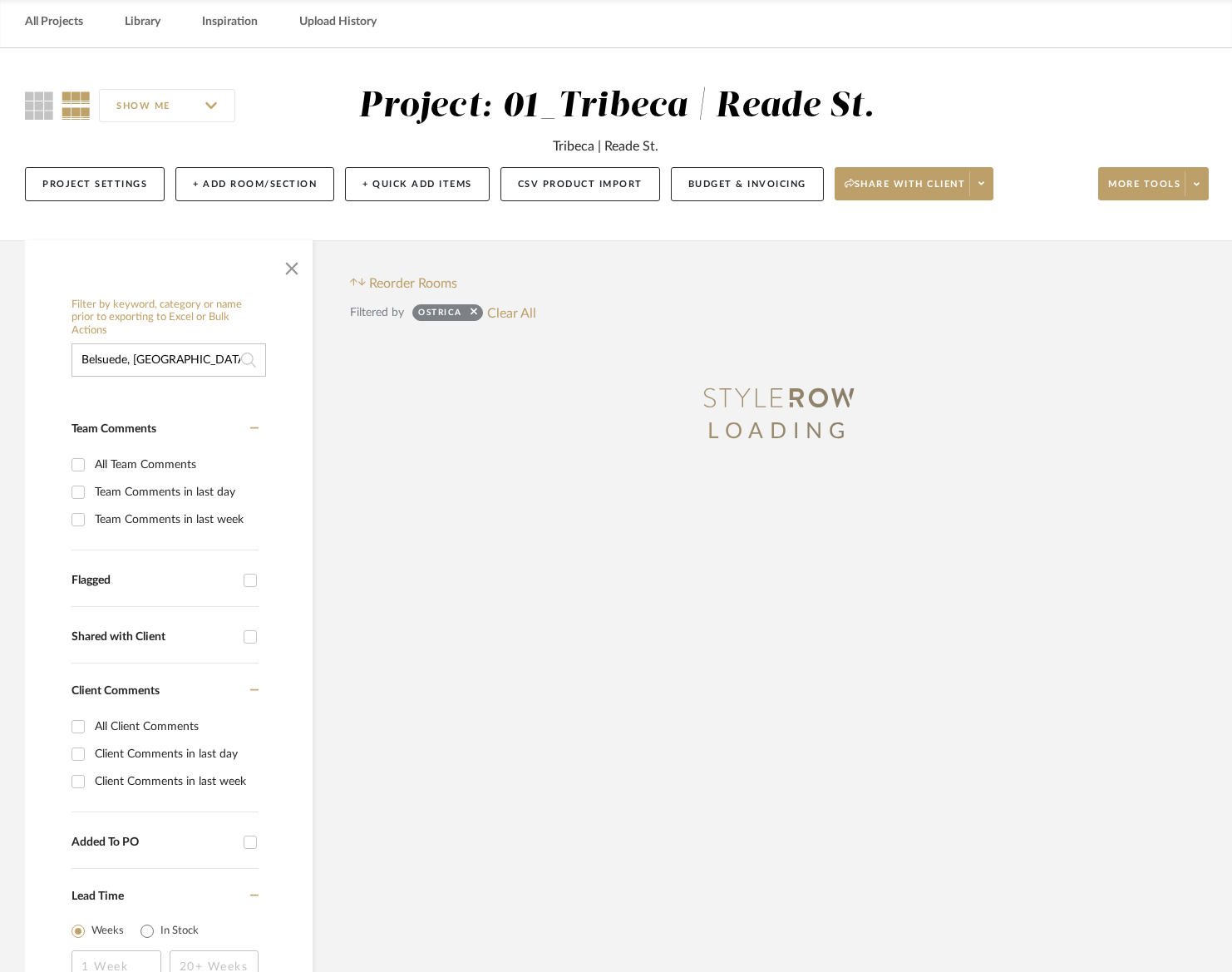
click at [164, 364] on input "Belsuede, Ostrica" at bounding box center [169, 359] width 195 height 33
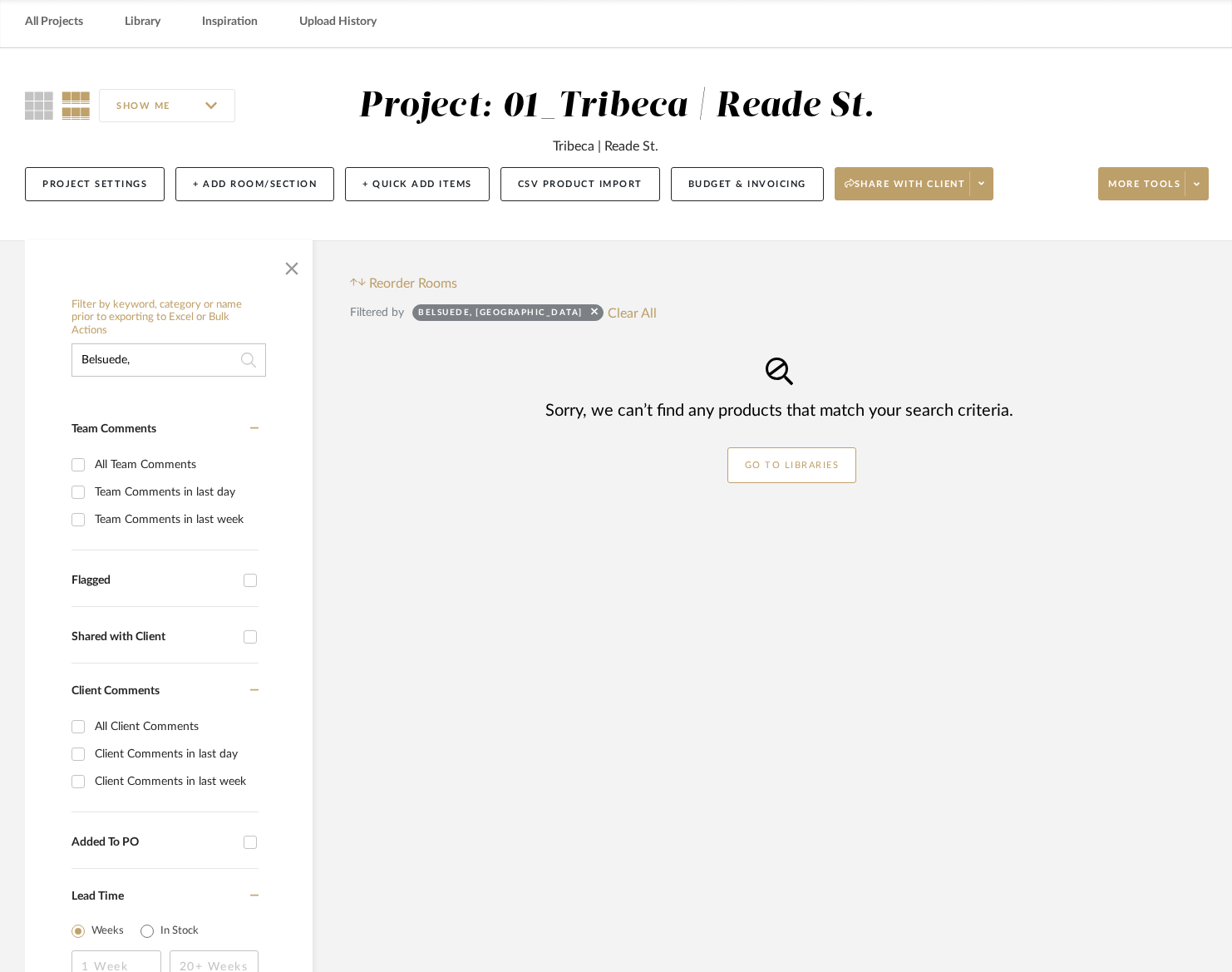
type input "Belsuede"
click at [162, 362] on input "Belsuede" at bounding box center [169, 359] width 195 height 33
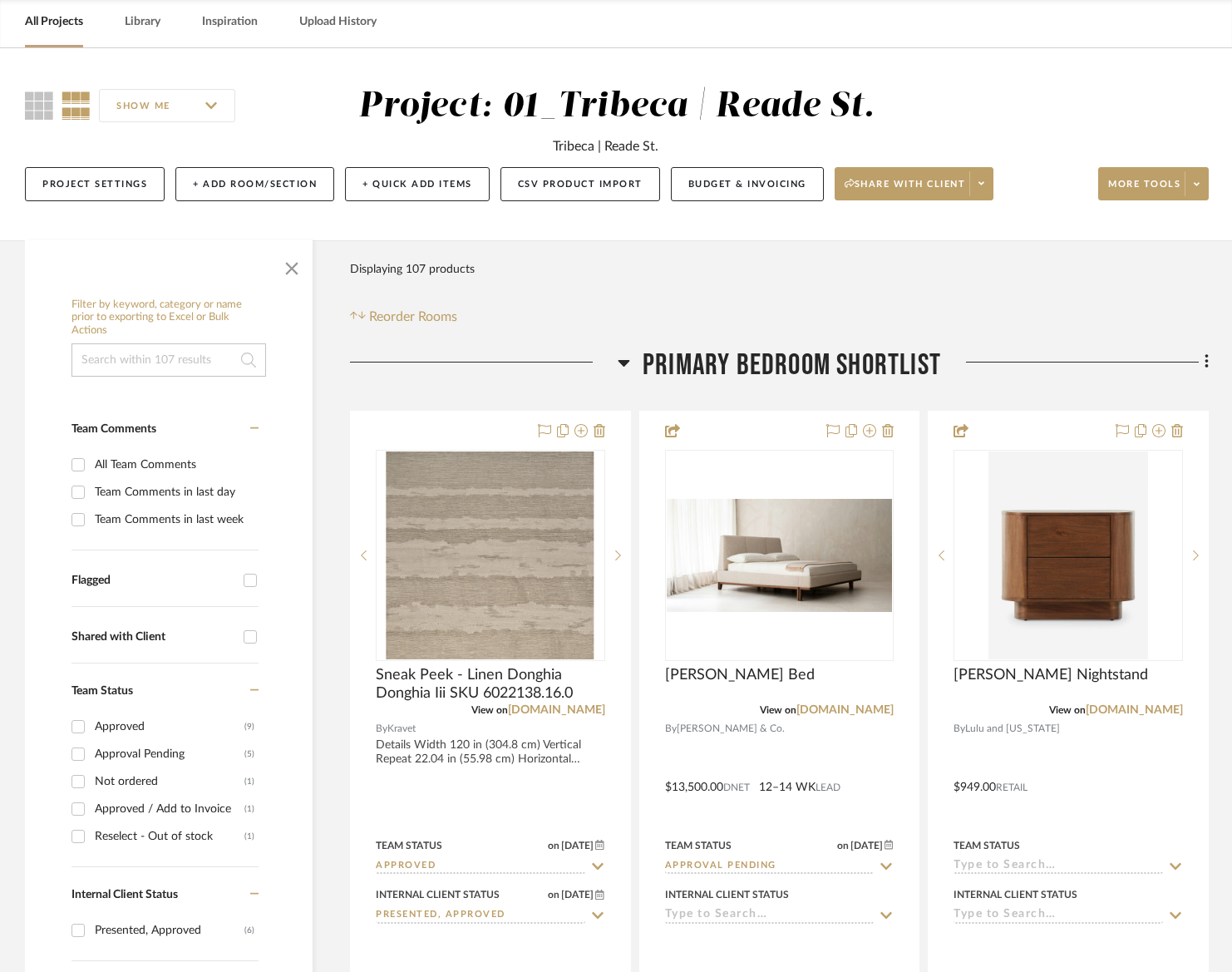
click at [208, 363] on input at bounding box center [169, 359] width 195 height 33
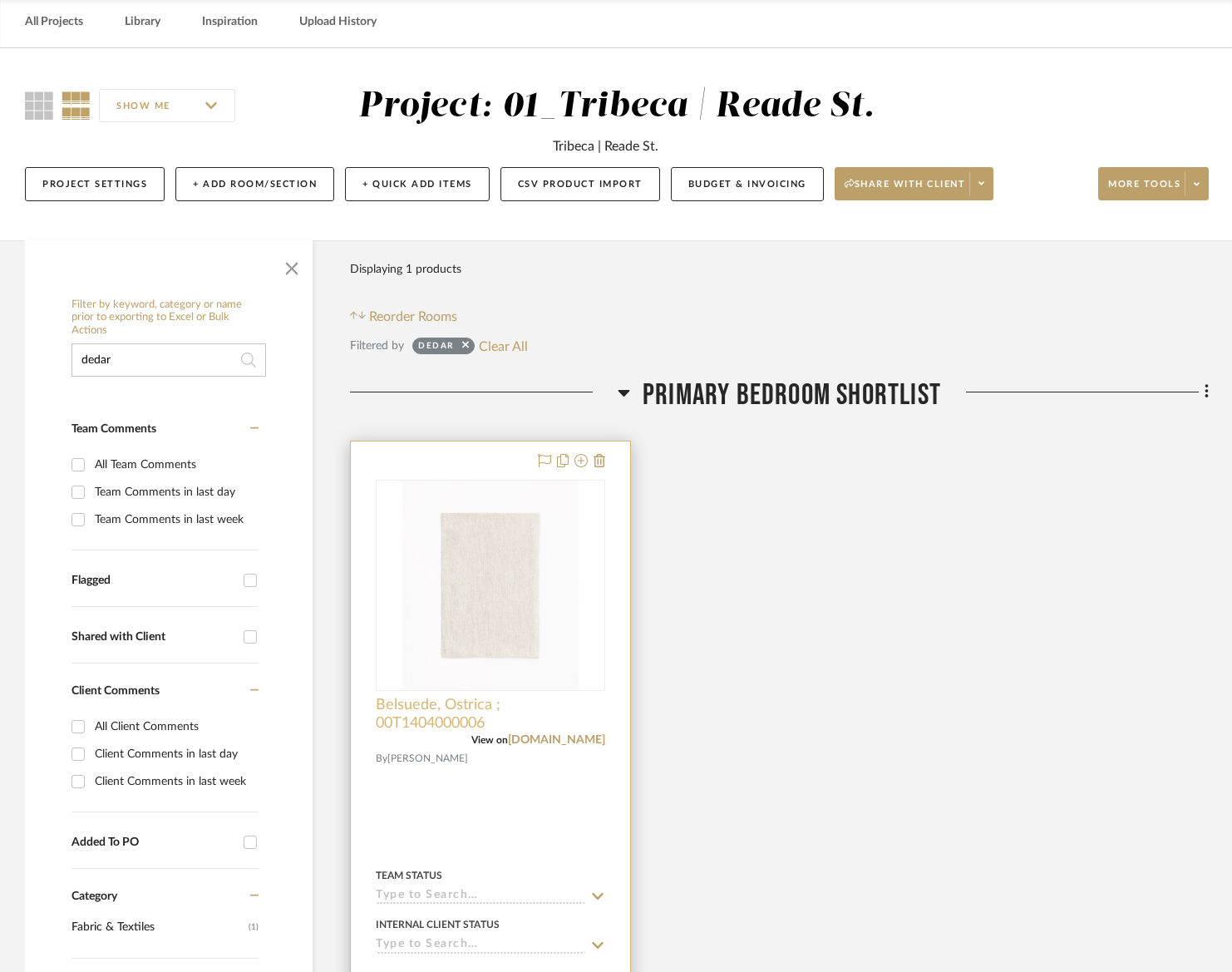
type input "dedar"
click at [545, 711] on span "Belsuede, Ostrica ; 00T1404000006" at bounding box center [490, 714] width 229 height 37
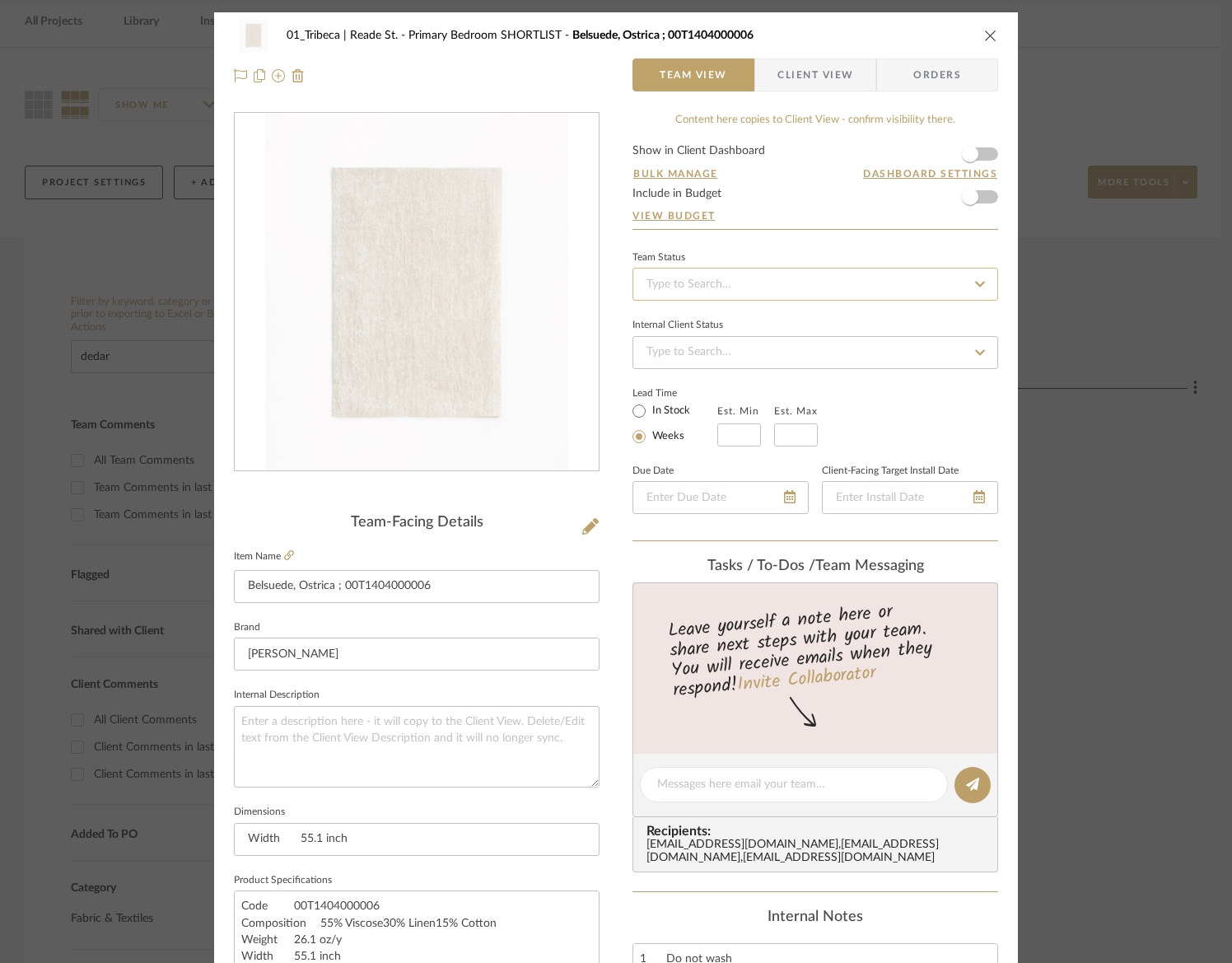
click at [737, 280] on input at bounding box center [814, 283] width 366 height 33
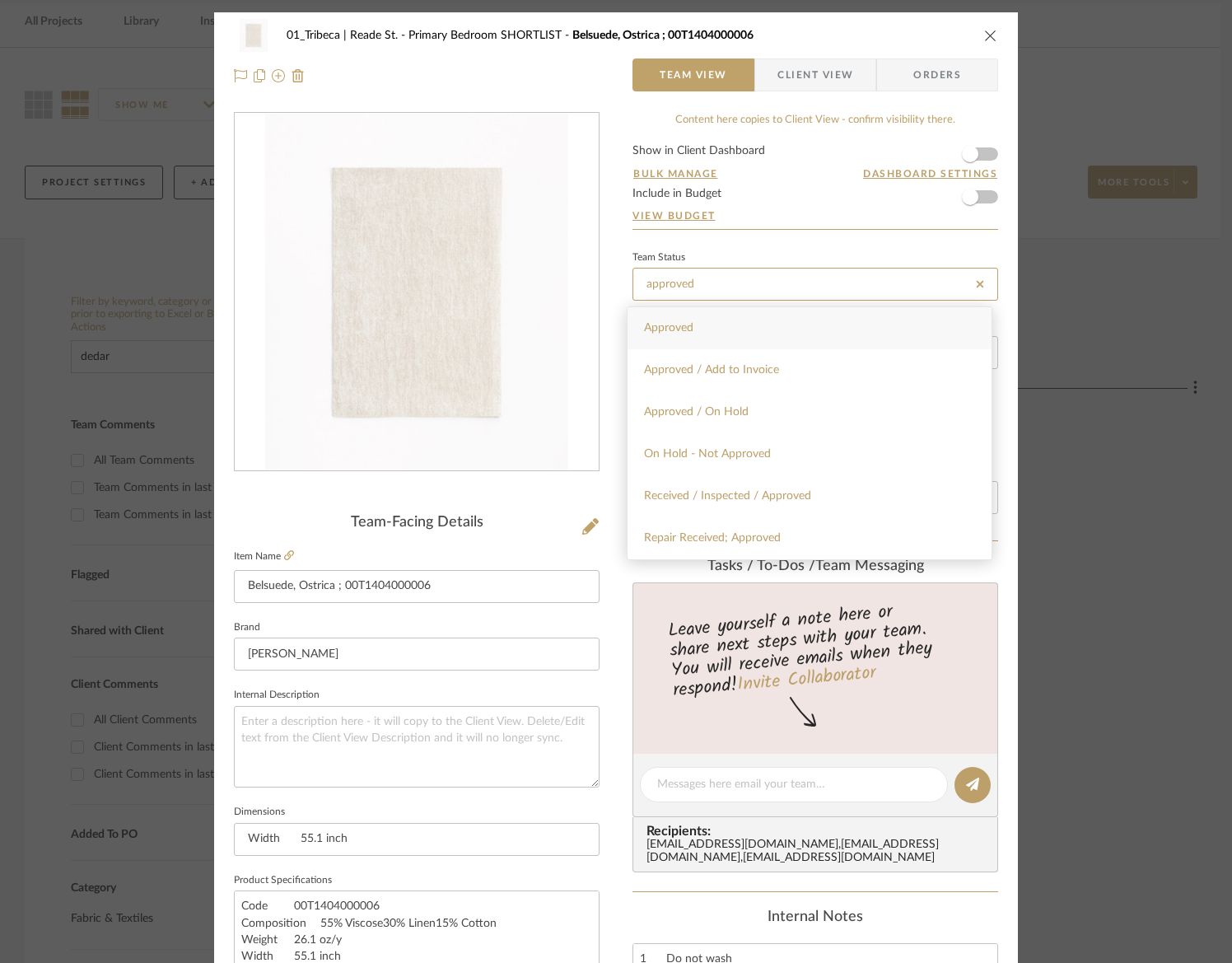
type input "approved"
click at [707, 339] on div "Approved" at bounding box center [809, 328] width 364 height 42
type input "[DATE]"
type input "Approved"
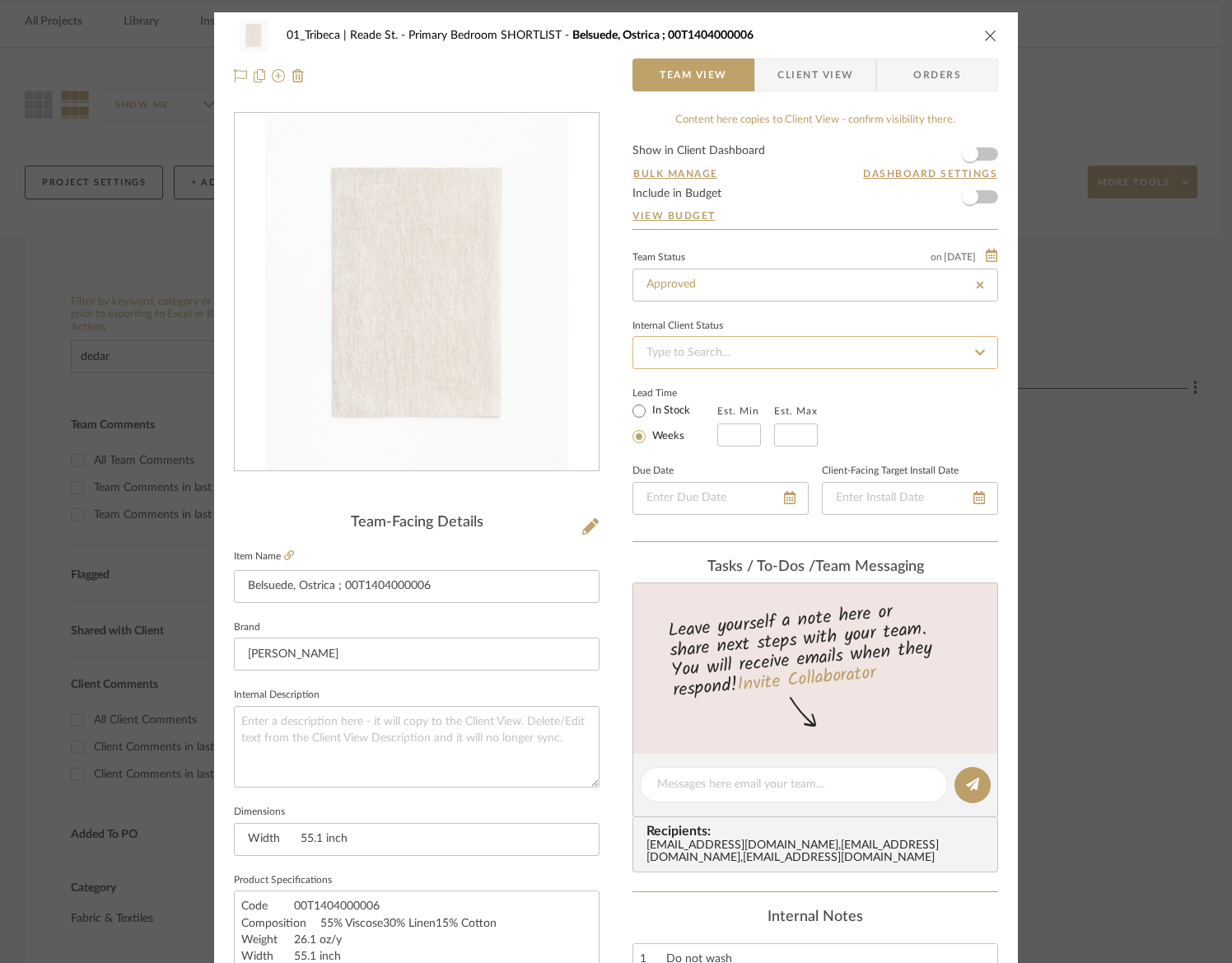
type input "[DATE]"
type input "Approved"
click at [694, 356] on input at bounding box center [814, 352] width 366 height 33
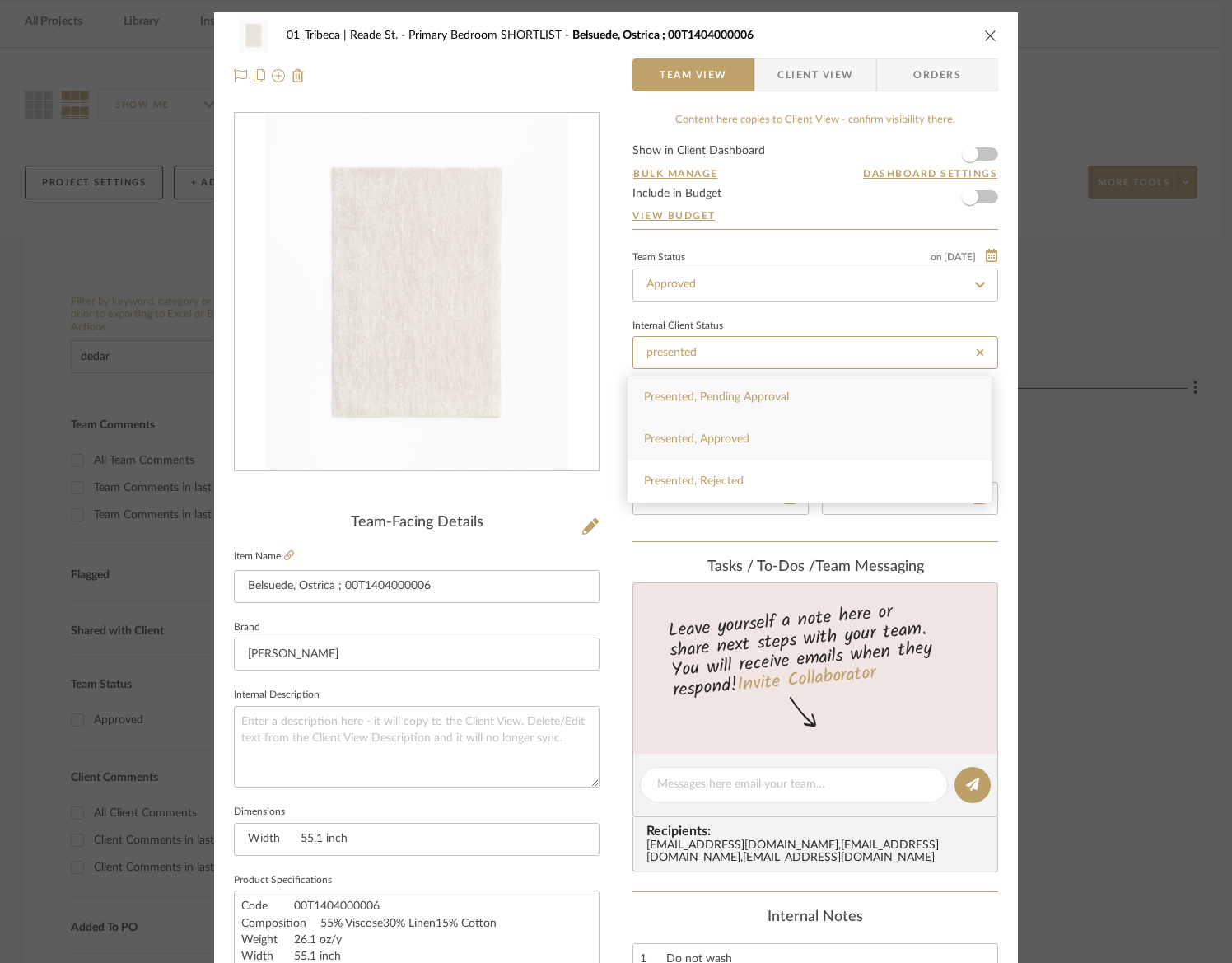
type input "presented"
click at [724, 436] on span "Presented, Approved" at bounding box center [696, 438] width 105 height 12
type input "[DATE]"
type input "Presented, Approved"
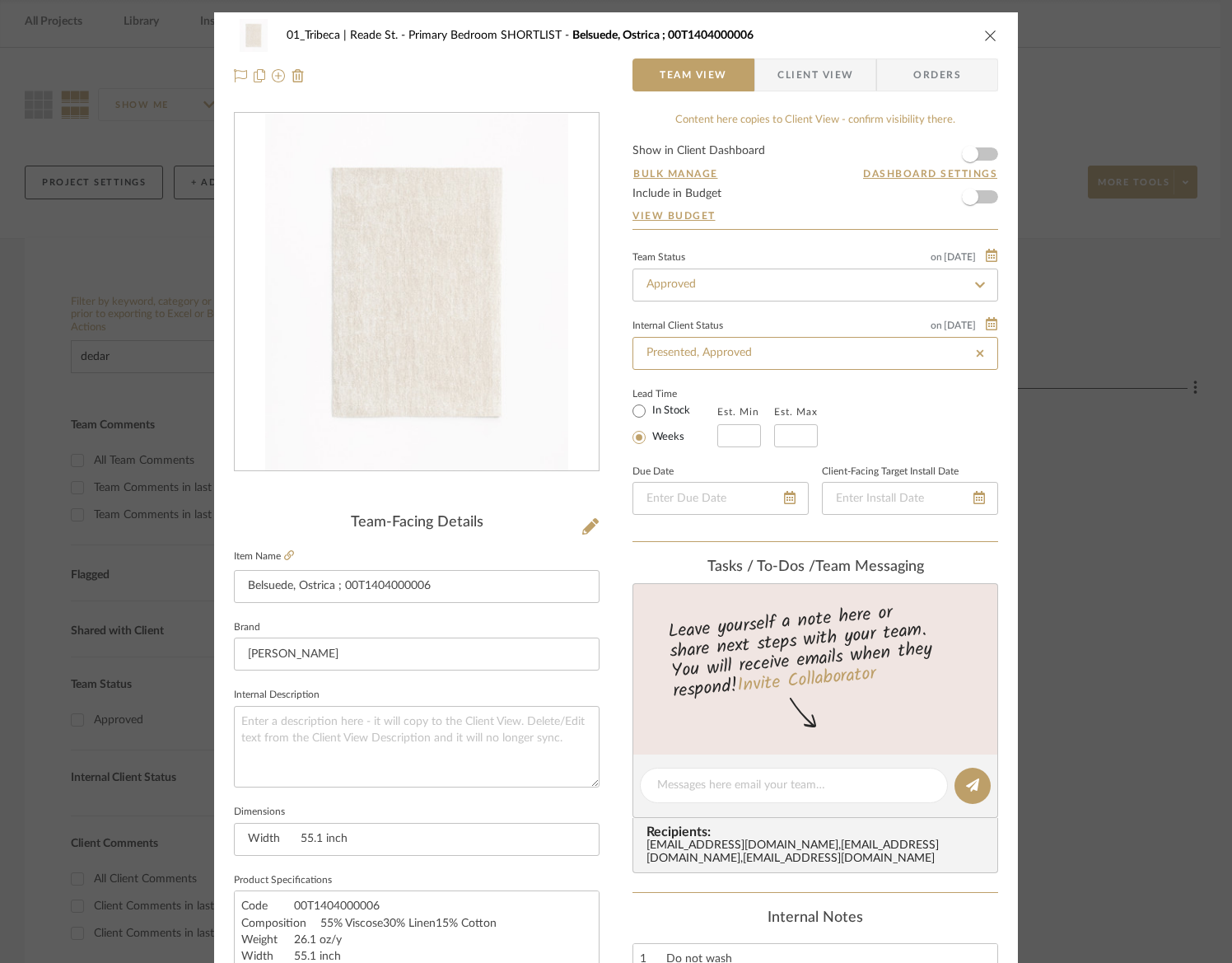
type input "[DATE]"
type input "Presented, Approved"
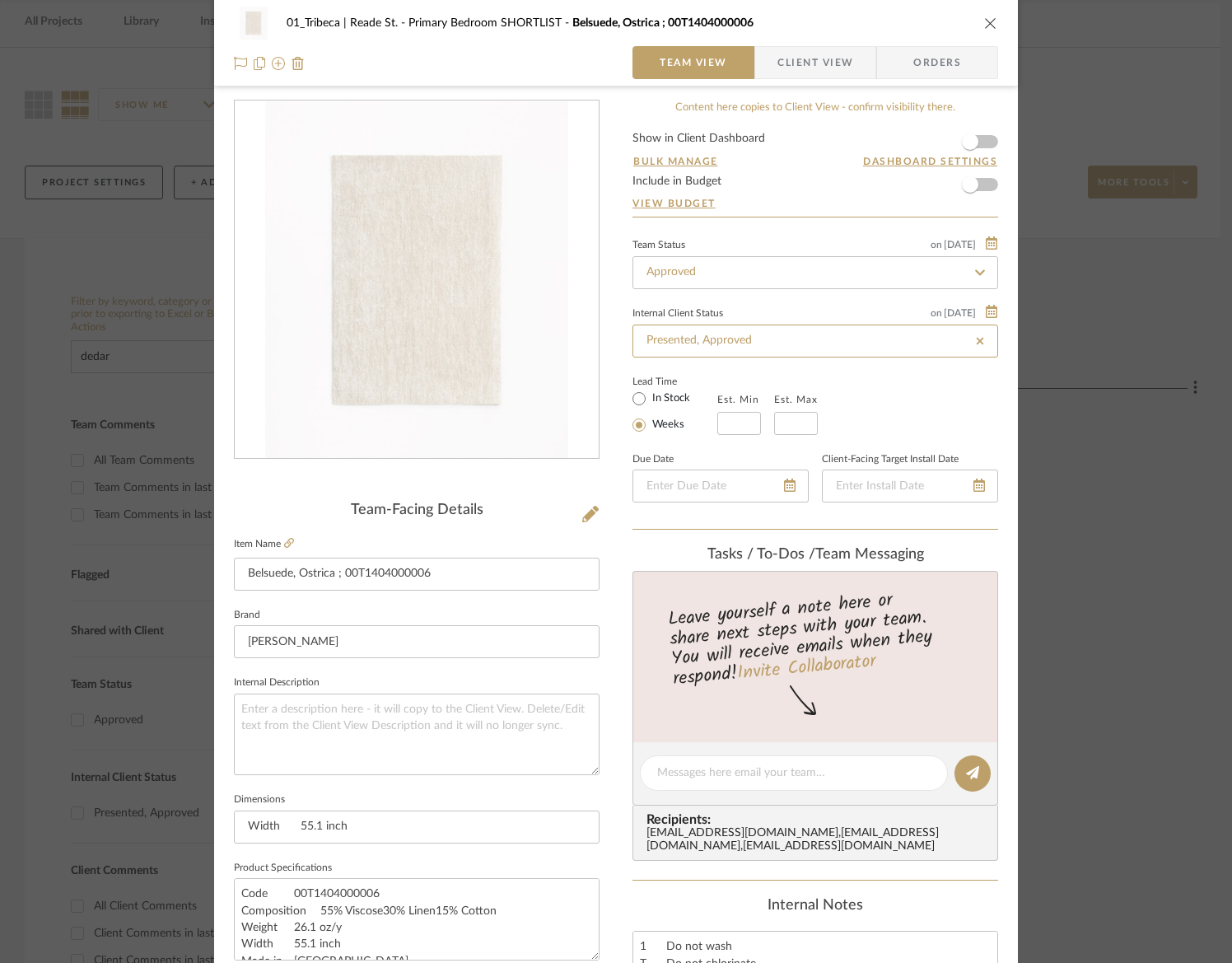
scroll to position [13, 0]
click at [973, 137] on span "button" at bounding box center [970, 140] width 37 height 37
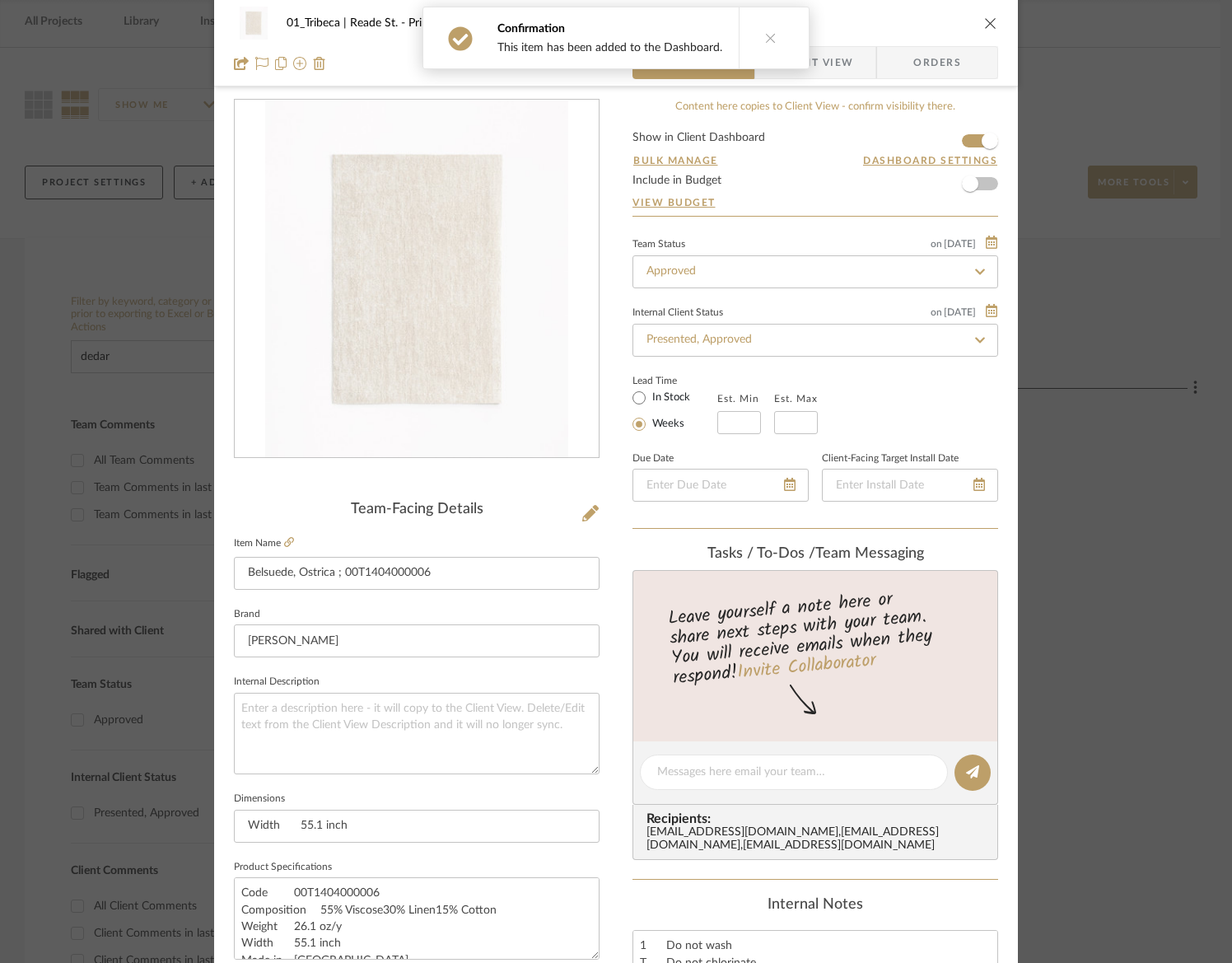
click at [983, 184] on form "Show in Client Dashboard Bulk Manage Dashboard Settings Include in Budget View …" at bounding box center [814, 173] width 366 height 84
click at [972, 183] on span "button" at bounding box center [970, 183] width 16 height 16
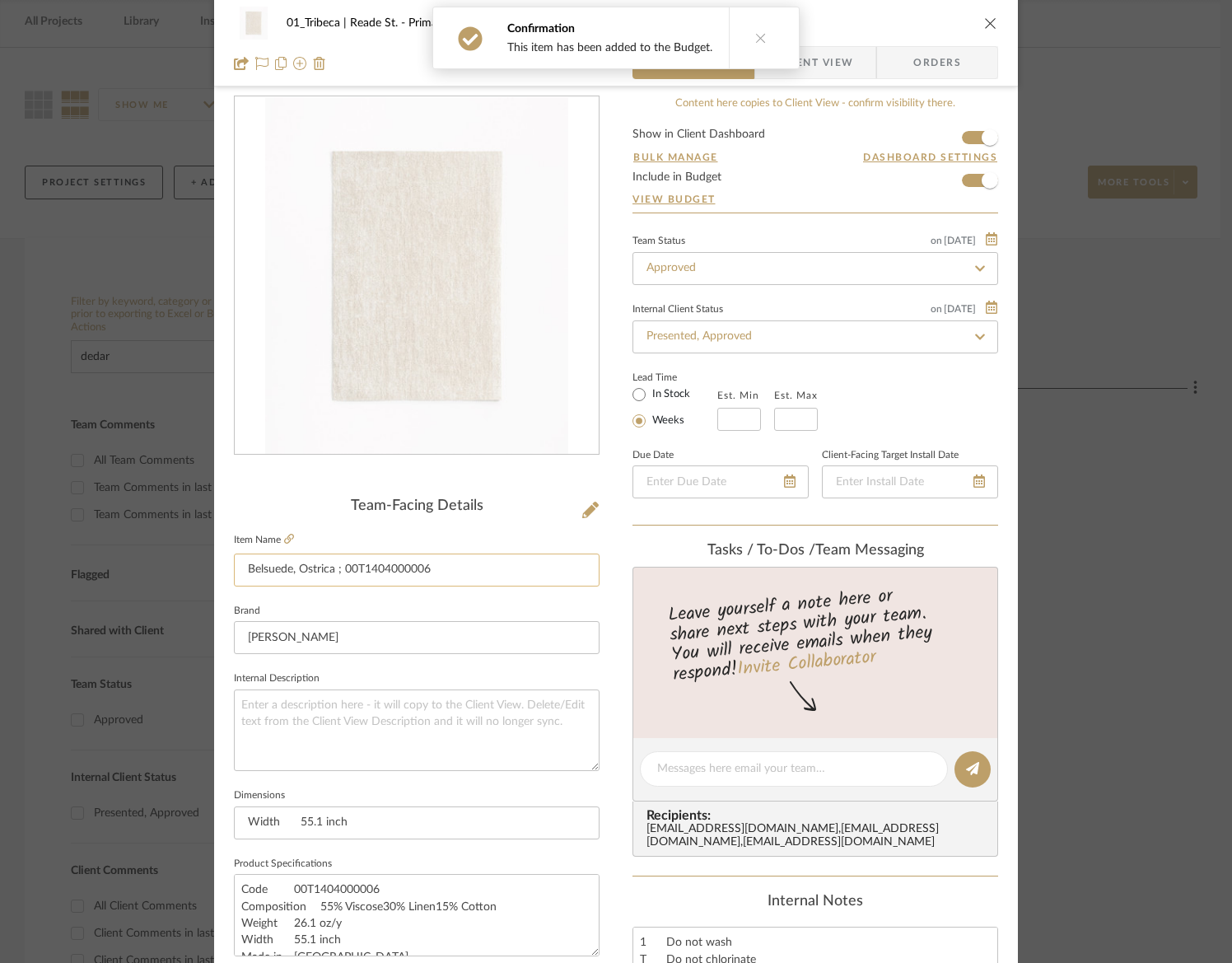
scroll to position [20, 0]
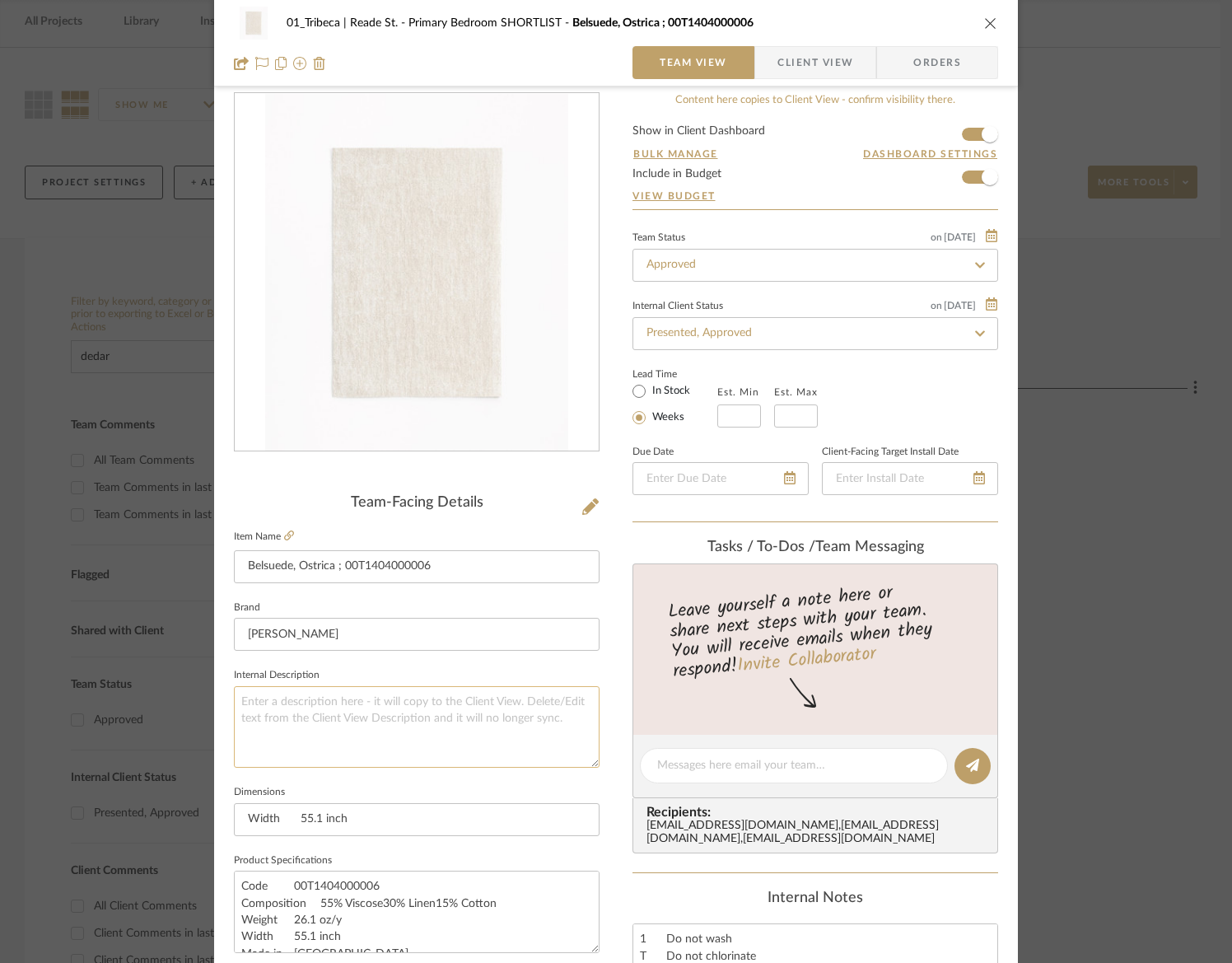
click at [314, 714] on textarea at bounding box center [417, 726] width 366 height 81
paste textarea "Belsuede, Ostrica (T10406/006), Headboard Wall, $179/yd, Velvet look and feel"
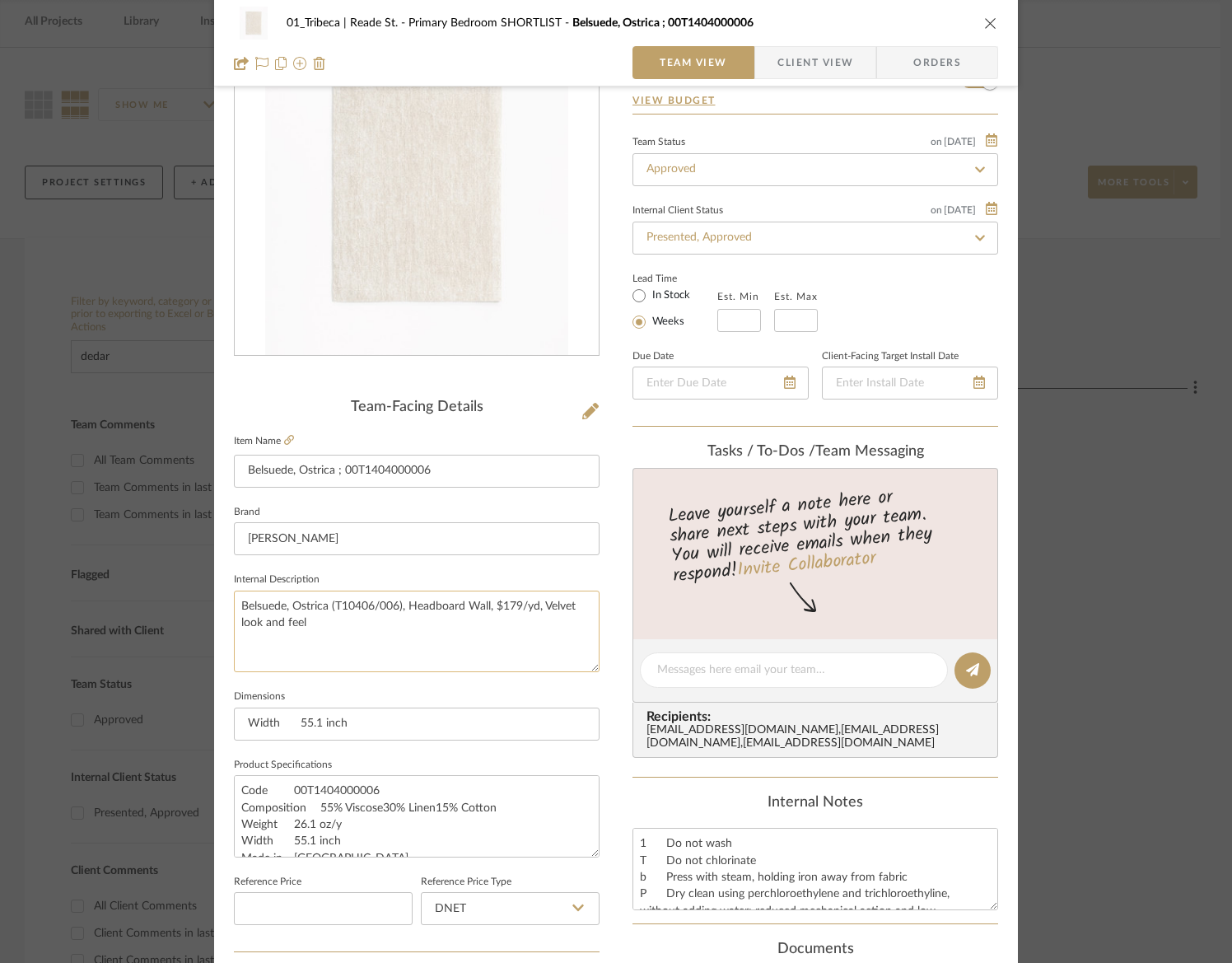
scroll to position [119, 0]
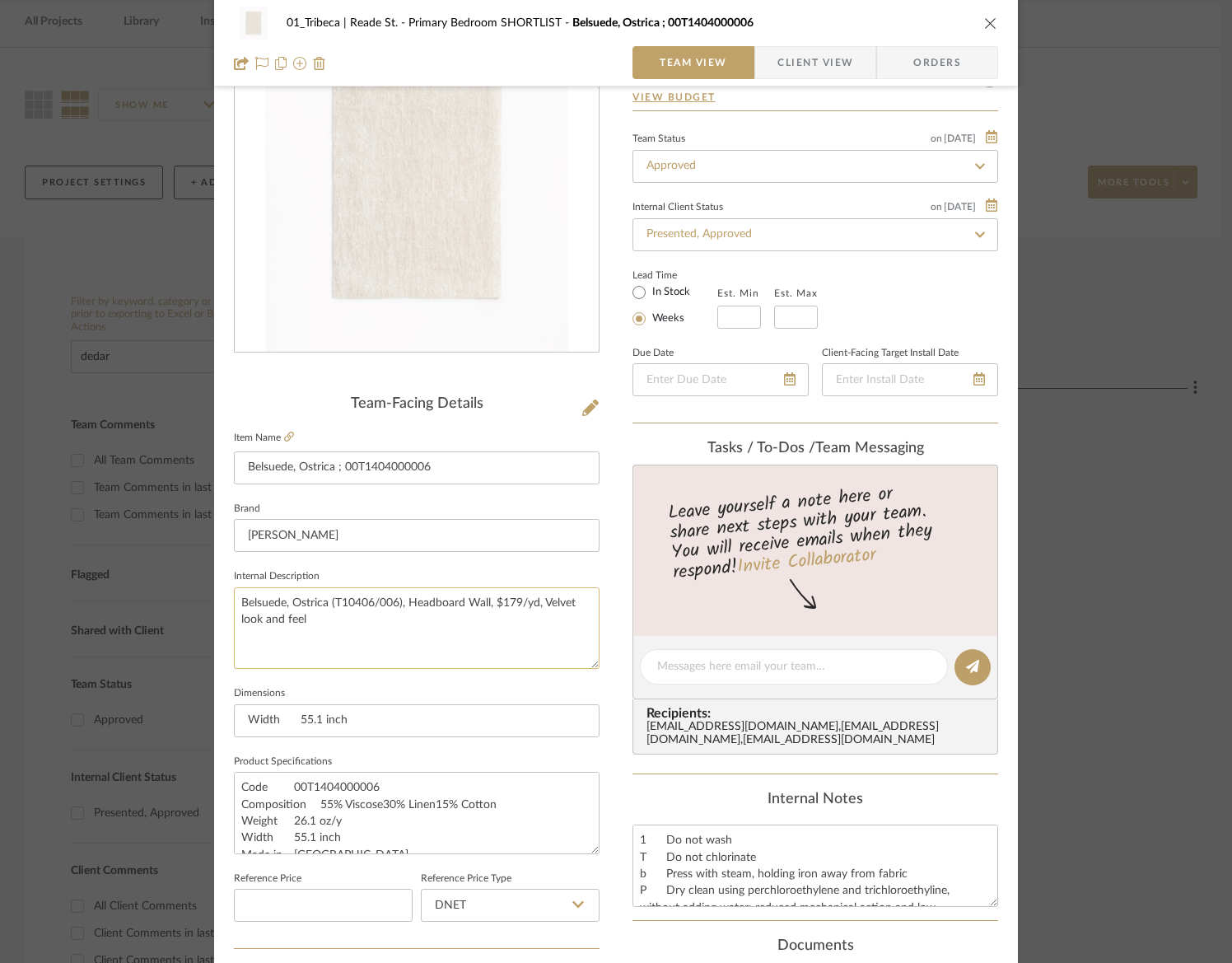
click at [494, 612] on textarea "Belsuede, Ostrica (T10406/006), Headboard Wall, $179/yd, Velvet look and feel" at bounding box center [417, 628] width 366 height 81
drag, startPoint x: 488, startPoint y: 603, endPoint x: 504, endPoint y: 604, distance: 16.0
click at [504, 604] on textarea "Belsuede, Ostrica (T10406/006), Headboard Wall, $179/yd, Velvet look and feel" at bounding box center [417, 628] width 366 height 81
click at [401, 604] on textarea "Belsuede, Ostrica (T10406/006), Headboard Wall, $179/yd, Velvet look and feel" at bounding box center [417, 628] width 366 height 81
click at [401, 604] on textarea "Belsuede, Ostrica (T10406/006), Headboard Wall, $179/yd, Velvet look and feel" at bounding box center [417, 628] width 366 height 81
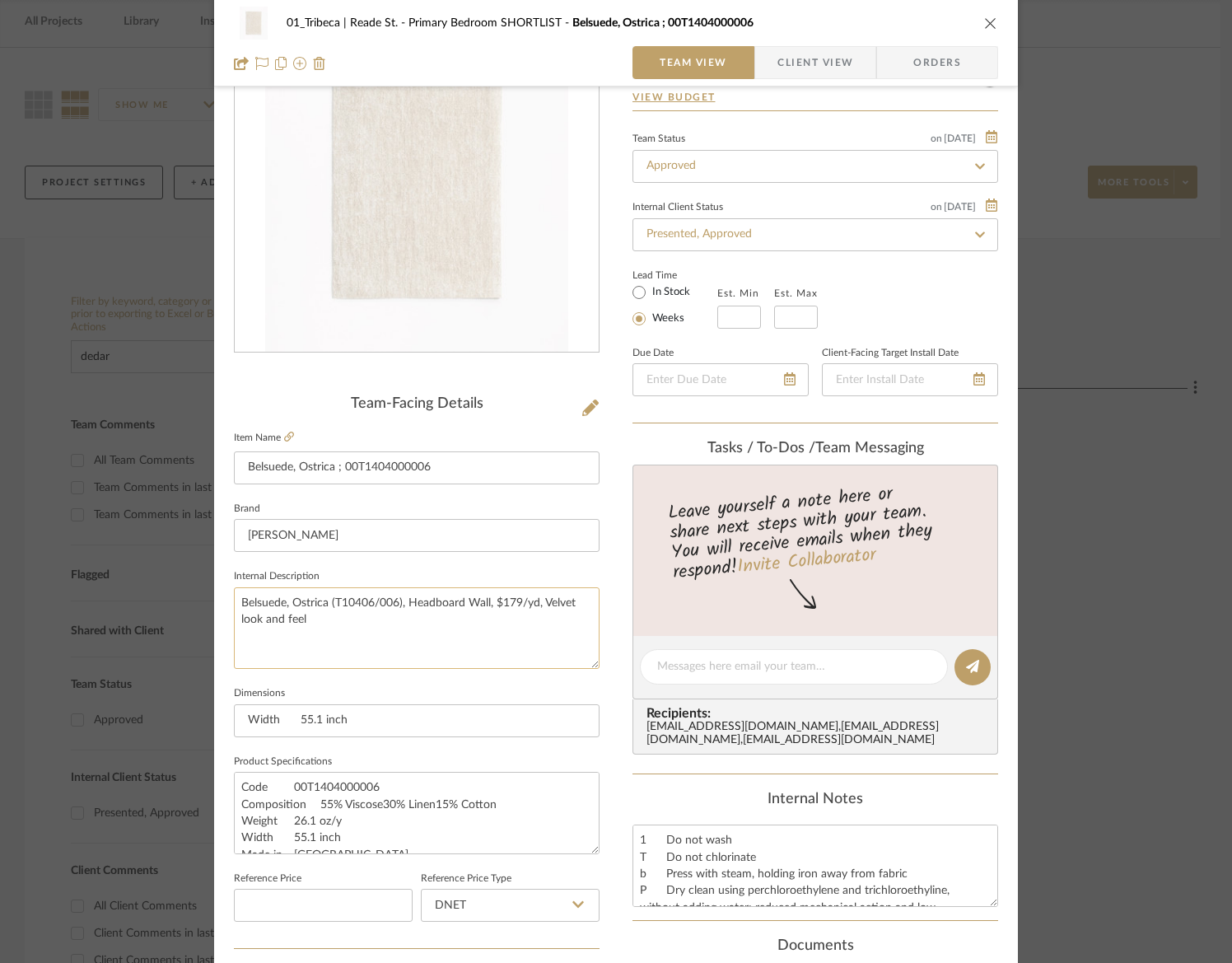
click at [401, 604] on textarea "Belsuede, Ostrica (T10406/006), Headboard Wall, $179/yd, Velvet look and feel" at bounding box center [417, 628] width 366 height 81
type textarea "Belsuede, Ostrica (T10406/006), Headboard Wall, $179/yd, Velvet look and feel"
click at [698, 866] on textarea "1 Do not wash T Do not chlorinate b Press with steam, holding iron away from fa…" at bounding box center [814, 865] width 366 height 81
click at [765, 900] on textarea "1 Do not wash T Do not chlorinate b Press with steam, holding iron away from fa…" at bounding box center [814, 865] width 366 height 81
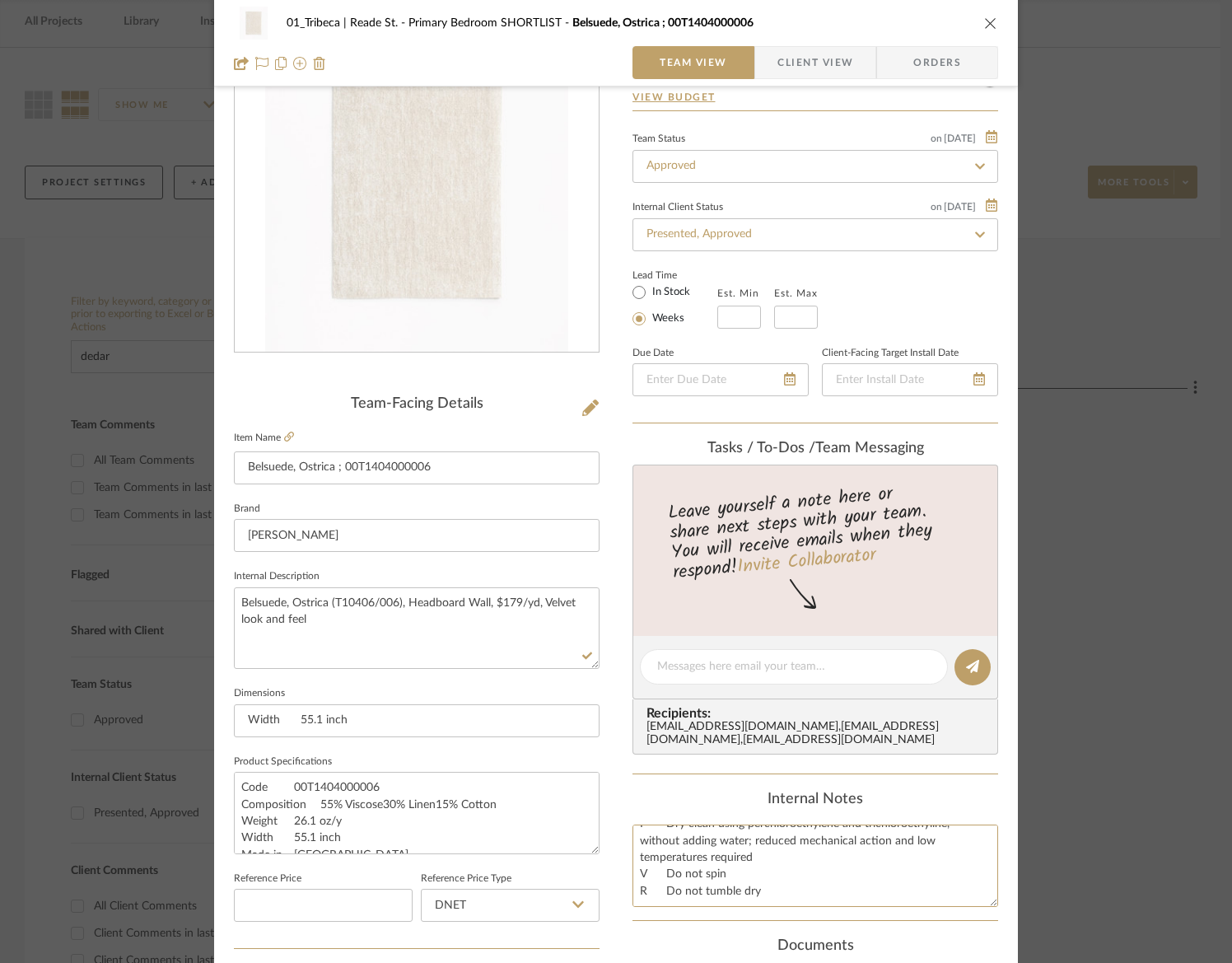
scroll to position [0, 0]
drag, startPoint x: 763, startPoint y: 895, endPoint x: 633, endPoint y: 798, distance: 162.2
click at [633, 798] on div "Internal Notes 1 Do not wash T Do not chlorinate b Press with steam, holding ir…" at bounding box center [814, 849] width 366 height 116
paste textarea "Belsuede, Ostrica (T10406/006), Headboard Wall, $179/yd, Velvet look and feel"
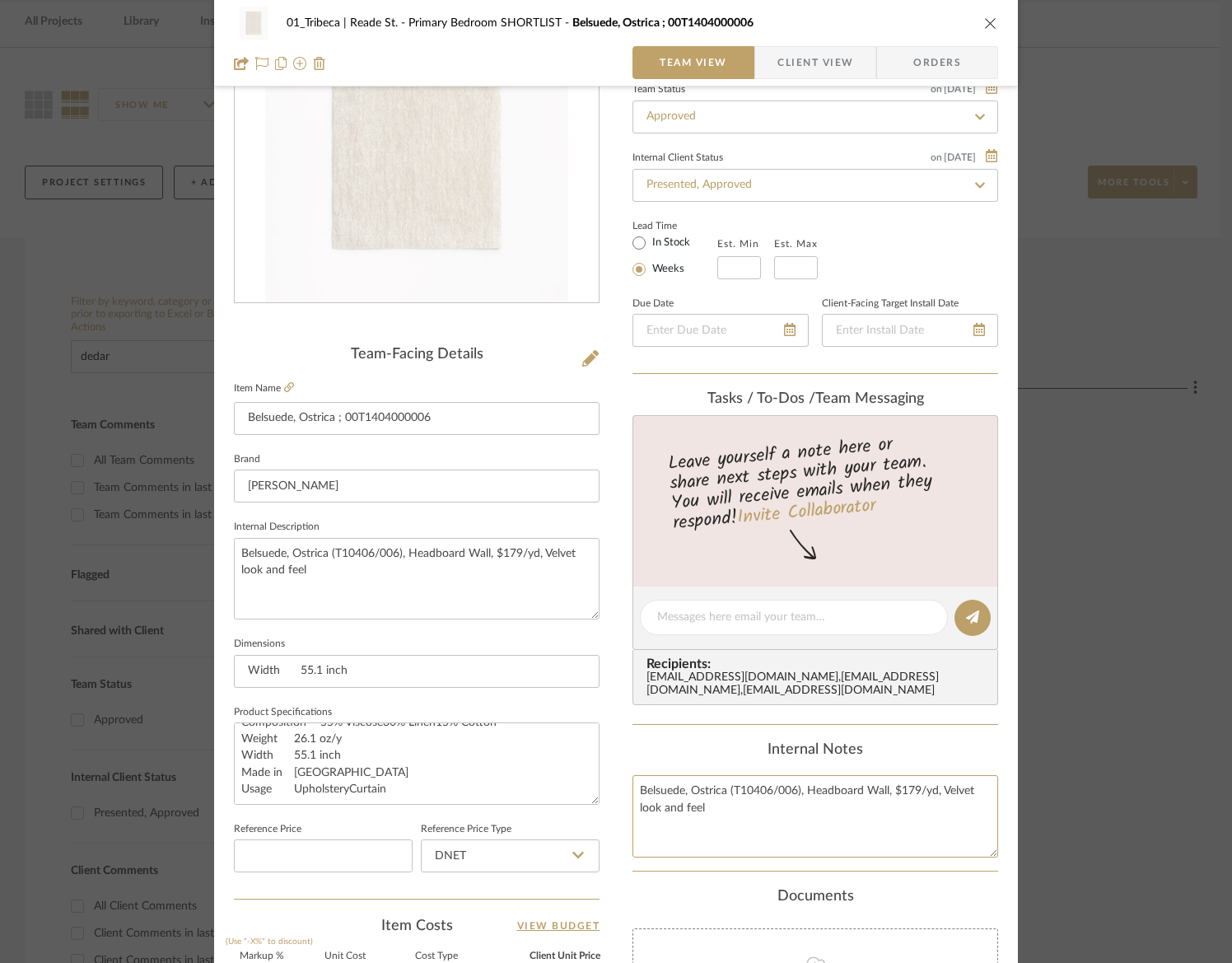
scroll to position [245, 0]
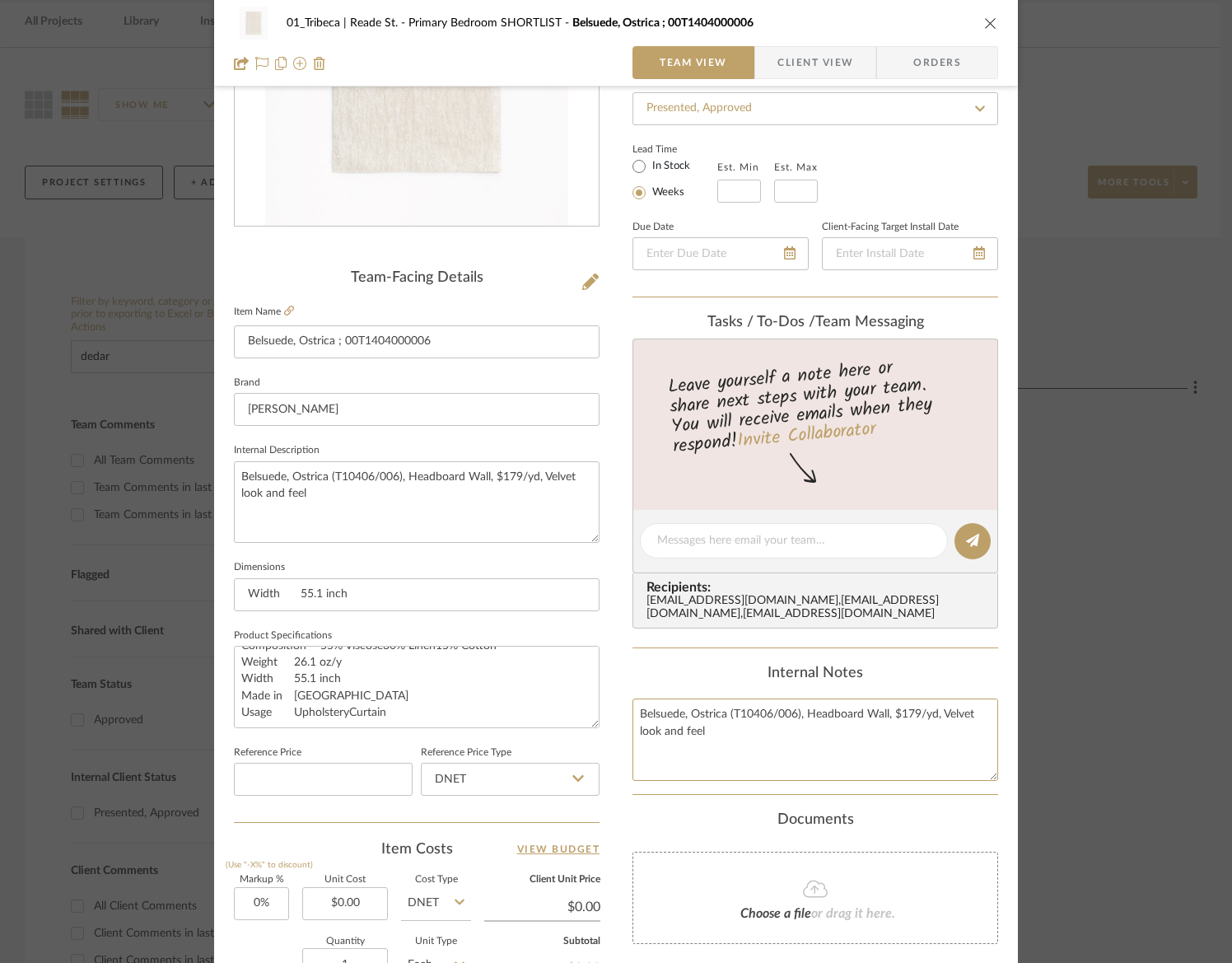
type textarea "Belsuede, Ostrica (T10406/006), Headboard Wall, $179/yd, Velvet look and feel"
click at [264, 784] on input at bounding box center [324, 779] width 179 height 33
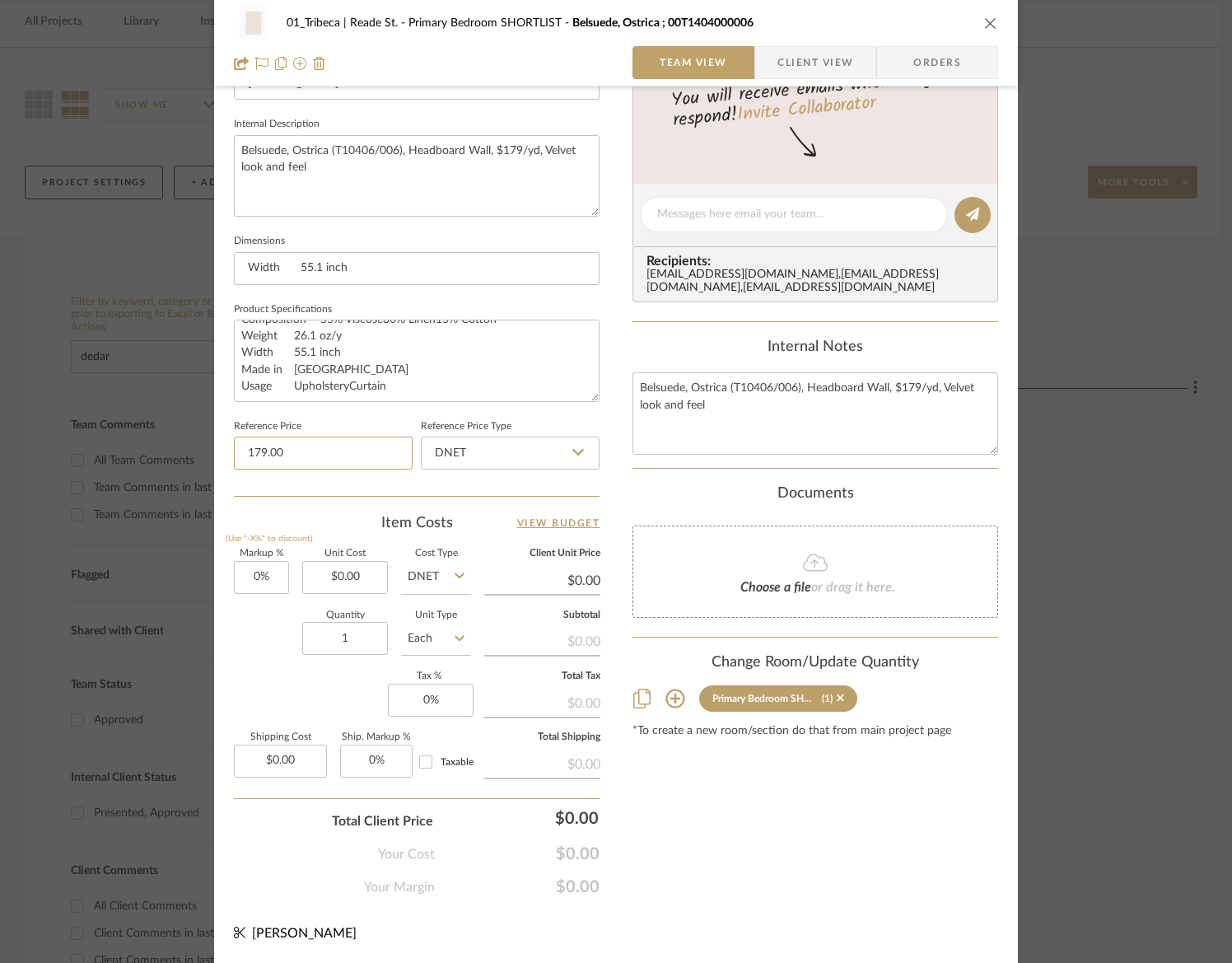
scroll to position [0, 0]
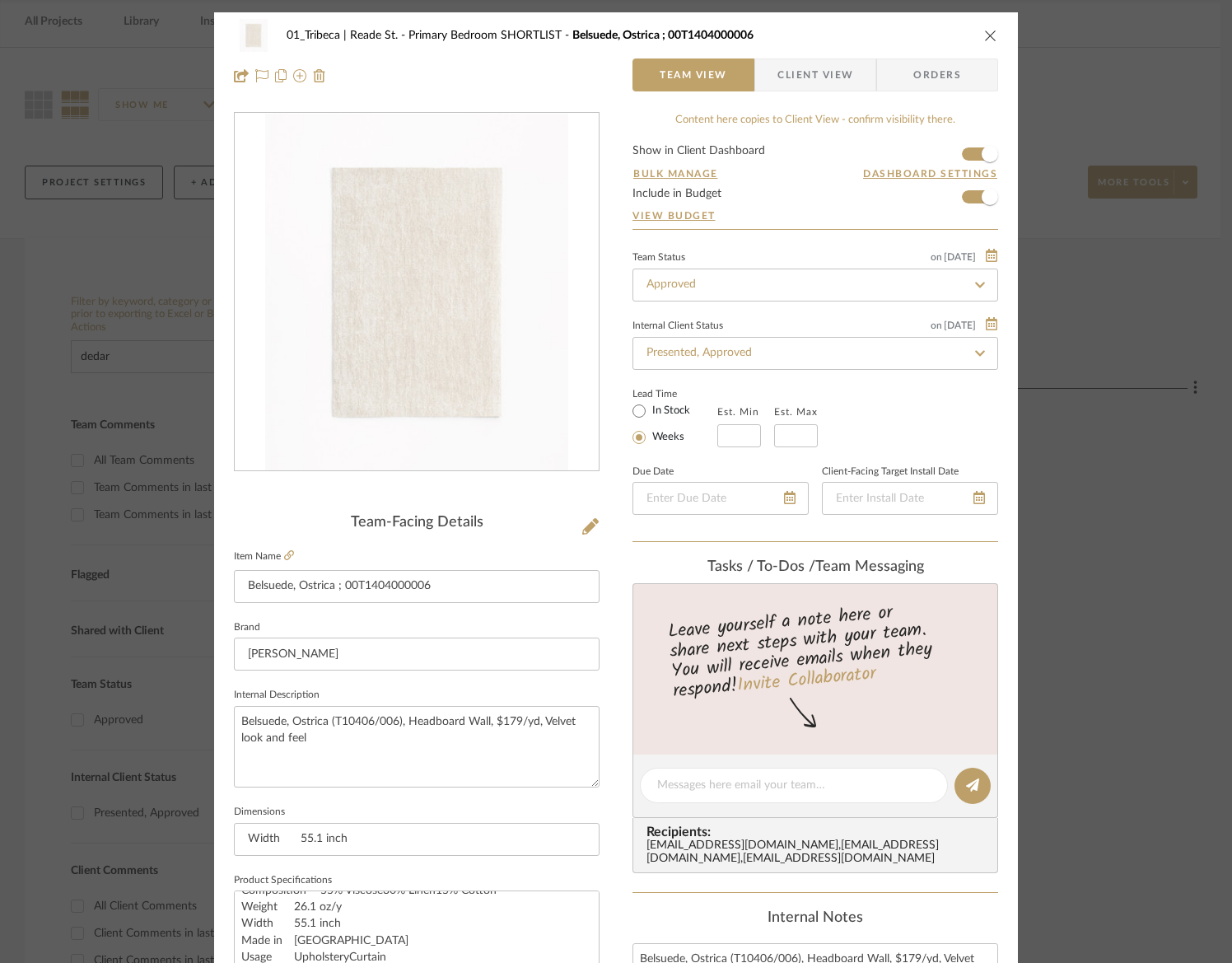
type input "$179.00"
click at [986, 39] on icon "close" at bounding box center [991, 35] width 13 height 13
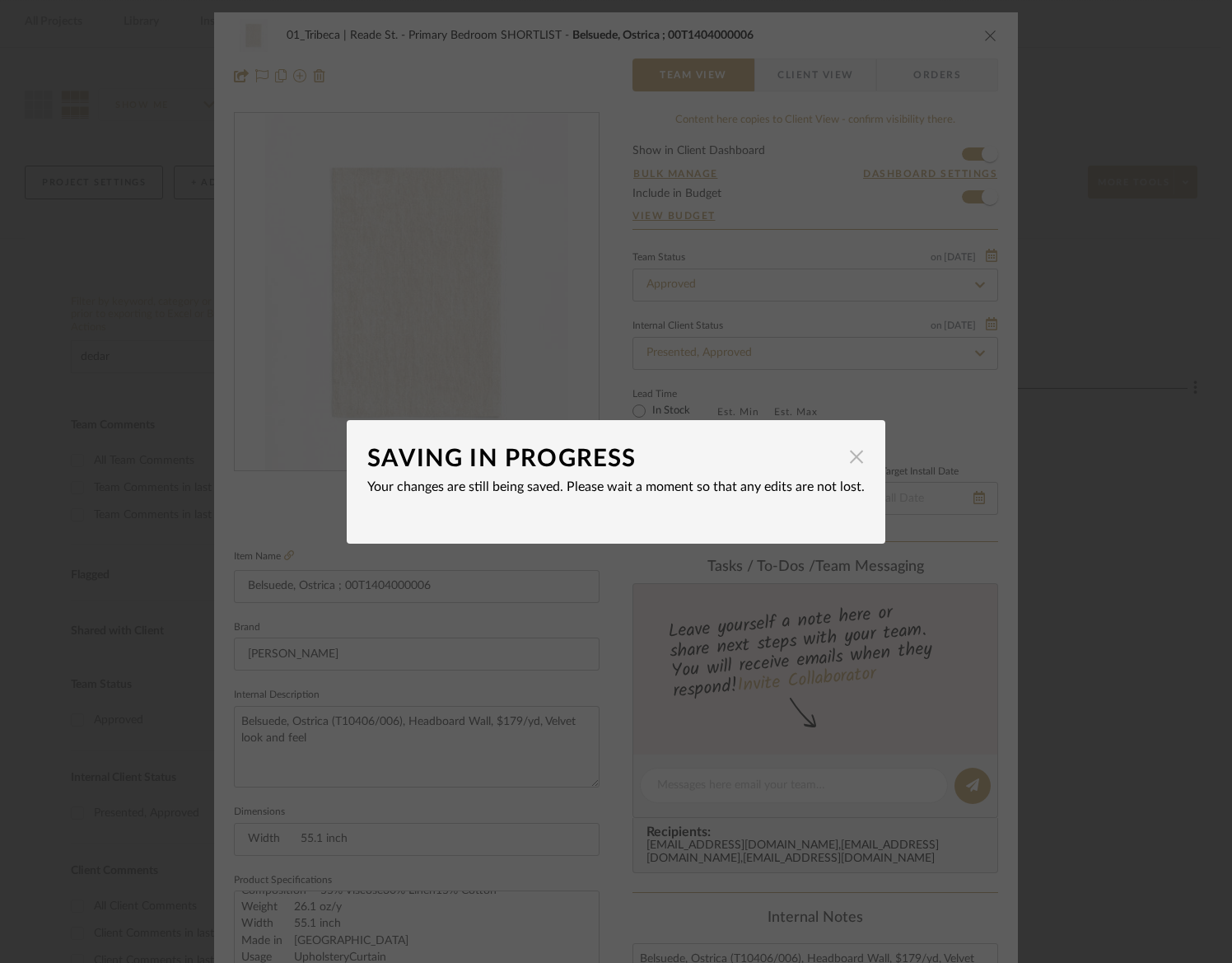
click at [846, 460] on span "button" at bounding box center [856, 457] width 33 height 33
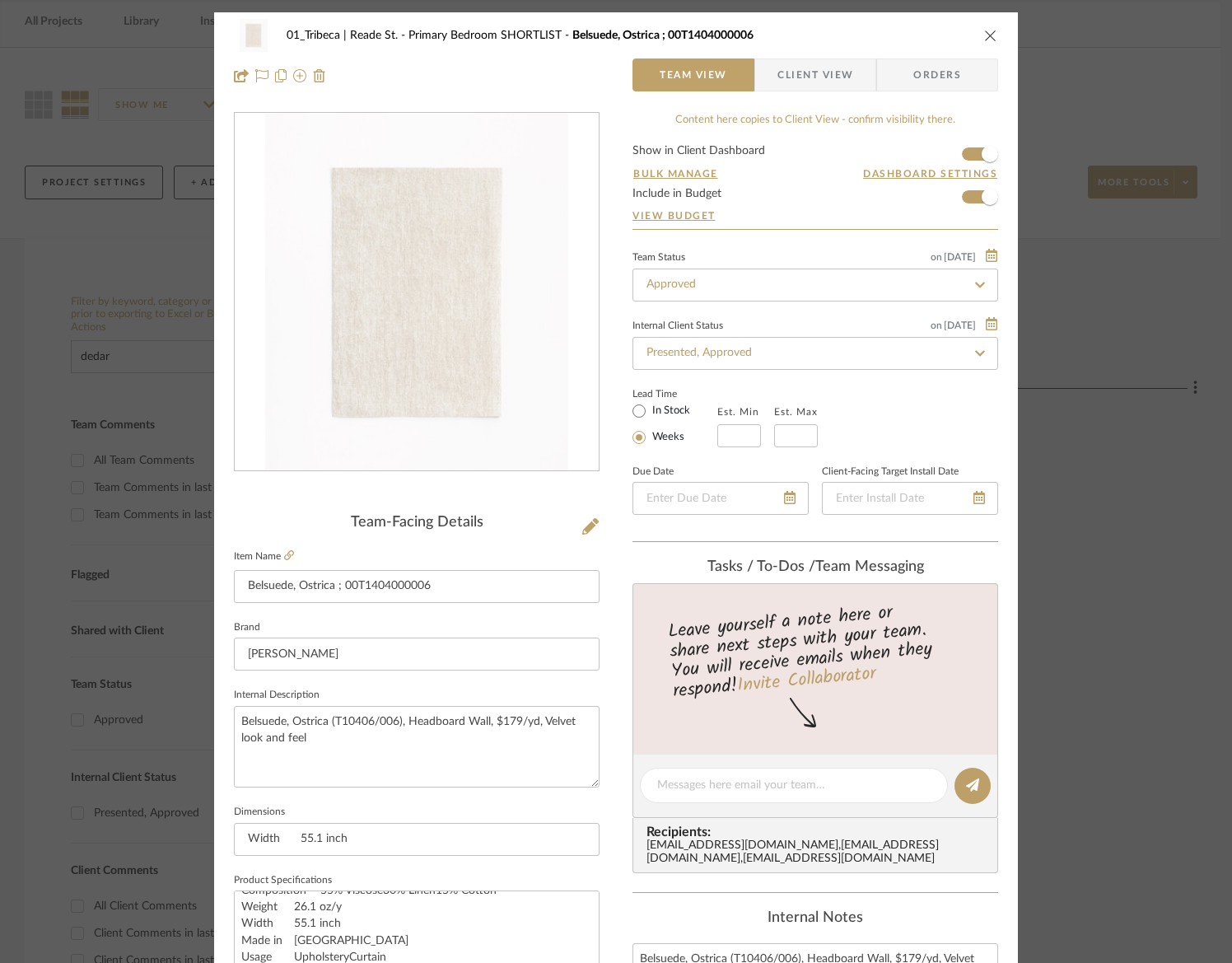
click at [985, 37] on icon "close" at bounding box center [991, 35] width 13 height 13
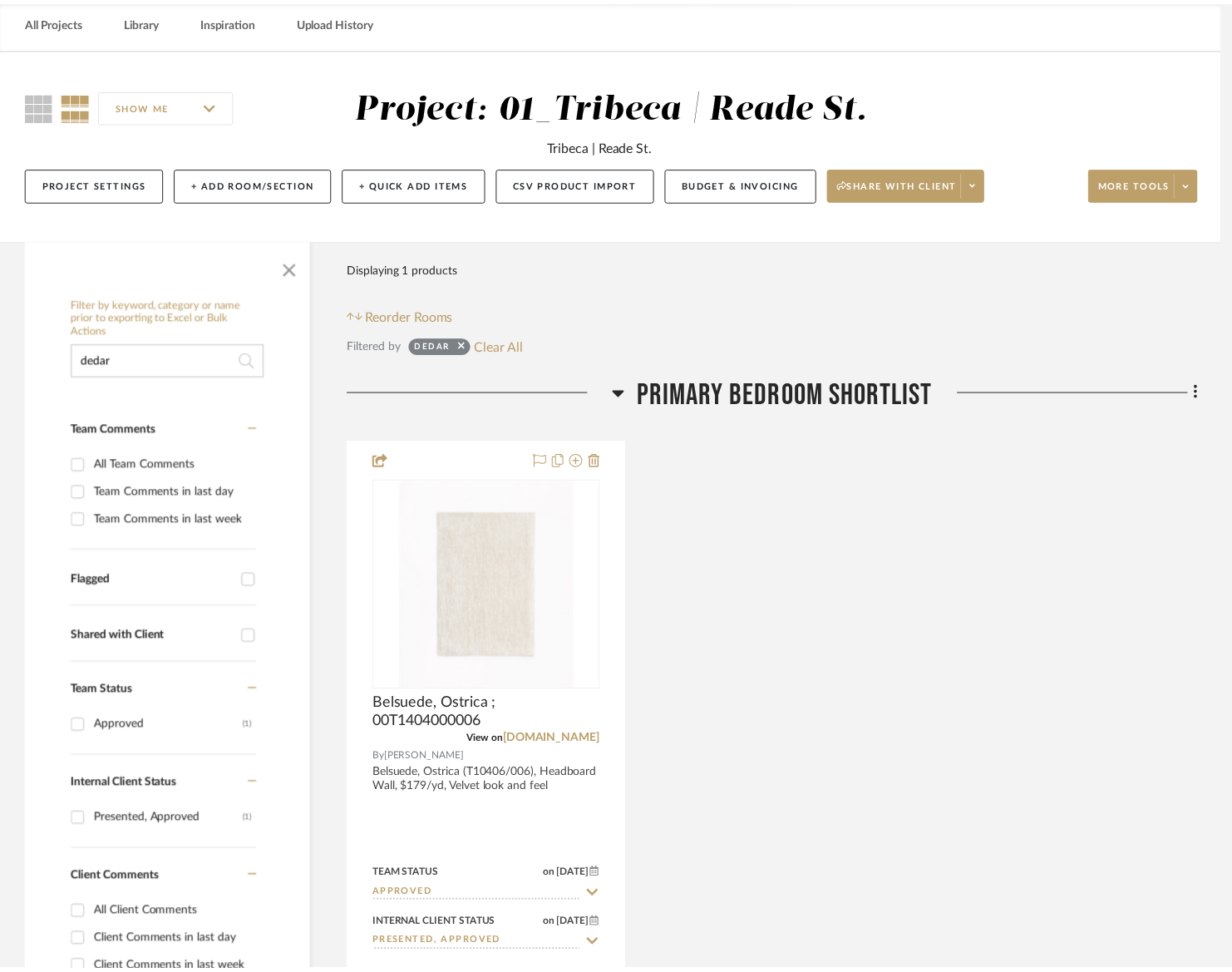
scroll to position [71, 0]
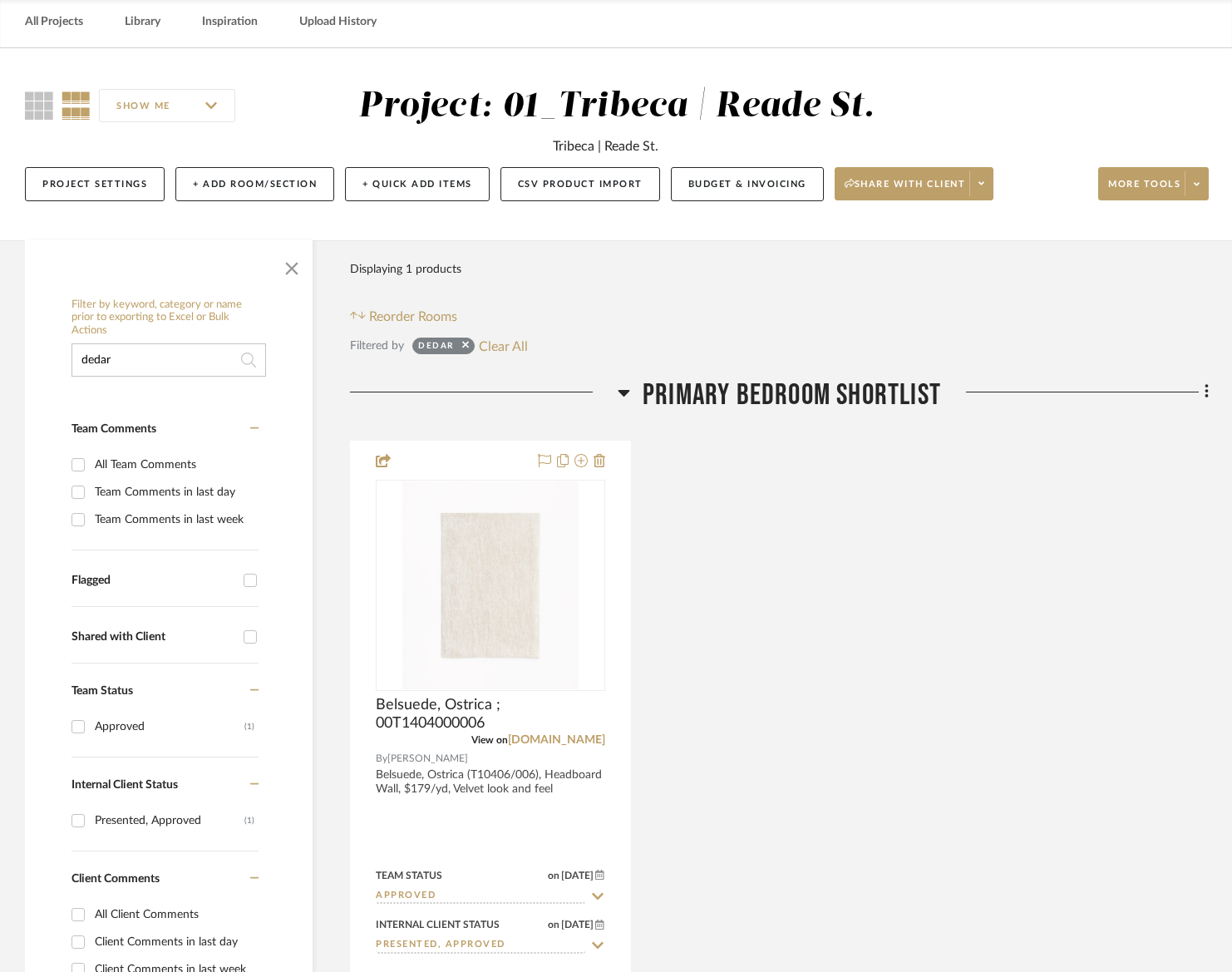
click at [185, 355] on input "dedar" at bounding box center [169, 359] width 195 height 33
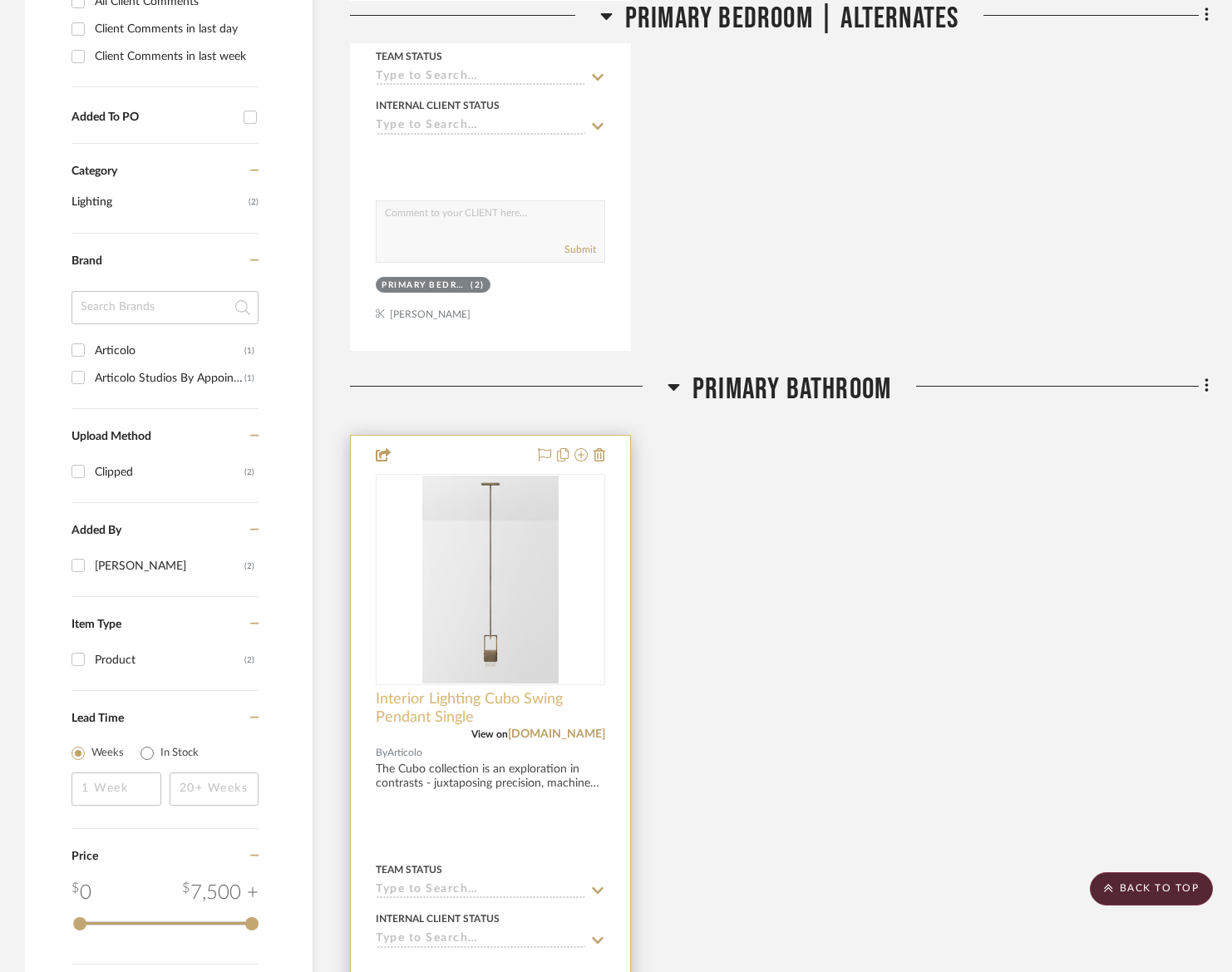
scroll to position [906, 0]
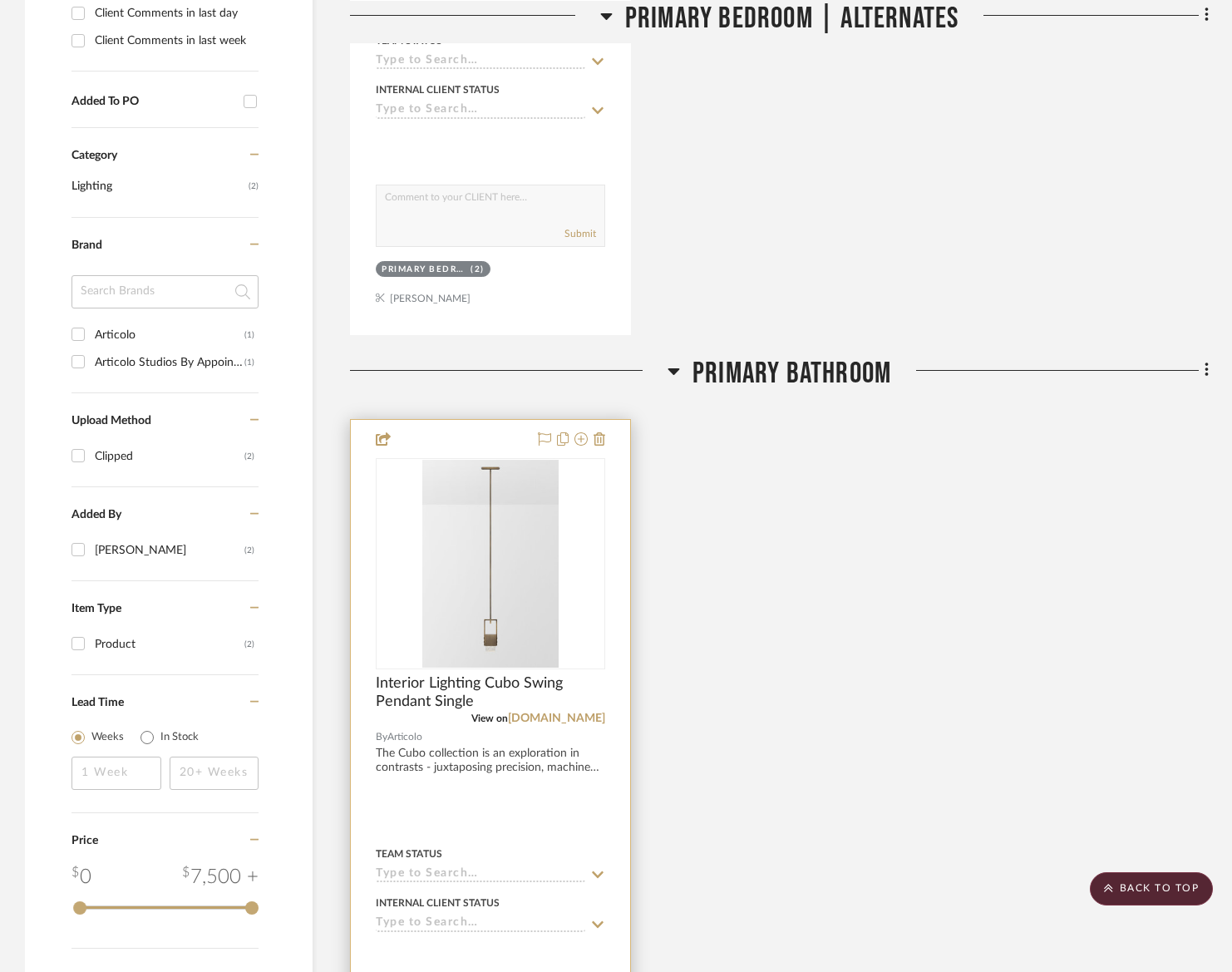
click at [520, 819] on div at bounding box center [490, 783] width 279 height 727
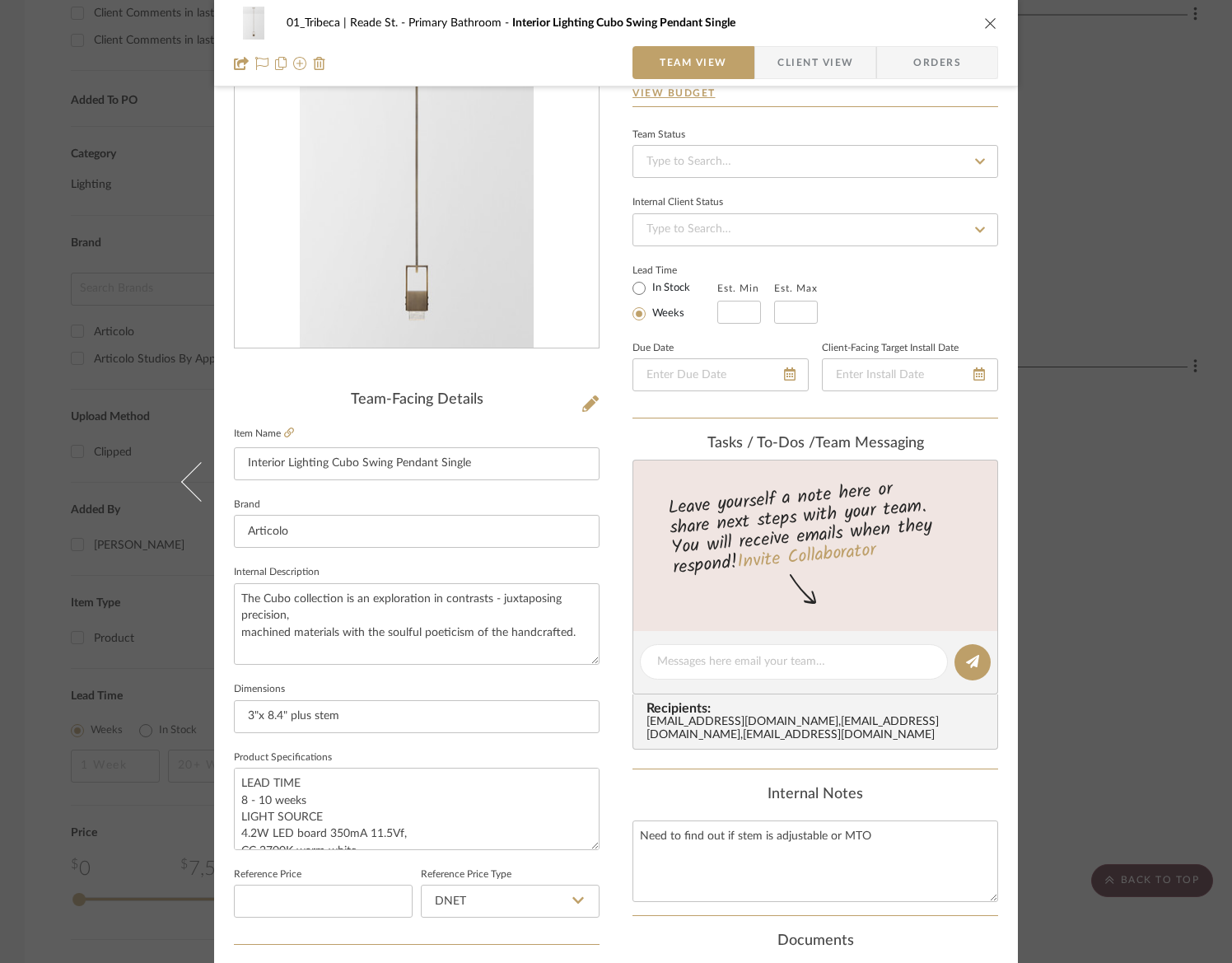
scroll to position [100, 0]
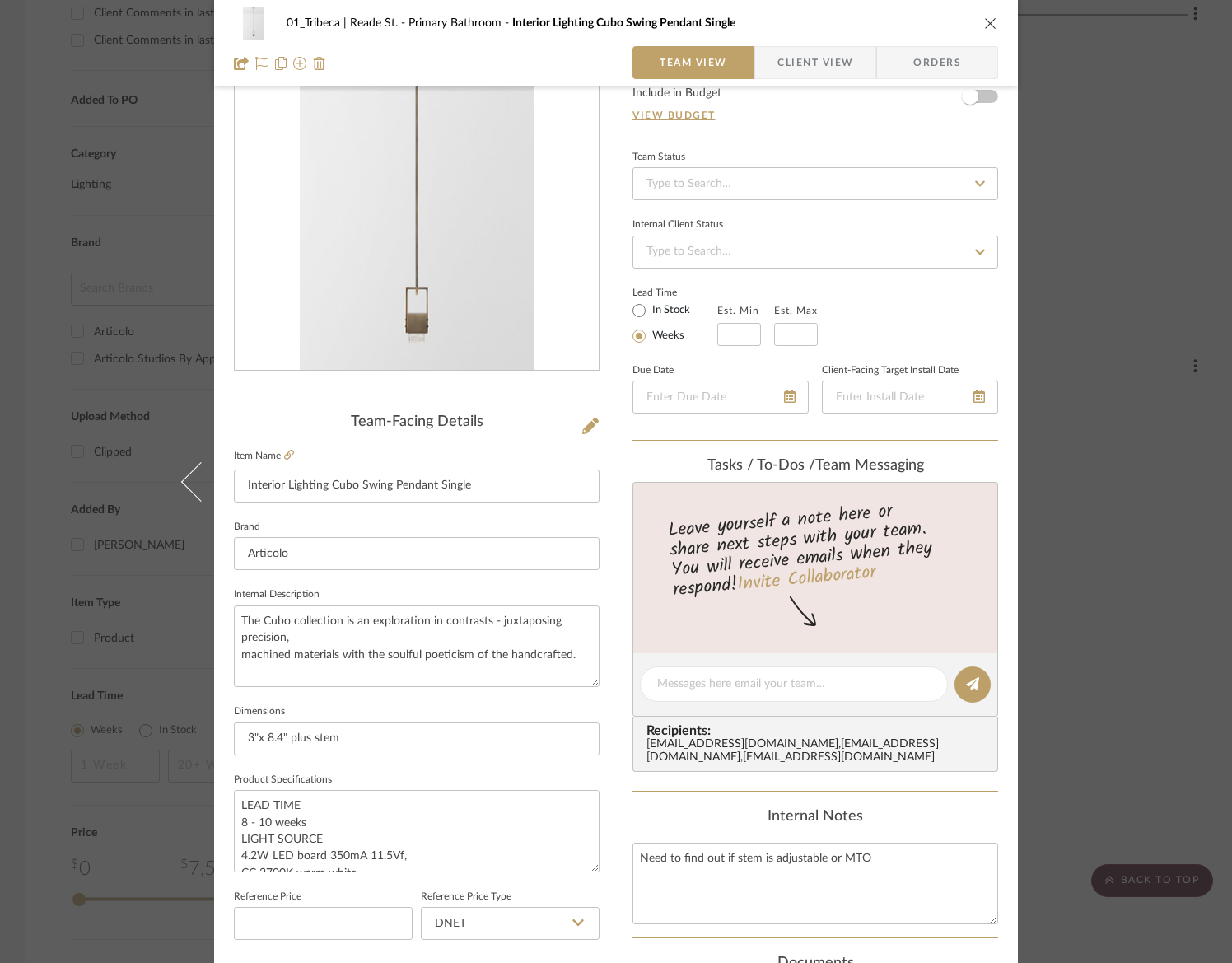
click at [984, 22] on icon "close" at bounding box center [991, 22] width 13 height 13
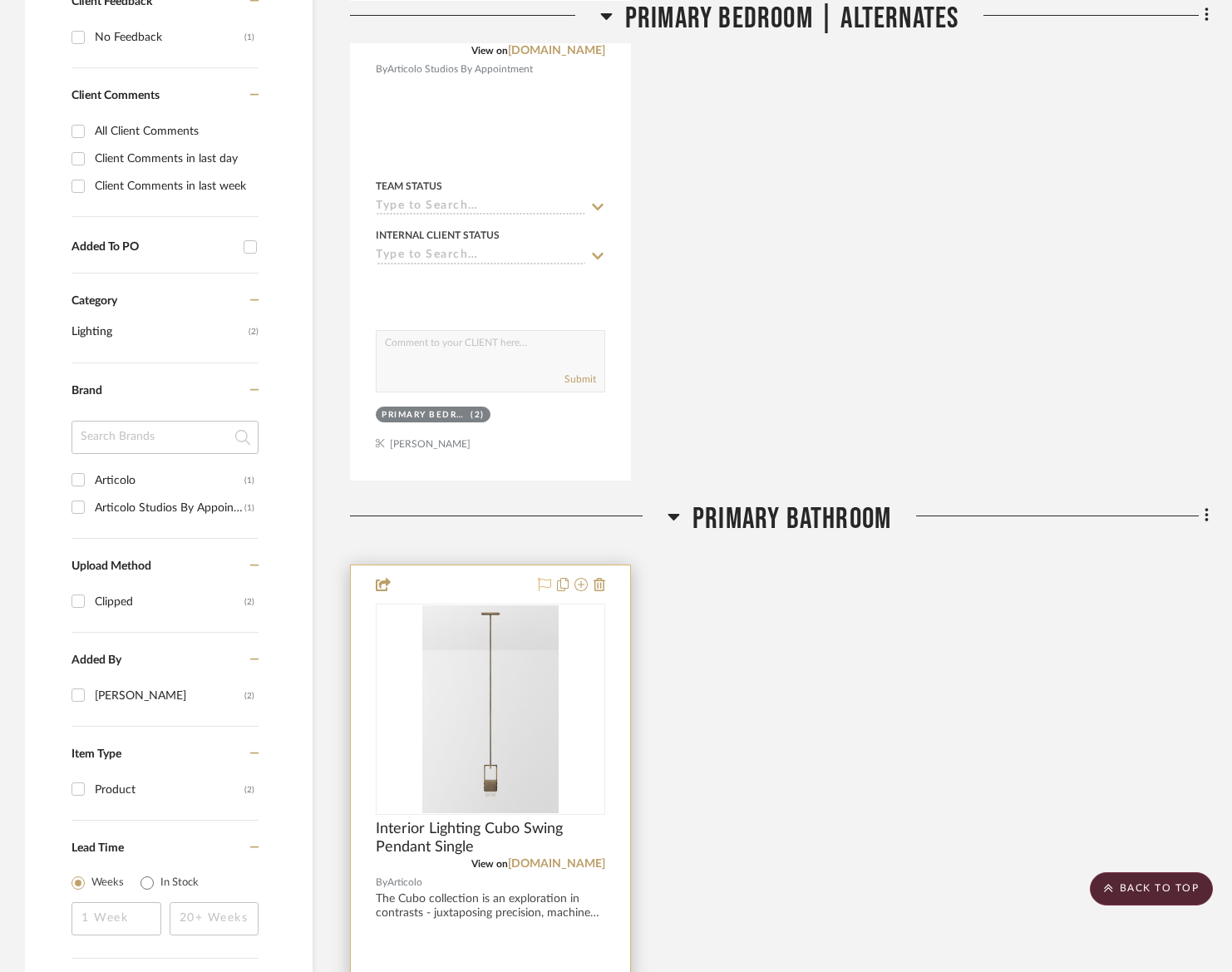
scroll to position [563, 0]
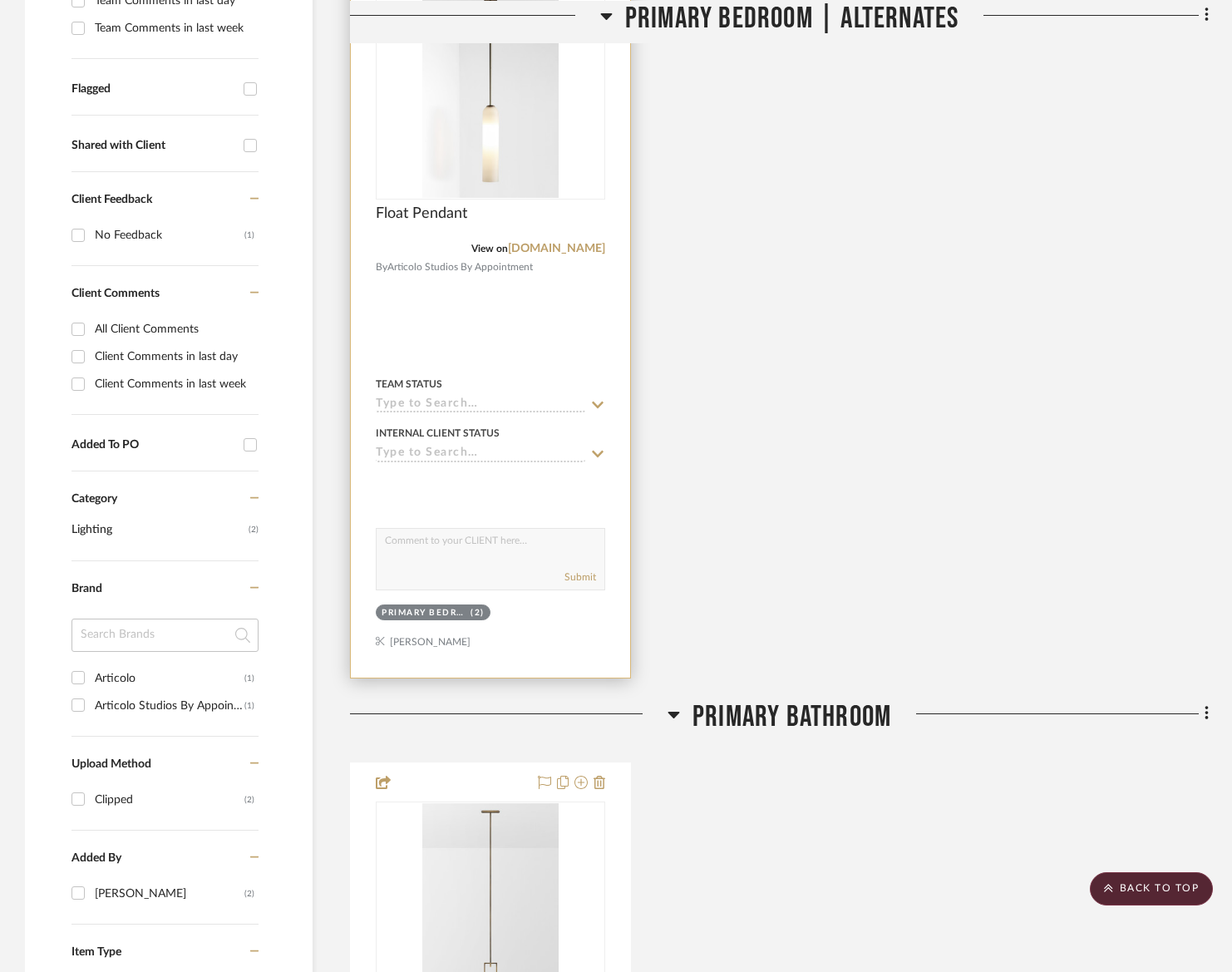
click at [579, 298] on div at bounding box center [490, 314] width 279 height 727
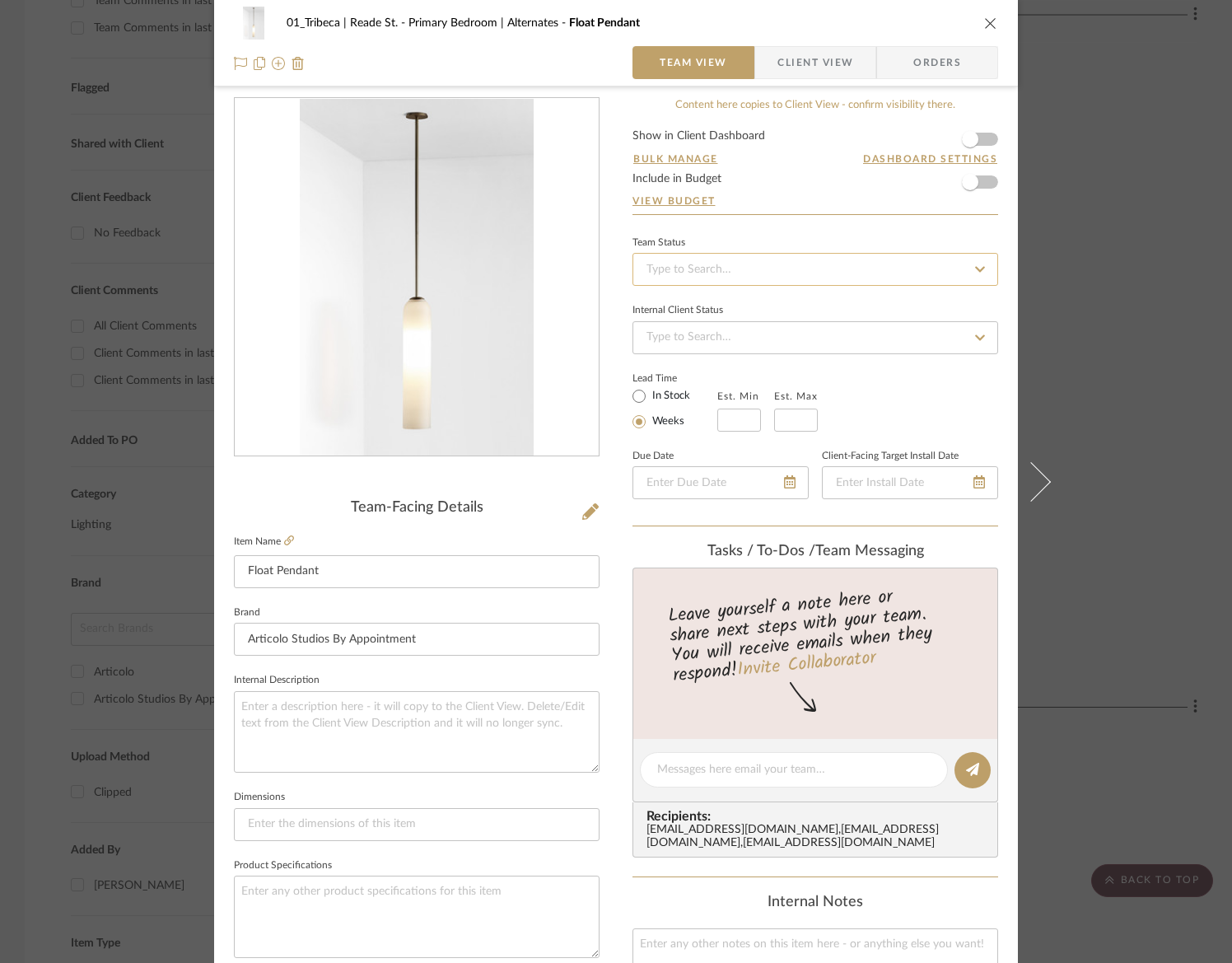
scroll to position [0, 0]
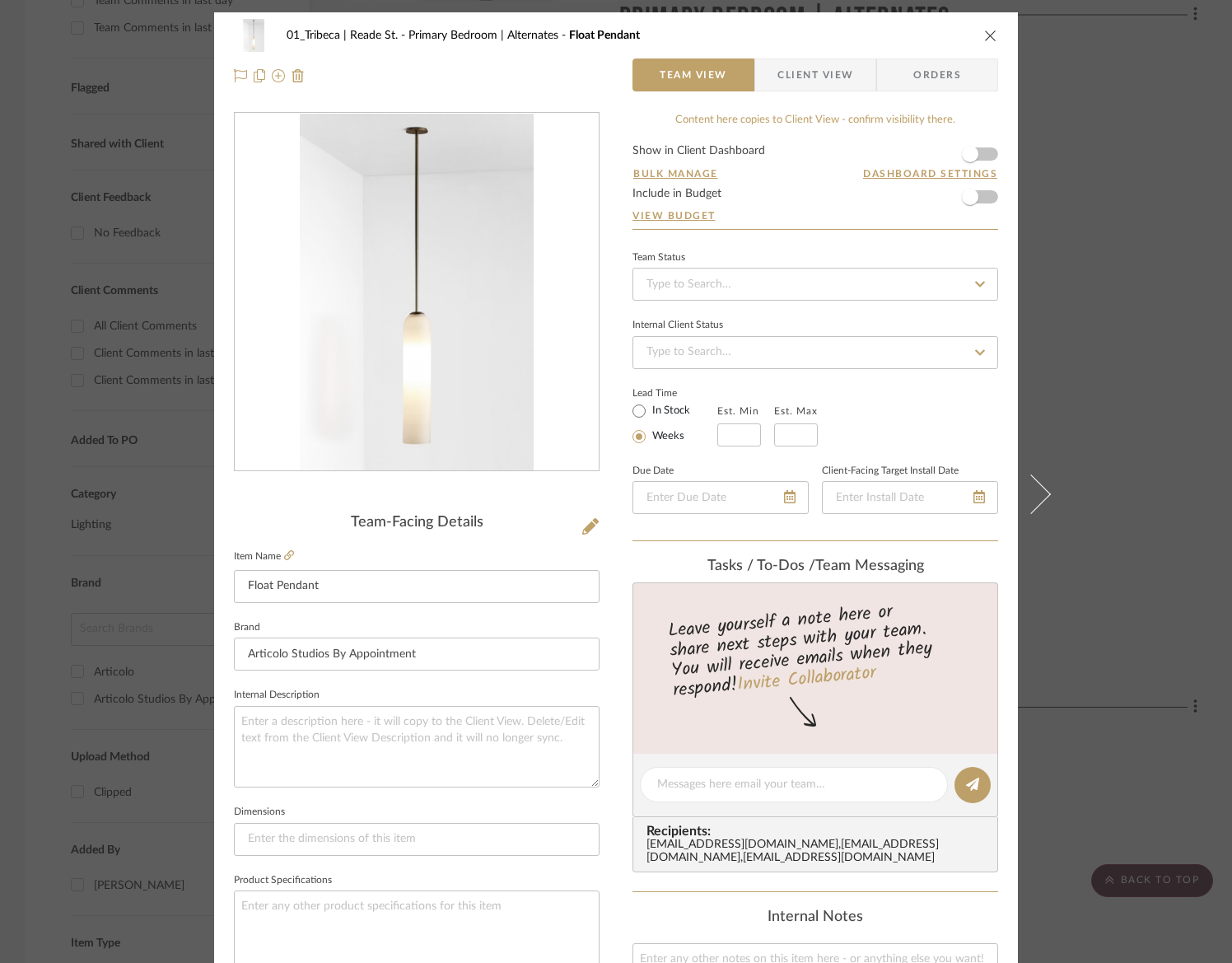
click at [984, 39] on icon "close" at bounding box center [991, 35] width 13 height 13
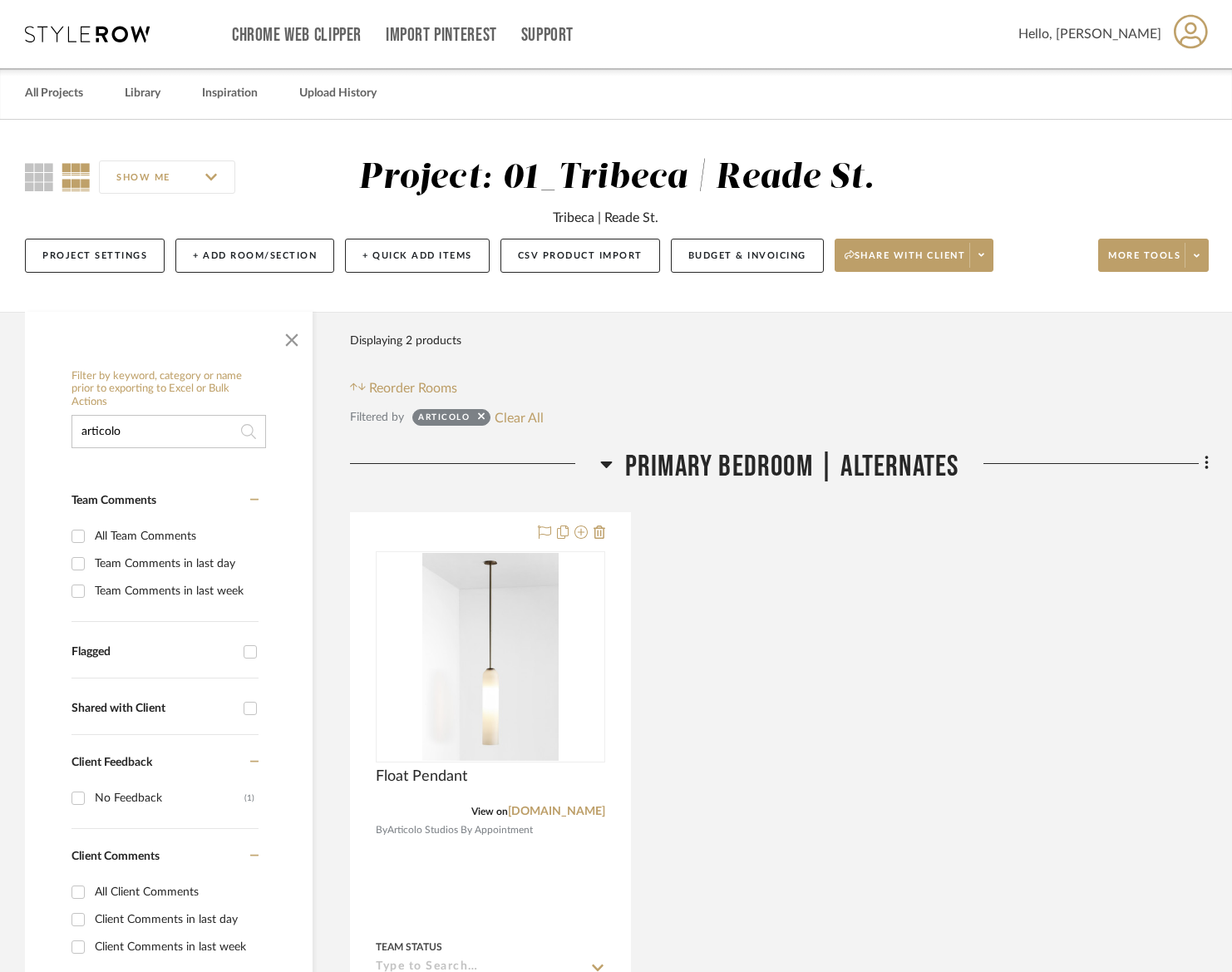
click at [124, 426] on input "articolo" at bounding box center [169, 431] width 195 height 33
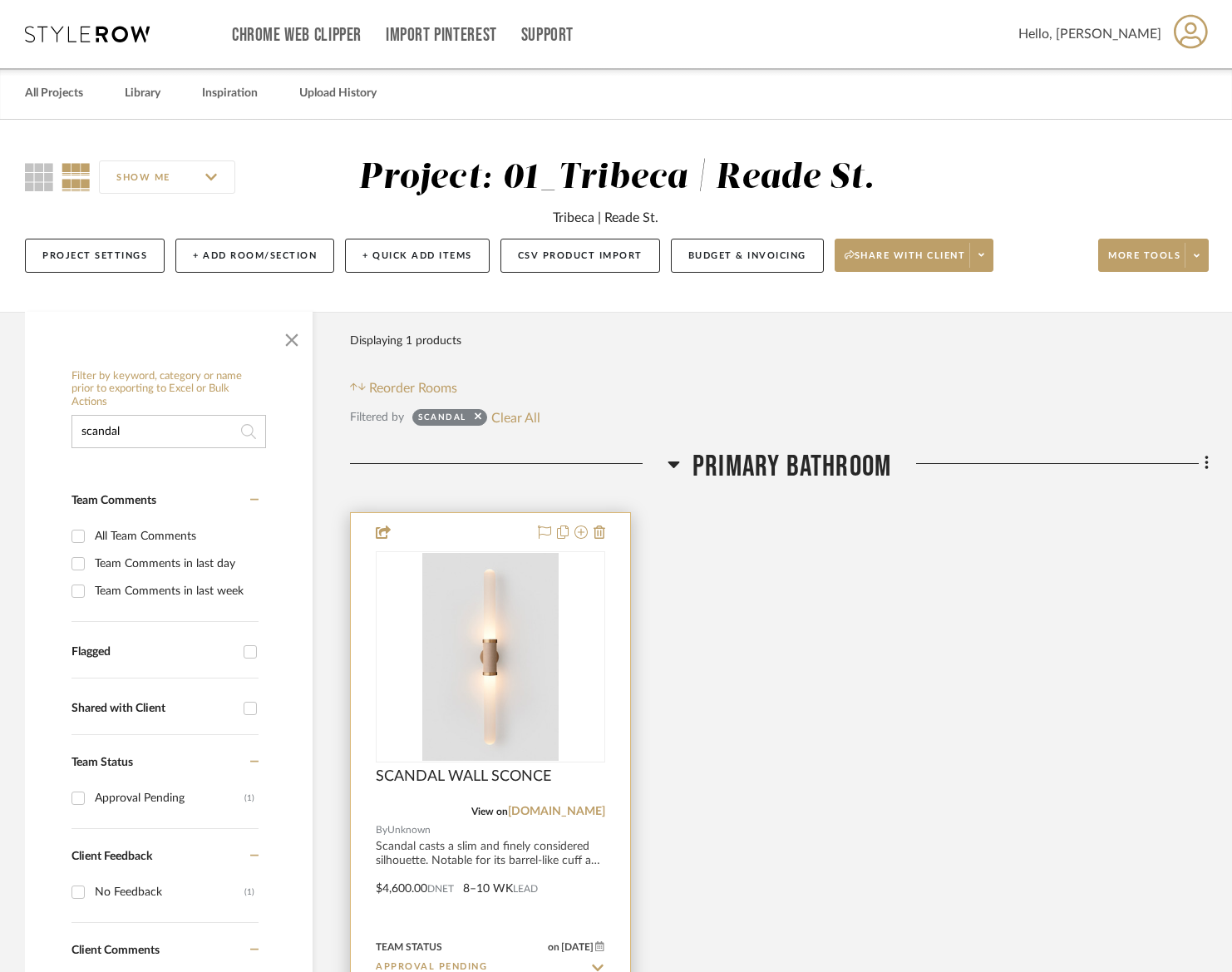
type input "scandal"
click at [567, 777] on div "SCANDAL WALL SCONCE" at bounding box center [490, 785] width 229 height 37
click at [607, 745] on div at bounding box center [490, 876] width 279 height 727
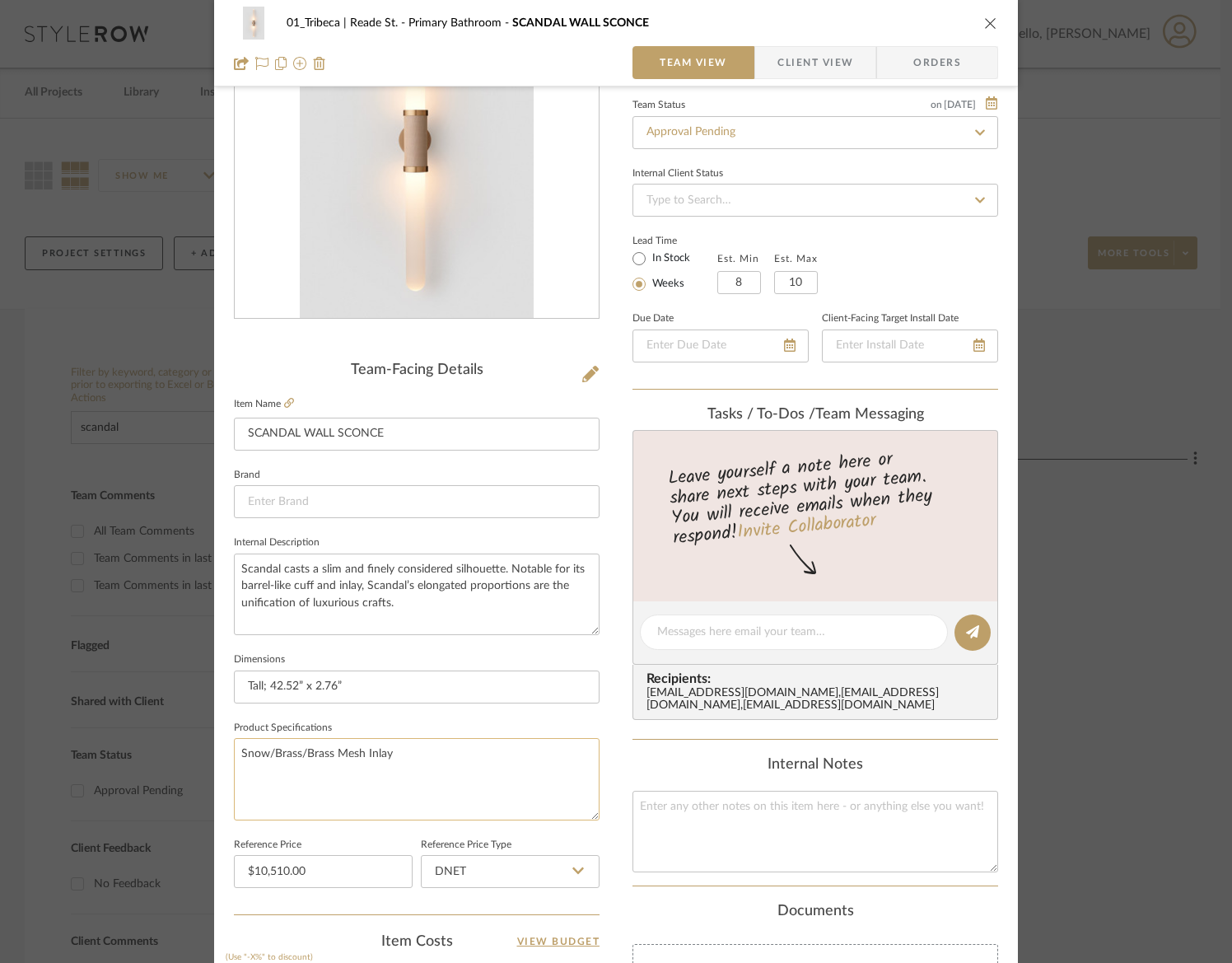
scroll to position [139, 0]
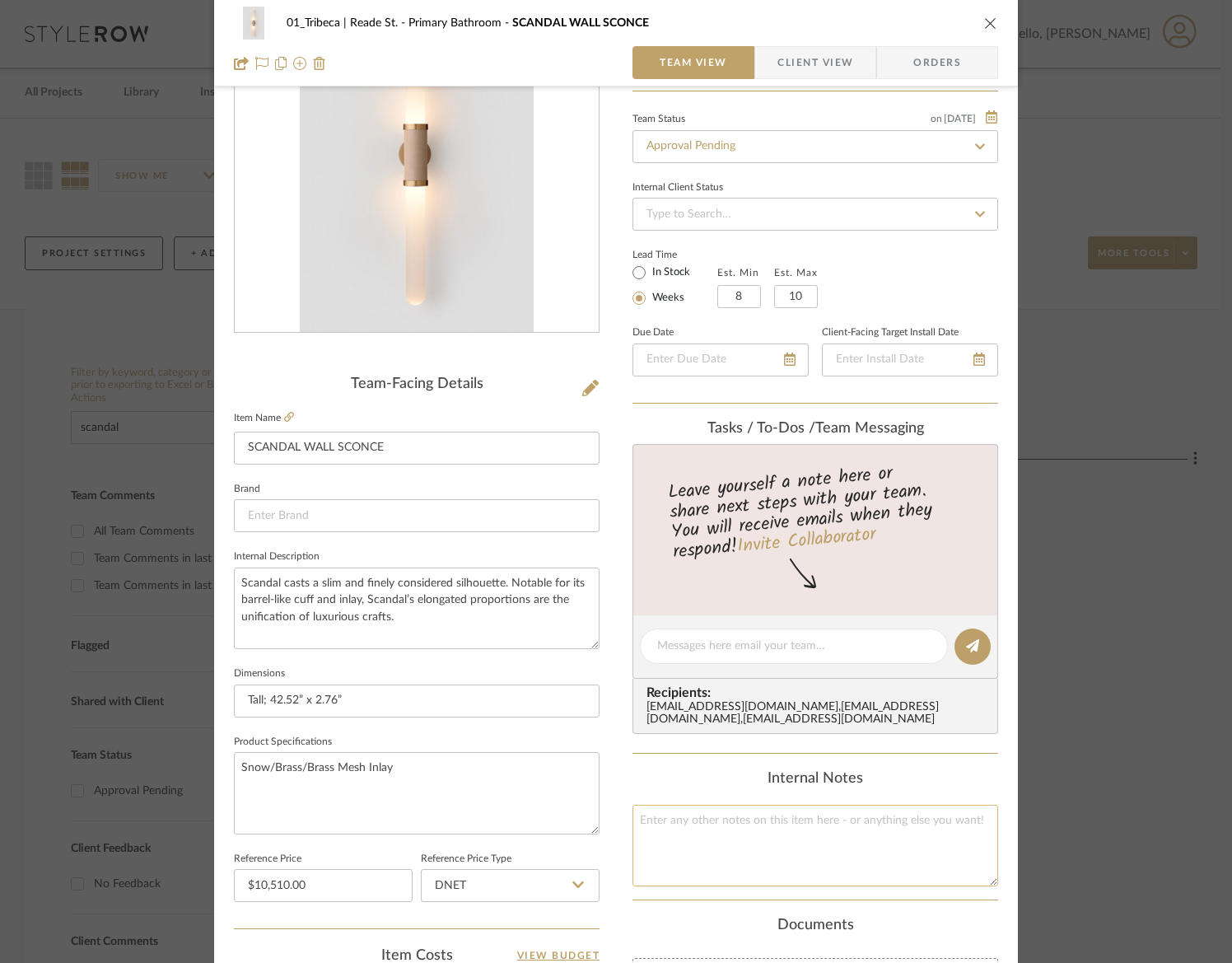
click at [678, 839] on textarea at bounding box center [814, 845] width 366 height 81
paste textarea "Latte leather"
type textarea "Latte leather"
click at [416, 772] on textarea "Snow/Brass/Brass Mesh Inlay" at bounding box center [417, 792] width 366 height 81
paste textarea "Latte leather"
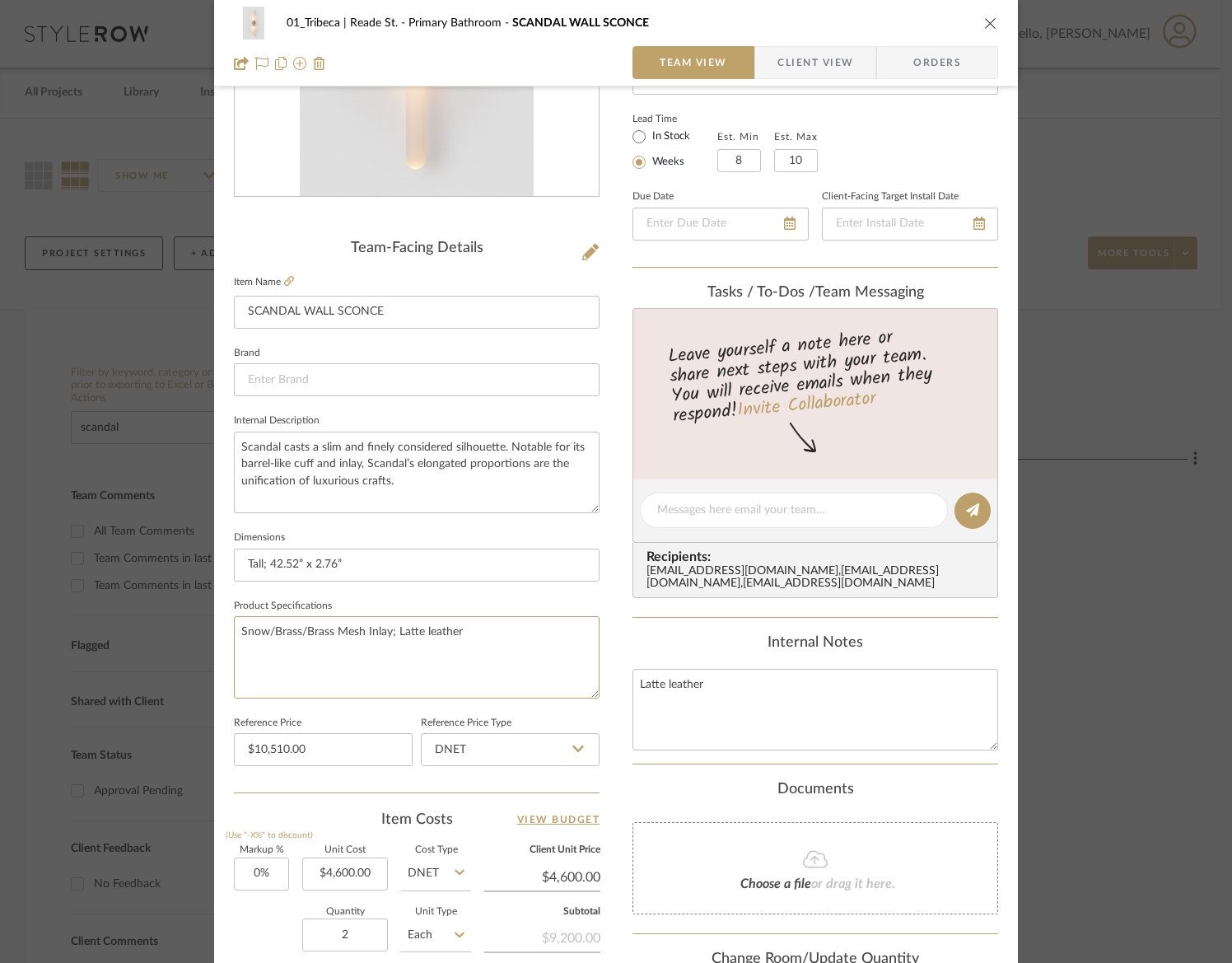
scroll to position [0, 0]
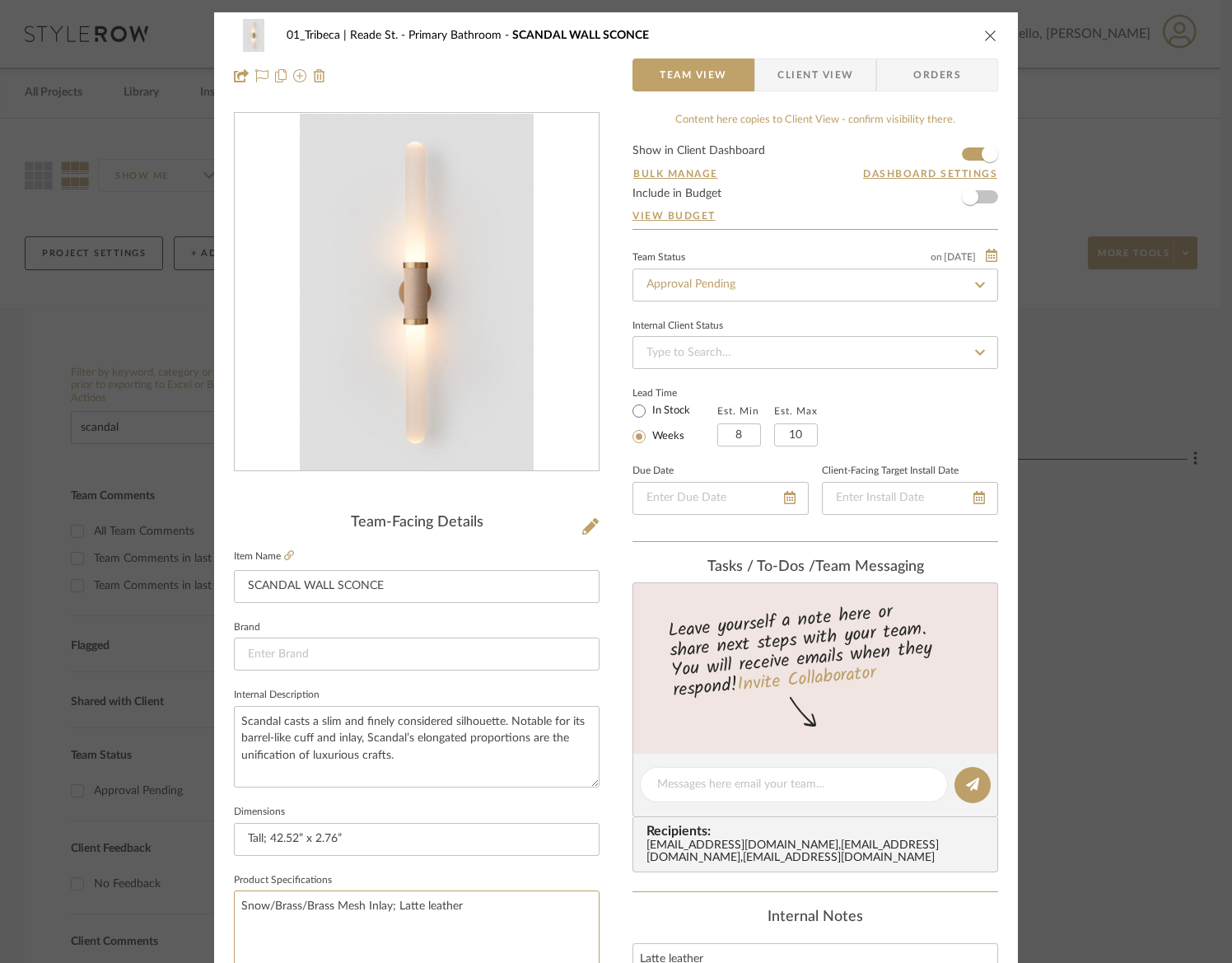
type textarea "Snow/Brass/Brass Mesh Inlay; Latte leather"
click at [984, 34] on icon "close" at bounding box center [991, 35] width 13 height 13
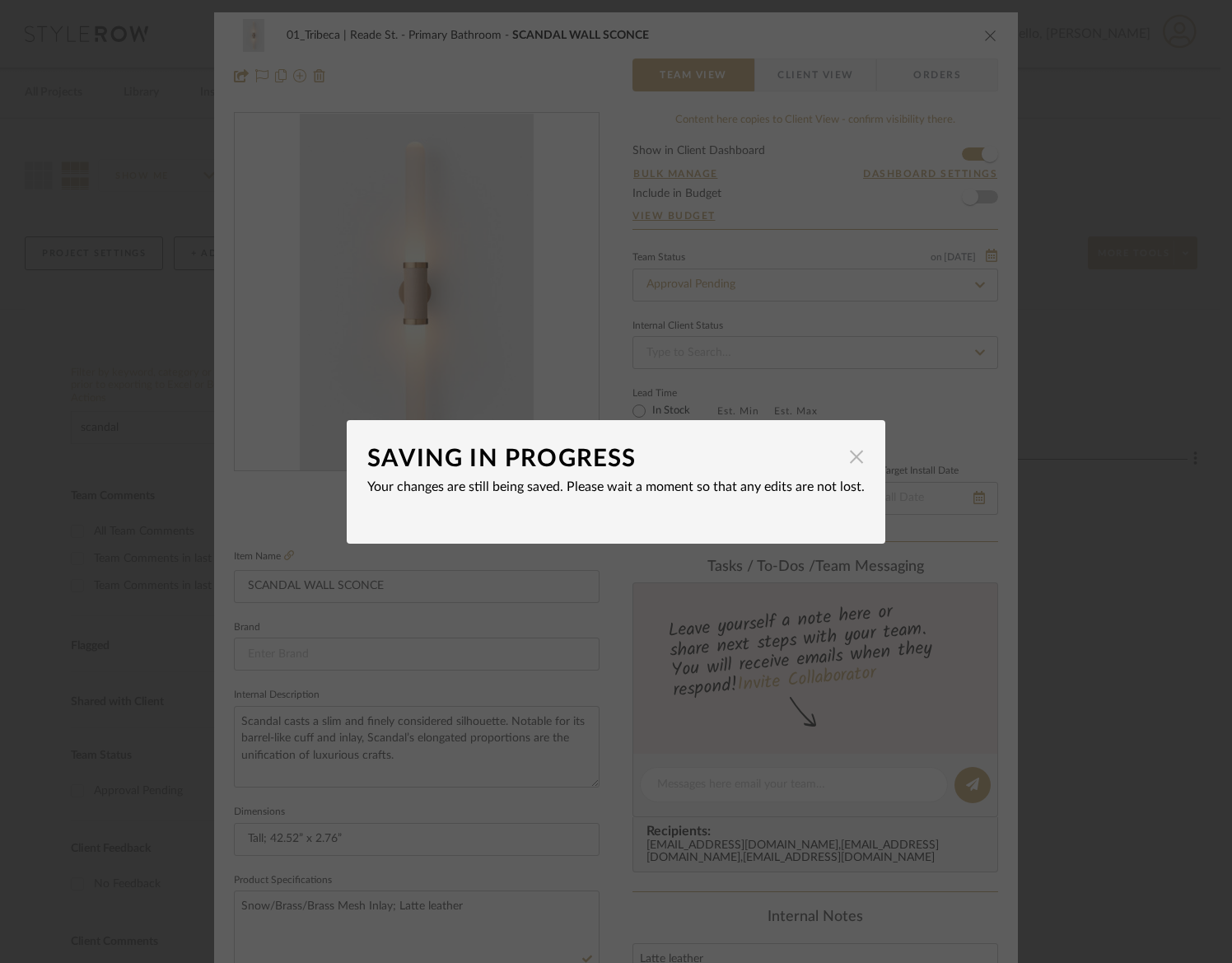
click at [846, 456] on span "button" at bounding box center [856, 457] width 33 height 33
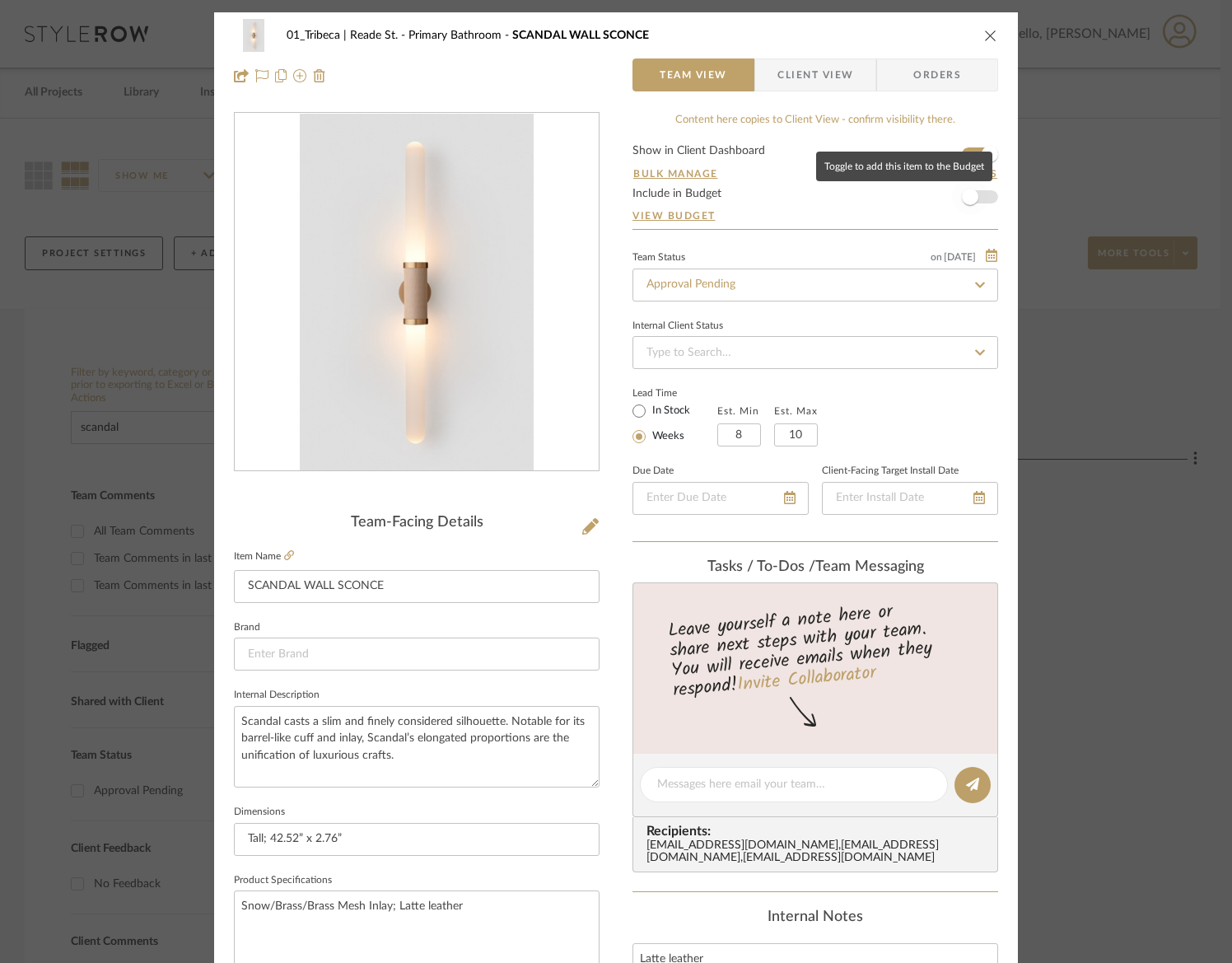
click at [960, 204] on span "button" at bounding box center [970, 197] width 37 height 37
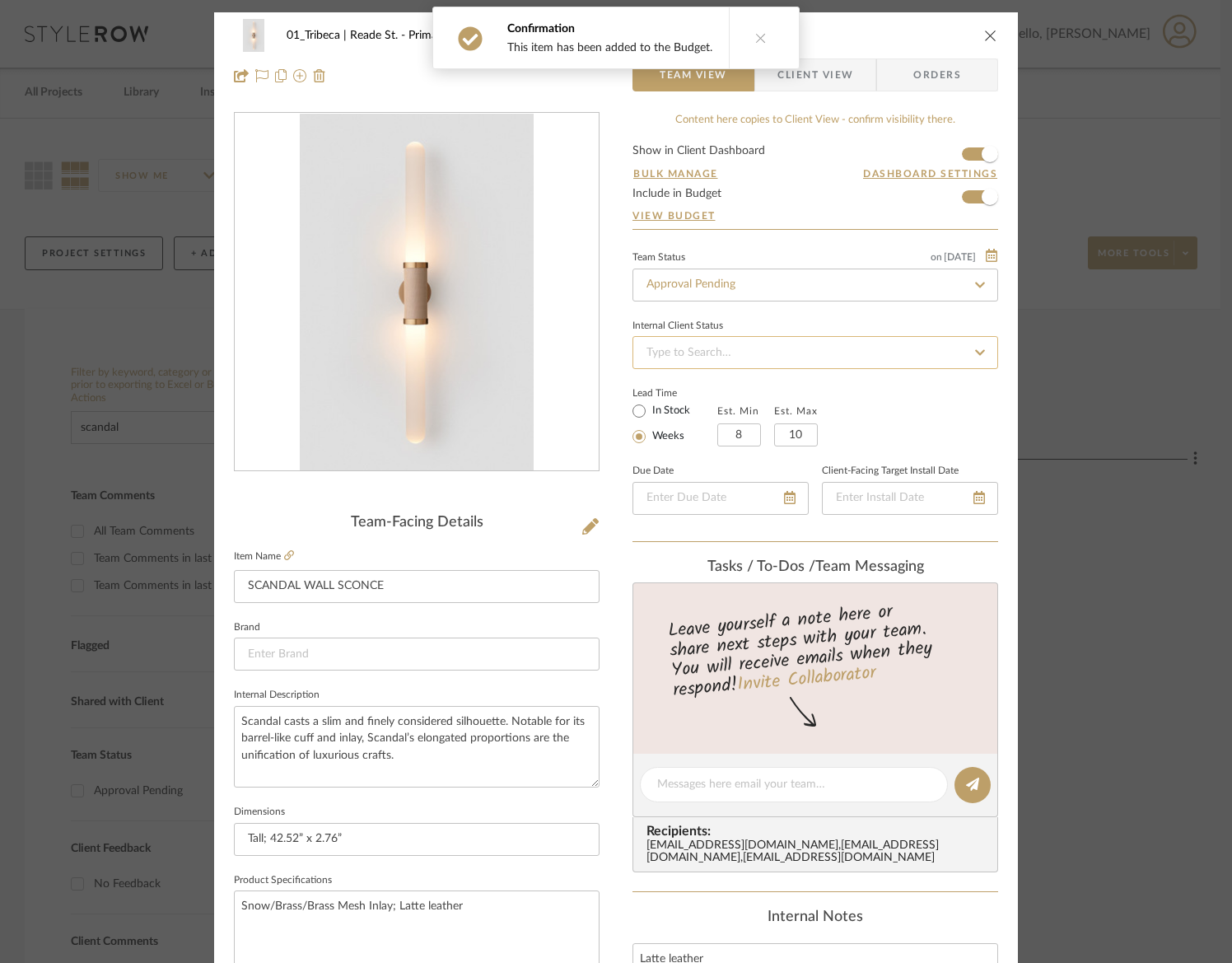
click at [735, 358] on input at bounding box center [814, 352] width 366 height 33
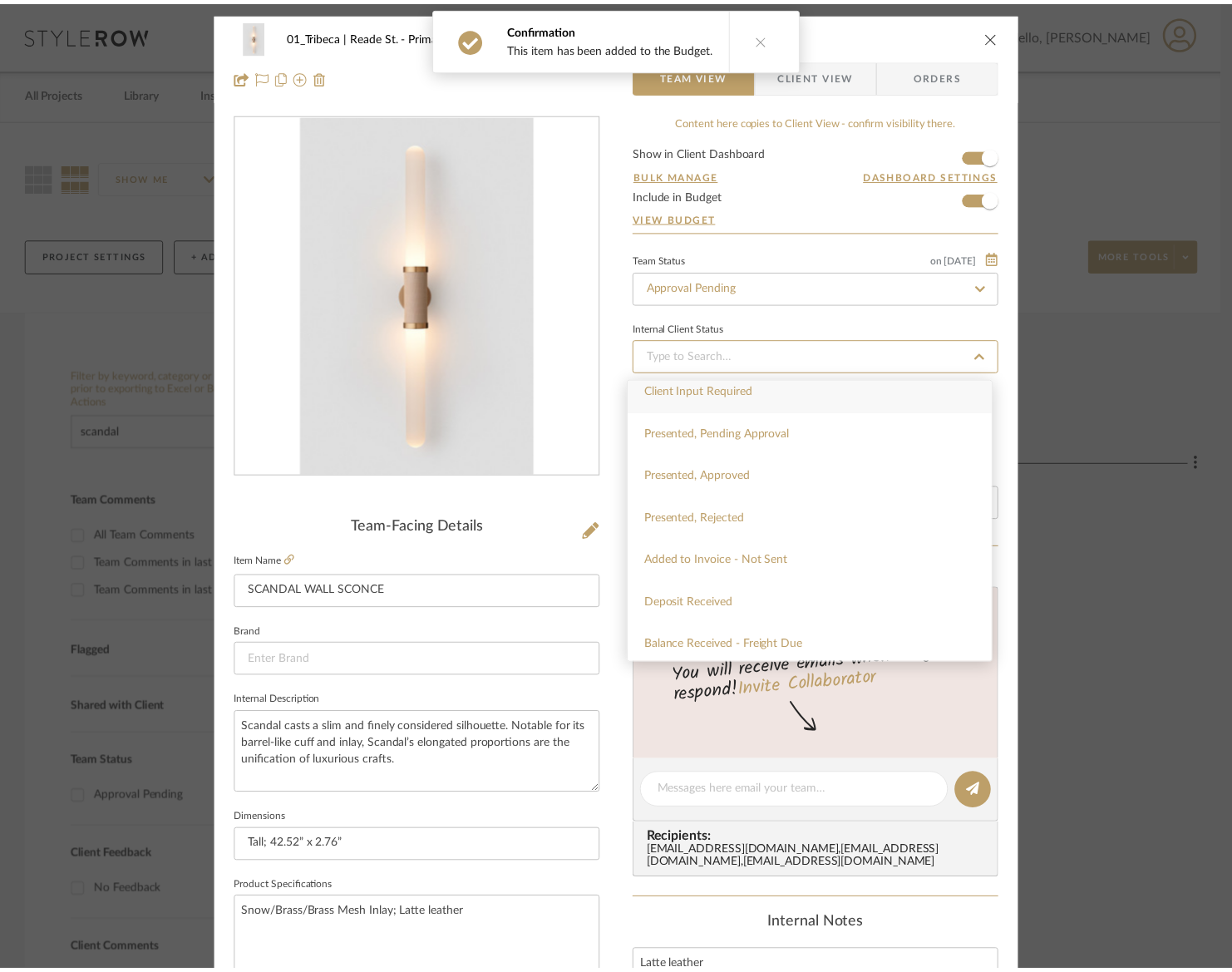
scroll to position [133, 0]
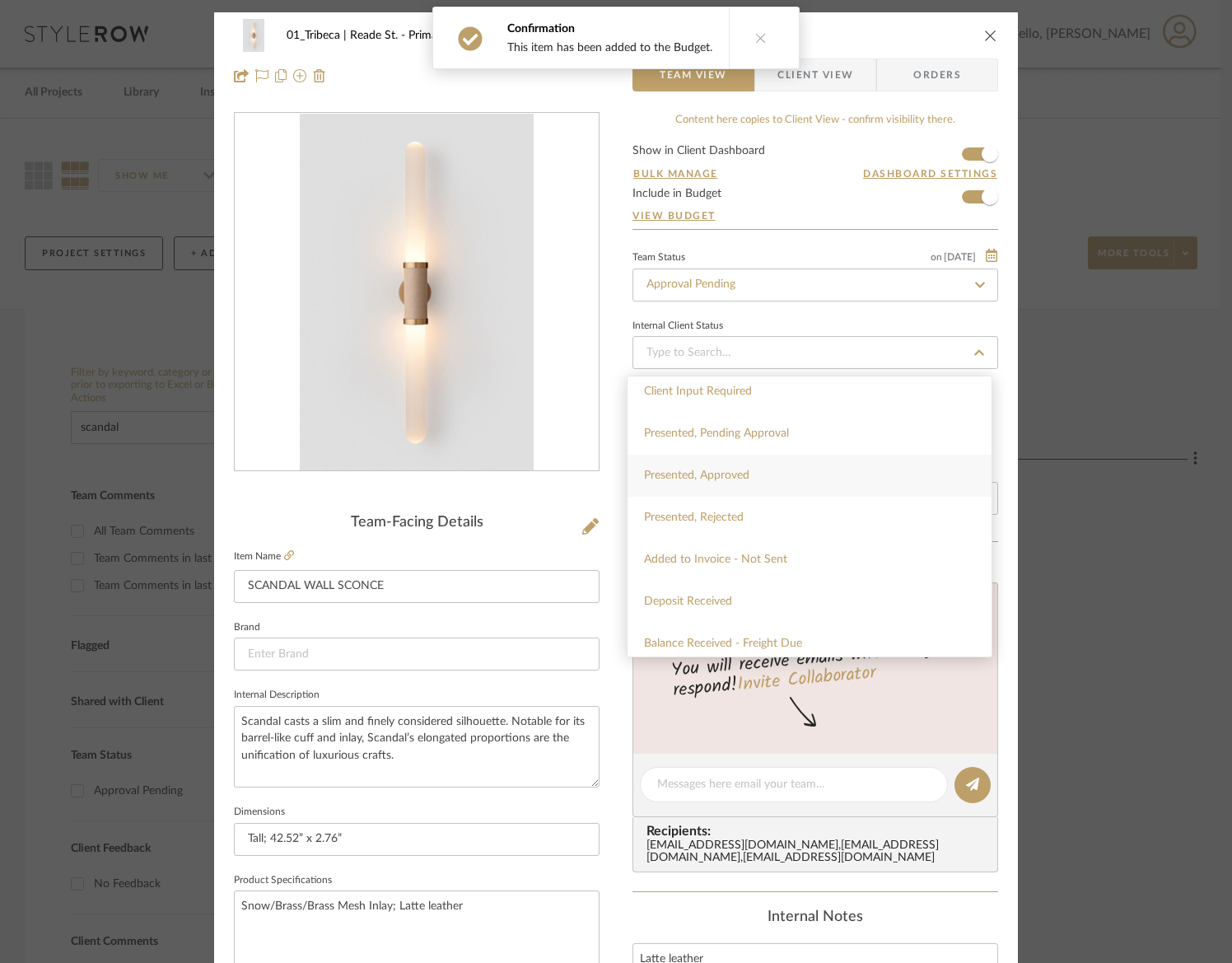
click at [723, 481] on span "Presented, Approved" at bounding box center [696, 475] width 105 height 12
type input "[DATE]"
type input "Presented, Approved"
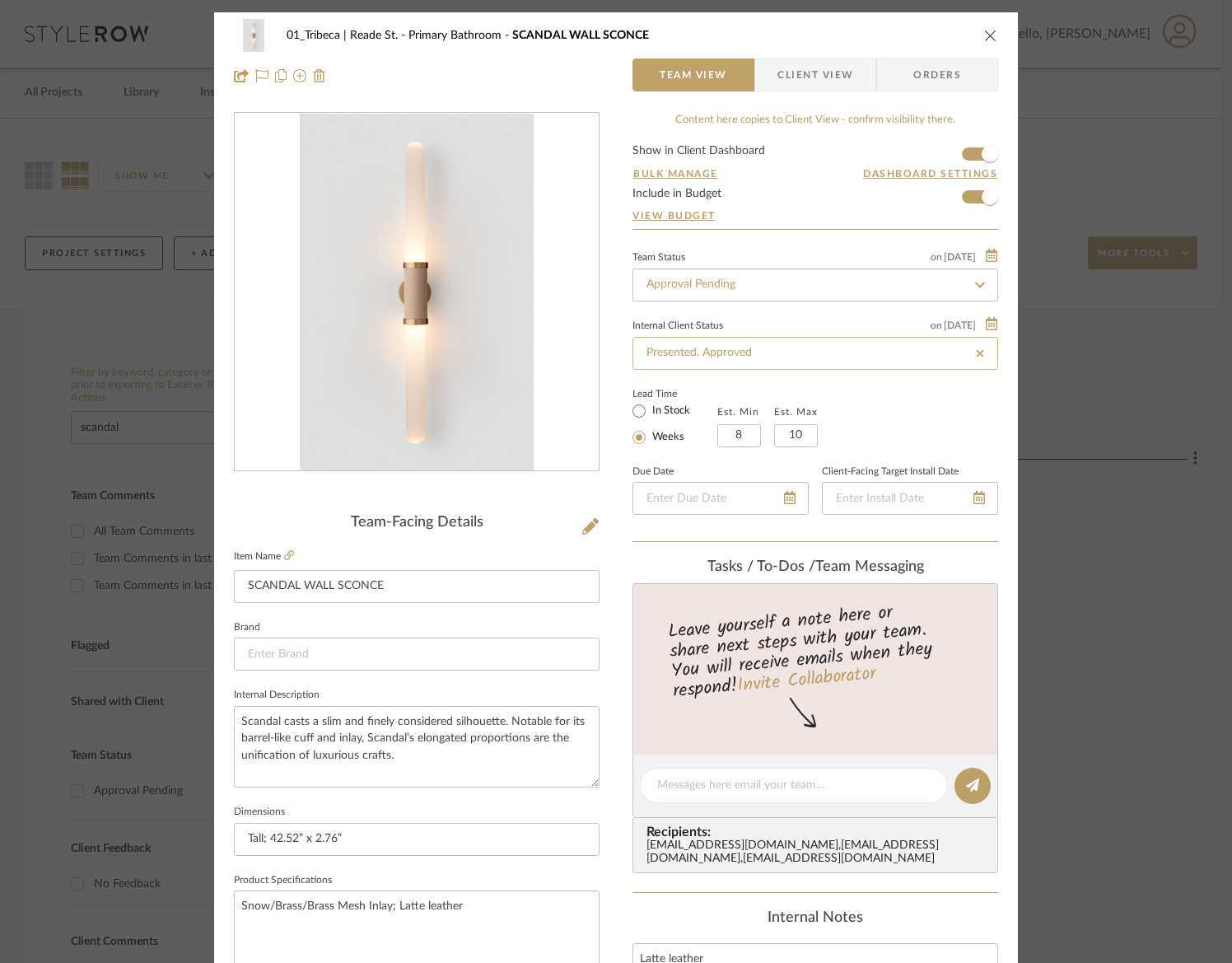
type input "[DATE]"
type input "Presented, Approved"
click at [814, 289] on input "Approval Pending" at bounding box center [814, 284] width 366 height 33
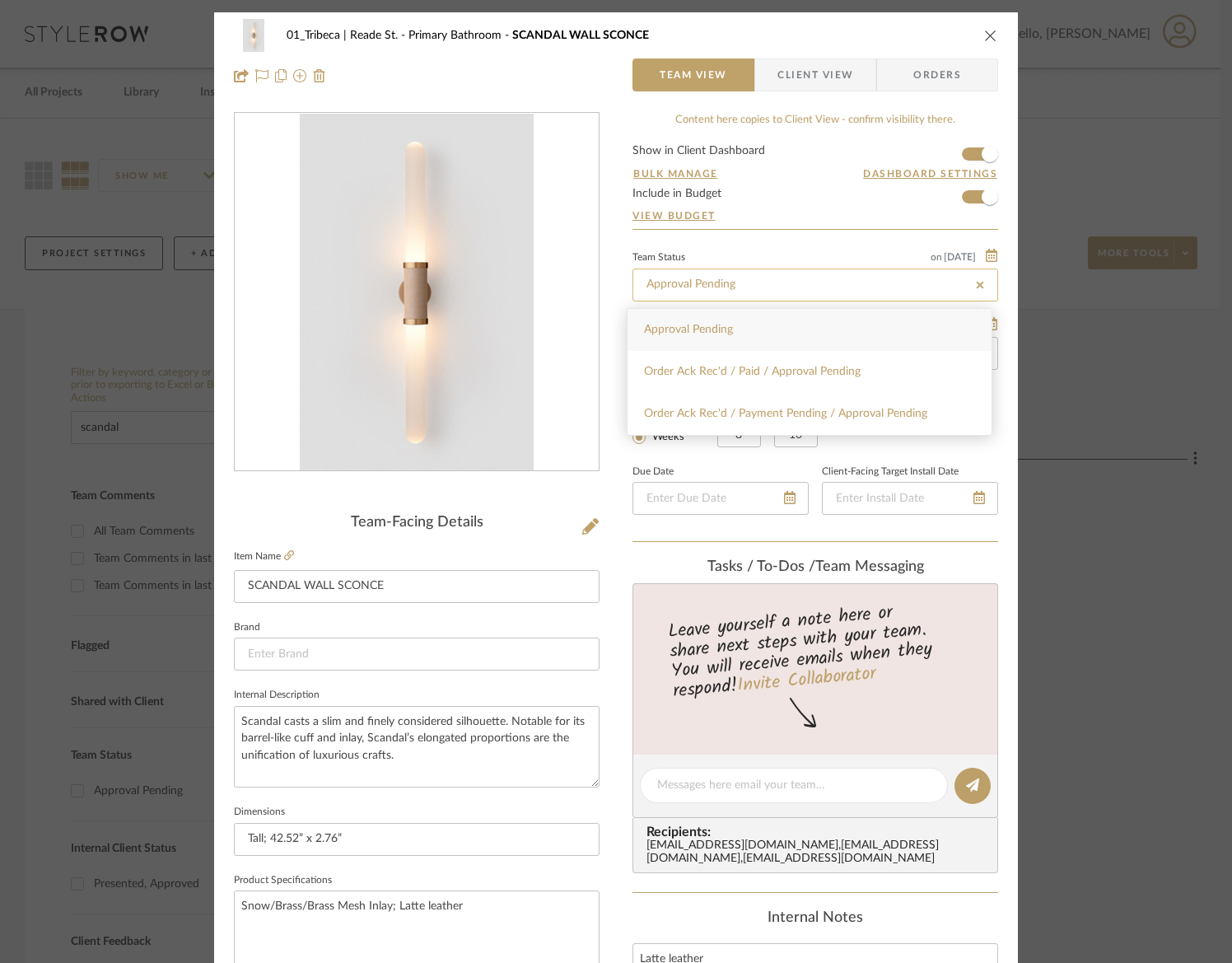
click at [718, 286] on input "Approval Pending" at bounding box center [814, 284] width 366 height 33
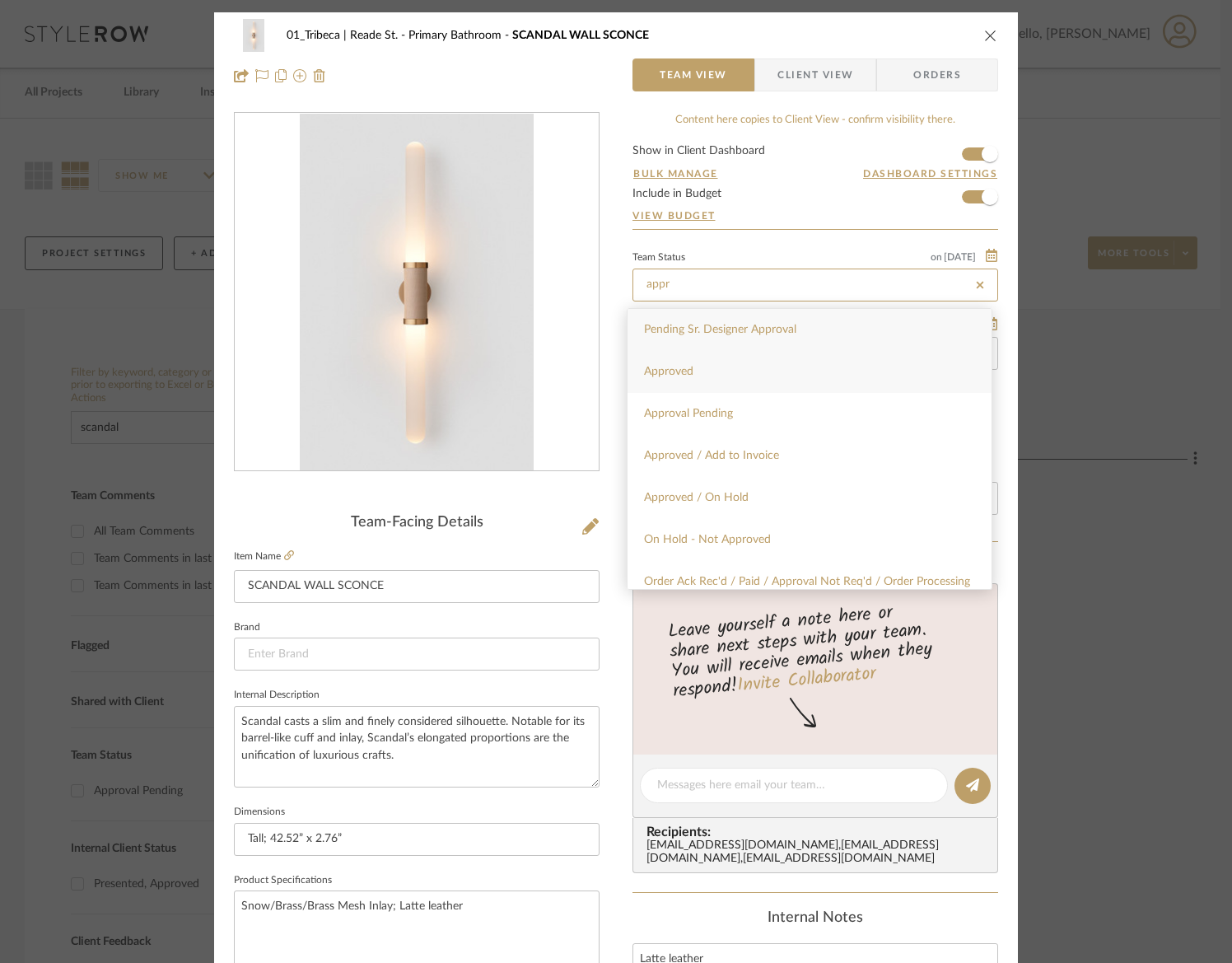
type input "appr"
click at [677, 369] on span "Approved" at bounding box center [668, 371] width 49 height 12
type input "[DATE]"
type input "Approved"
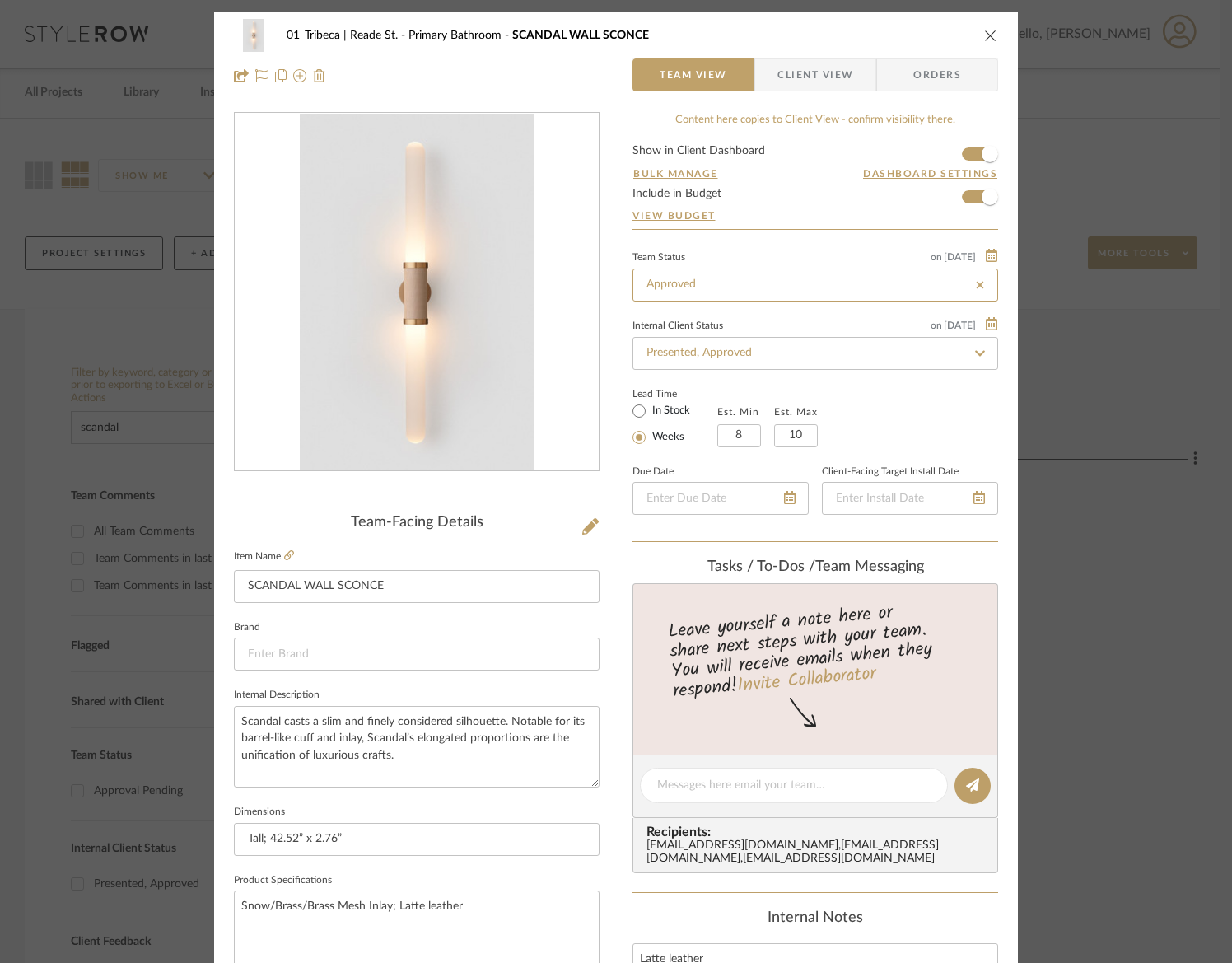
type input "[DATE]"
type input "Approved"
click at [984, 37] on icon "close" at bounding box center [991, 35] width 13 height 13
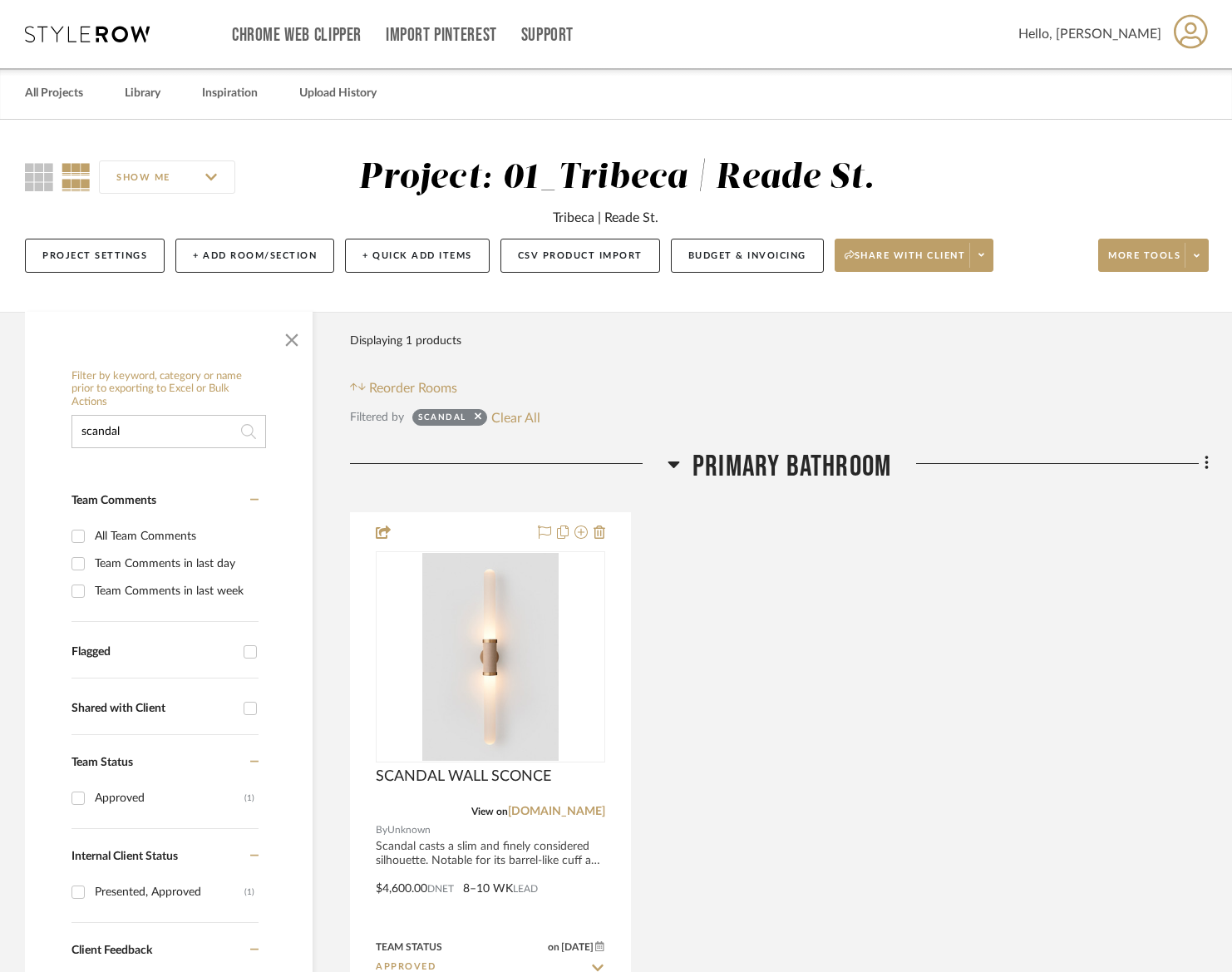
click at [162, 432] on input "scandal" at bounding box center [169, 431] width 195 height 33
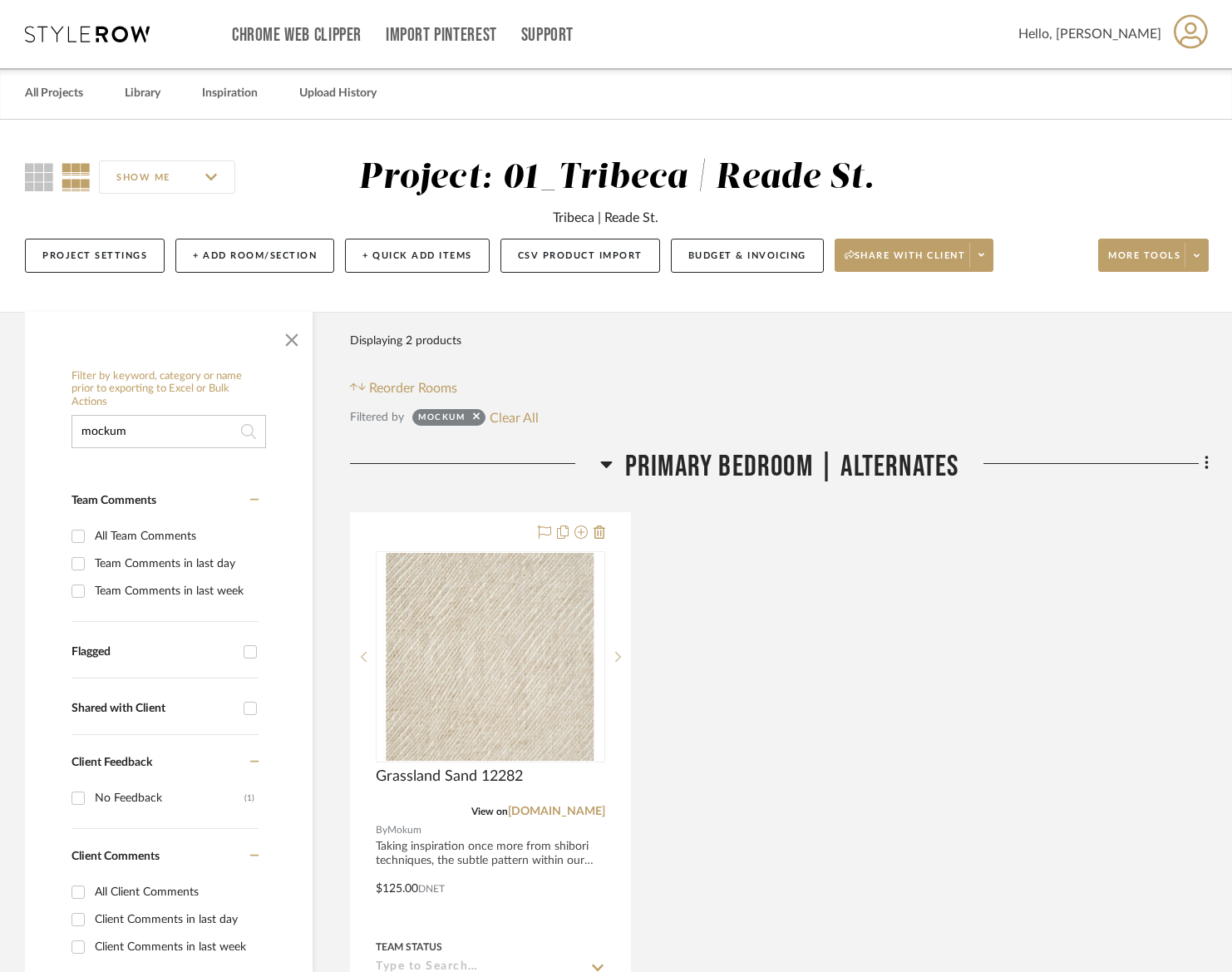
click at [151, 432] on input "mockum" at bounding box center [169, 431] width 195 height 33
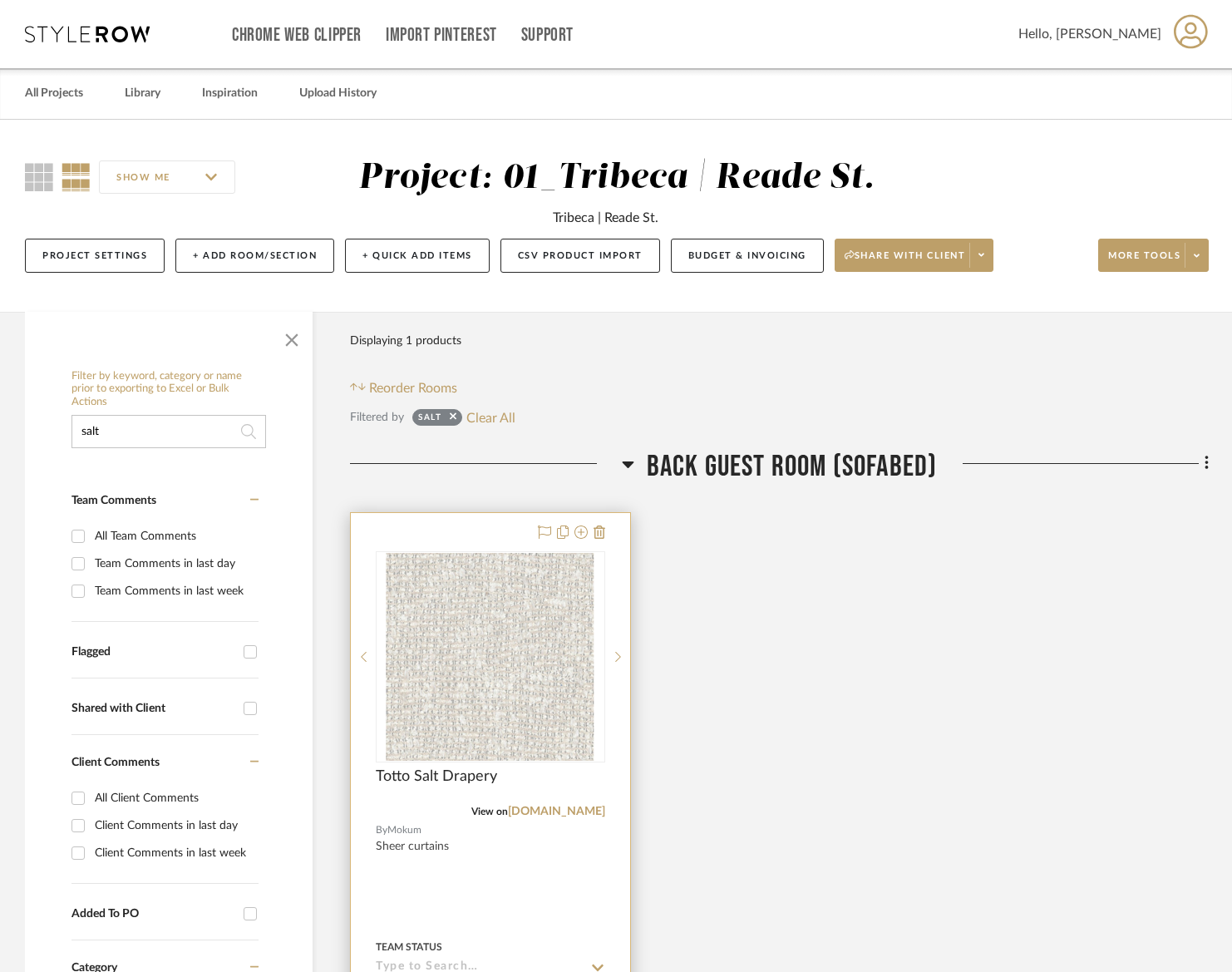
type input "salt"
click at [533, 778] on div "Totto Salt Drapery" at bounding box center [490, 785] width 229 height 37
click at [524, 713] on img "0" at bounding box center [490, 656] width 208 height 208
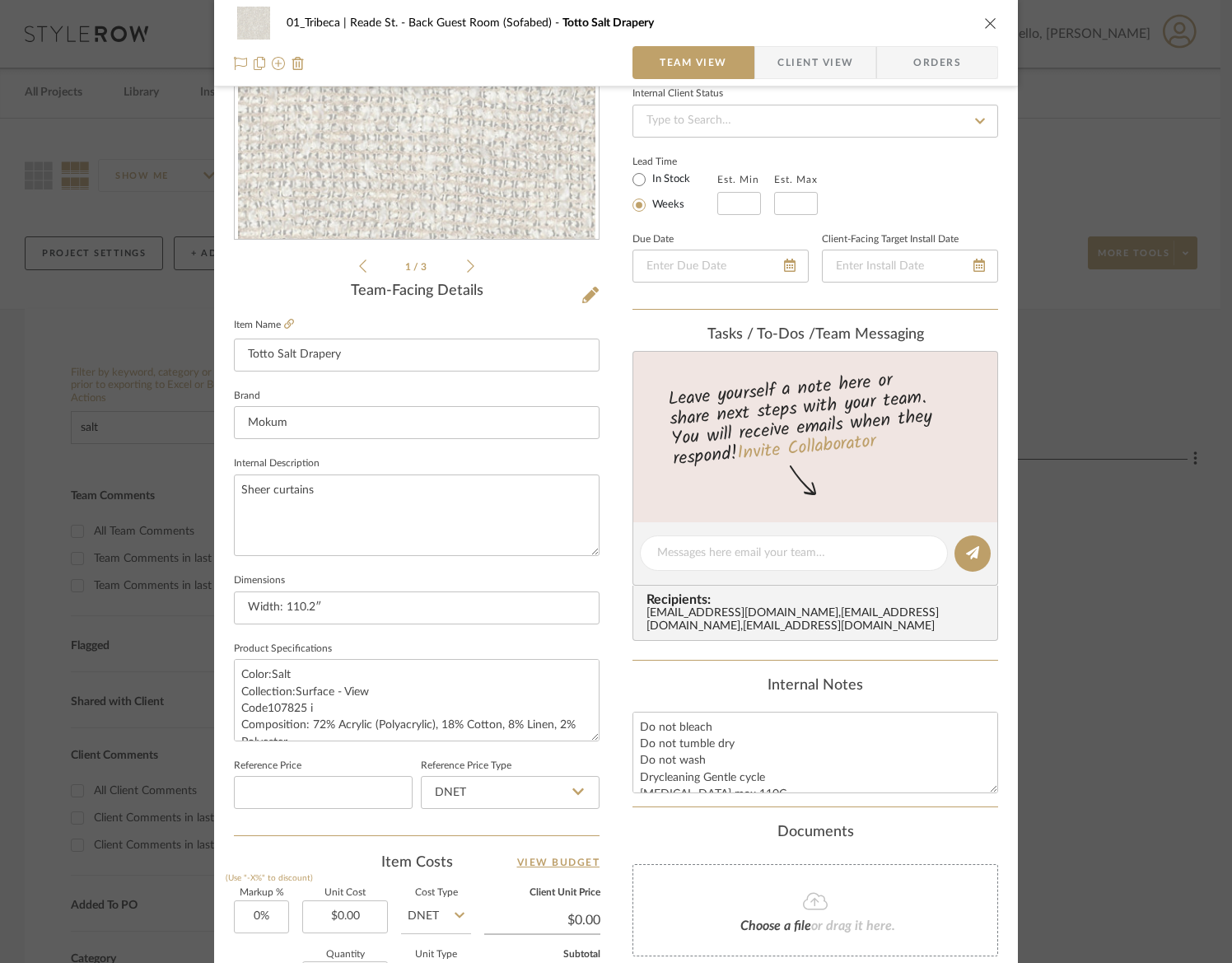
scroll to position [255, 0]
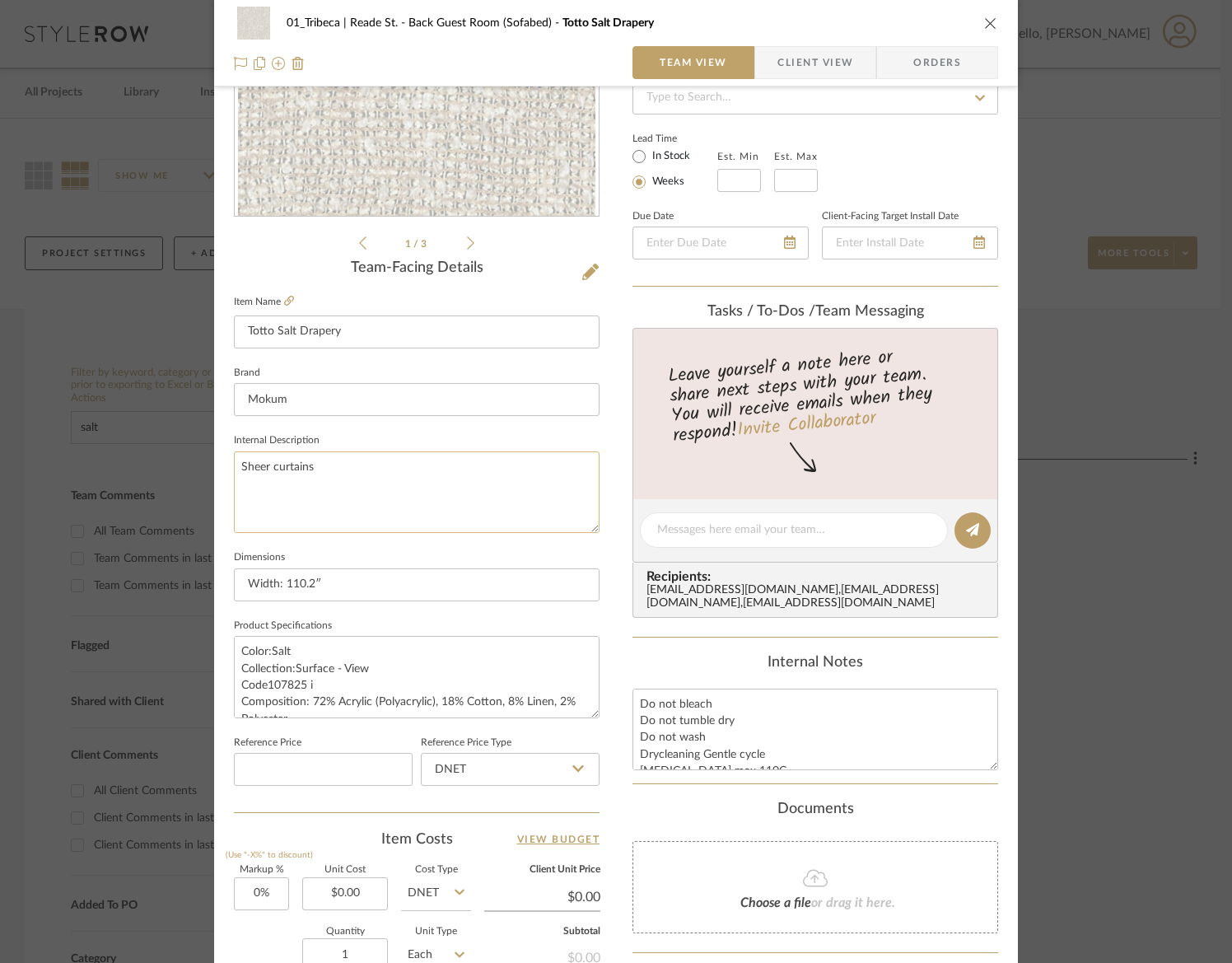
click at [344, 474] on textarea "Sheer curtains" at bounding box center [417, 492] width 366 height 81
click at [236, 468] on textarea "Sheer curtains" at bounding box center [417, 492] width 366 height 81
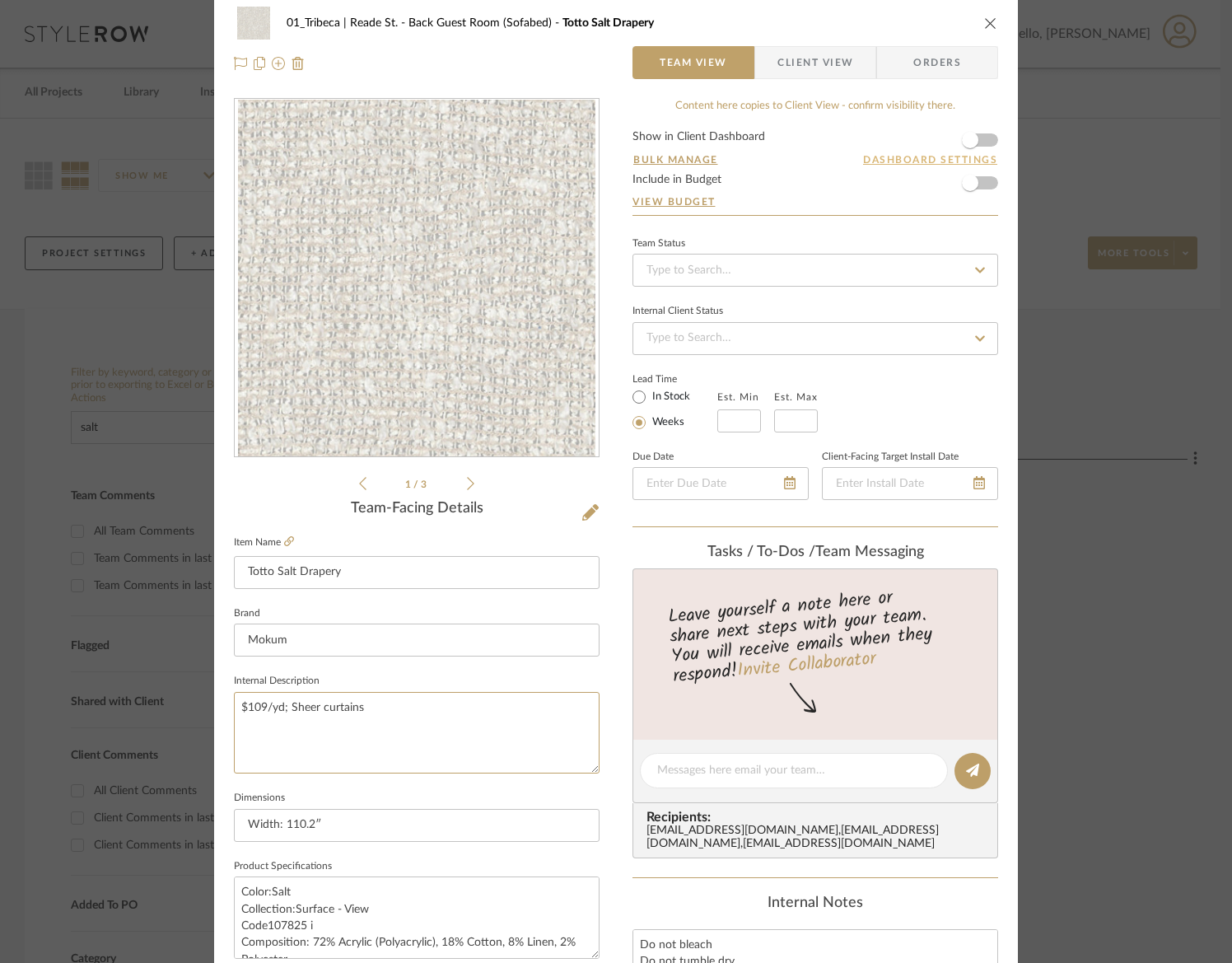
scroll to position [0, 0]
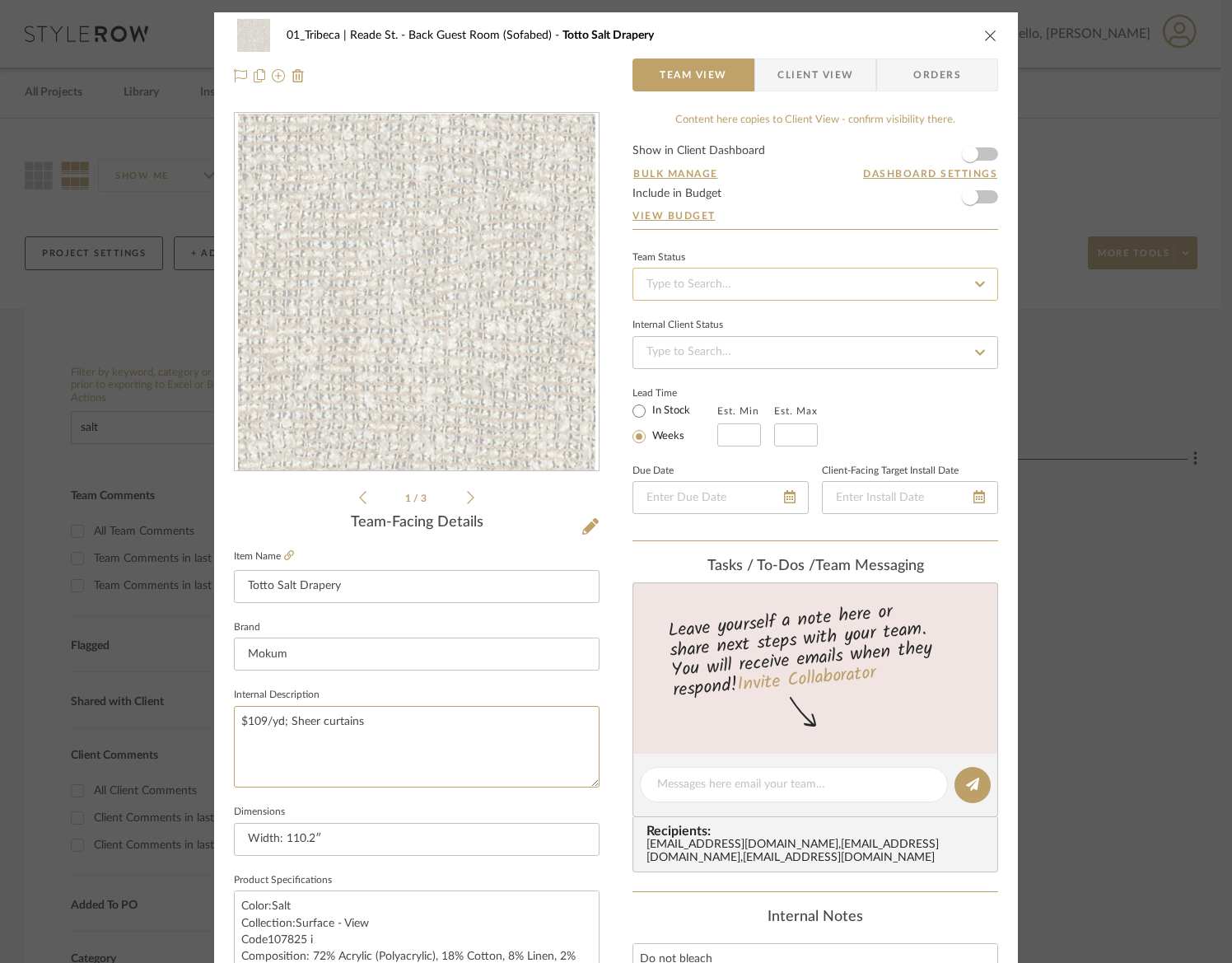
type textarea "$109/yd; Sheer curtains"
click at [688, 271] on input at bounding box center [814, 283] width 366 height 33
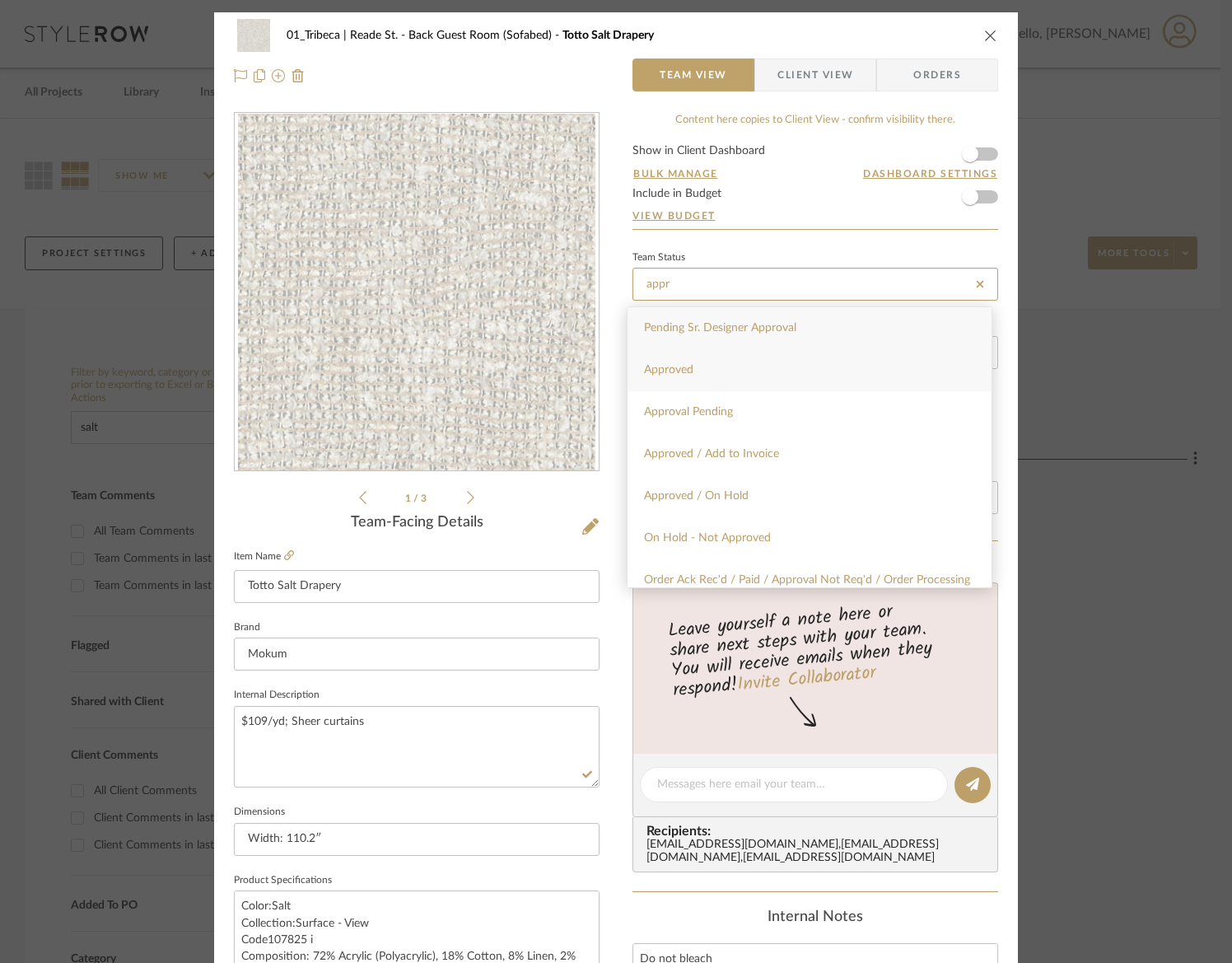
type input "appr"
click at [704, 377] on div "Approved" at bounding box center [809, 370] width 364 height 42
type input "[DATE]"
type input "Approved"
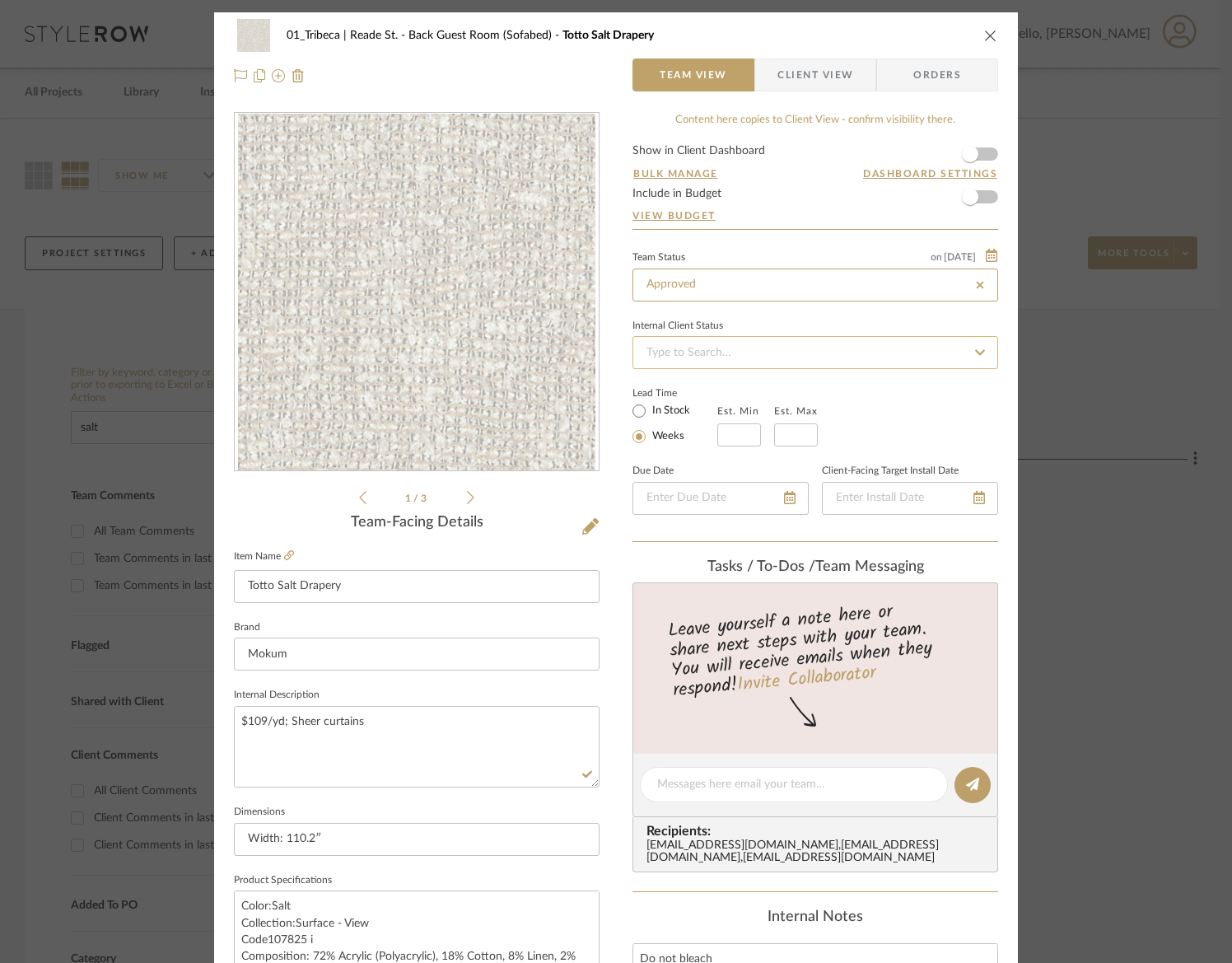
type input "[DATE]"
type input "Approved"
click at [701, 352] on input at bounding box center [814, 352] width 366 height 33
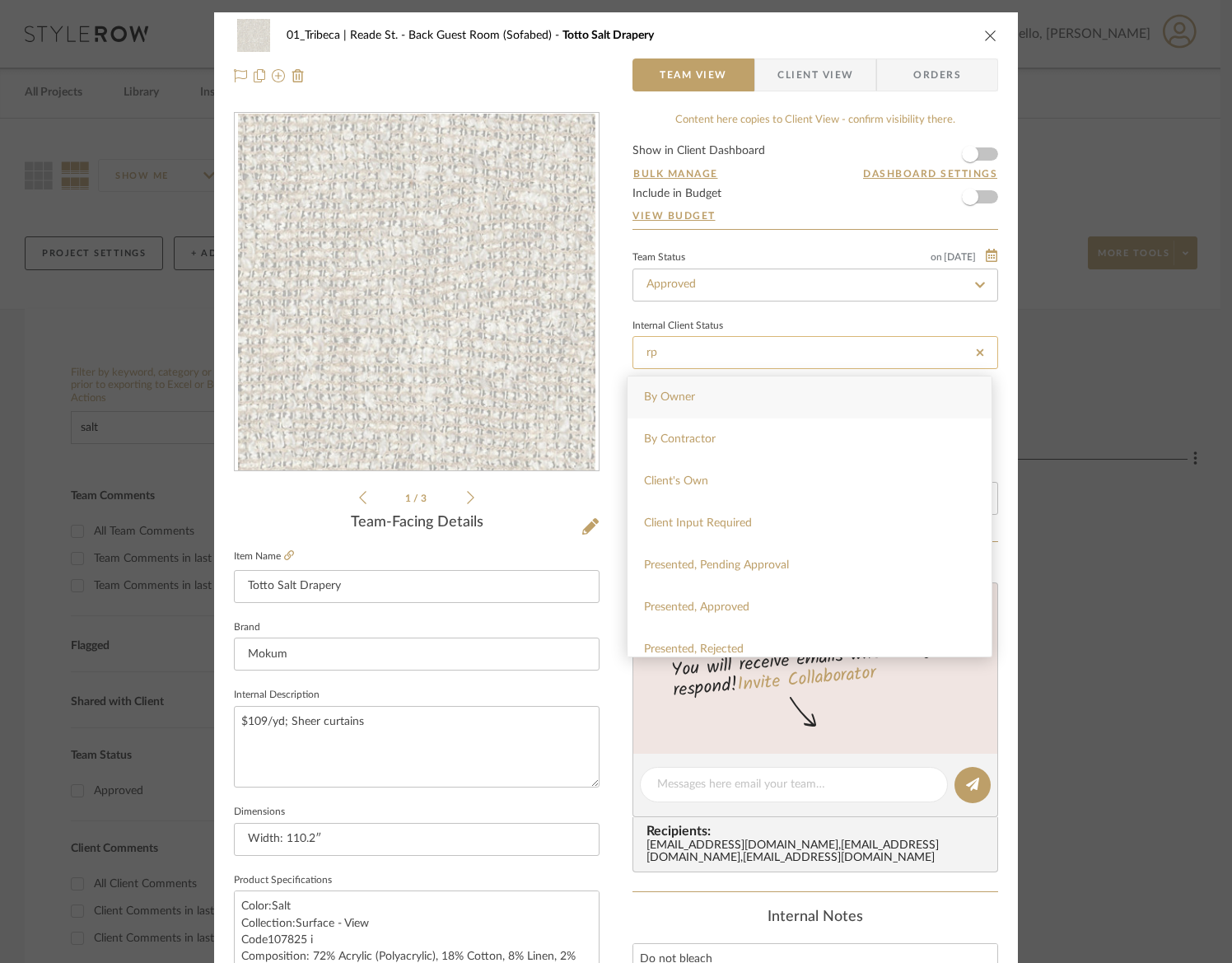
type input "r"
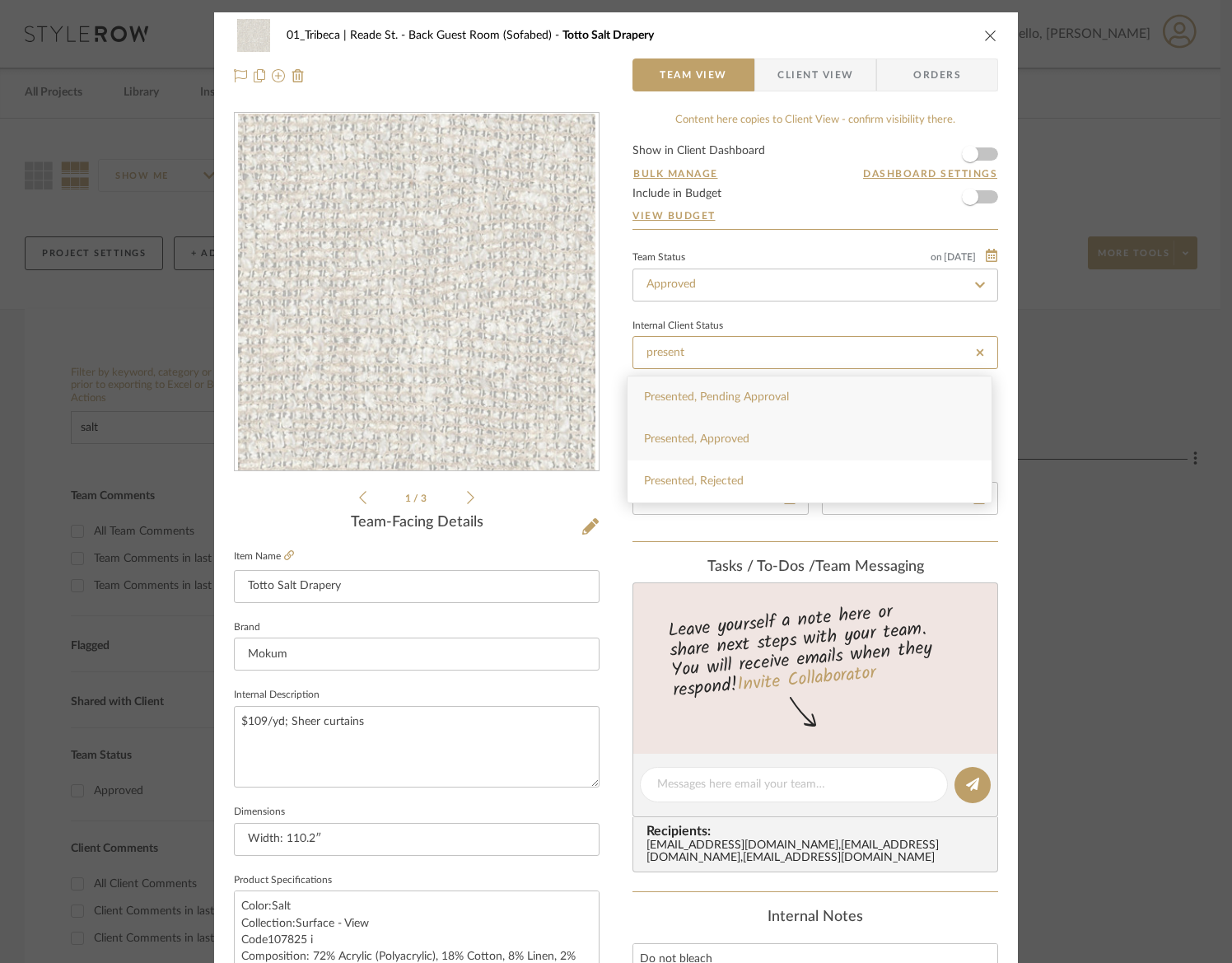
type input "present"
click at [707, 441] on span "Presented, Approved" at bounding box center [696, 438] width 105 height 12
type input "[DATE]"
type input "Presented, Approved"
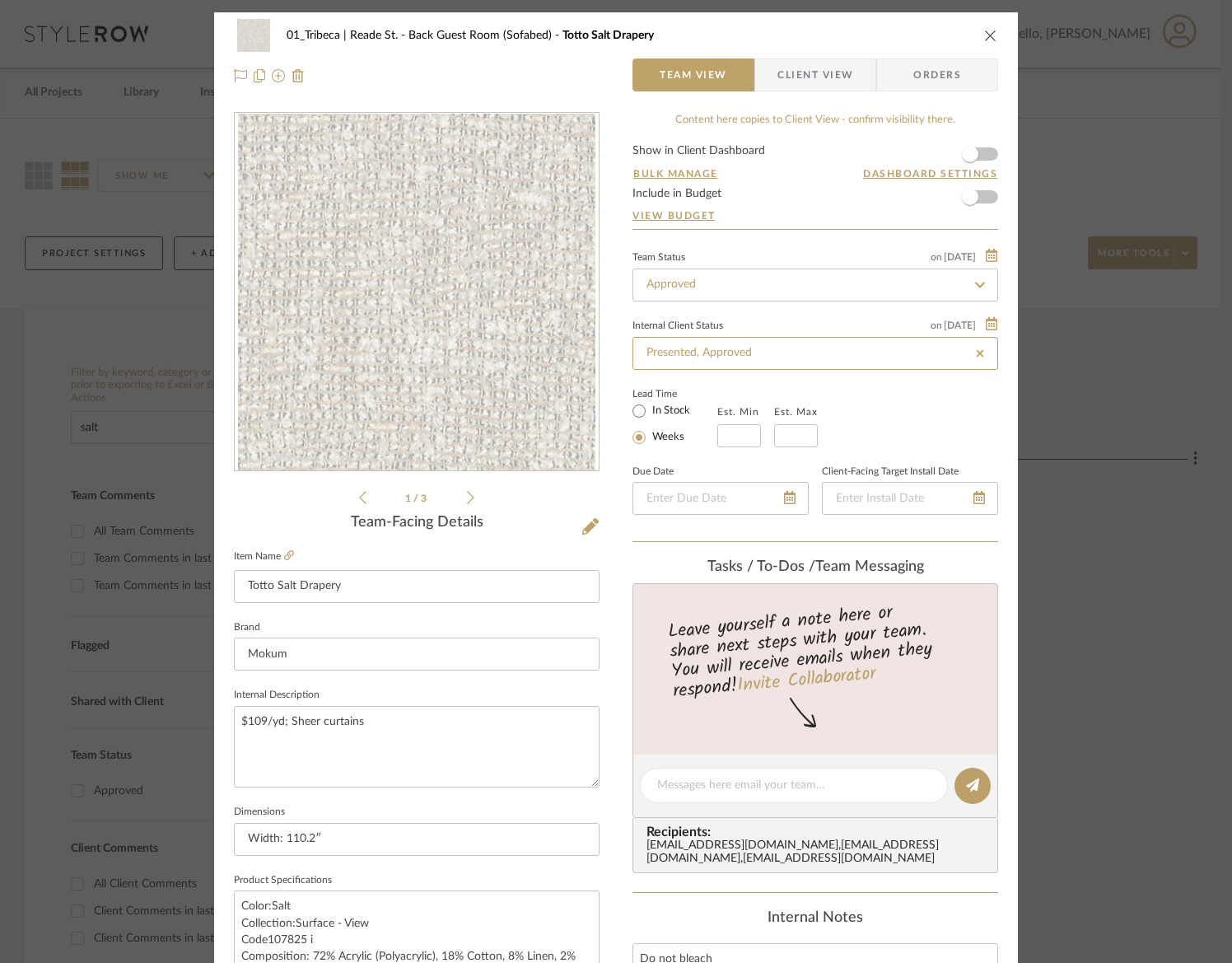
type input "[DATE]"
type input "Presented, Approved"
click at [975, 200] on span "button" at bounding box center [970, 197] width 37 height 37
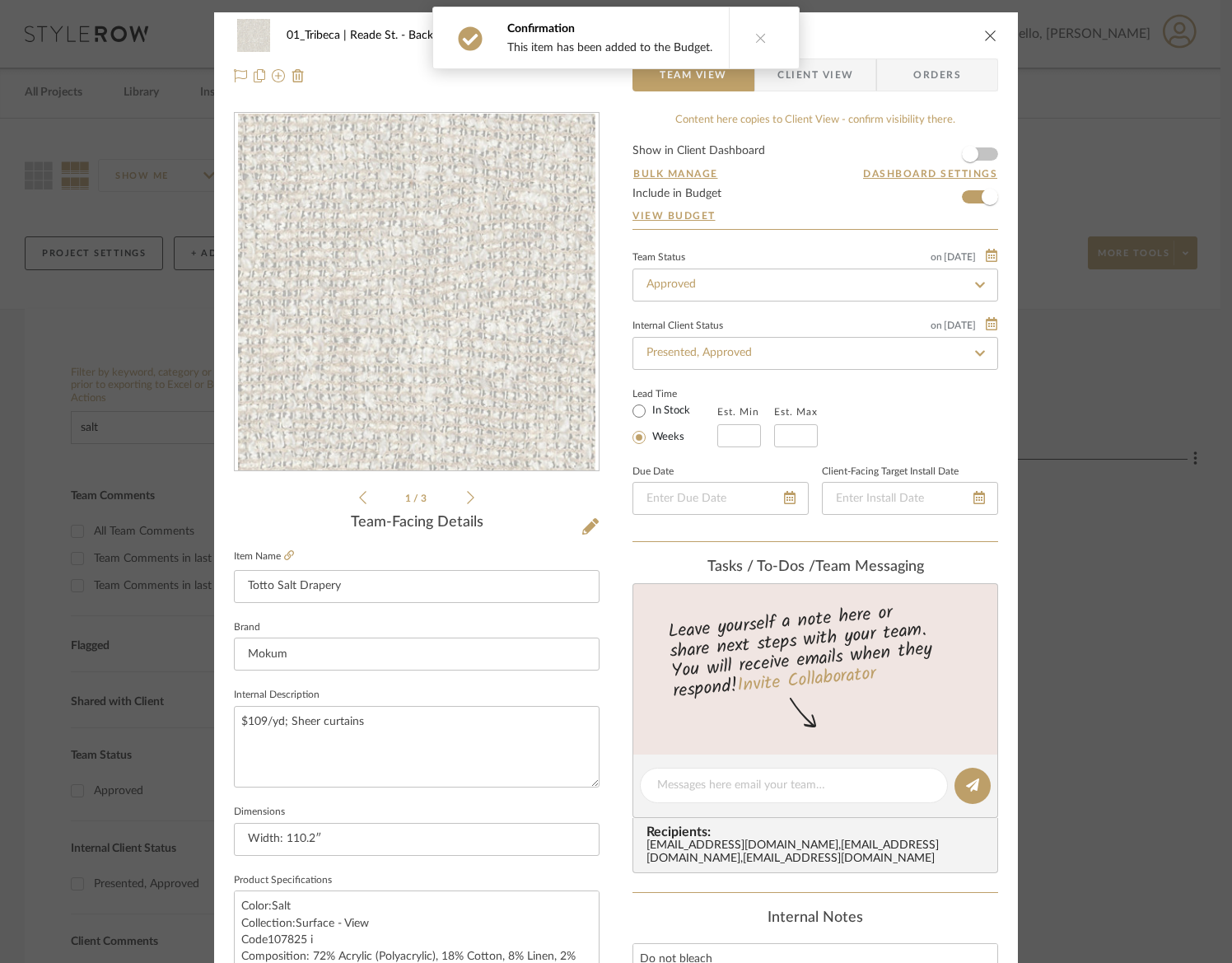
click at [987, 154] on form "Show in Client Dashboard Bulk Manage Dashboard Settings Include in Budget View …" at bounding box center [814, 187] width 366 height 84
click at [985, 153] on form "Show in Client Dashboard Bulk Manage Dashboard Settings Include in Budget View …" at bounding box center [814, 187] width 366 height 84
click at [979, 153] on span "button" at bounding box center [970, 154] width 37 height 37
click at [828, 77] on span "Client View" at bounding box center [814, 74] width 76 height 33
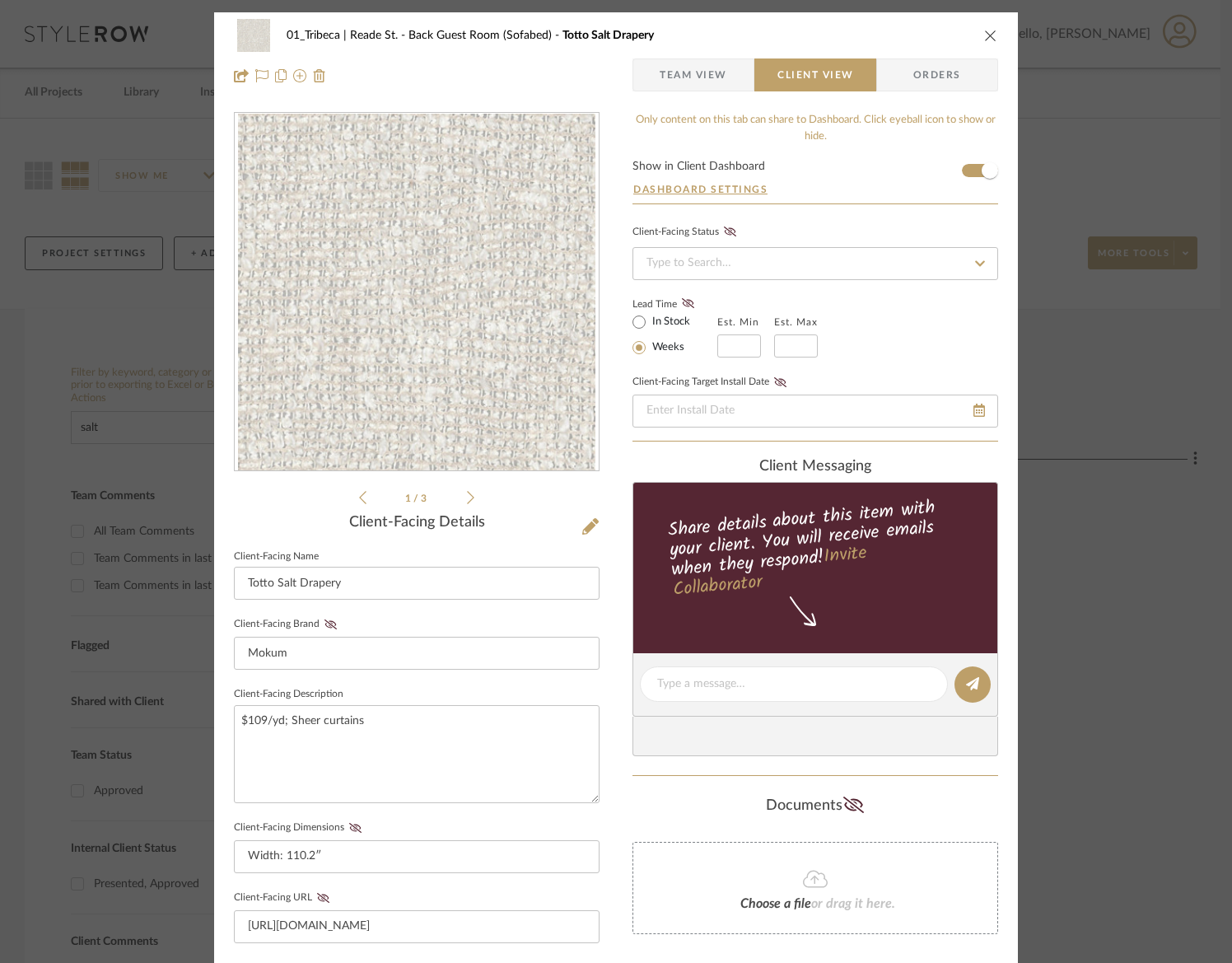
click at [676, 76] on span "Team View" at bounding box center [694, 74] width 68 height 33
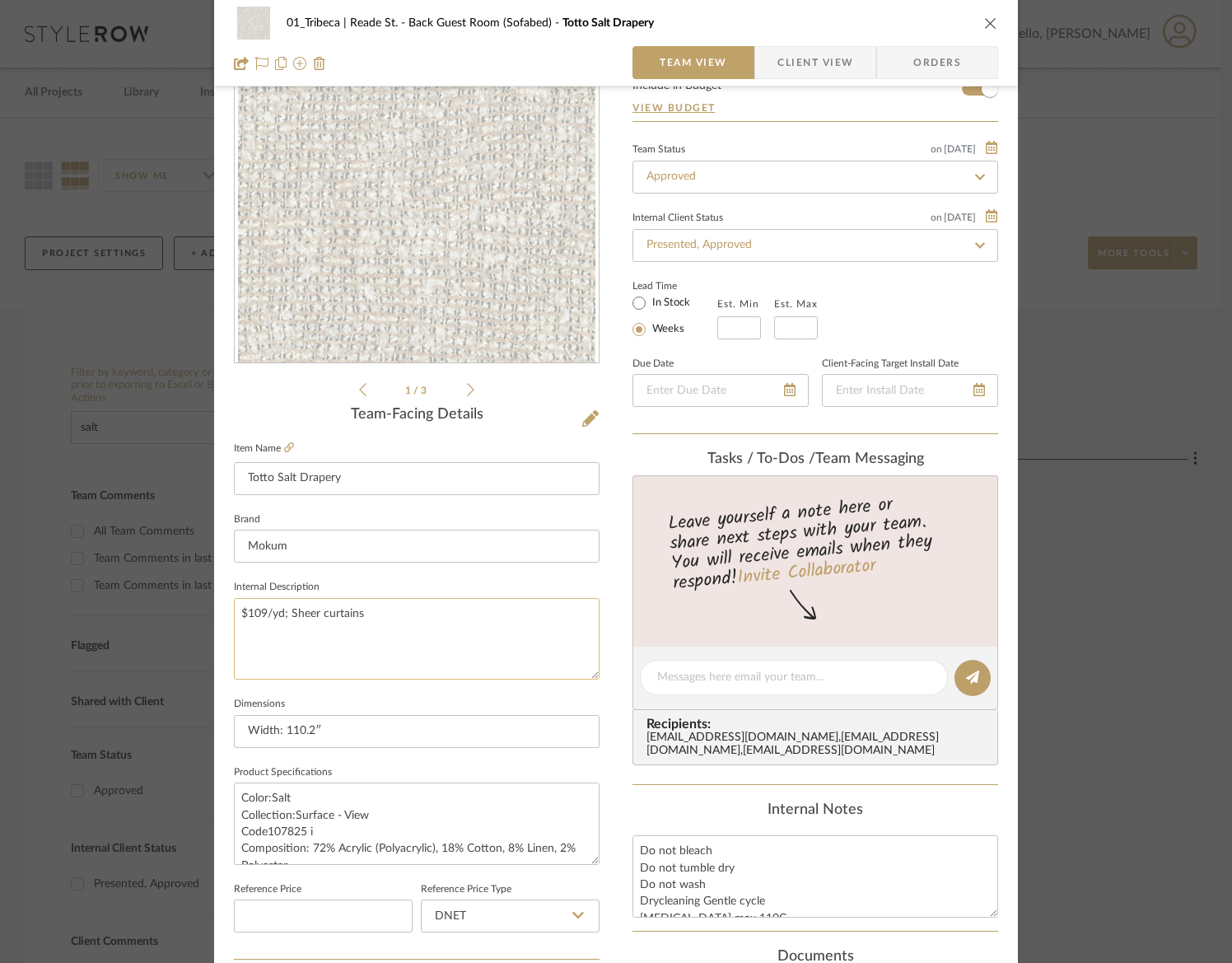
scroll to position [126, 0]
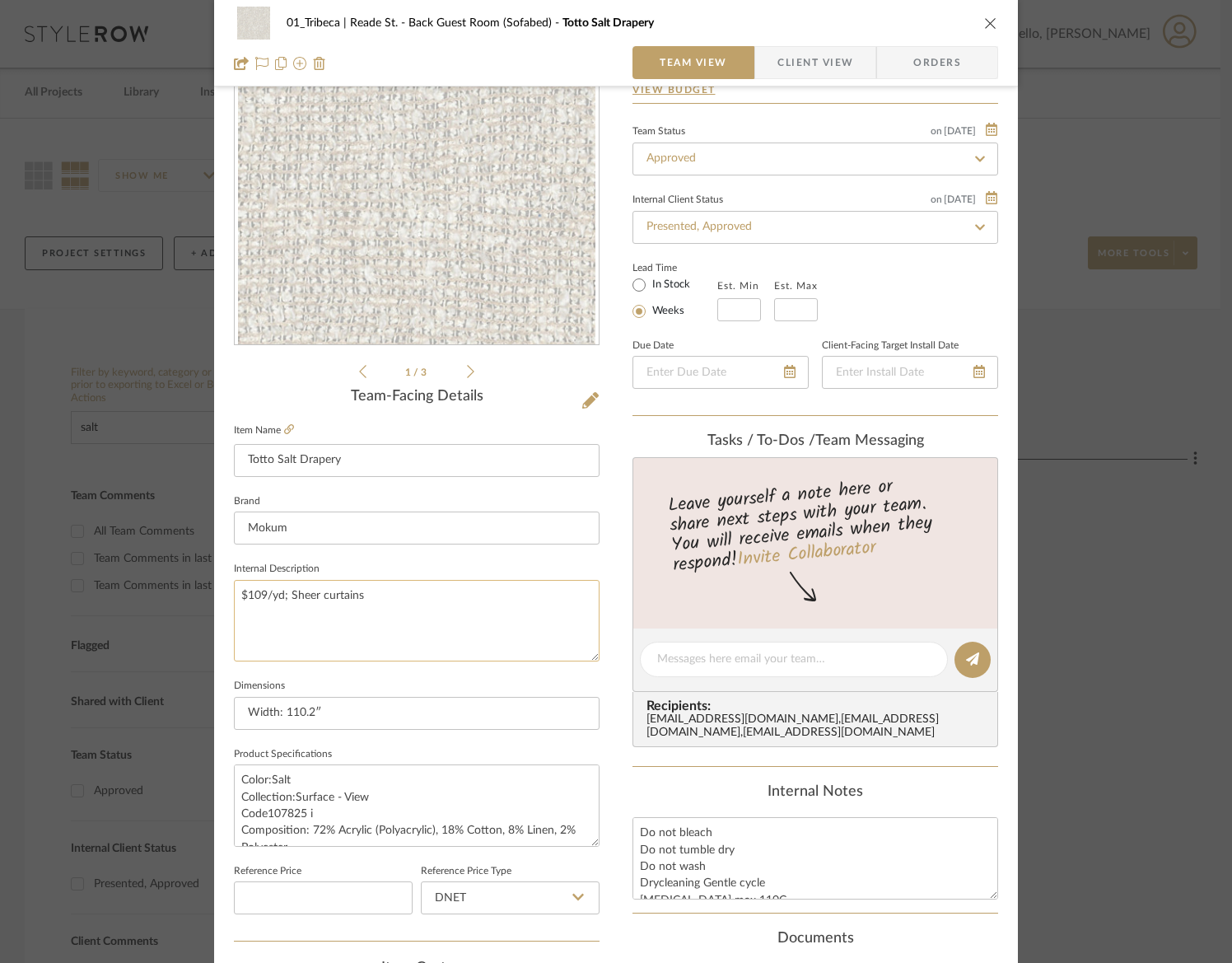
click at [297, 593] on textarea "$109/yd; Sheer curtains" at bounding box center [417, 620] width 366 height 81
click at [269, 597] on textarea "$109/yd; Sheer curtains" at bounding box center [417, 620] width 366 height 81
drag, startPoint x: 287, startPoint y: 599, endPoint x: 212, endPoint y: 598, distance: 75.0
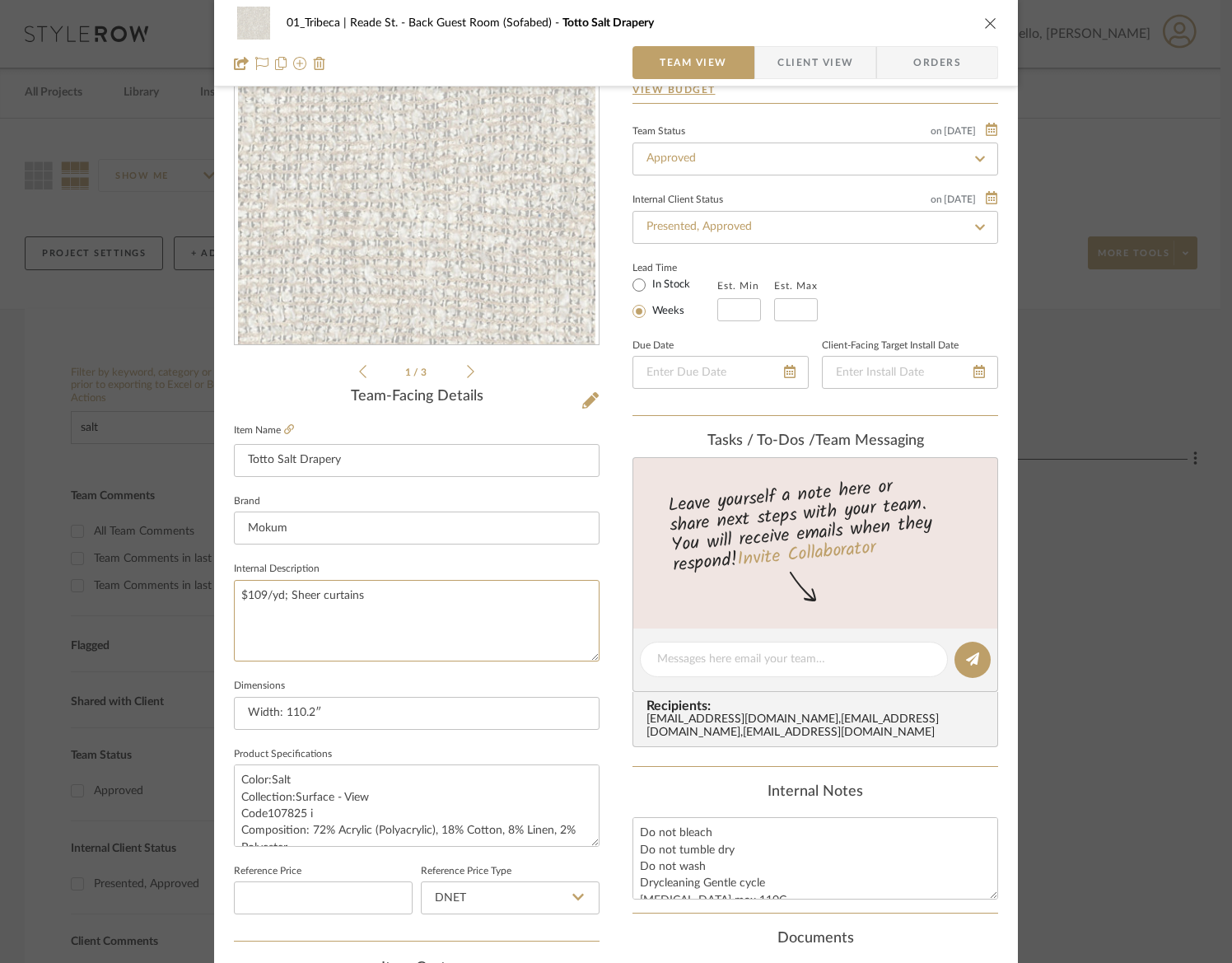
click at [214, 598] on div "01_Tribeca | Reade St. Back Guest Room (Sofabed) Totto Salt Drapery Team View C…" at bounding box center [615, 646] width 804 height 1521
type textarea "Sheer curtains"
click at [640, 838] on textarea "Do not bleach Do not tumble dry Do not wash Drycleaning Gentle cycle Low iron m…" at bounding box center [814, 857] width 366 height 81
click at [635, 837] on textarea "Do not bleach Do not tumble dry Do not wash Drycleaning Gentle cycle Low iron m…" at bounding box center [814, 857] width 366 height 81
paste textarea "$109/yd; Sheer curtains"
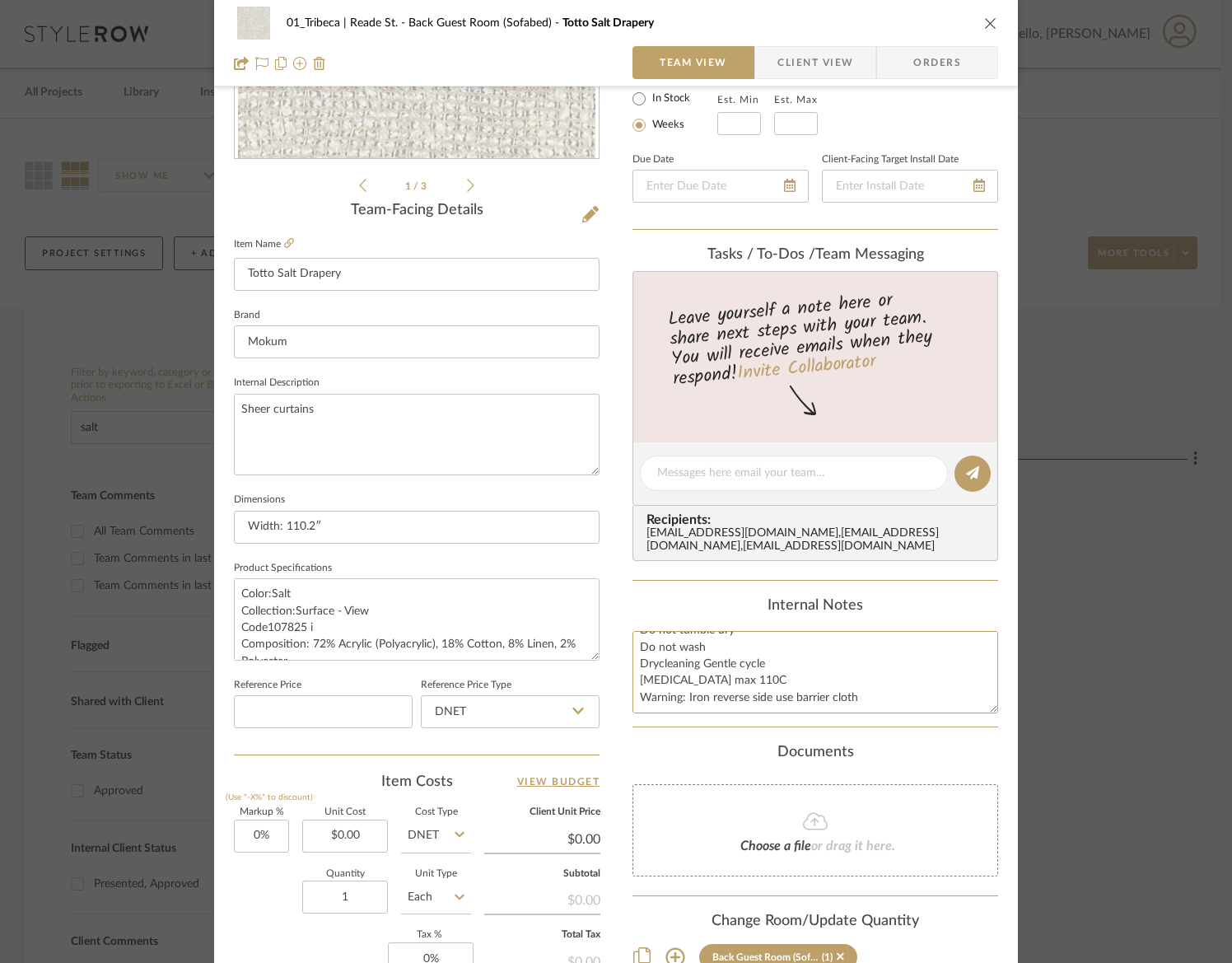
scroll to position [342, 0]
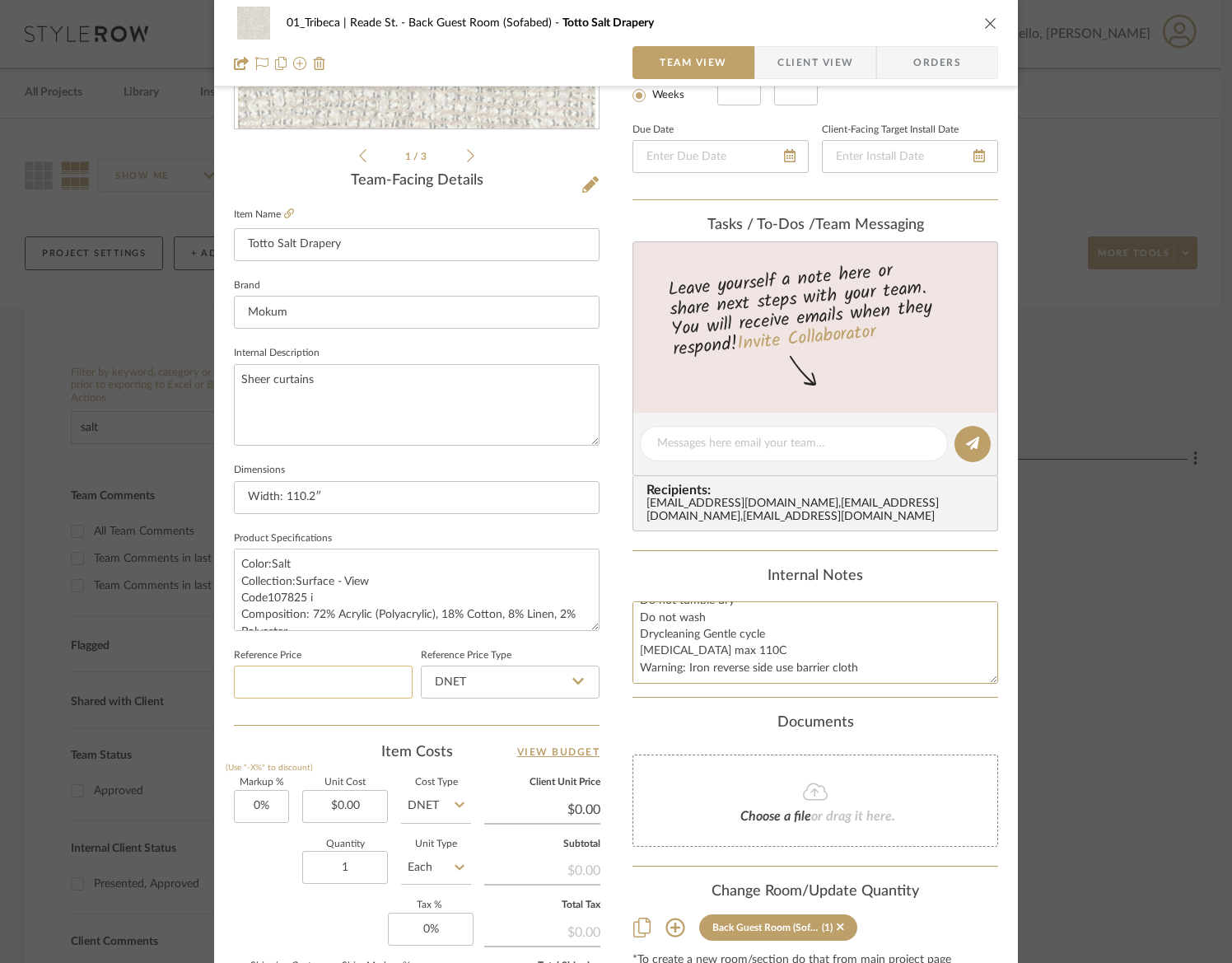
type textarea "$109/yd; Sheer curtains Do not bleach Do not tumble dry Do not wash Drycleaning…"
click at [273, 688] on input at bounding box center [324, 681] width 179 height 33
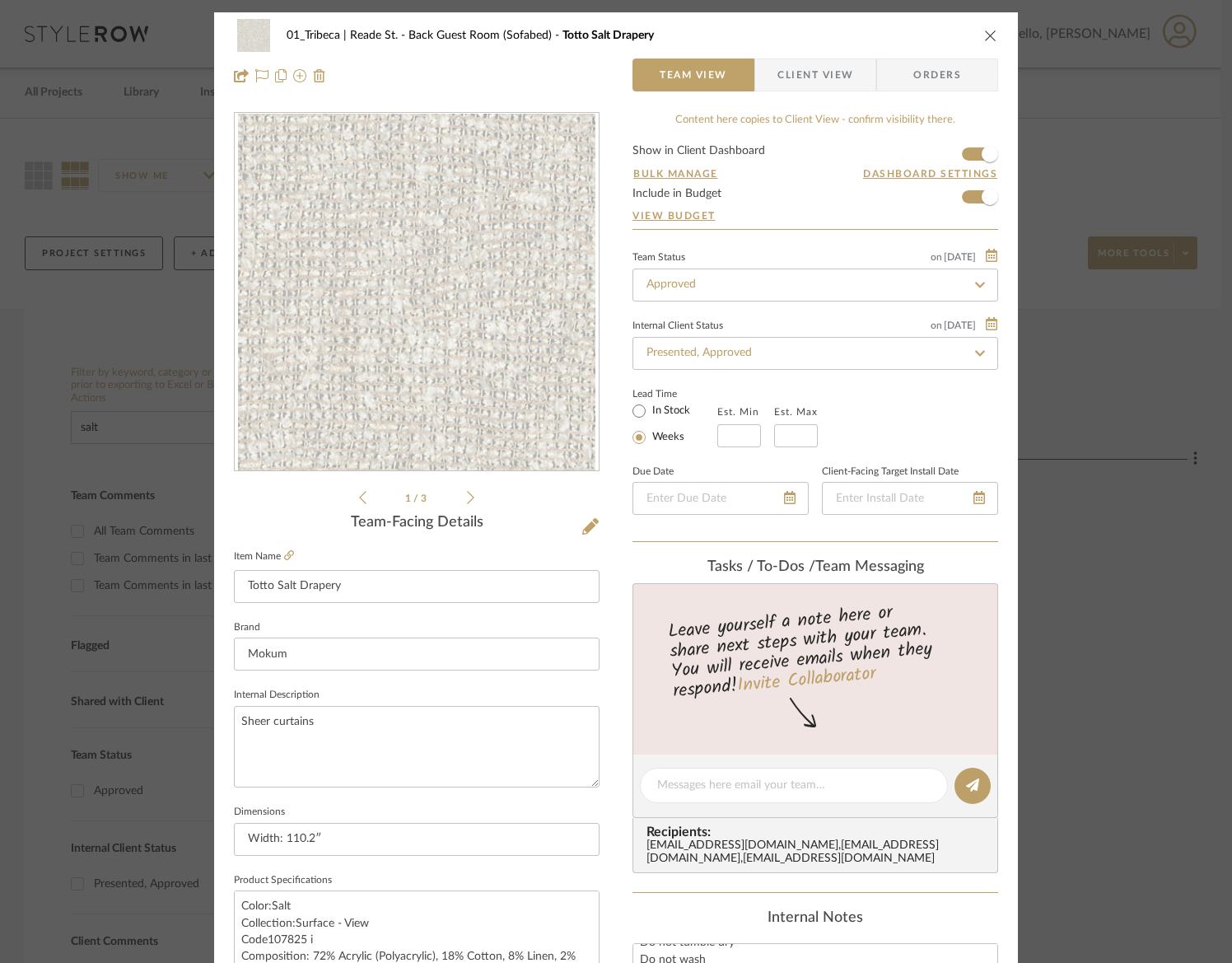
click at [984, 37] on icon "close" at bounding box center [991, 35] width 13 height 13
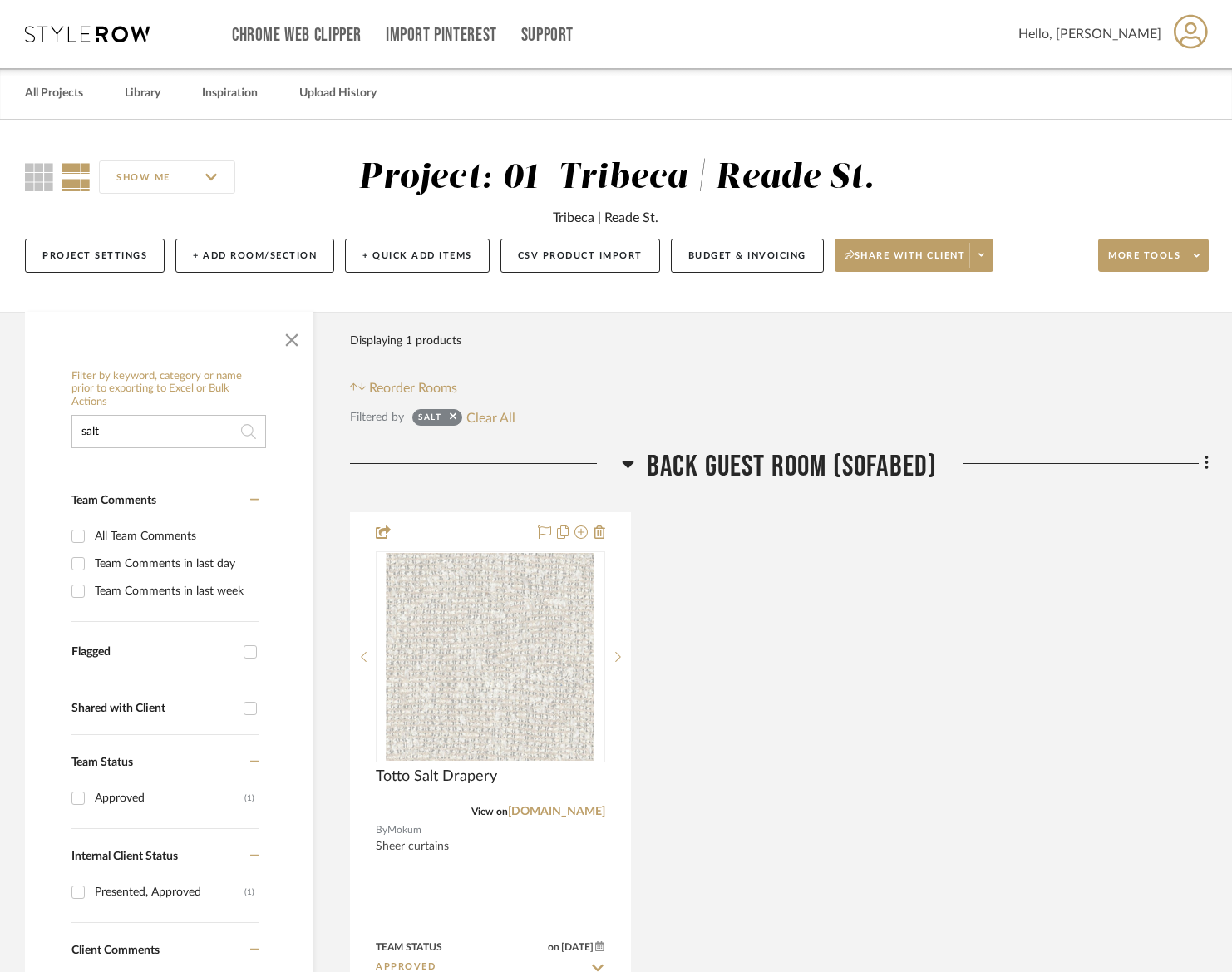
click at [134, 421] on input "salt" at bounding box center [169, 431] width 195 height 33
click at [131, 431] on input "salt" at bounding box center [169, 431] width 195 height 33
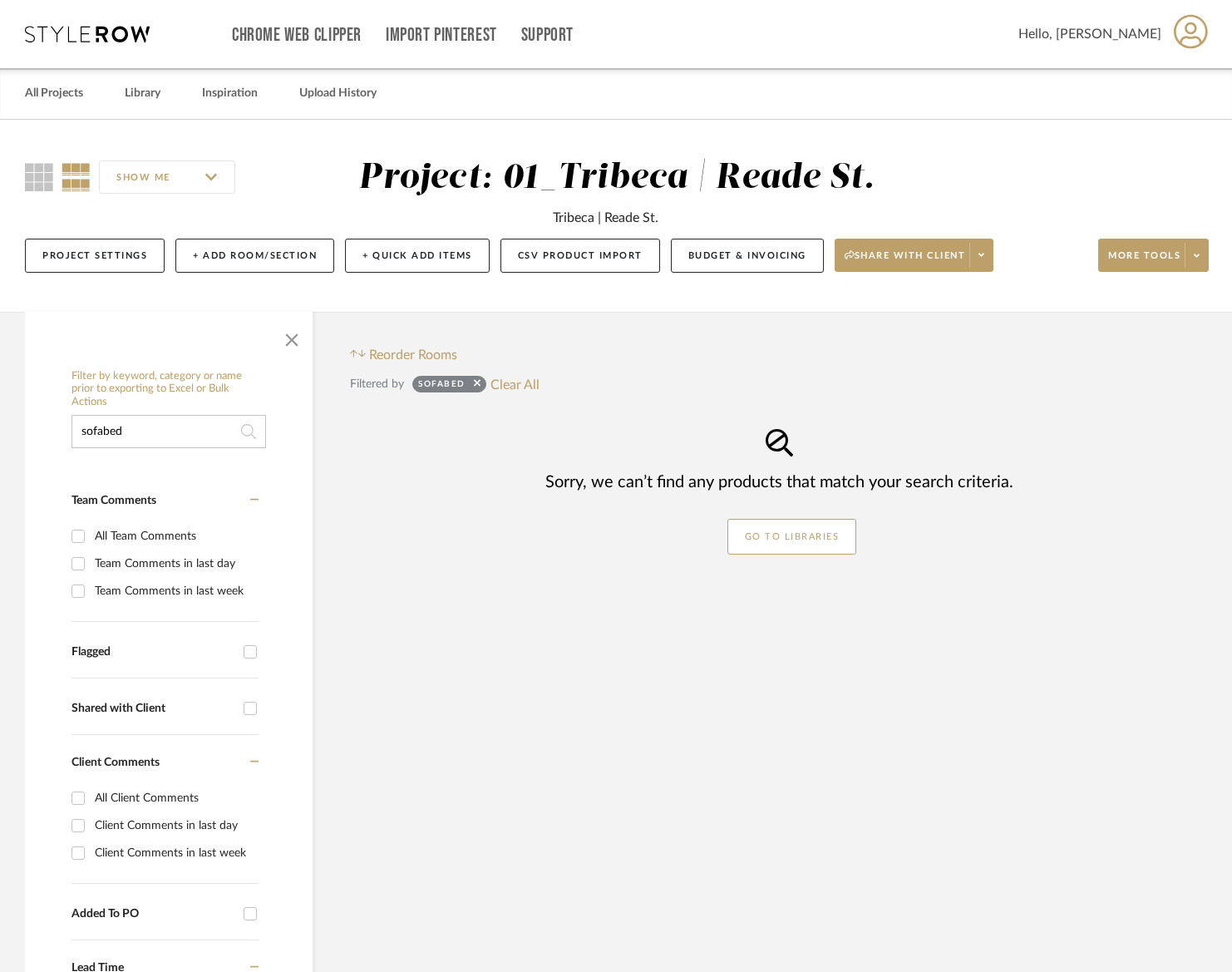
click at [164, 434] on input "sofabed" at bounding box center [169, 431] width 195 height 33
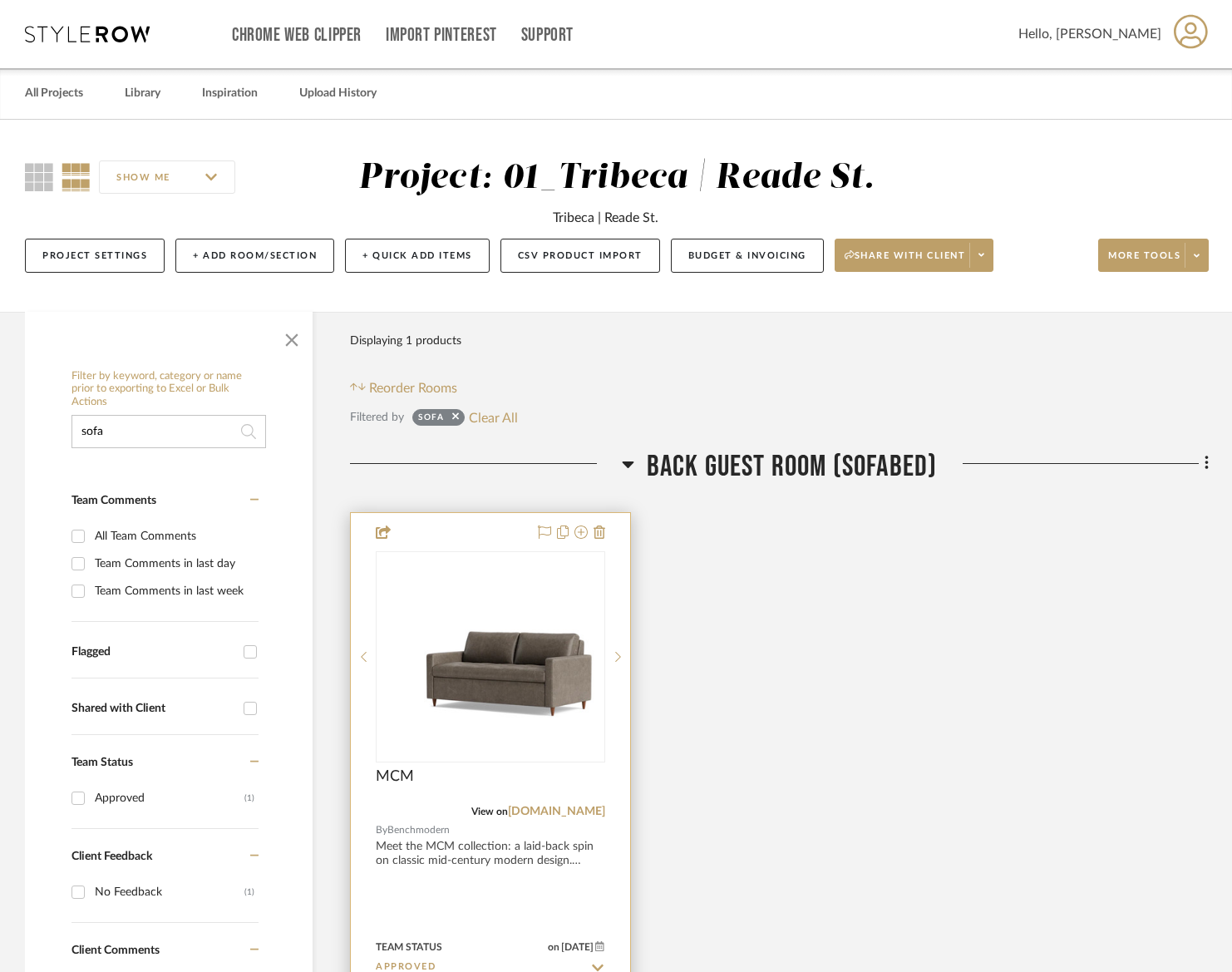
type input "sofa"
click at [459, 779] on div "MCM" at bounding box center [490, 785] width 229 height 37
click at [459, 727] on img "0" at bounding box center [490, 656] width 227 height 167
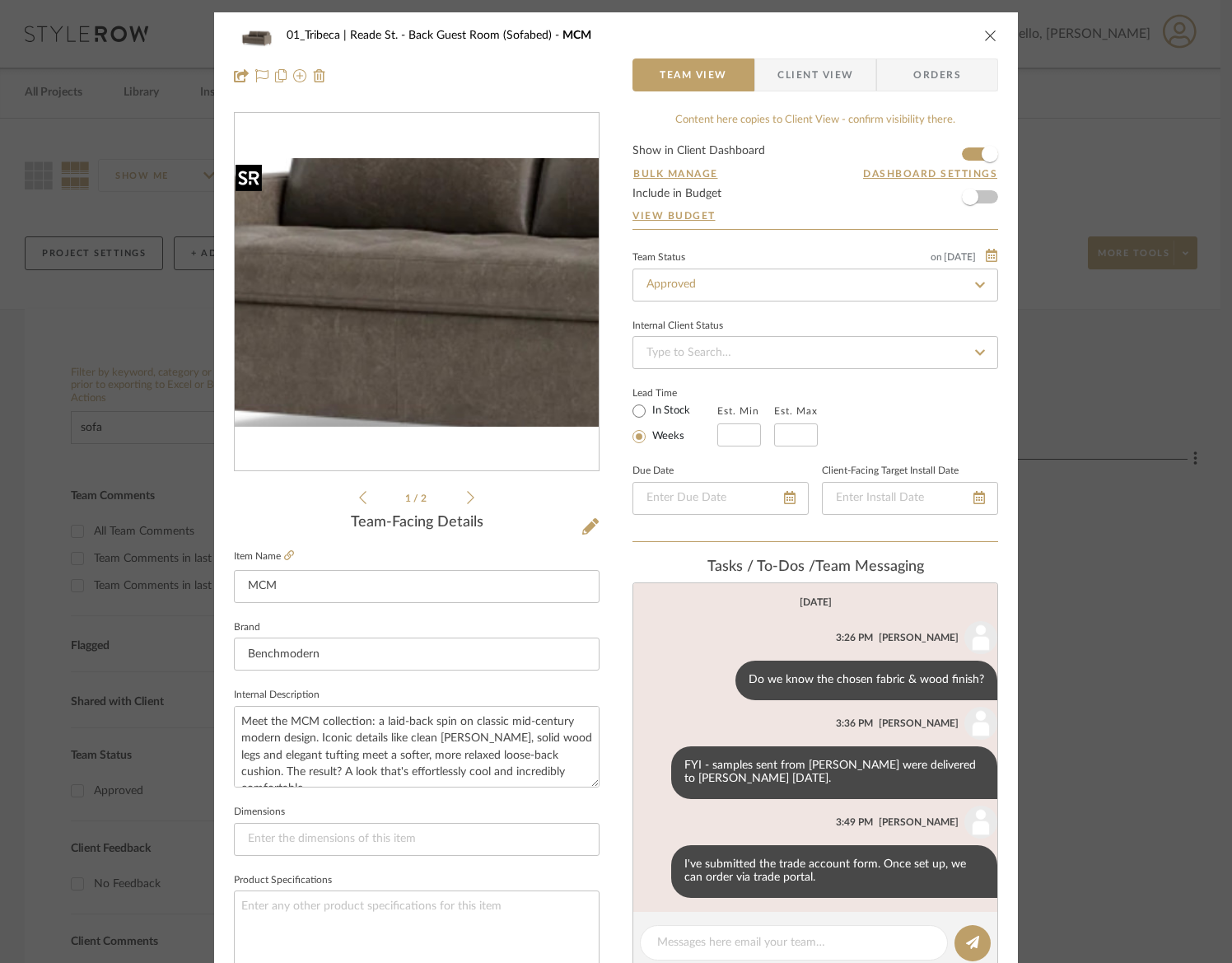
click at [411, 324] on img "0" at bounding box center [416, 292] width 364 height 268
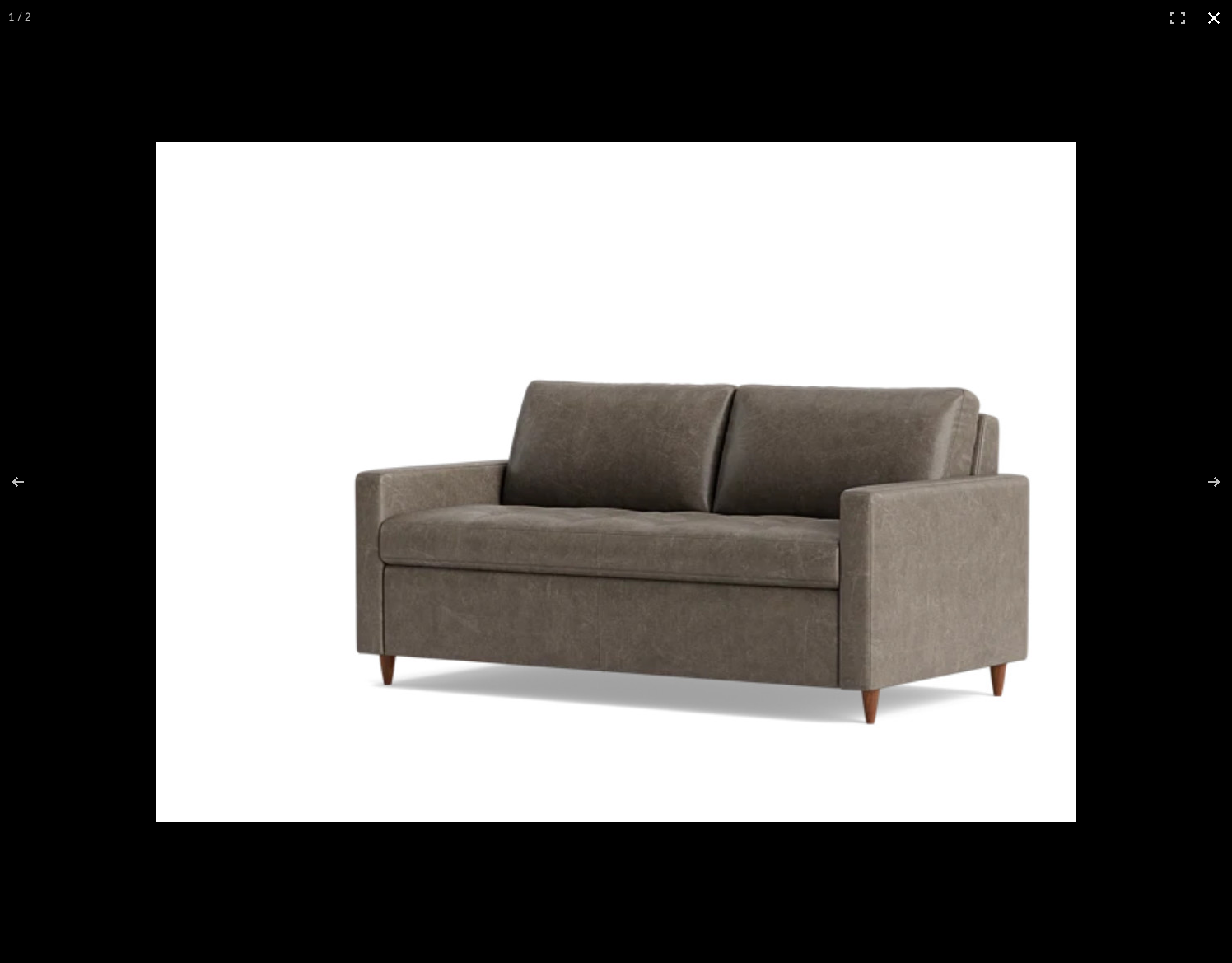
click at [1213, 17] on button at bounding box center [1213, 18] width 37 height 37
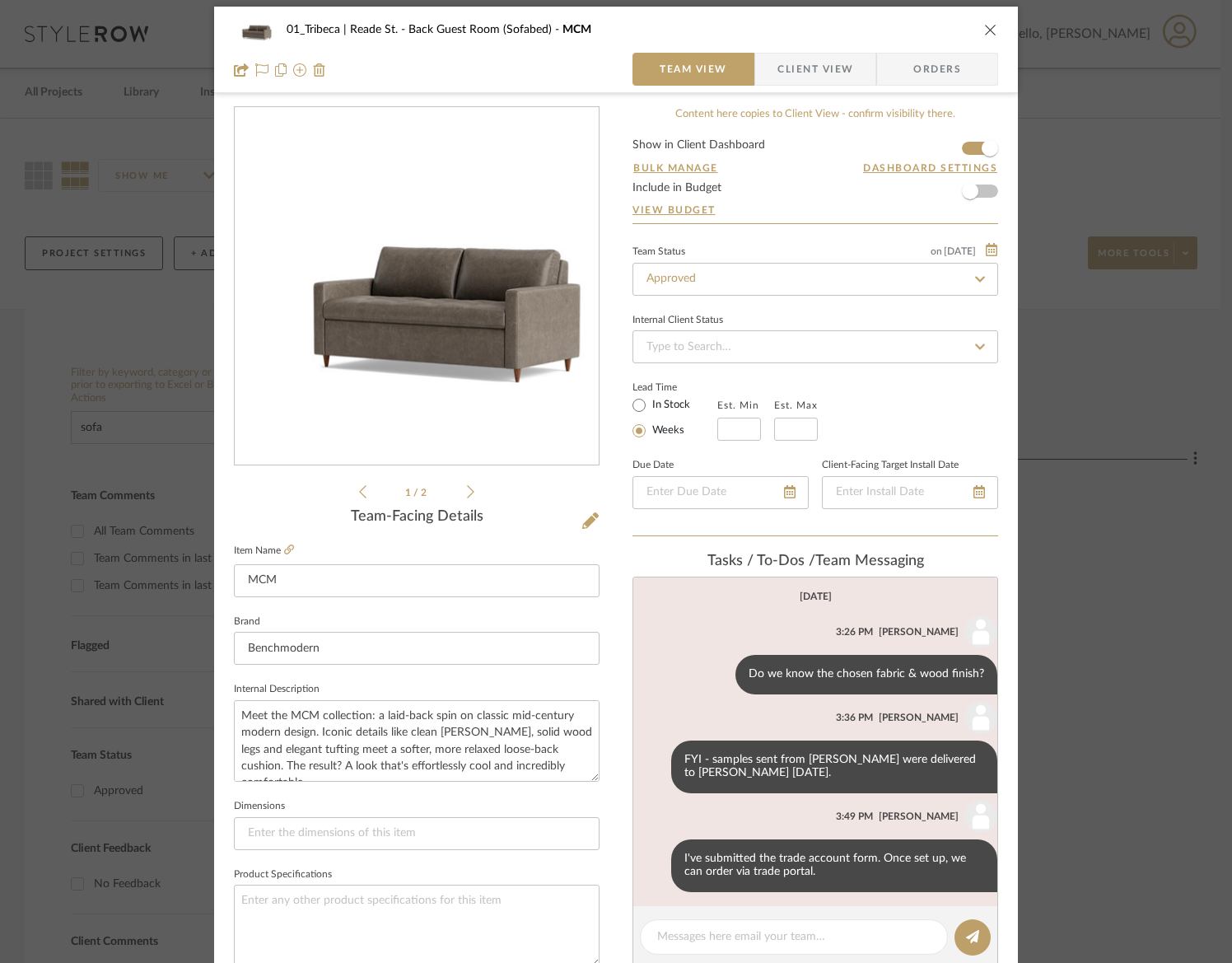
scroll to position [6, 0]
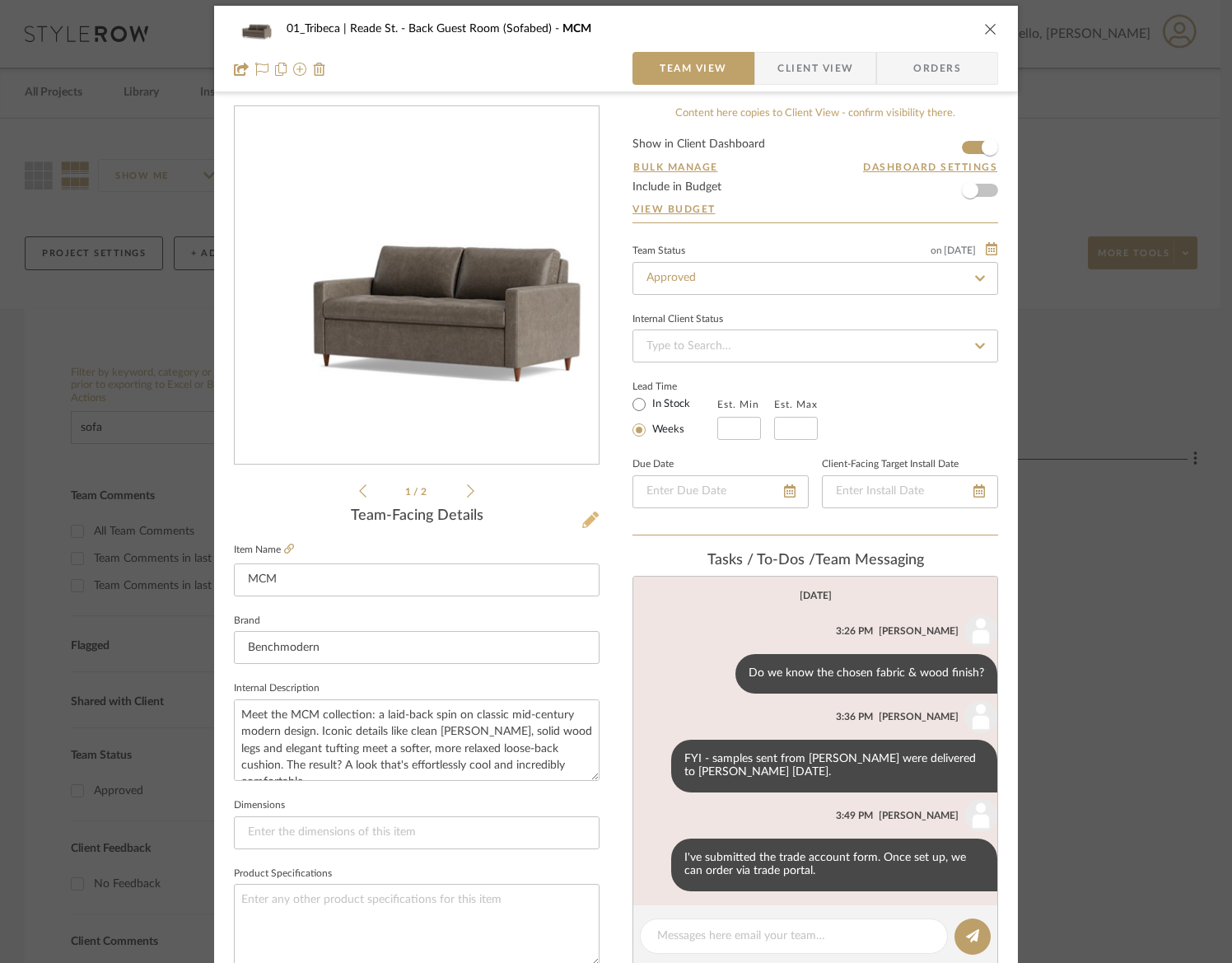
click at [582, 520] on icon at bounding box center [590, 520] width 16 height 16
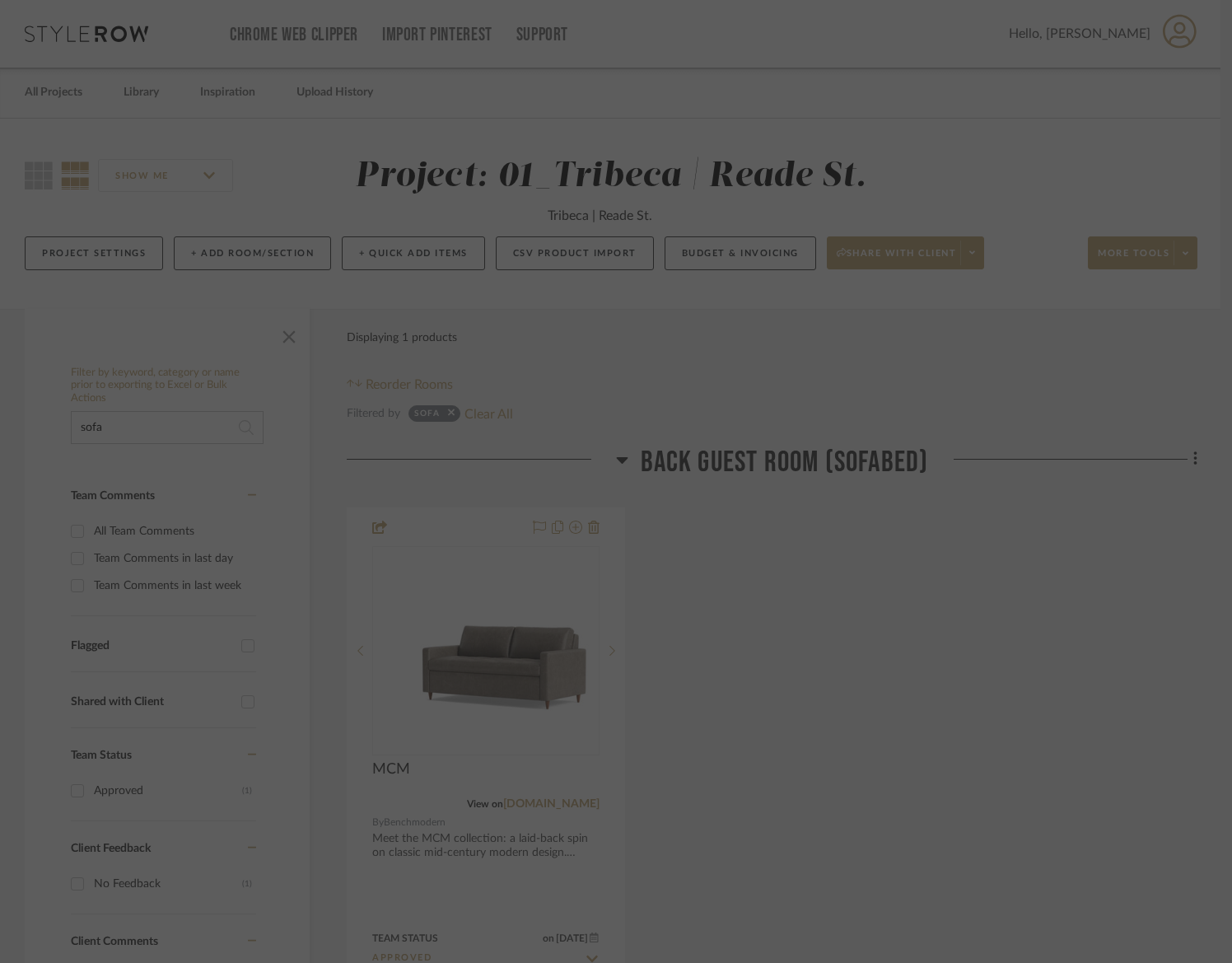
scroll to position [0, 0]
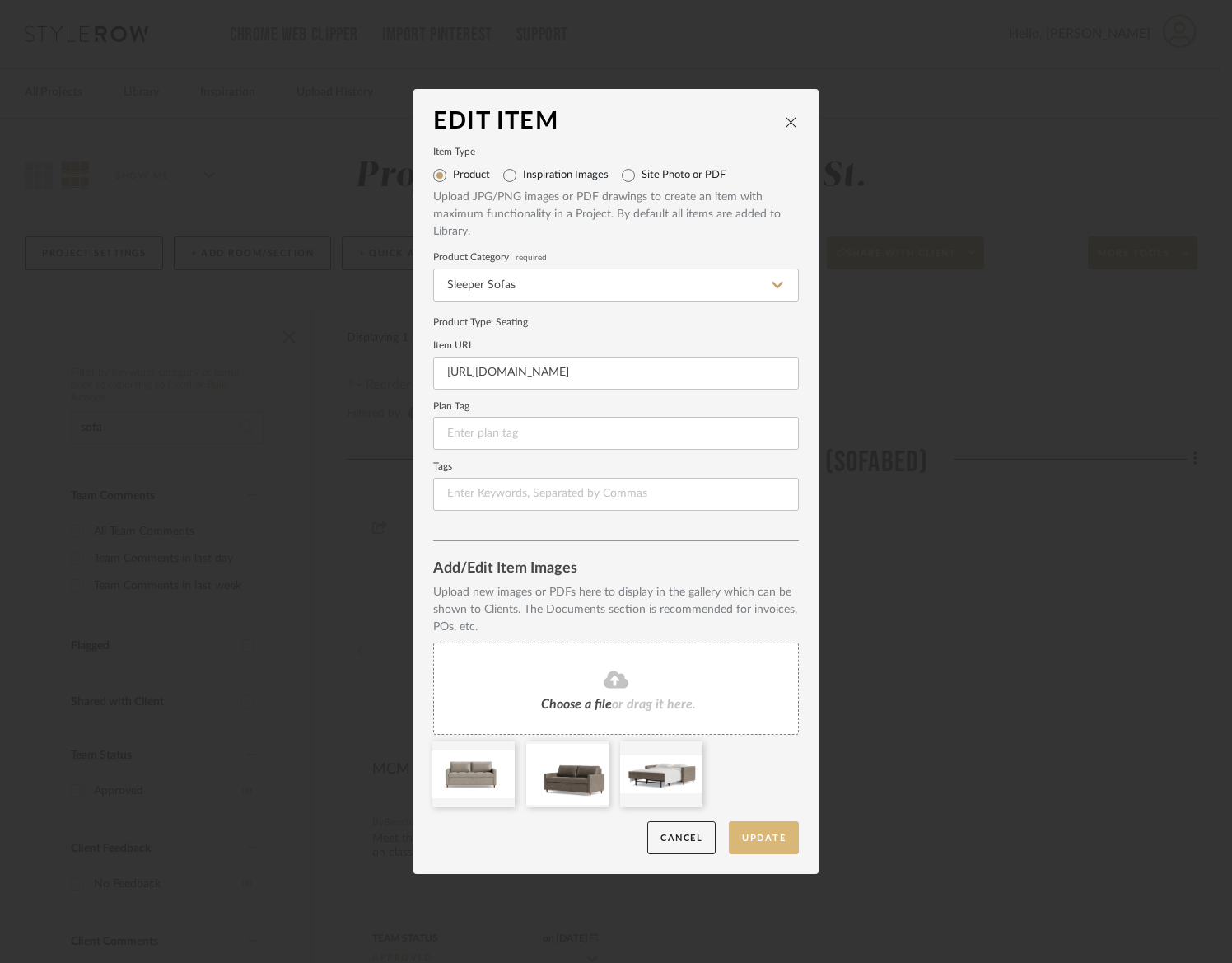
click at [769, 839] on button "Update" at bounding box center [764, 838] width 70 height 34
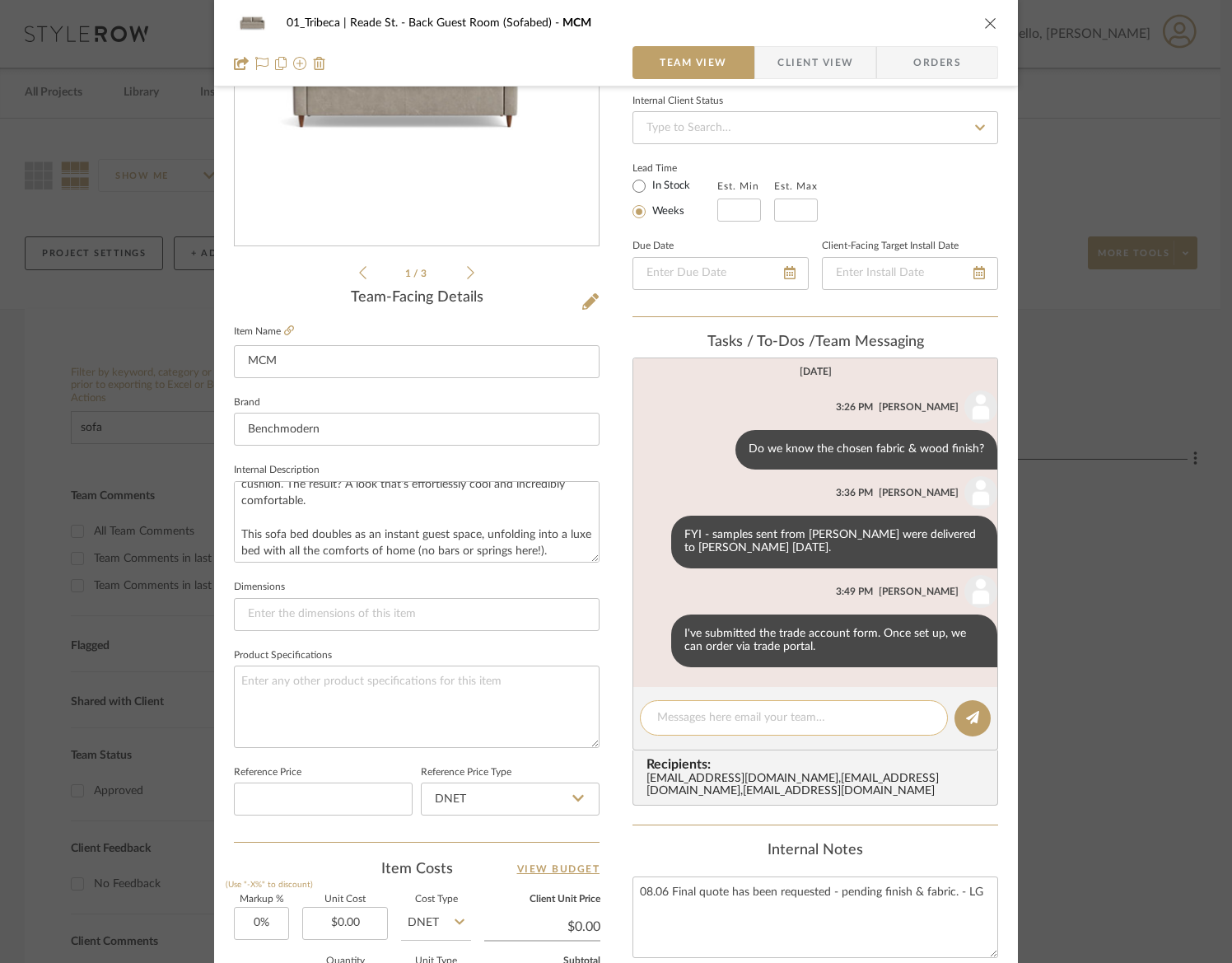
scroll to position [265, 0]
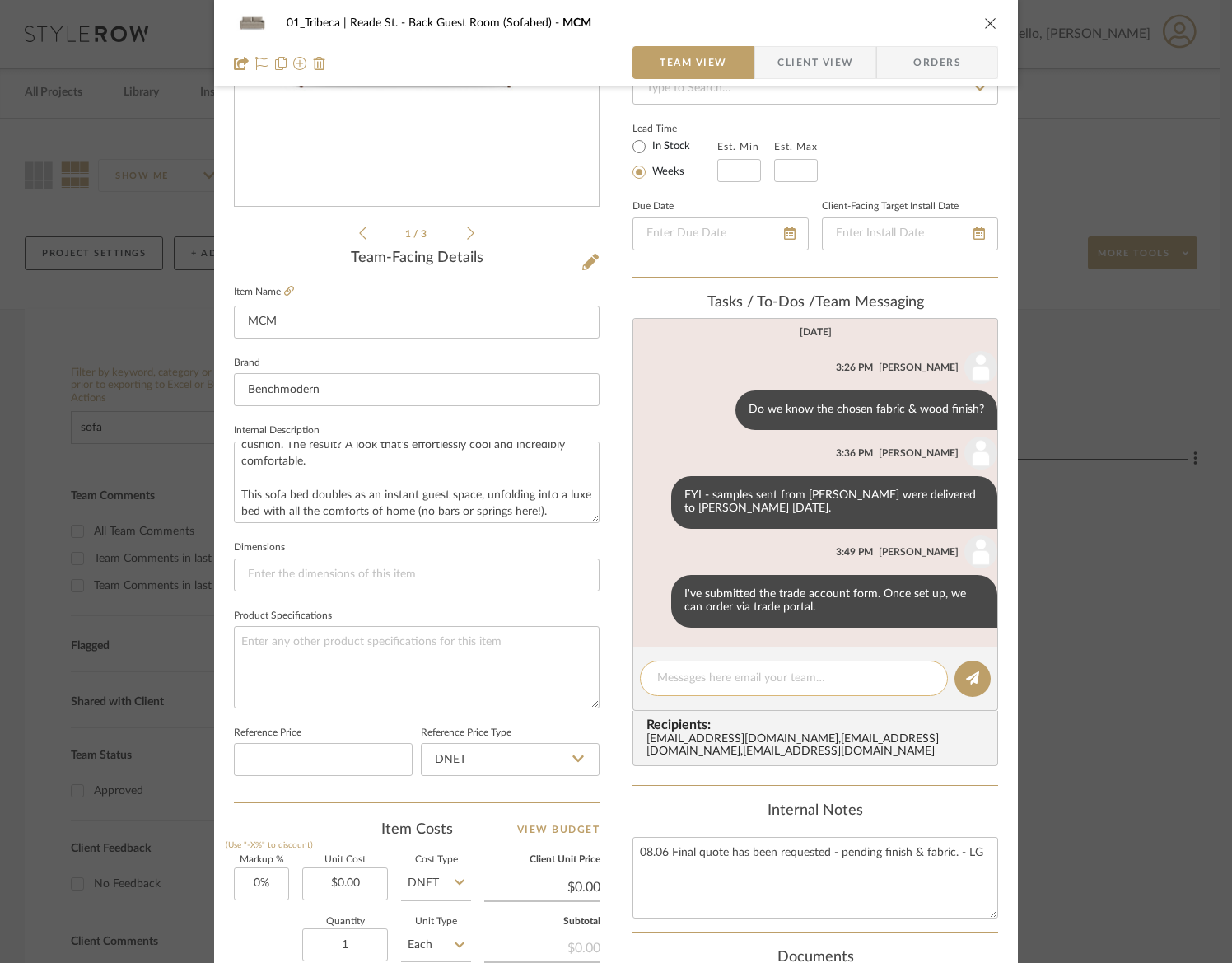
click at [693, 686] on textarea at bounding box center [794, 678] width 274 height 17
paste textarea "Marfa, Mink"
type textarea "Client approved Marfa Mink leather"
click at [984, 23] on icon "close" at bounding box center [991, 22] width 13 height 13
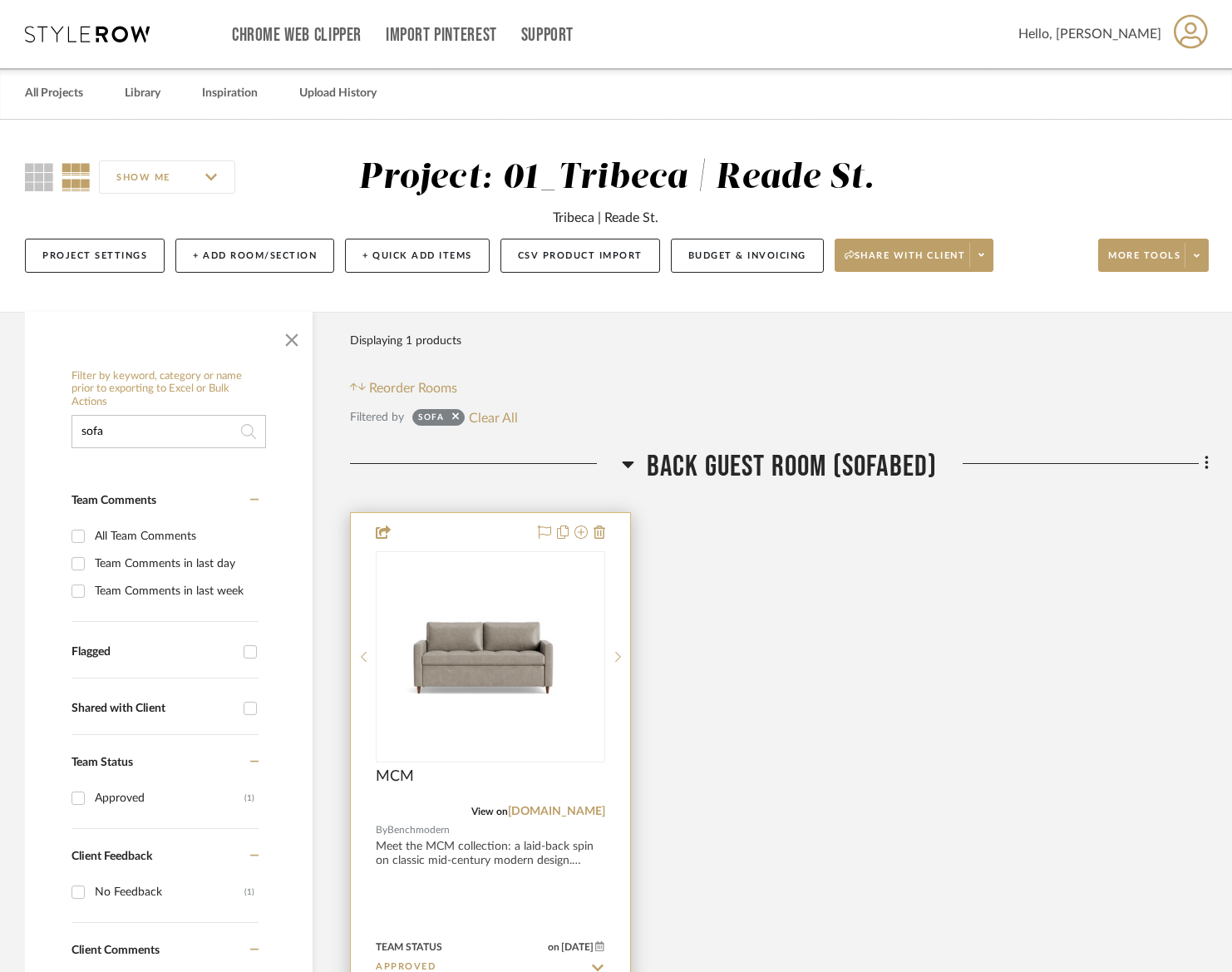
click at [548, 759] on div "0" at bounding box center [490, 657] width 227 height 209
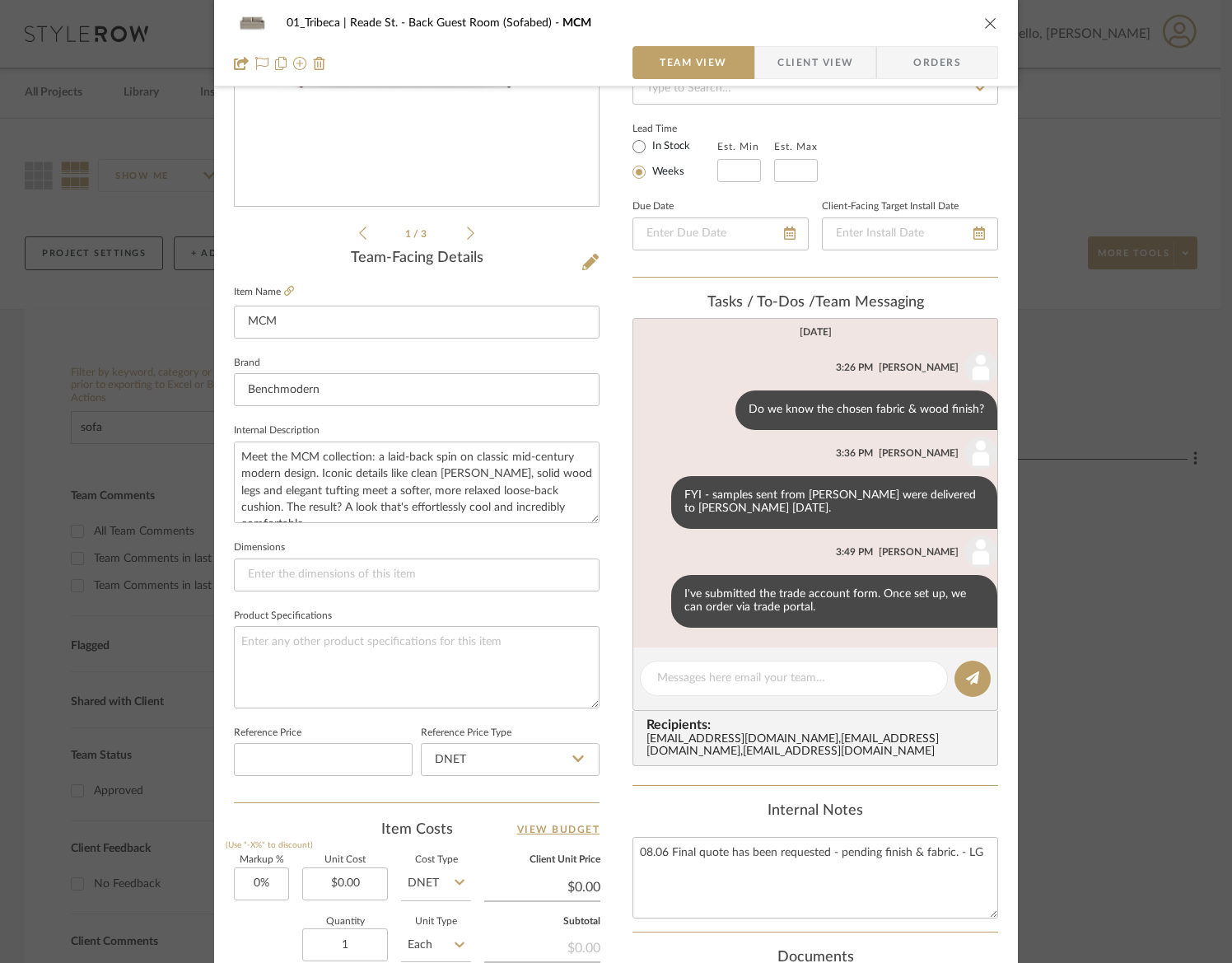
scroll to position [267, 0]
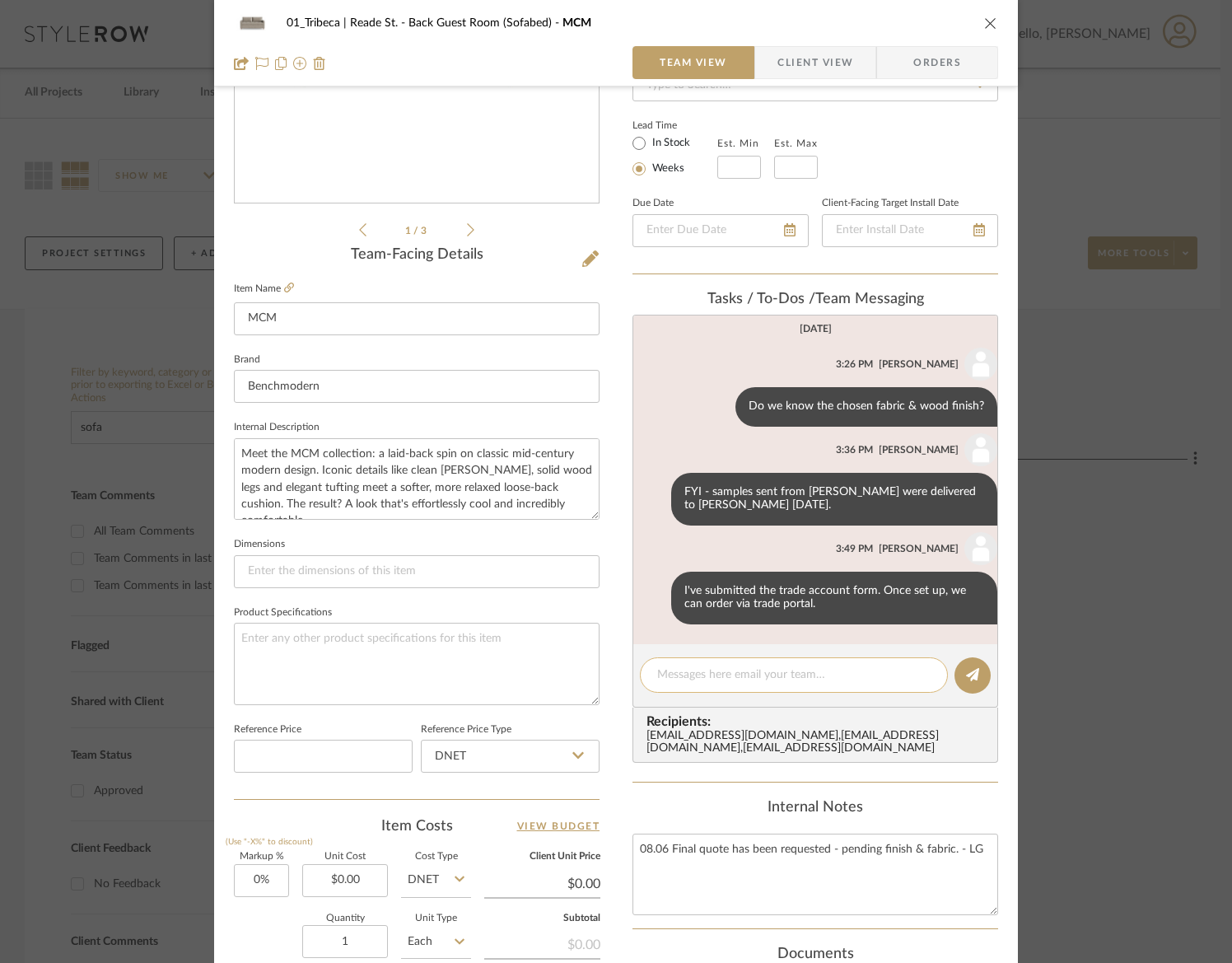
click at [730, 683] on textarea at bounding box center [794, 674] width 274 height 17
type textarea "L"
drag, startPoint x: 883, startPoint y: 679, endPoint x: 818, endPoint y: 678, distance: 65.0
click at [818, 678] on textarea "Client Approved Leather choice: Marfa Mink" at bounding box center [794, 674] width 274 height 17
click at [647, 672] on div "Client Approved Leather choice:" at bounding box center [794, 675] width 308 height 36
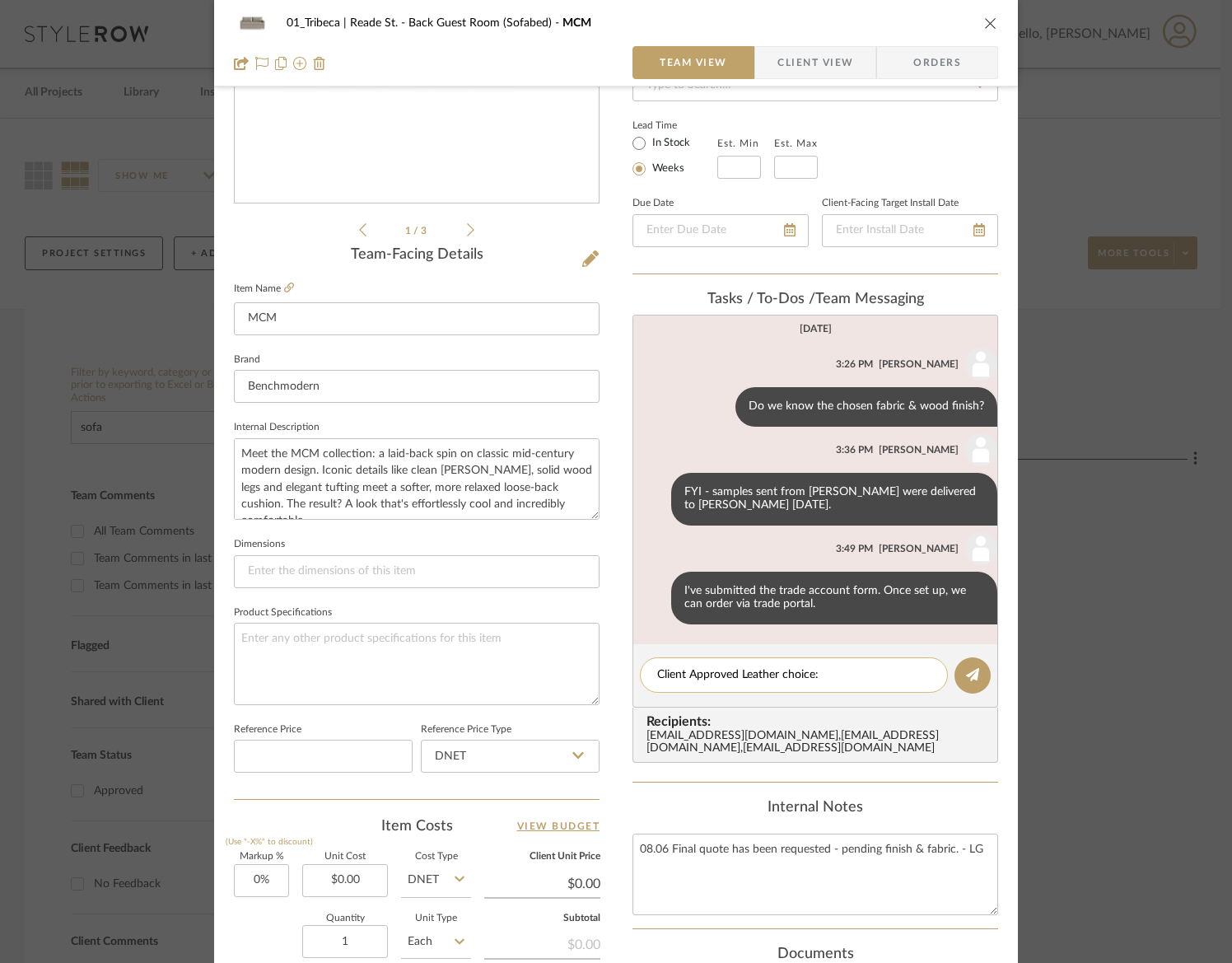
click at [657, 679] on textarea "Client Approved Leather choice:" at bounding box center [794, 674] width 274 height 17
paste textarea "Marfa Mink"
click at [759, 678] on textarea "Marfa Mink is client Approved Leather choice:" at bounding box center [794, 674] width 274 height 17
click at [804, 679] on textarea "Marfa Mink is client-approved Leather choice:" at bounding box center [794, 674] width 274 height 17
click at [811, 672] on textarea "Marfa Mink is client-approved Leather choice:" at bounding box center [794, 674] width 274 height 17
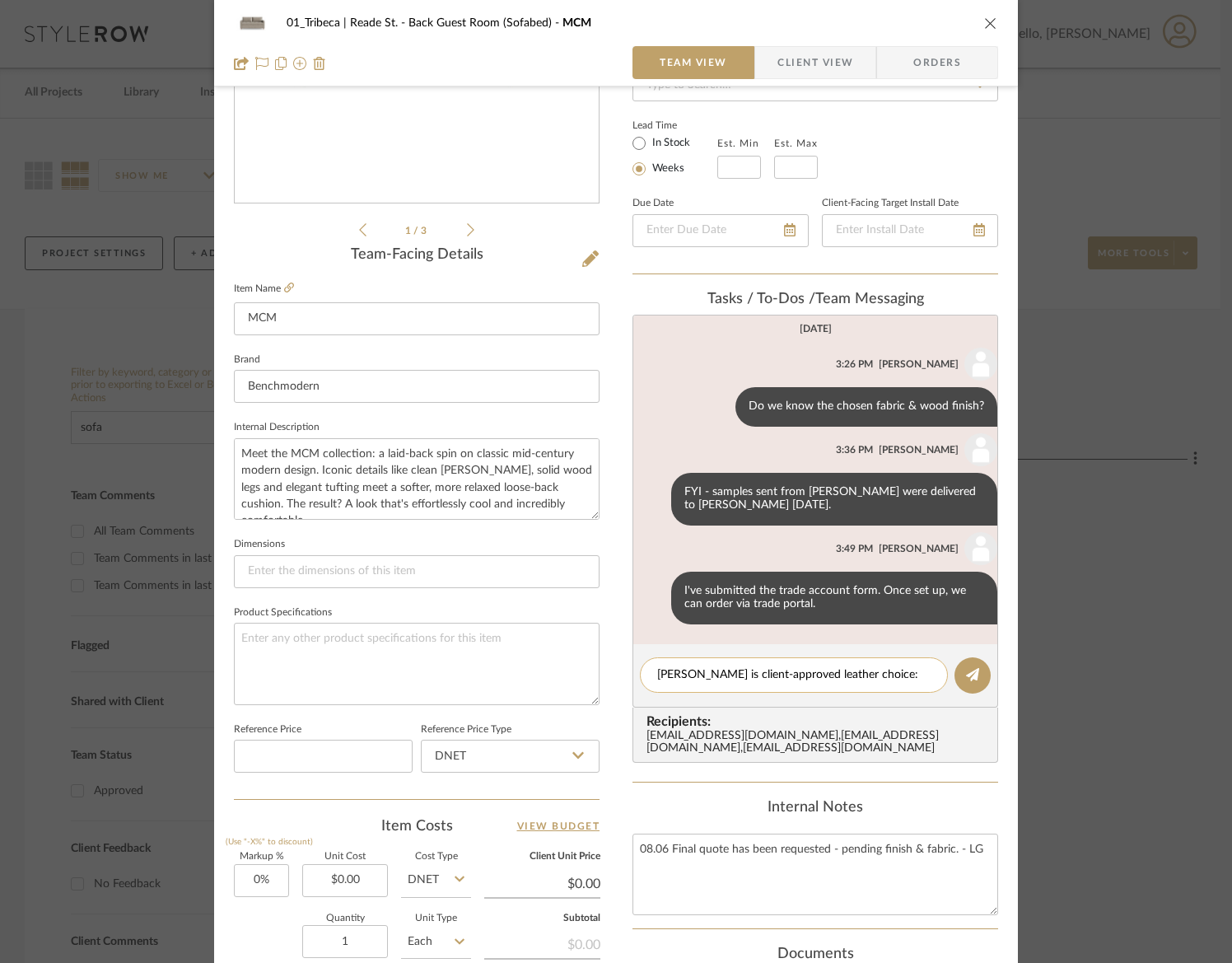
click at [888, 680] on textarea "Marfa Mink is client-approved leather choice:" at bounding box center [794, 674] width 274 height 17
type textarea "Marfa Mink is client-approved leather choice"
click at [969, 675] on icon at bounding box center [972, 674] width 13 height 13
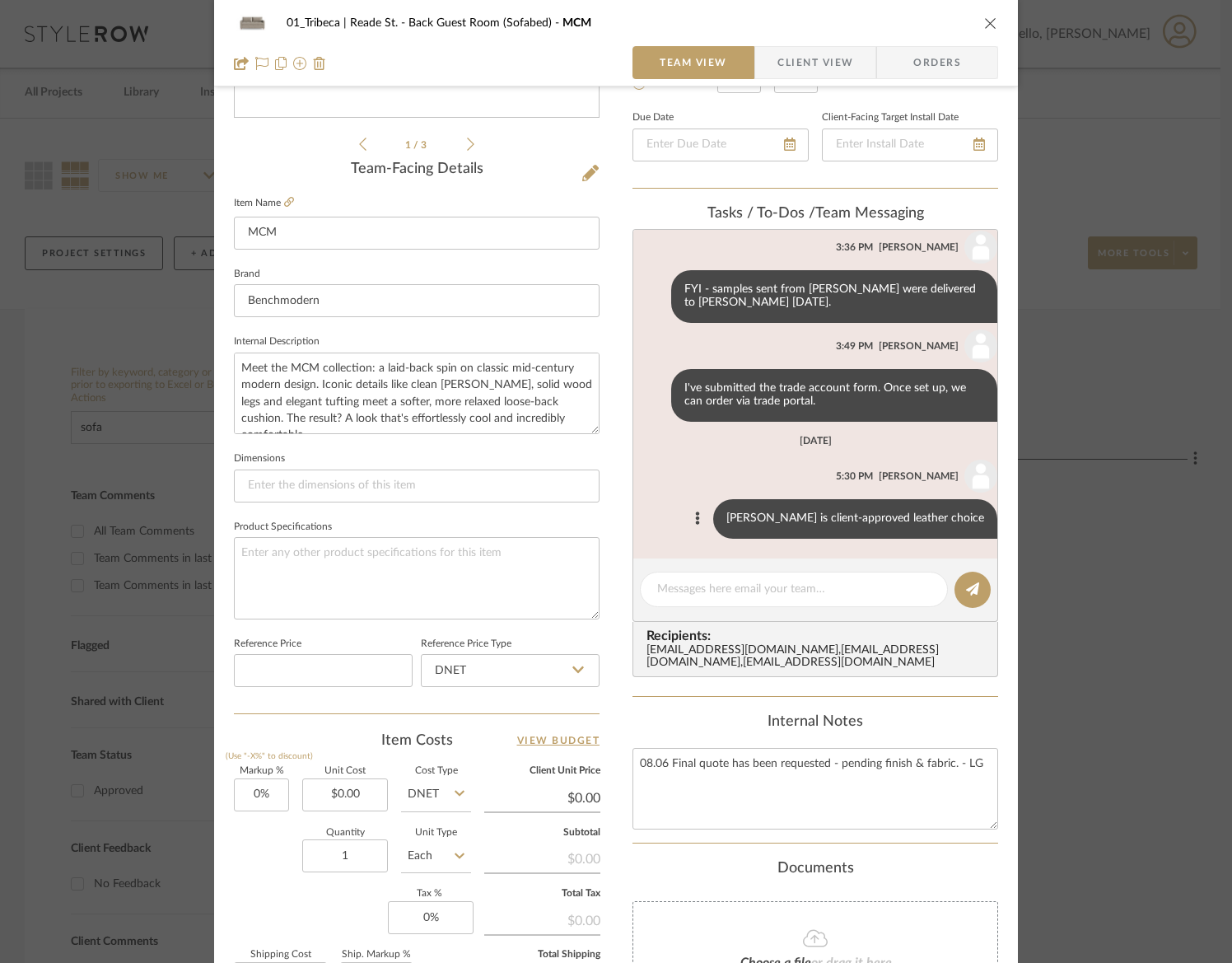
scroll to position [354, 0]
click at [268, 490] on input at bounding box center [417, 485] width 366 height 33
paste input "Stored Mattress Dimensions Frame Width: 66", 72" or 78" Frame Depth: 40" Frame …"
type input "Stored Mattress Dimensions Frame Width: 66", 72" or 78" Frame Depth: 40" Frame …"
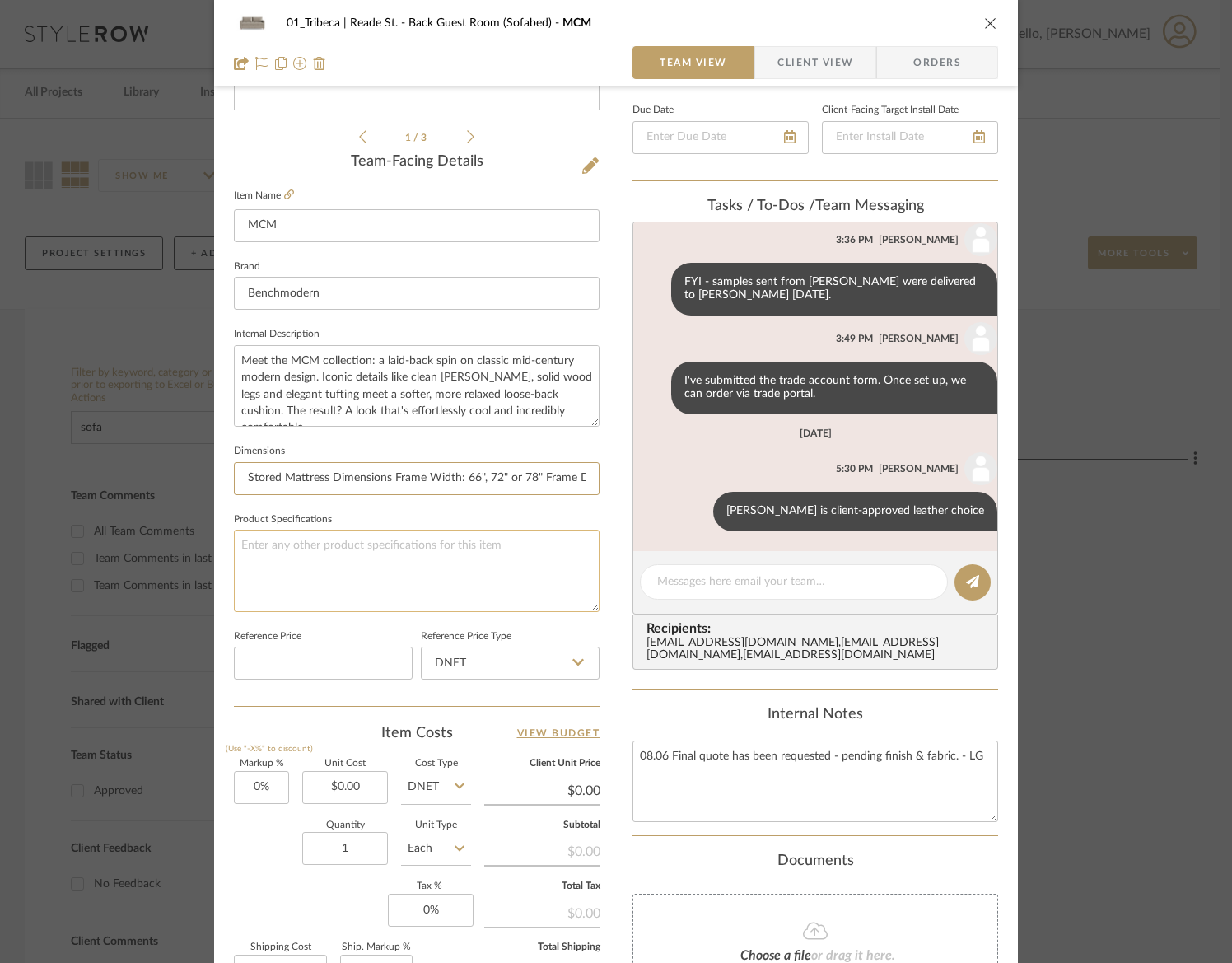
scroll to position [358, 0]
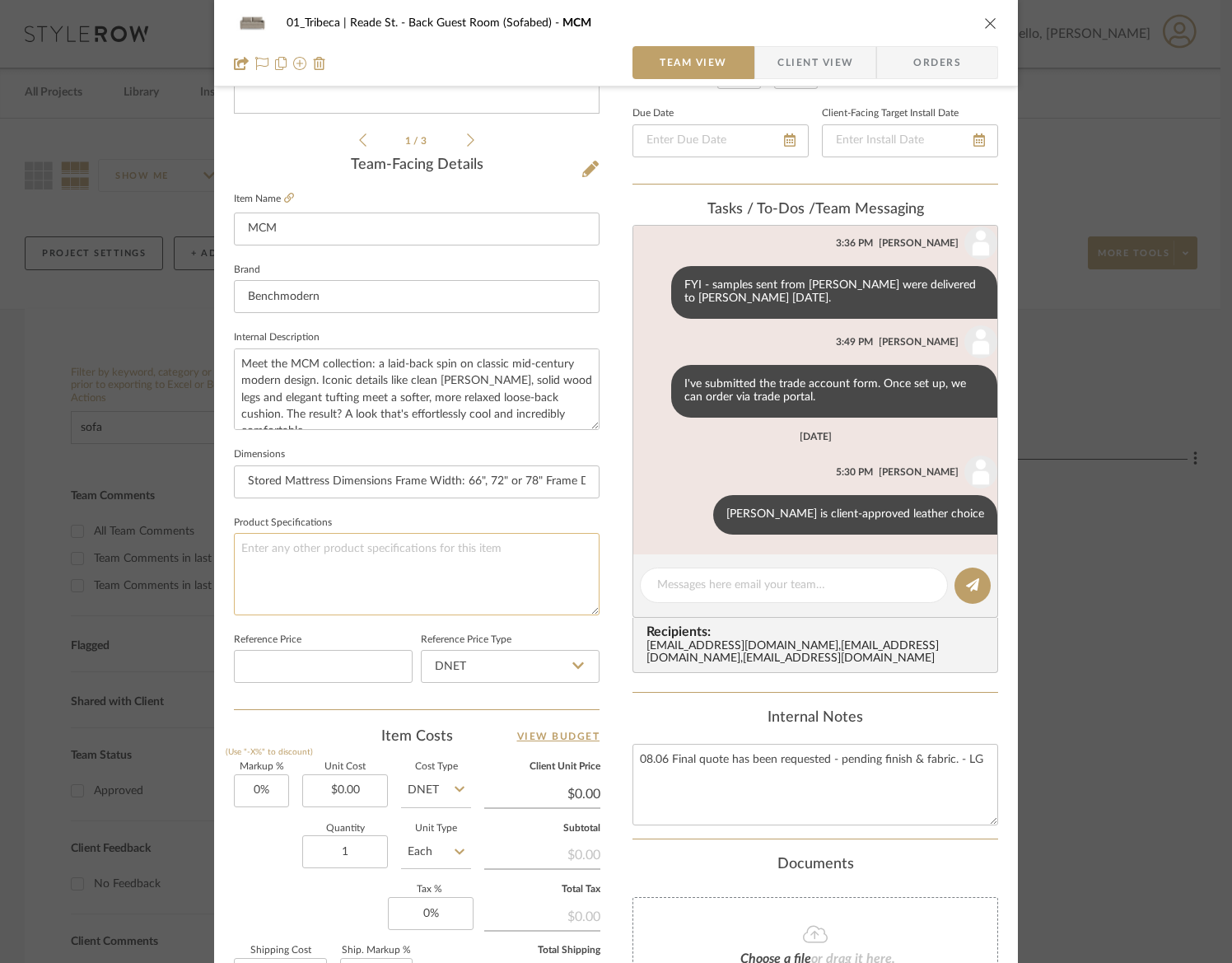
click at [316, 560] on textarea at bounding box center [417, 573] width 366 height 81
paste textarea "Solid Foundation: Our frames are constructed from precision-cut, FSC-certified …"
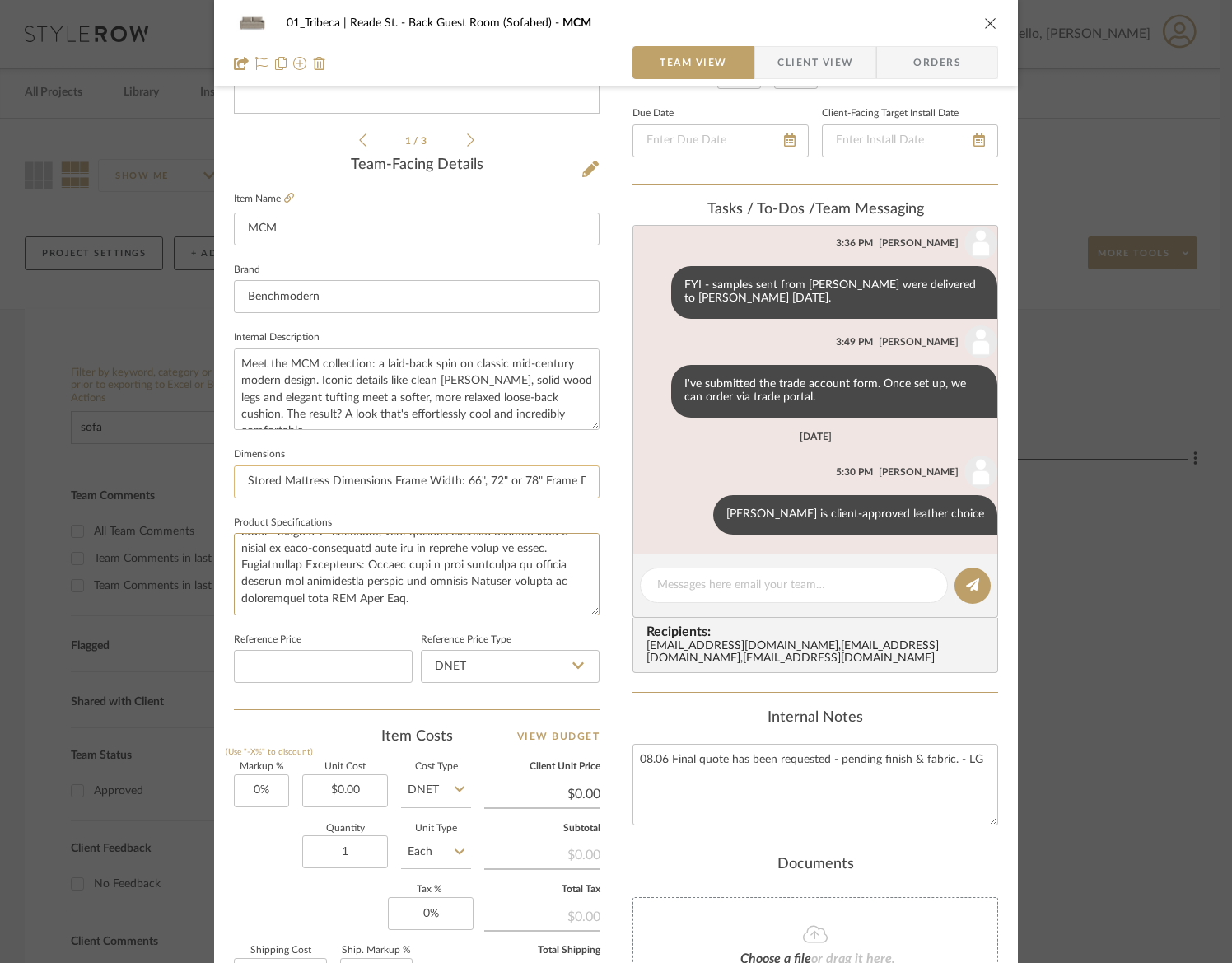
scroll to position [0, 0]
drag, startPoint x: 415, startPoint y: 598, endPoint x: 234, endPoint y: 487, distance: 212.3
click at [234, 486] on div "Team-Facing Details Item Name MCM Brand Benchmodern Internal Description Meet t…" at bounding box center [417, 433] width 366 height 553
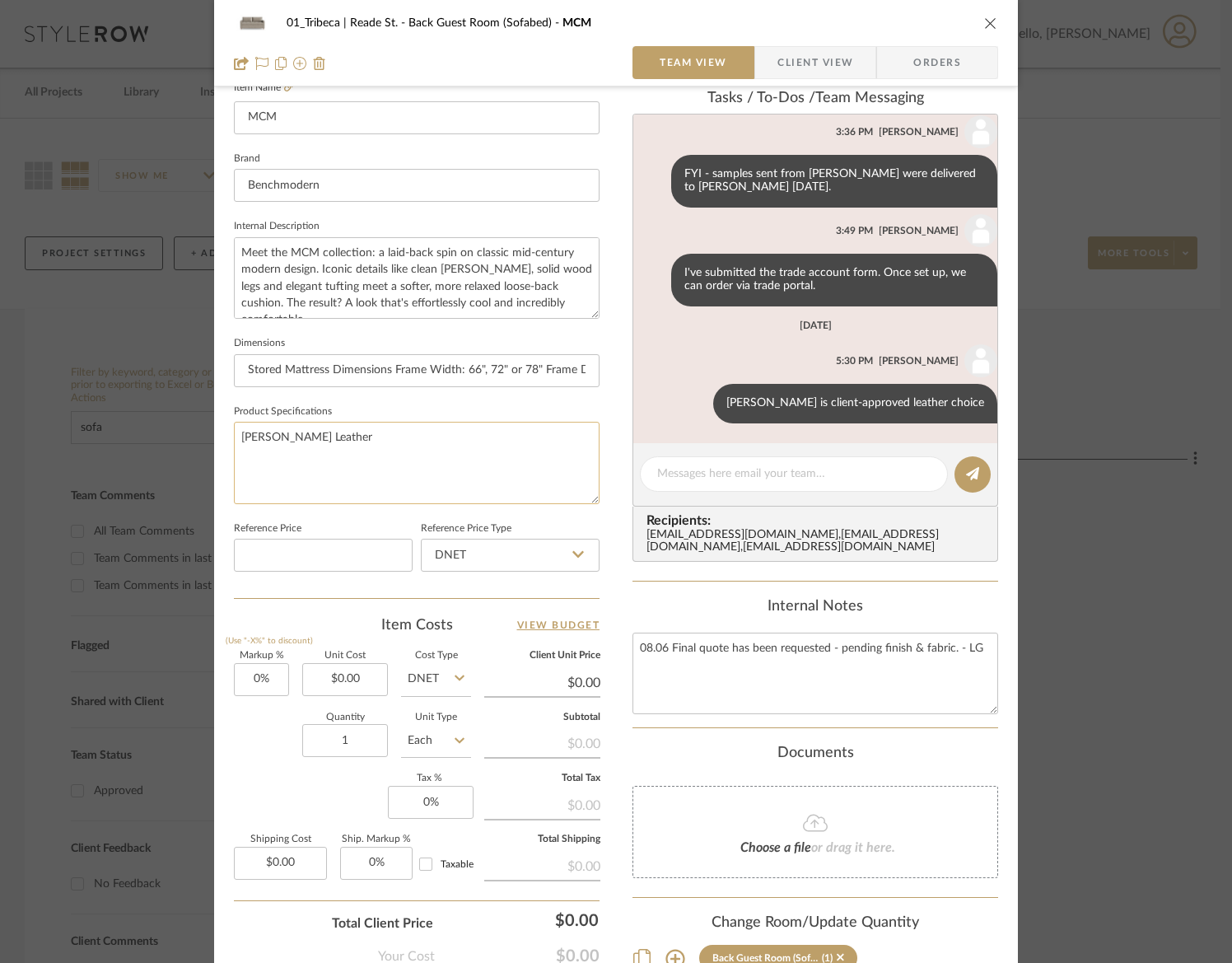
scroll to position [545, 0]
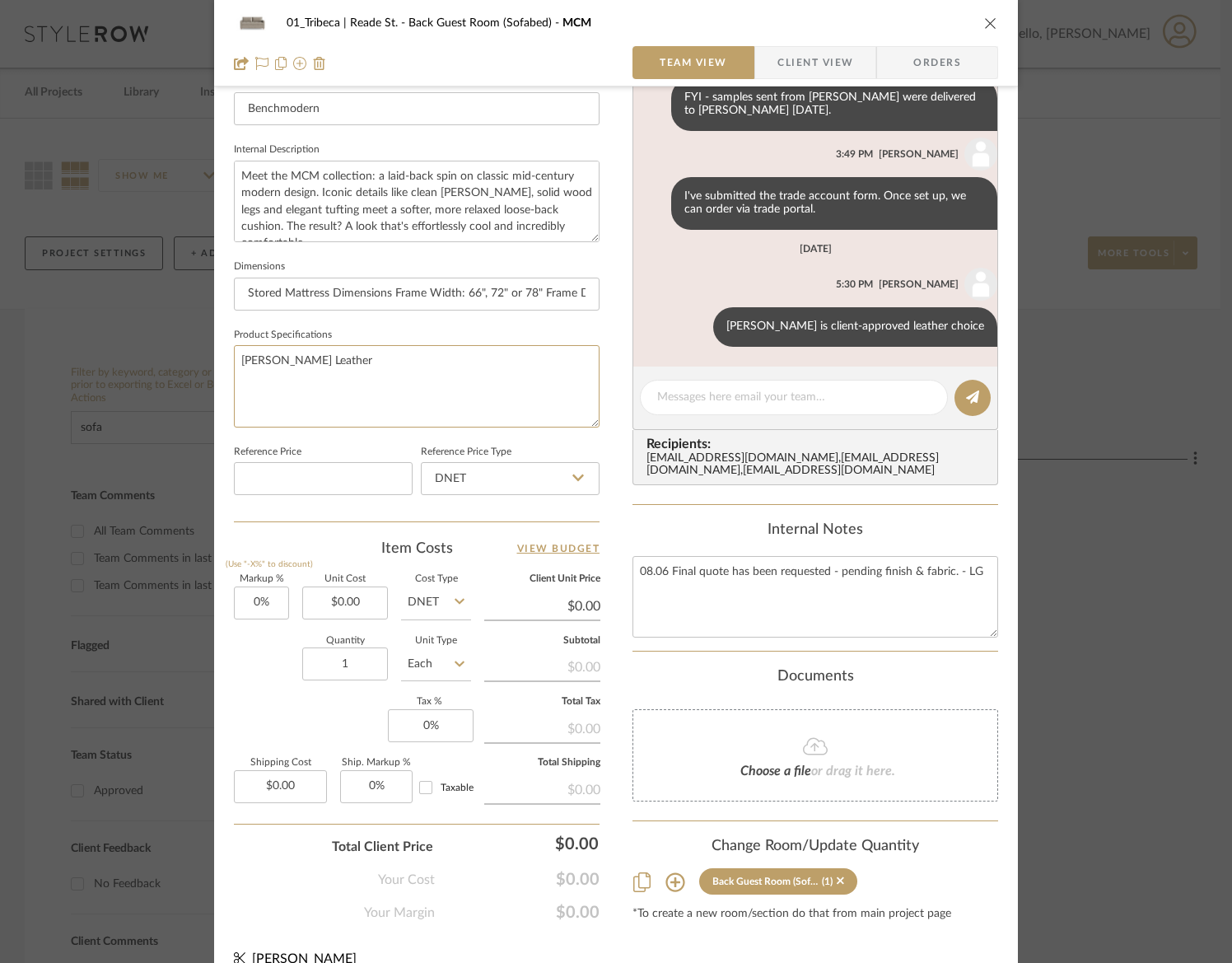
type textarea "Marfa Mink Leather"
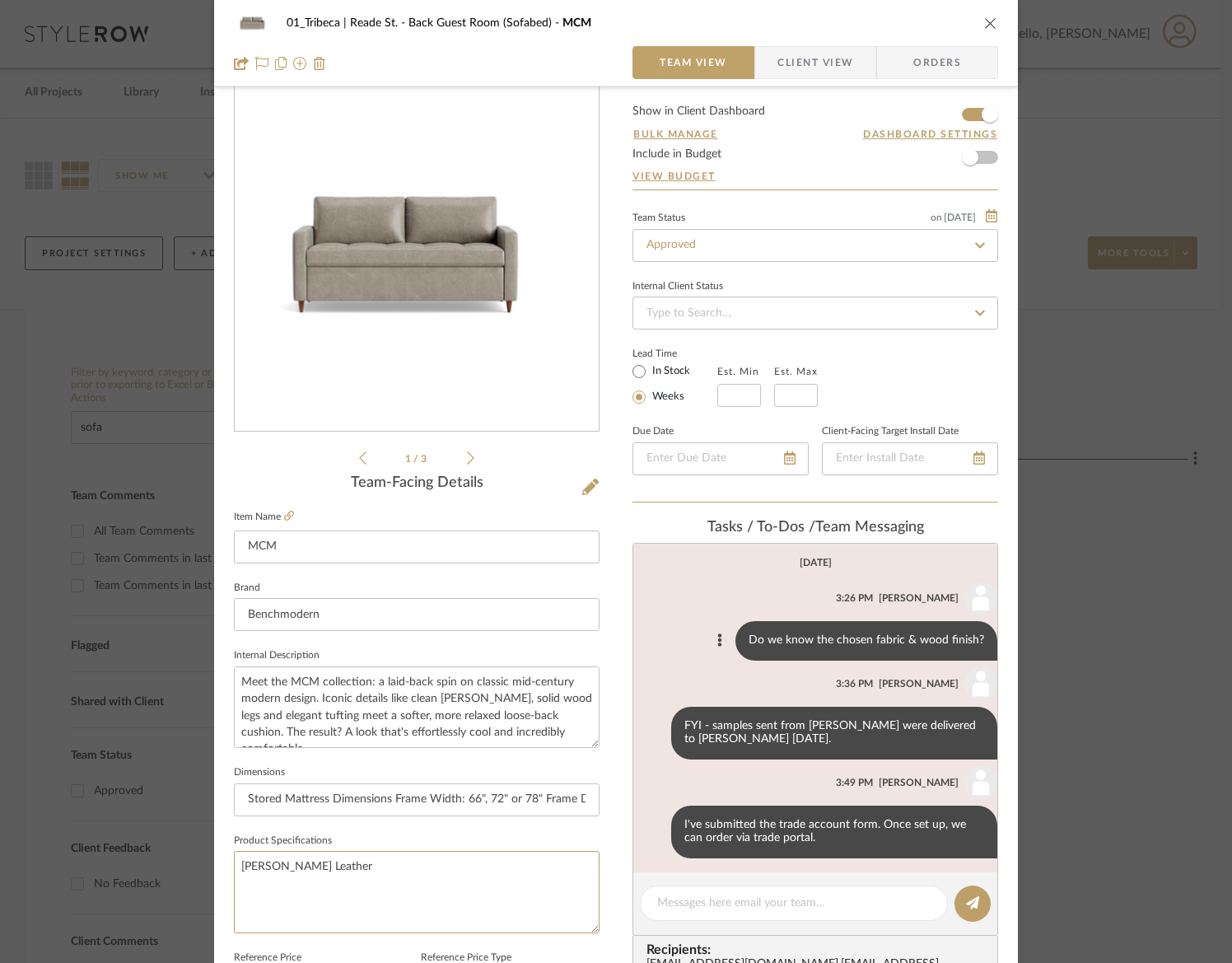
scroll to position [0, 0]
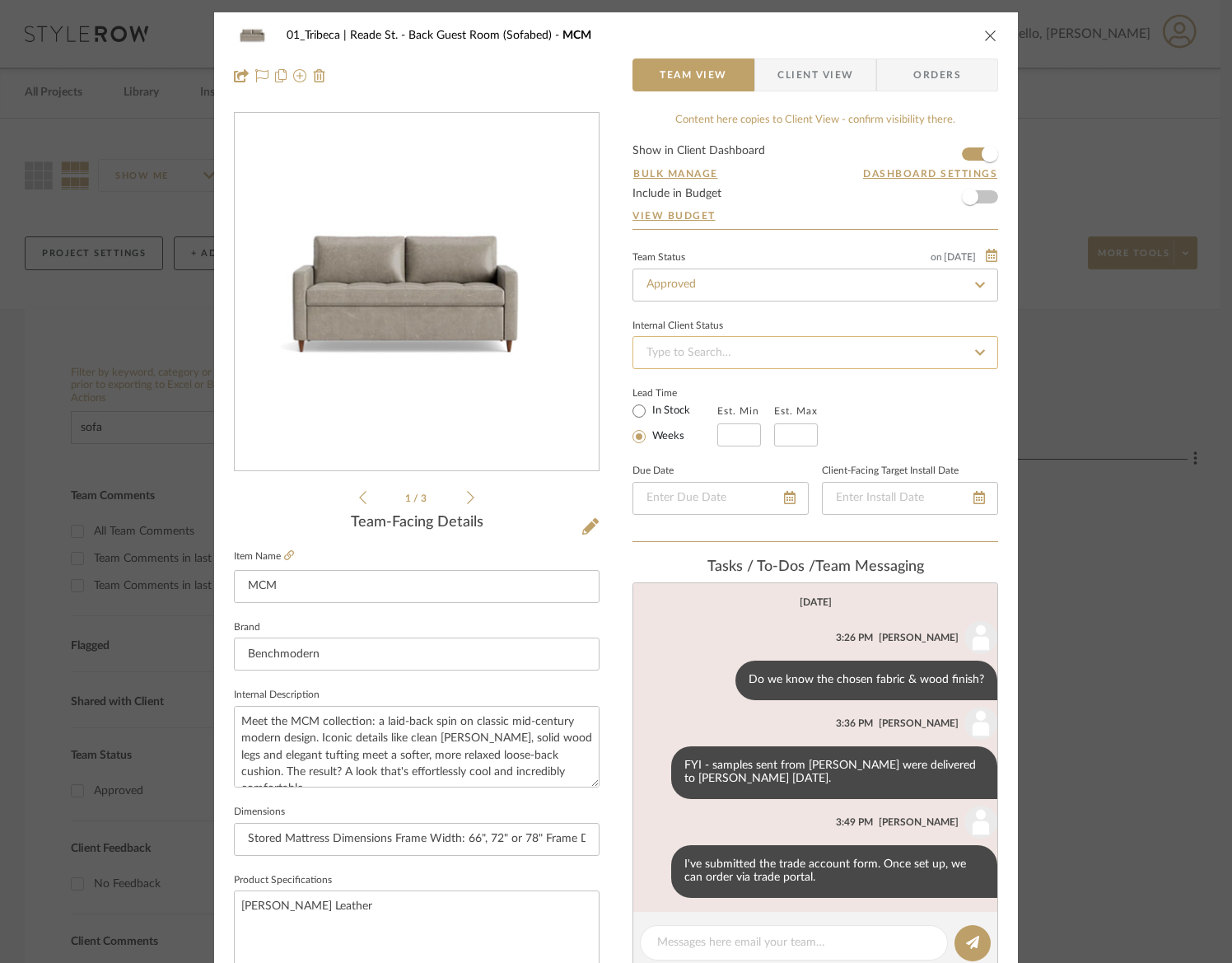
click at [687, 357] on input at bounding box center [814, 352] width 366 height 33
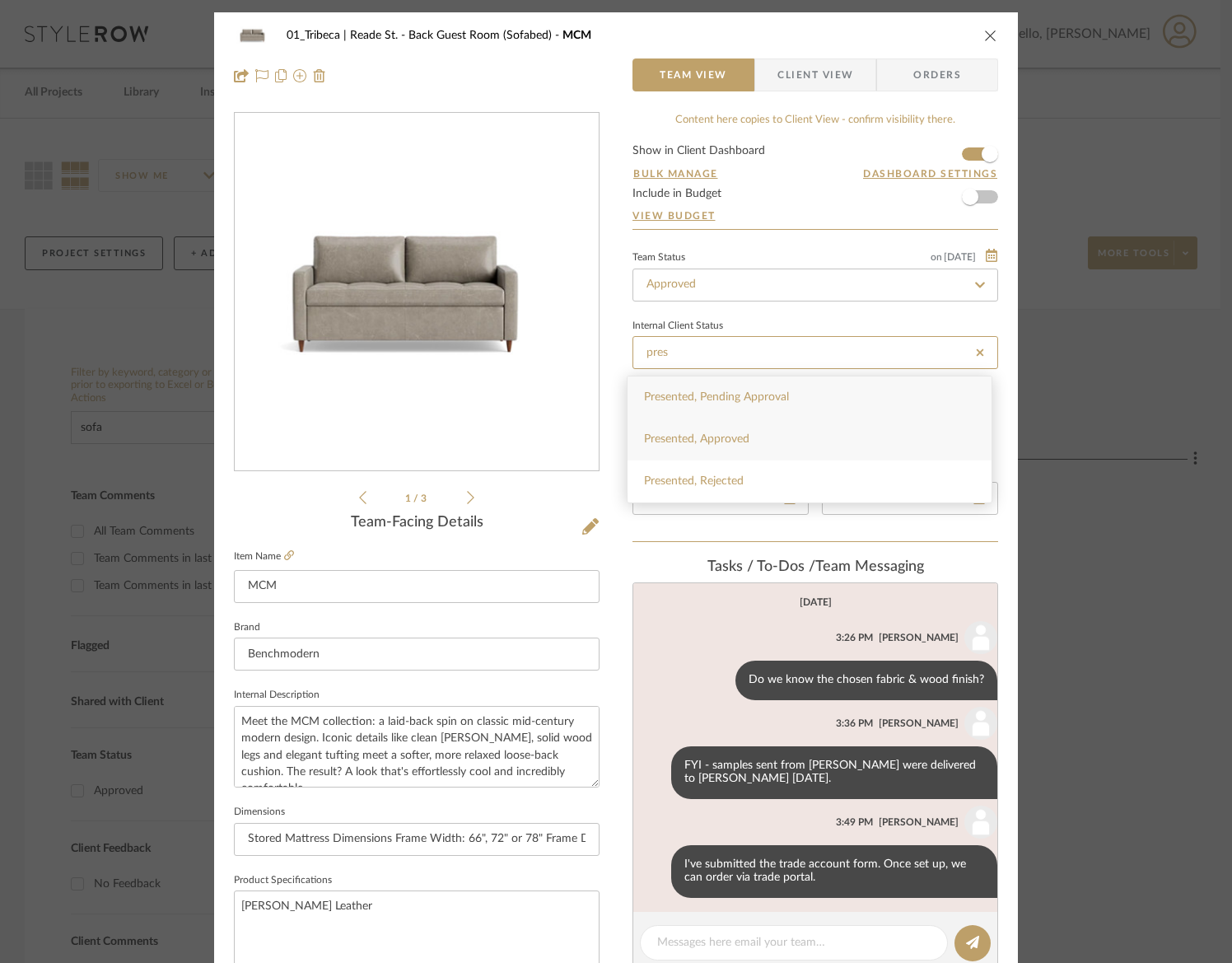
type input "pres"
click at [691, 434] on span "Presented, Approved" at bounding box center [696, 438] width 105 height 12
type input "[DATE]"
type input "Presented, Approved"
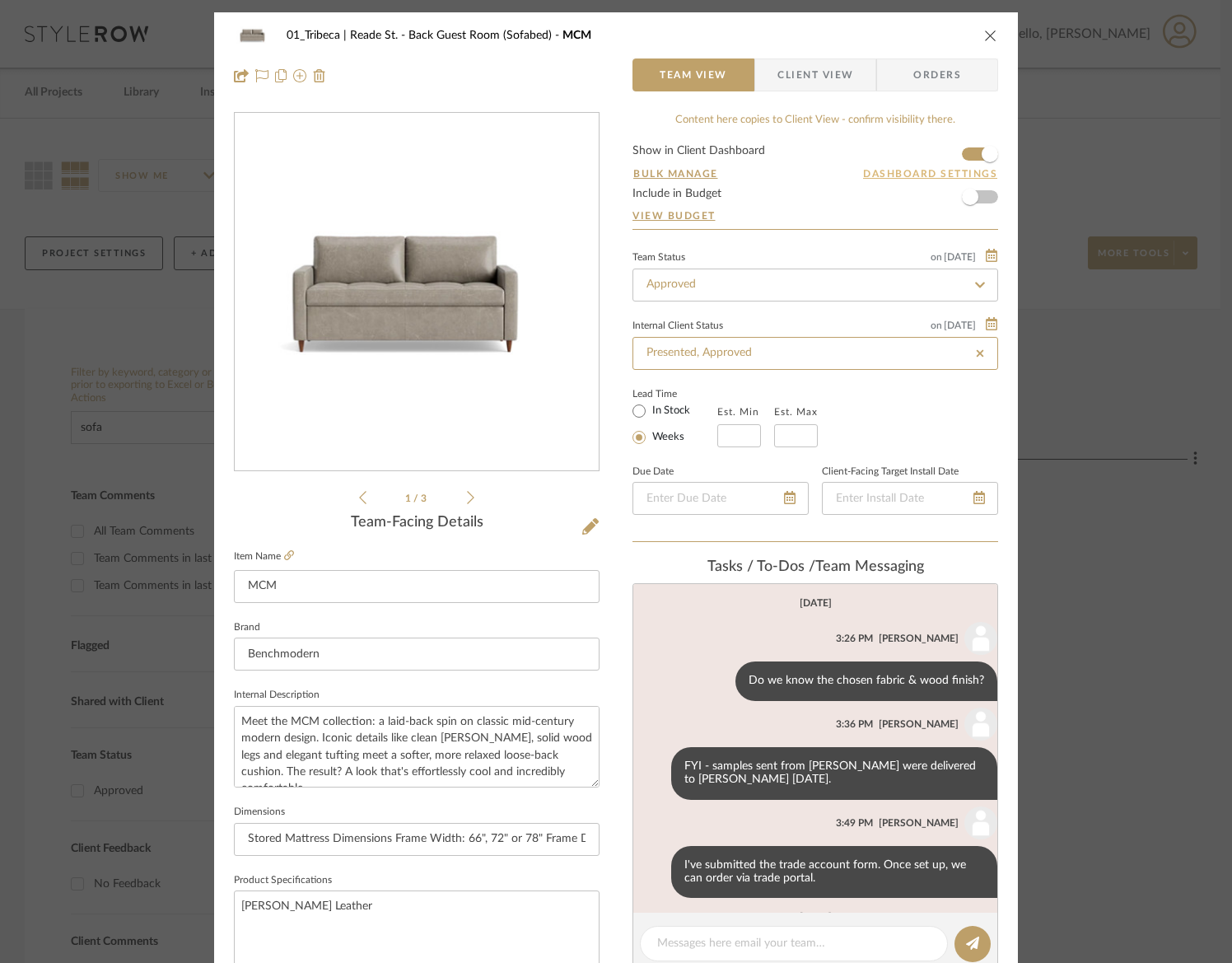
type input "[DATE]"
type input "Presented, Approved"
click at [972, 198] on span "button" at bounding box center [970, 197] width 37 height 37
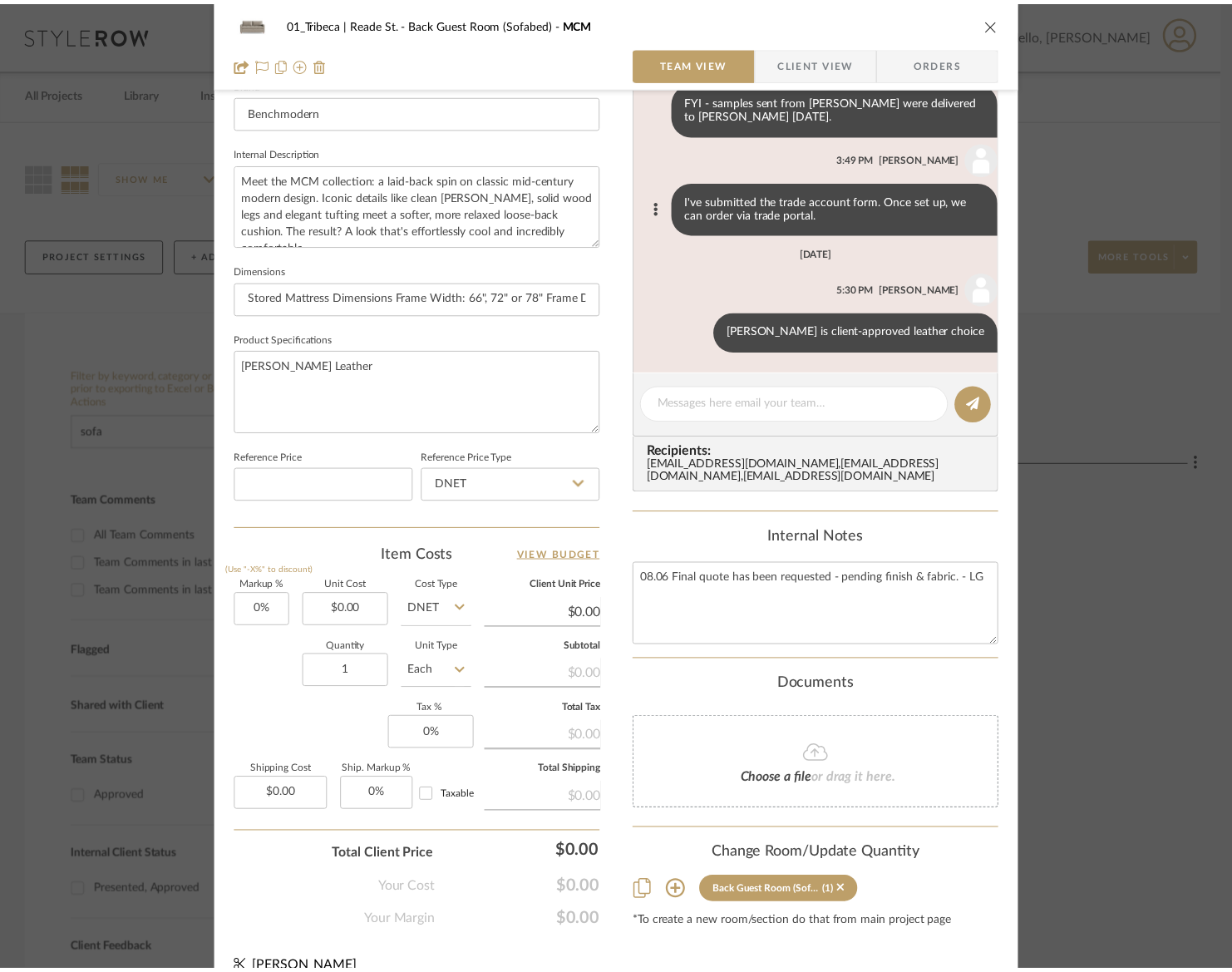
scroll to position [524, 0]
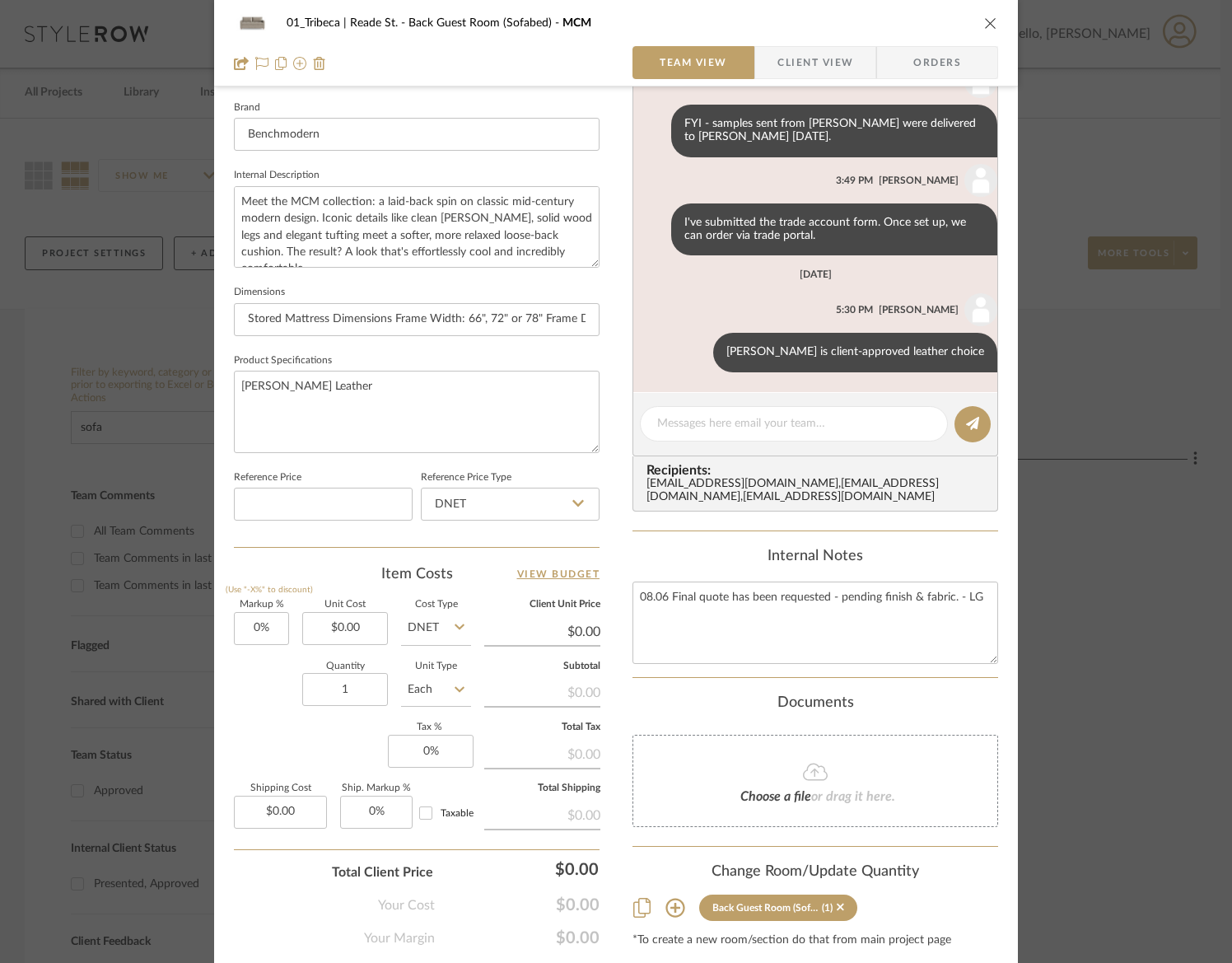
click at [984, 23] on icon "close" at bounding box center [991, 22] width 13 height 13
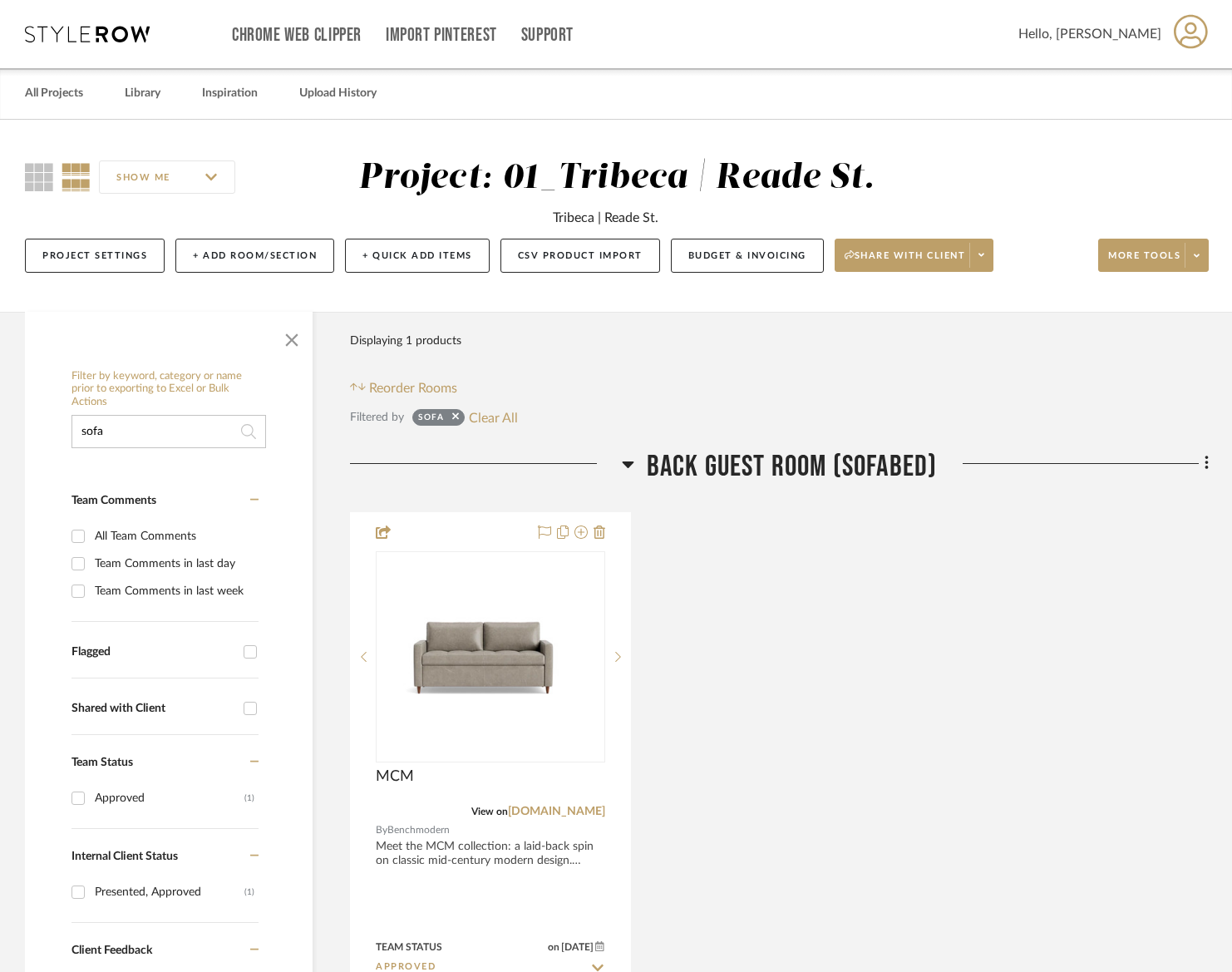
click at [121, 434] on input "sofa" at bounding box center [169, 431] width 195 height 33
click at [116, 439] on input "sofa" at bounding box center [169, 431] width 195 height 33
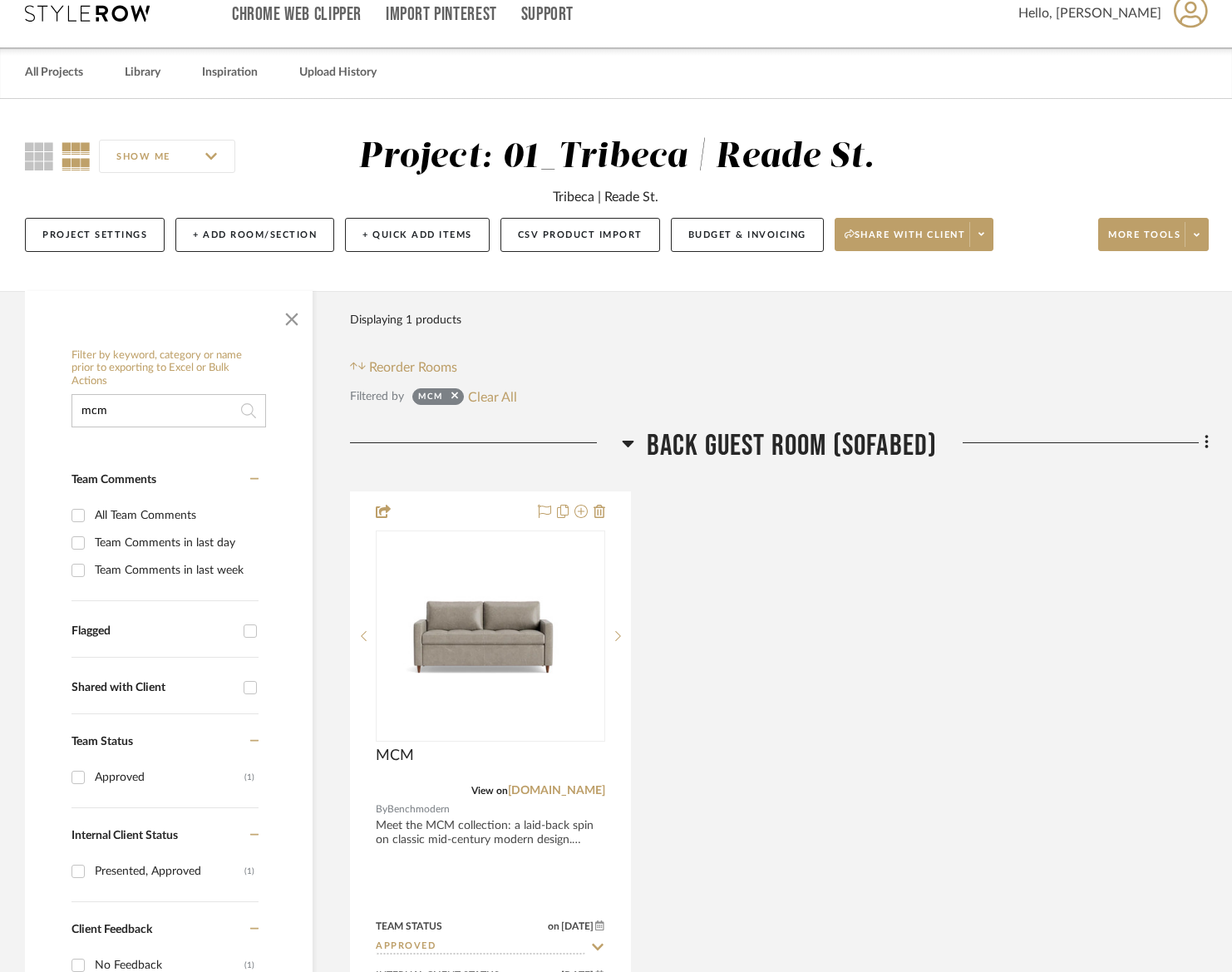
scroll to position [22, 0]
click at [180, 414] on input "mcm" at bounding box center [169, 410] width 195 height 33
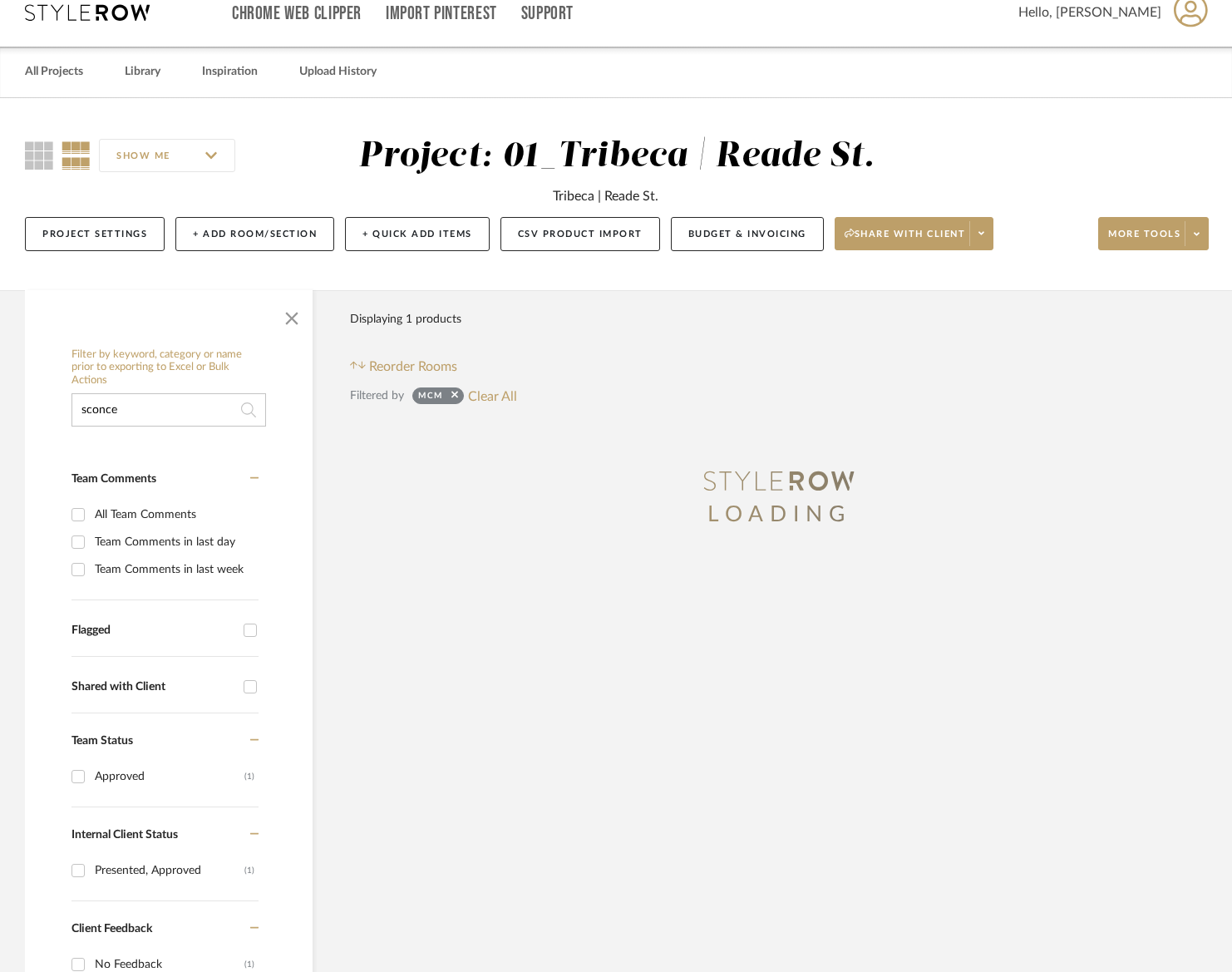
click at [107, 414] on input "sconce" at bounding box center [169, 410] width 195 height 33
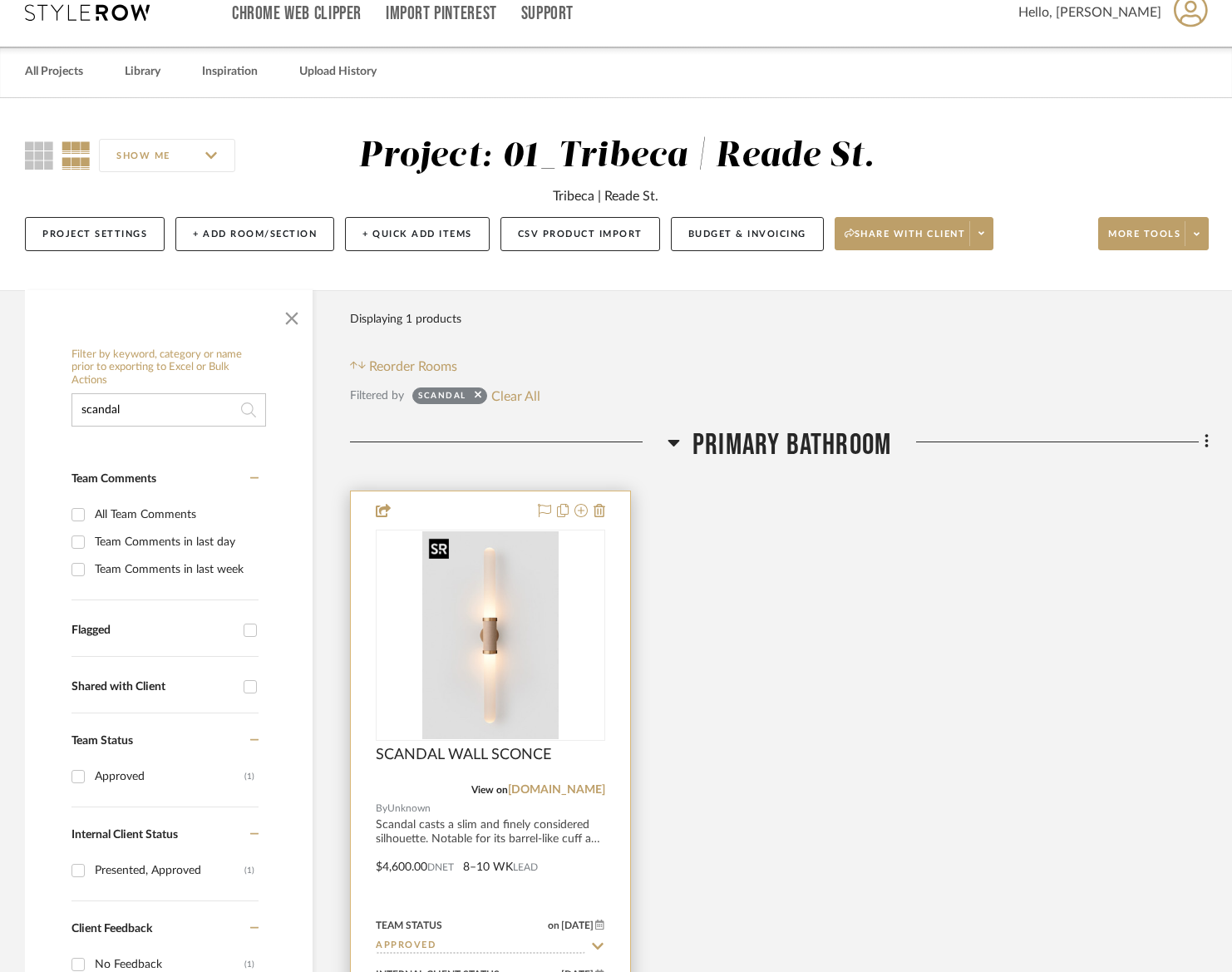
click at [0, 0] on img at bounding box center [0, 0] width 0 height 0
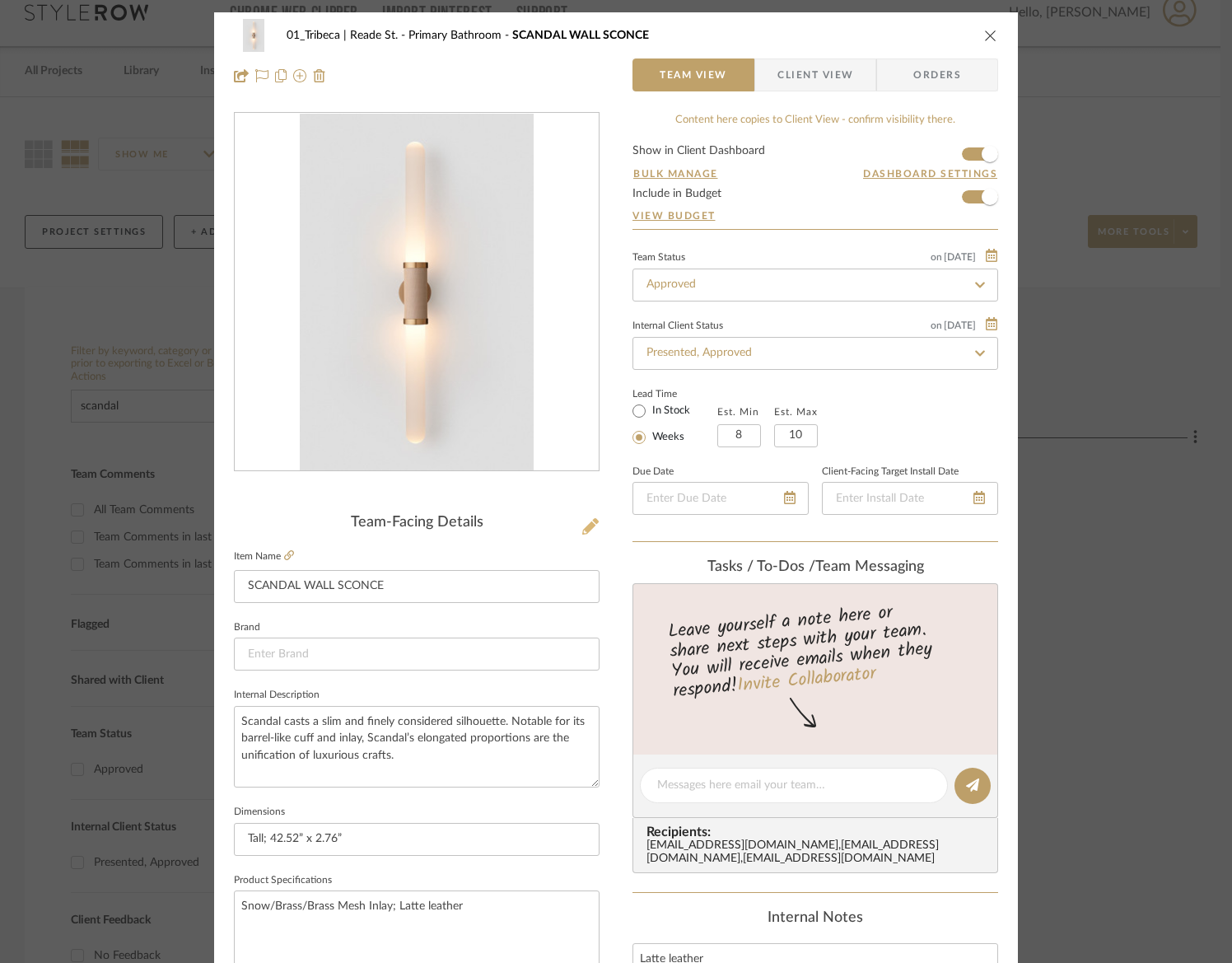
click at [584, 527] on icon at bounding box center [590, 526] width 16 height 16
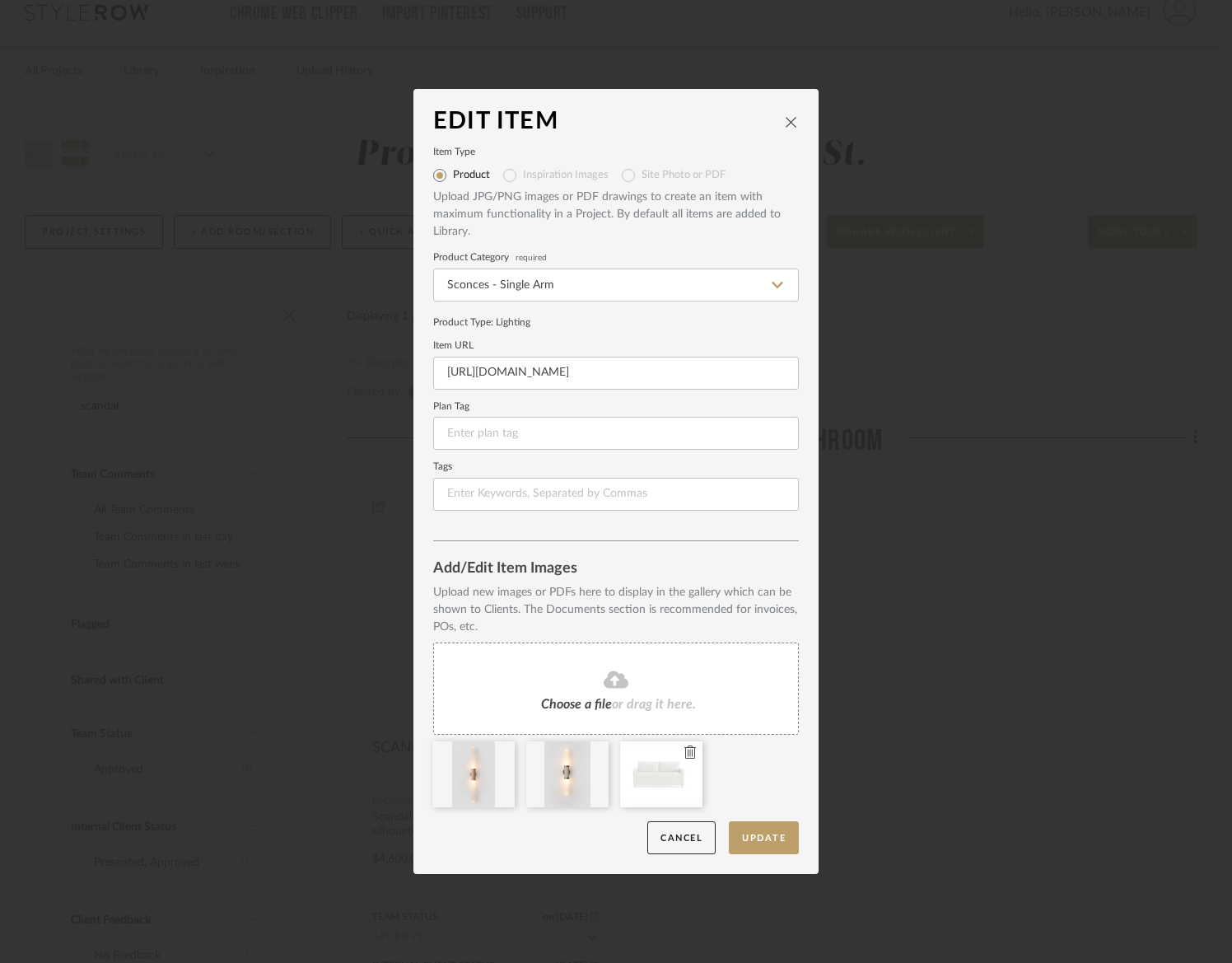
click at [684, 755] on icon at bounding box center [689, 752] width 12 height 13
click at [496, 754] on icon at bounding box center [502, 752] width 12 height 13
click at [772, 833] on button "Update" at bounding box center [764, 838] width 70 height 34
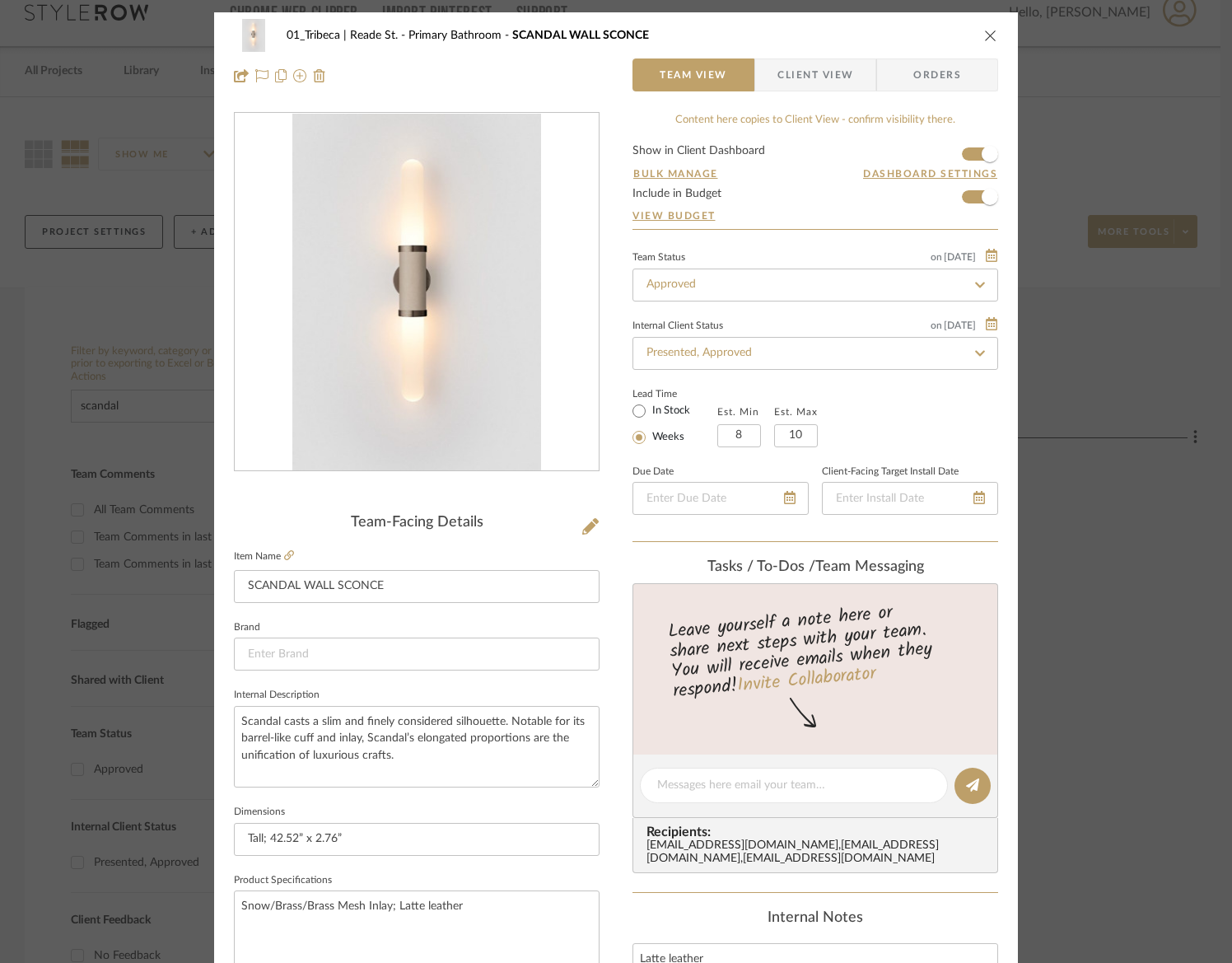
click at [984, 34] on icon "close" at bounding box center [991, 35] width 13 height 13
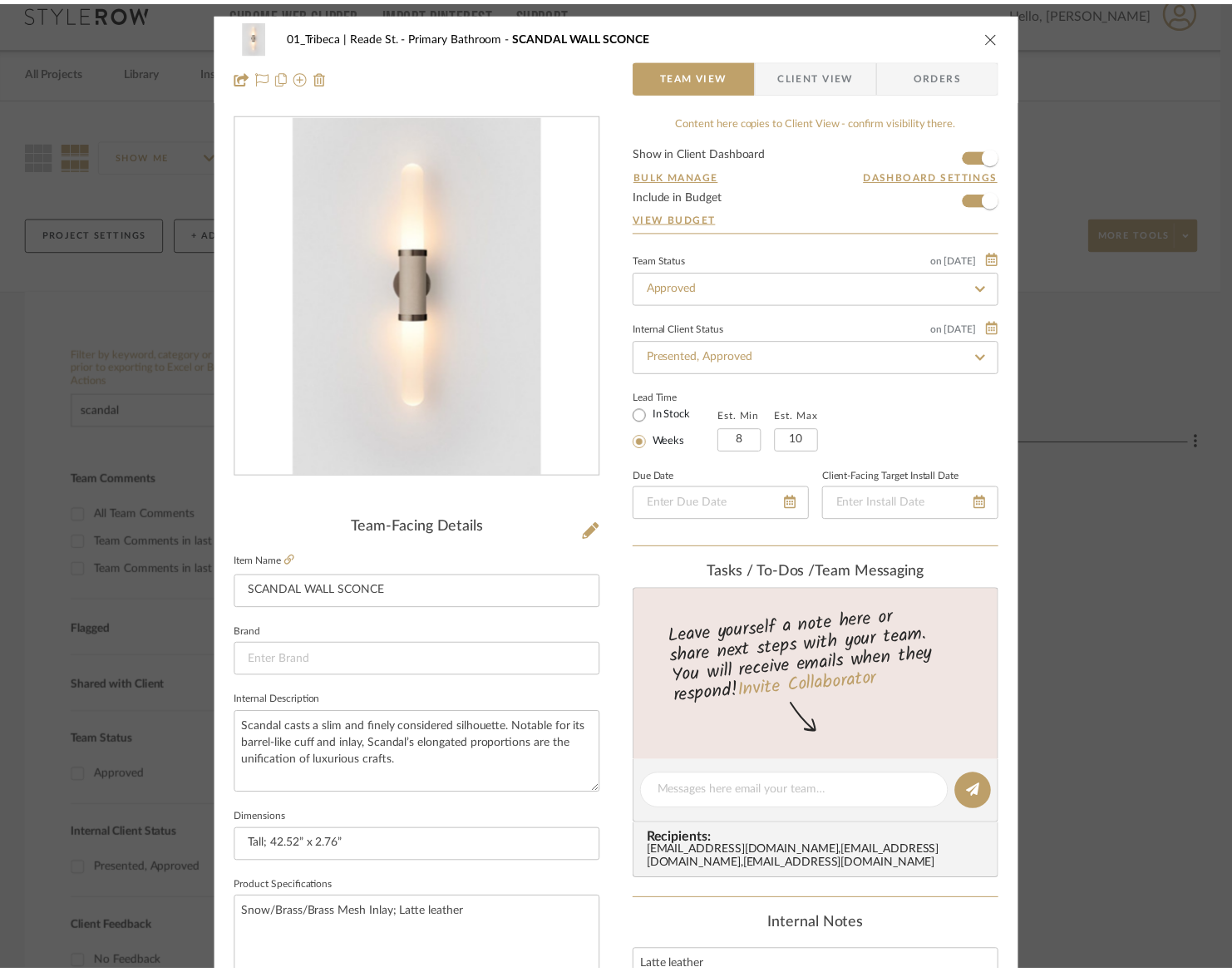
scroll to position [22, 0]
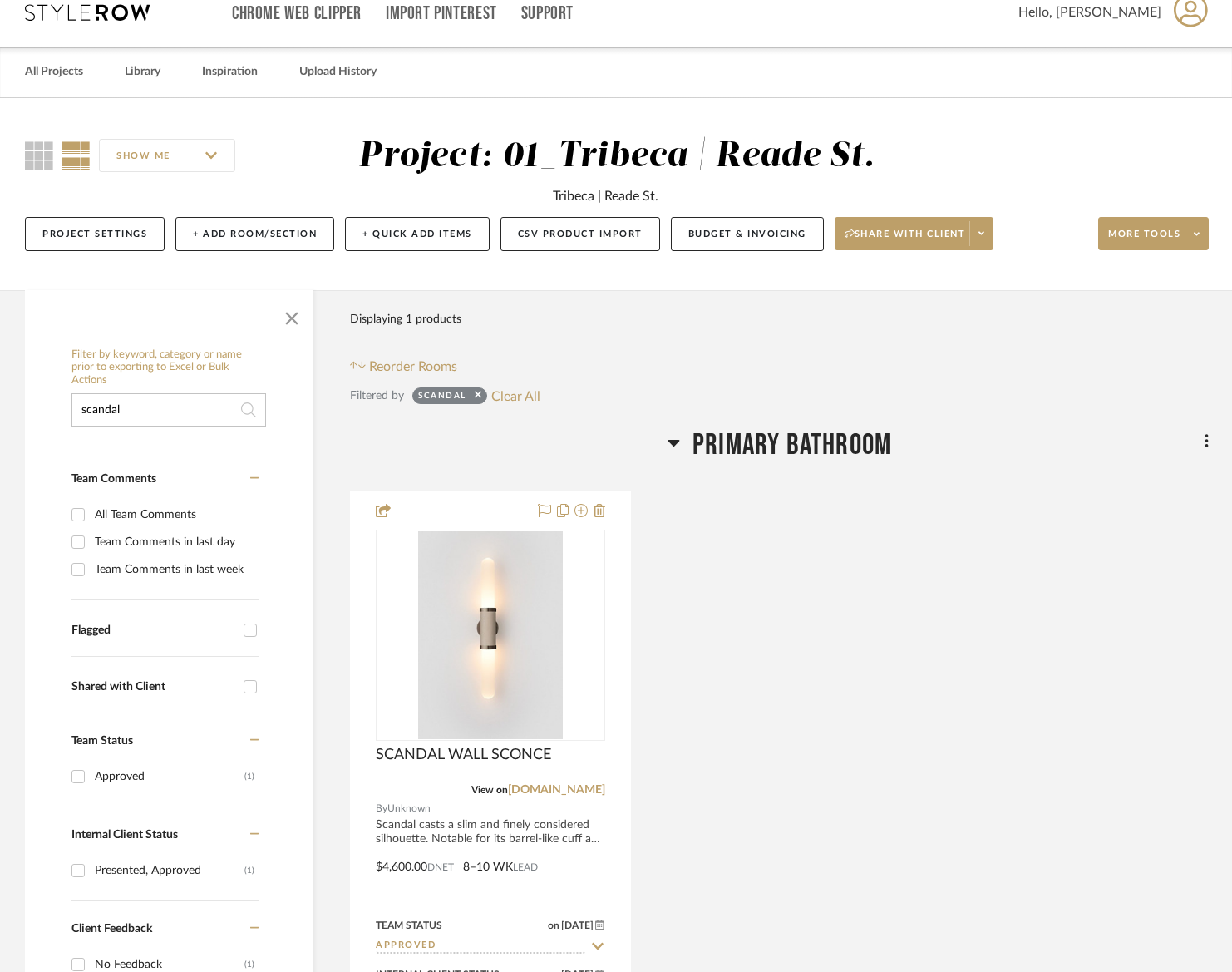
click at [721, 697] on div "SCANDAL WALL SCONCE View on articolostudios.com By Unknown Scandal casts a slim…" at bounding box center [779, 855] width 858 height 729
click at [145, 417] on input "scandal" at bounding box center [169, 410] width 195 height 33
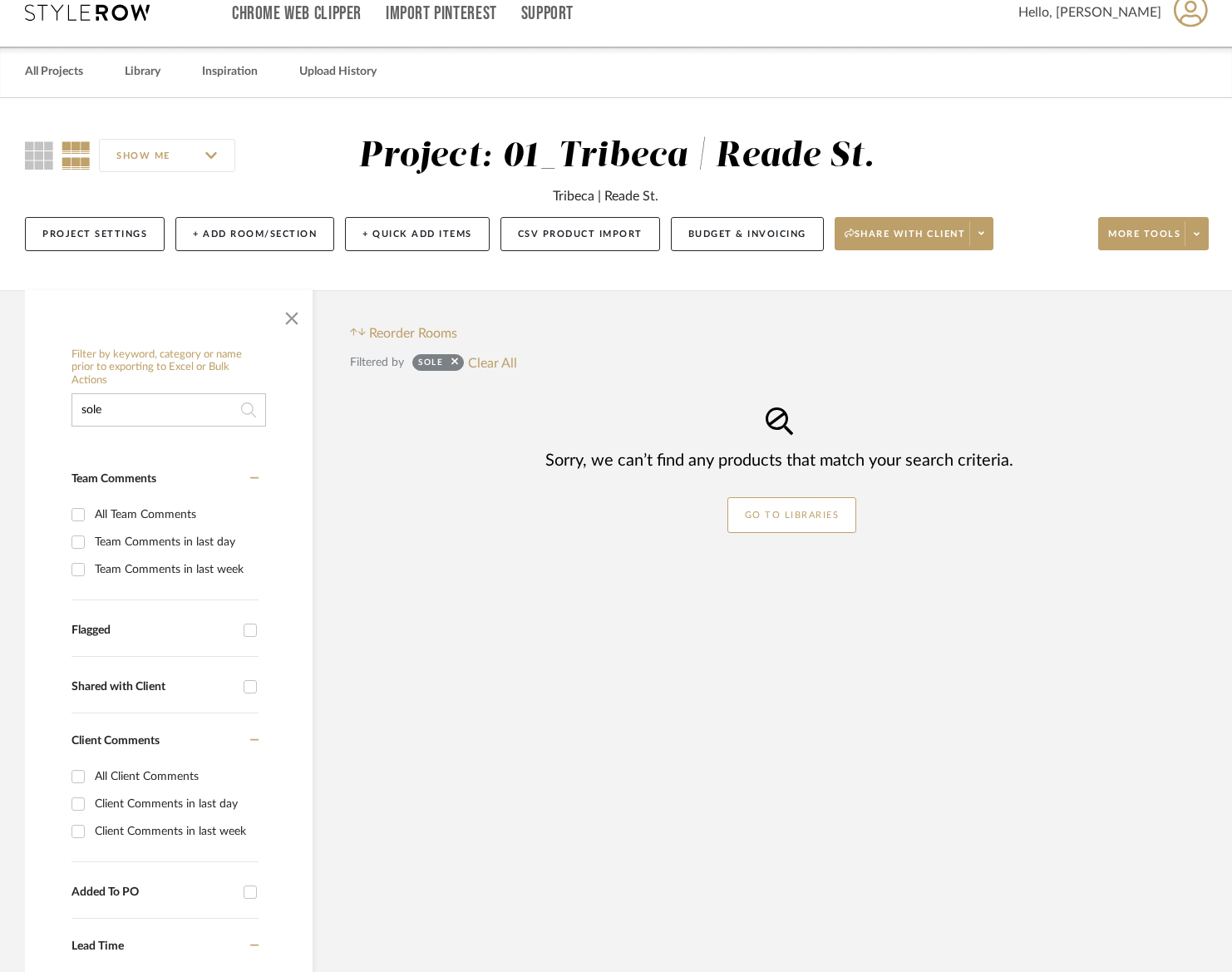
click at [109, 407] on input "sole" at bounding box center [169, 410] width 195 height 33
click at [123, 418] on input "bouncle" at bounding box center [169, 410] width 195 height 33
click at [123, 417] on input "bouncle" at bounding box center [169, 410] width 195 height 33
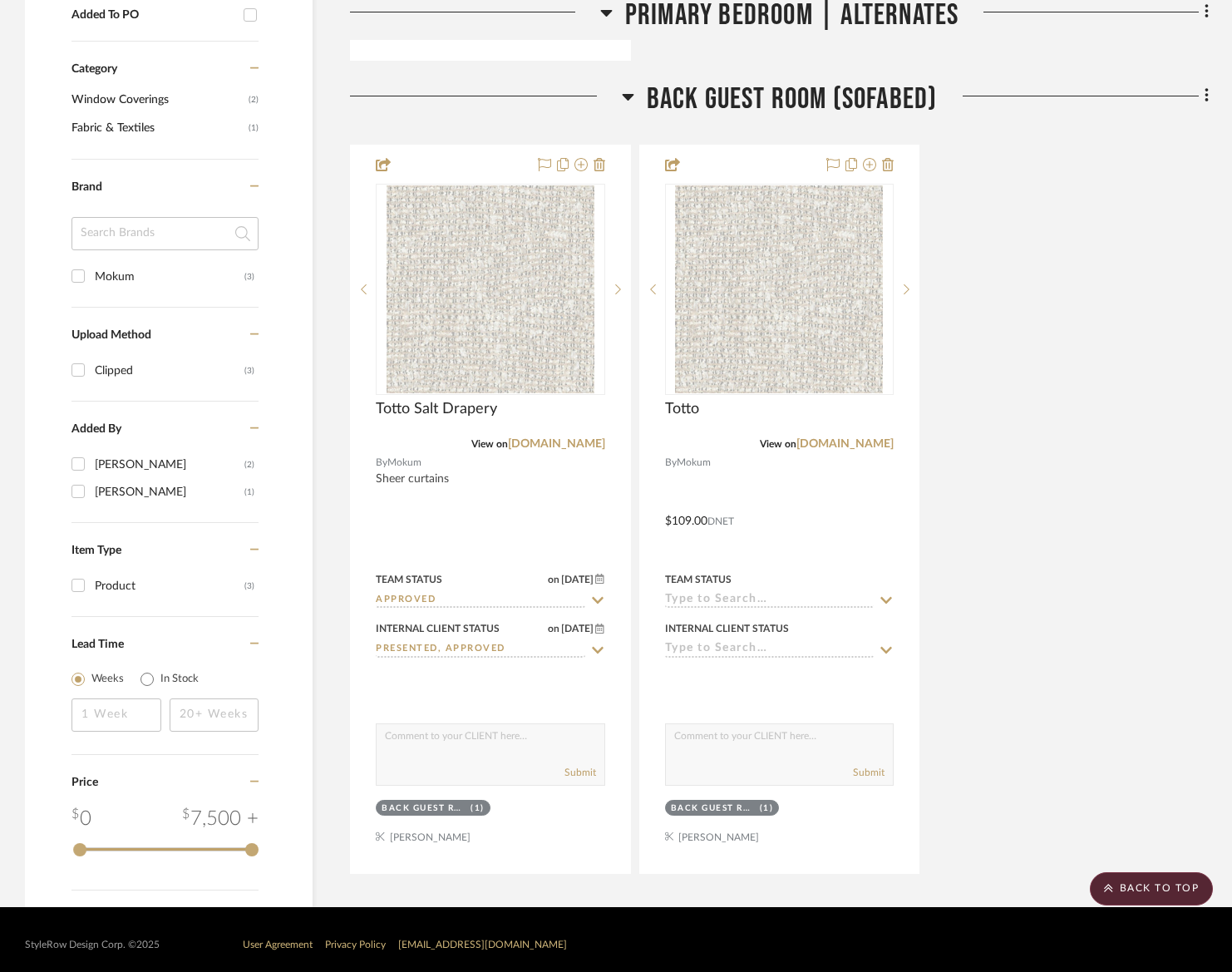
scroll to position [1192, 0]
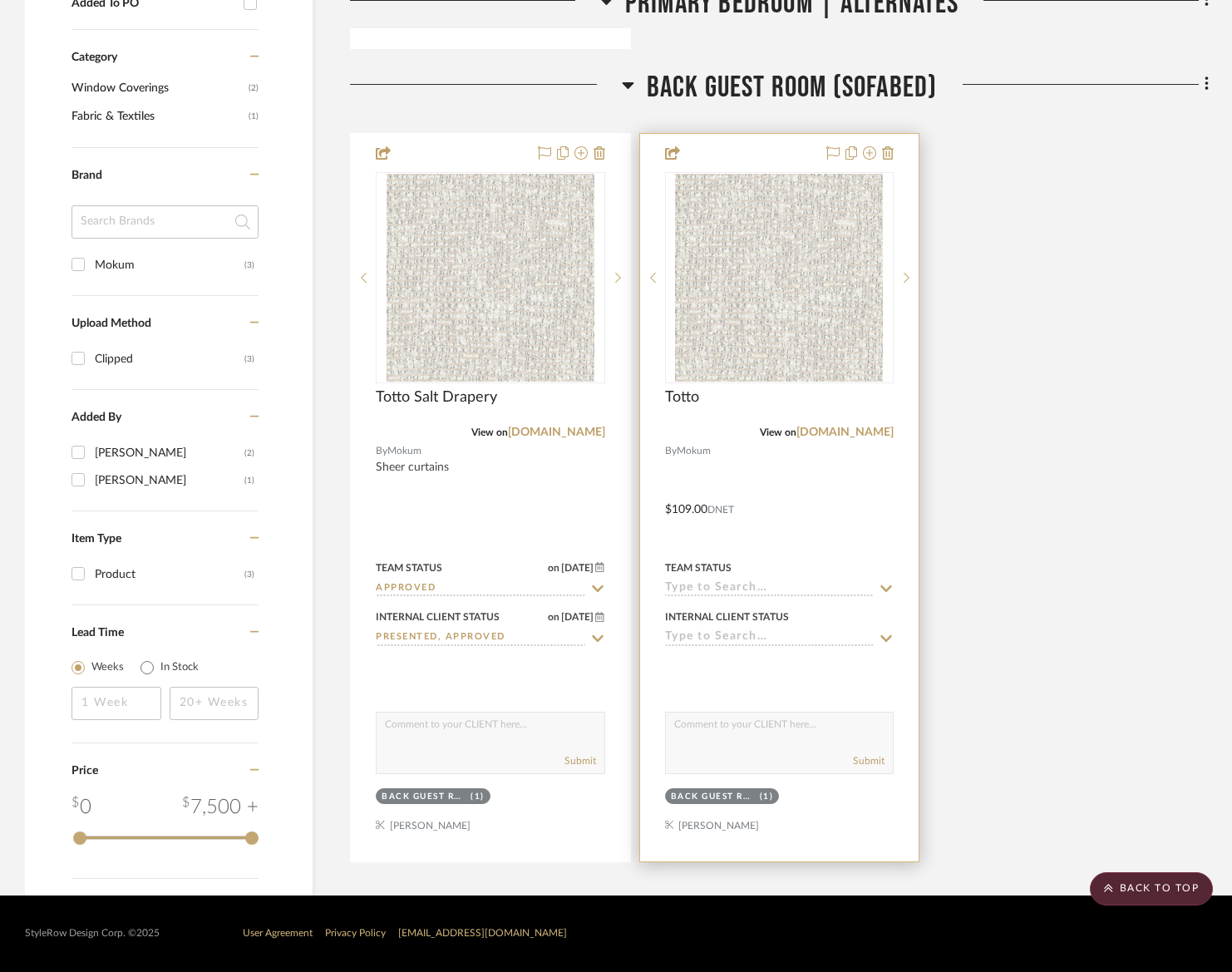
click at [796, 504] on div at bounding box center [779, 497] width 279 height 727
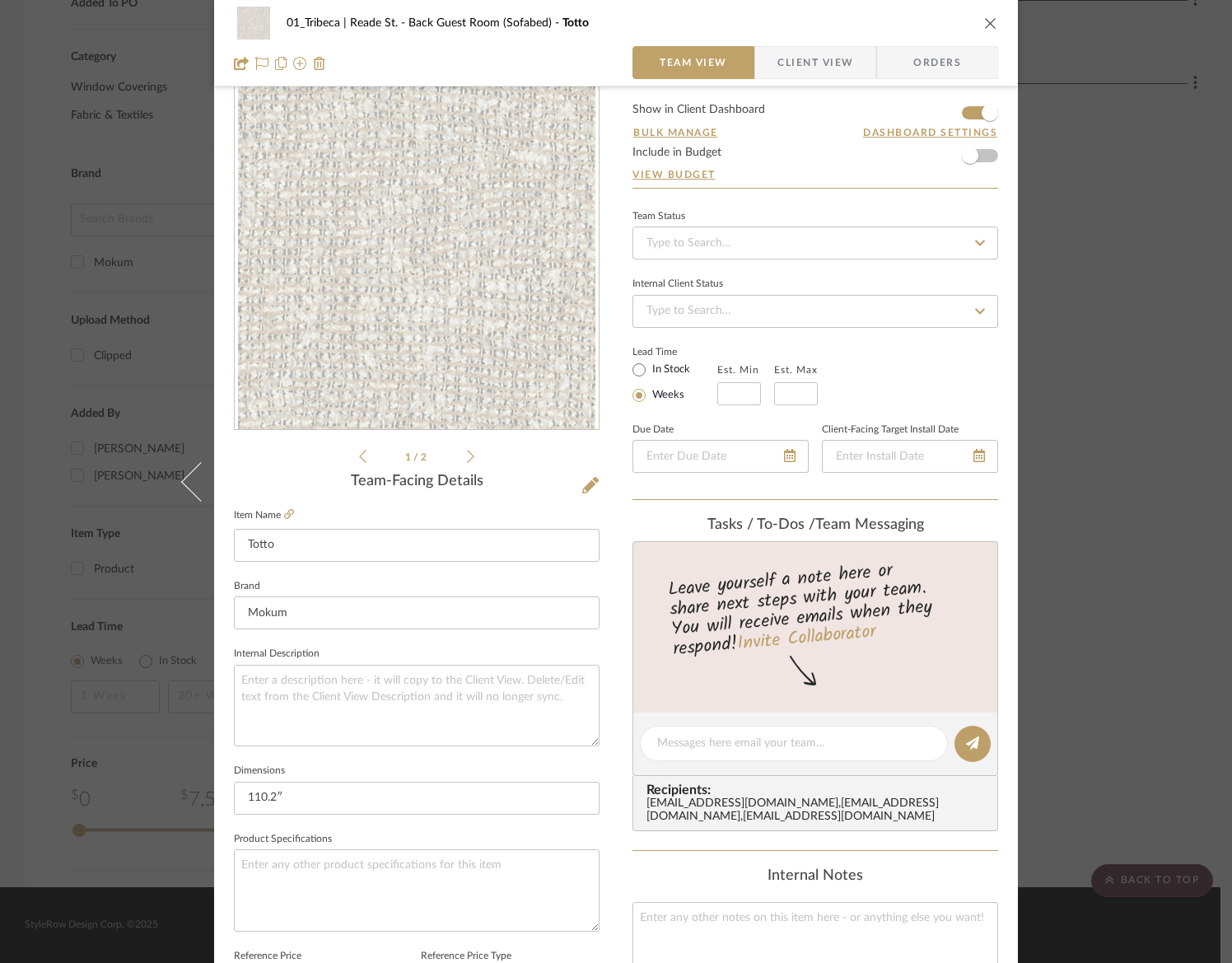
scroll to position [0, 0]
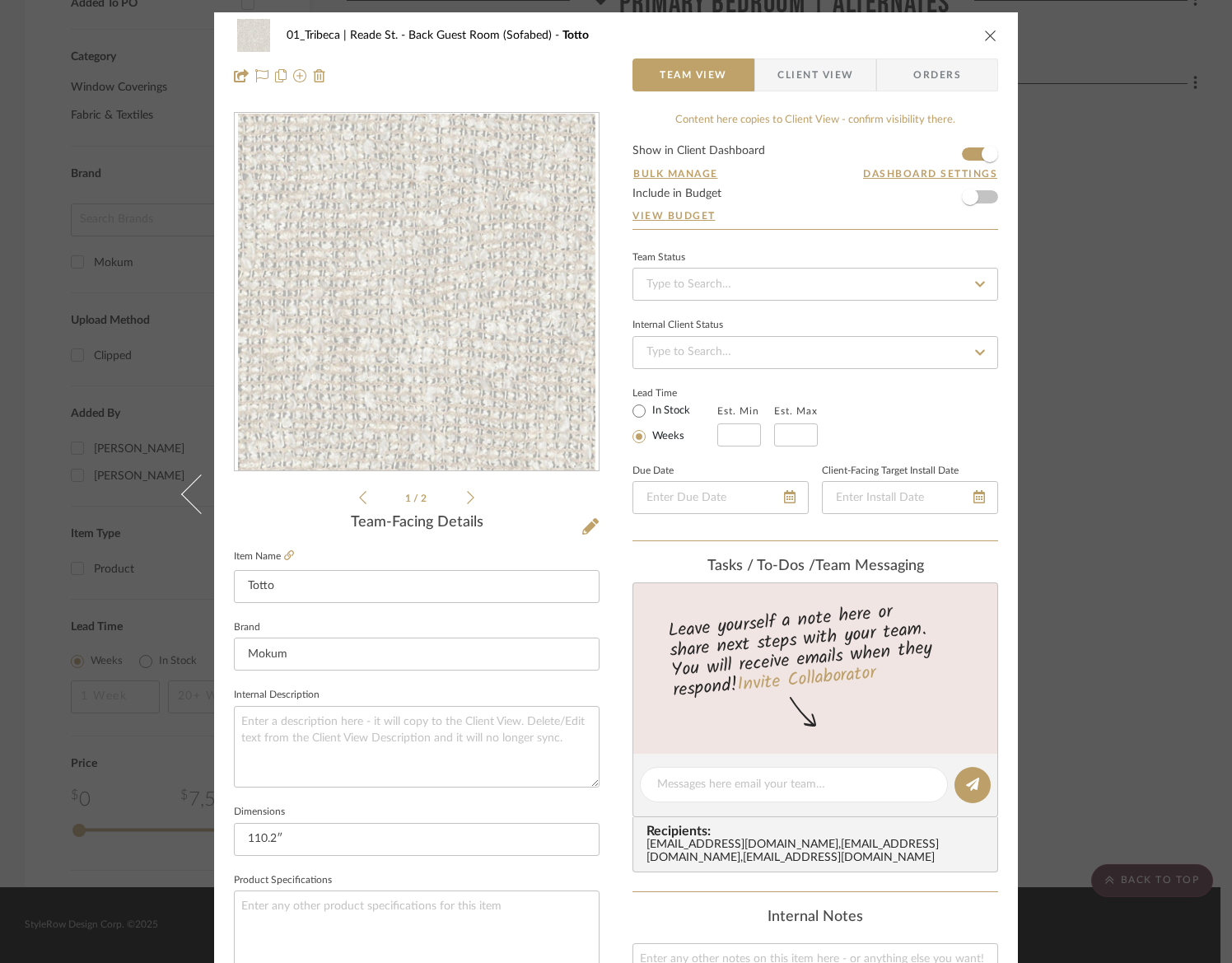
click at [986, 33] on icon "close" at bounding box center [991, 35] width 13 height 13
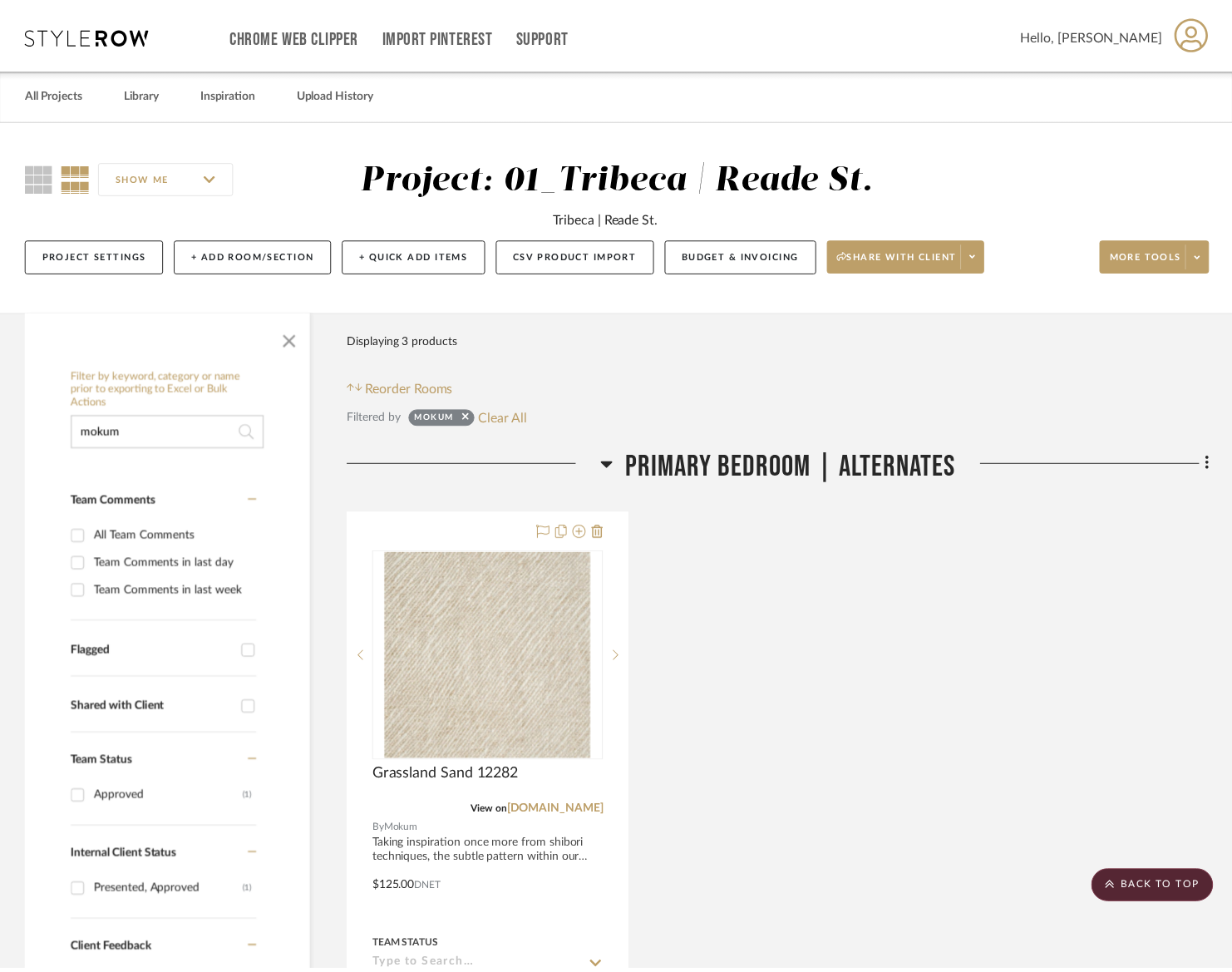
scroll to position [1192, 0]
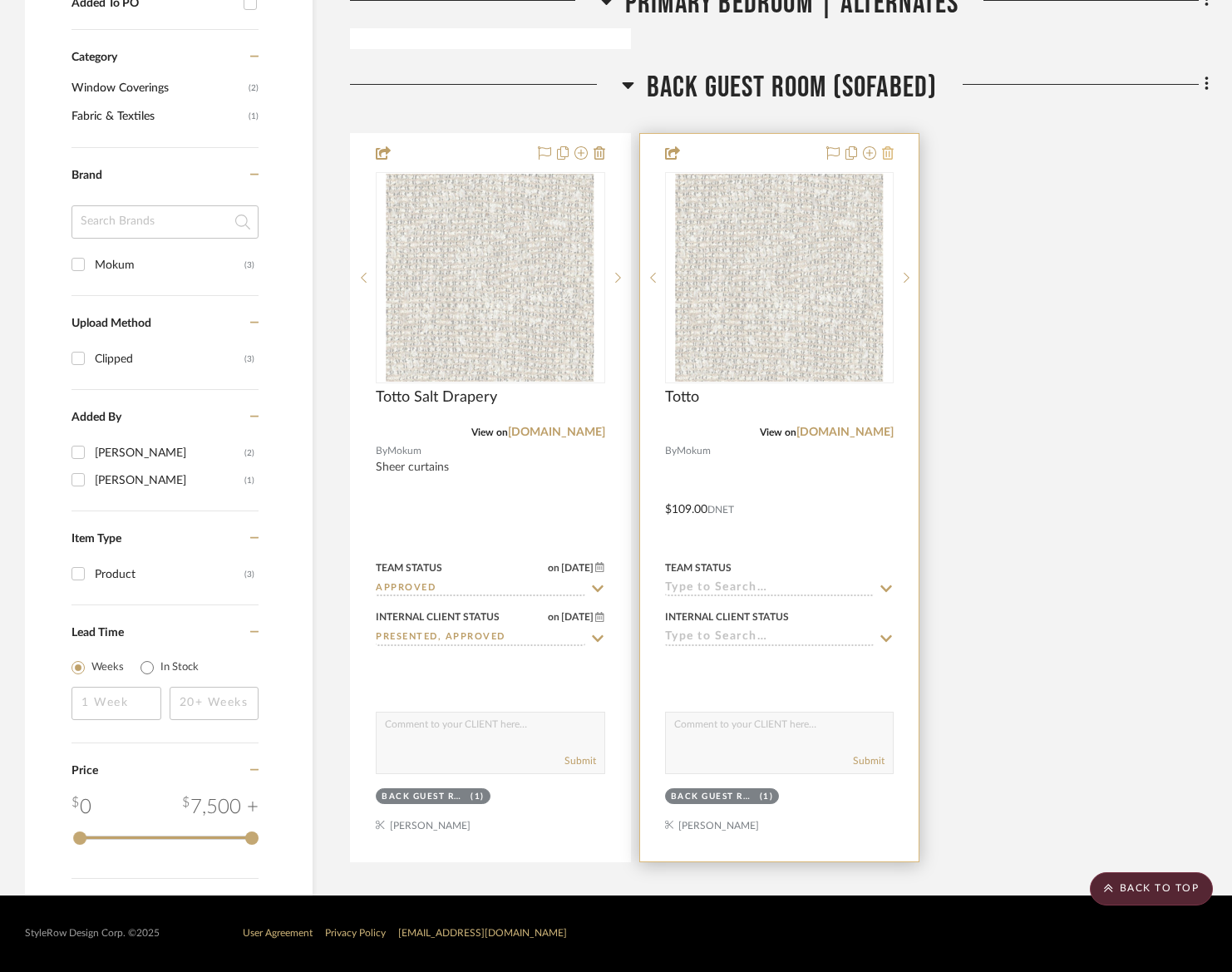
click at [889, 157] on icon at bounding box center [887, 153] width 12 height 14
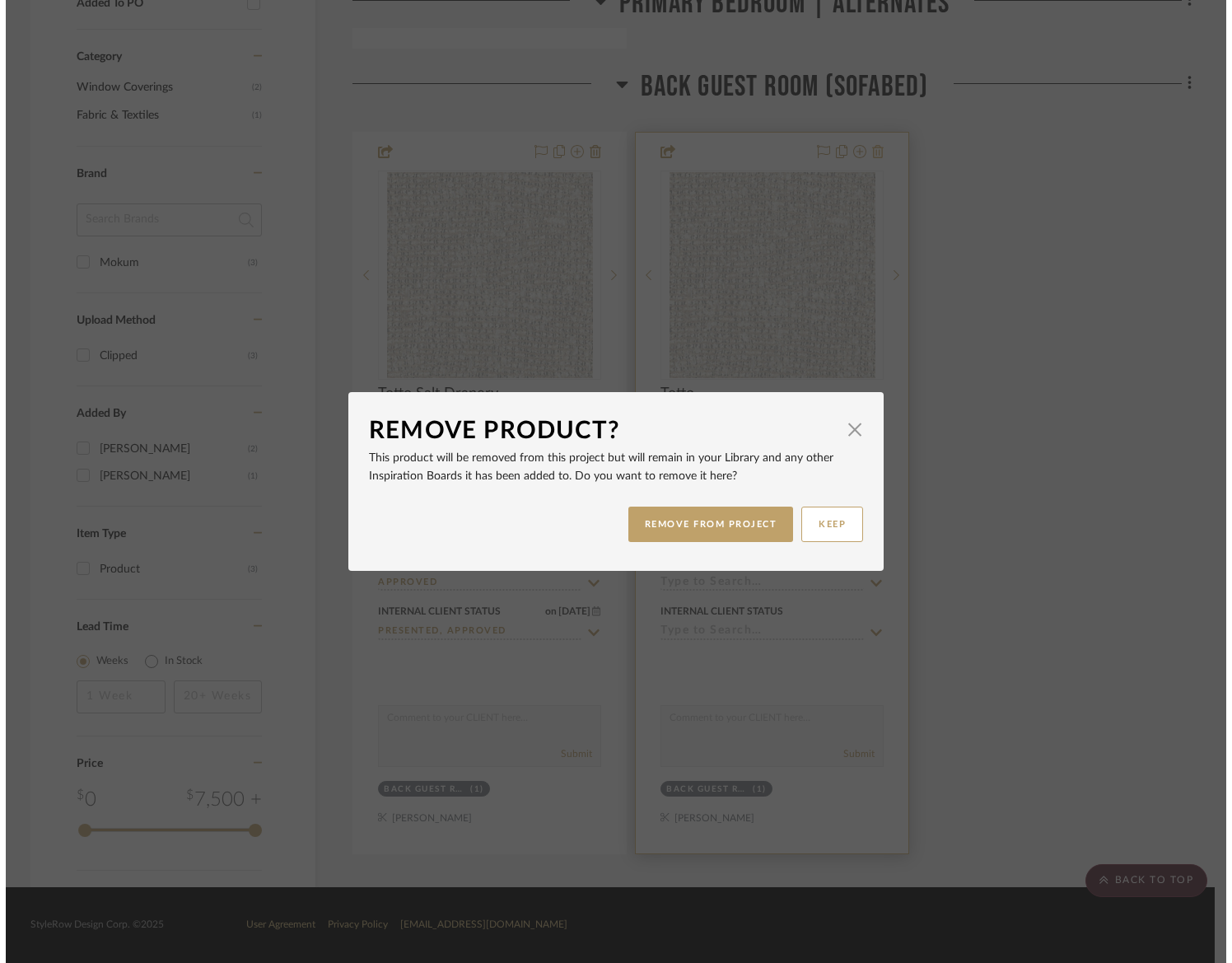
scroll to position [0, 0]
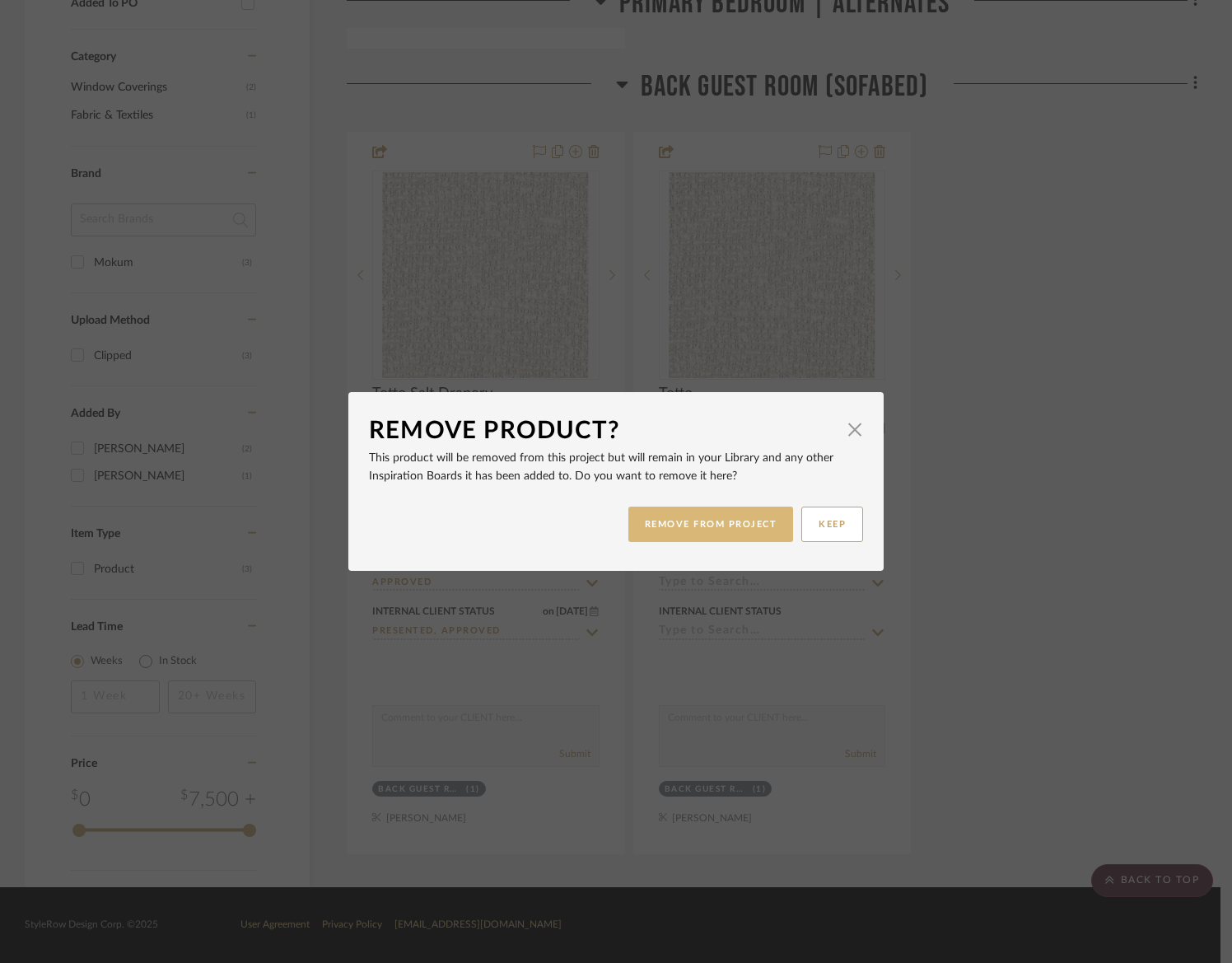
click at [684, 530] on button "REMOVE FROM PROJECT" at bounding box center [711, 524] width 165 height 36
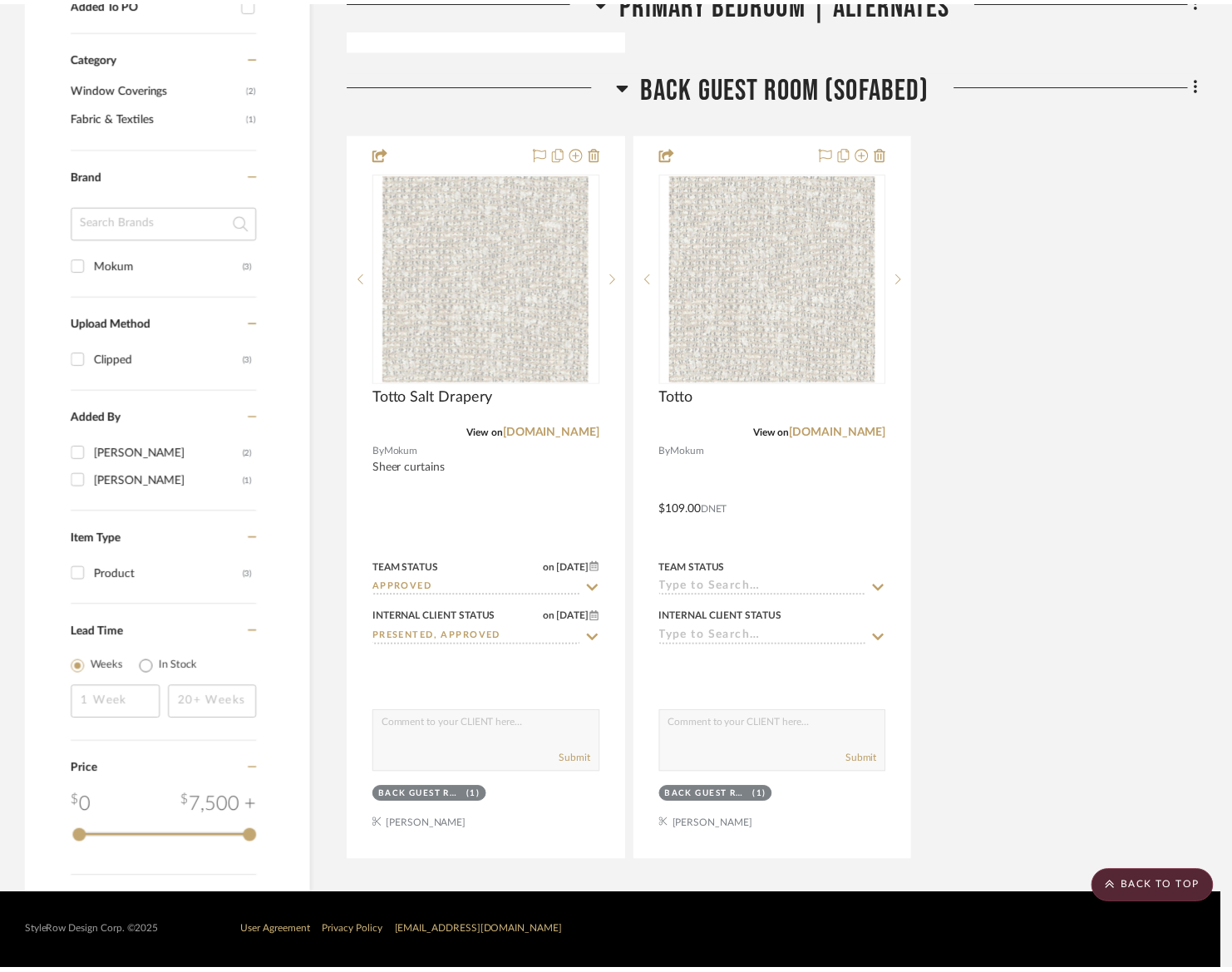
scroll to position [1192, 0]
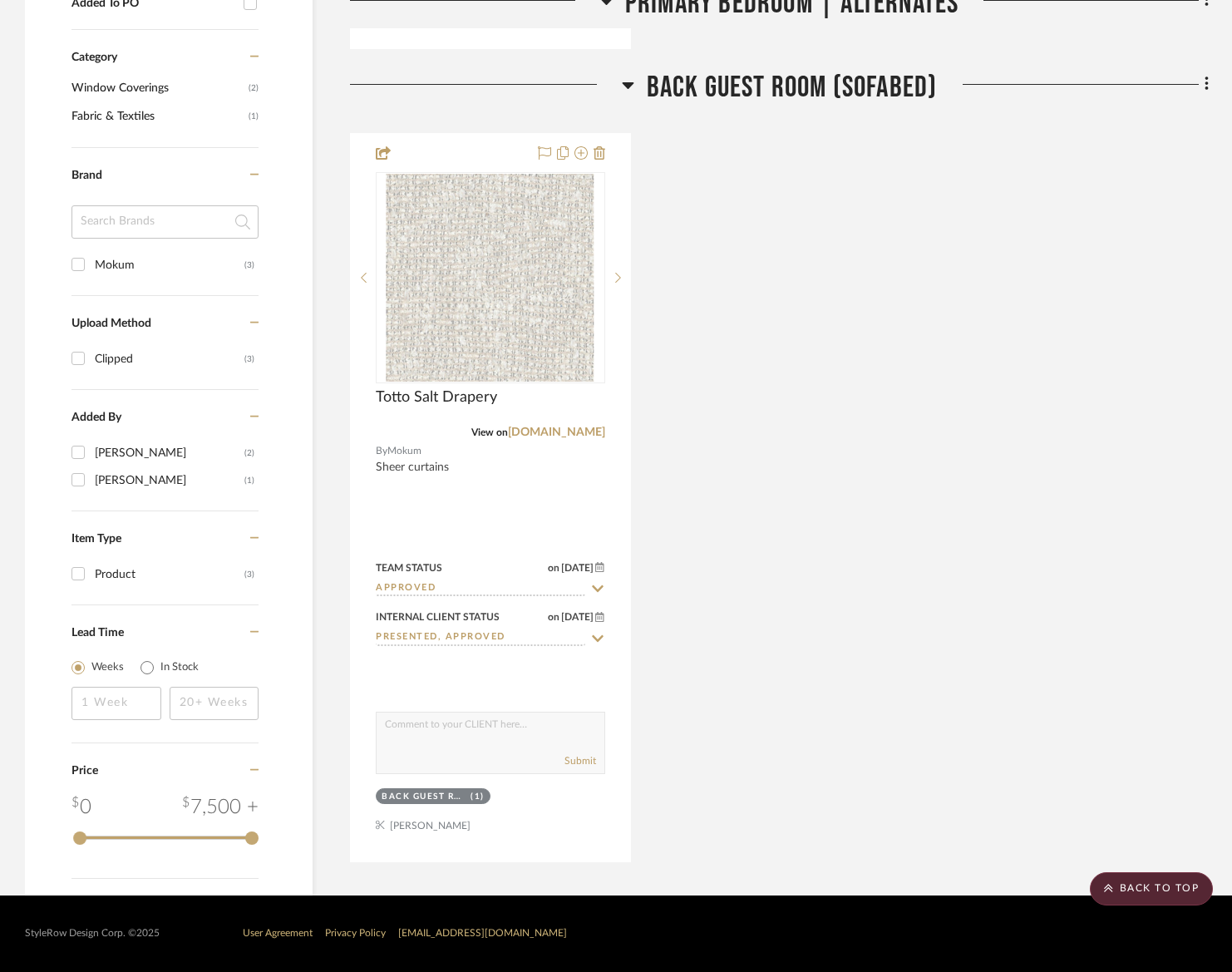
click at [100, 205] on input at bounding box center [164, 221] width 187 height 33
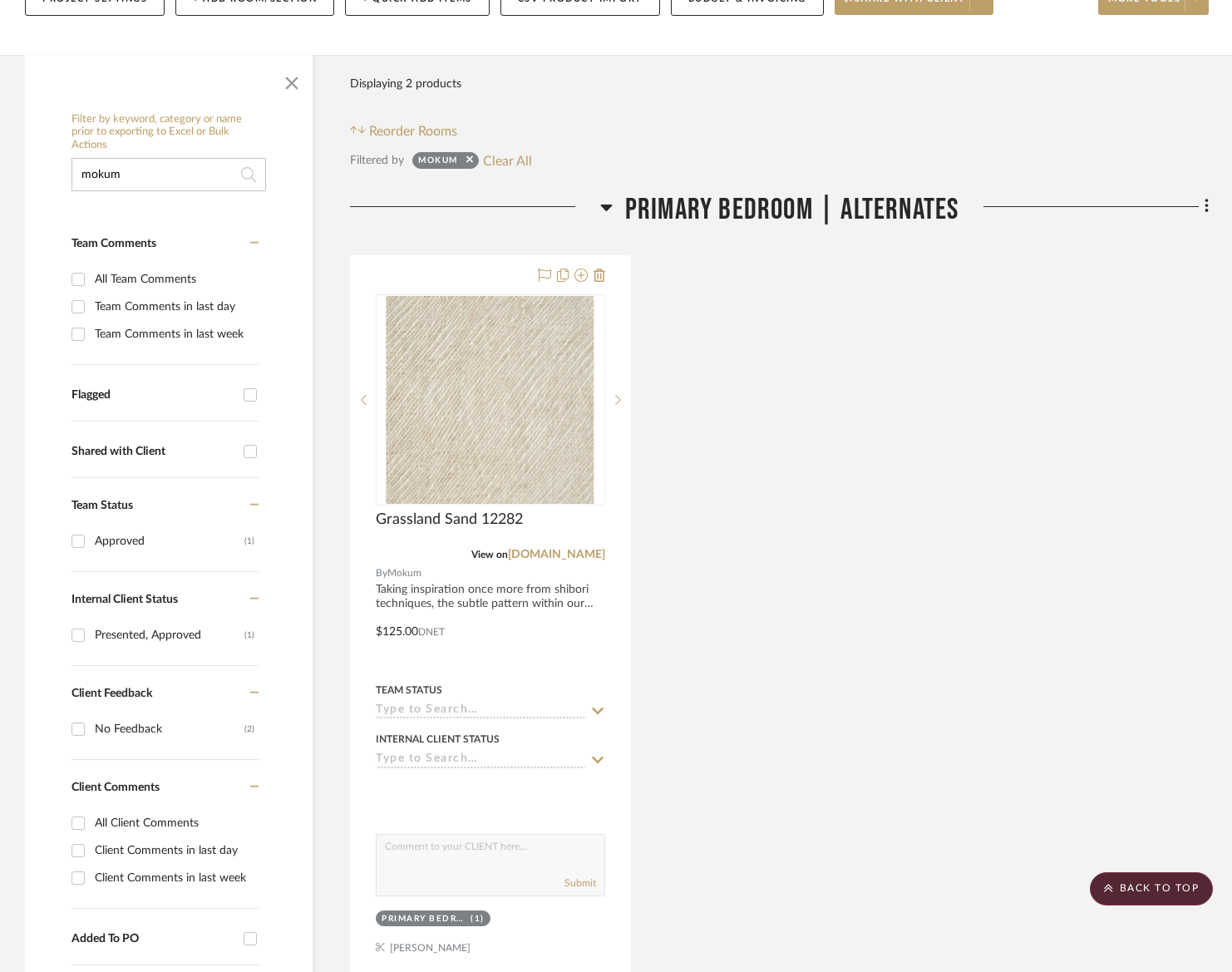
scroll to position [0, 0]
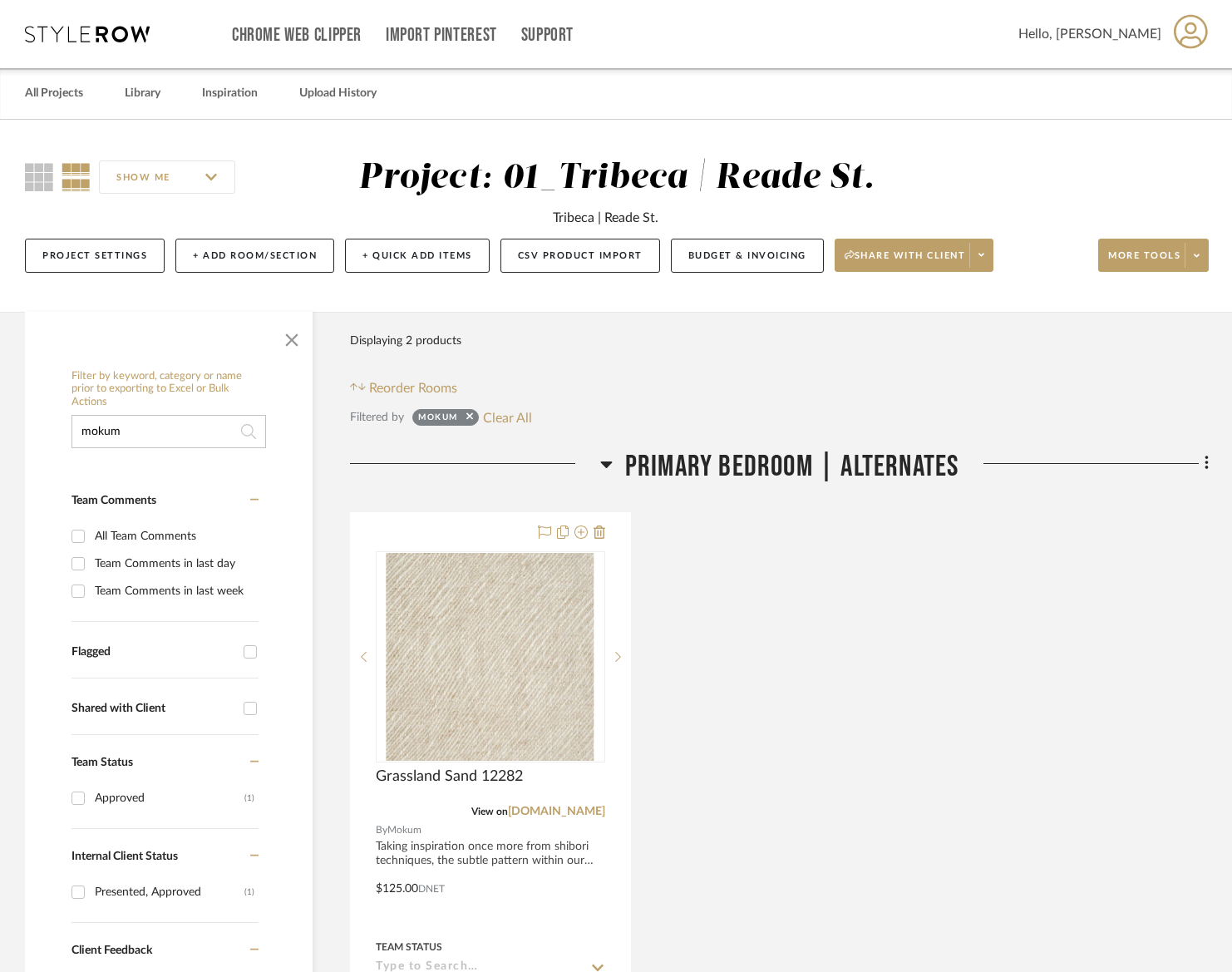
click at [145, 429] on input "mokum" at bounding box center [169, 431] width 195 height 33
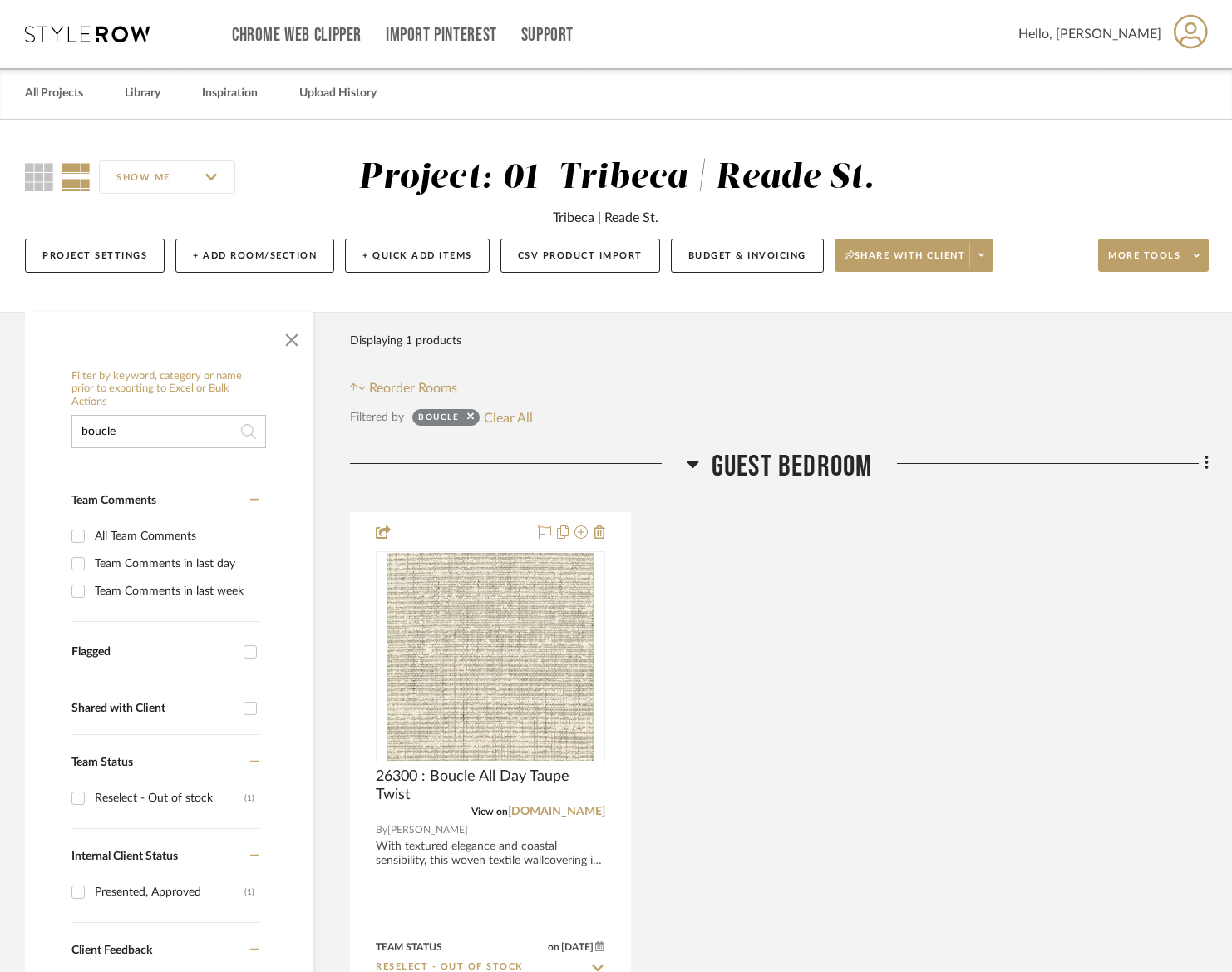
click at [163, 438] on input "boucle" at bounding box center [169, 431] width 195 height 33
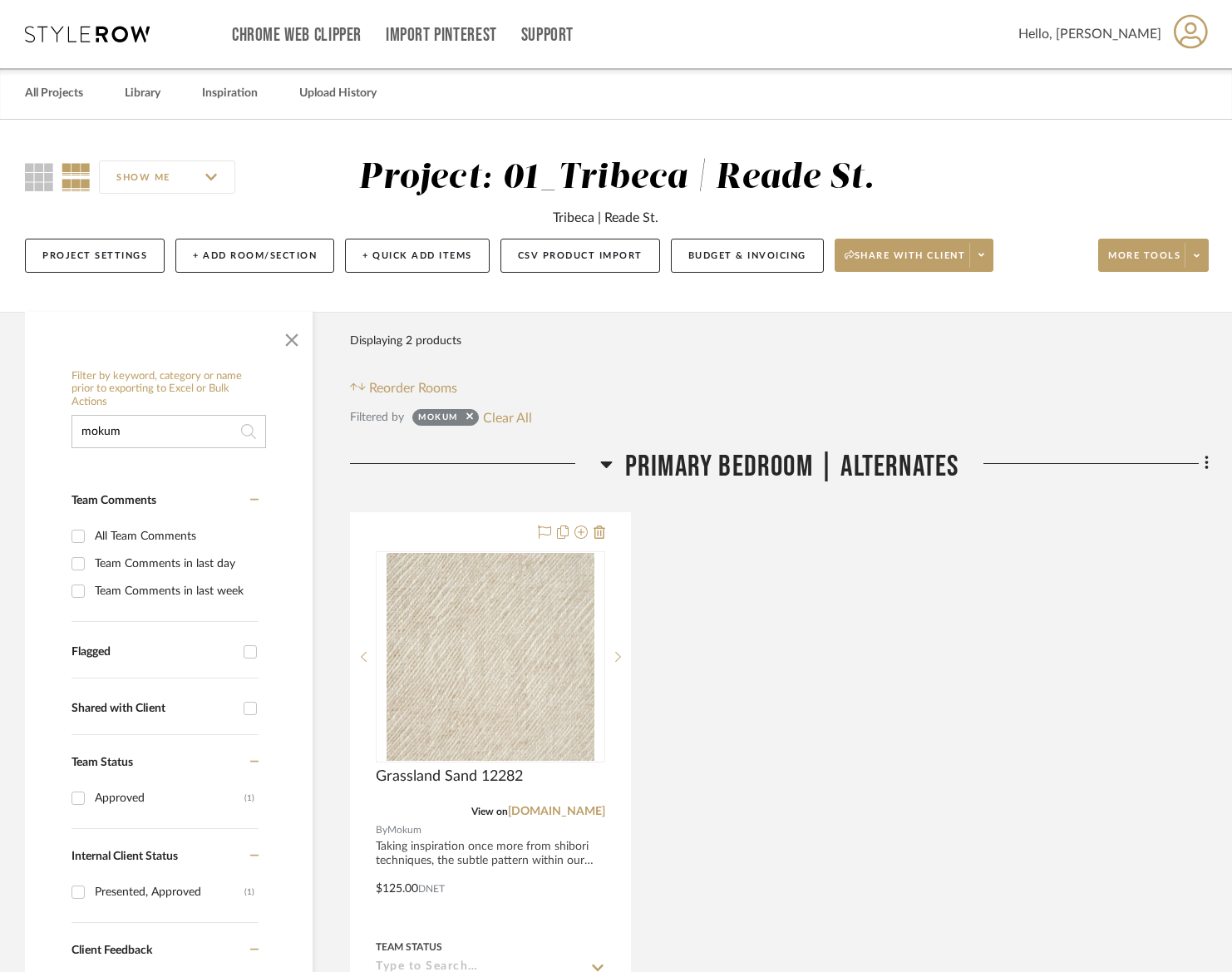
click at [164, 436] on input "mokum" at bounding box center [169, 431] width 195 height 33
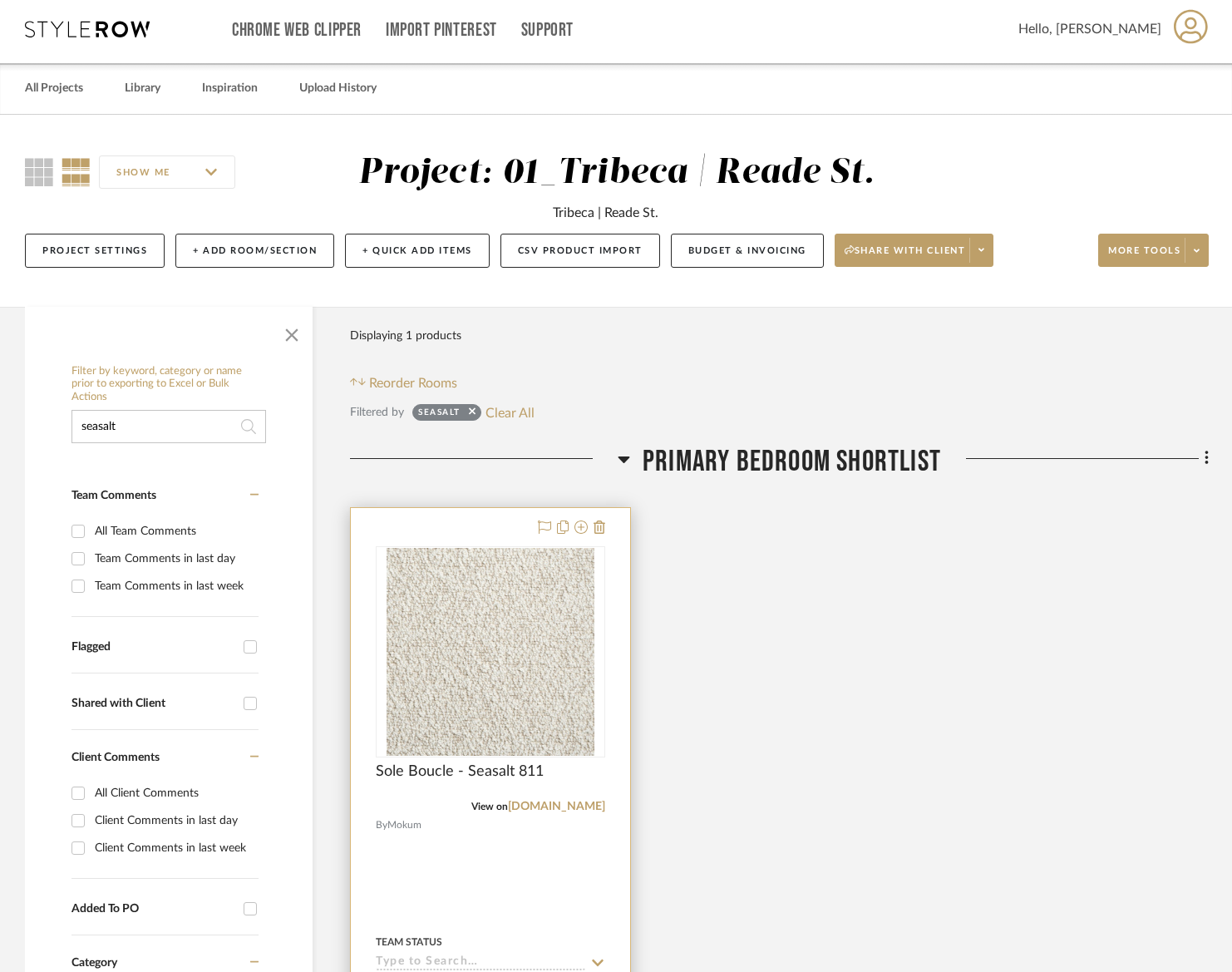
scroll to position [37, 0]
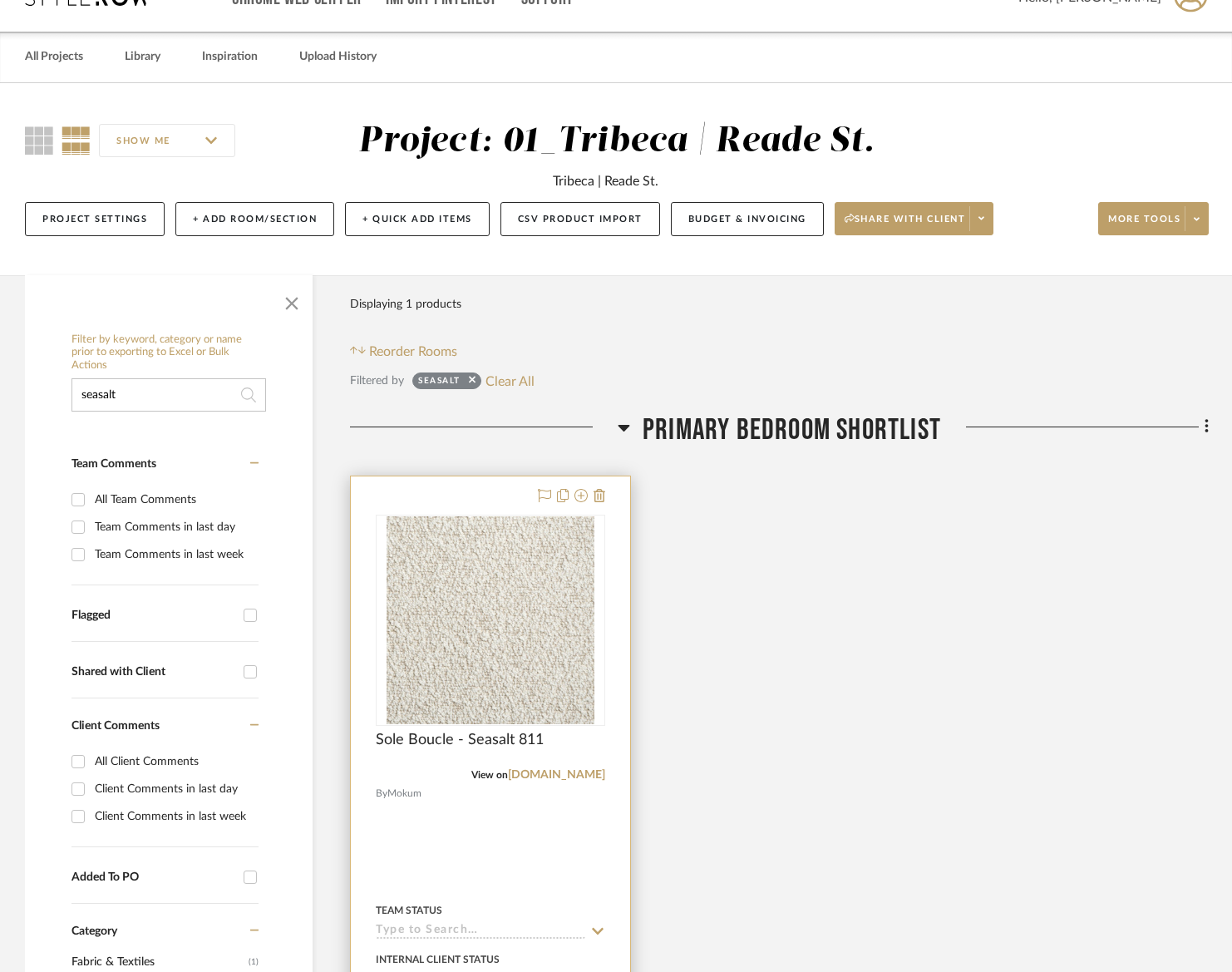
type input "seasalt"
click at [577, 733] on div "Sole Boucle - Seasalt 811" at bounding box center [490, 749] width 229 height 37
click at [563, 705] on img "0" at bounding box center [490, 620] width 208 height 208
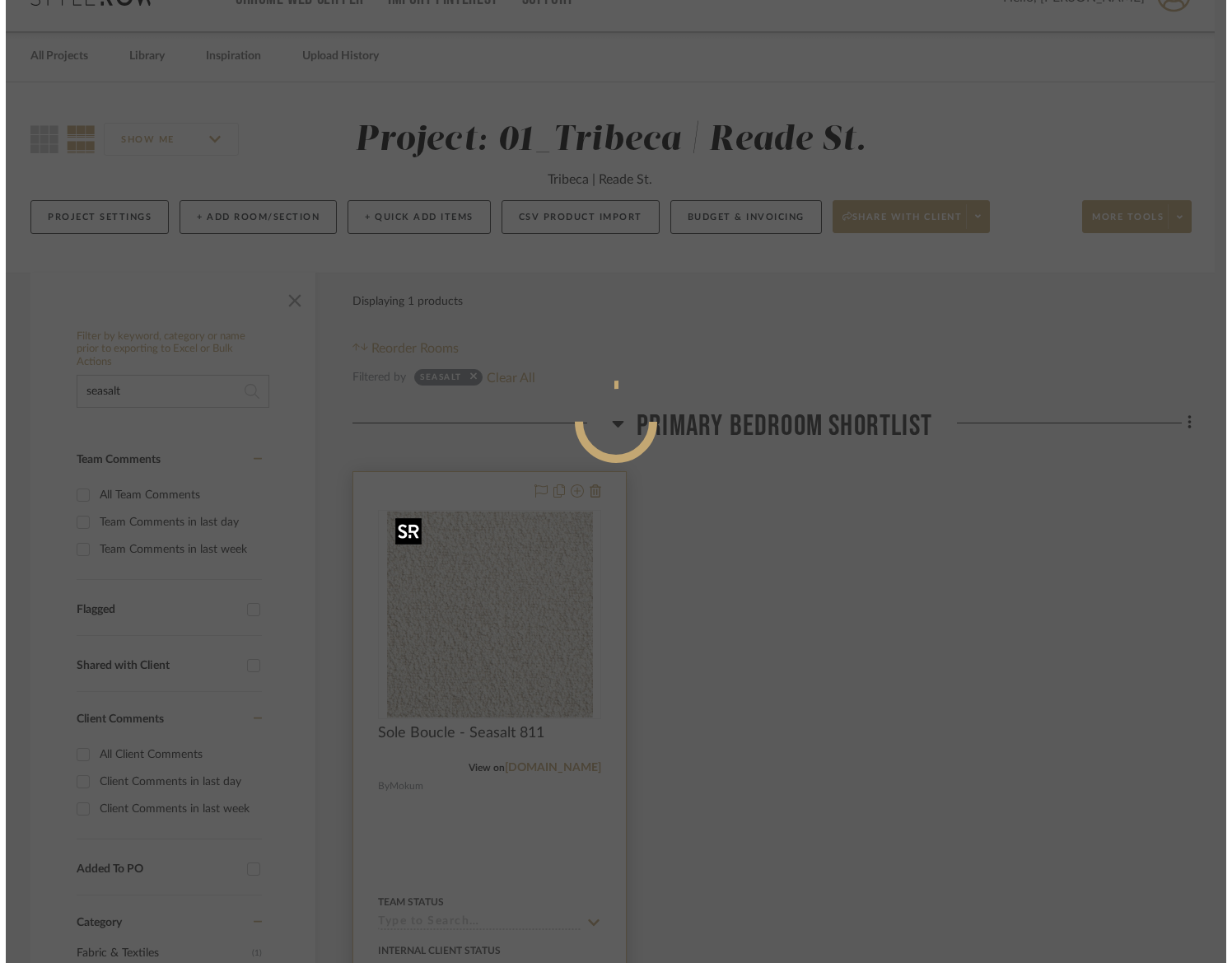
scroll to position [0, 0]
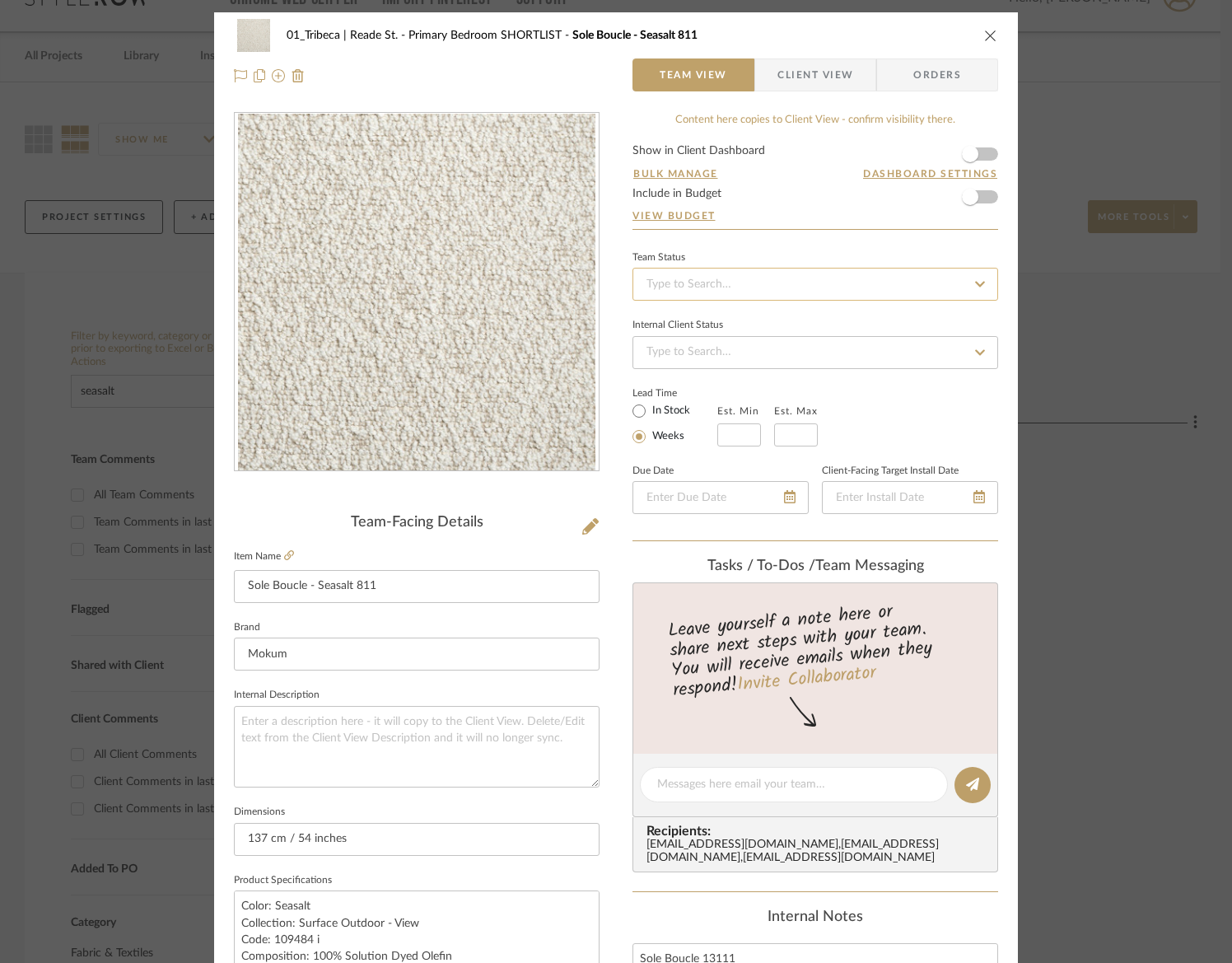
click at [818, 273] on input at bounding box center [814, 283] width 366 height 33
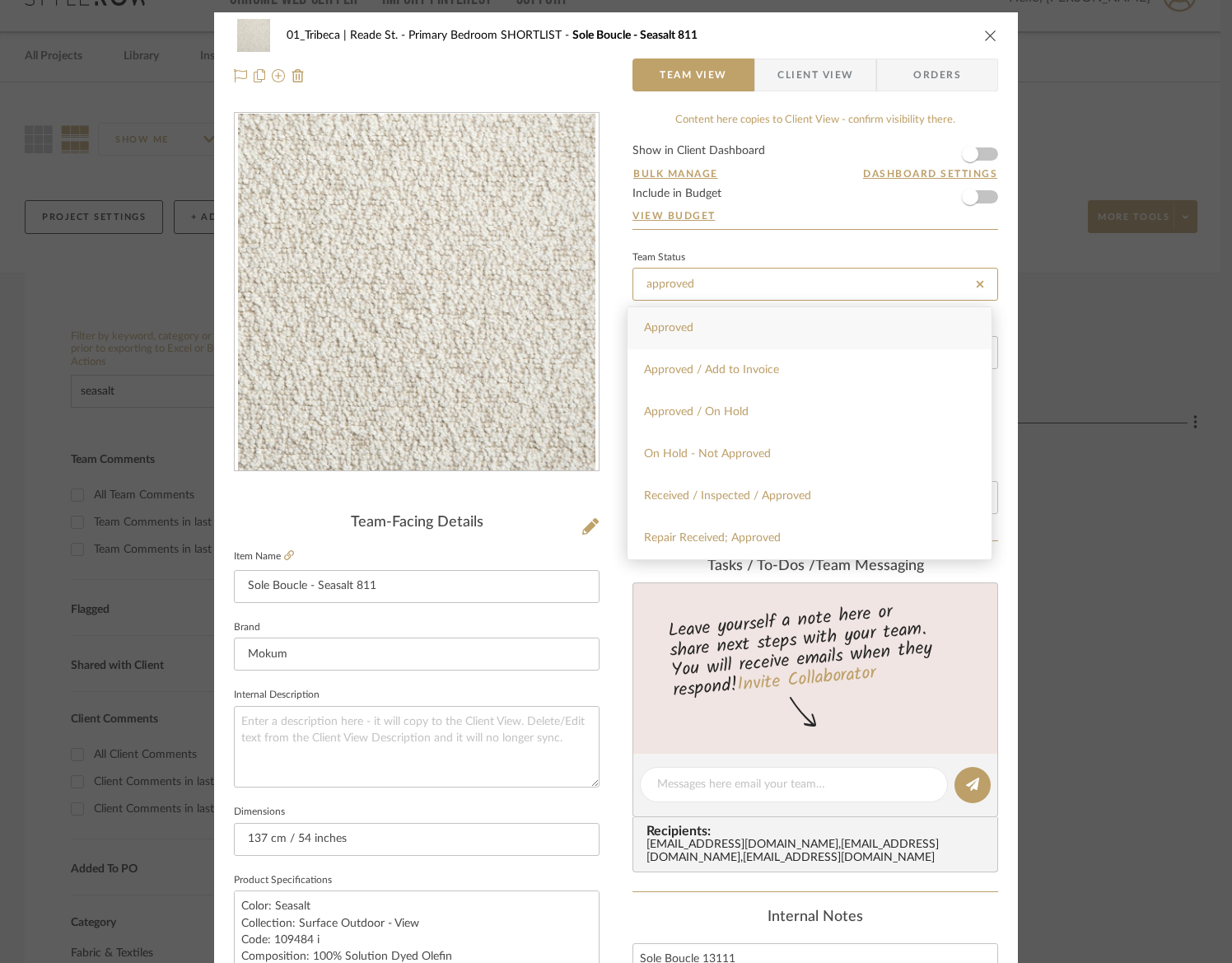
type input "approved"
click at [670, 338] on div "Approved" at bounding box center [809, 328] width 364 height 42
type input "[DATE]"
type input "Approved"
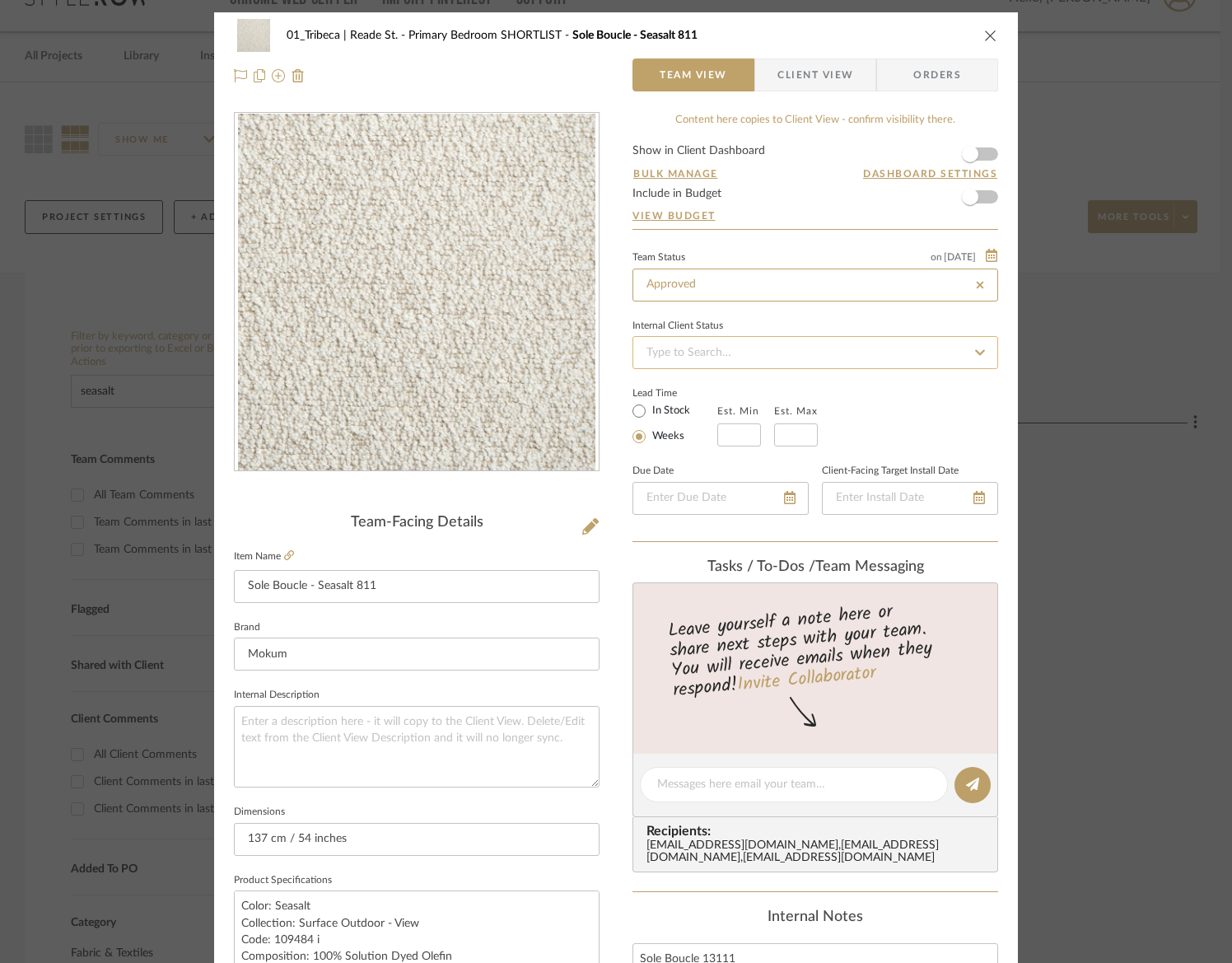
type input "[DATE]"
type input "Approved"
click at [691, 350] on input at bounding box center [814, 352] width 366 height 33
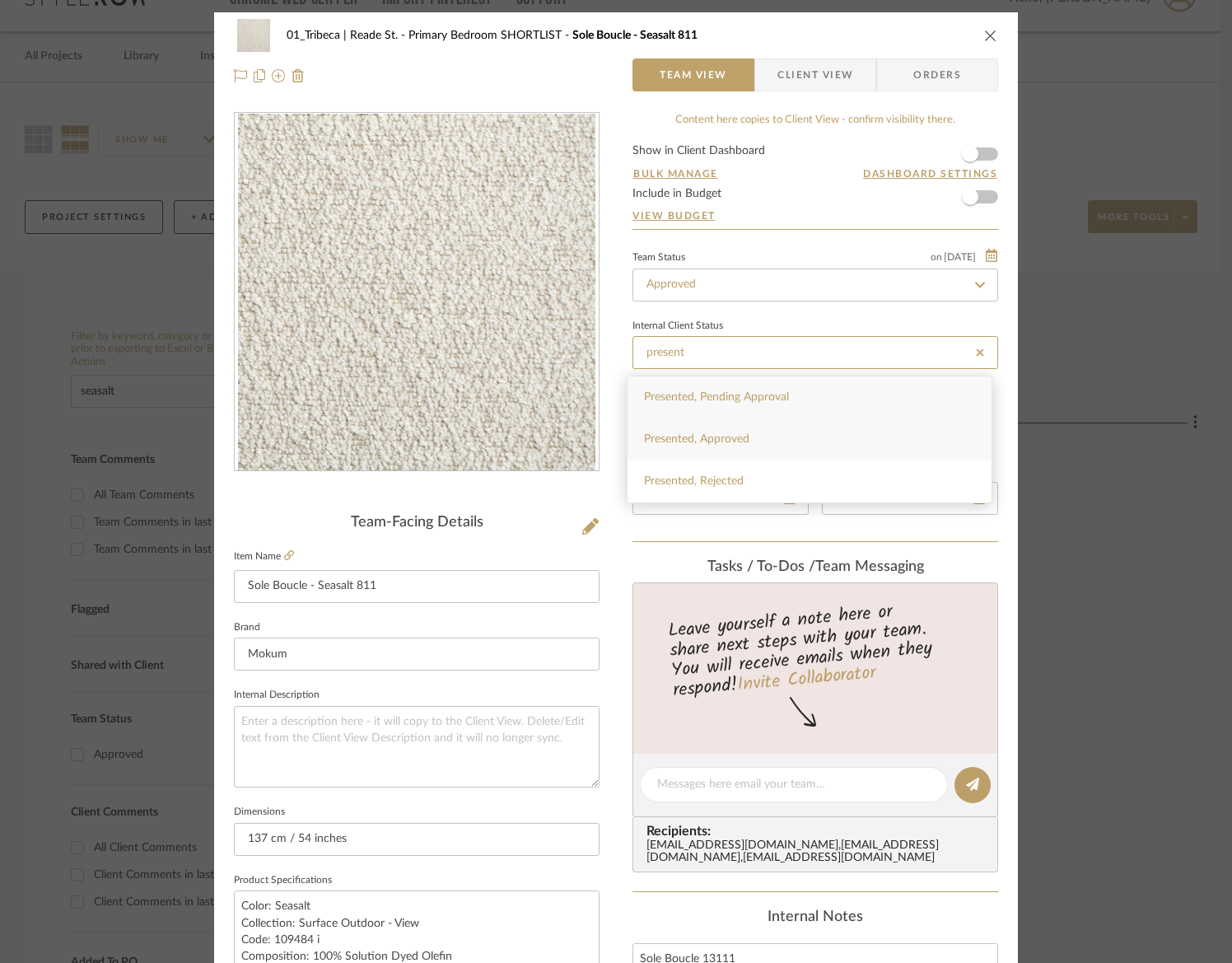
type input "present"
click at [696, 438] on span "Presented, Approved" at bounding box center [696, 438] width 105 height 12
type input "[DATE]"
type input "Presented, Approved"
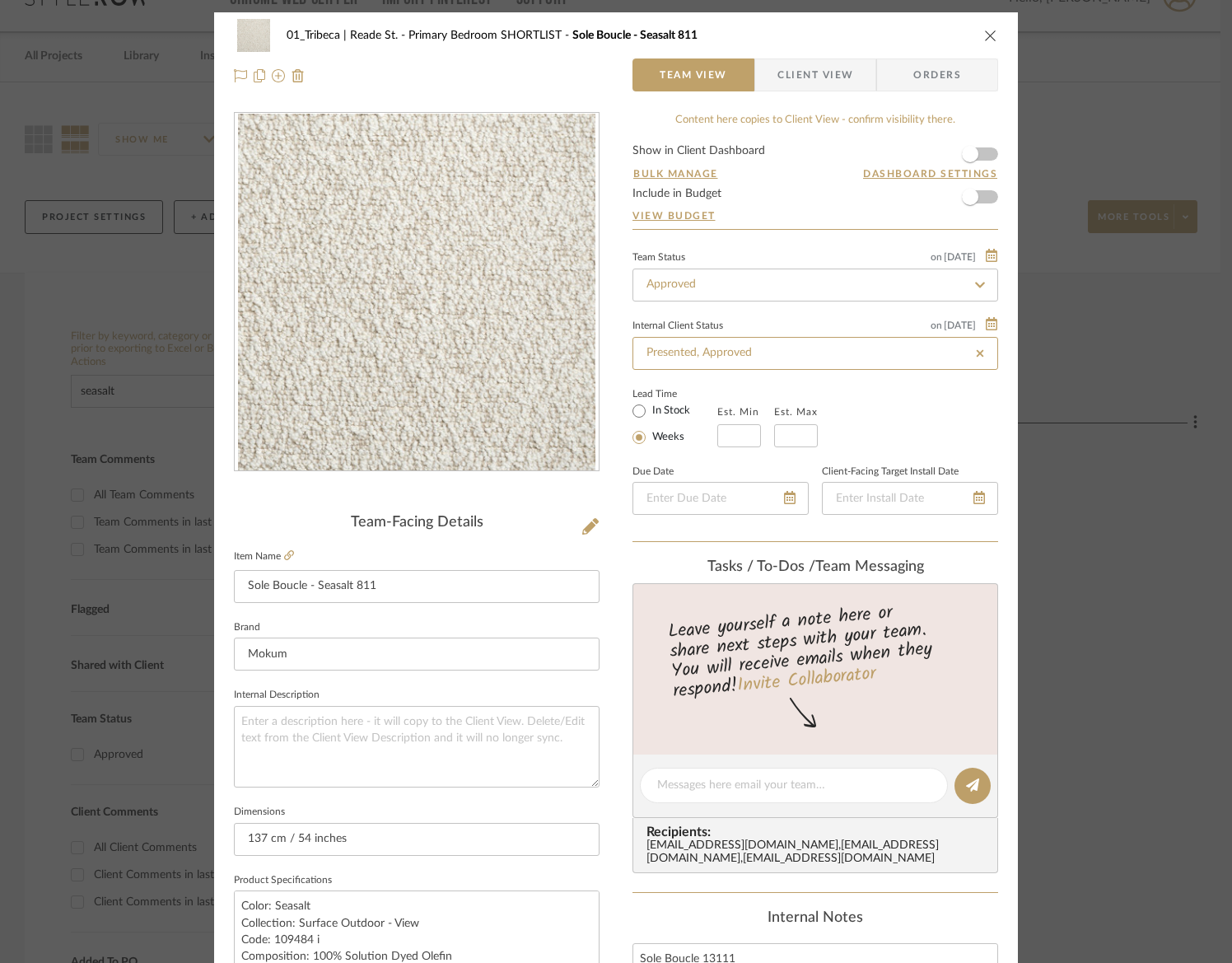
type input "[DATE]"
type input "Presented, Approved"
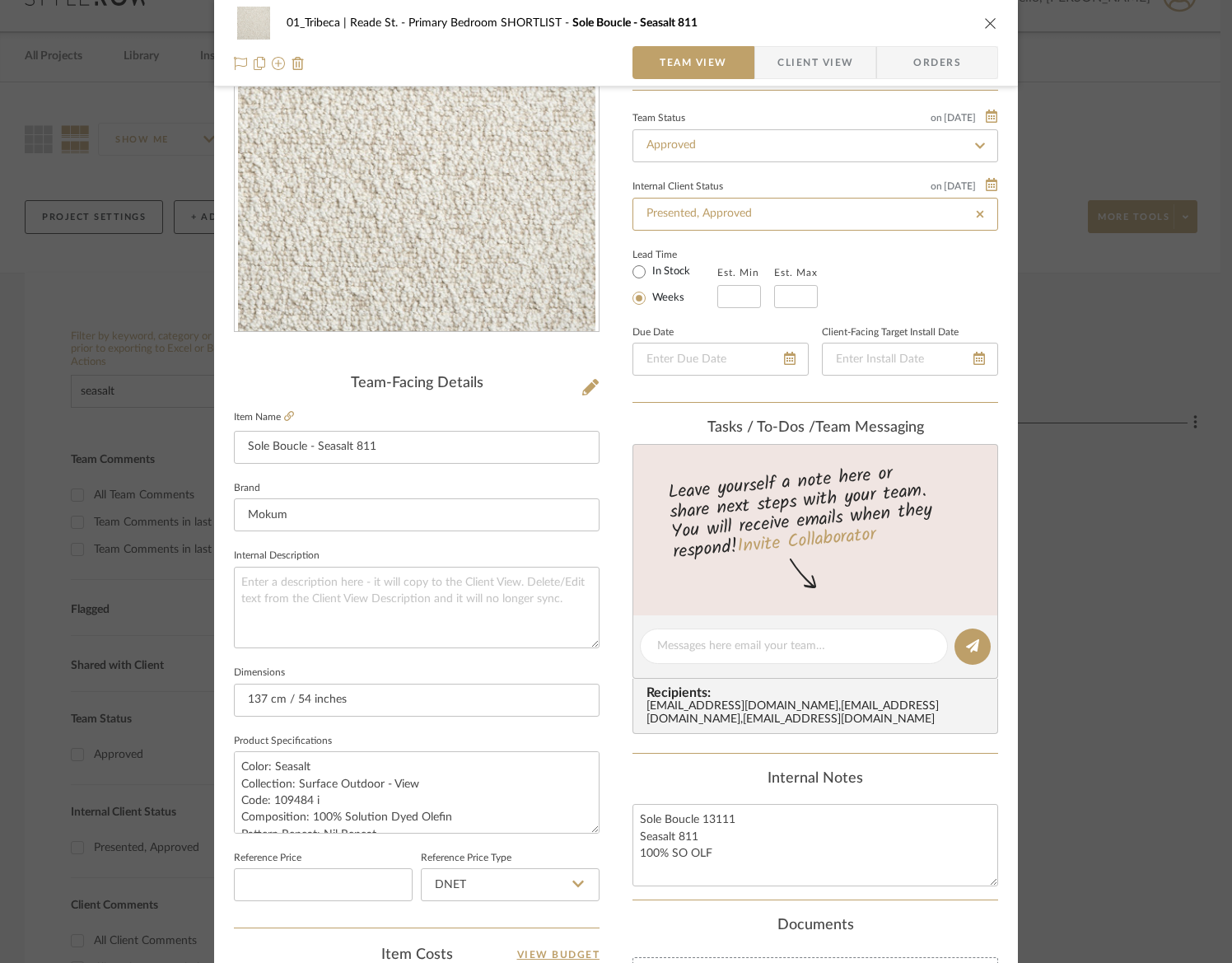
scroll to position [145, 0]
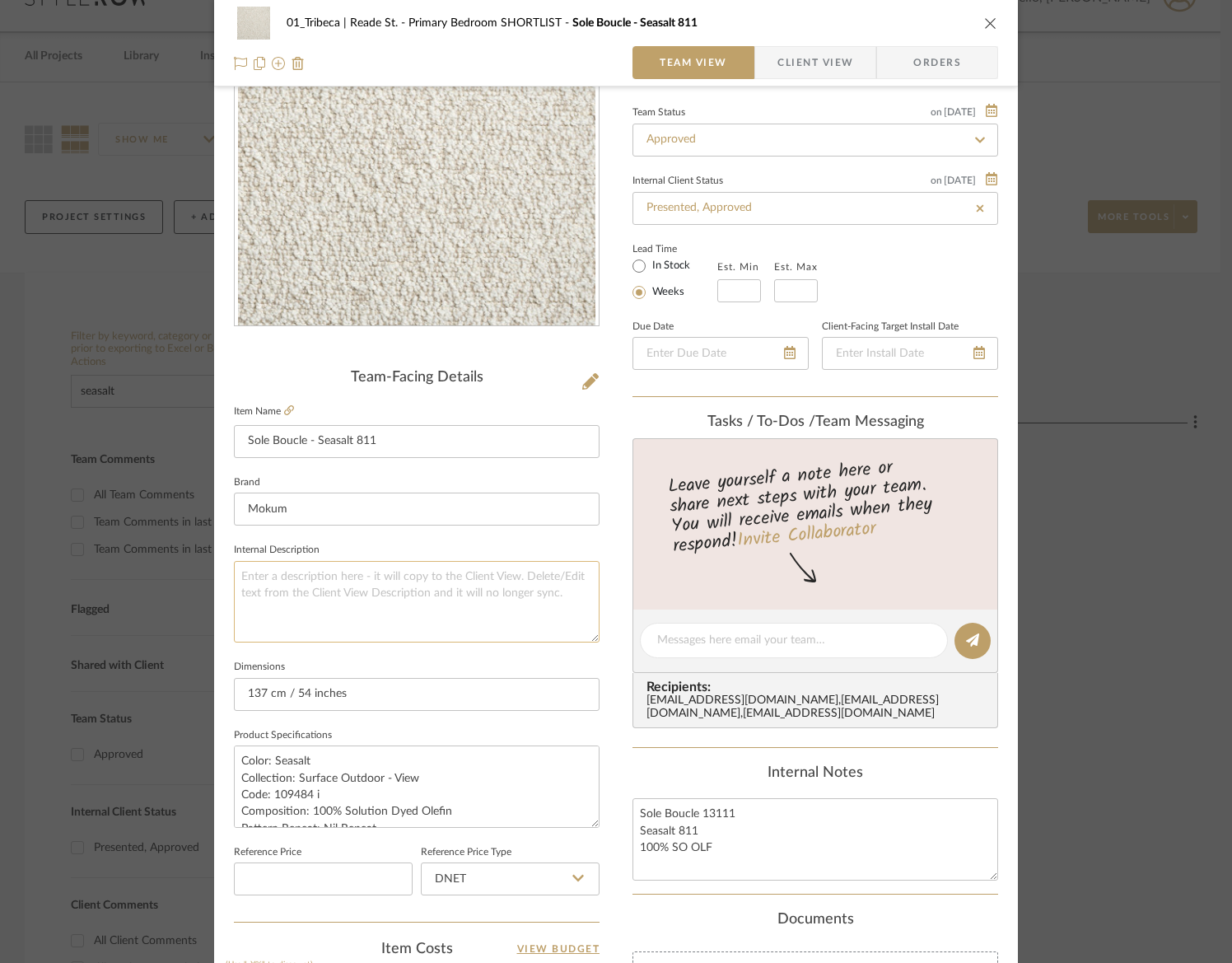
click at [464, 618] on textarea at bounding box center [417, 601] width 366 height 81
paste textarea "Our latest Italian upholstery, Sole Boucle, extends sumptuous and dimensional b…"
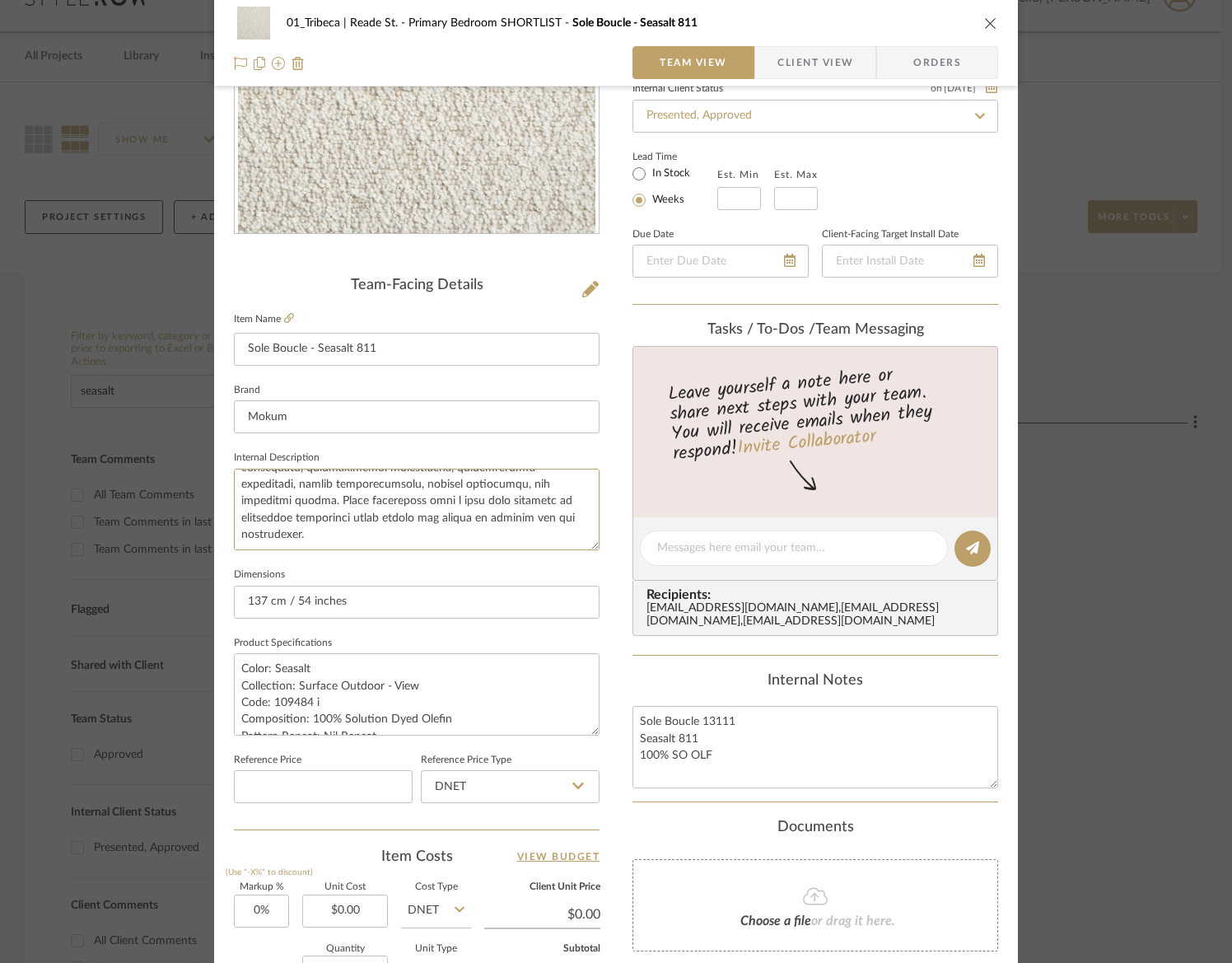
scroll to position [0, 0]
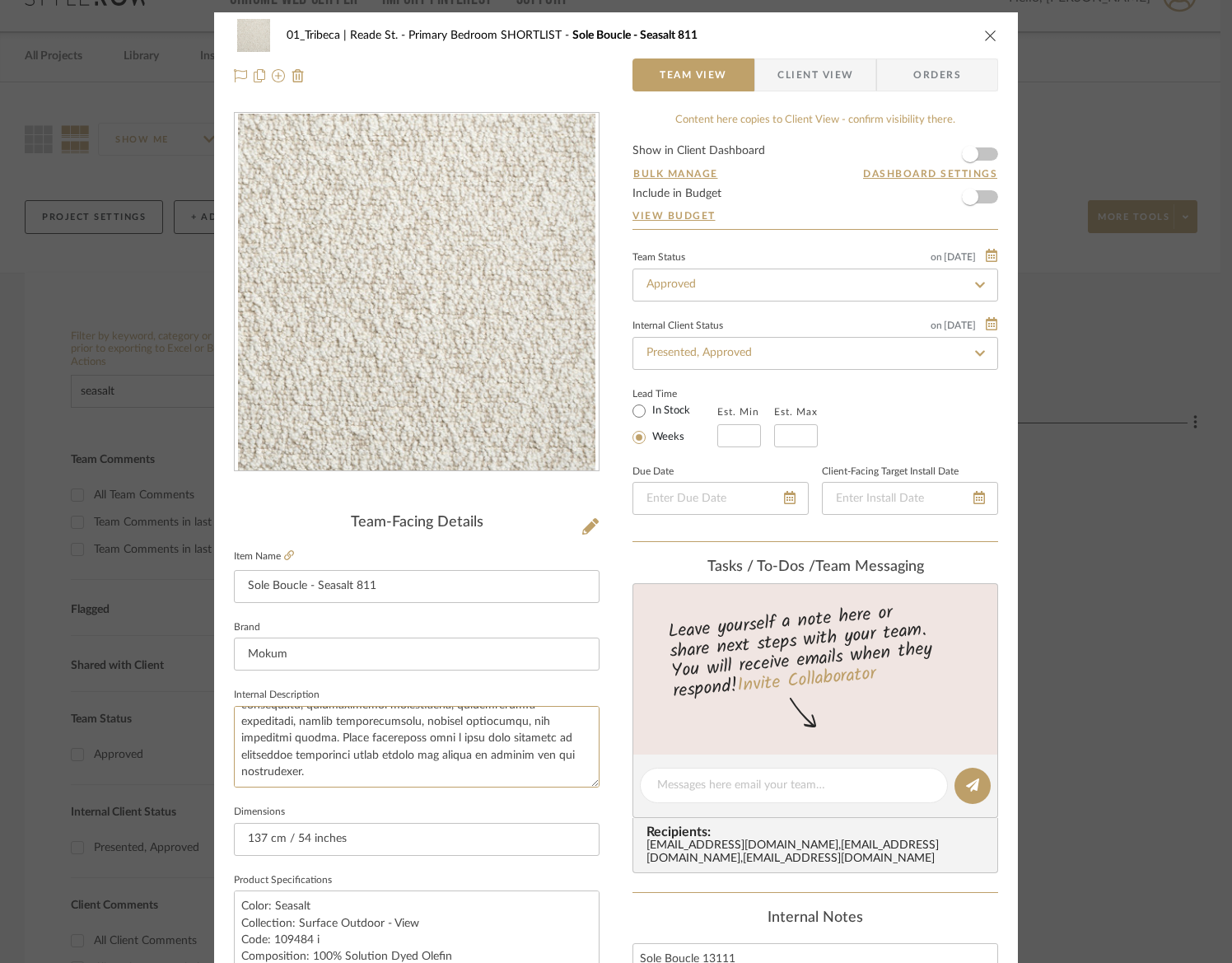
type textarea "Our latest Italian upholstery, Sole Boucle, extends sumptuous and dimensional b…"
click at [986, 34] on icon "close" at bounding box center [991, 35] width 13 height 13
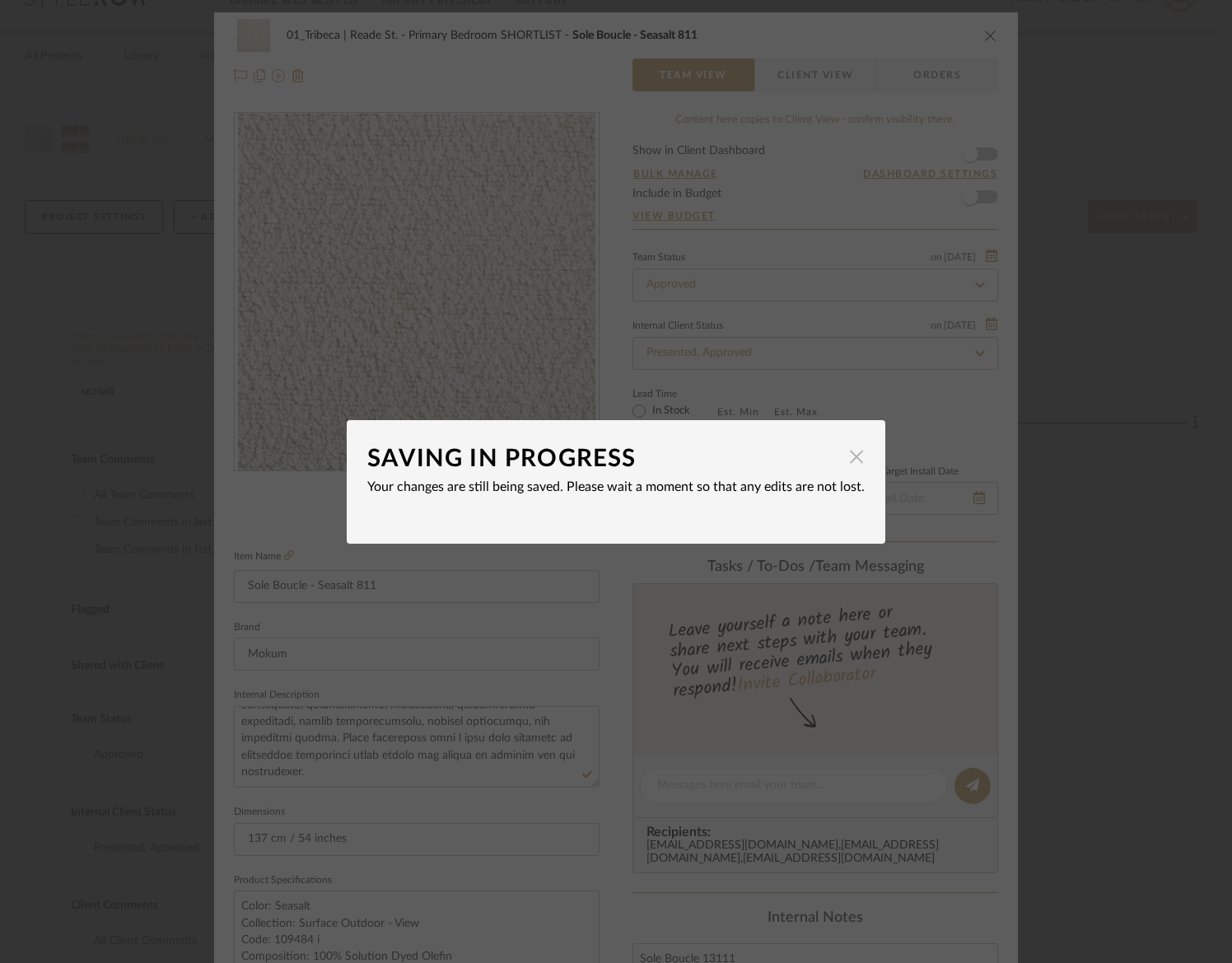
click at [840, 457] on span "button" at bounding box center [856, 457] width 33 height 33
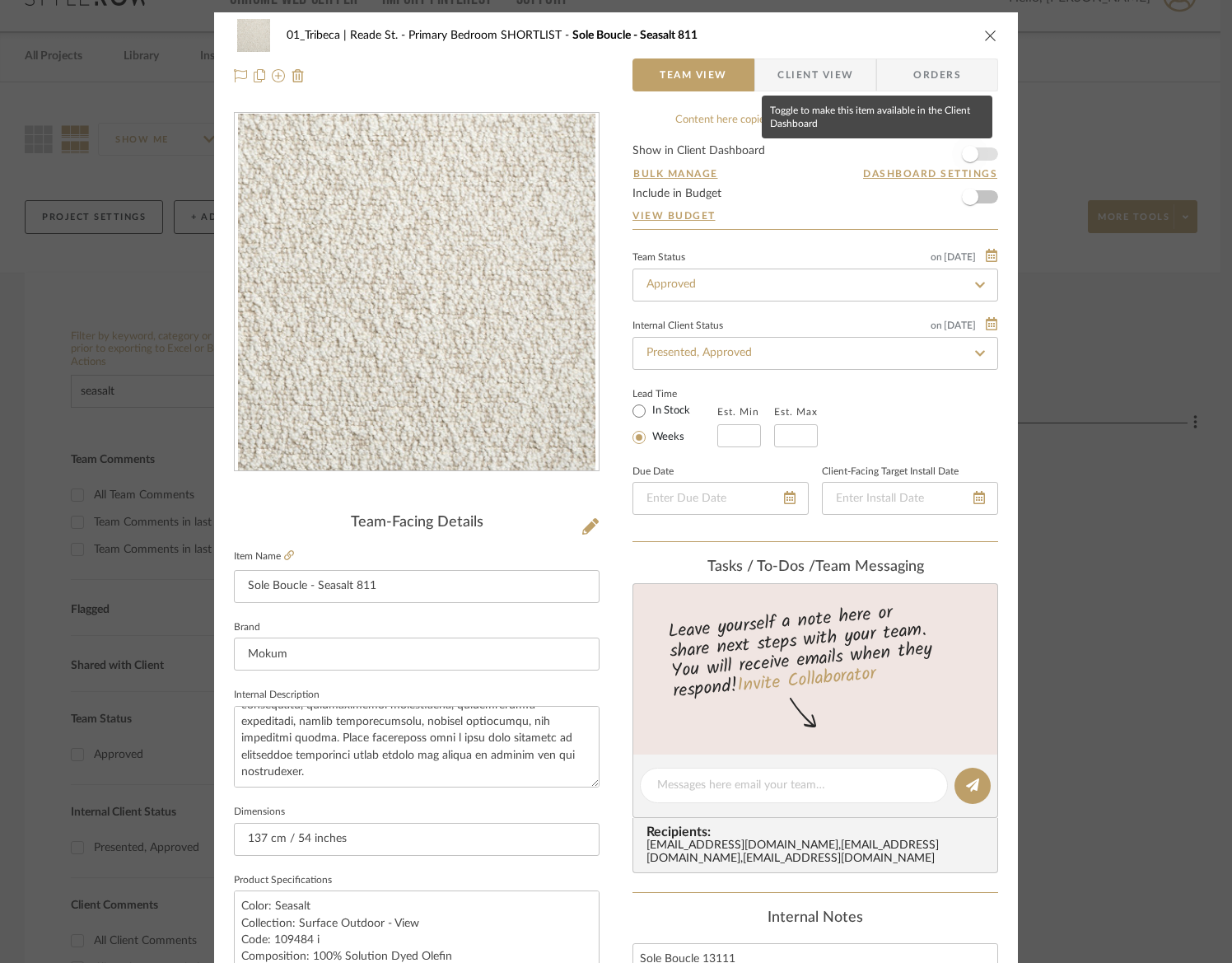
click at [971, 151] on span "button" at bounding box center [970, 154] width 16 height 16
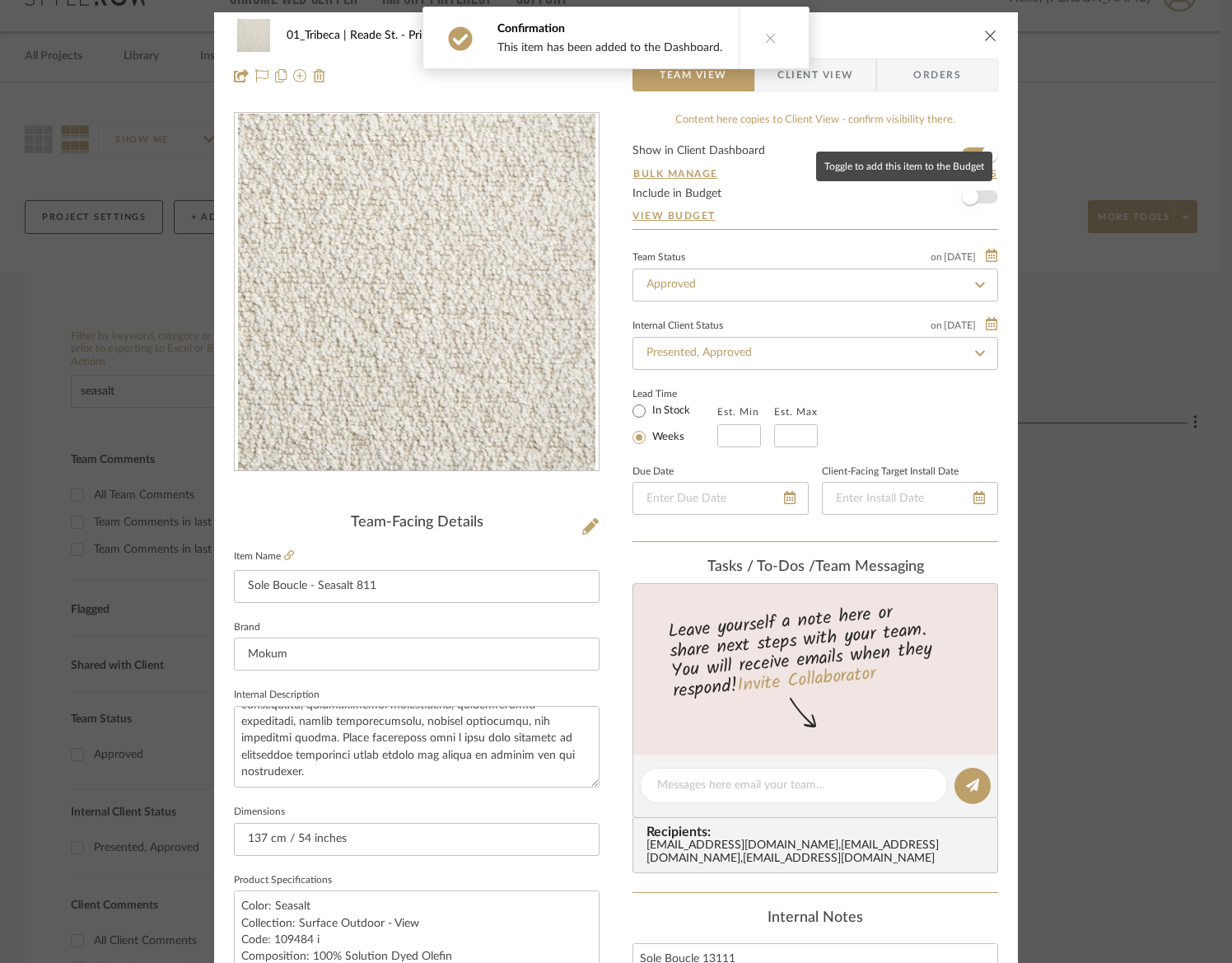
click at [976, 193] on span "button" at bounding box center [970, 197] width 37 height 37
click at [984, 32] on icon "close" at bounding box center [991, 35] width 13 height 13
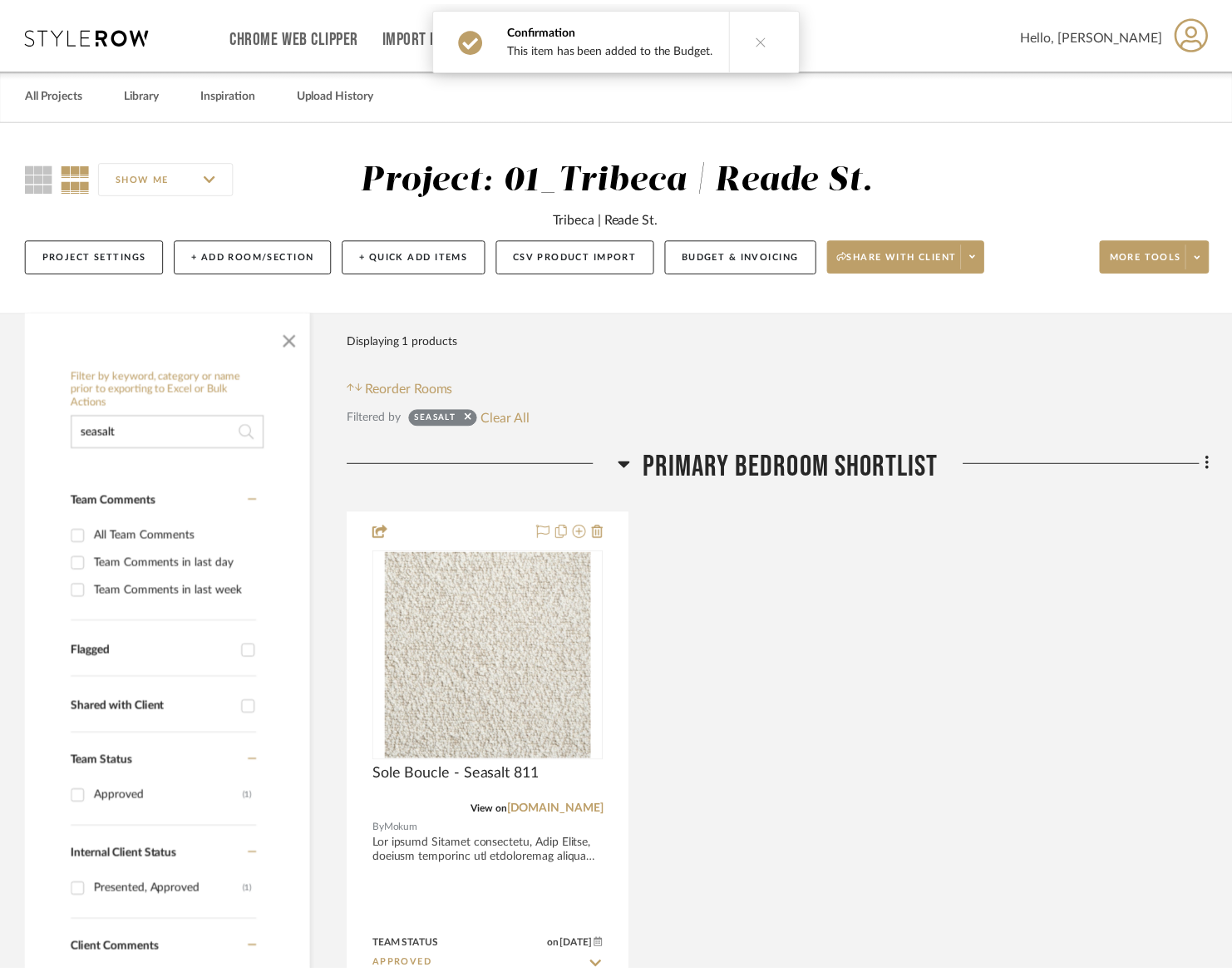
scroll to position [37, 0]
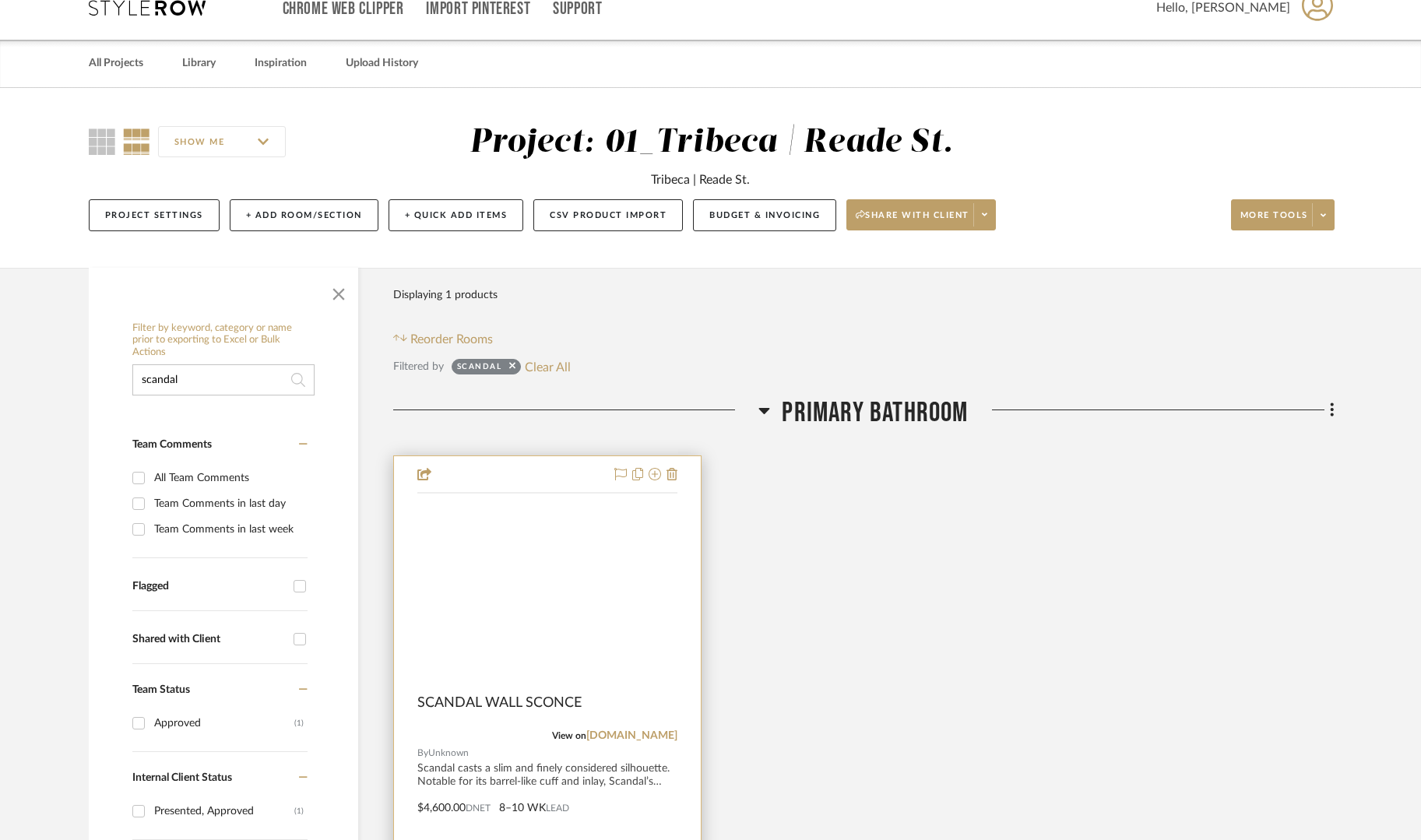
scroll to position [43, 0]
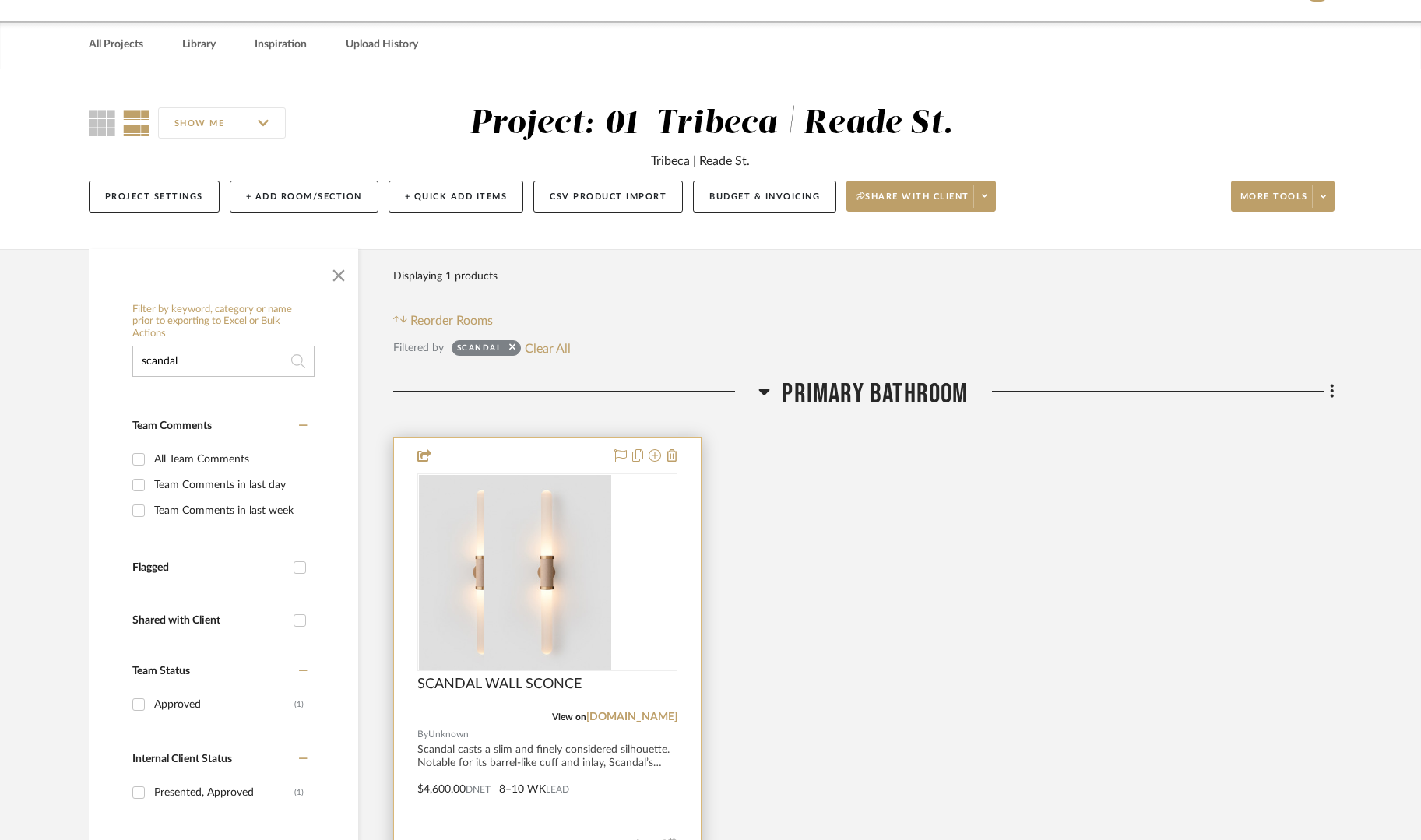
click at [547, 554] on div "0" at bounding box center [483, 572] width 129 height 196
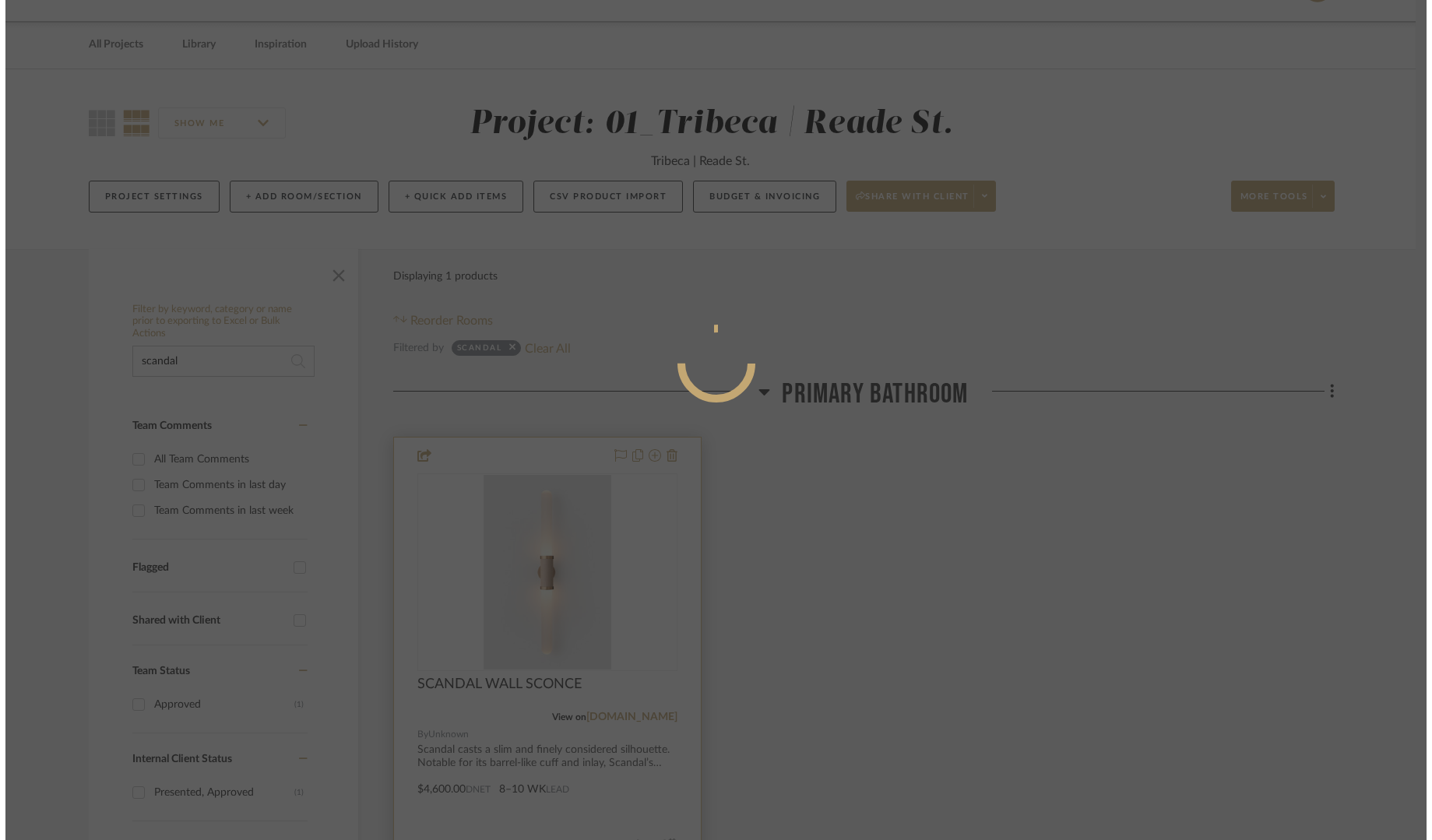
scroll to position [0, 0]
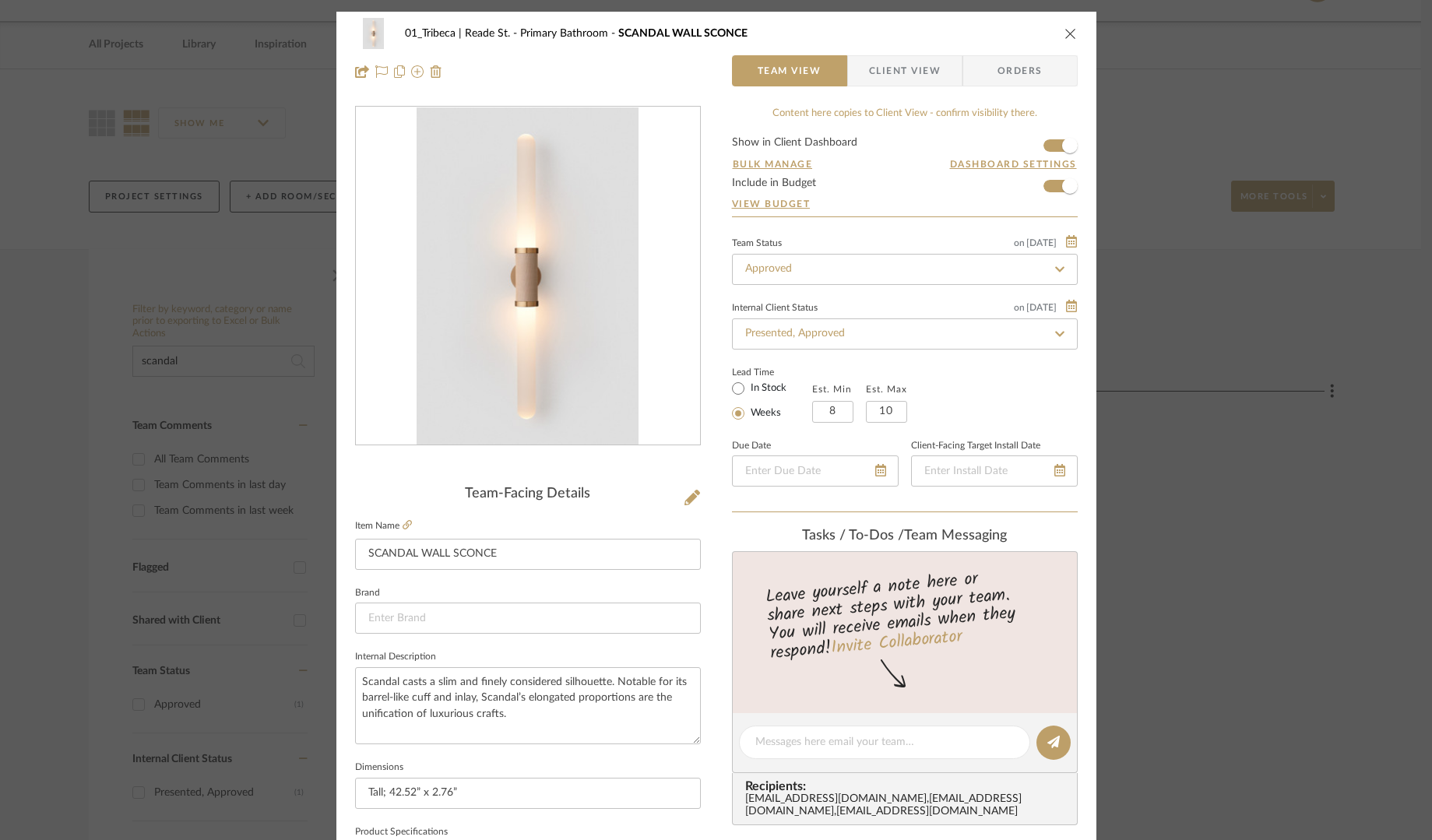
click at [1064, 32] on icon "close" at bounding box center [1070, 33] width 13 height 13
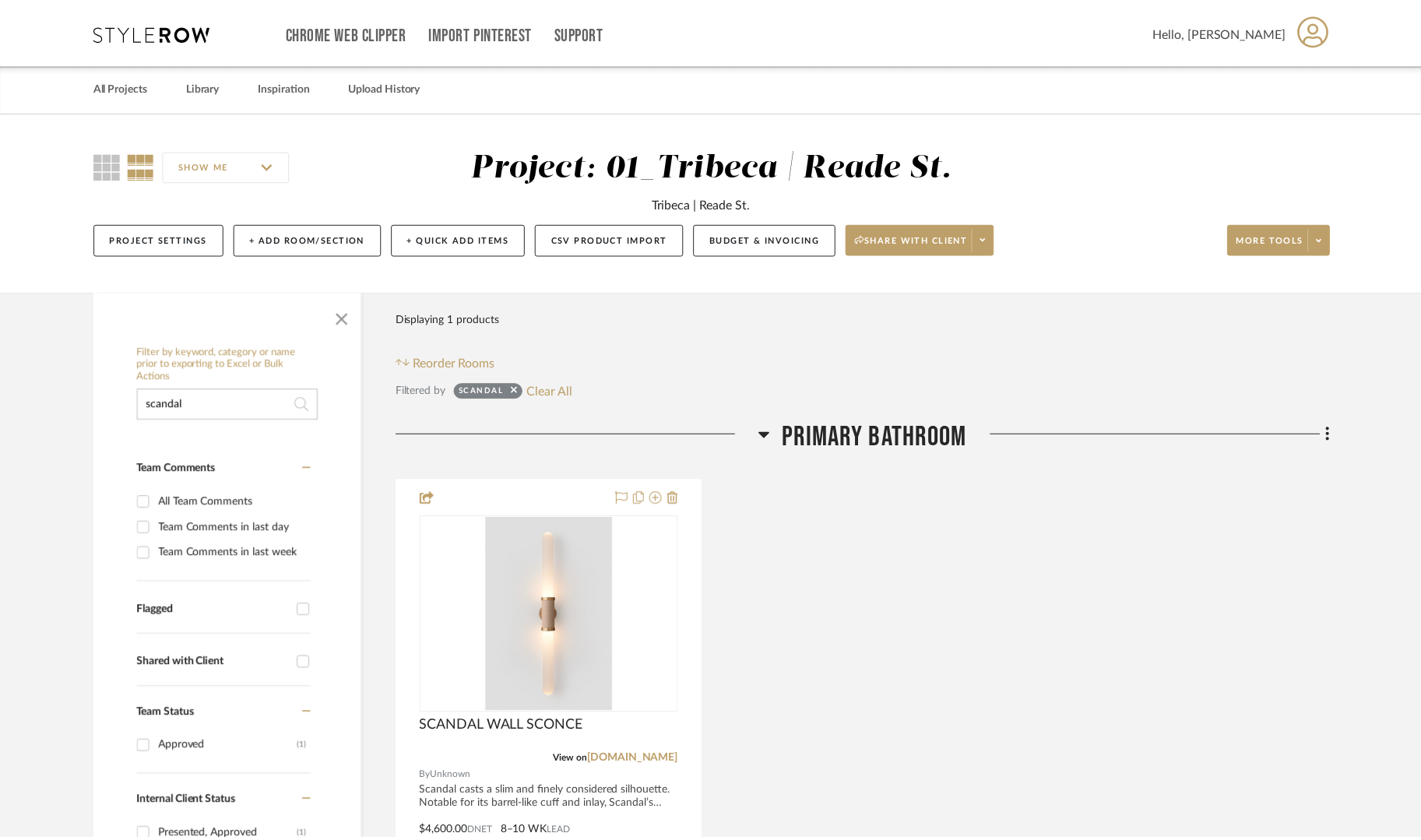
scroll to position [43, 0]
